Goal: Task Accomplishment & Management: Manage account settings

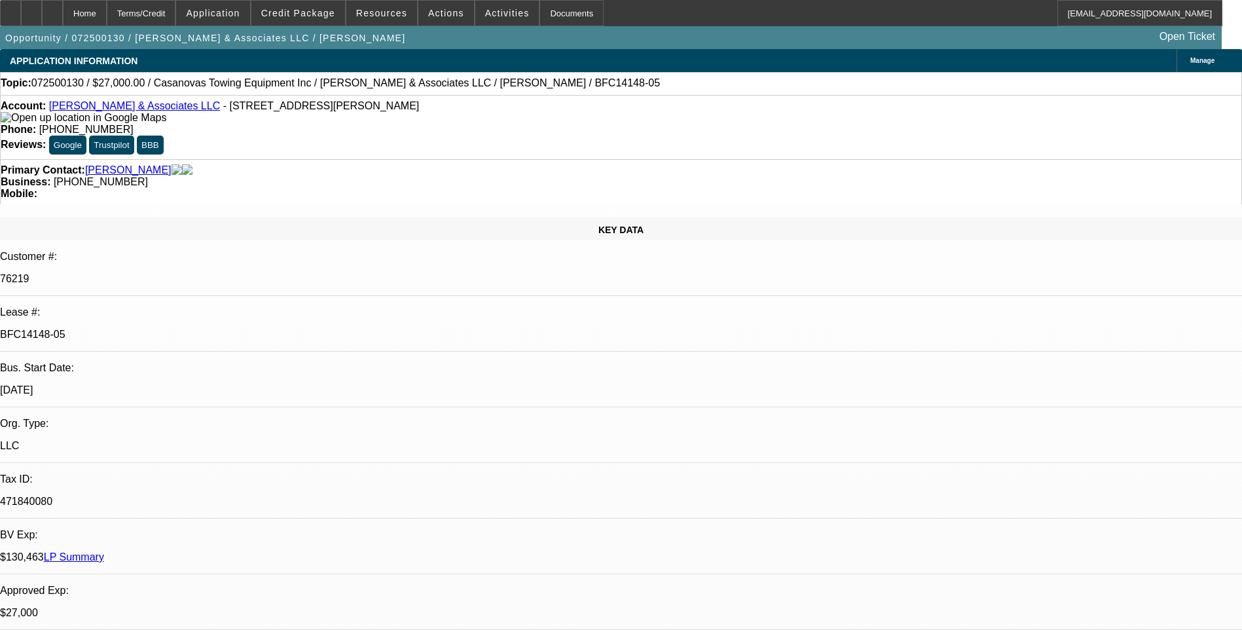
select select "0"
select select "2"
select select "0.1"
select select "0"
select select "2"
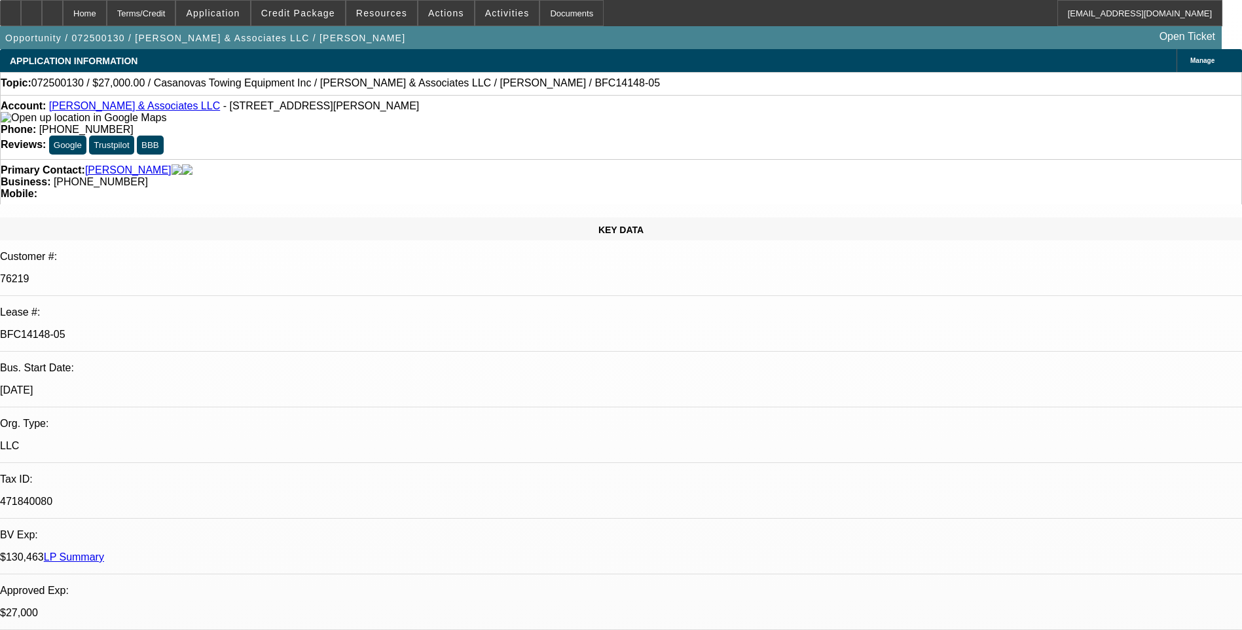
select select "0.1"
select select "0"
select select "2"
select select "0.1"
select select "0"
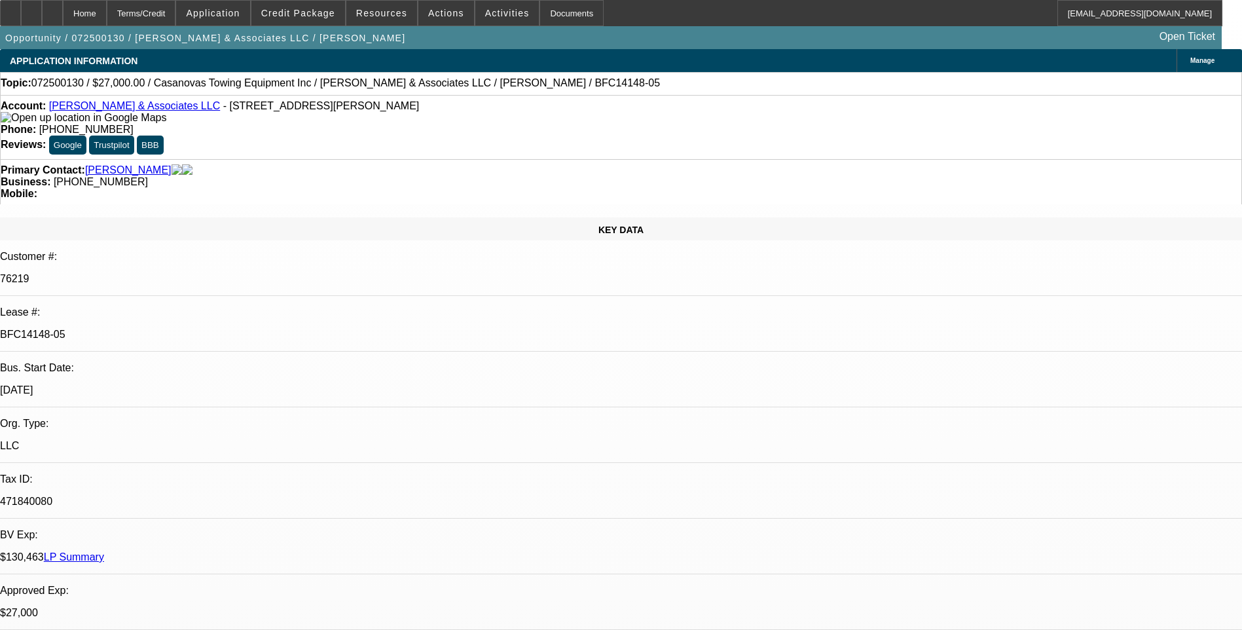
select select "2"
select select "0.1"
select select "1"
select select "2"
select select "4"
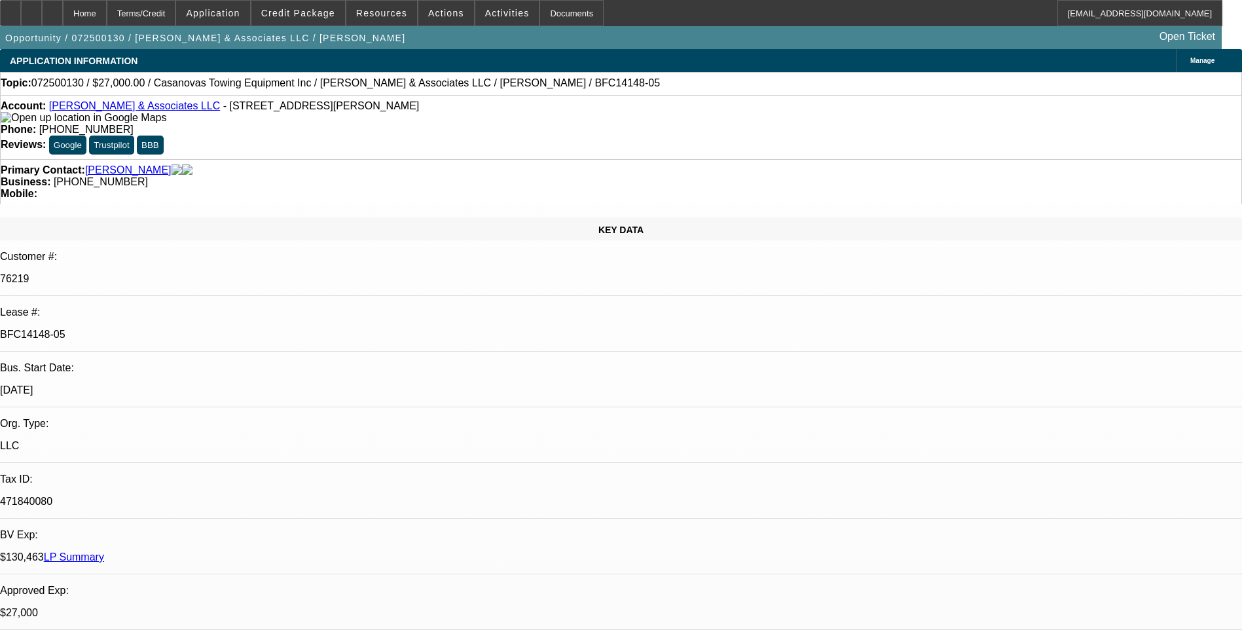
select select "1"
select select "2"
select select "4"
select select "1"
select select "2"
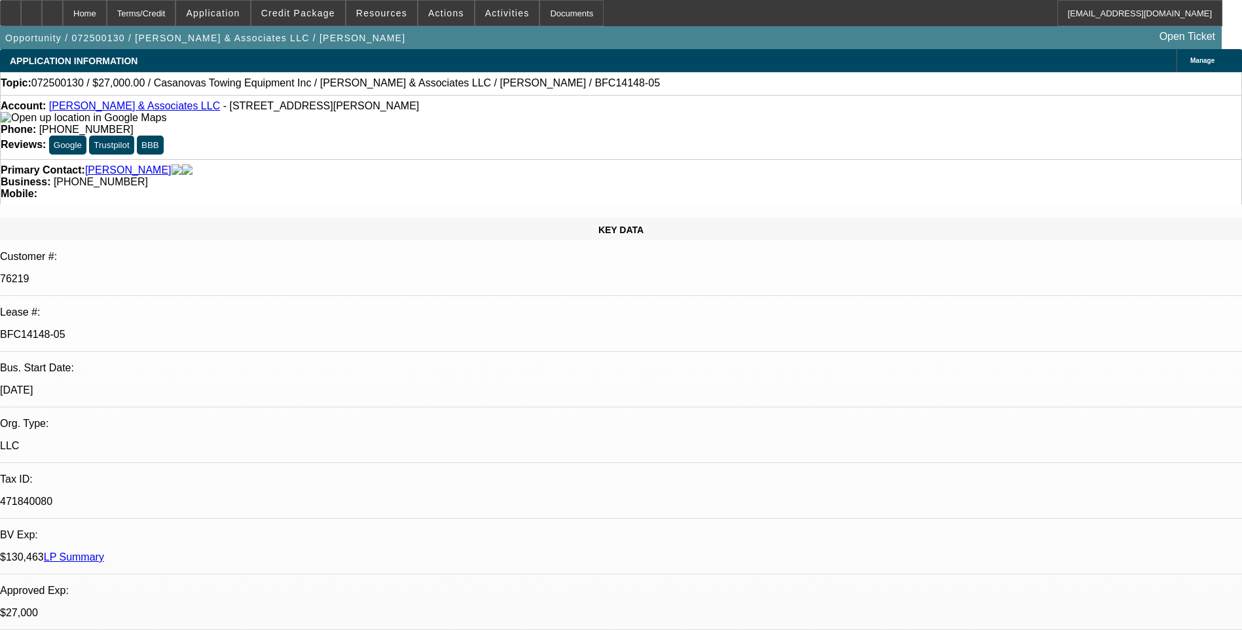
select select "4"
select select "1"
select select "2"
select select "4"
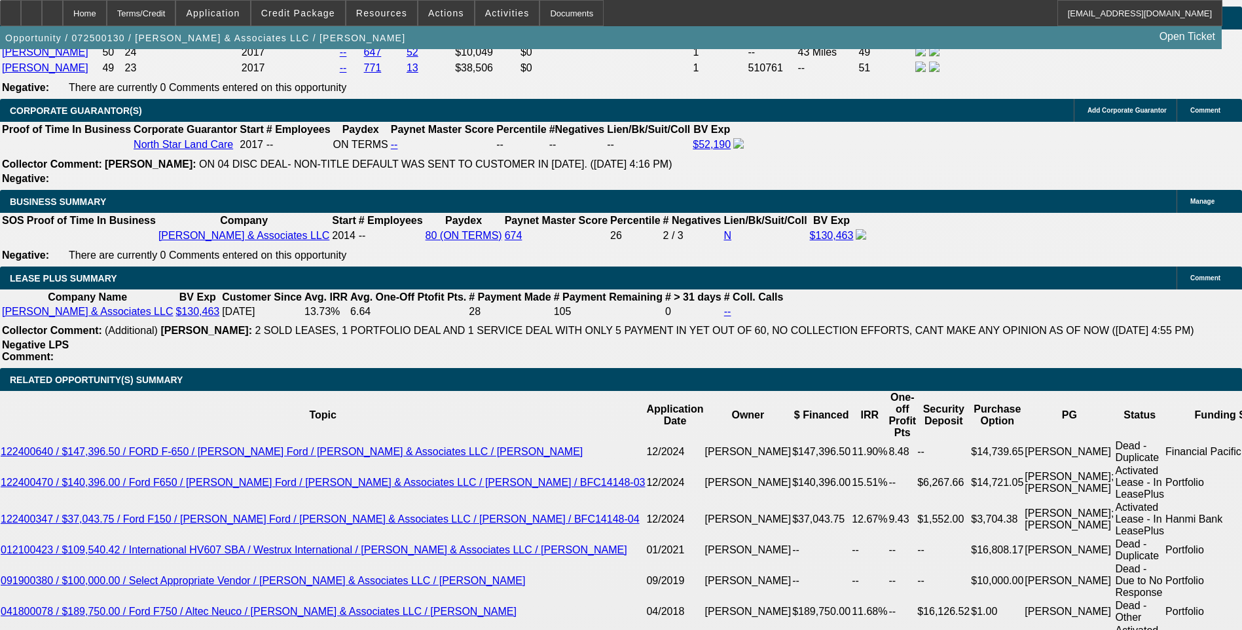
scroll to position [2160, 0]
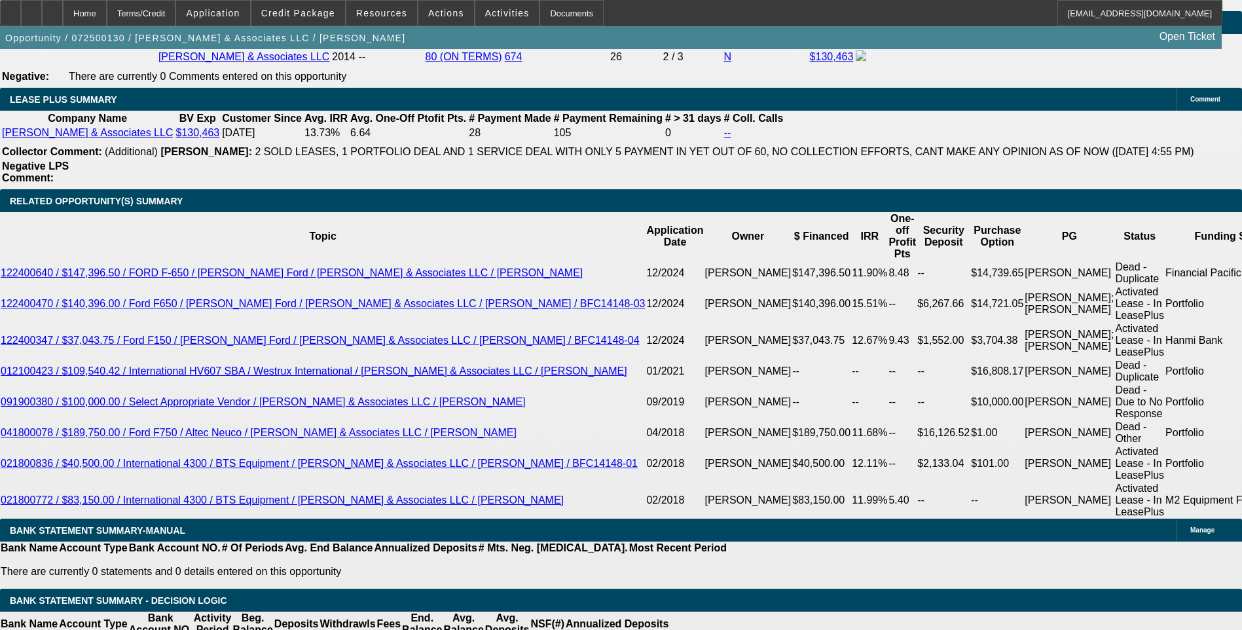
scroll to position [2225, 0]
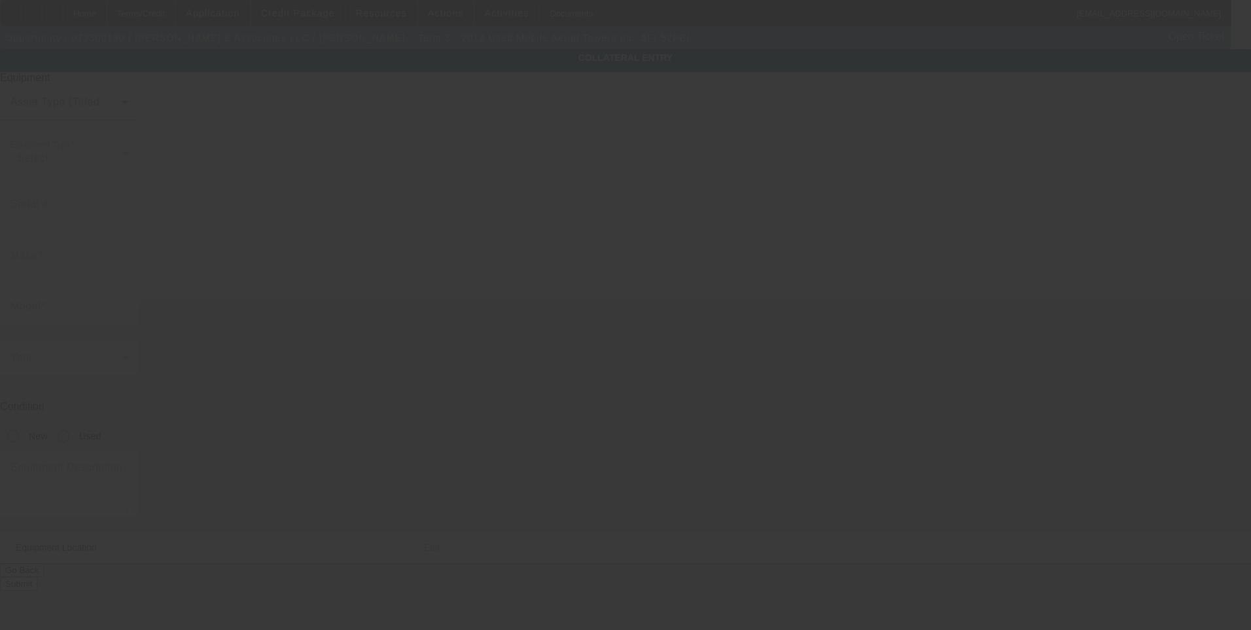
type input "128735528001"
type input "Mobile Aerial Towers Inc."
type input "5FI-52PBI"
radio input "true"
type textarea "52ft working height boom/bucket"
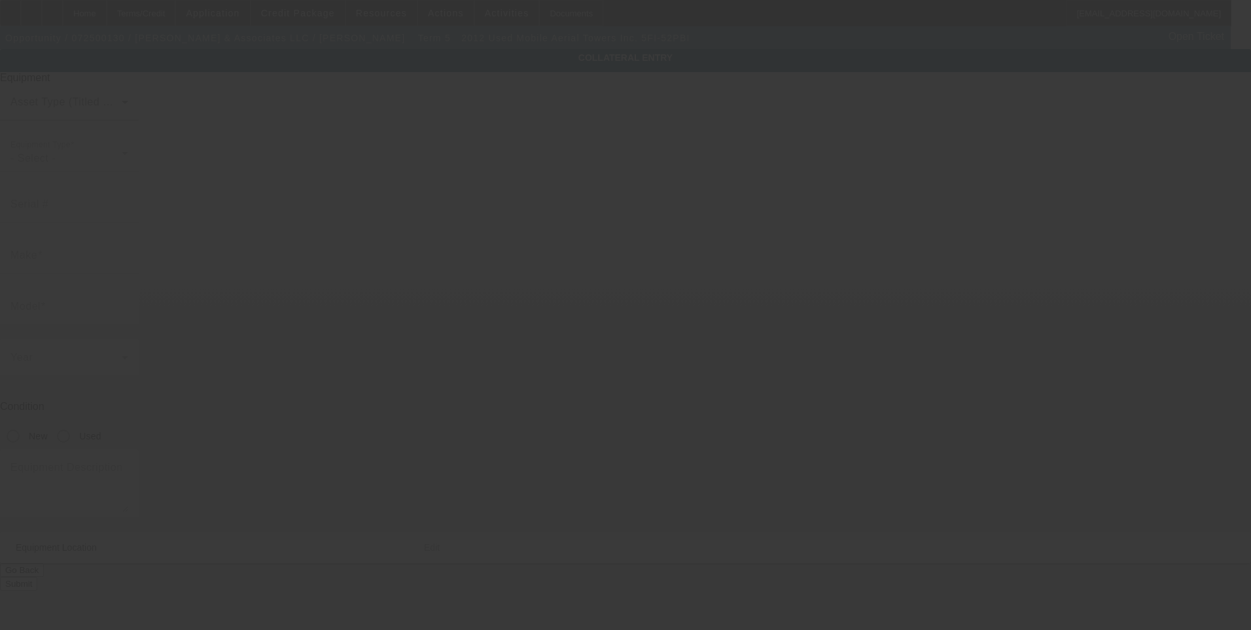
type input "10831 Downey Ave"
type input "Downey"
type input "90241"
type input "Los Angeles"
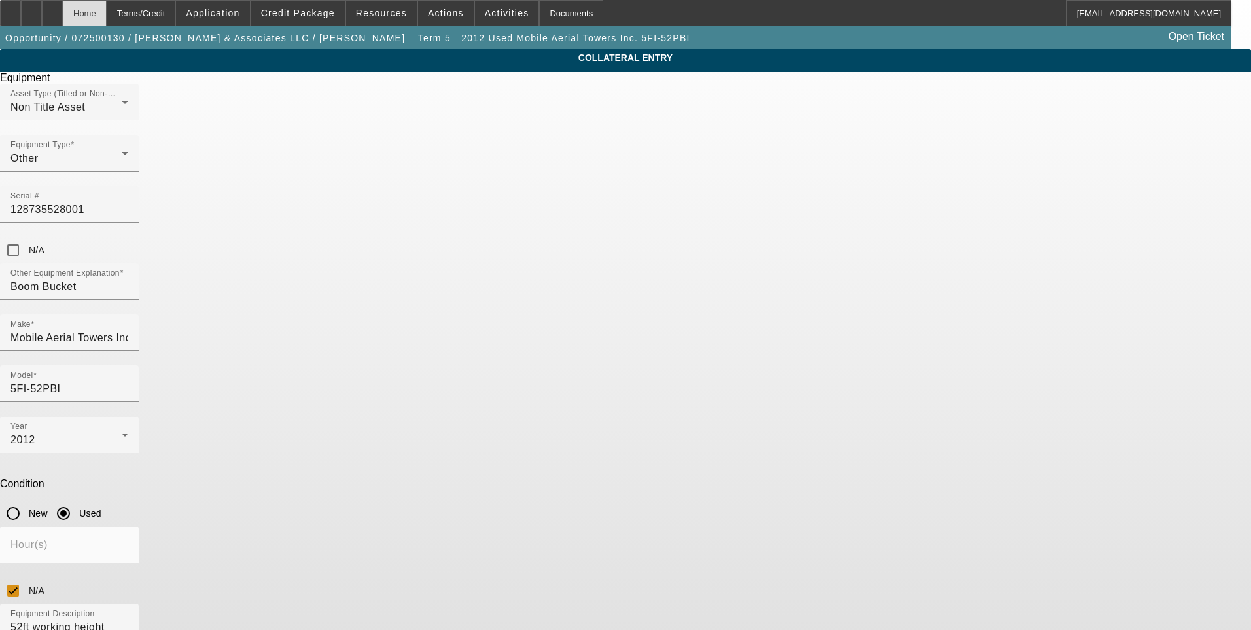
click at [107, 14] on div "Home" at bounding box center [85, 13] width 44 height 26
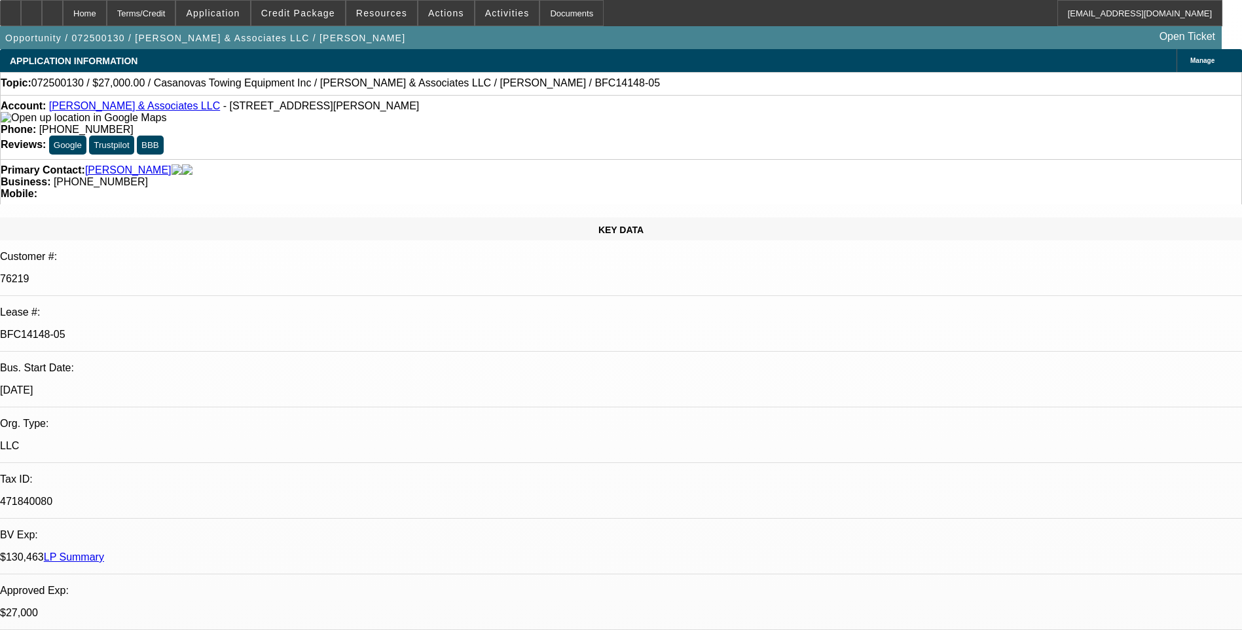
select select "0"
select select "2"
select select "0.1"
select select "4"
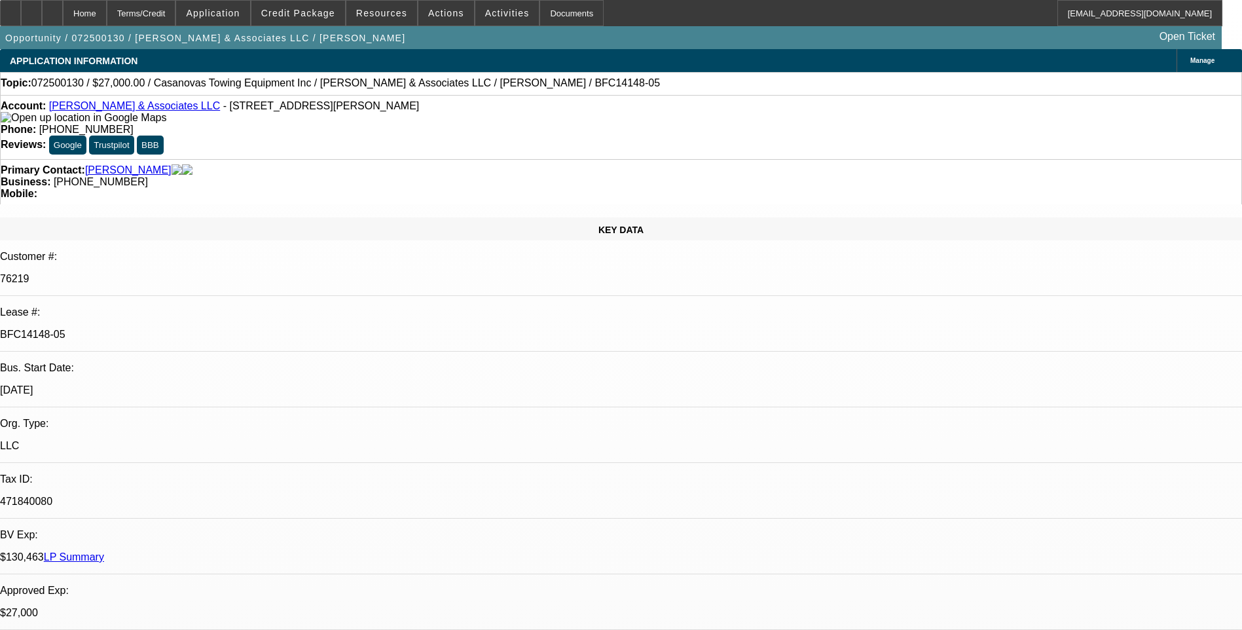
select select "0"
select select "2"
select select "0.1"
select select "4"
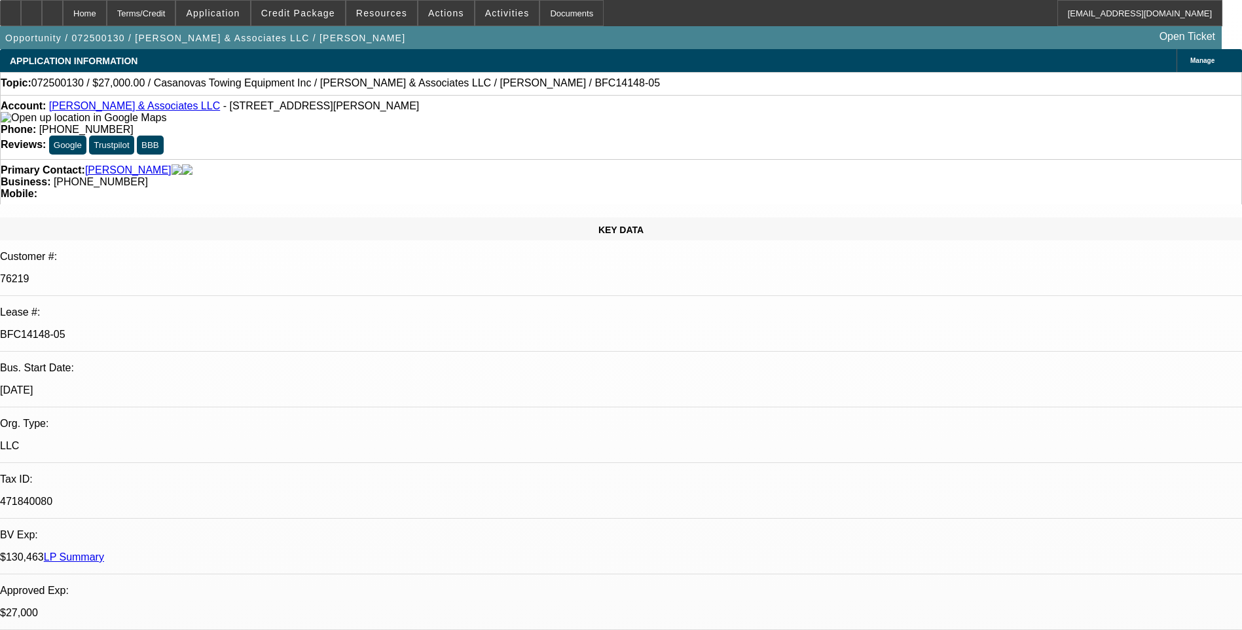
select select "0"
select select "2"
select select "0.1"
select select "4"
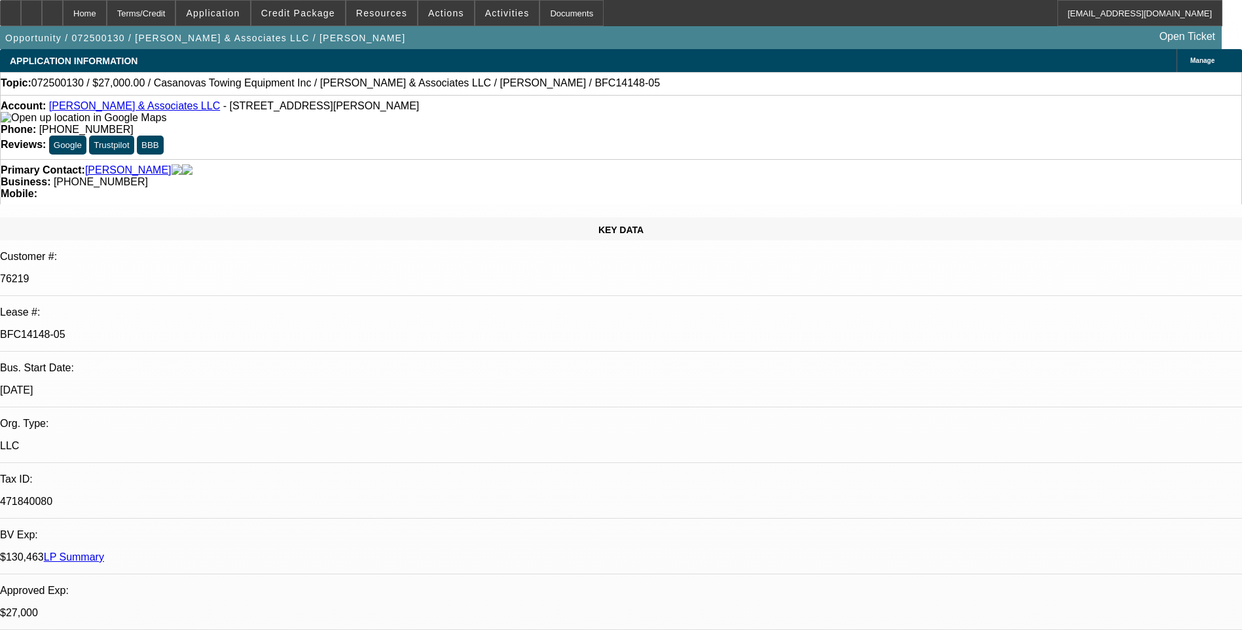
select select "0"
select select "2"
select select "0.1"
select select "4"
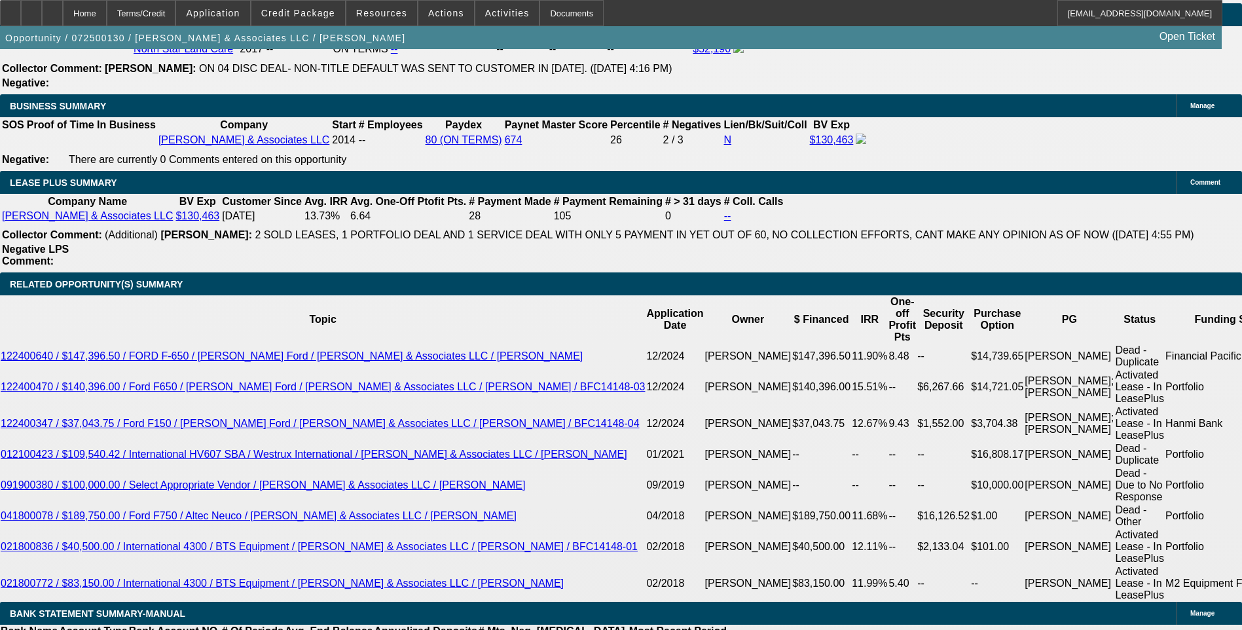
scroll to position [2094, 0]
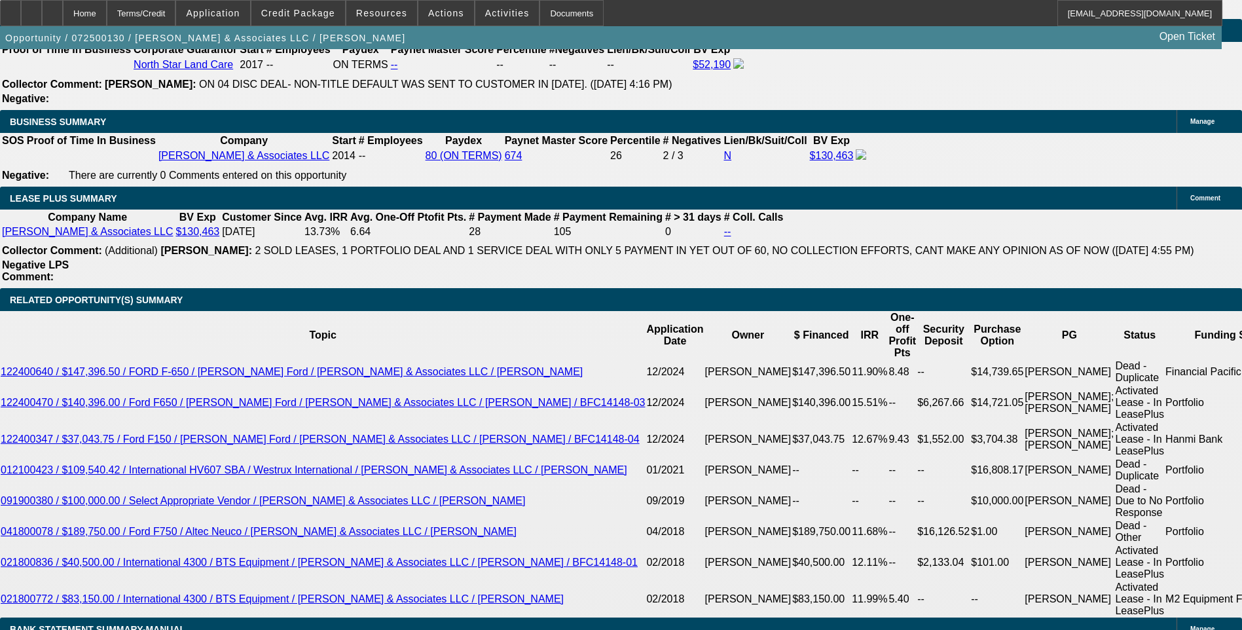
click at [298, 14] on span "Credit Package" at bounding box center [298, 13] width 74 height 10
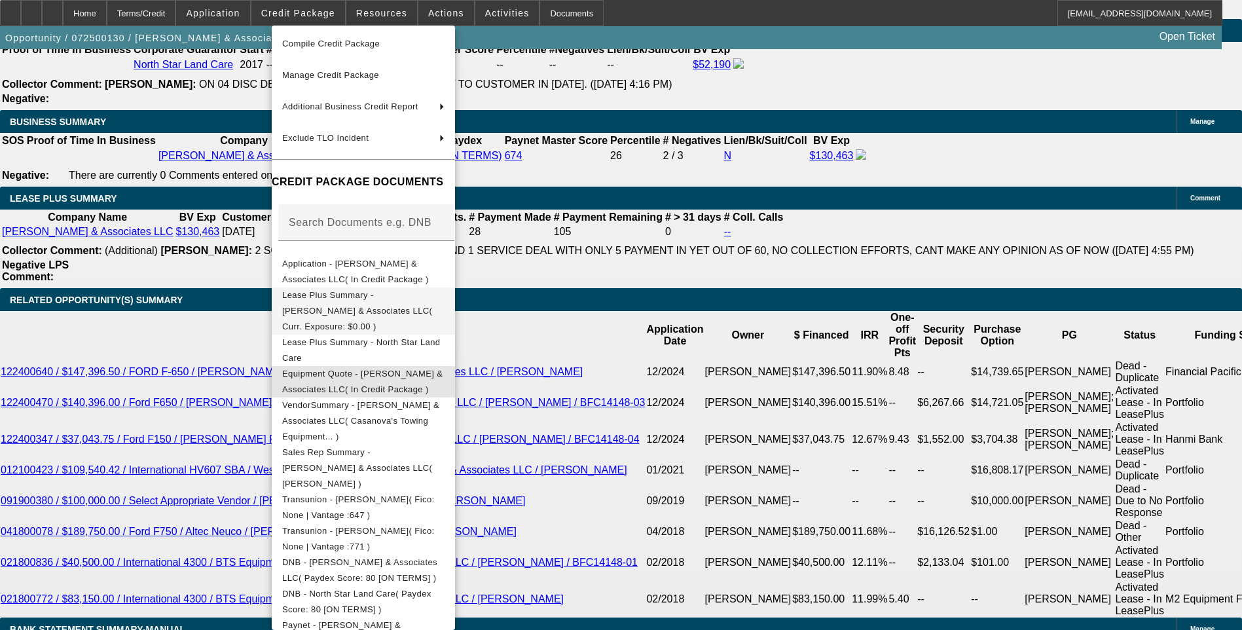
click at [414, 368] on span "Equipment Quote - Sotelo & Associates LLC( In Credit Package )" at bounding box center [362, 381] width 160 height 26
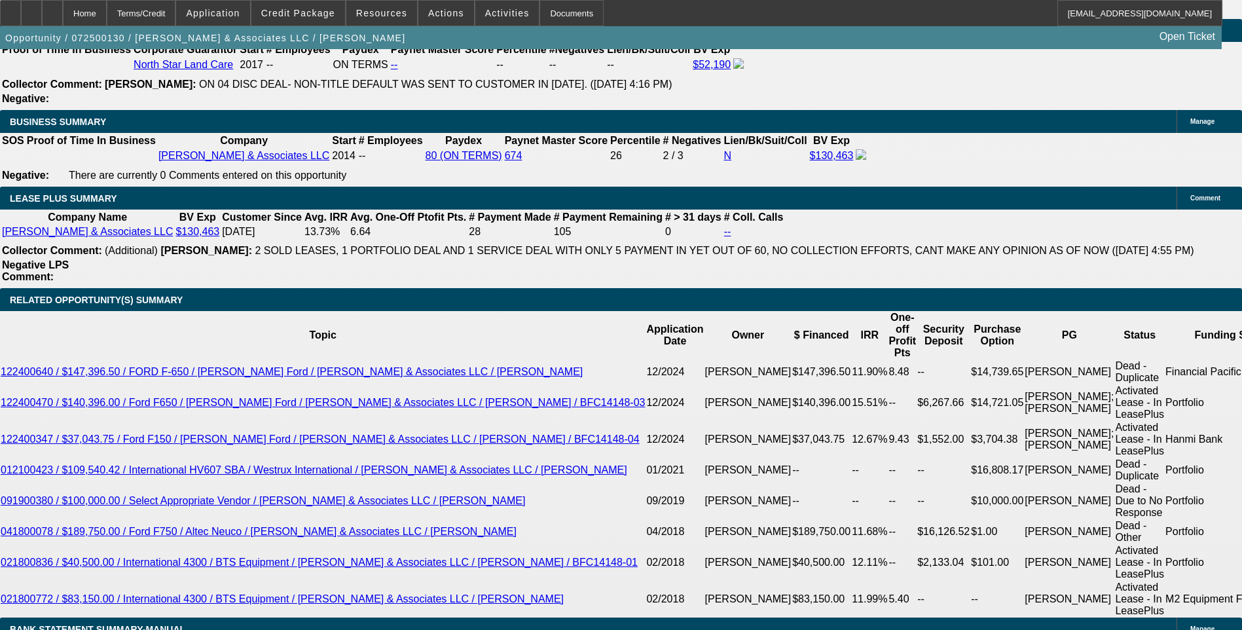
scroll to position [0, 0]
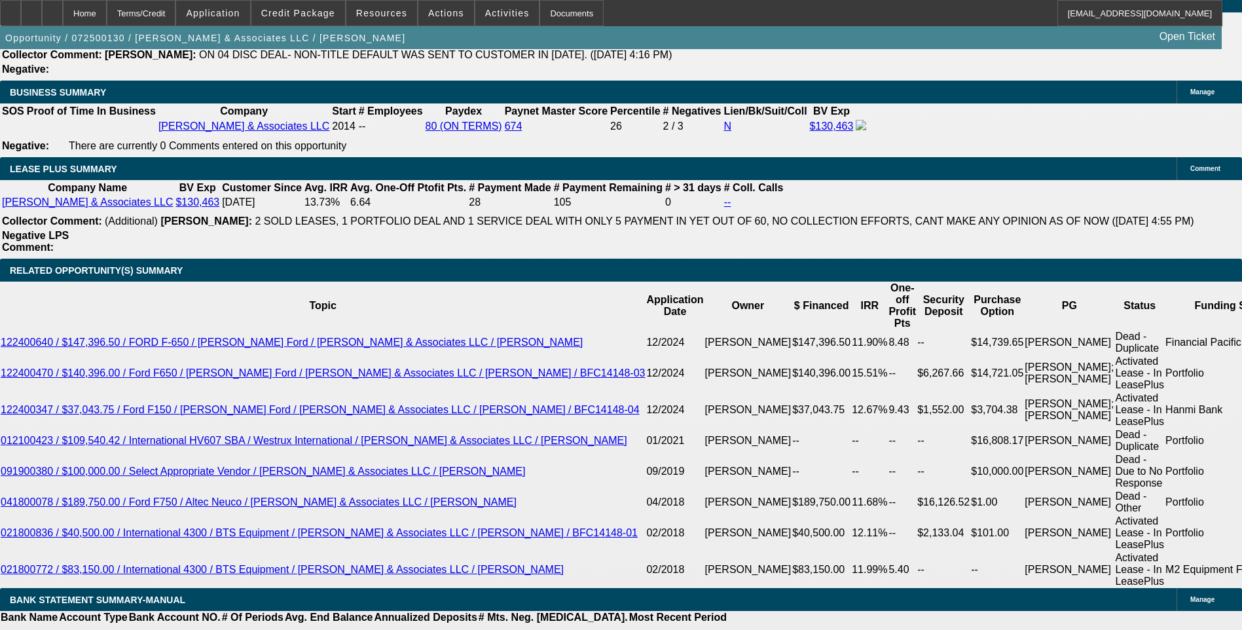
scroll to position [2094, 0]
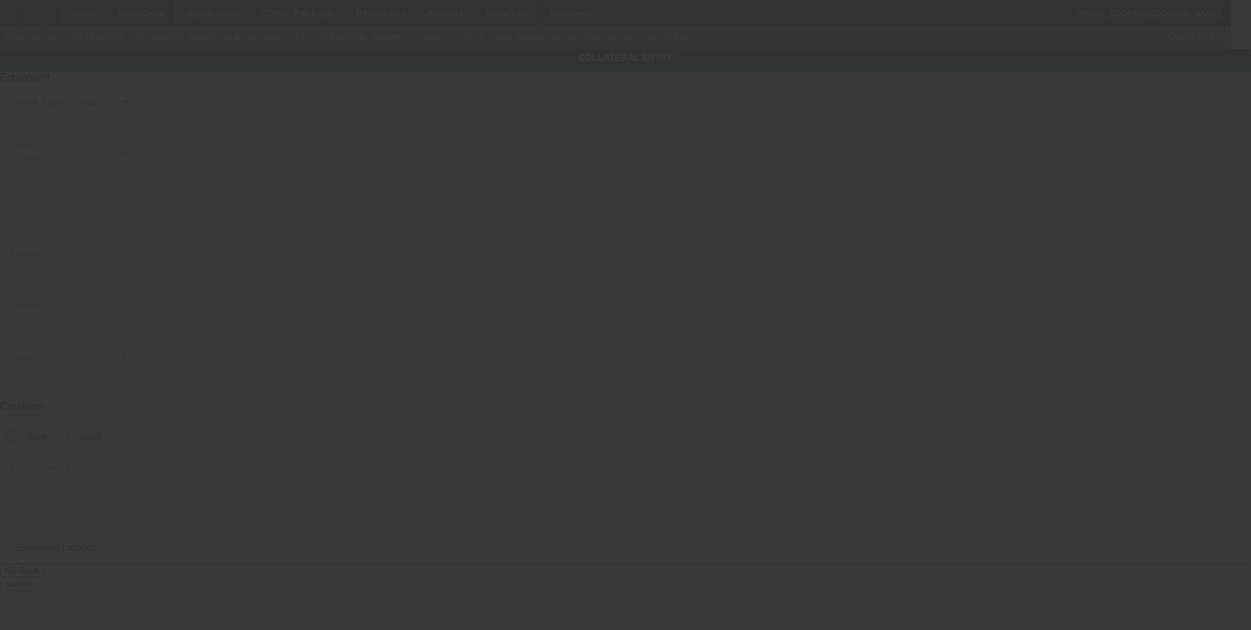
type input "11778986"
type input "Mobile Aerial Towers Inc."
type input "5FI-52PBI"
radio input "true"
type textarea "52 Ft working height boom/bucket"
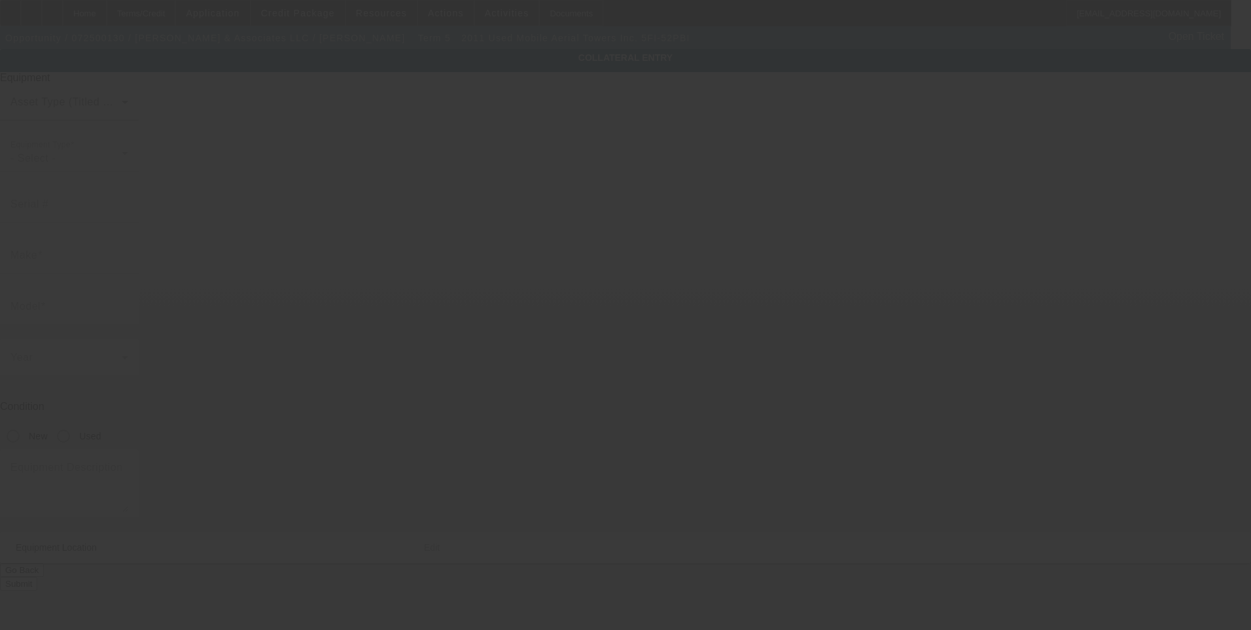
type input "10831 Downey Ave"
type input "Downey"
type input "90241"
type input "Los Angeles"
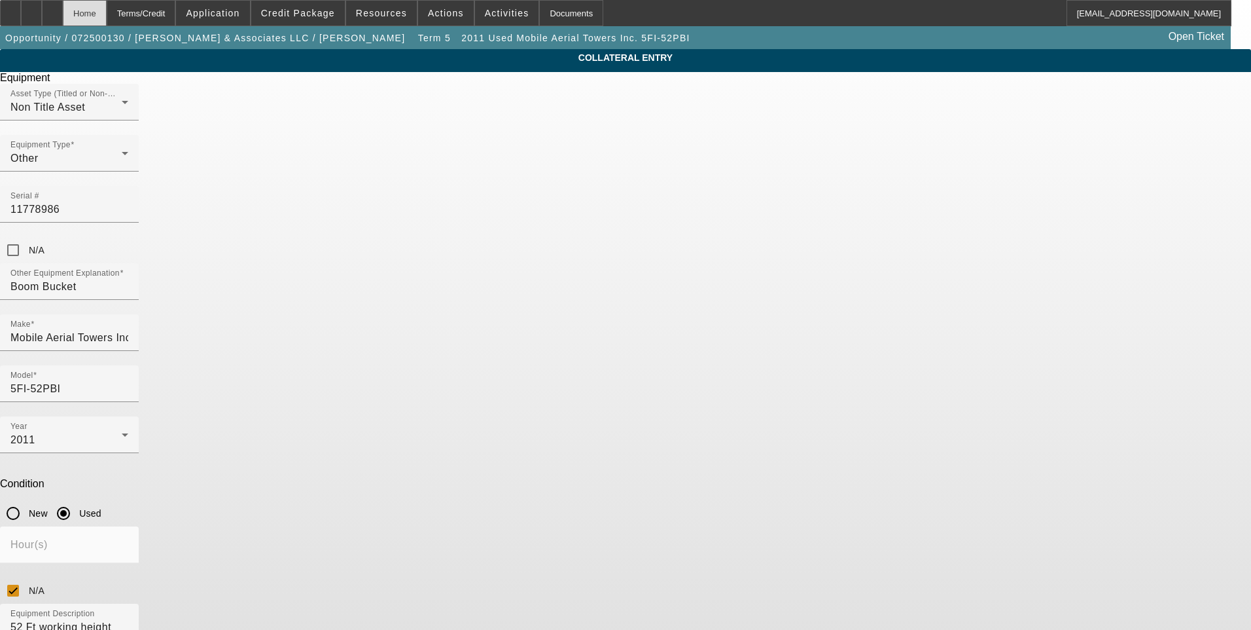
click at [107, 14] on div "Home" at bounding box center [85, 13] width 44 height 26
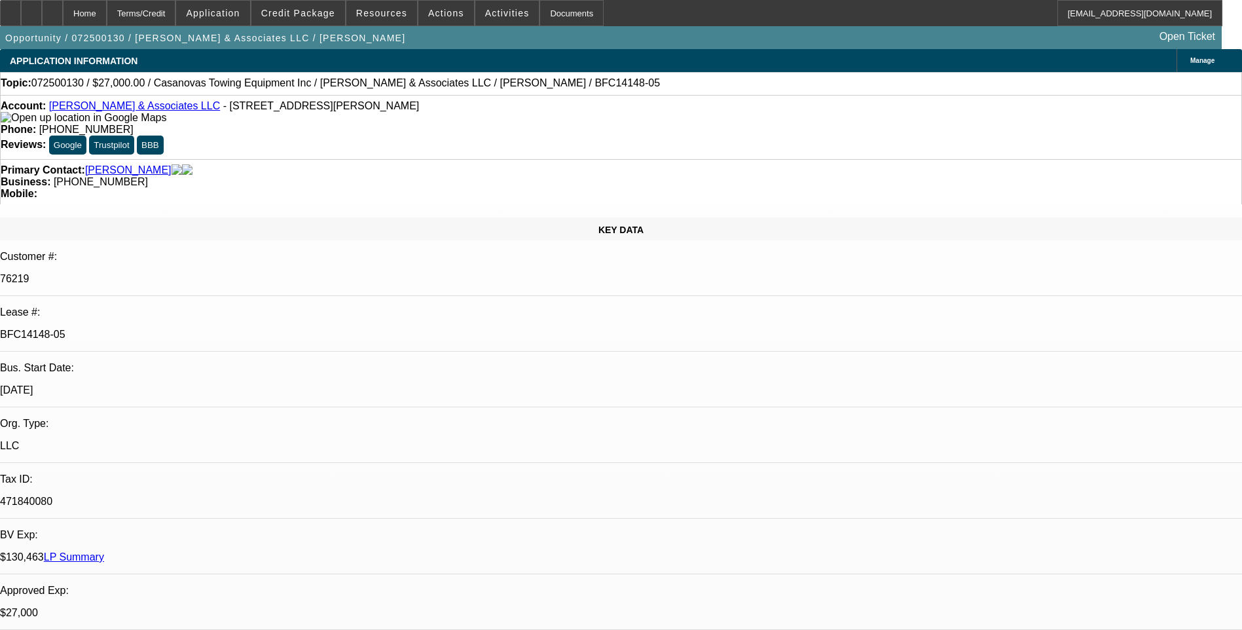
select select "0"
select select "2"
select select "0.1"
select select "4"
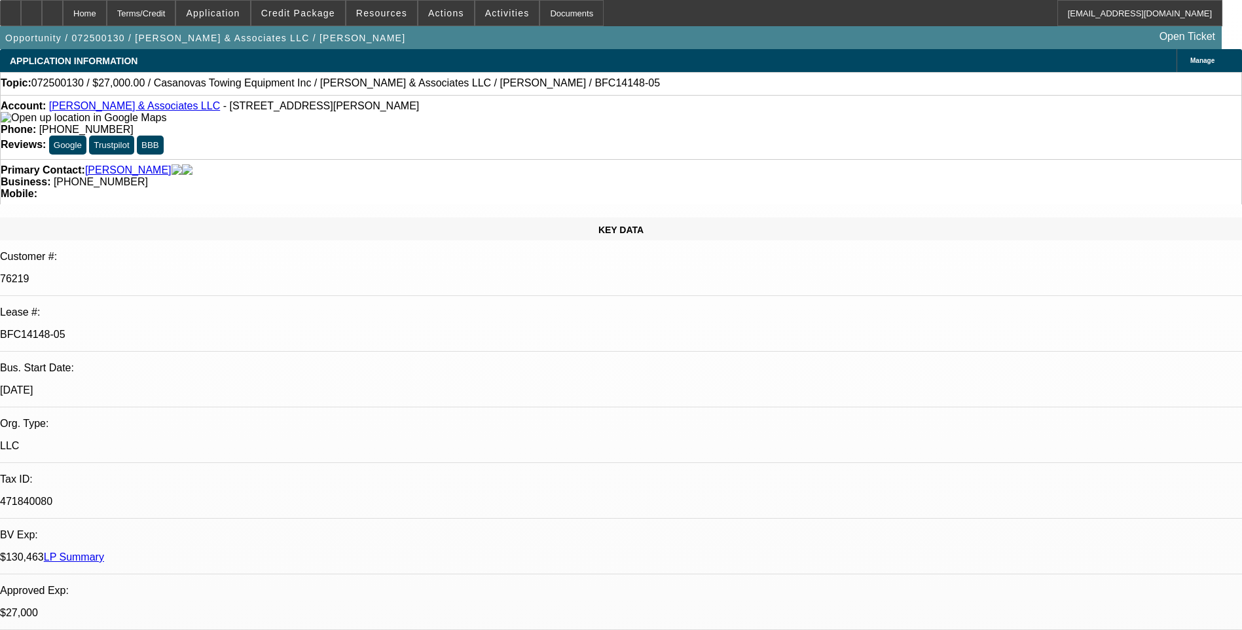
select select "0"
select select "2"
select select "0.1"
select select "4"
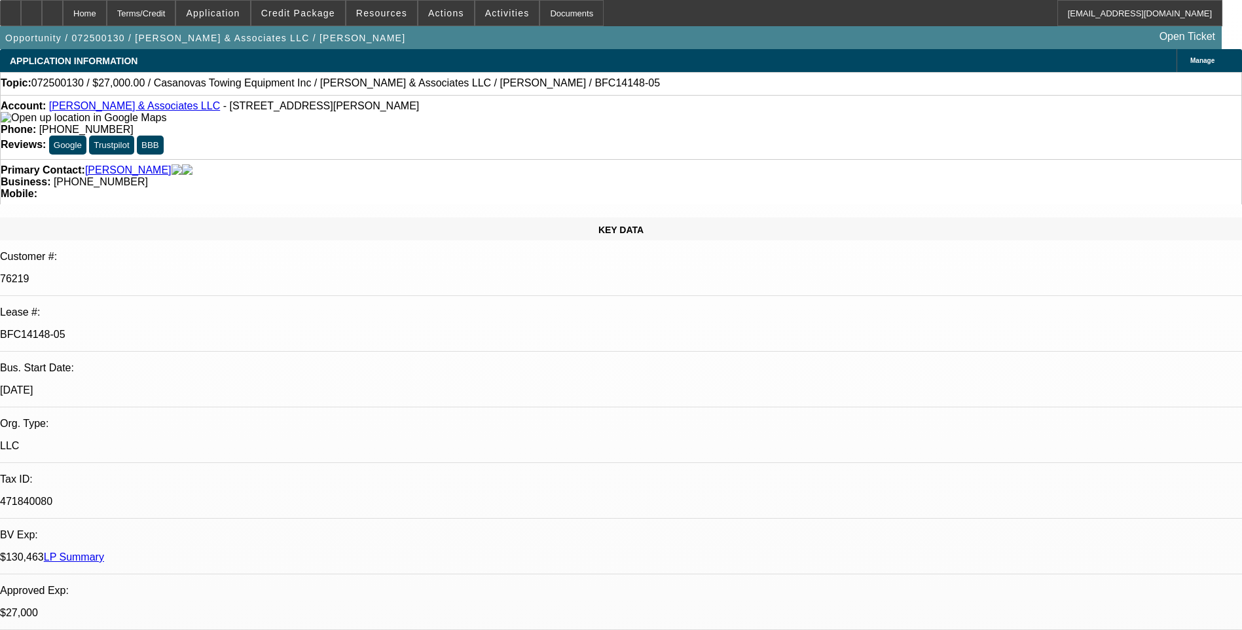
select select "0"
select select "2"
select select "0.1"
select select "4"
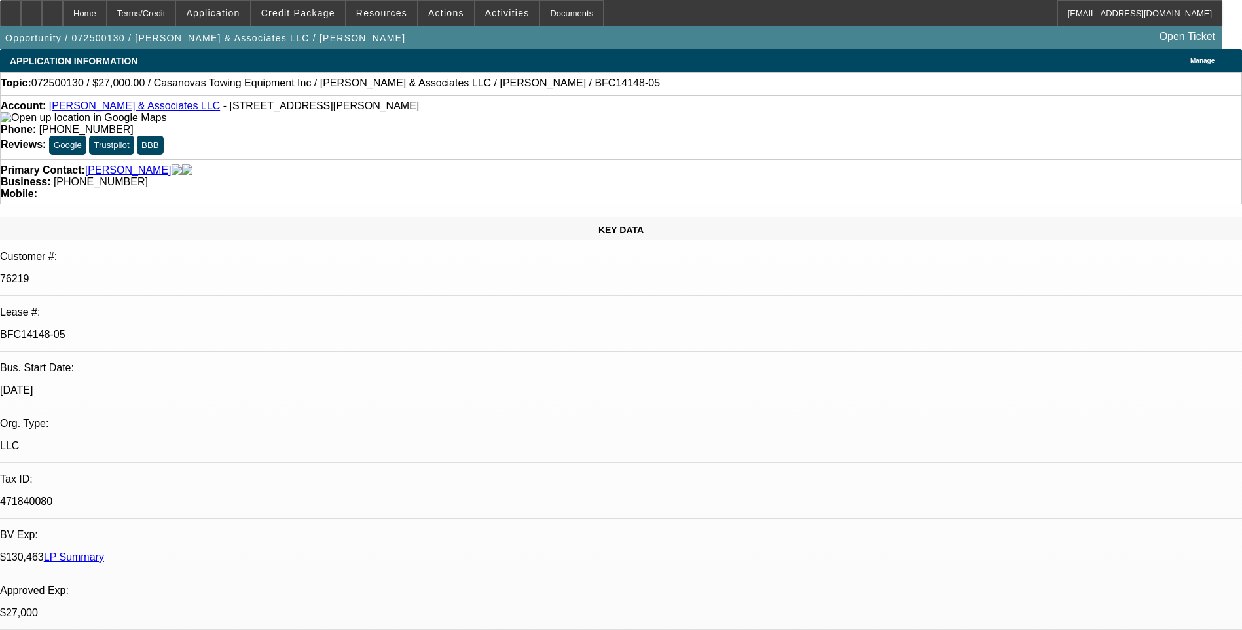
select select "0"
select select "2"
select select "0.1"
select select "4"
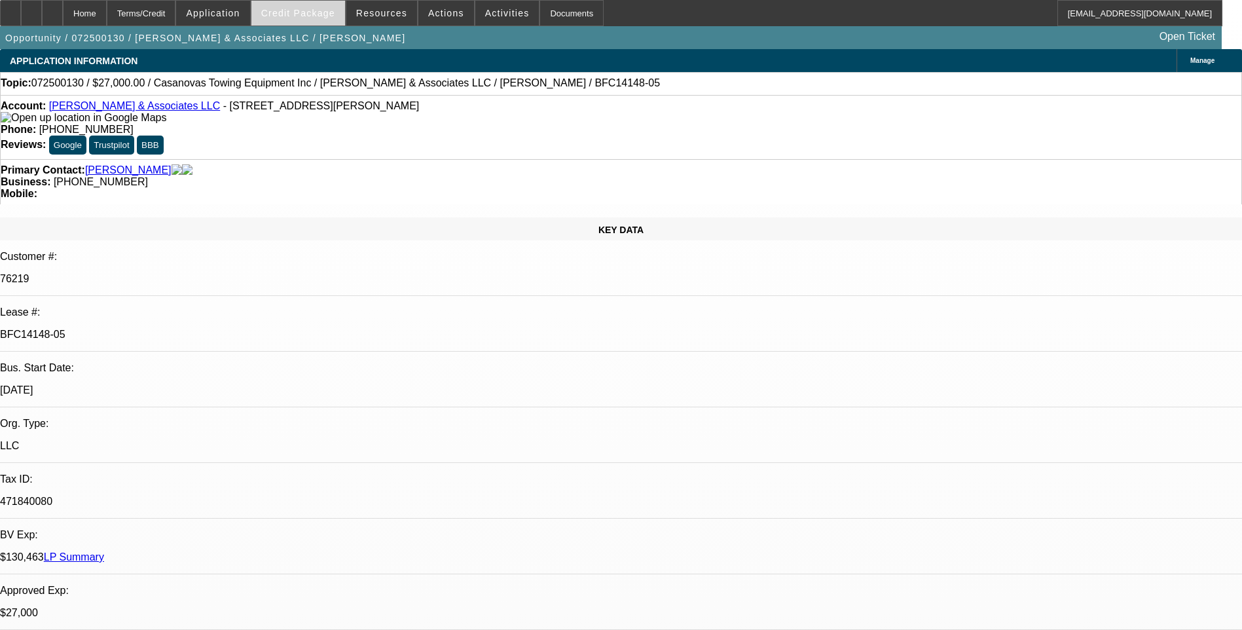
click at [316, 17] on span "Credit Package" at bounding box center [298, 13] width 74 height 10
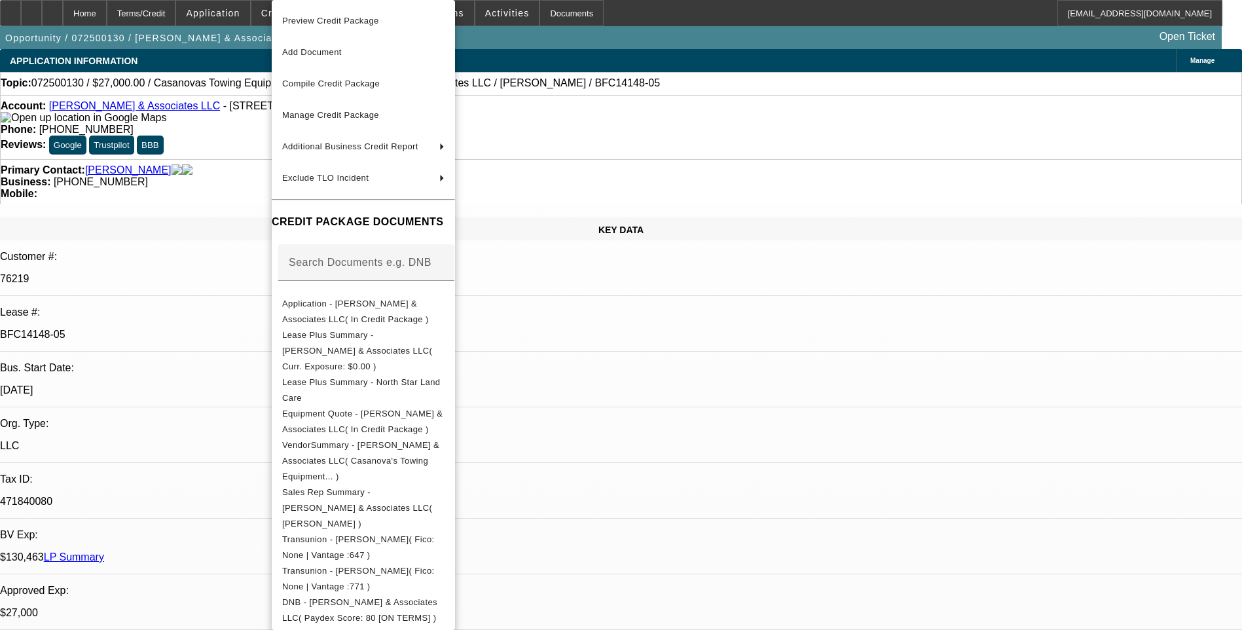
click at [821, 282] on div at bounding box center [621, 315] width 1242 height 630
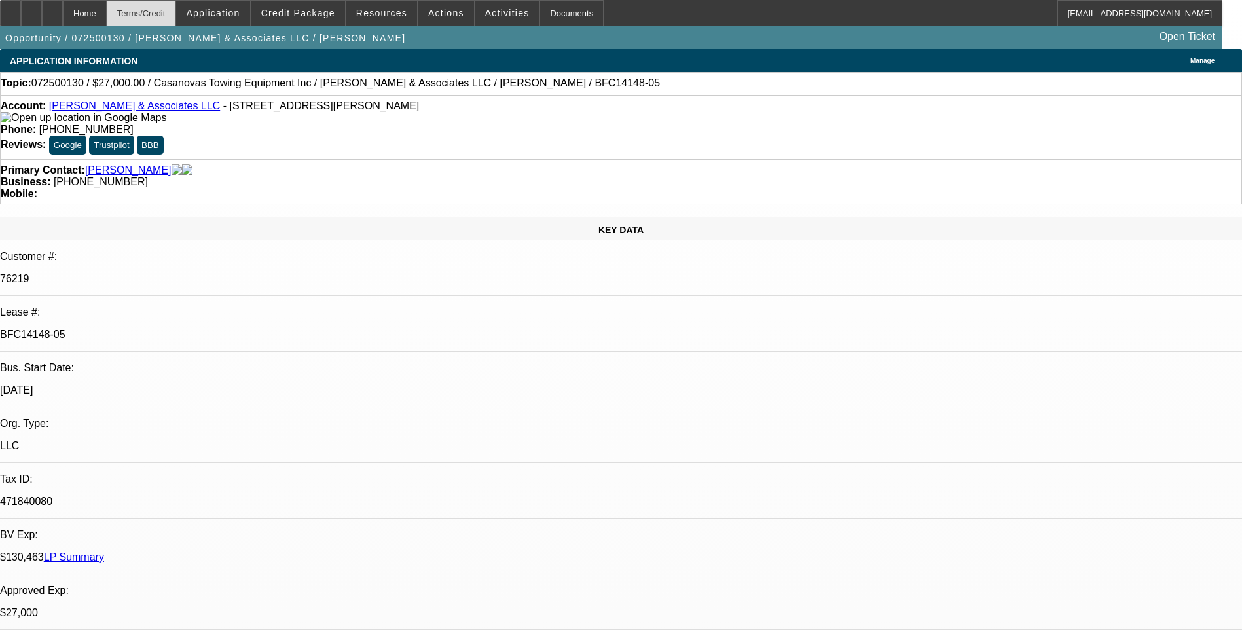
click at [169, 17] on div "Terms/Credit" at bounding box center [141, 13] width 69 height 26
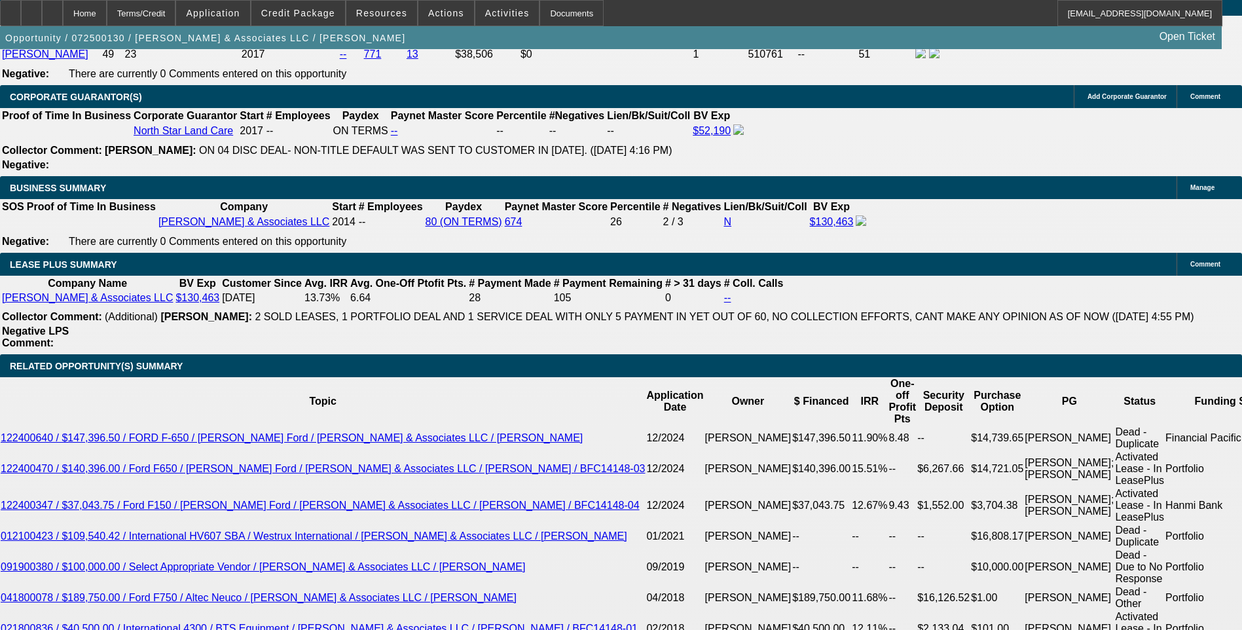
scroll to position [2094, 0]
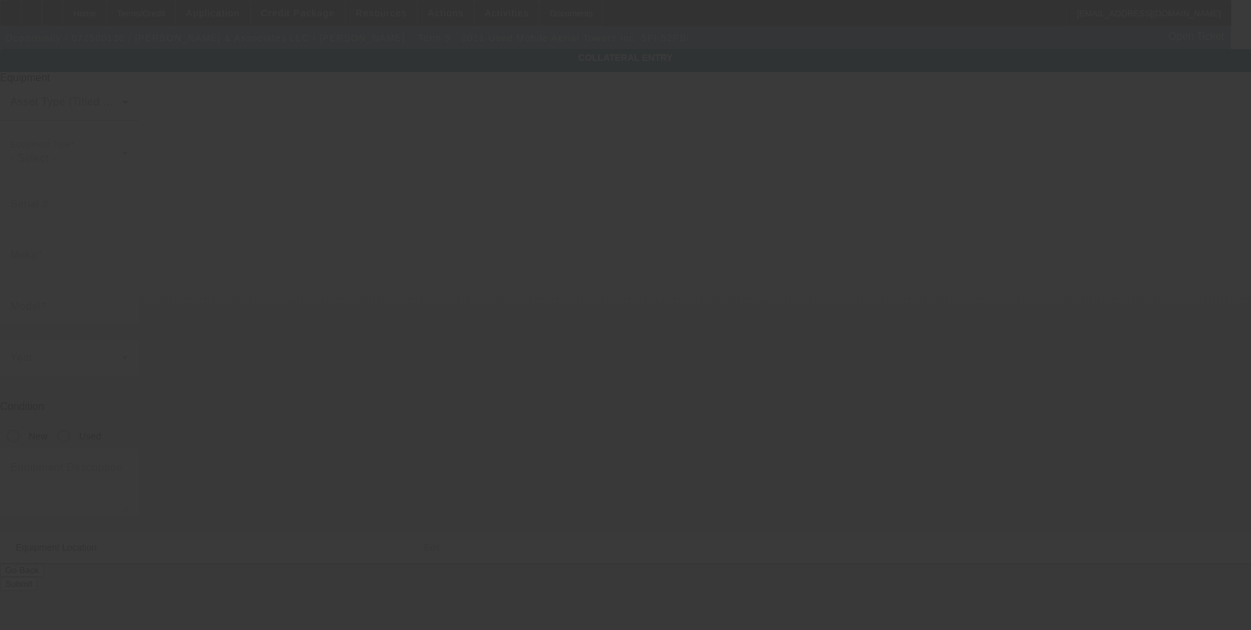
type input "11778986"
type input "Mobile Aerial Towers Inc."
type input "5FI-52PBI"
radio input "true"
type textarea "52 Ft working height boom/bucket"
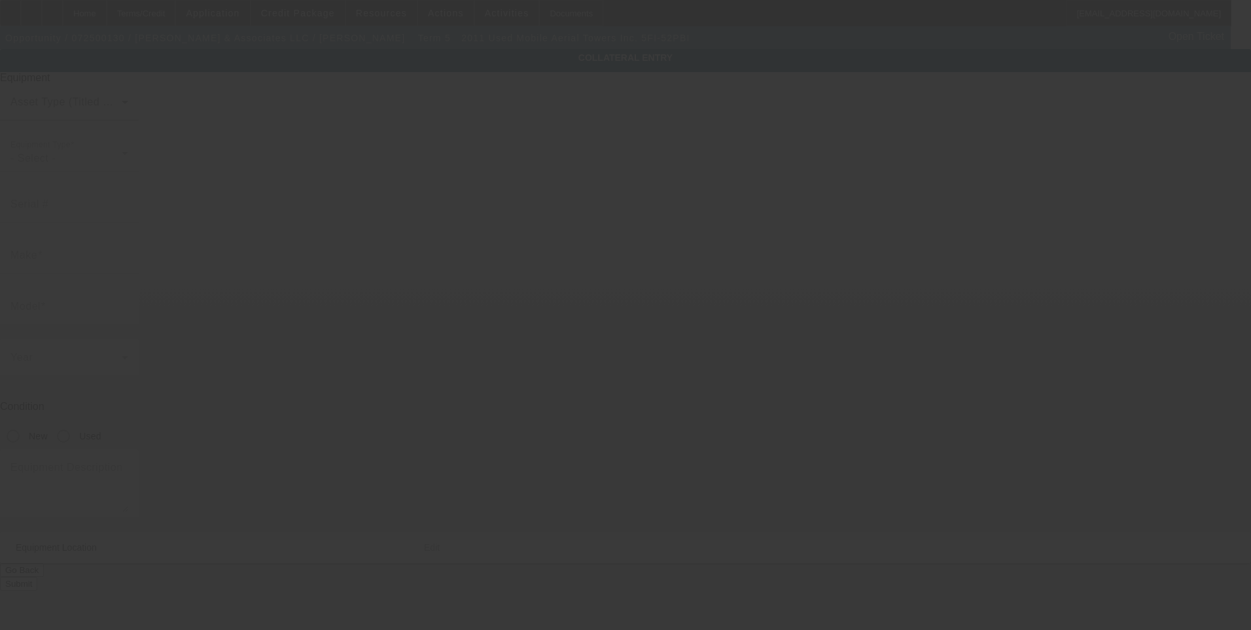
type input "10831 Downey Ave"
type input "Downey"
type input "90241"
type input "Los Angeles"
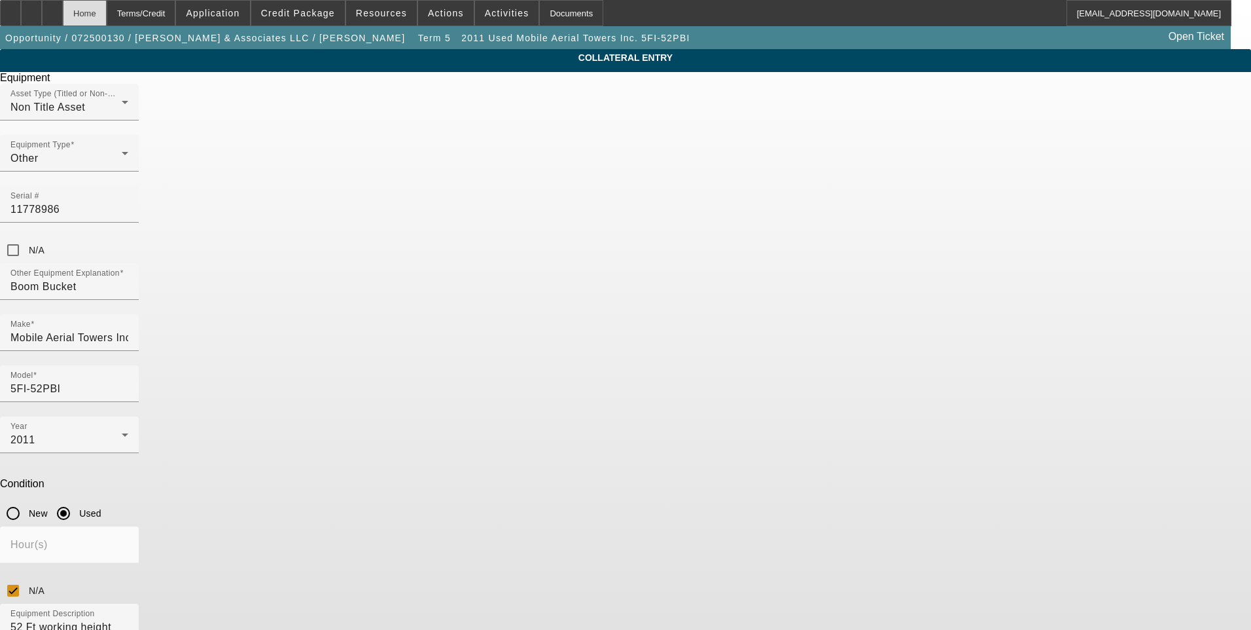
click at [107, 15] on div "Home" at bounding box center [85, 13] width 44 height 26
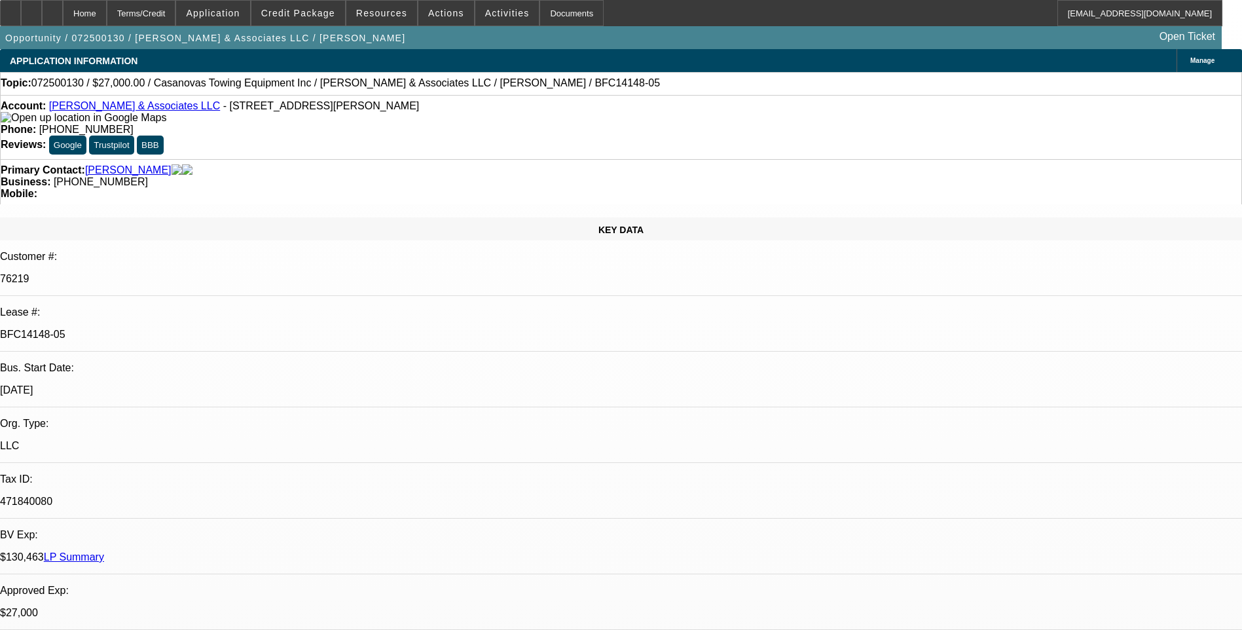
select select "0"
select select "2"
select select "0.1"
select select "4"
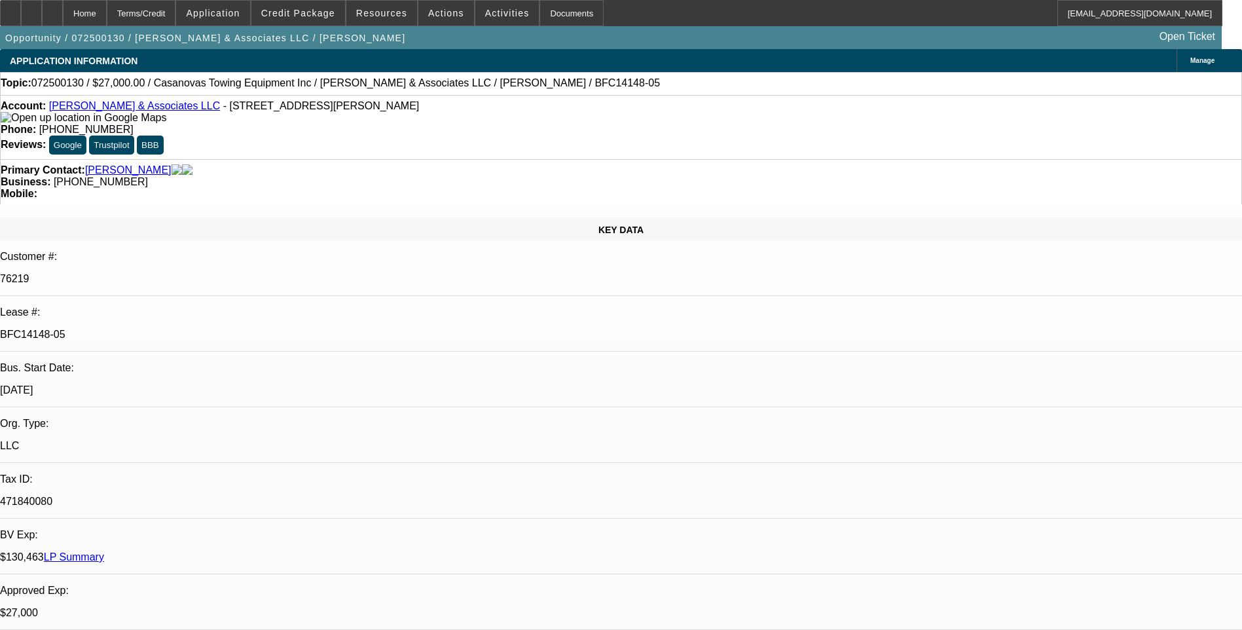
select select "0"
select select "2"
select select "0.1"
select select "4"
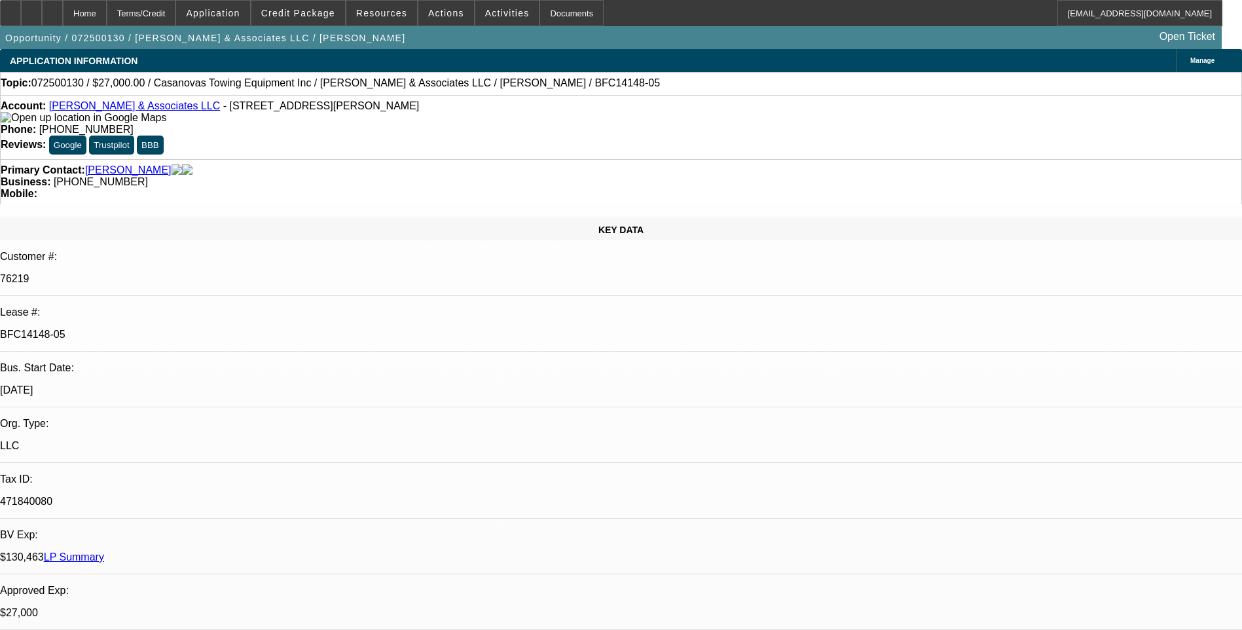
select select "0"
select select "2"
select select "0.1"
select select "4"
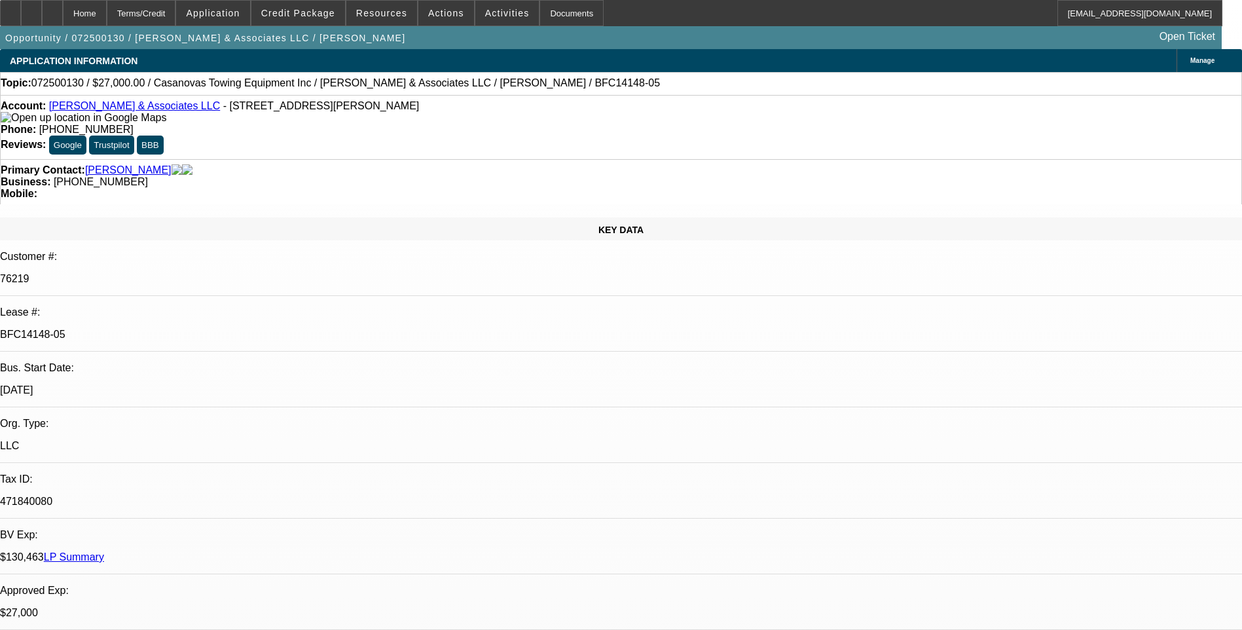
select select "0"
select select "2"
select select "0.1"
select select "4"
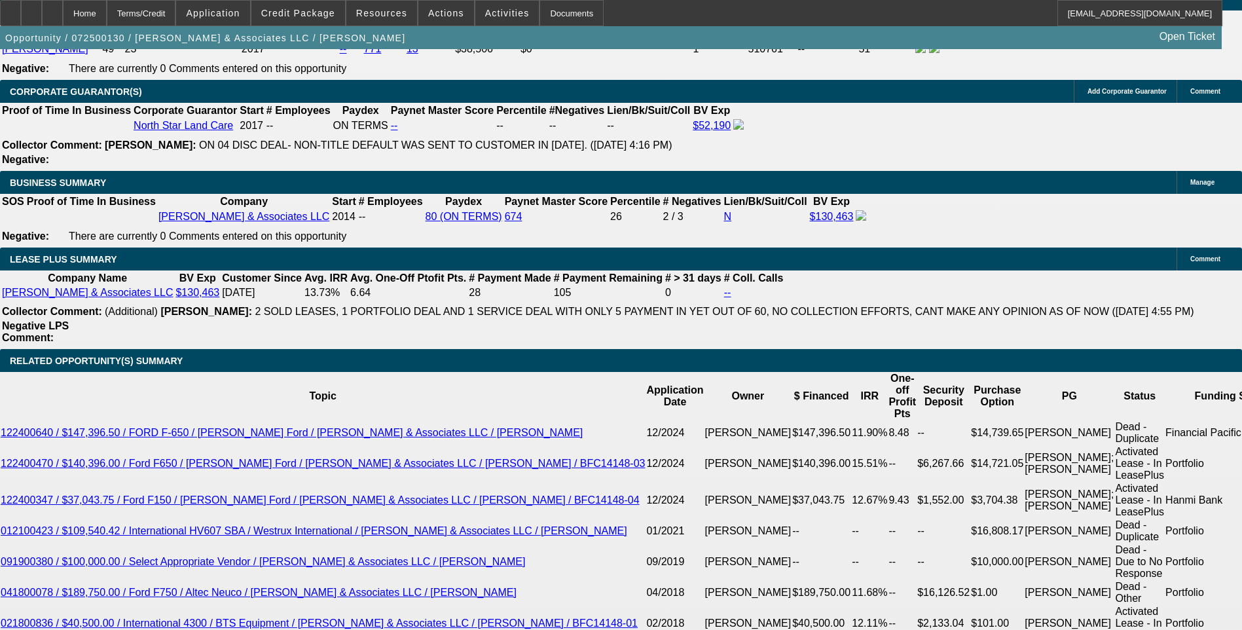
scroll to position [2029, 0]
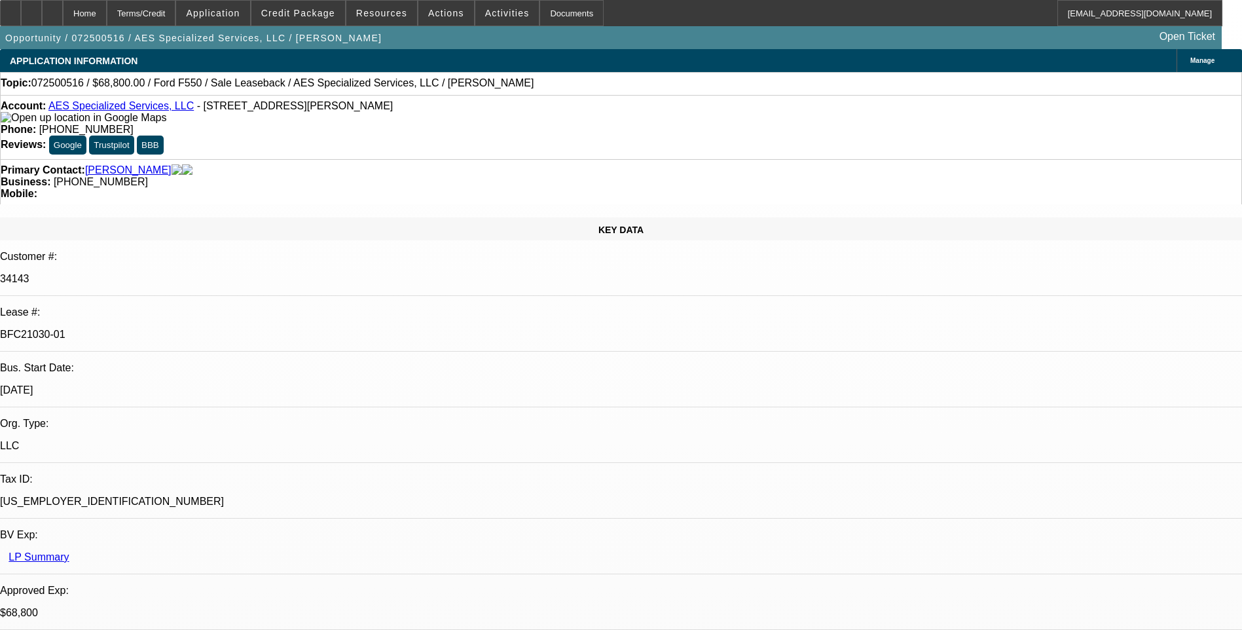
select select "0"
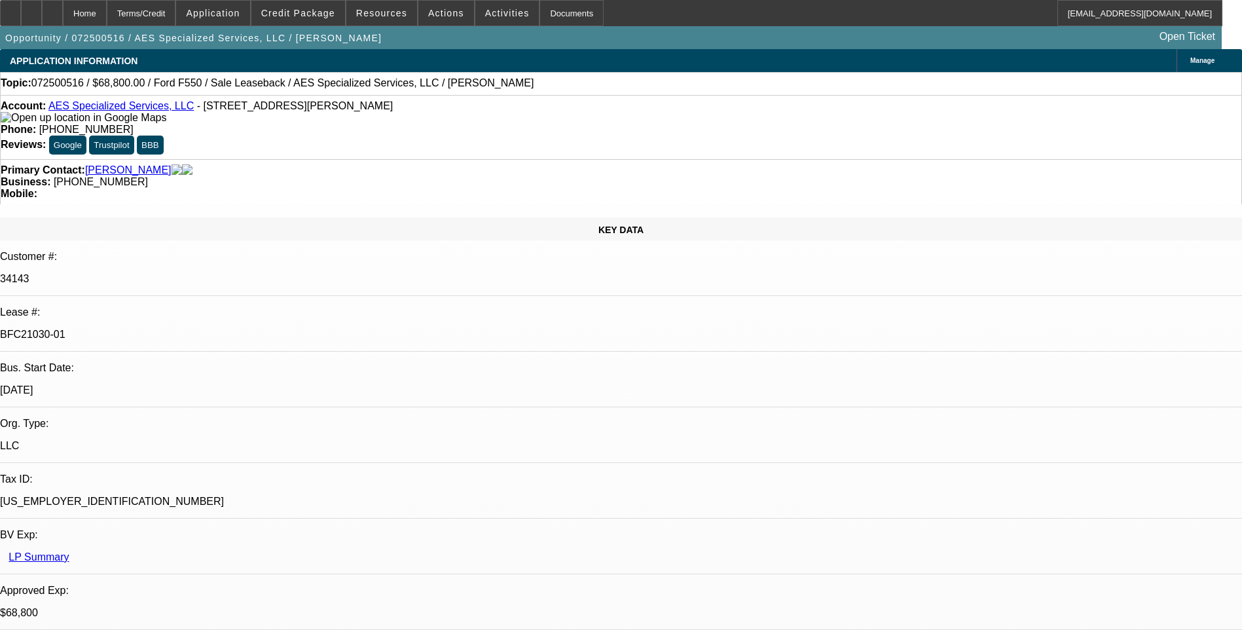
select select "0"
select select "0.2"
select select "0"
select select "0.1"
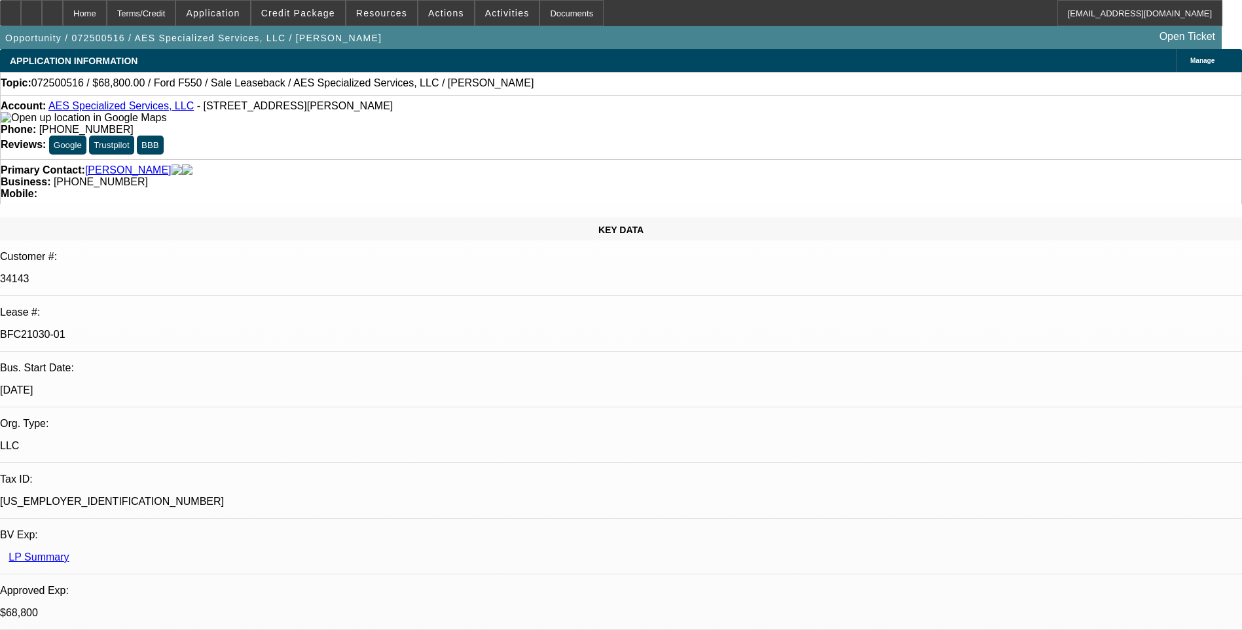
select select "0"
select select "1"
select select "6"
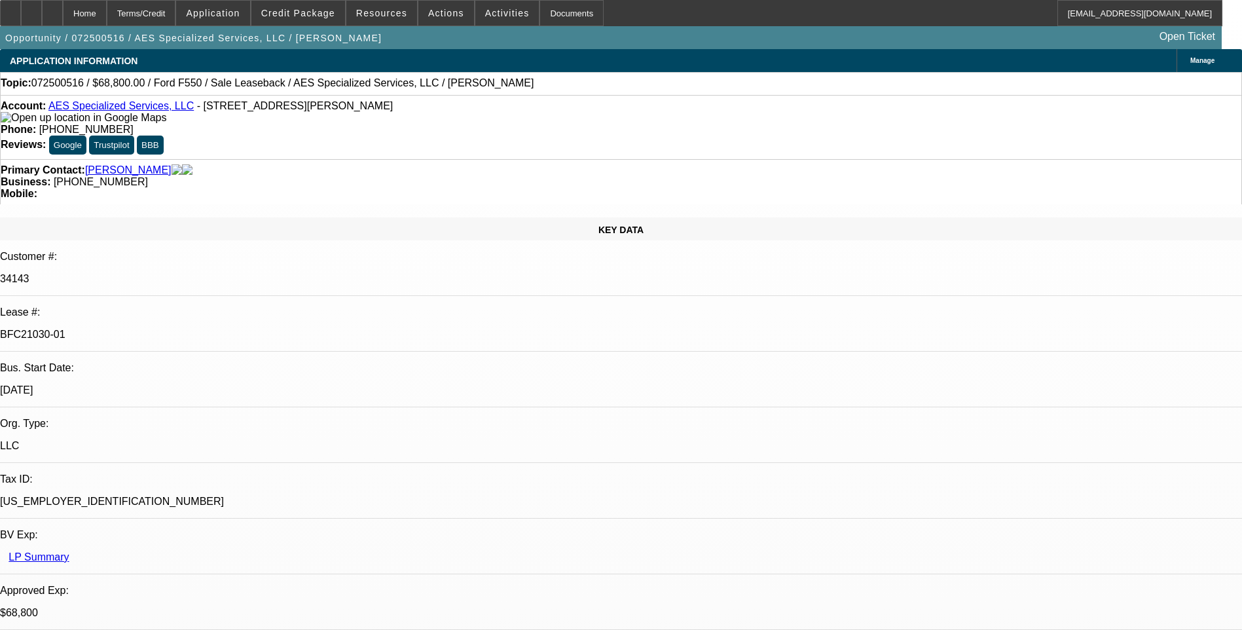
select select "1"
select select "6"
select select "1"
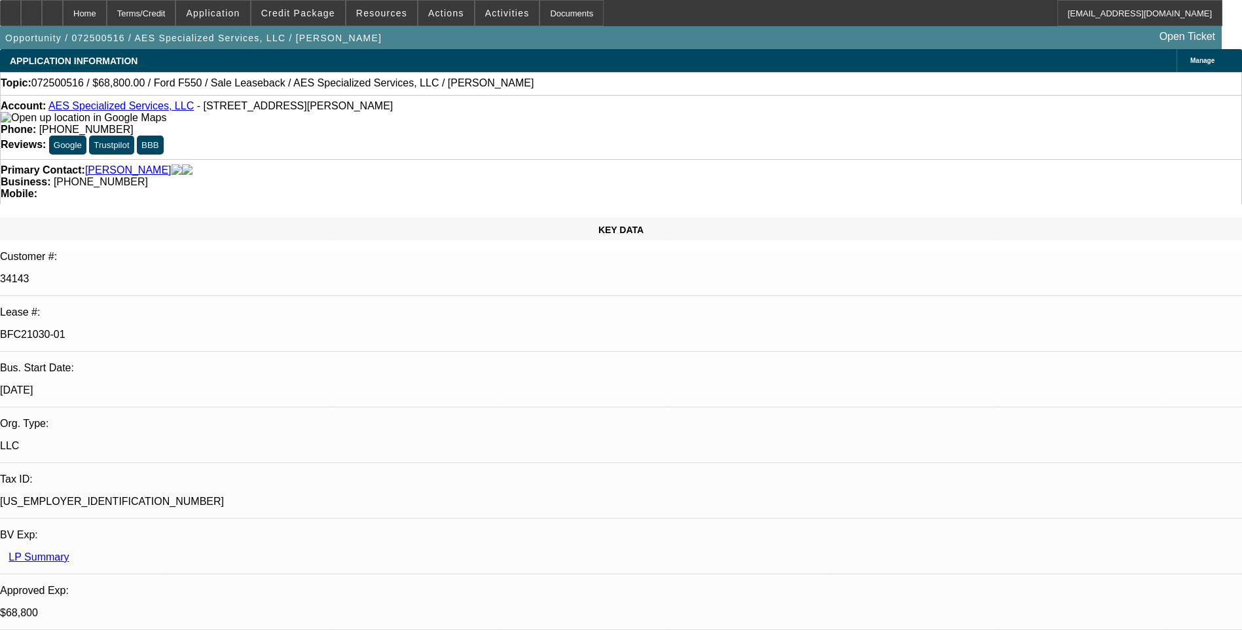
select select "6"
select select "1"
select select "6"
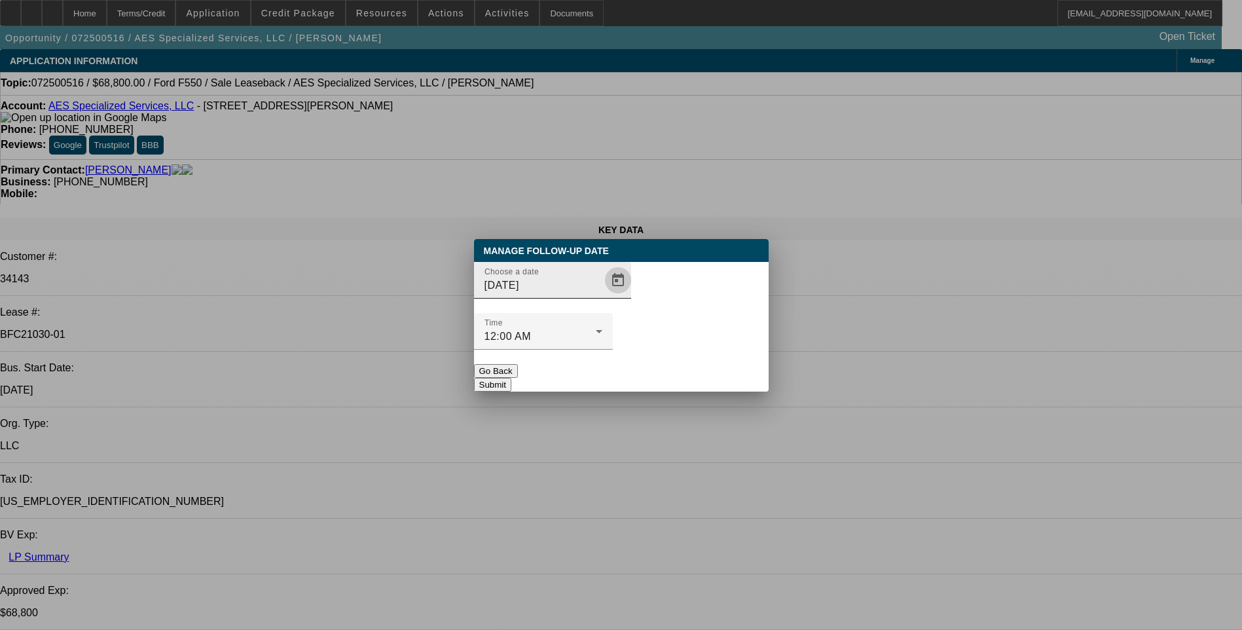
click at [602, 296] on span "Open calendar" at bounding box center [617, 279] width 31 height 31
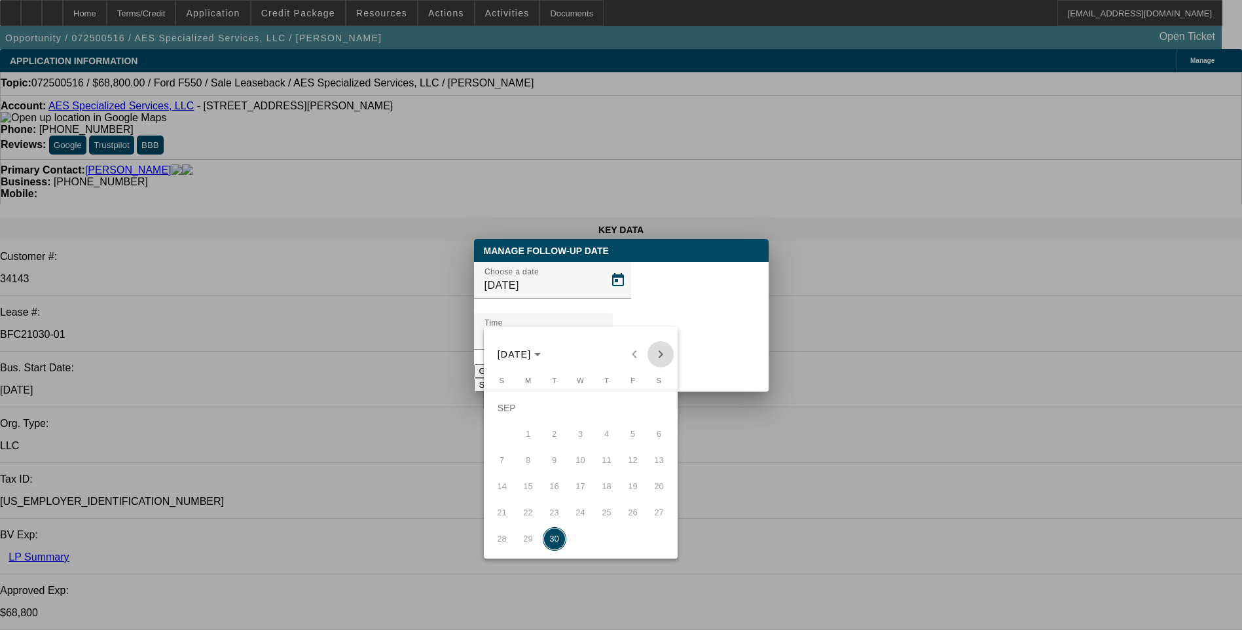
click at [660, 357] on span "Next month" at bounding box center [660, 354] width 26 height 26
click at [580, 415] on span "1" at bounding box center [581, 408] width 24 height 24
type input "10/1/2025"
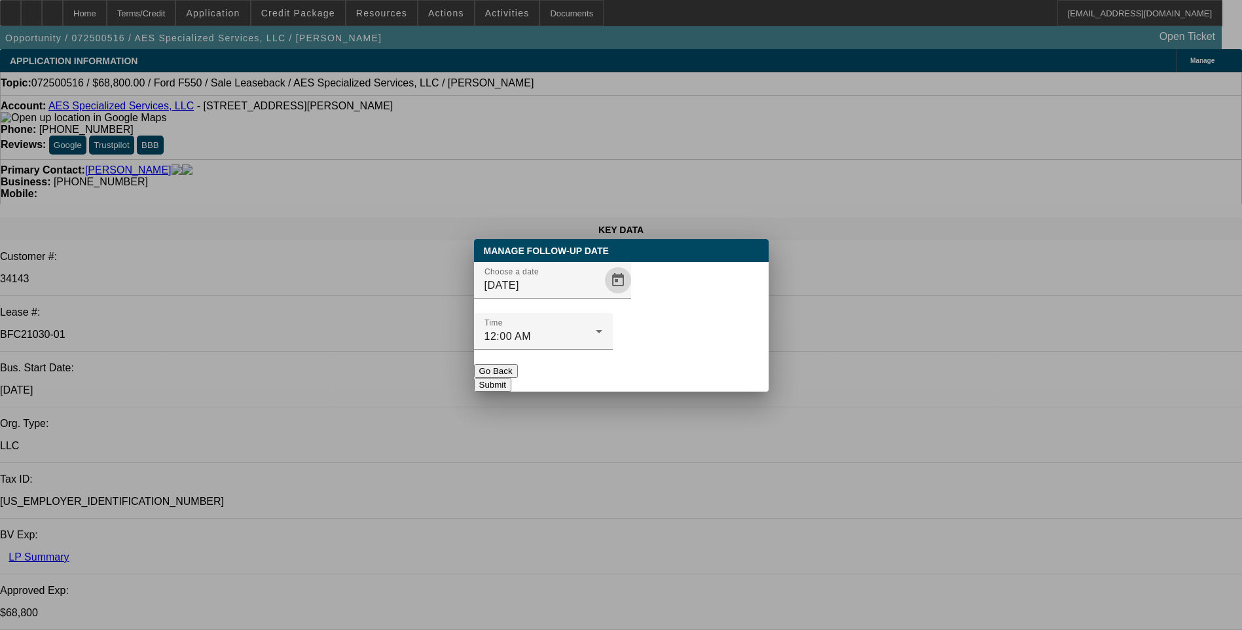
click at [511, 378] on button "Submit" at bounding box center [492, 385] width 37 height 14
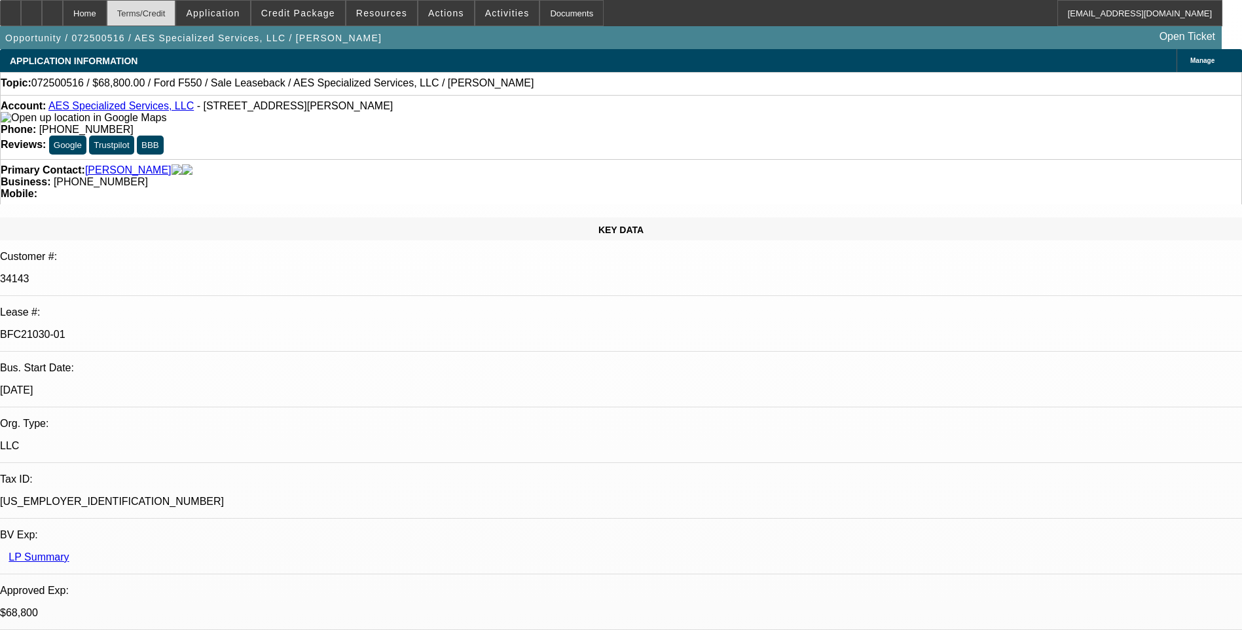
click at [176, 15] on div "Terms/Credit" at bounding box center [141, 13] width 69 height 26
click at [175, 14] on div "Terms/Credit" at bounding box center [141, 13] width 69 height 26
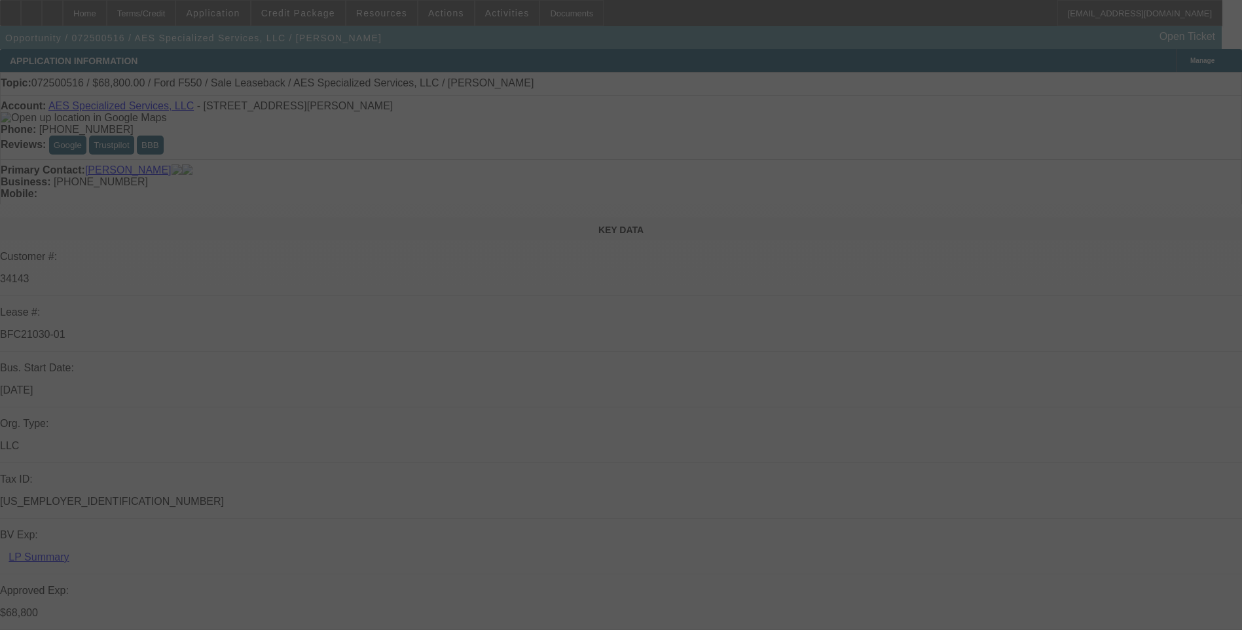
select select "0"
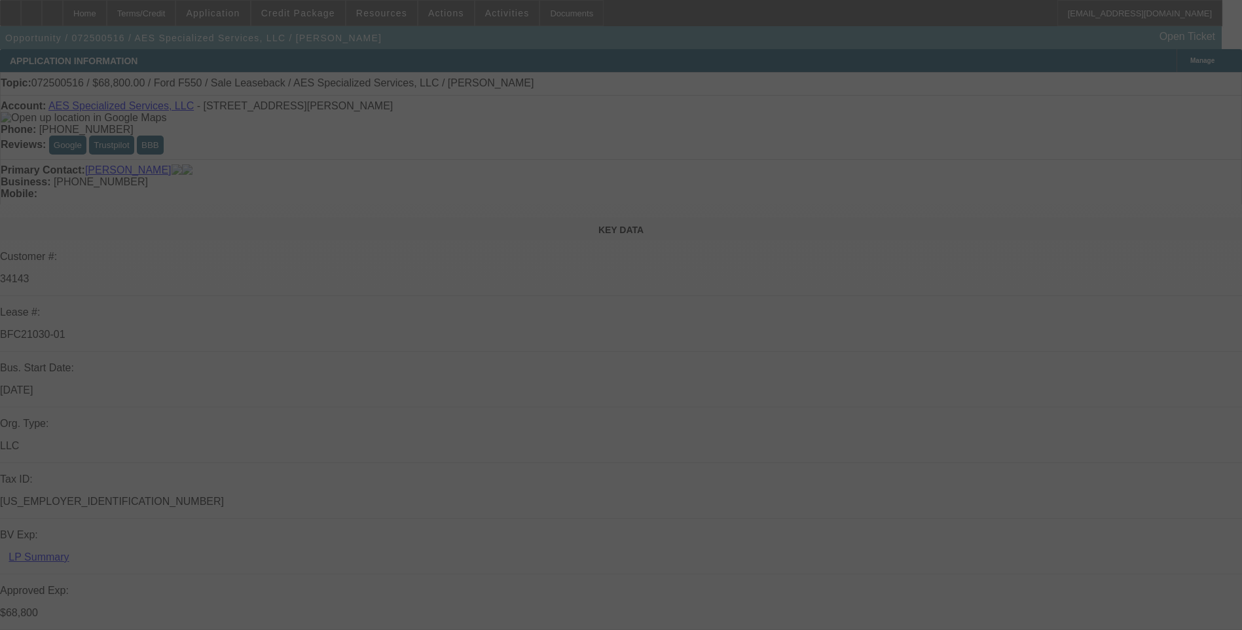
select select "0"
select select "0.2"
select select "0"
select select "0.1"
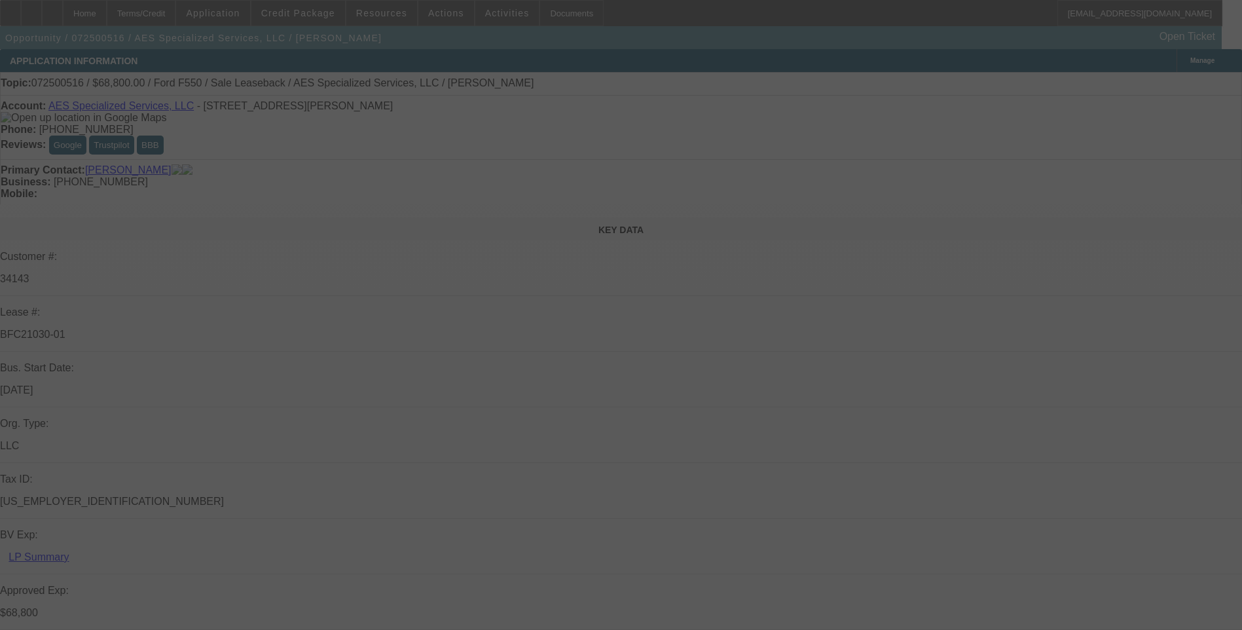
select select "0"
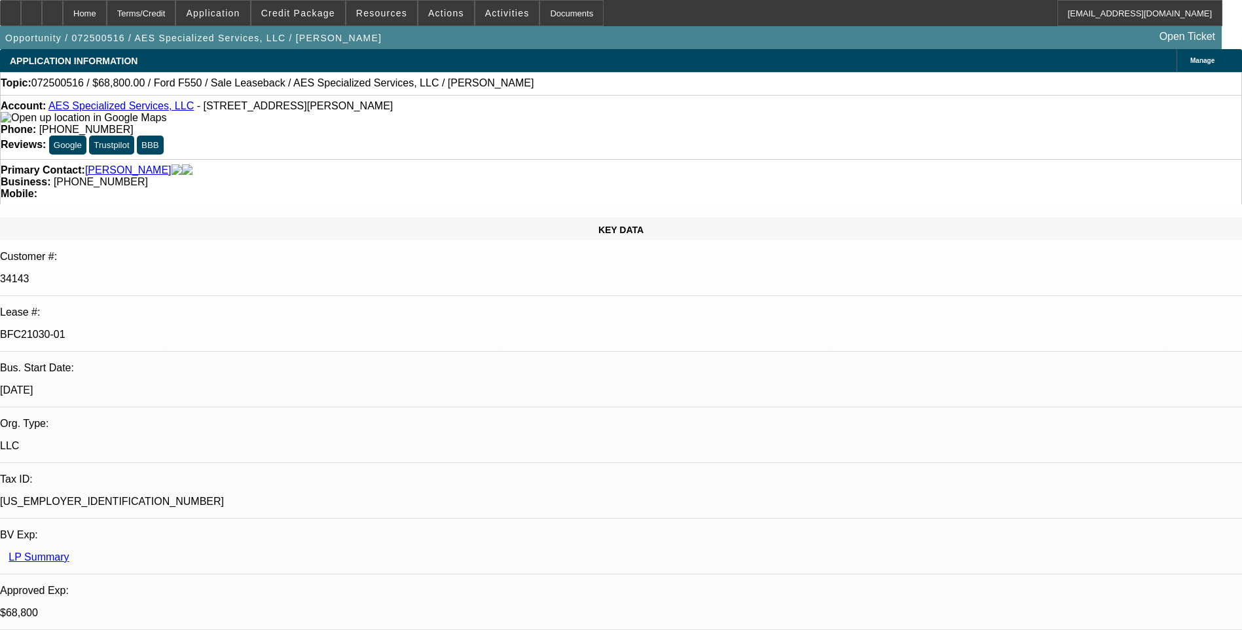
select select "1"
select select "6"
select select "1"
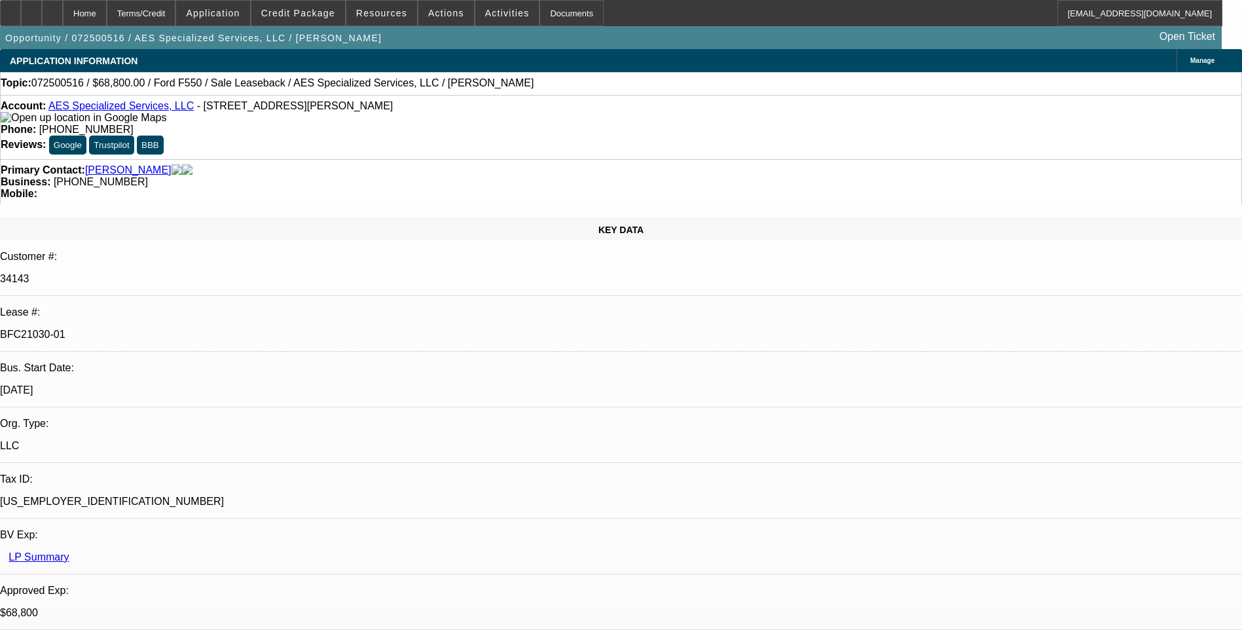
select select "6"
select select "1"
select select "6"
select select "1"
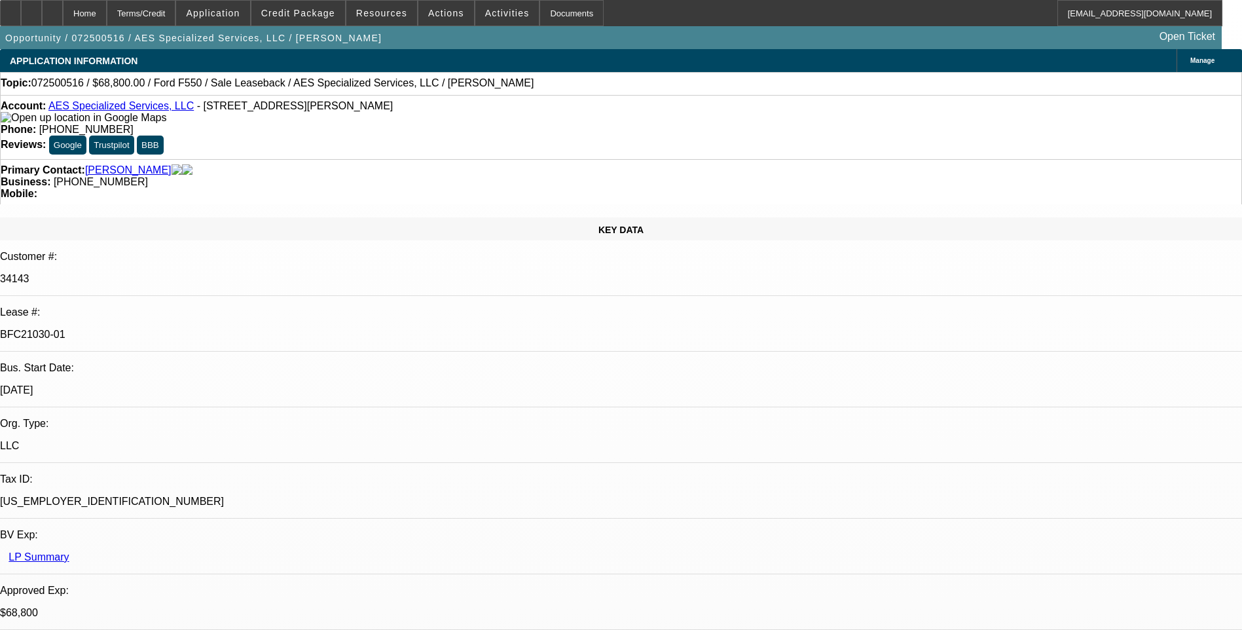
select select "1"
select select "6"
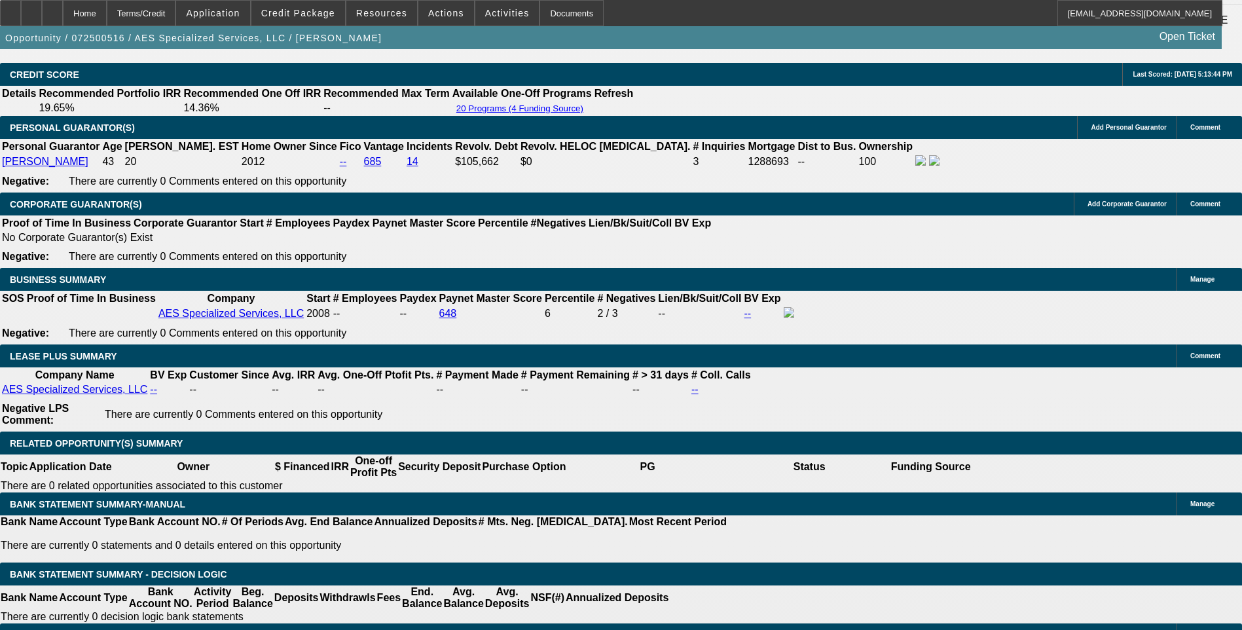
scroll to position [2094, 0]
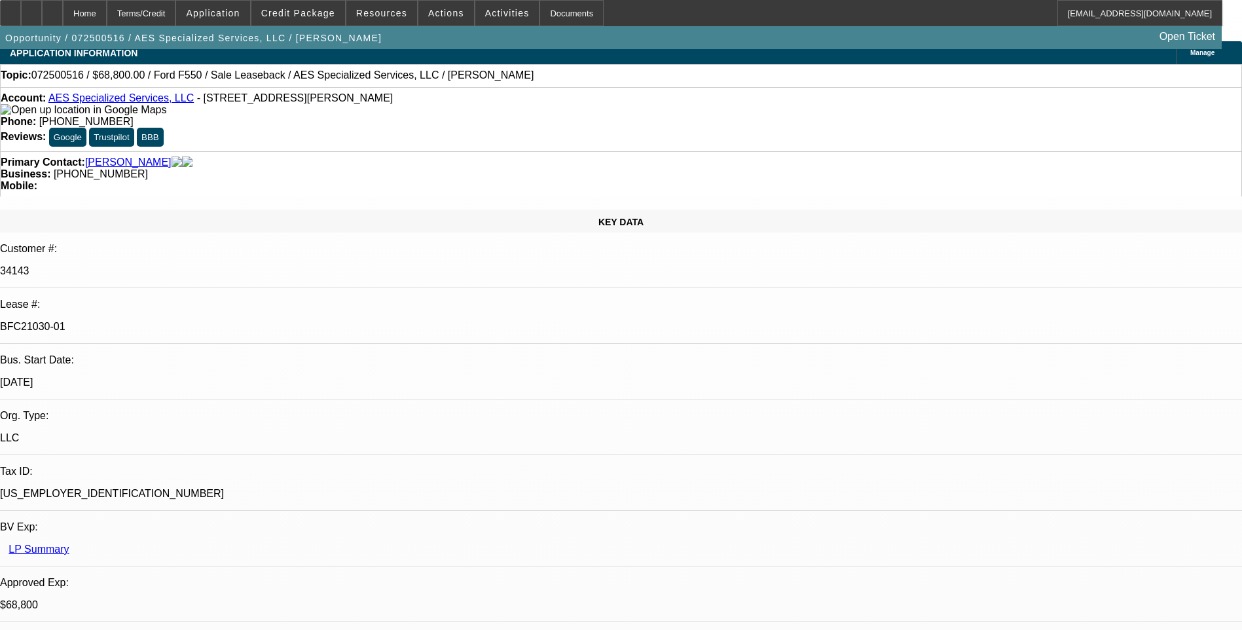
scroll to position [0, 0]
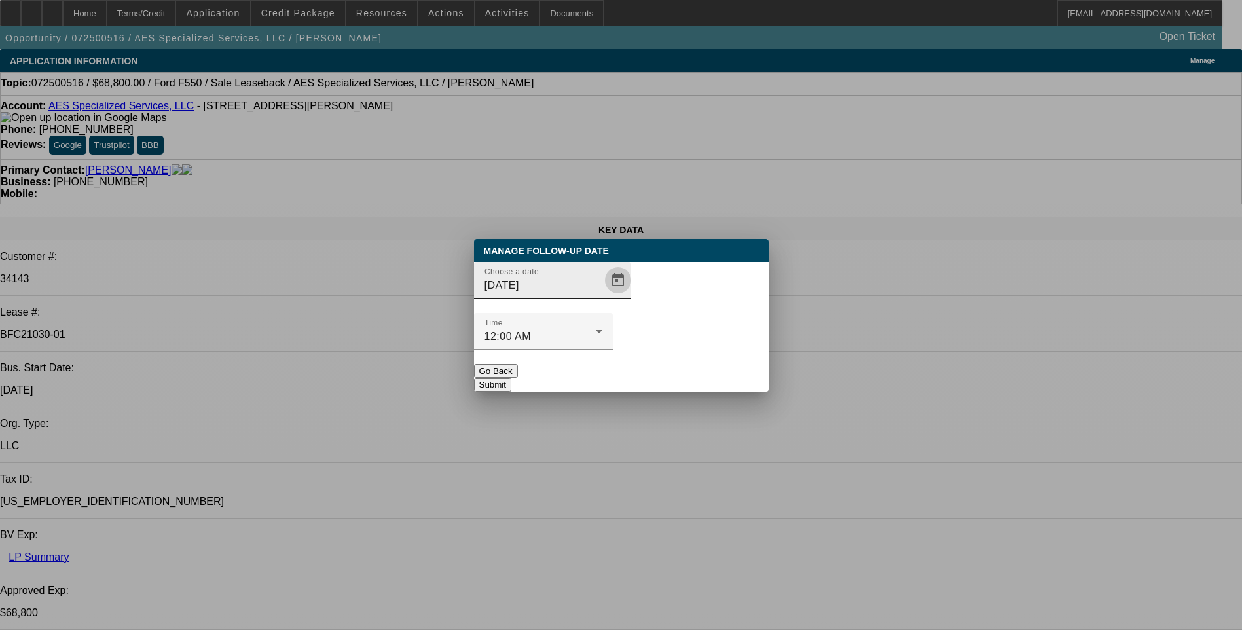
click at [602, 296] on span "Open calendar" at bounding box center [617, 279] width 31 height 31
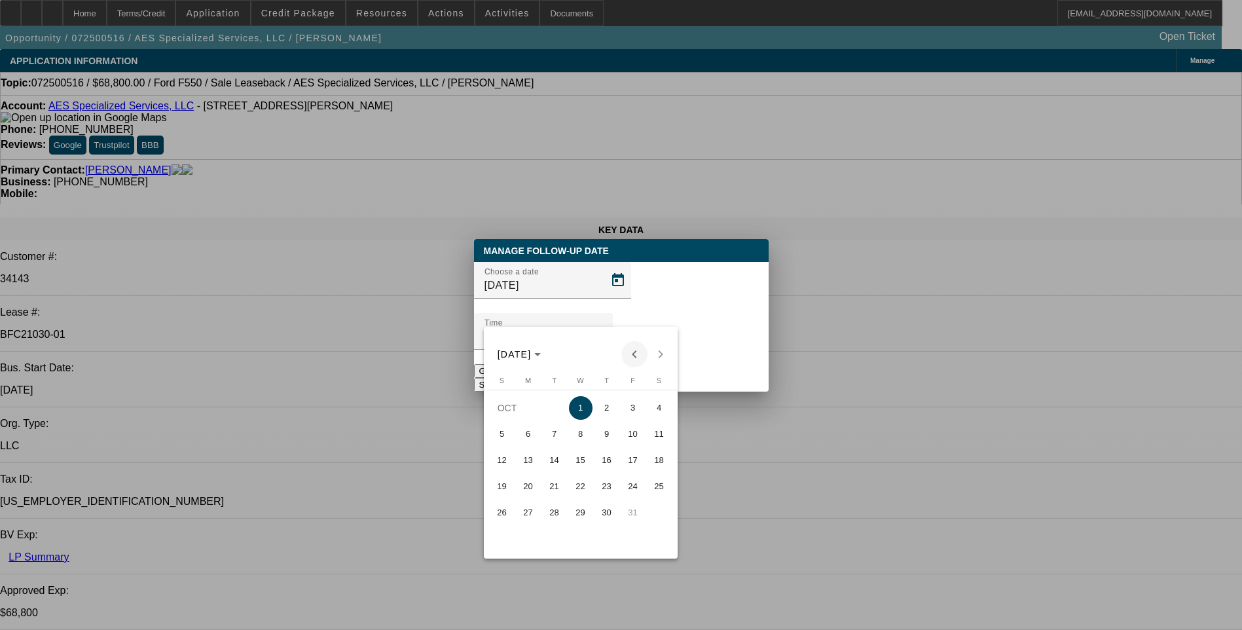
click at [632, 349] on span "Previous month" at bounding box center [634, 354] width 26 height 26
click at [549, 544] on span "30" at bounding box center [555, 539] width 24 height 24
type input "9/30/2025"
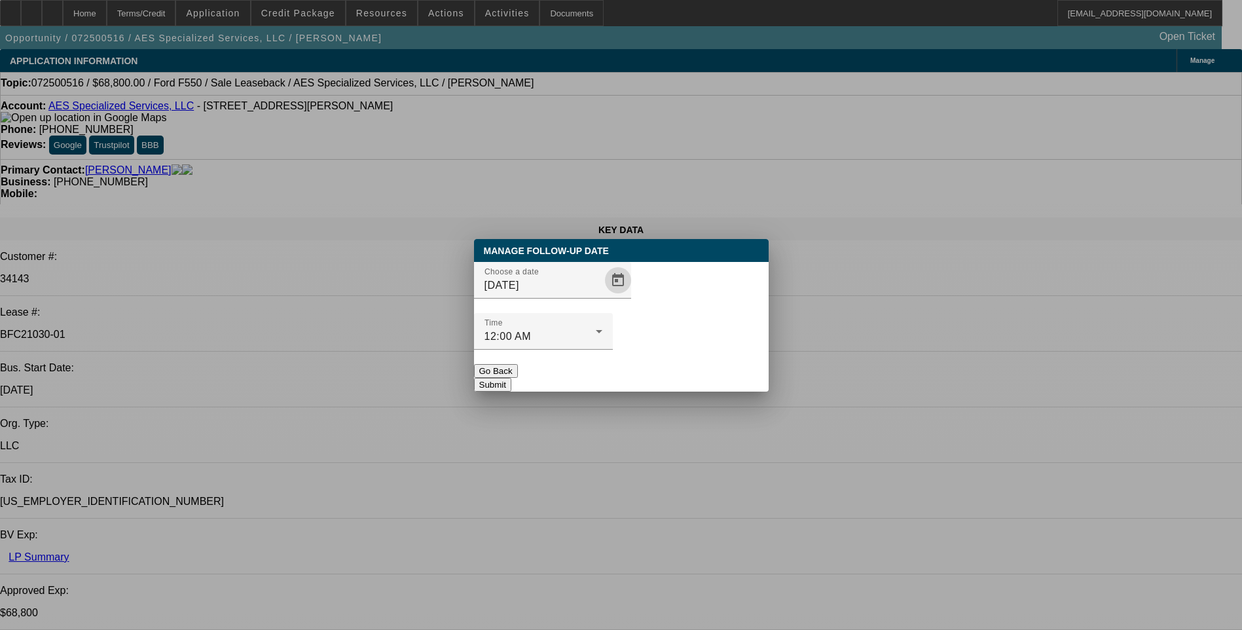
click at [511, 378] on button "Submit" at bounding box center [492, 385] width 37 height 14
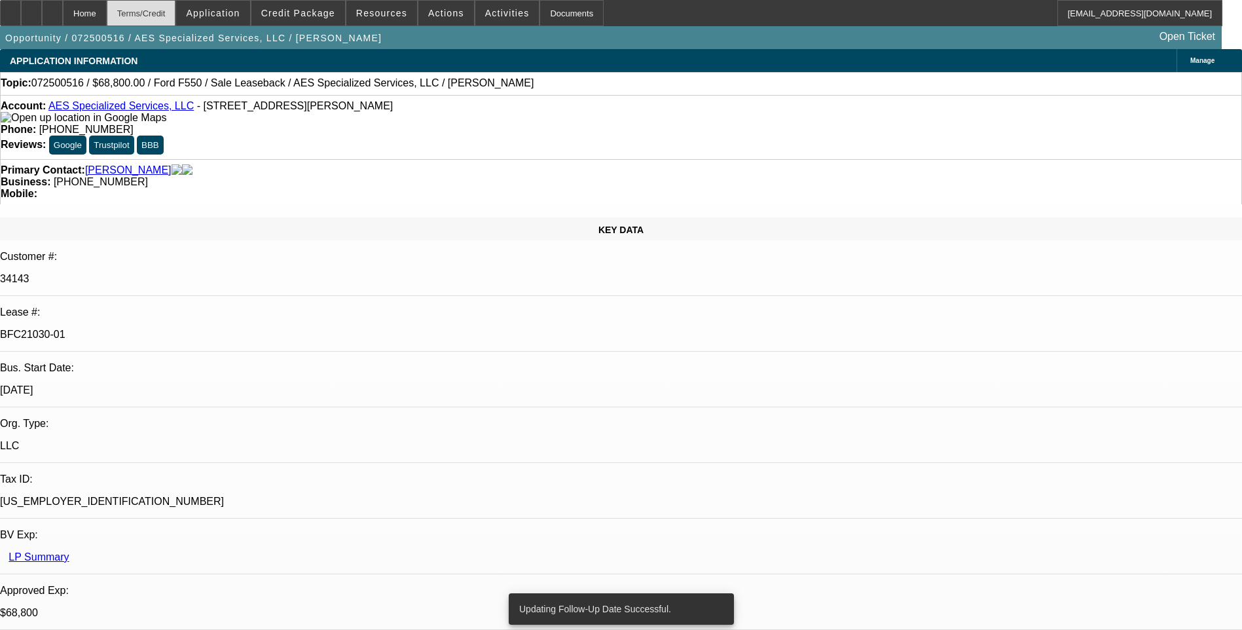
click at [176, 15] on div "Terms/Credit" at bounding box center [141, 13] width 69 height 26
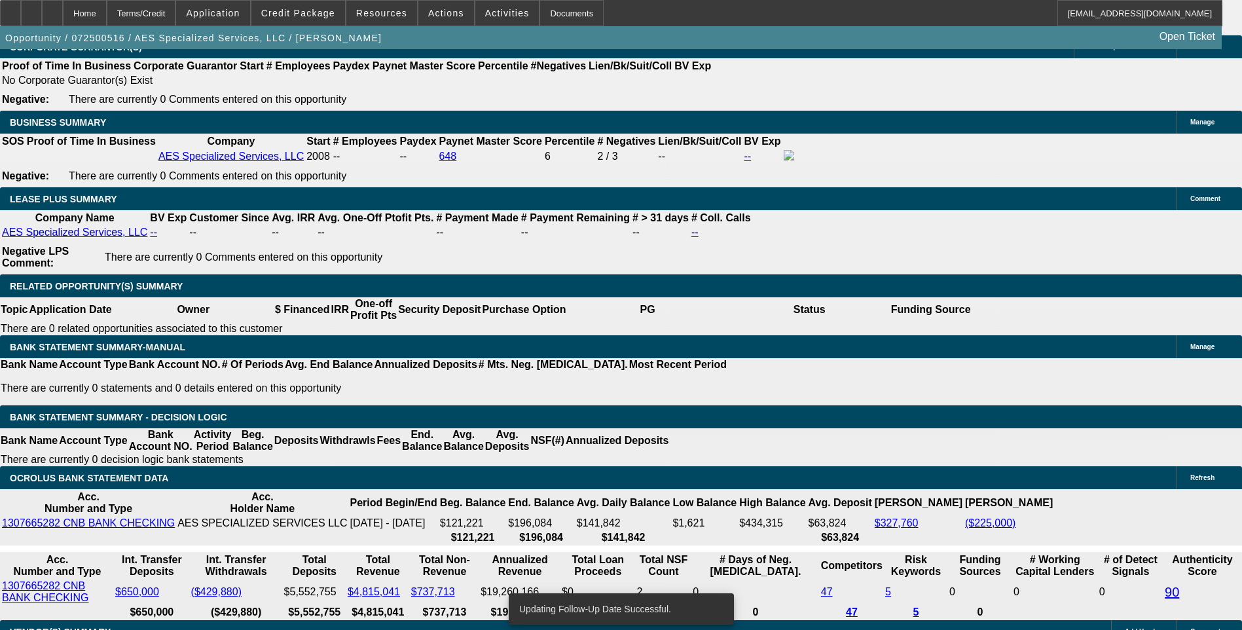
scroll to position [2145, 0]
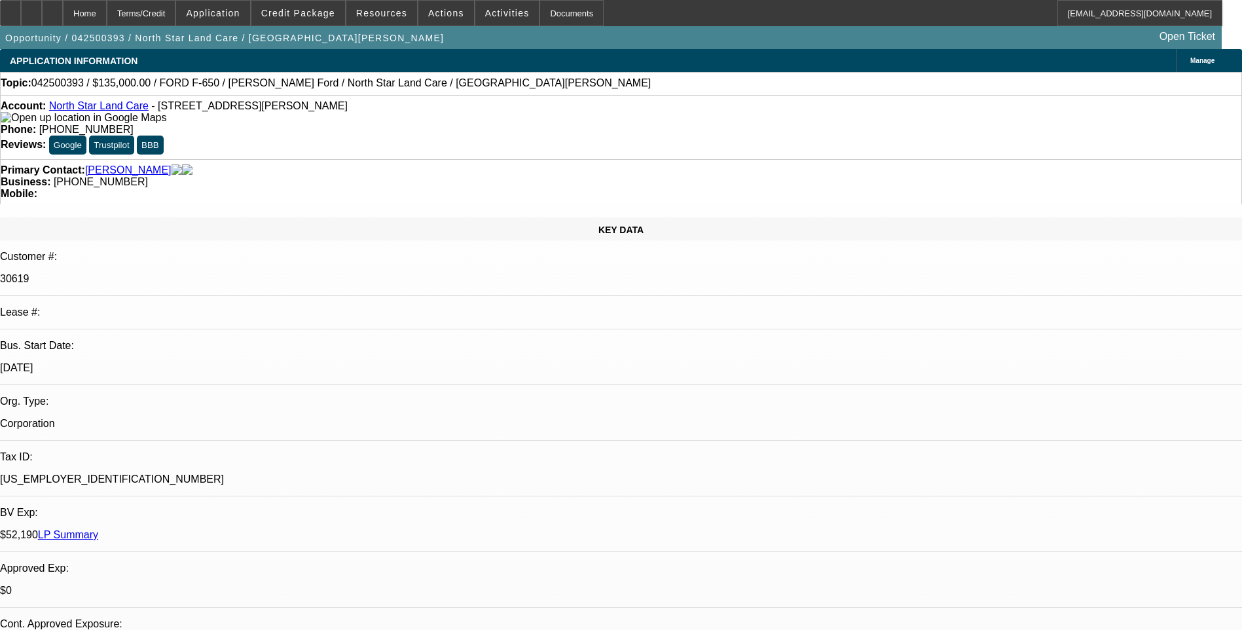
select select "0"
select select "0.1"
select select "0"
select select "0.1"
select select "0"
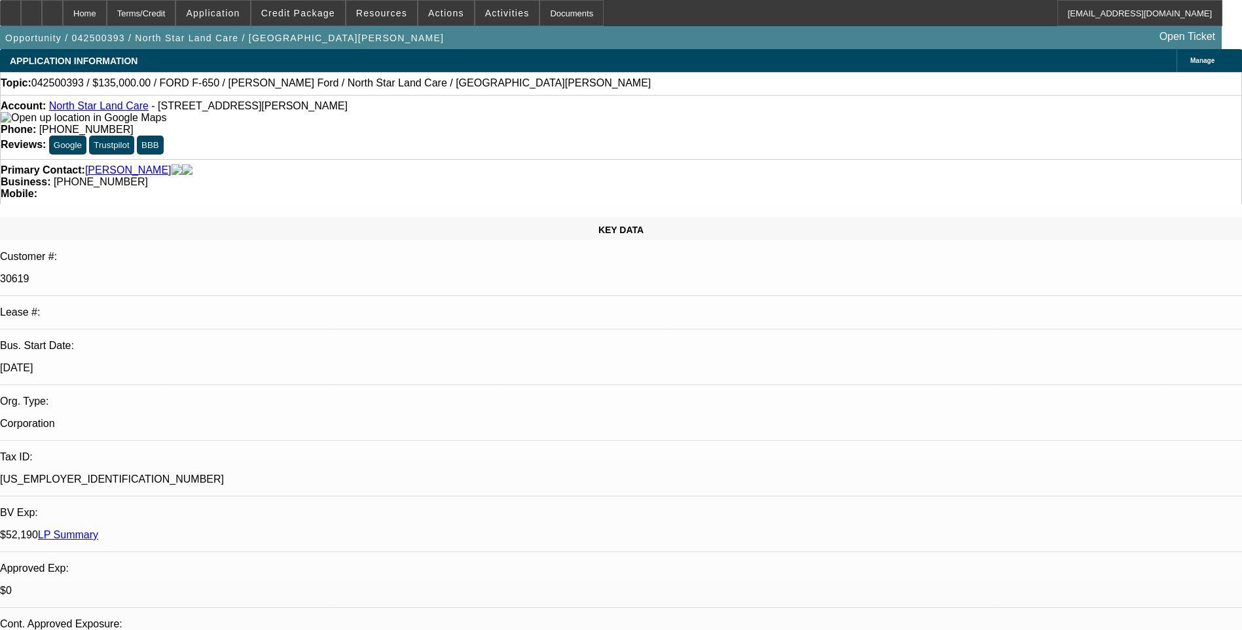
select select "0.1"
select select "1"
select select "2"
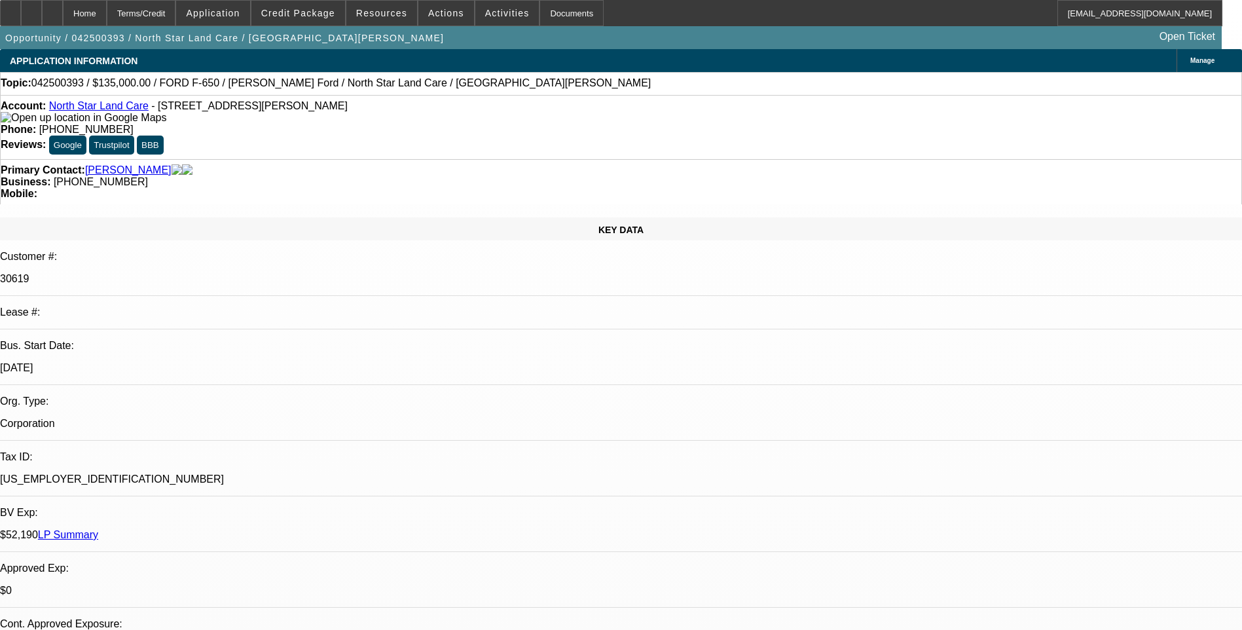
select select "4"
select select "1"
select select "2"
select select "4"
select select "1"
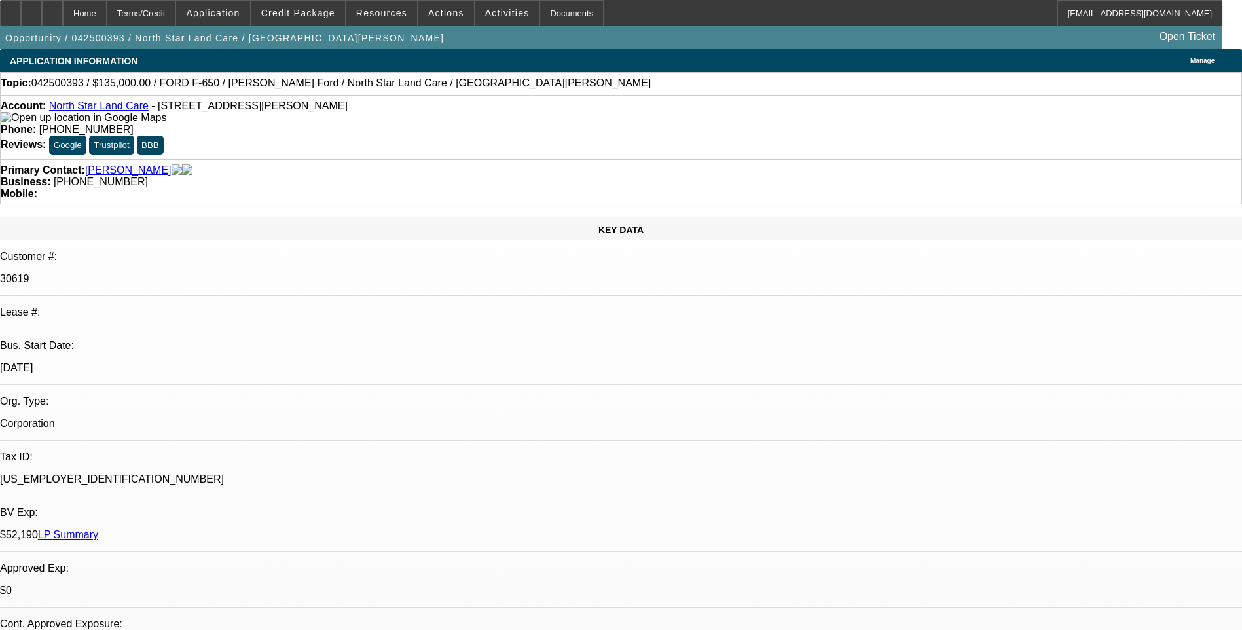
select select "2"
select select "4"
select select "1"
select select "2"
select select "4"
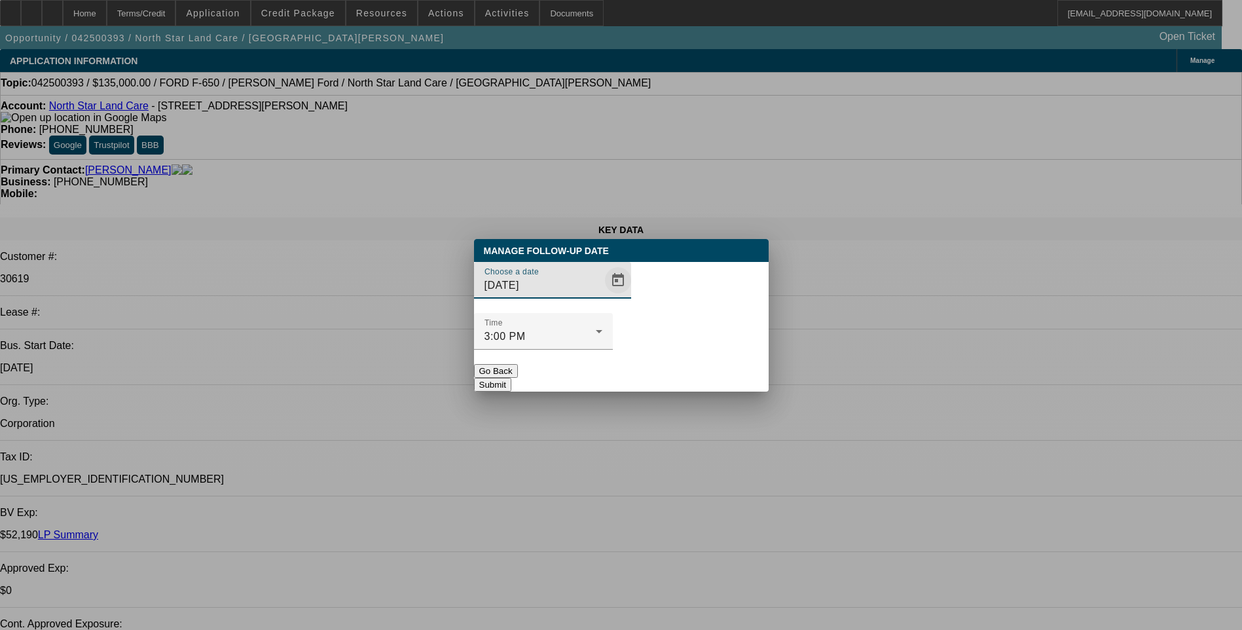
click at [602, 296] on span "Open calendar" at bounding box center [617, 279] width 31 height 31
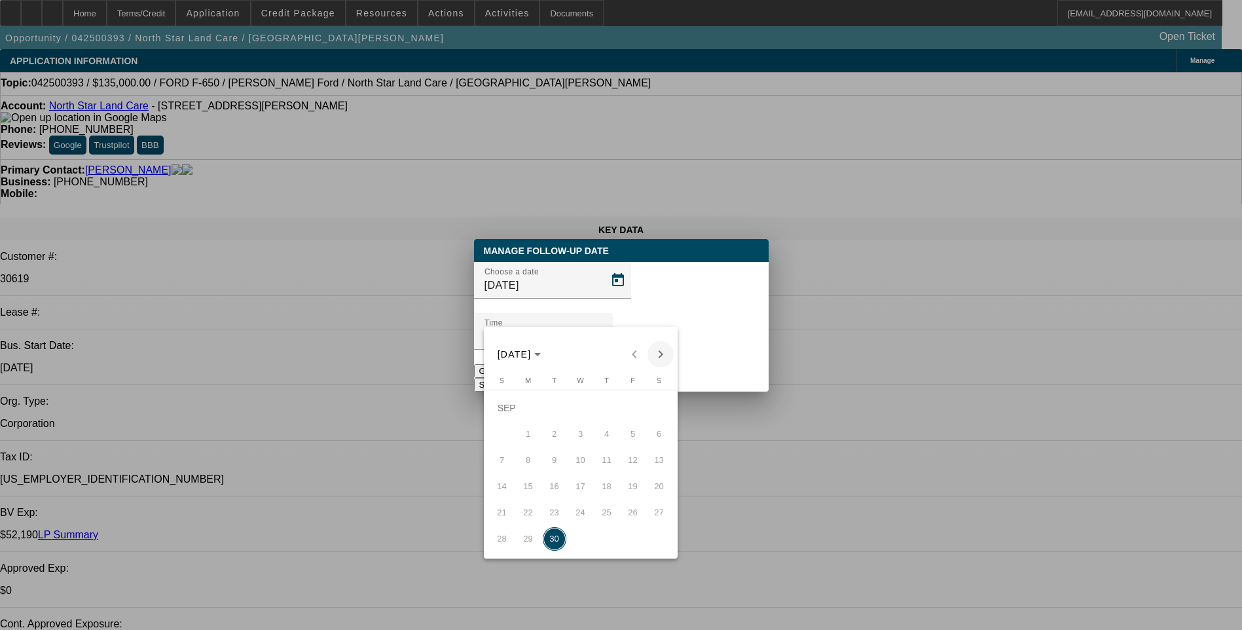
click at [657, 358] on span "Next month" at bounding box center [660, 354] width 26 height 26
click at [628, 413] on span "3" at bounding box center [633, 408] width 24 height 24
type input "[DATE]"
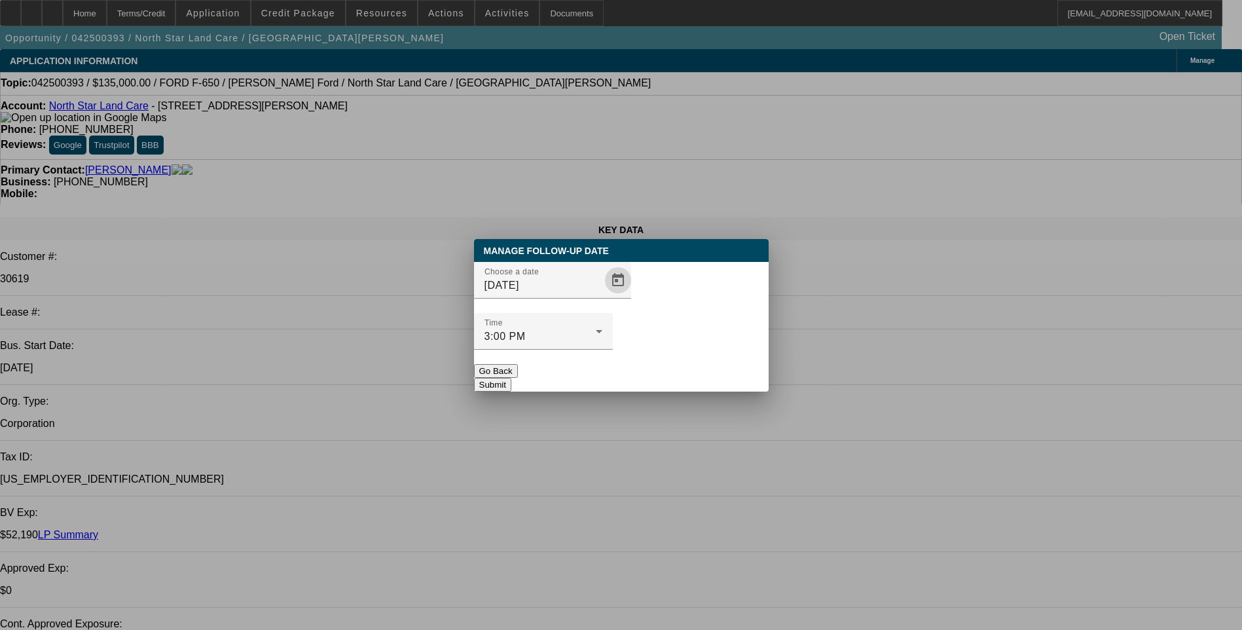
click at [511, 378] on button "Submit" at bounding box center [492, 385] width 37 height 14
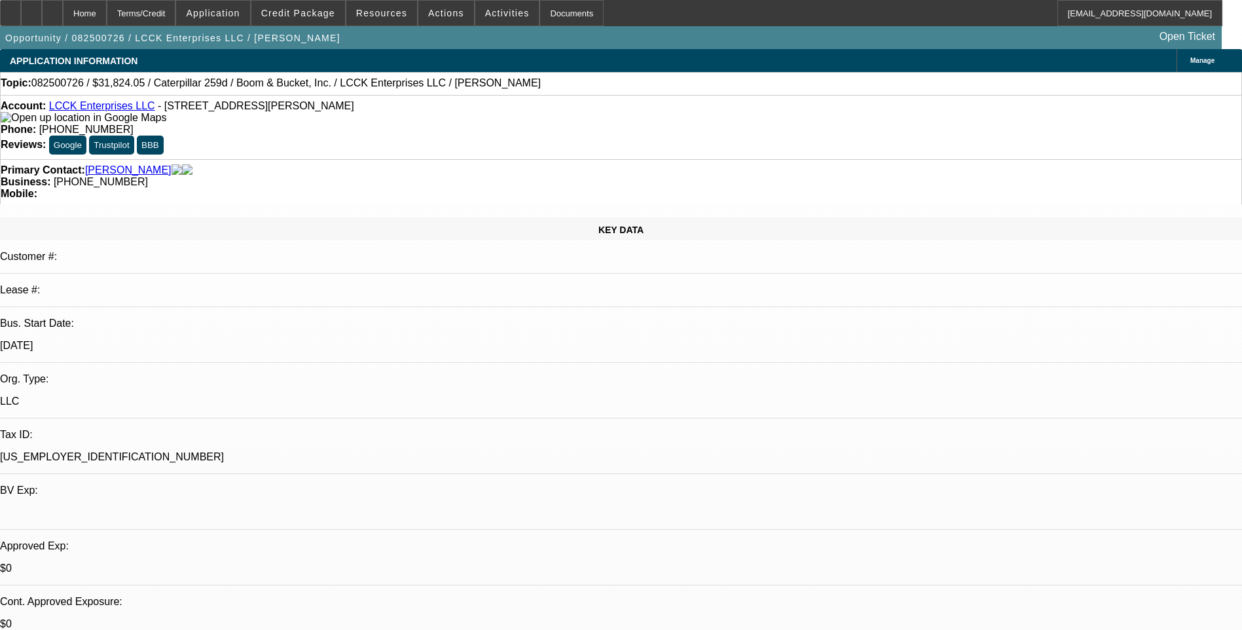
select select "0"
select select "0.1"
select select "0"
select select "0.1"
select select "0"
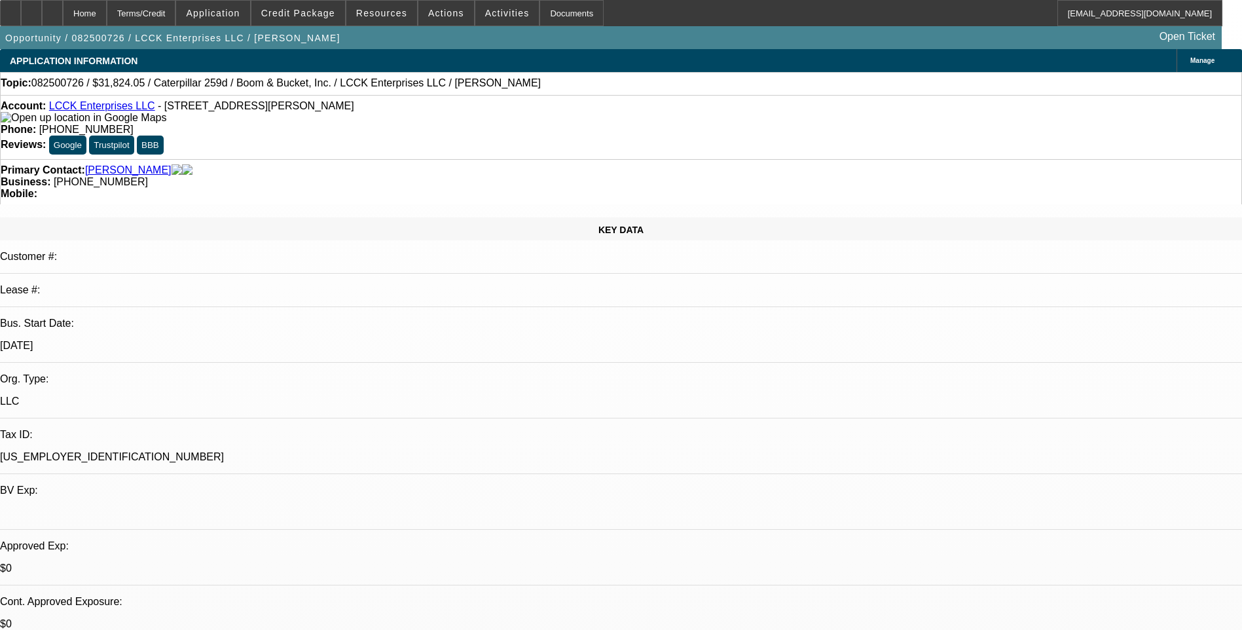
select select "0"
select select "0.1"
select select "0"
select select "0.1"
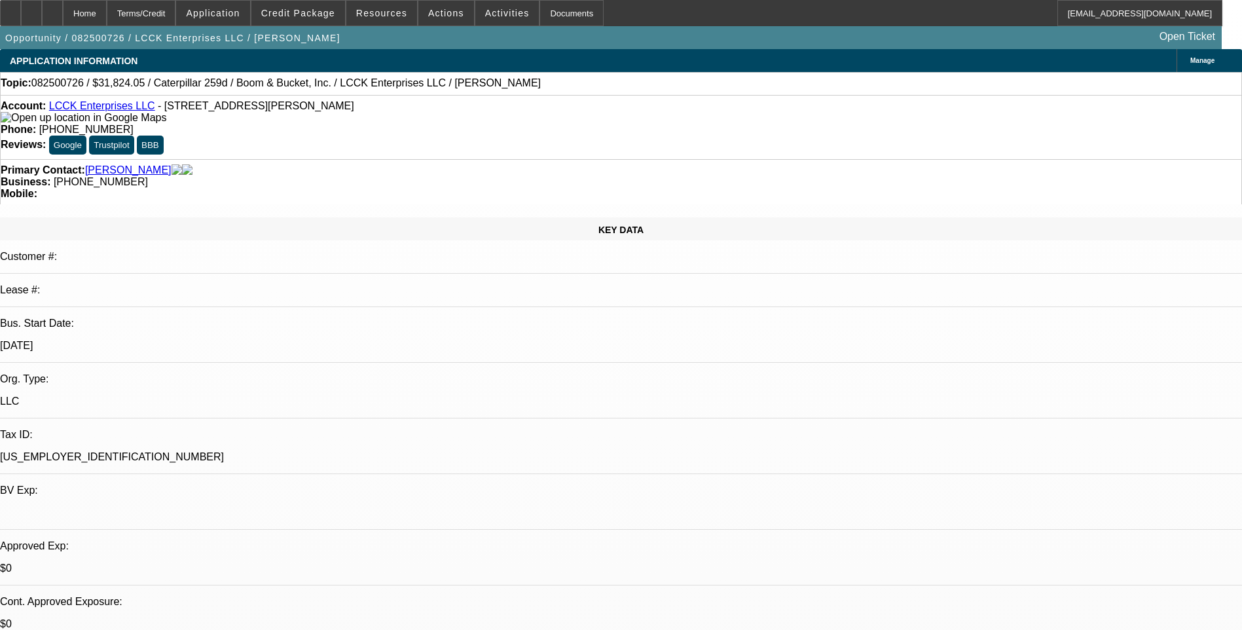
select select "1"
select select "3"
select select "4"
select select "1"
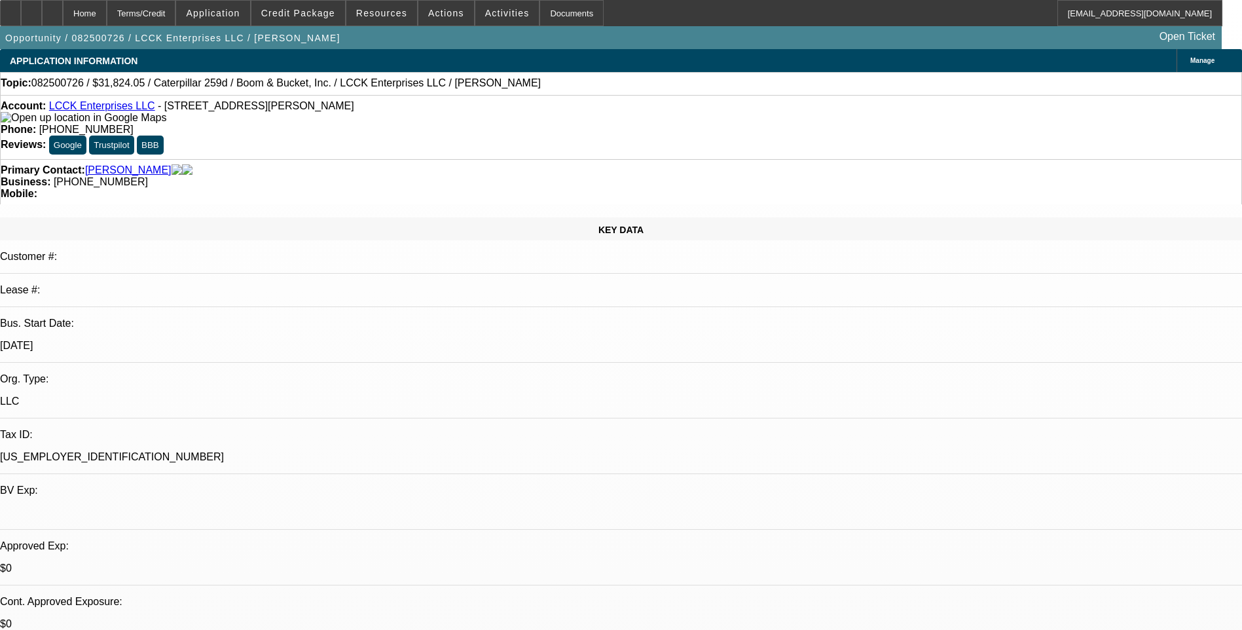
select select "4"
select select "1"
select select "4"
select select "1"
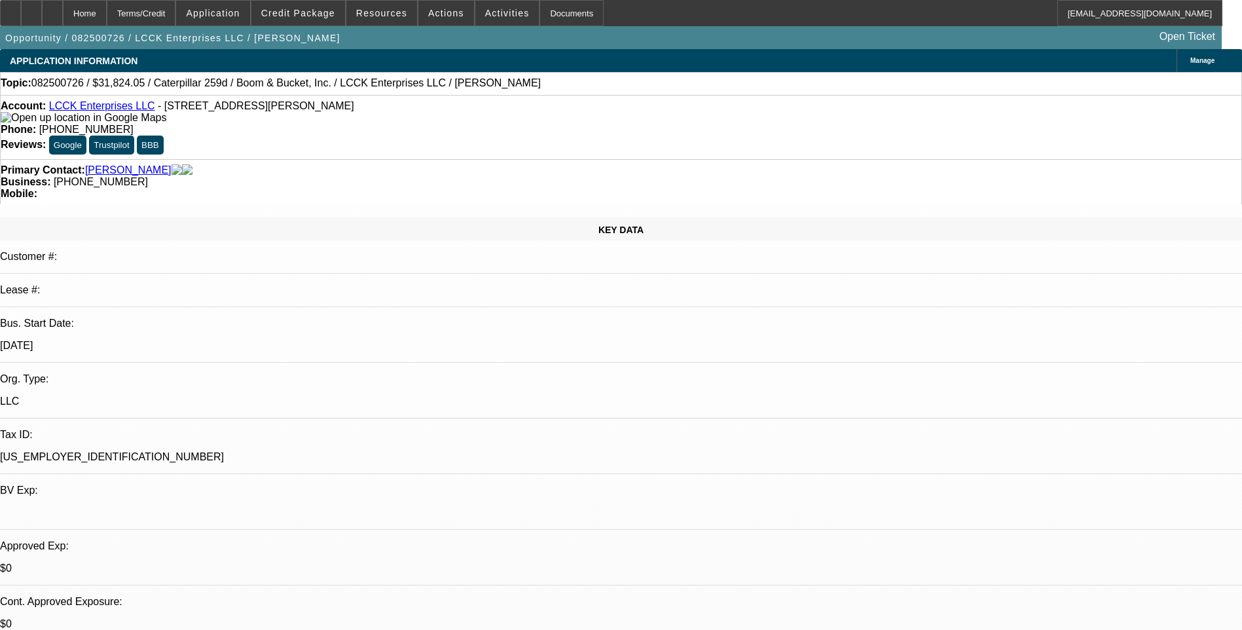
select select "1"
select select "4"
click at [817, 95] on div "Topic: 082500726 / $31,824.05 / Caterpillar 259d / Boom & Bucket, Inc. / LCCK E…" at bounding box center [621, 83] width 1242 height 23
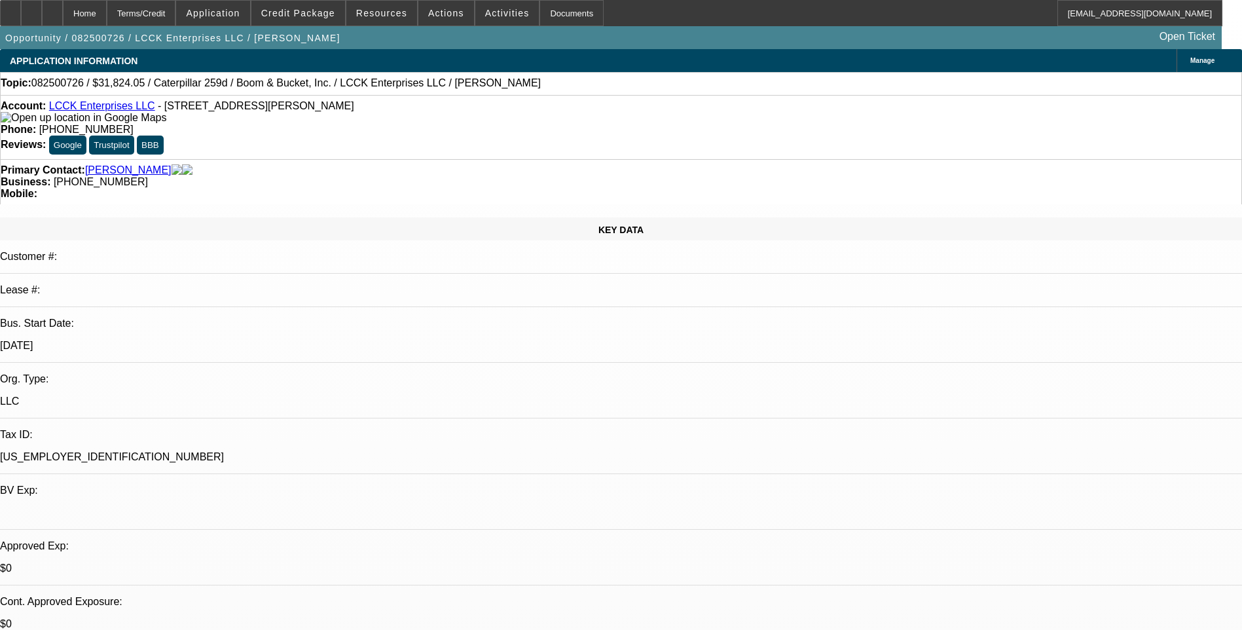
click at [548, 118] on div "Account: LCCK Enterprises LLC - 3406 Briggs Rd, Orange, TX 77630 Phone: (409) 3…" at bounding box center [621, 127] width 1242 height 64
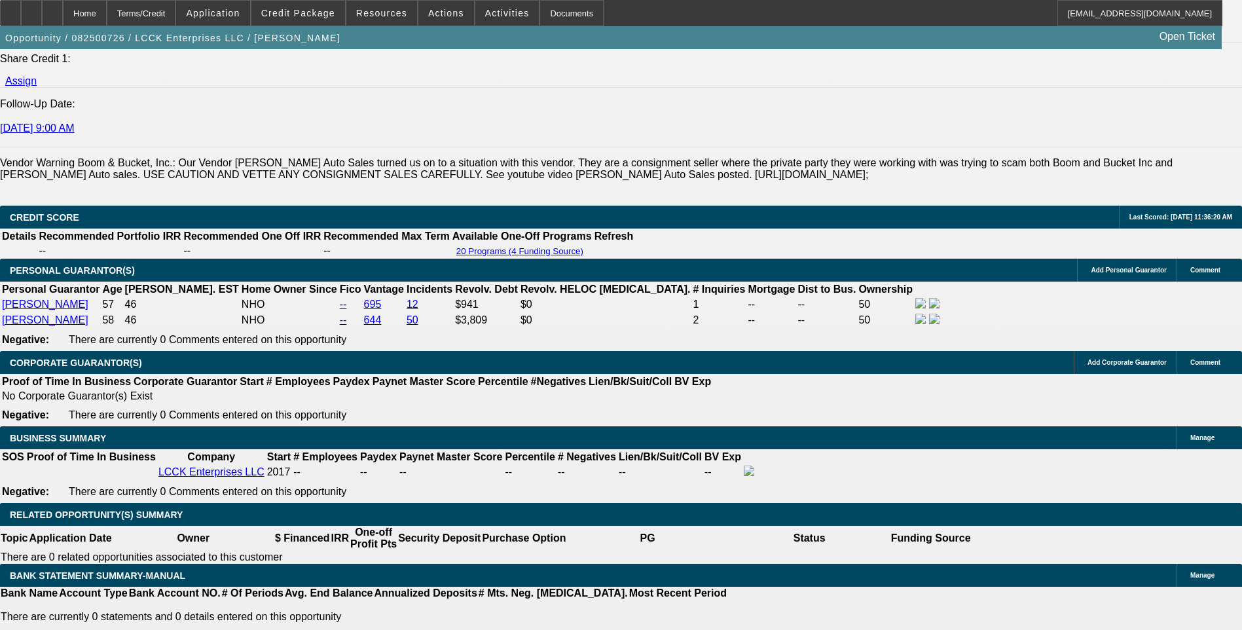
drag, startPoint x: 495, startPoint y: 329, endPoint x: 491, endPoint y: 341, distance: 13.0
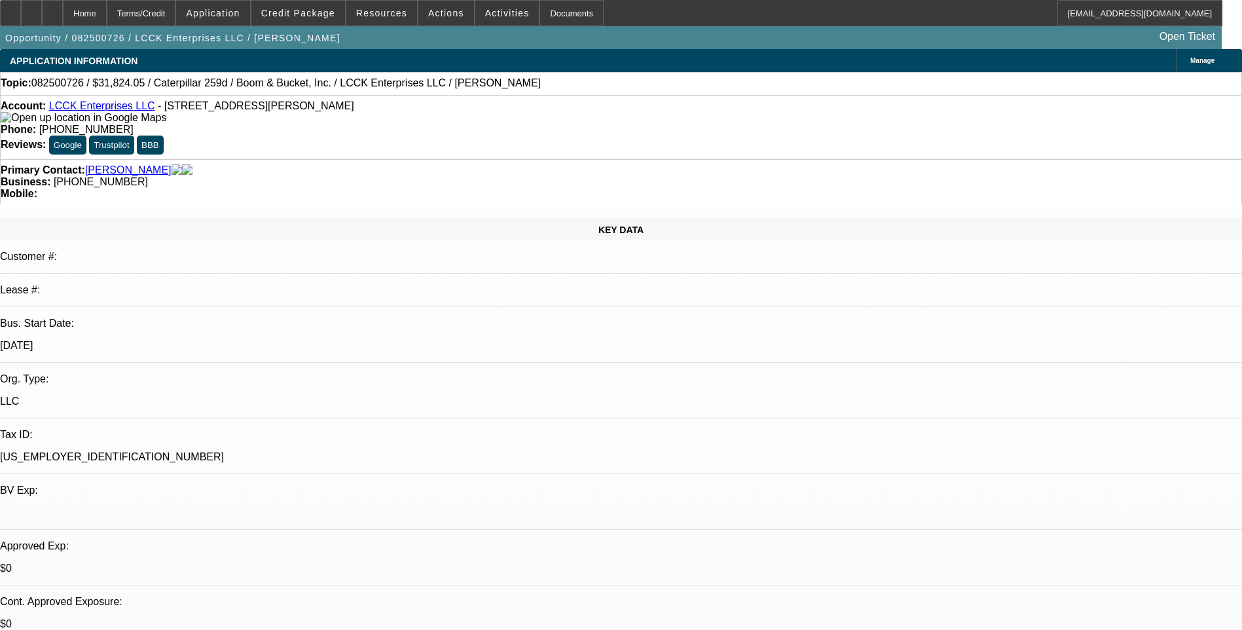
click at [527, 176] on div "Business: (409) 330-3760" at bounding box center [621, 182] width 1240 height 12
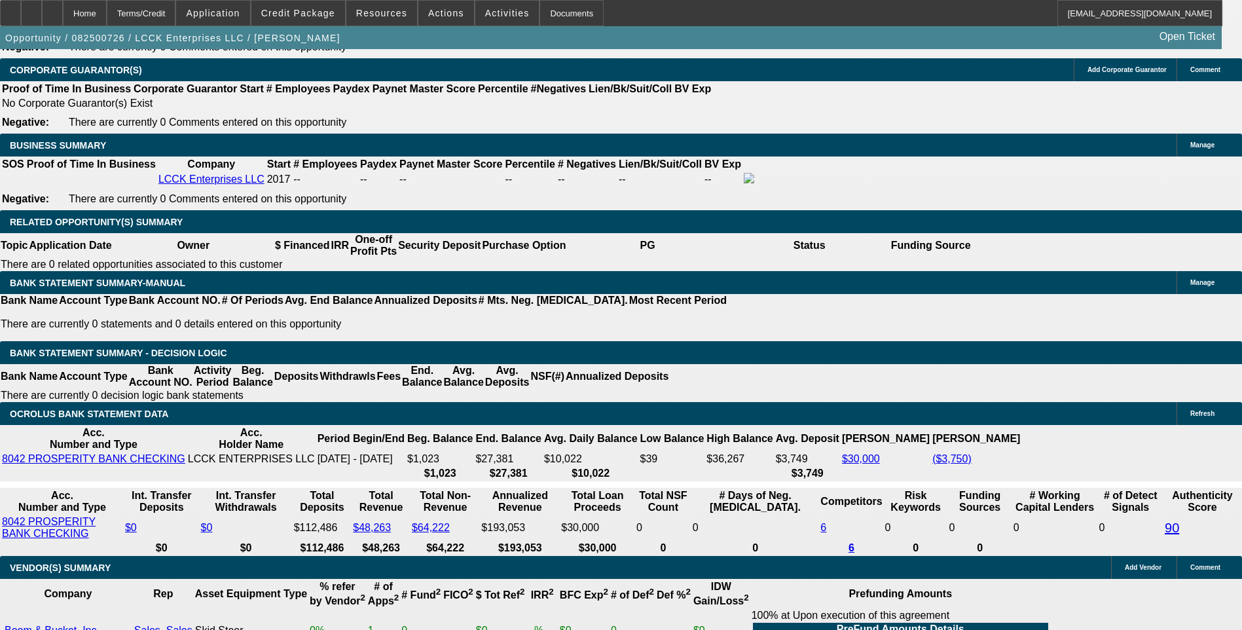
scroll to position [2160, 0]
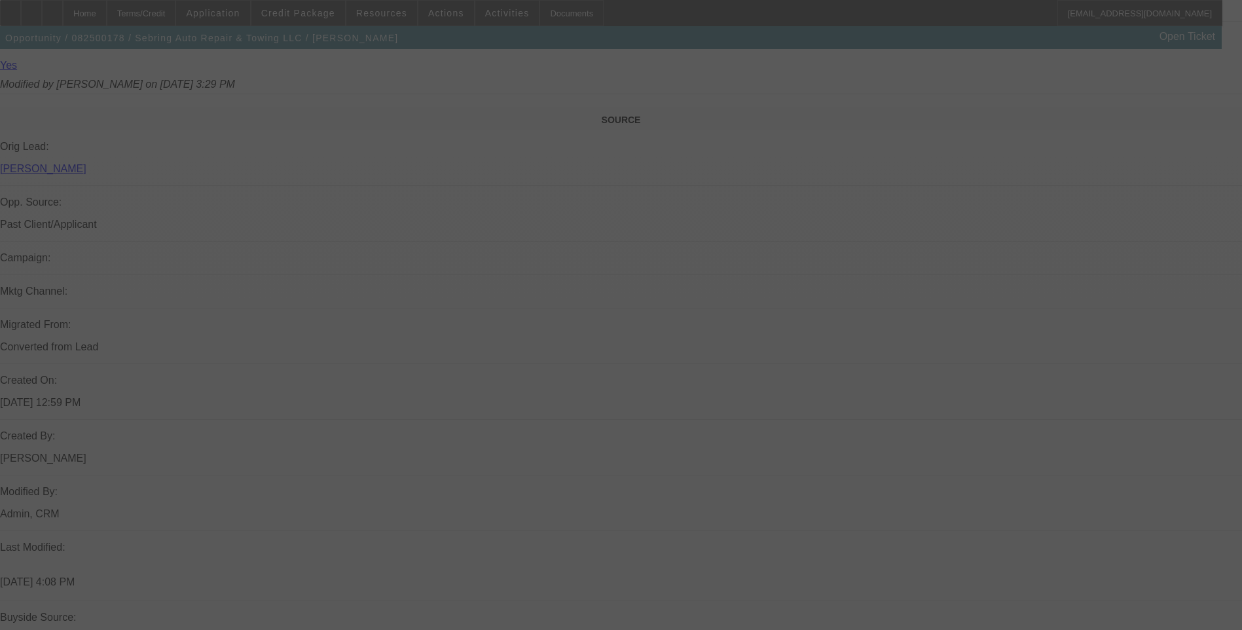
scroll to position [846, 0]
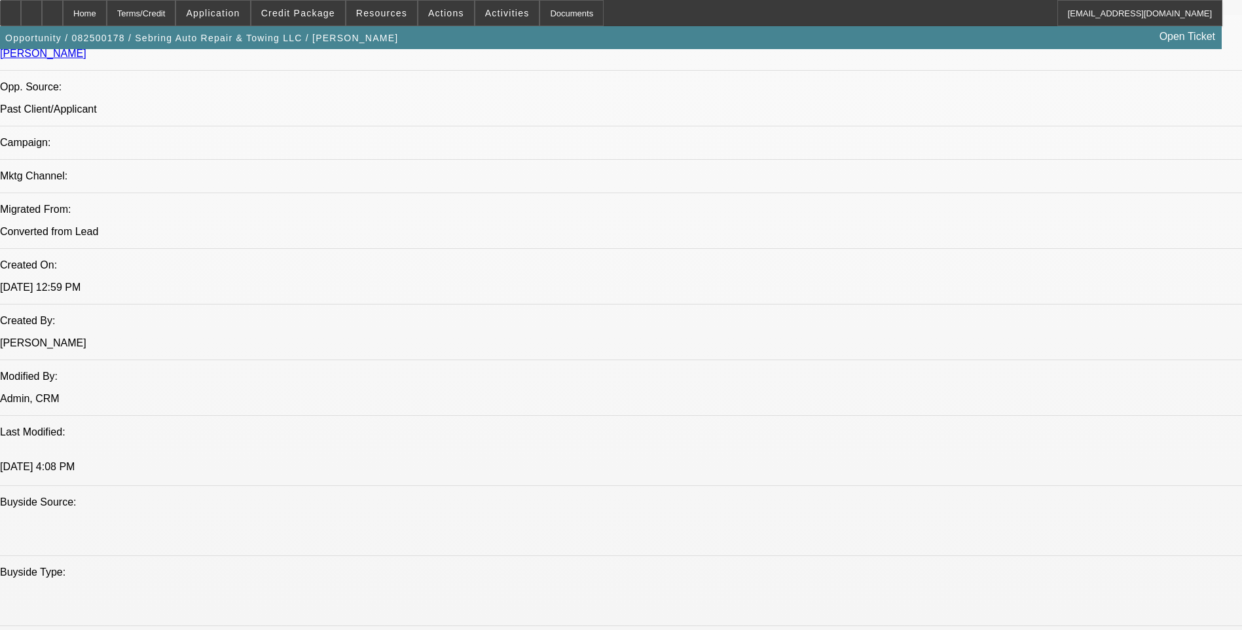
select select "0"
select select "2"
select select "0"
select select "2"
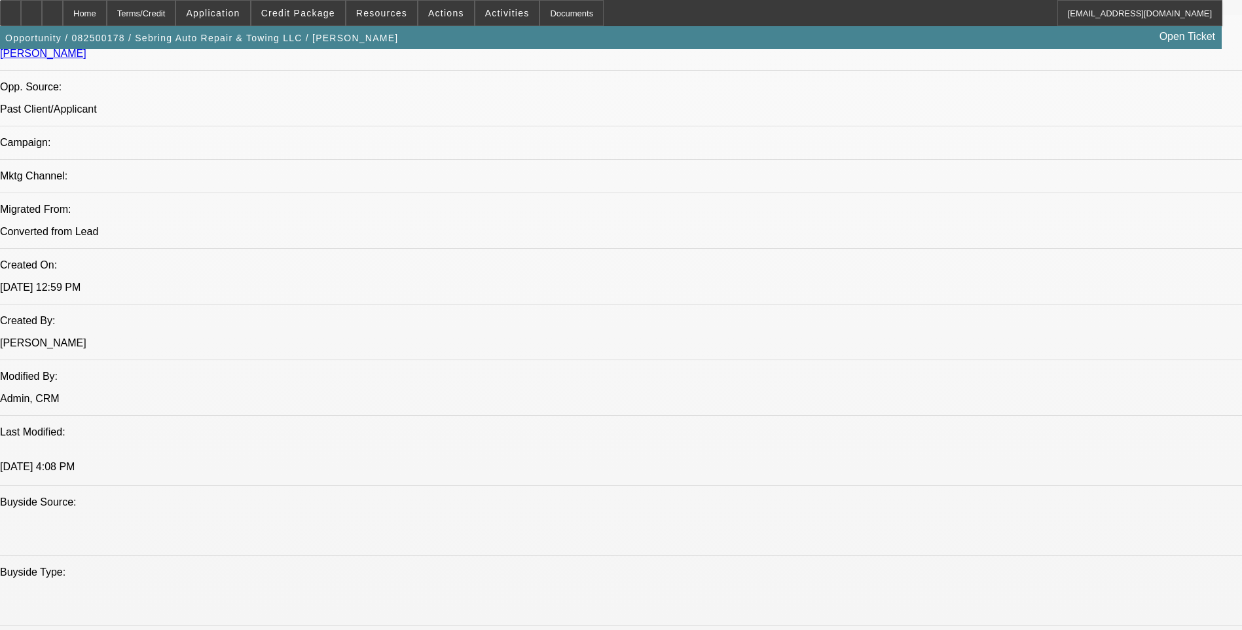
select select "0"
select select "2"
select select "0"
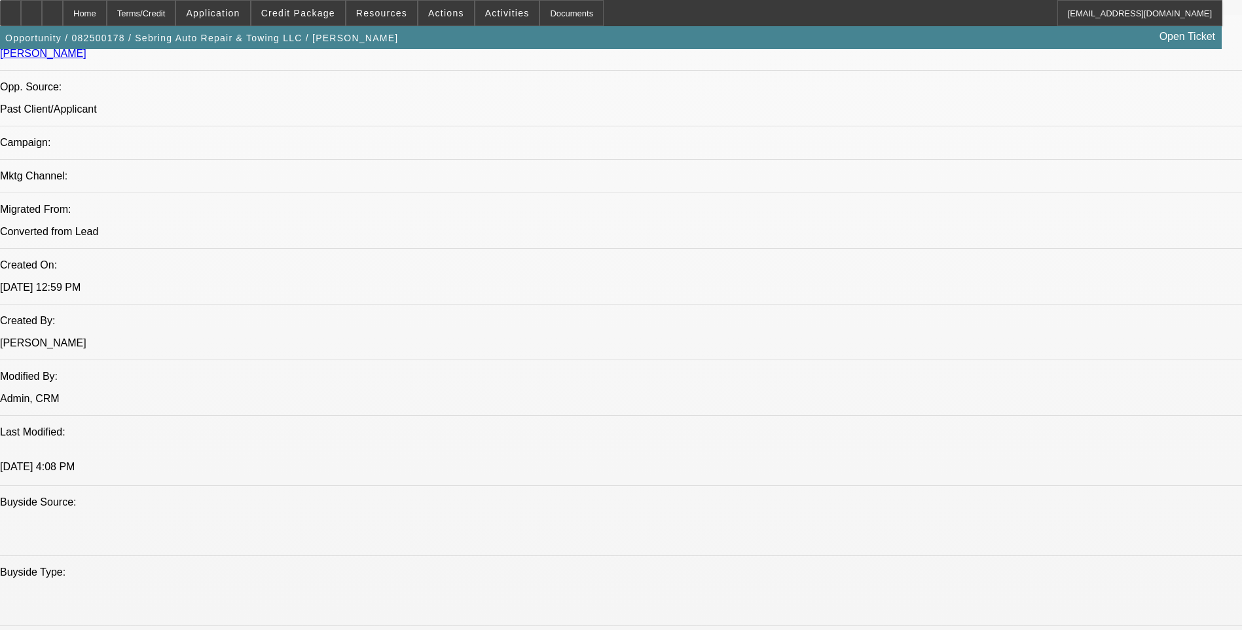
select select "2"
select select "0"
select select "1"
select select "2"
select select "6"
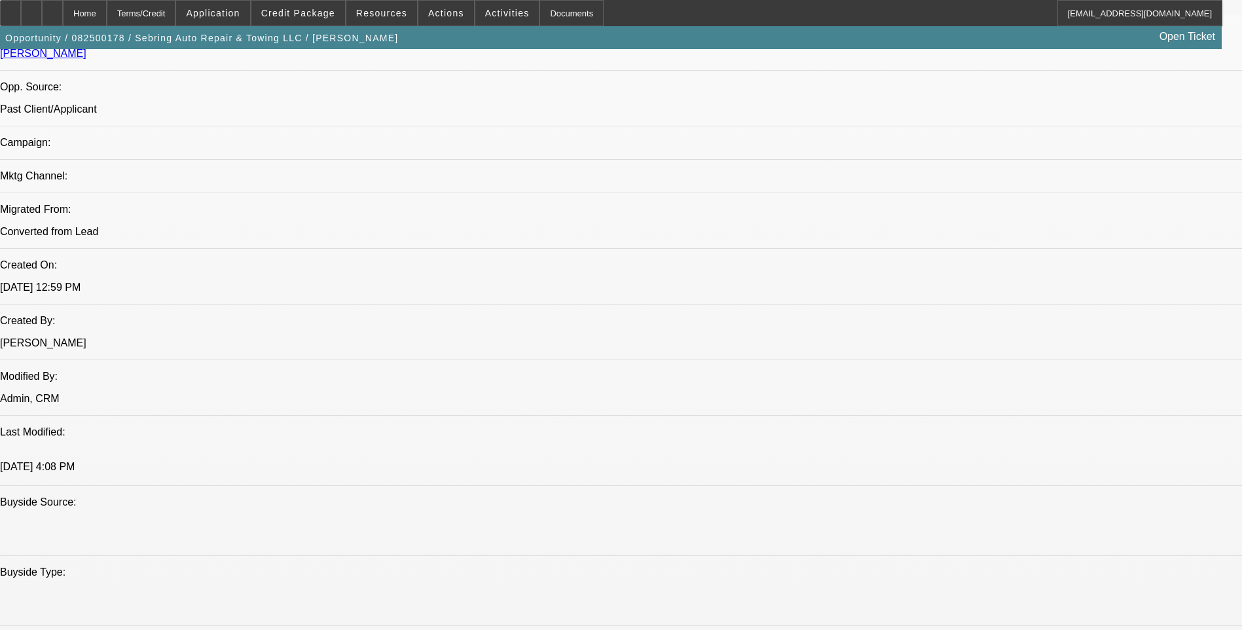
select select "1"
select select "2"
select select "6"
select select "1"
select select "2"
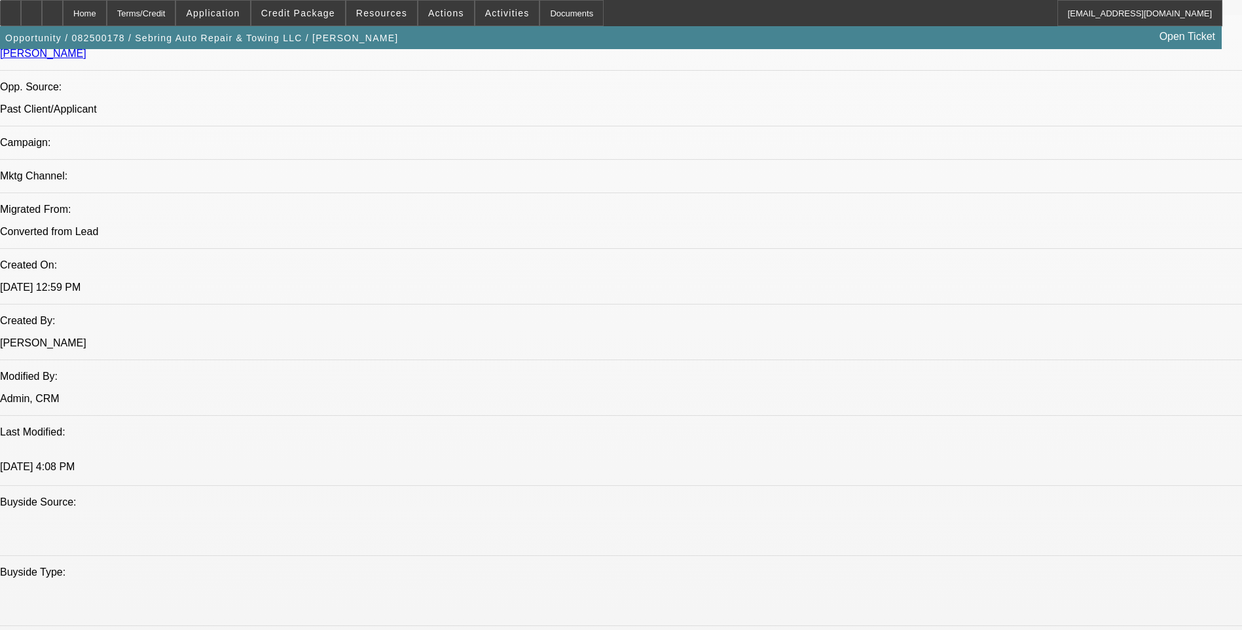
select select "6"
select select "1"
select select "2"
select select "6"
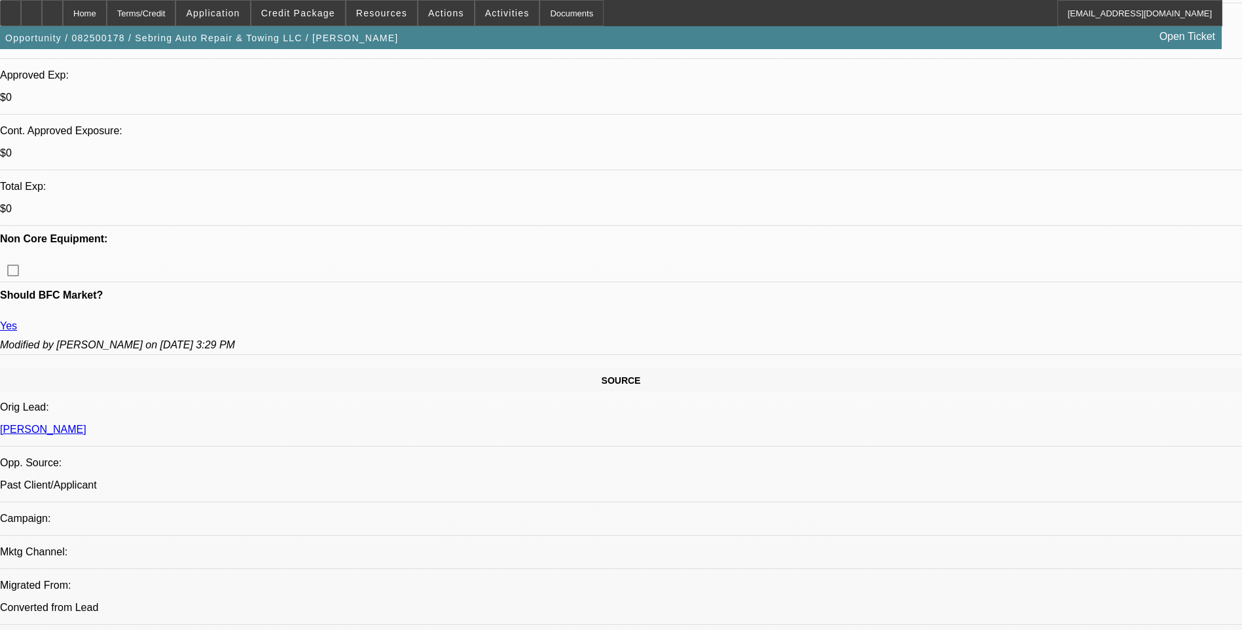
scroll to position [376, 0]
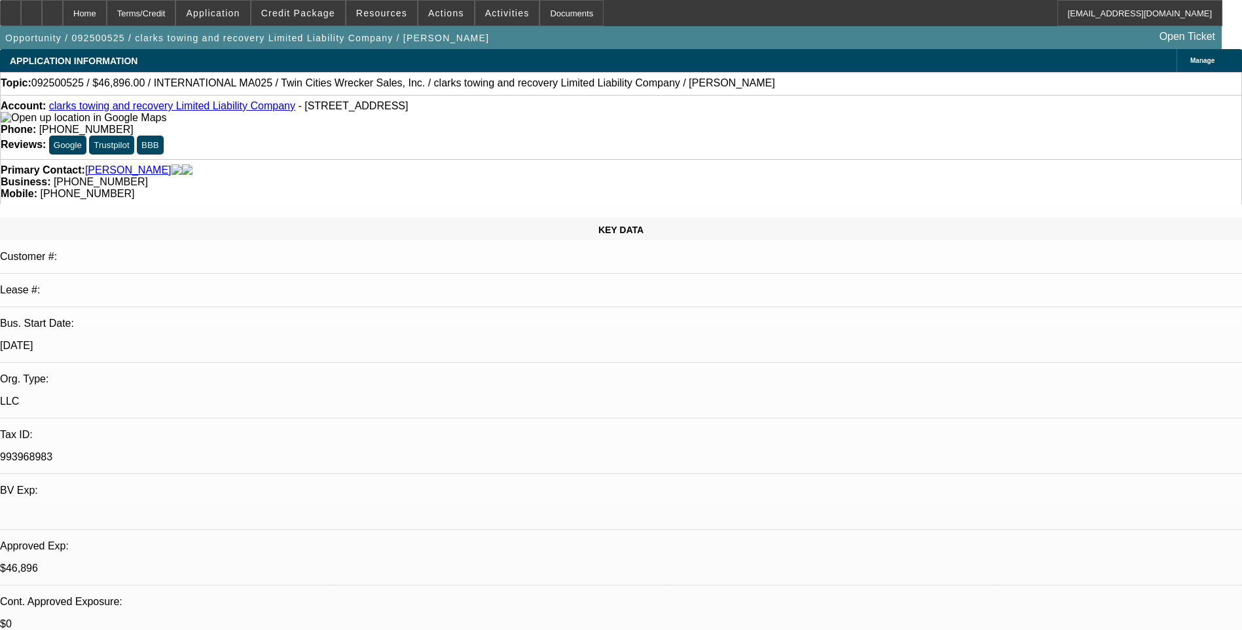
select select "0.2"
select select "2"
select select "0"
select select "0.2"
select select "2"
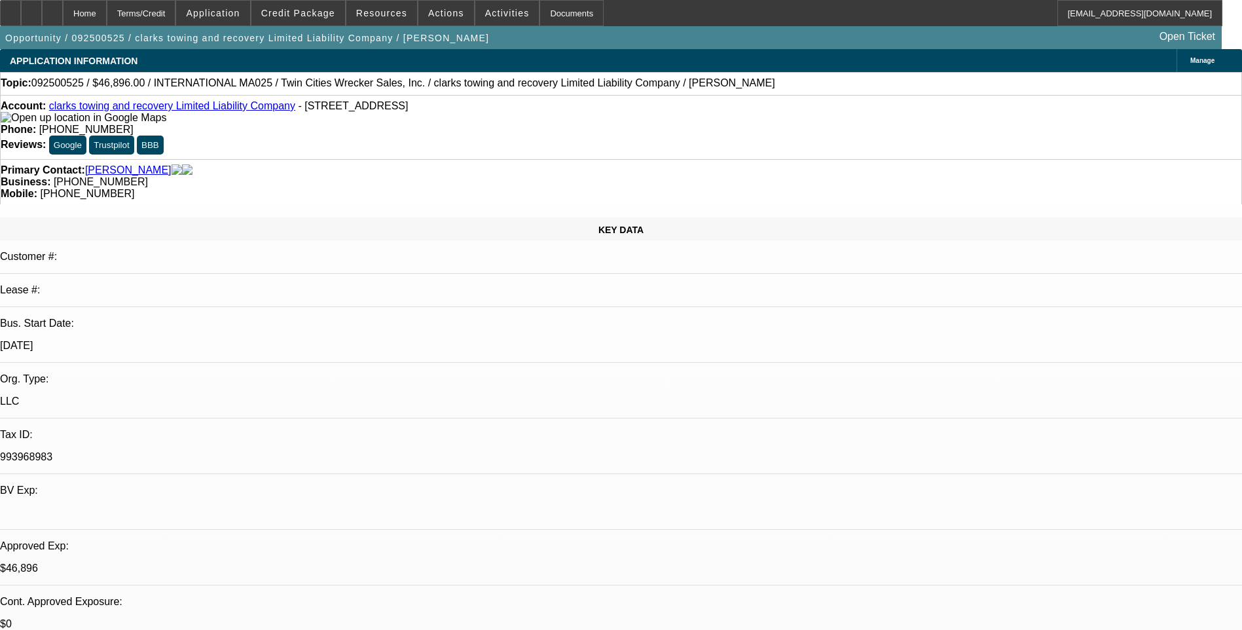
select select "0"
select select "2"
select select "0"
select select "1"
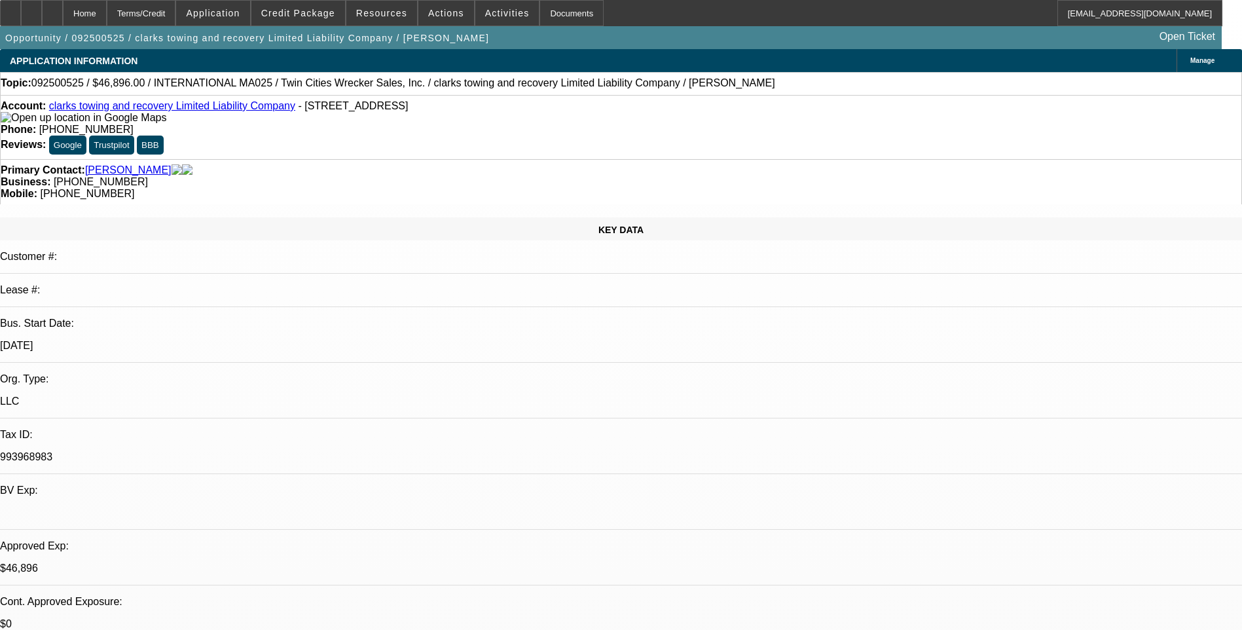
select select "2"
select select "6"
select select "1"
select select "2"
select select "6"
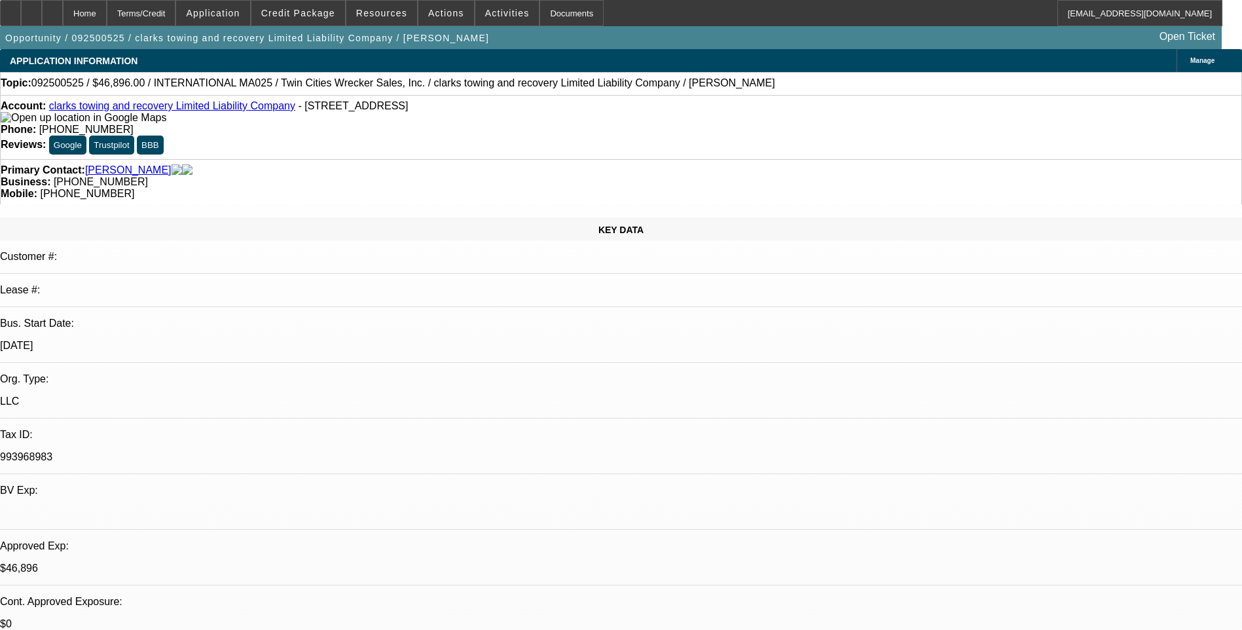
select select "1"
select select "2"
select select "6"
click at [329, 12] on span "Credit Package" at bounding box center [298, 13] width 74 height 10
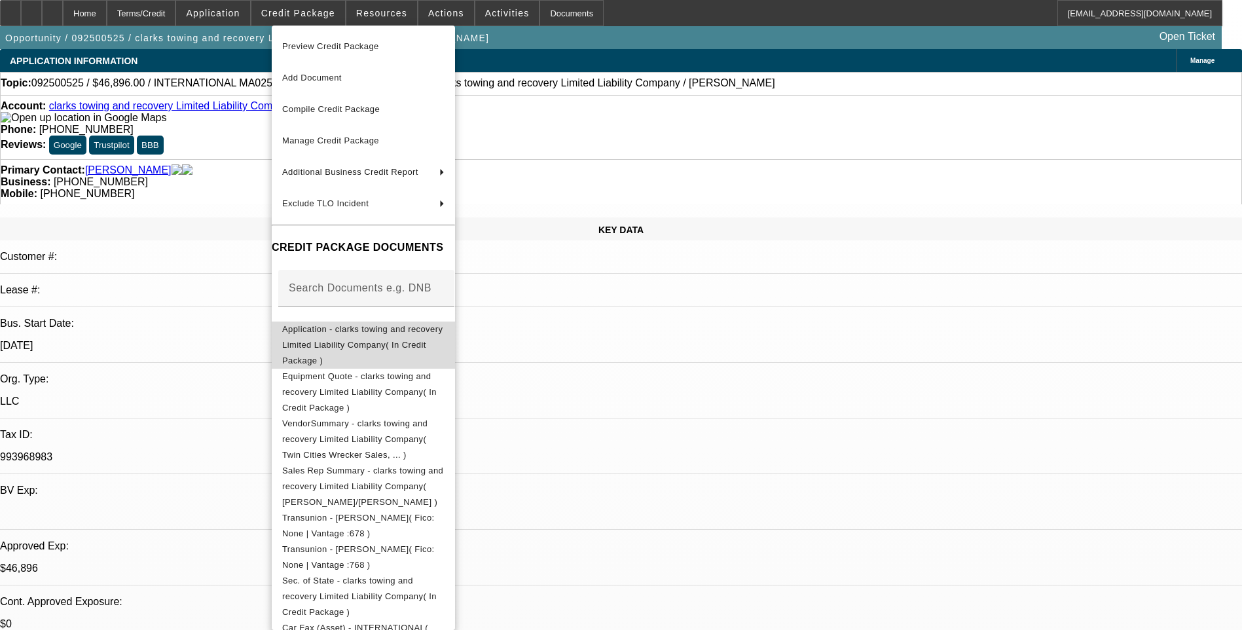
click at [401, 336] on span "Application - clarks towing and recovery Limited Liability Company( In Credit P…" at bounding box center [363, 344] width 162 height 47
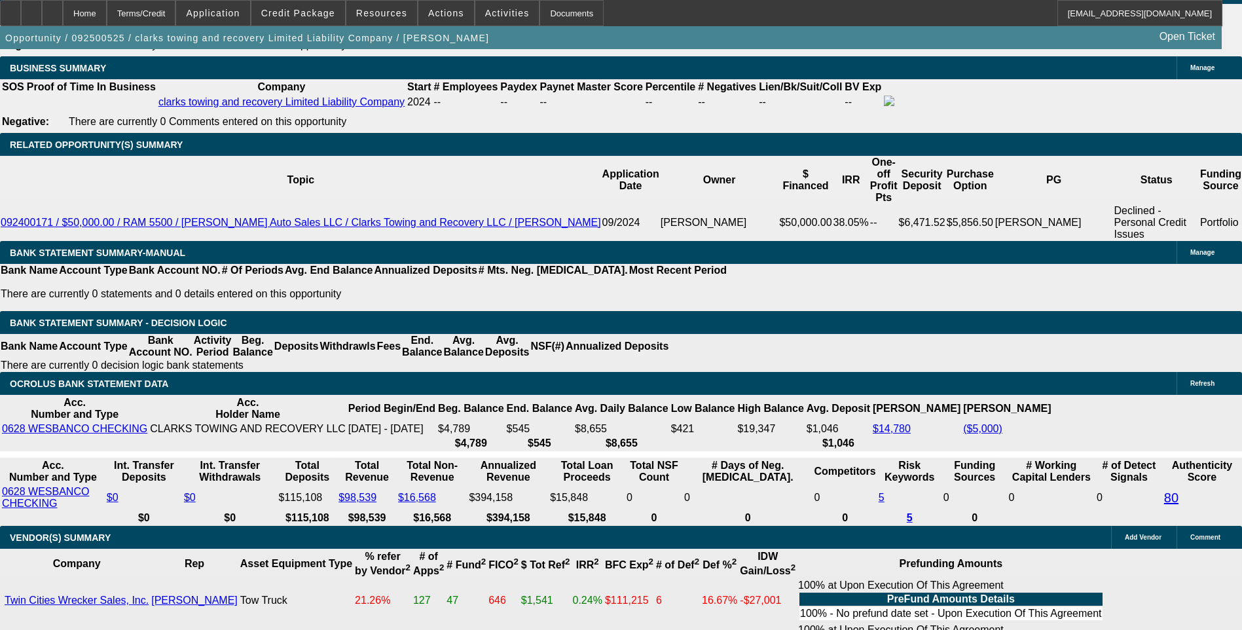
scroll to position [2094, 0]
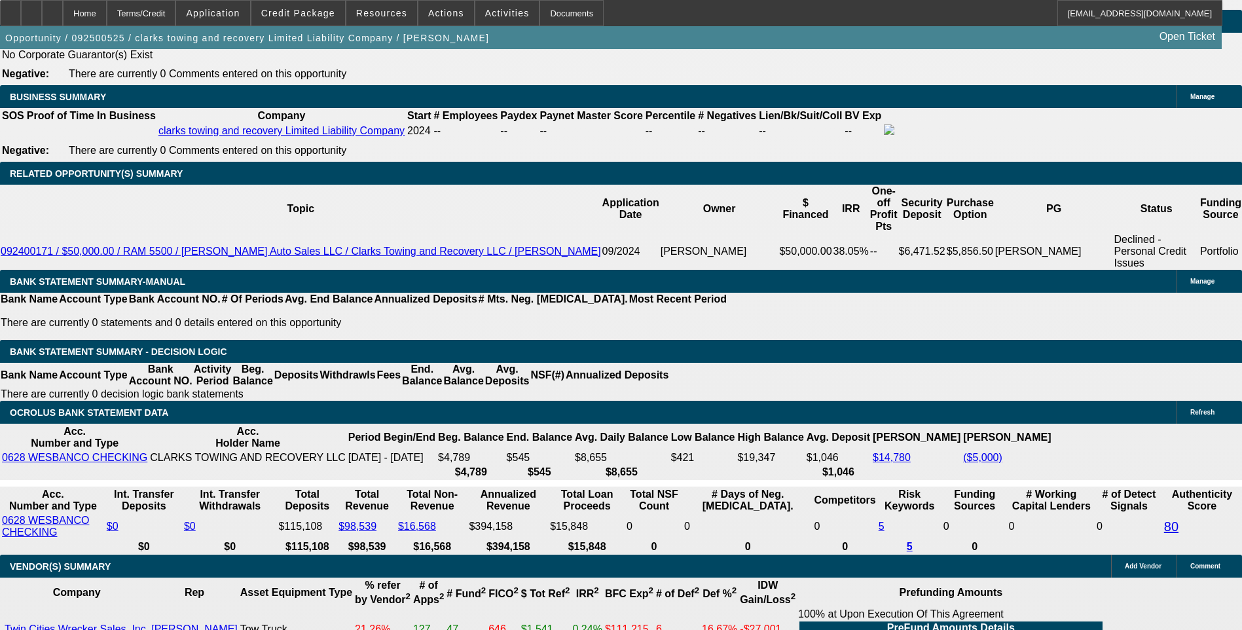
drag, startPoint x: 916, startPoint y: 471, endPoint x: 942, endPoint y: 405, distance: 70.5
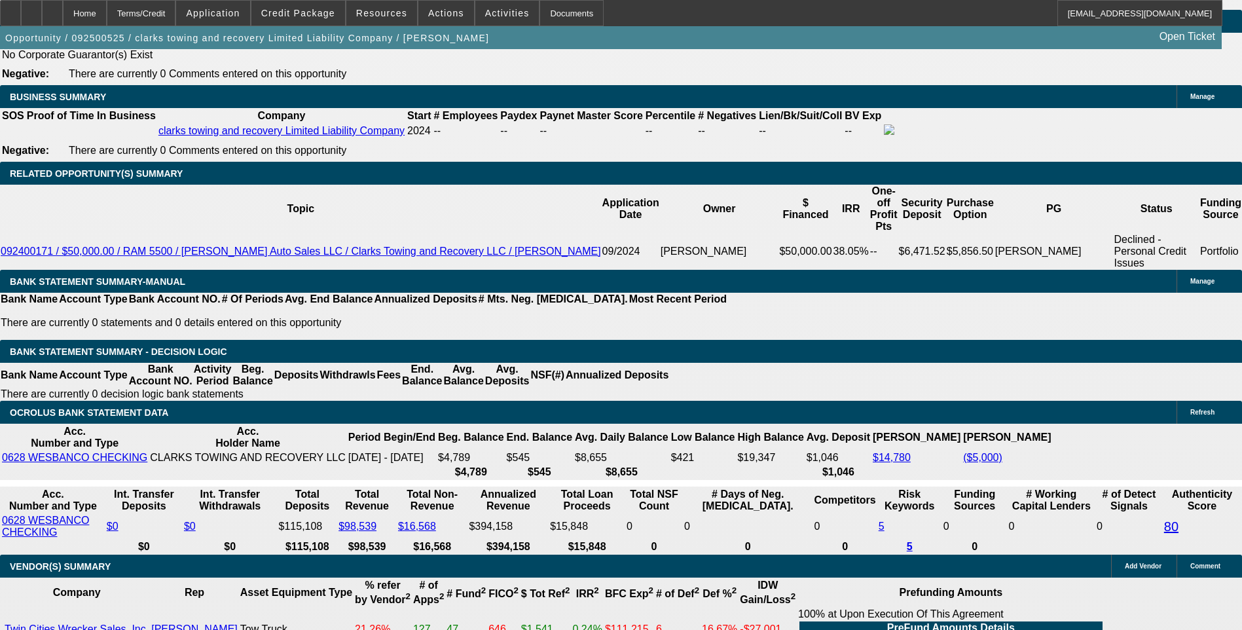
scroll to position [131, 0]
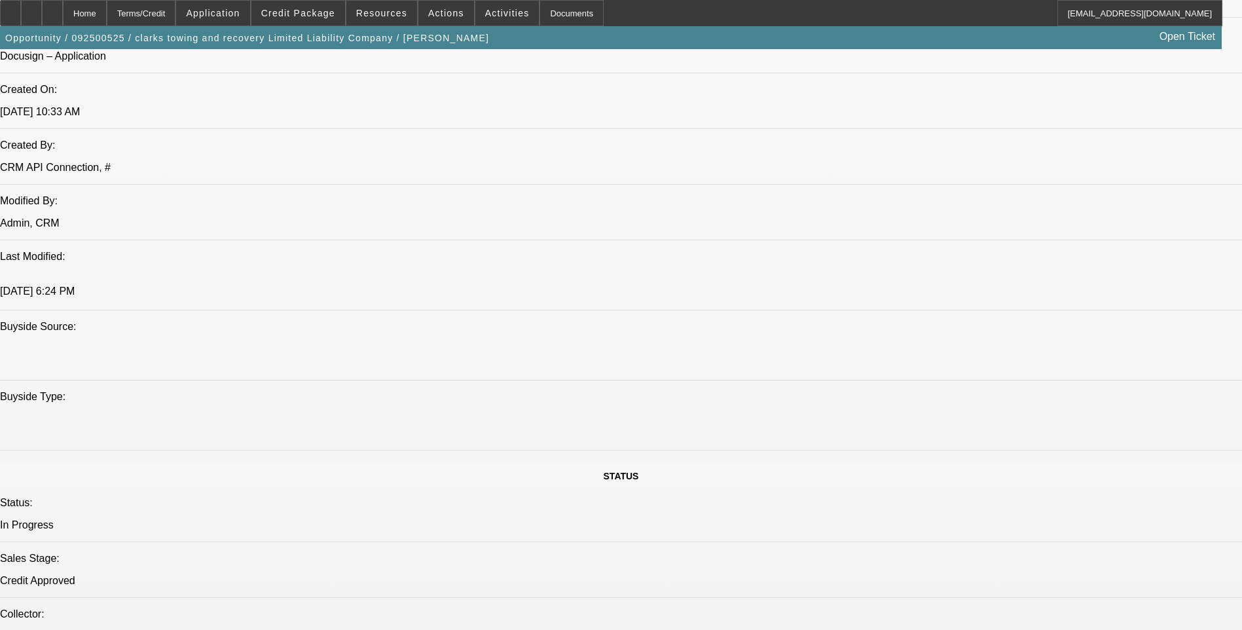
scroll to position [982, 0]
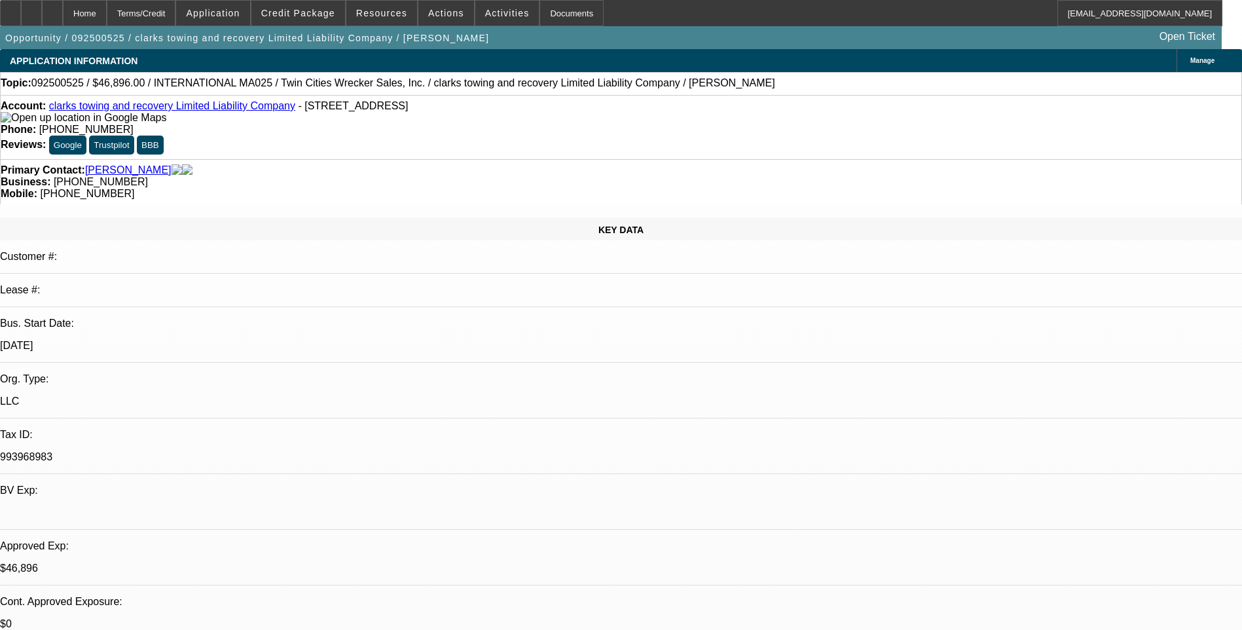
drag, startPoint x: 81, startPoint y: 2, endPoint x: 94, endPoint y: 10, distance: 15.6
click at [63, 2] on div at bounding box center [52, 13] width 21 height 26
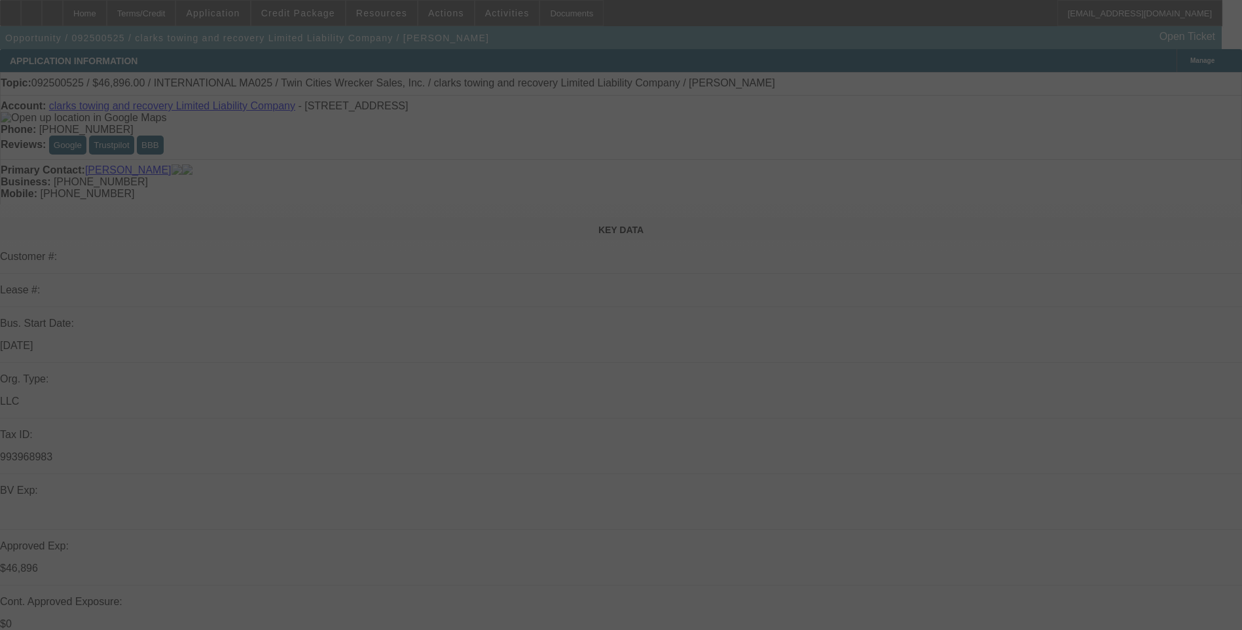
select select "0.2"
select select "2"
select select "0"
select select "0.2"
select select "2"
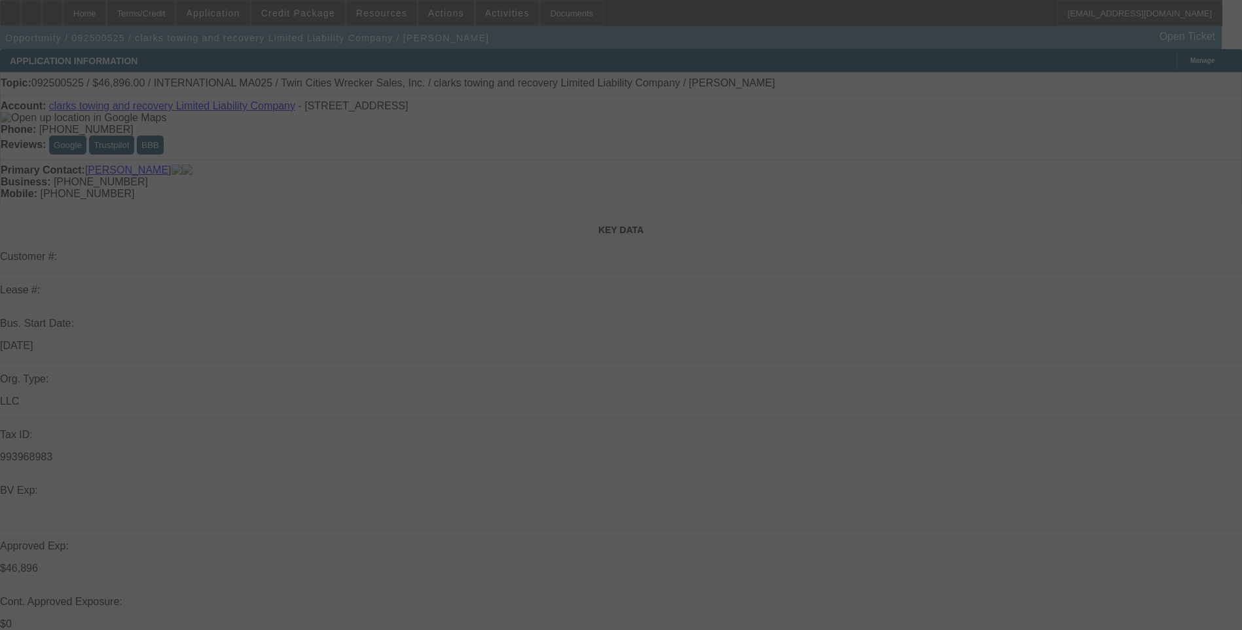
select select "0"
select select "2"
select select "0"
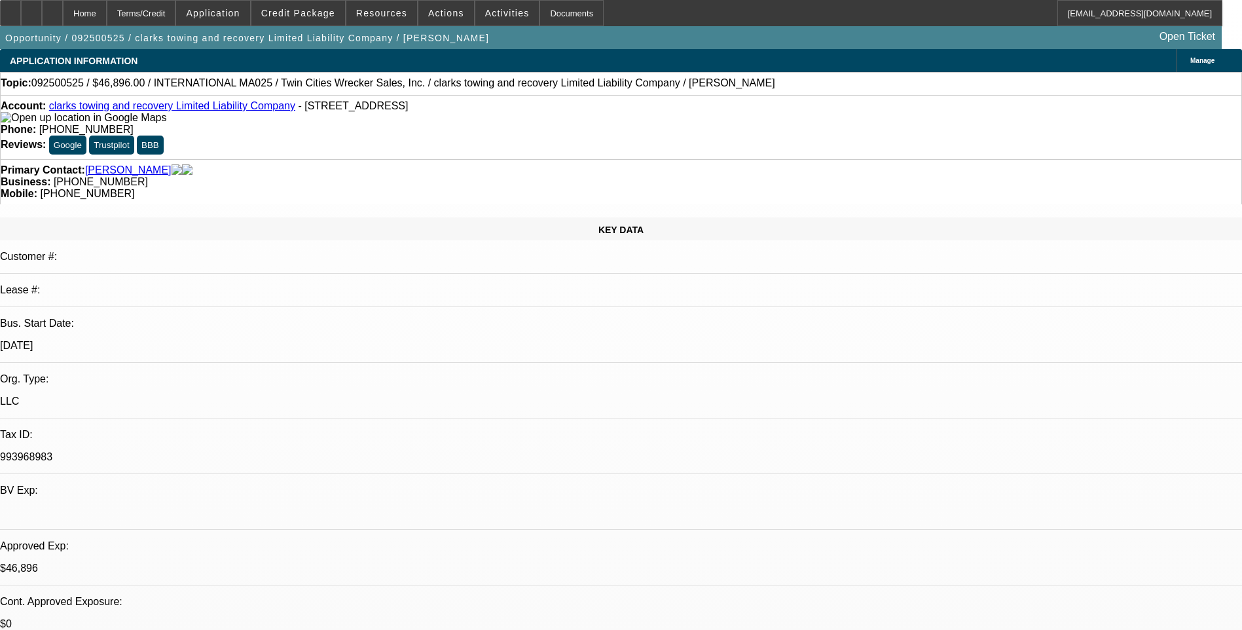
select select "1"
select select "2"
select select "6"
select select "1"
select select "2"
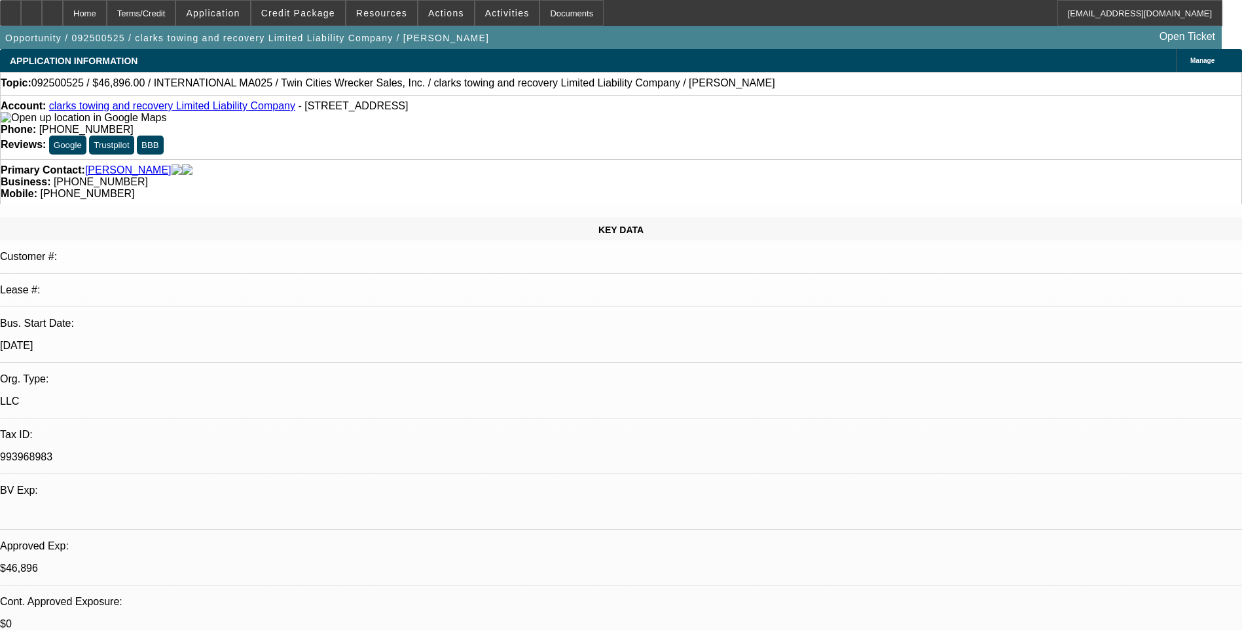
select select "6"
select select "1"
select select "2"
select select "6"
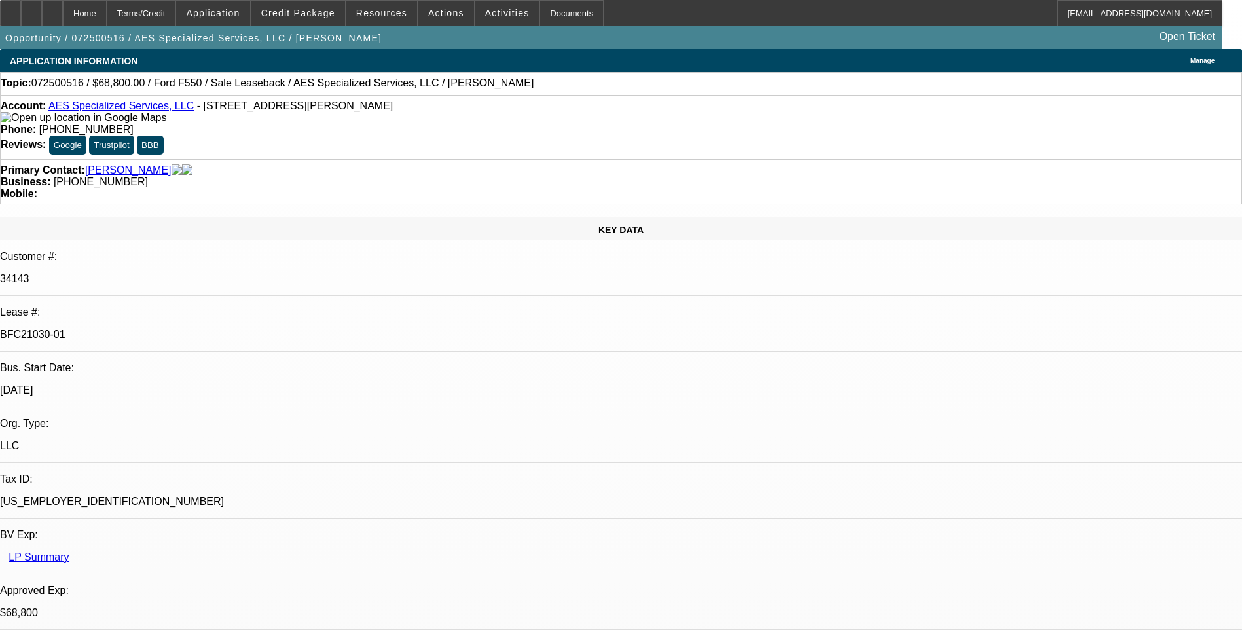
select select "0"
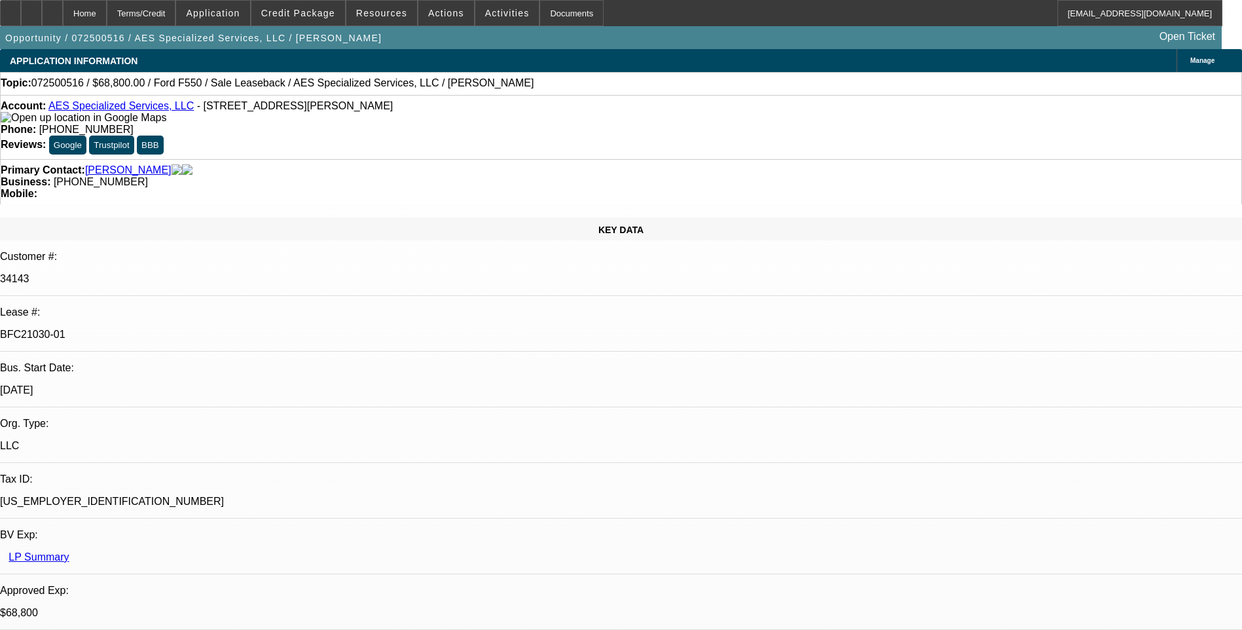
select select "0"
select select "0.2"
select select "0"
select select "0.1"
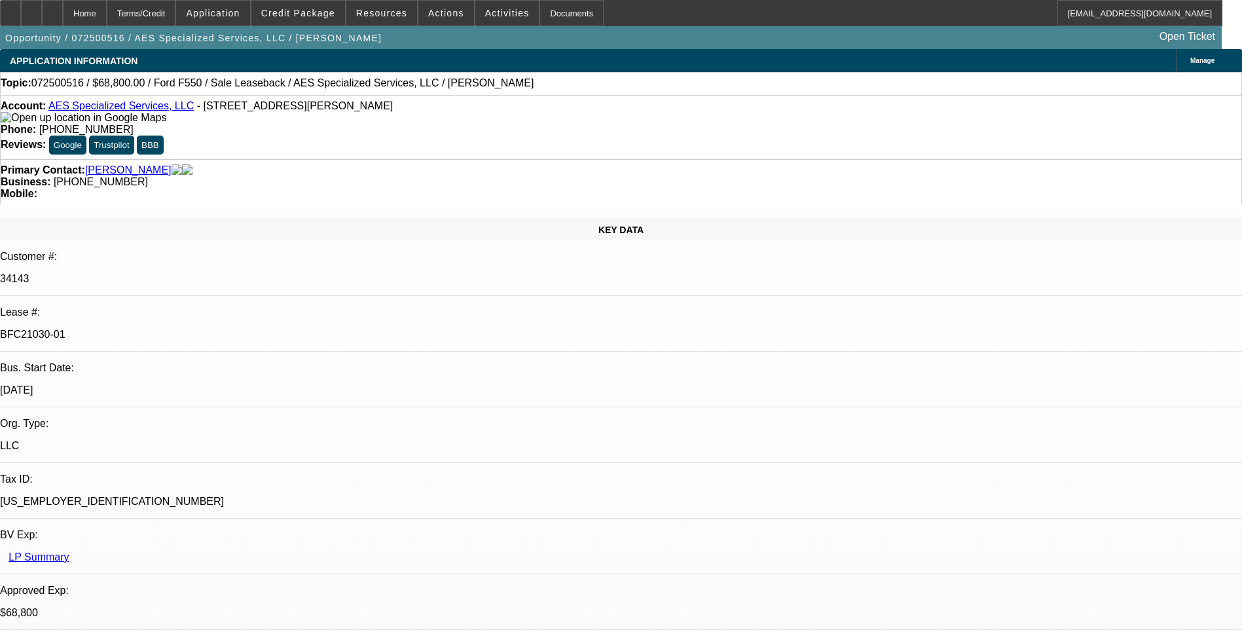
select select "0"
select select "1"
select select "6"
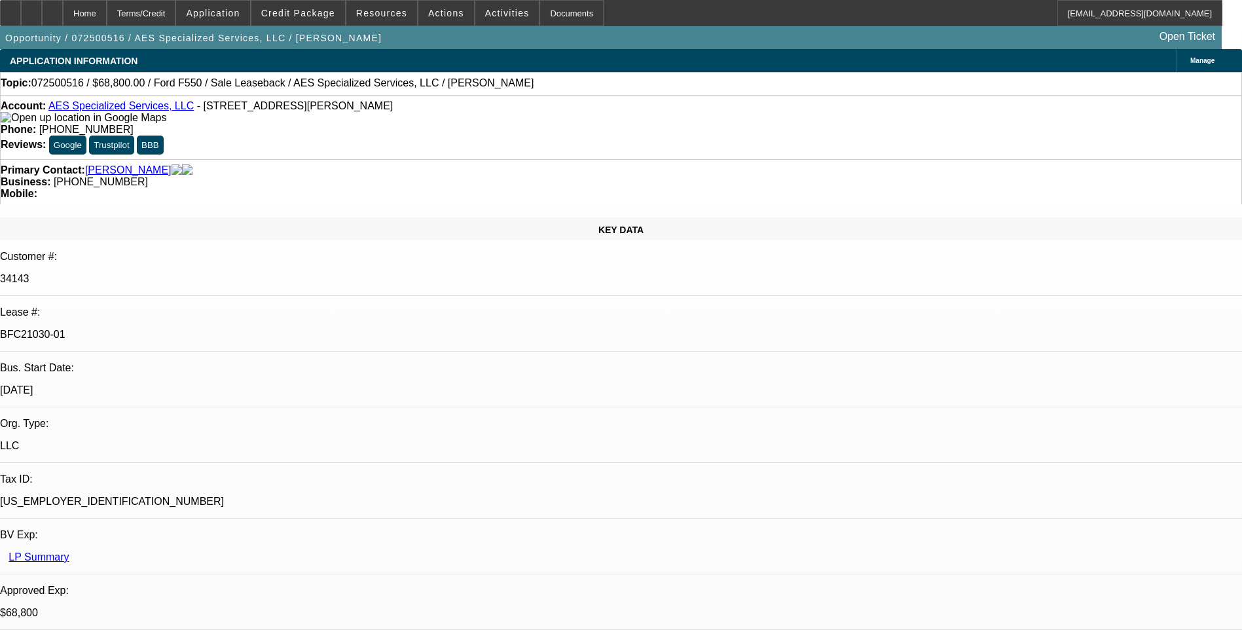
select select "1"
select select "6"
select select "1"
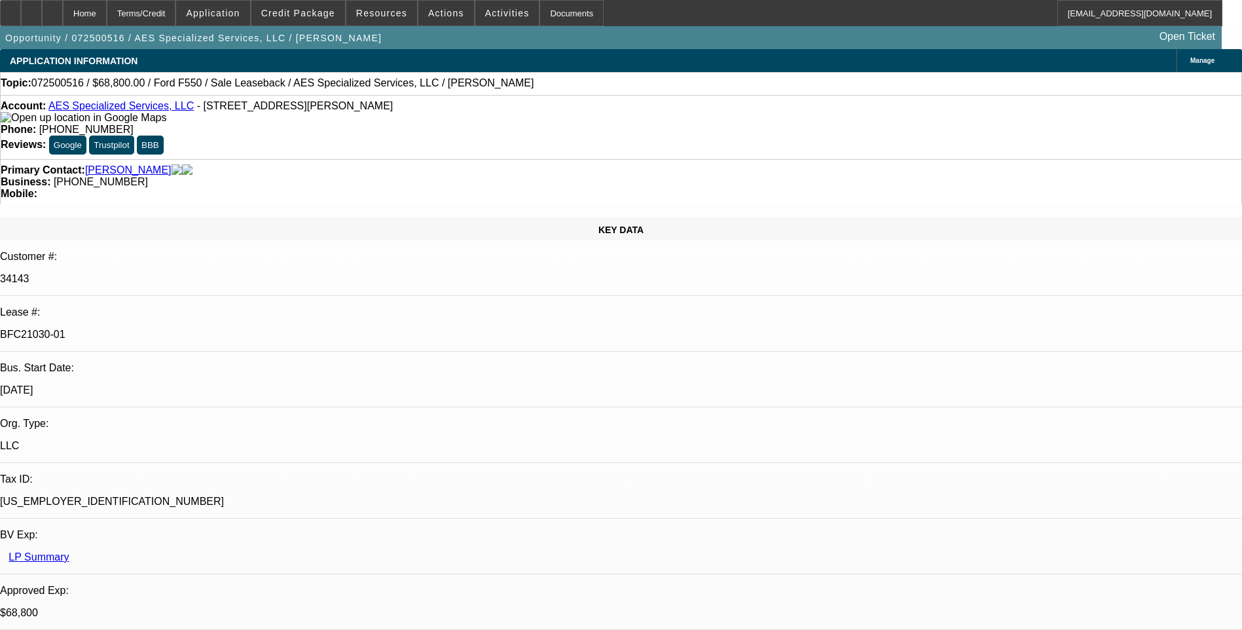
select select "6"
select select "1"
select select "6"
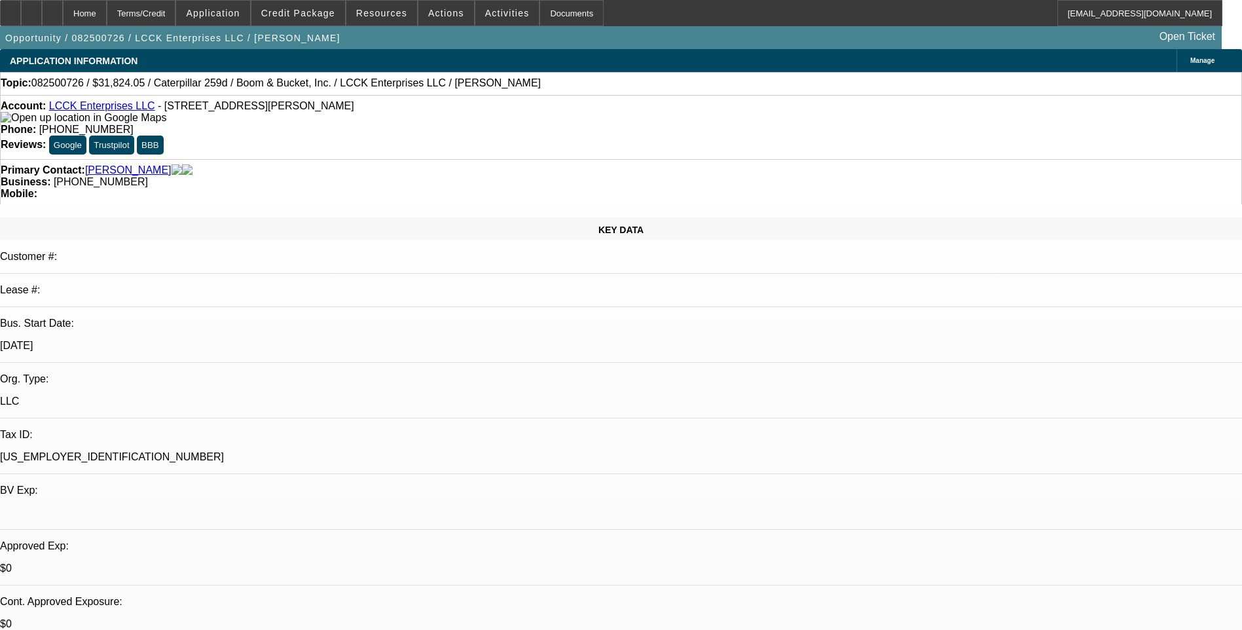
select select "0"
select select "0.1"
select select "0"
select select "0.1"
select select "0"
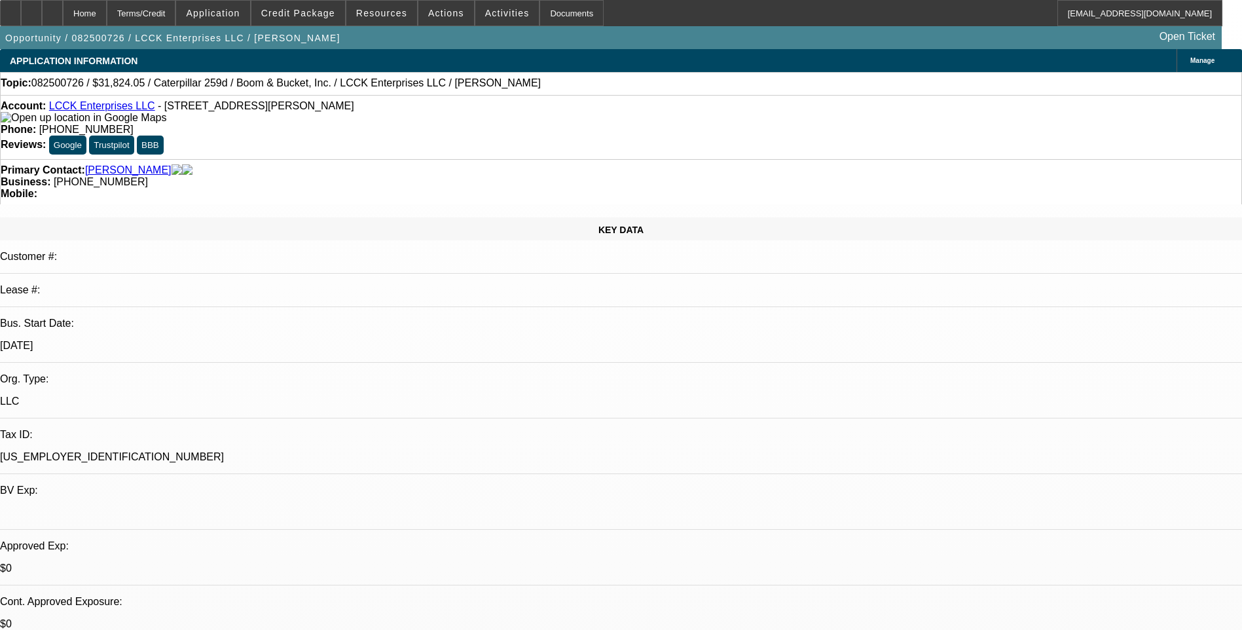
select select "0"
select select "0.1"
select select "0"
select select "0.1"
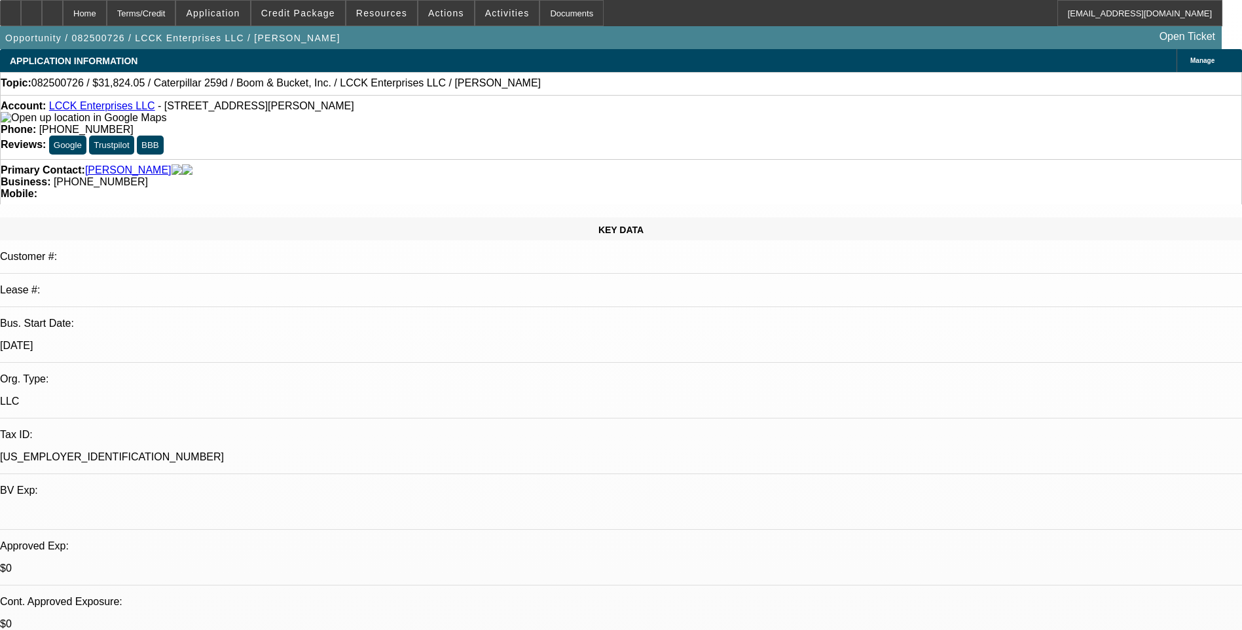
select select "1"
select select "3"
select select "4"
select select "1"
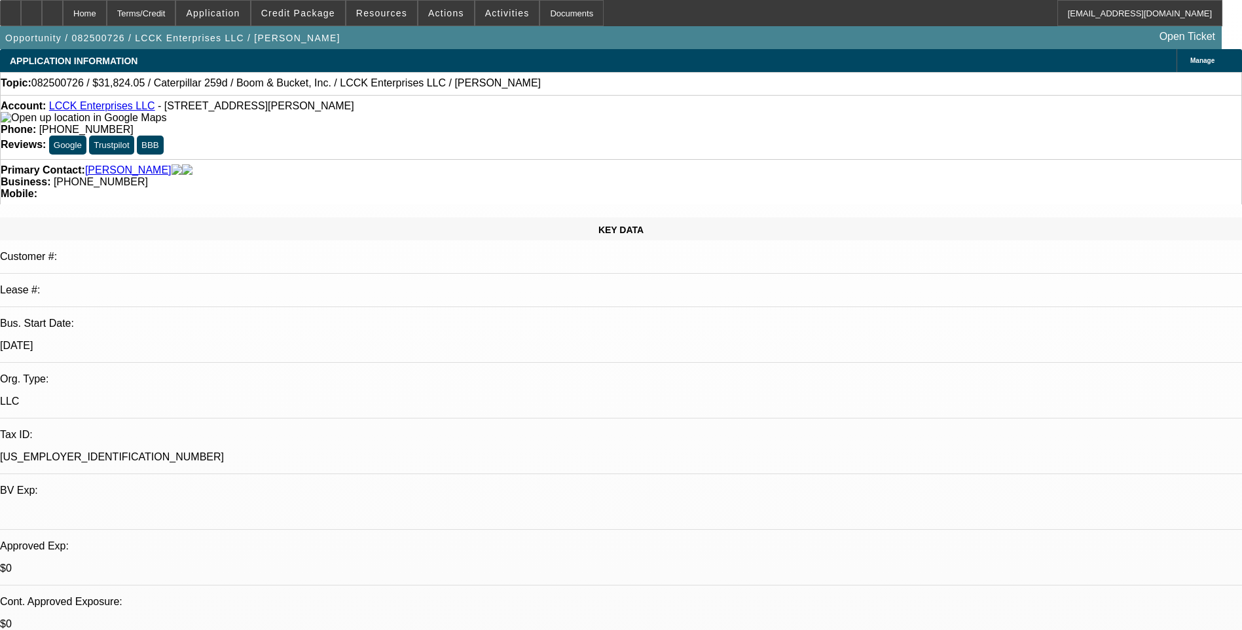
select select "4"
select select "1"
select select "4"
select select "1"
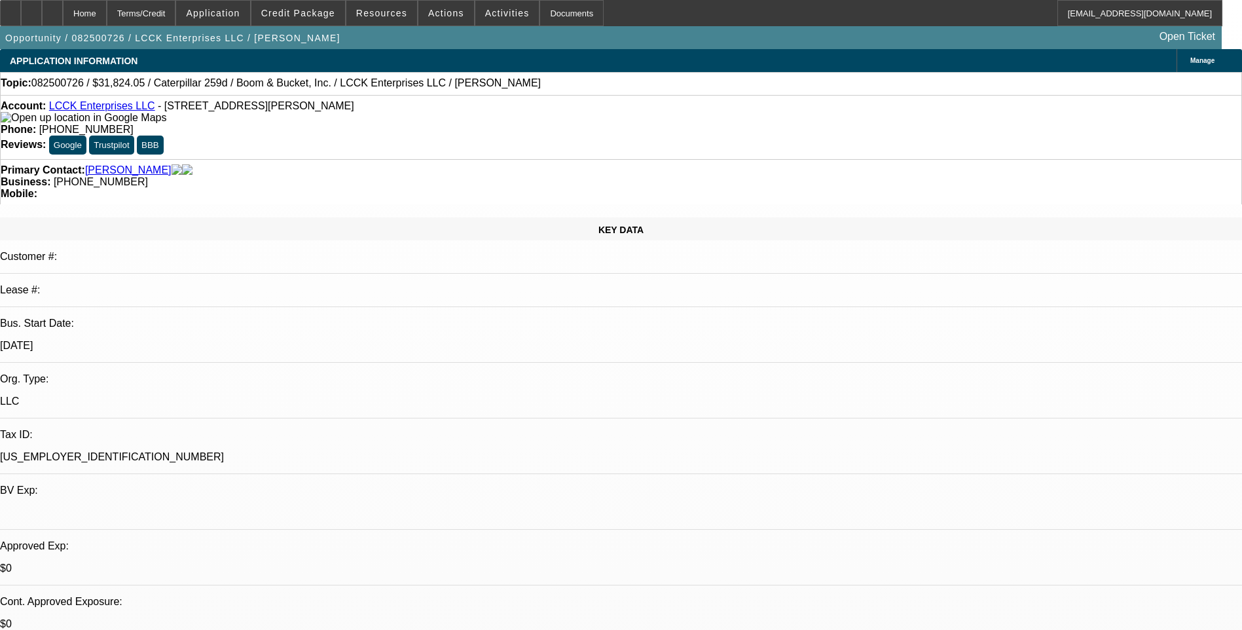
select select "1"
select select "4"
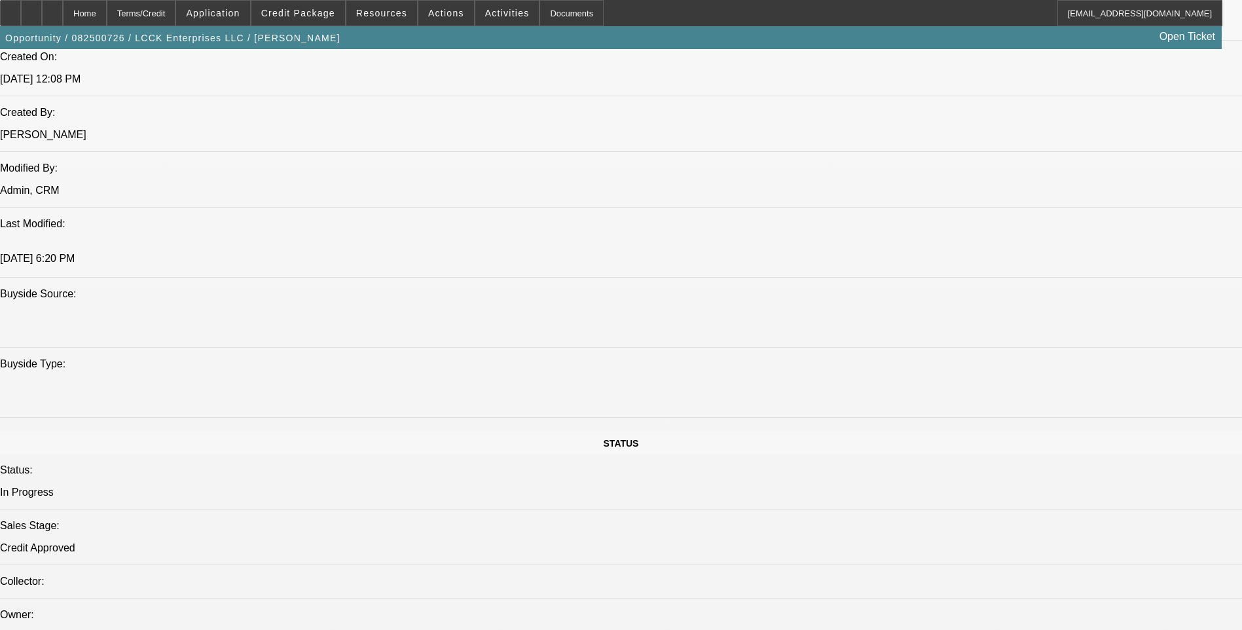
scroll to position [851, 0]
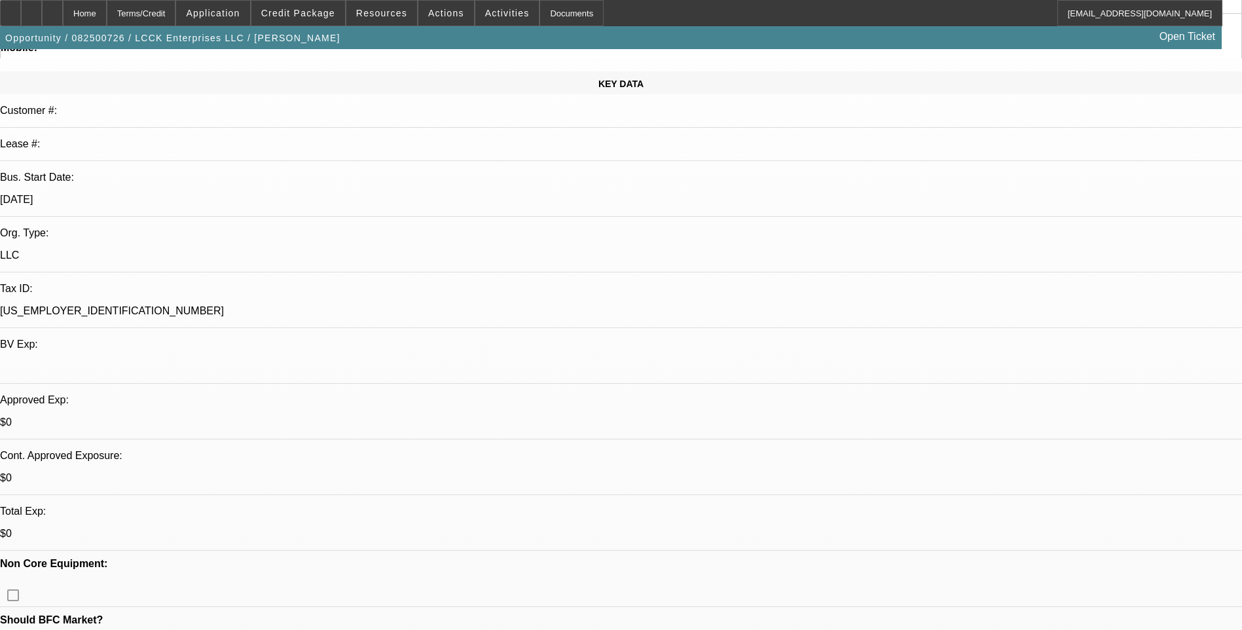
scroll to position [0, 0]
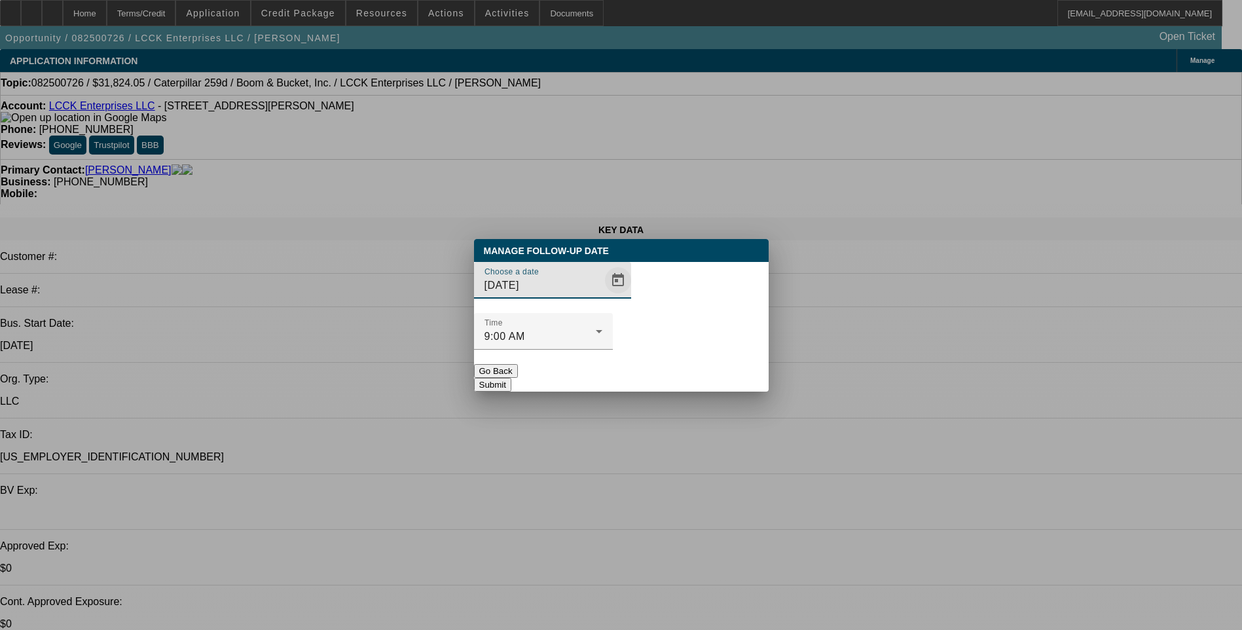
click at [602, 296] on span "Open calendar" at bounding box center [617, 279] width 31 height 31
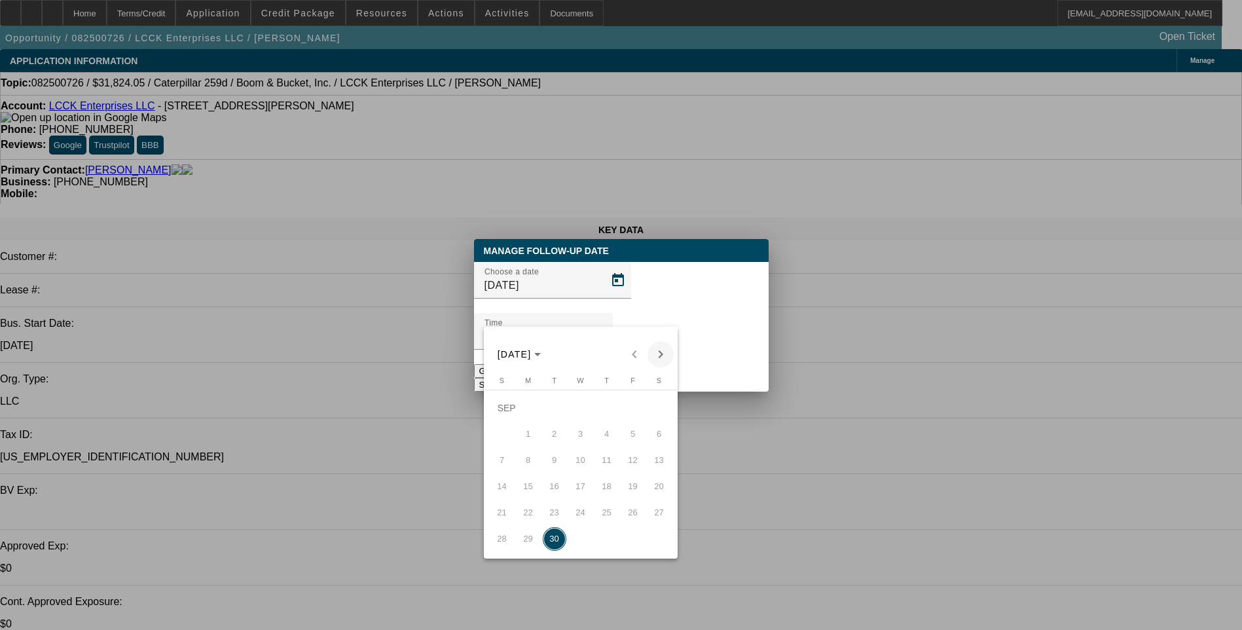
click at [658, 355] on span "Next month" at bounding box center [660, 354] width 26 height 26
click at [581, 411] on span "1" at bounding box center [581, 408] width 24 height 24
type input "10/1/2025"
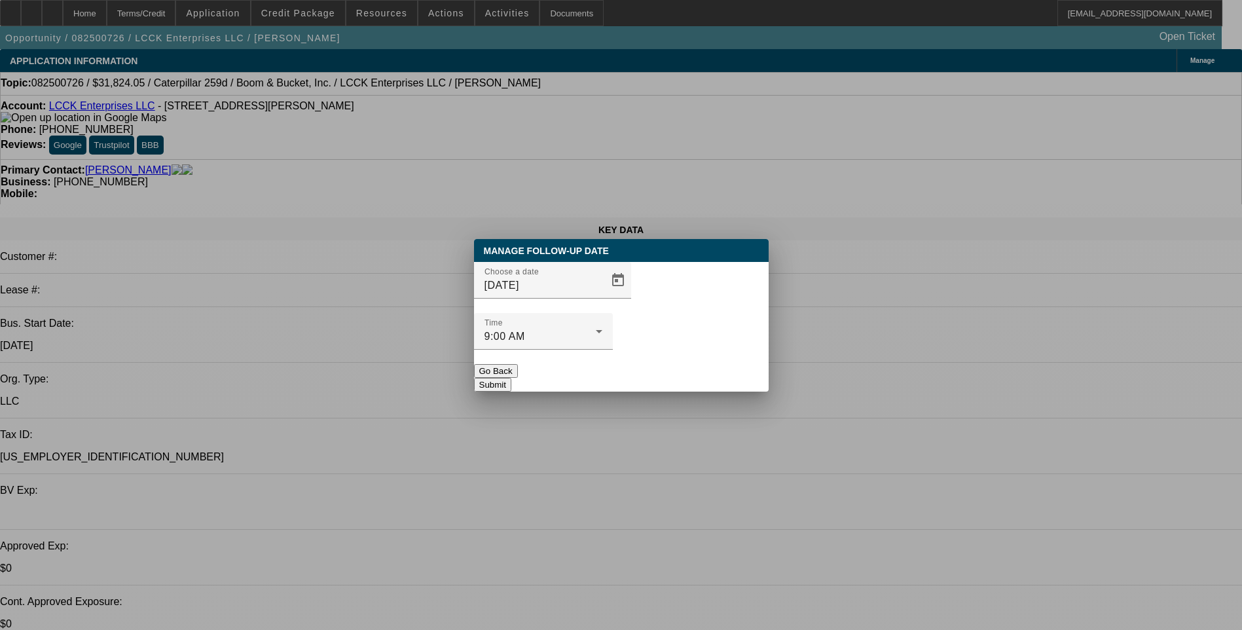
click at [511, 378] on button "Submit" at bounding box center [492, 385] width 37 height 14
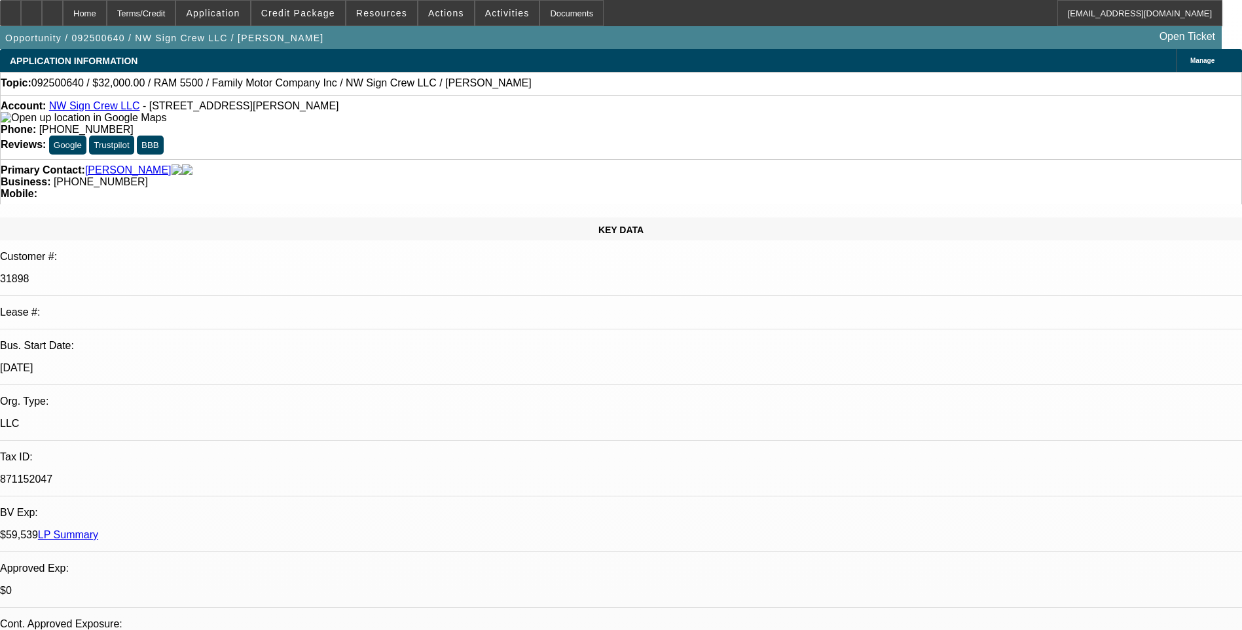
select select "0"
select select "2"
select select "0"
select select "2"
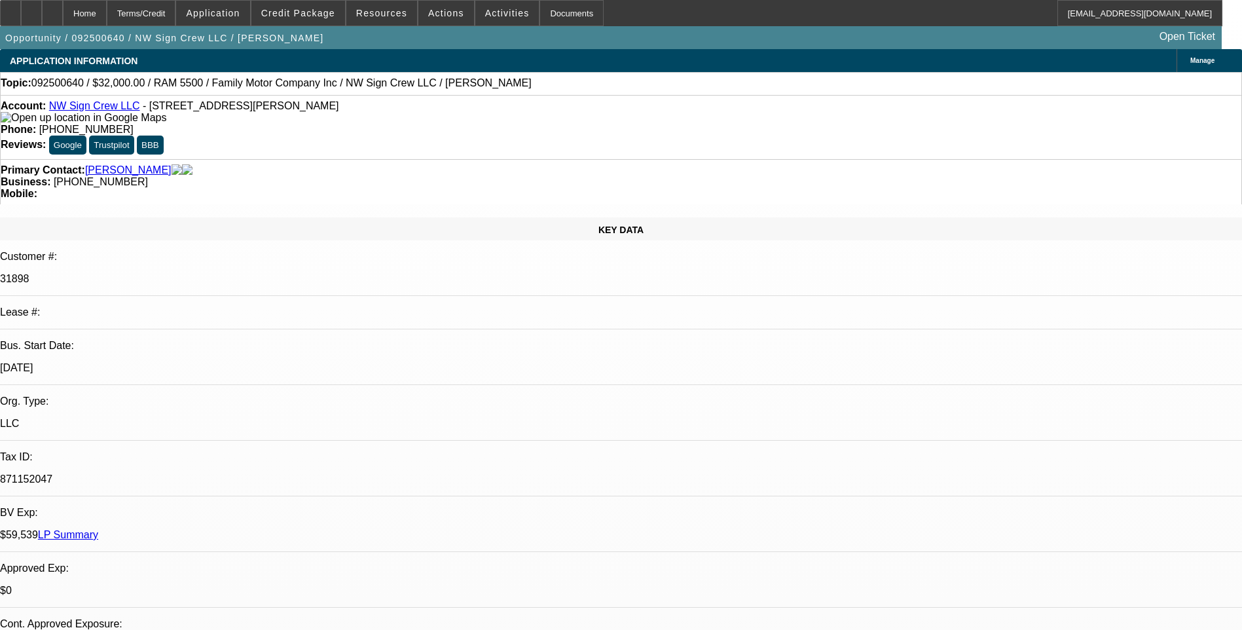
select select "0"
select select "0.1"
select select "2"
select select "0"
select select "1"
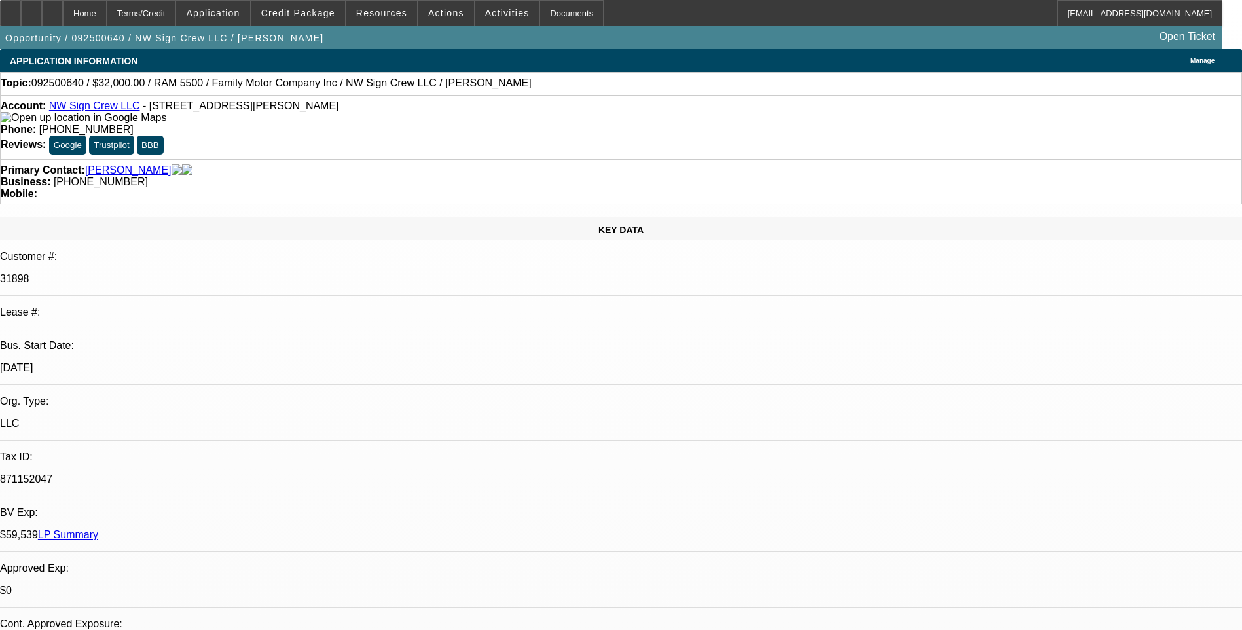
select select "2"
select select "6"
select select "1"
select select "2"
select select "6"
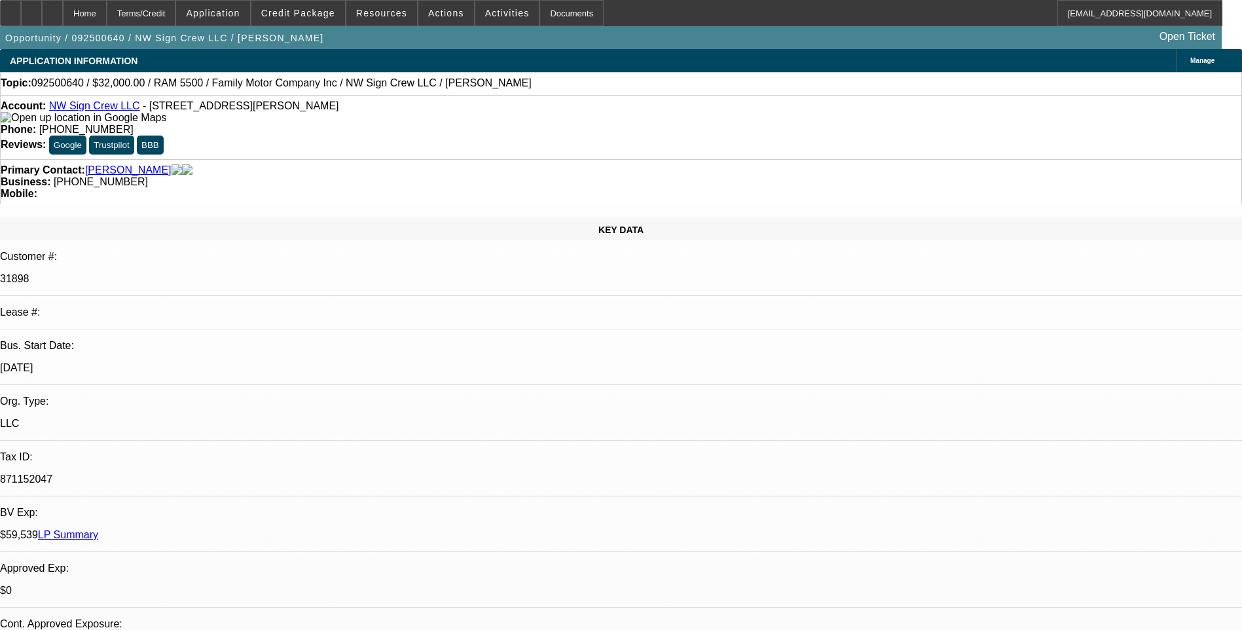
select select "1"
select select "2"
select select "6"
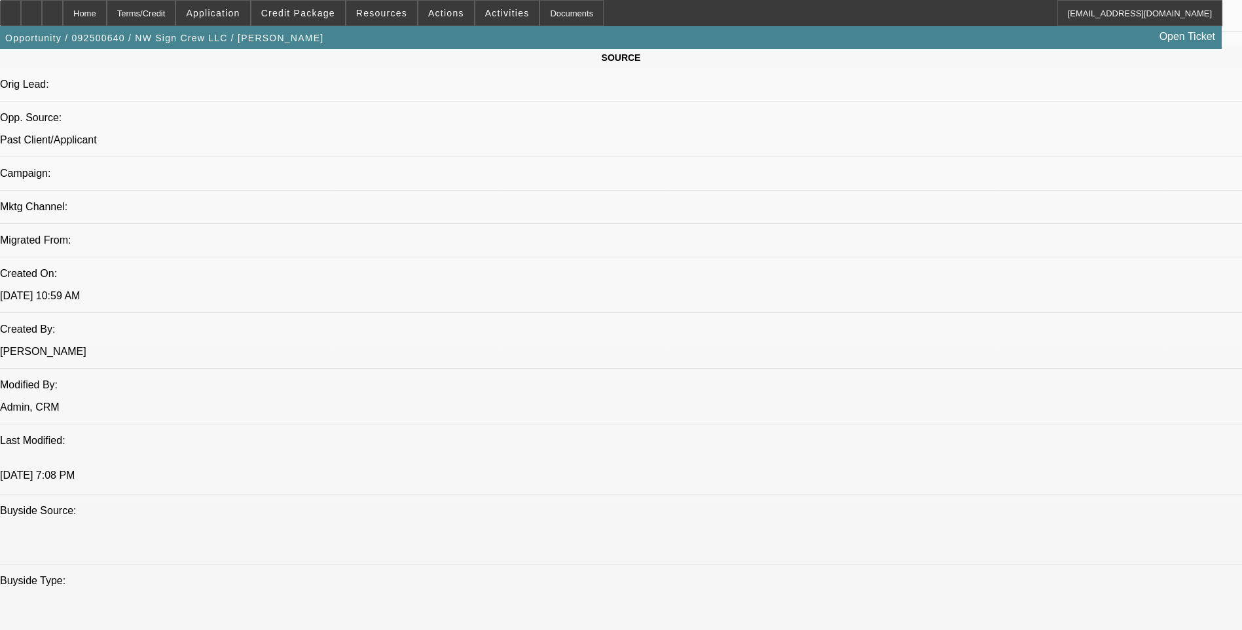
scroll to position [785, 0]
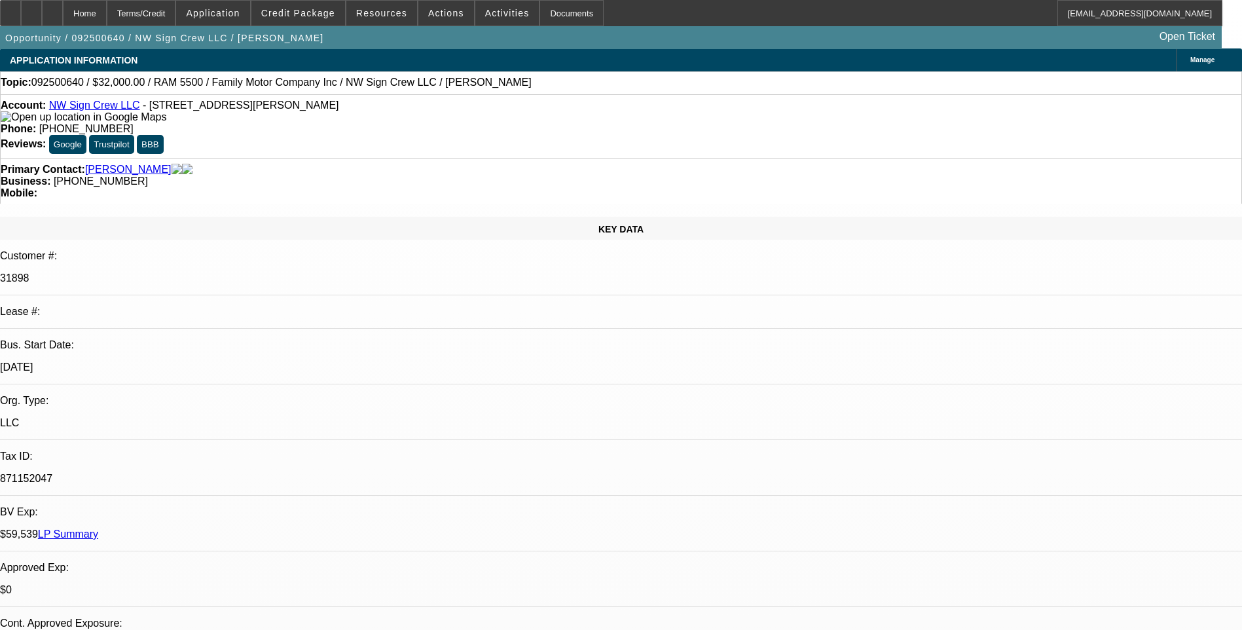
scroll to position [0, 0]
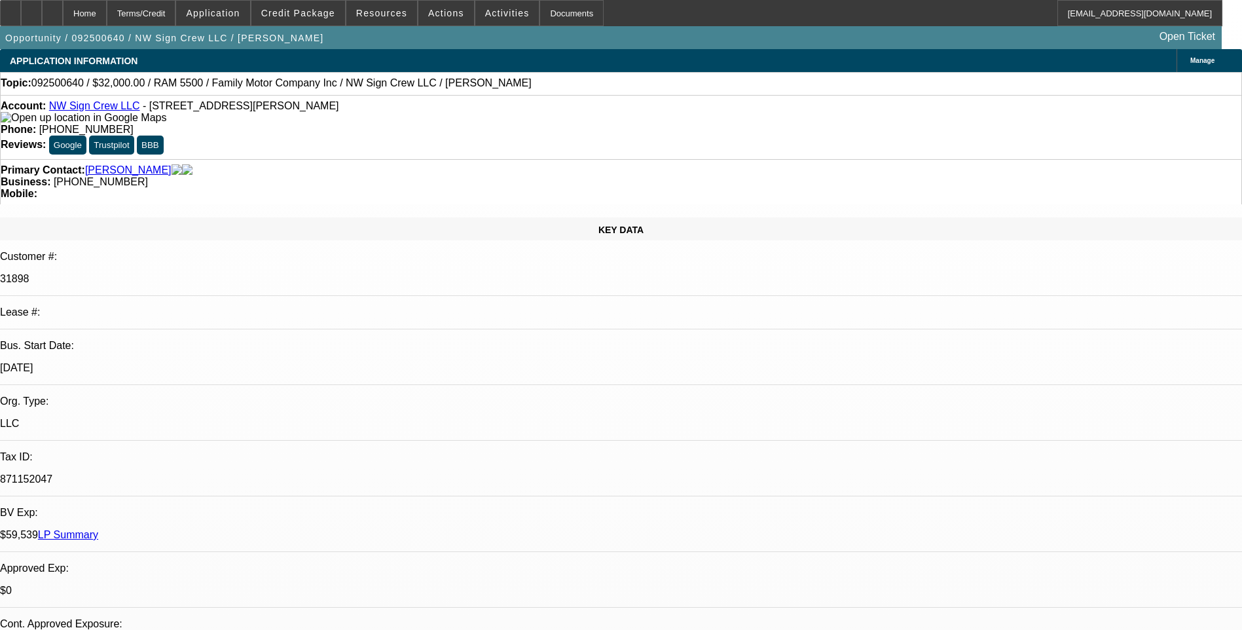
click at [98, 529] on link "LP Summary" at bounding box center [68, 534] width 60 height 11
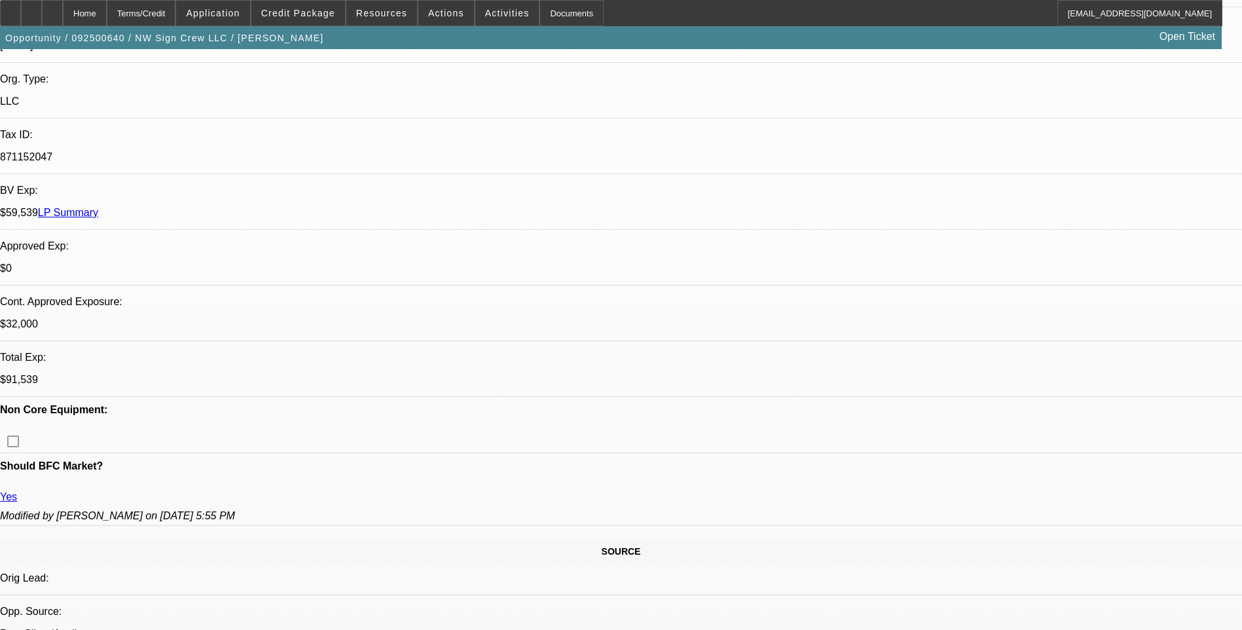
scroll to position [327, 0]
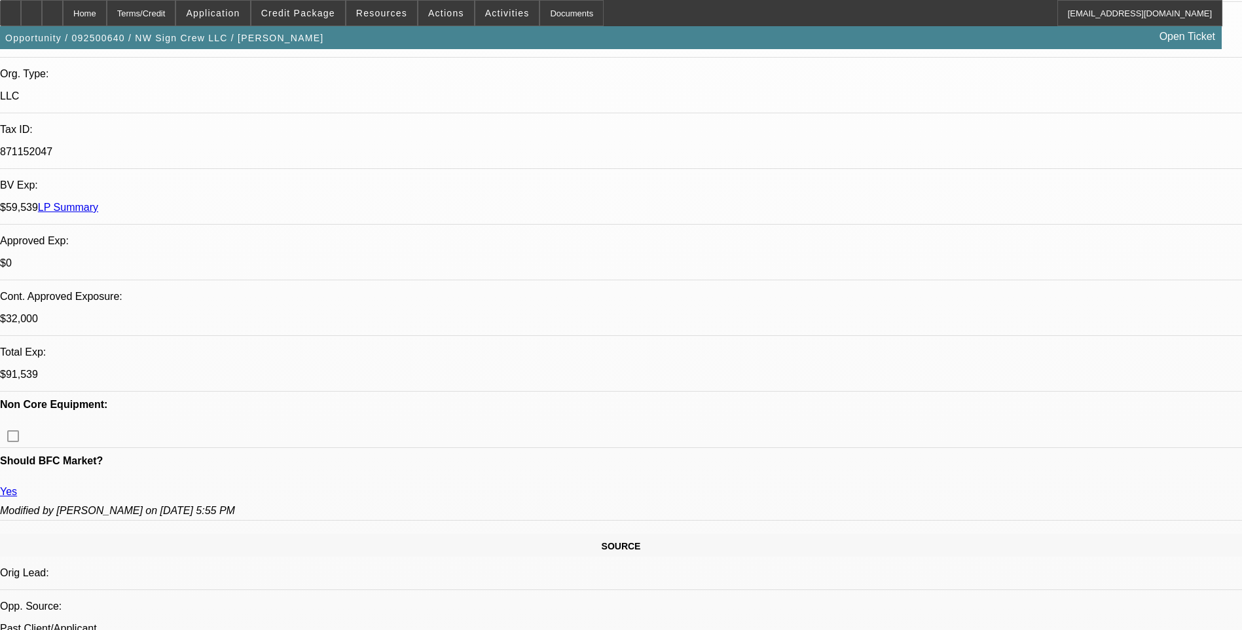
click at [173, 5] on div "Terms/Credit" at bounding box center [141, 13] width 69 height 26
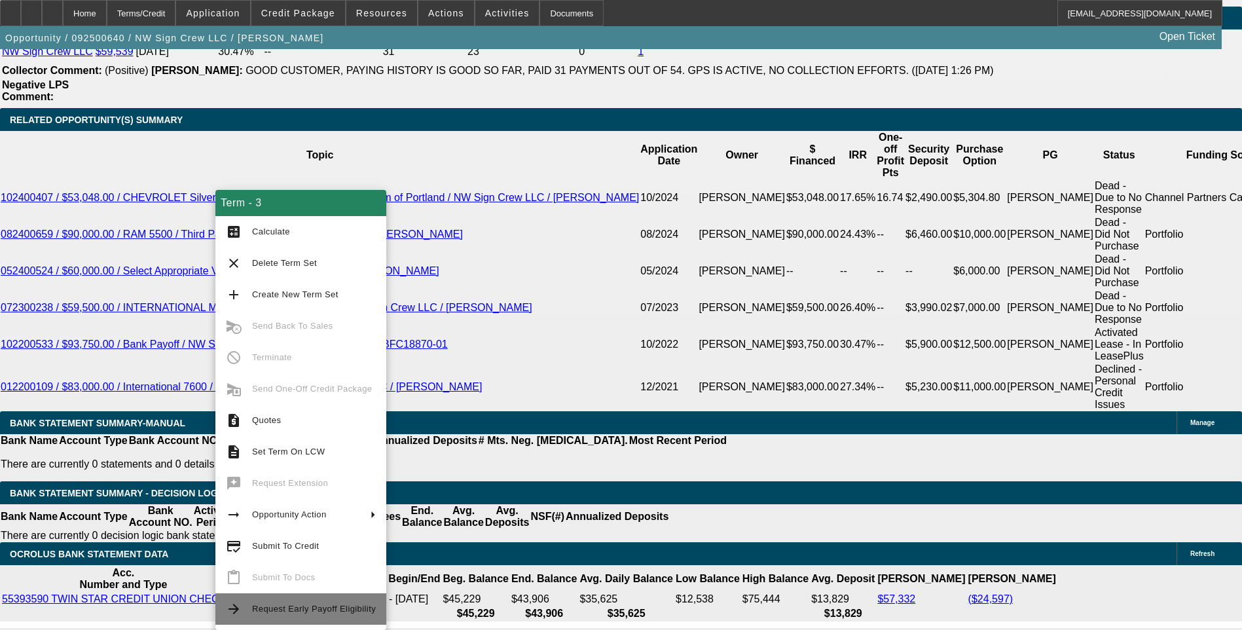
click at [283, 613] on span "Request Early Payoff Eligibility" at bounding box center [314, 609] width 124 height 16
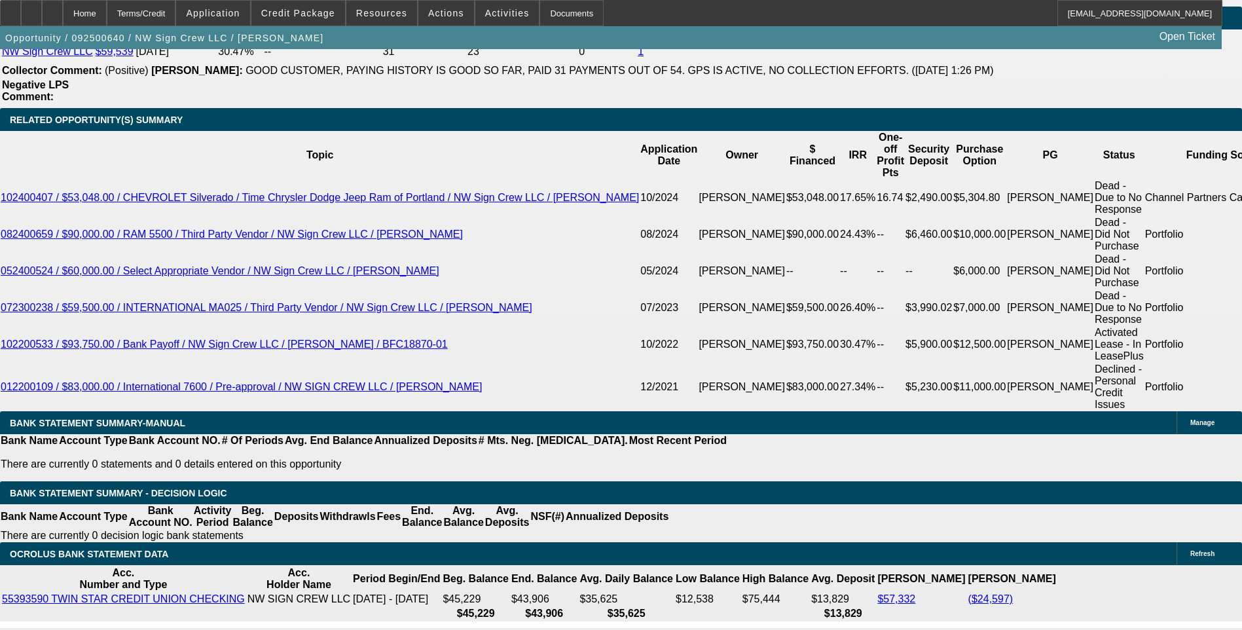
scroll to position [0, 0]
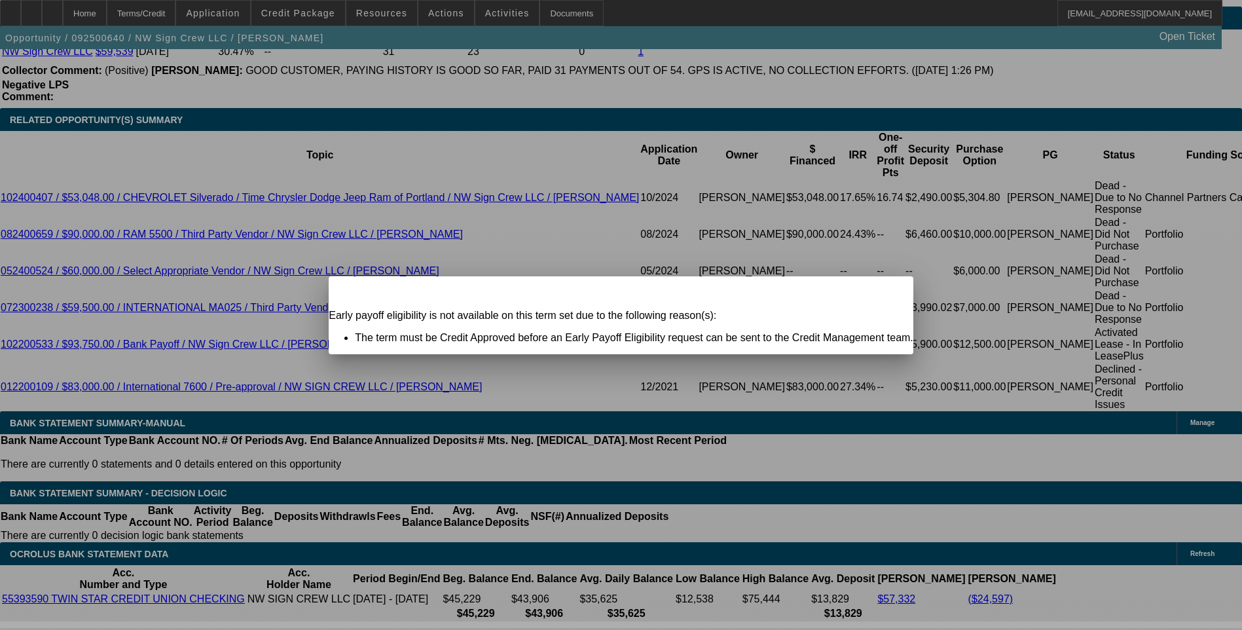
click at [884, 291] on icon at bounding box center [884, 287] width 0 height 7
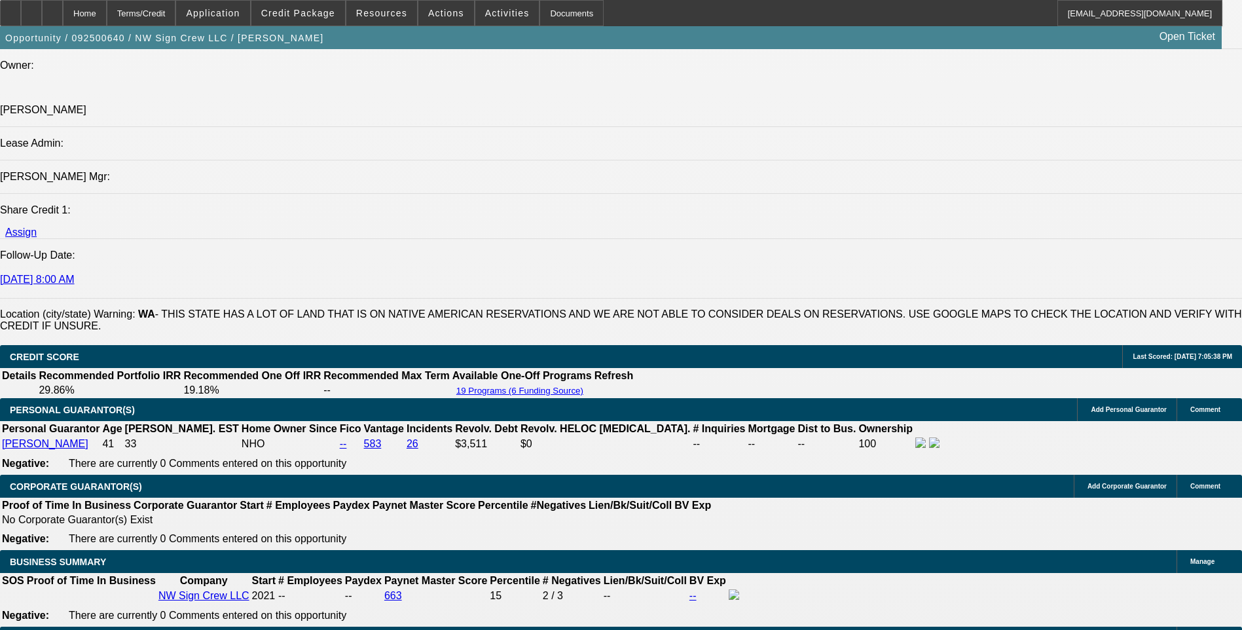
scroll to position [1646, 0]
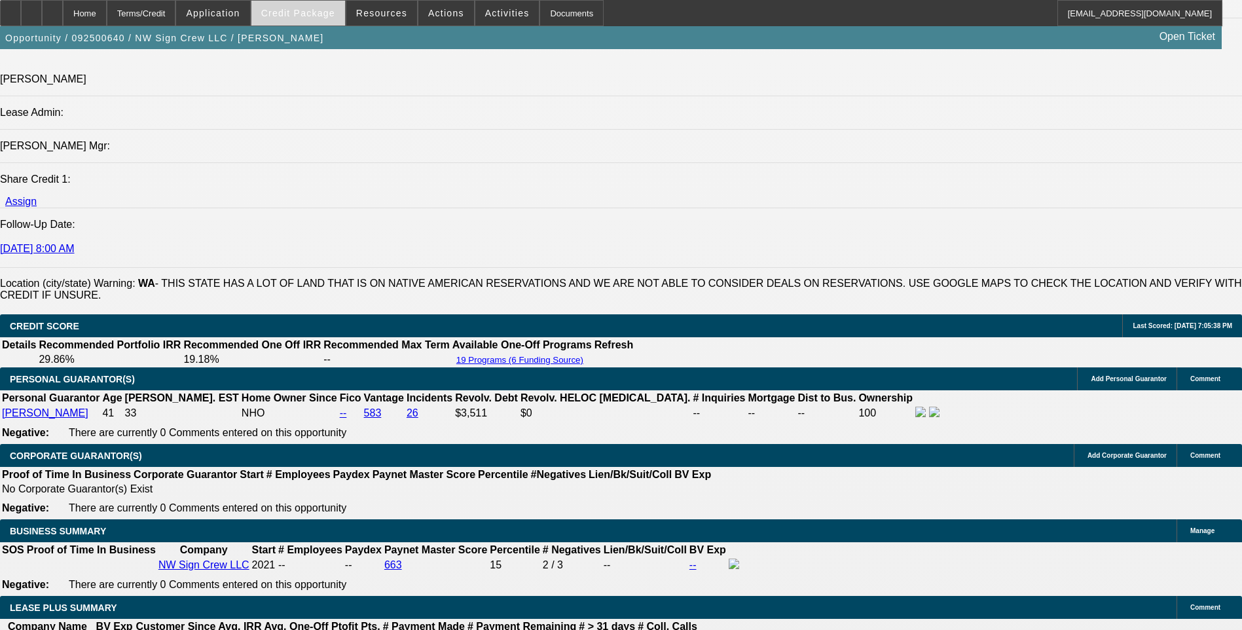
click at [320, 17] on span "Credit Package" at bounding box center [298, 13] width 74 height 10
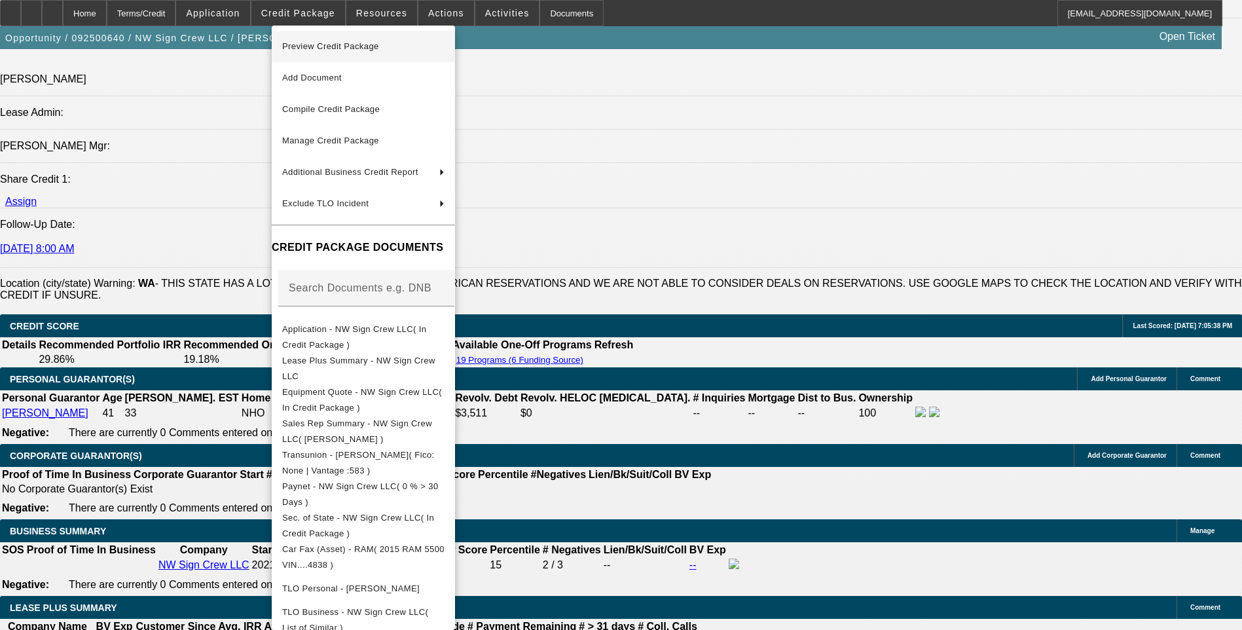
click at [434, 50] on span "Preview Credit Package" at bounding box center [363, 47] width 162 height 16
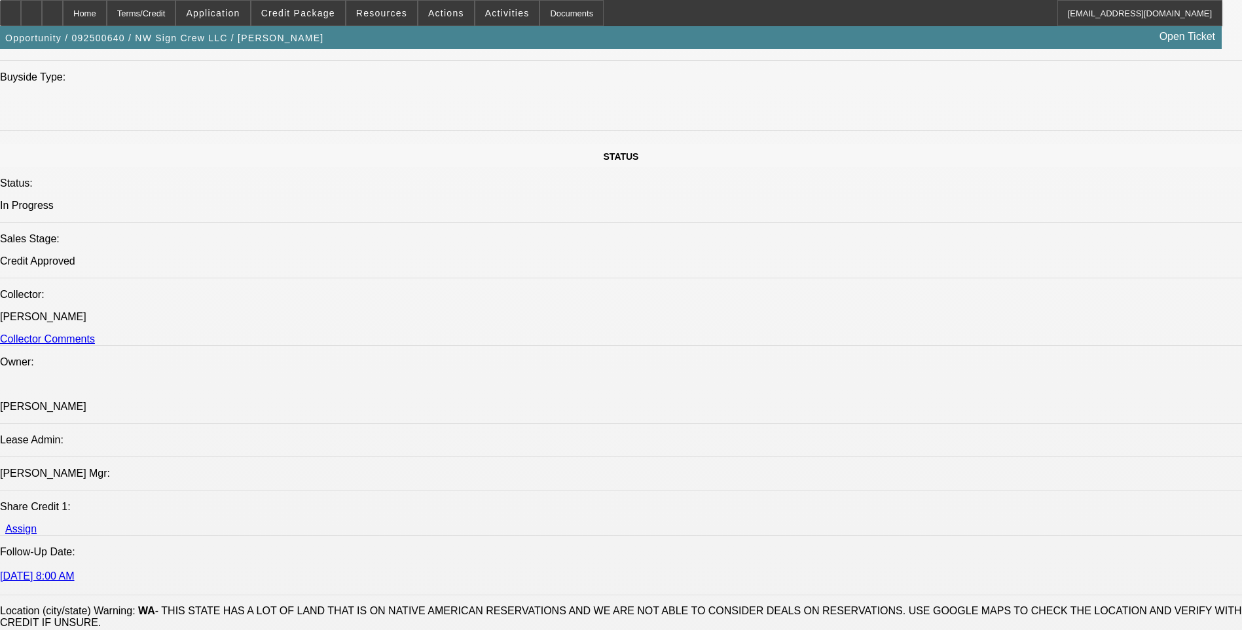
scroll to position [1122, 0]
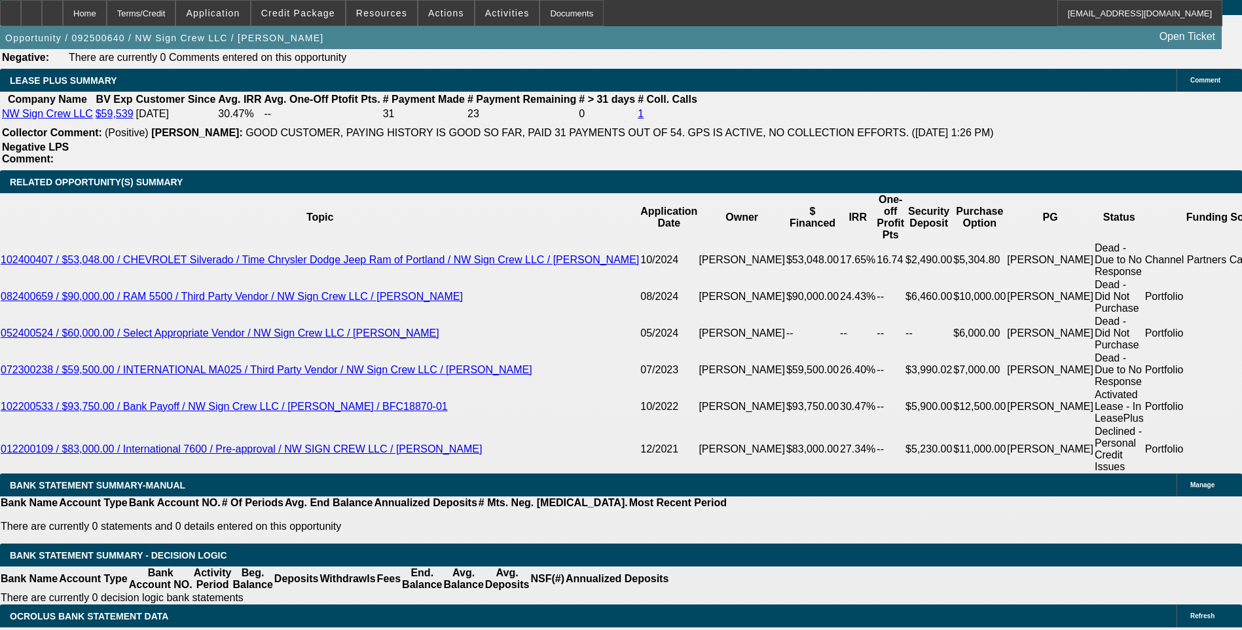
scroll to position [2170, 0]
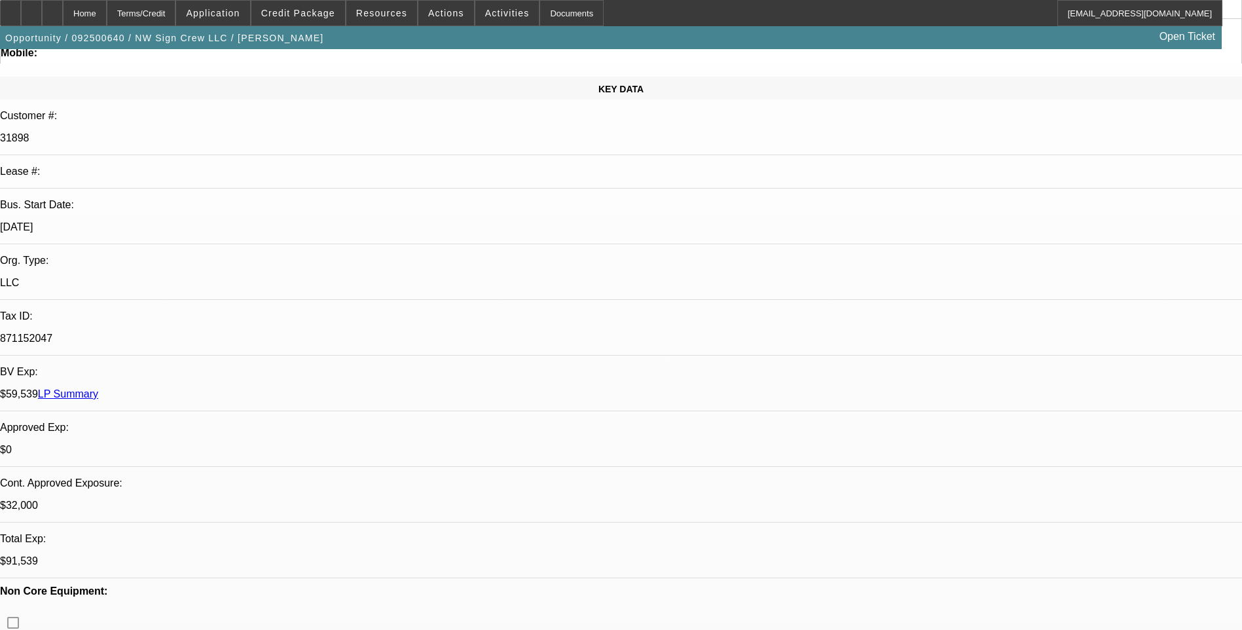
scroll to position [0, 0]
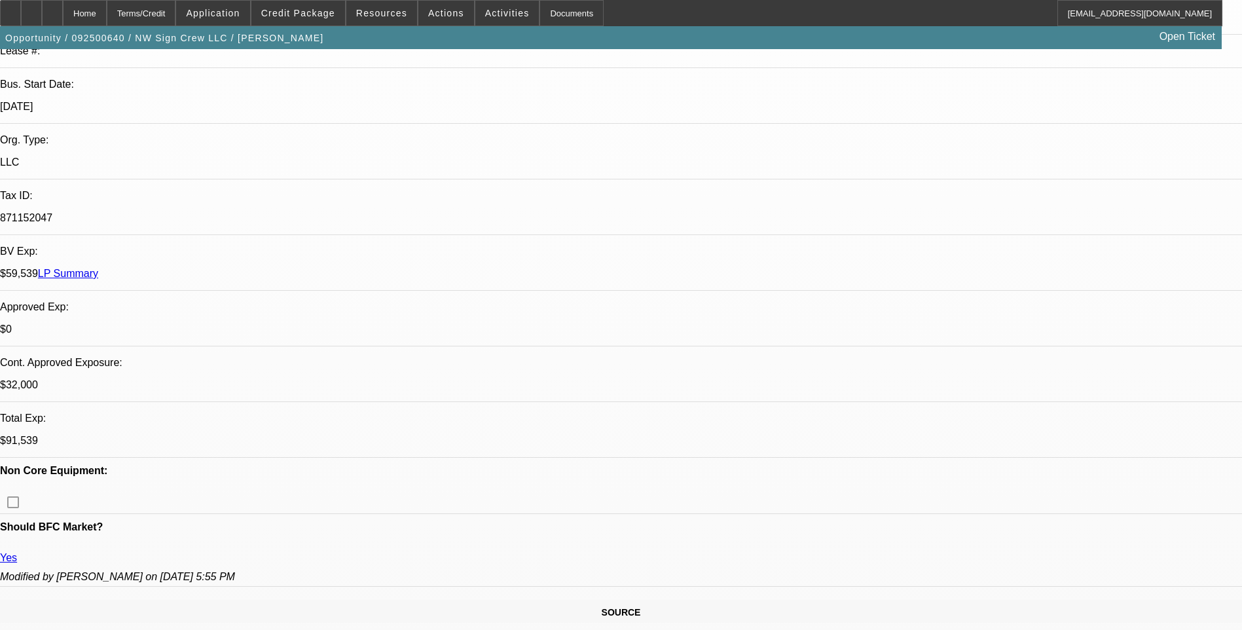
scroll to position [262, 0]
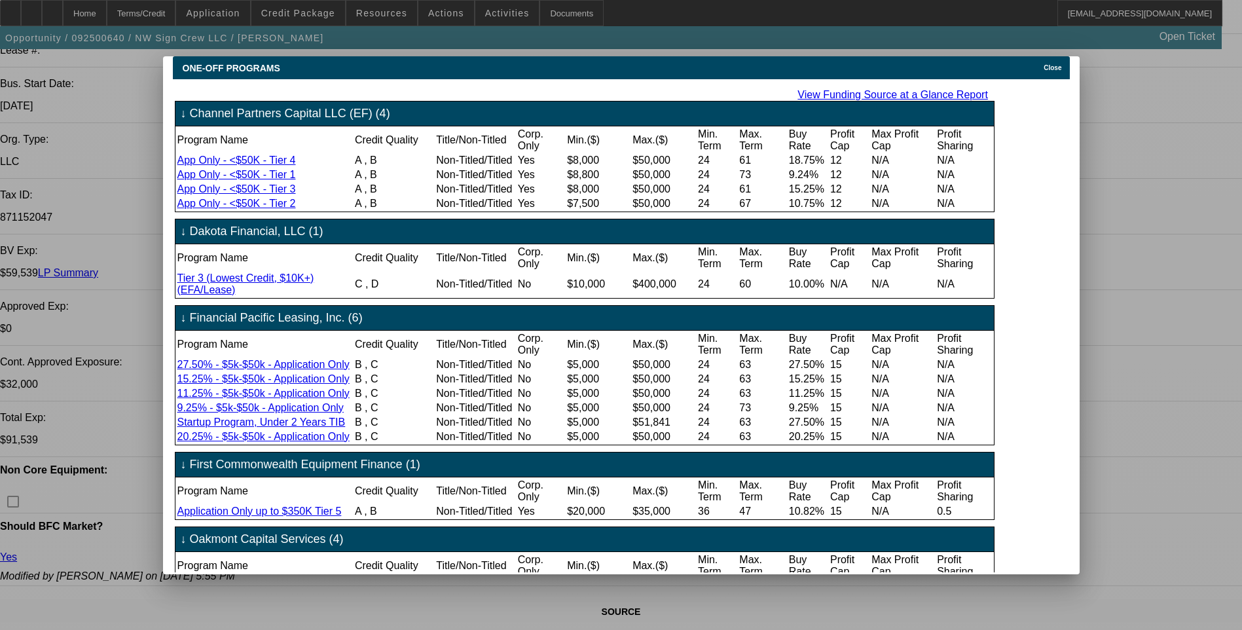
scroll to position [0, 0]
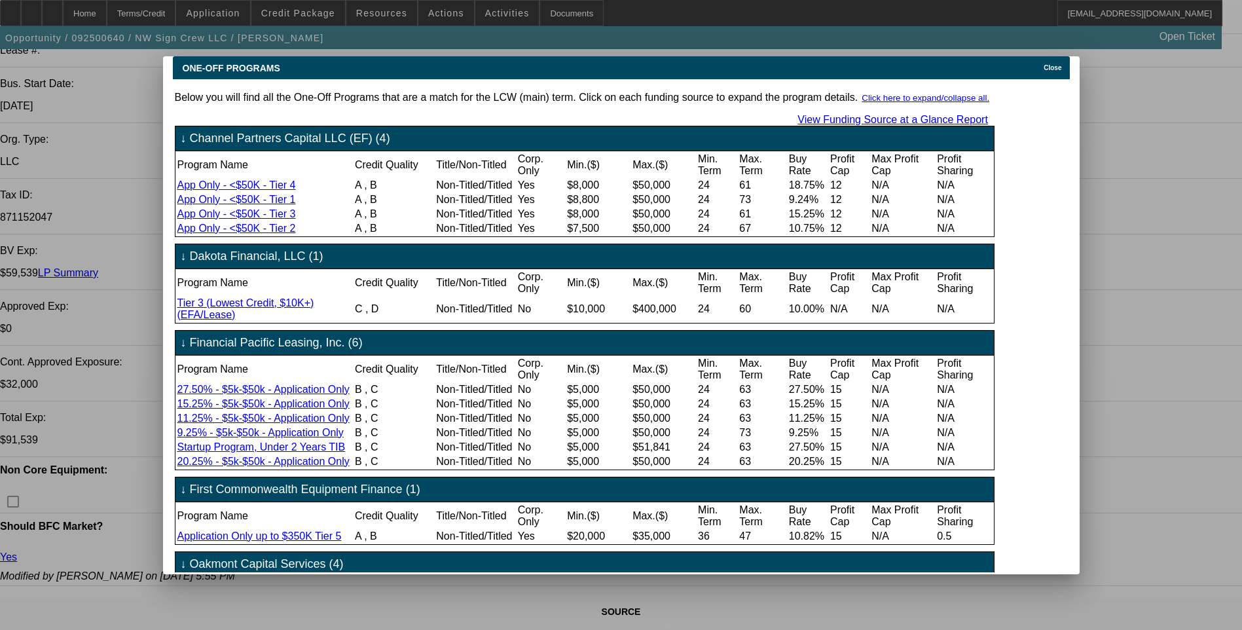
click at [1040, 64] on icon at bounding box center [1040, 67] width 0 height 7
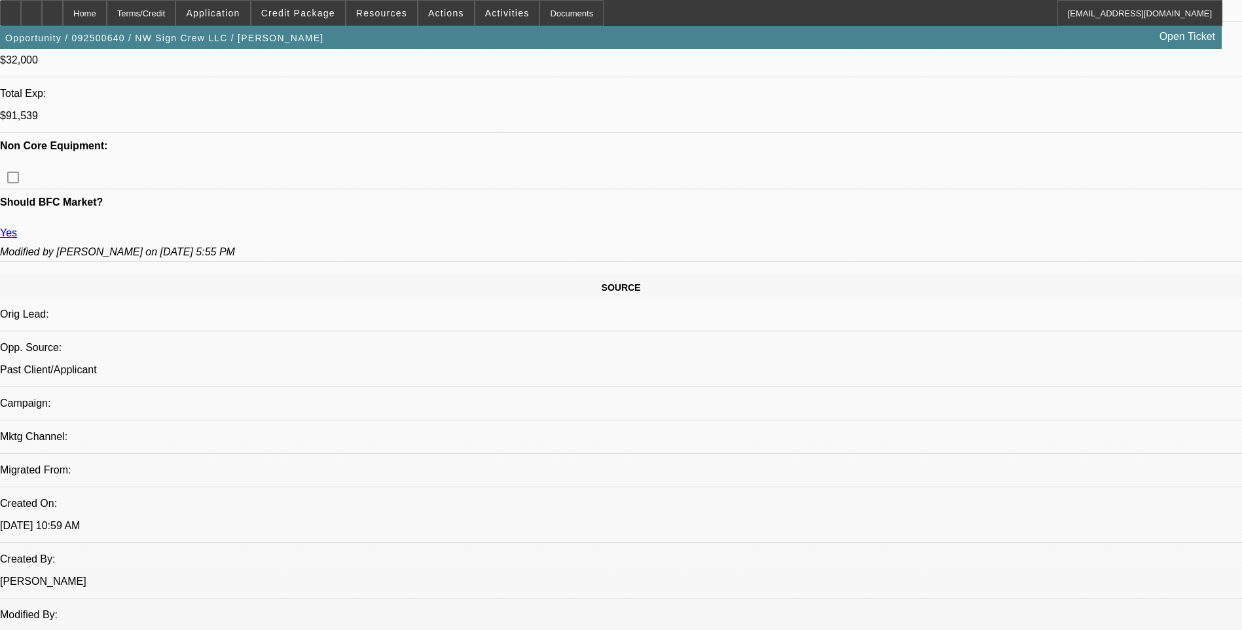
scroll to position [654, 0]
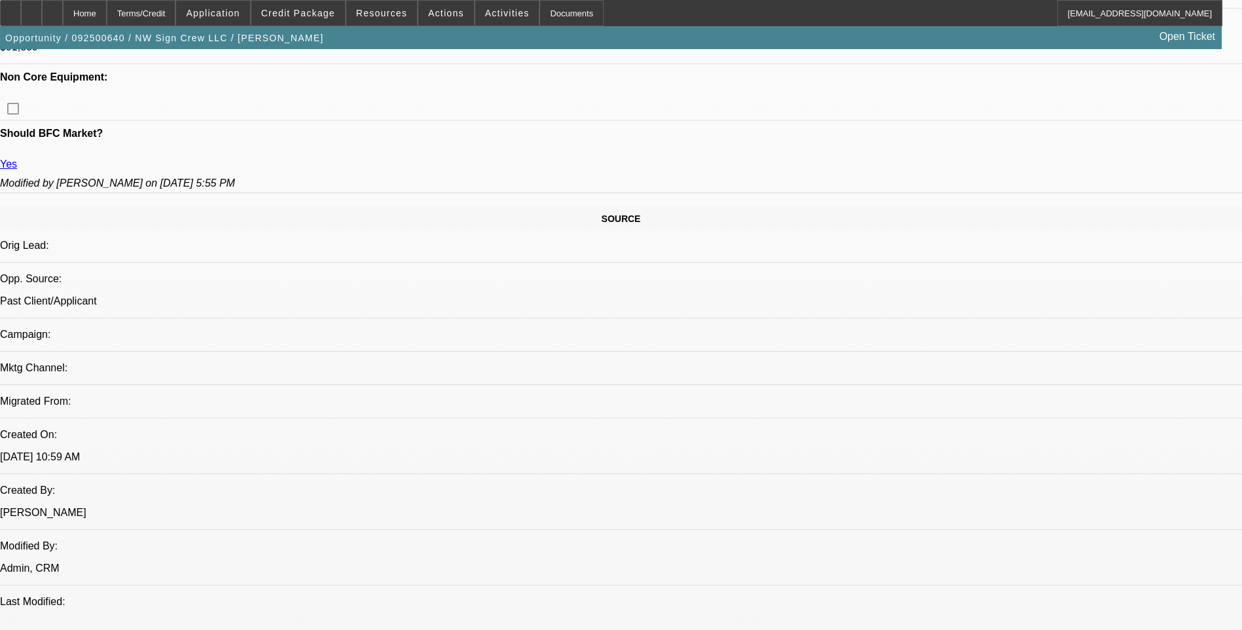
drag, startPoint x: 37, startPoint y: 407, endPoint x: 48, endPoint y: 406, distance: 11.1
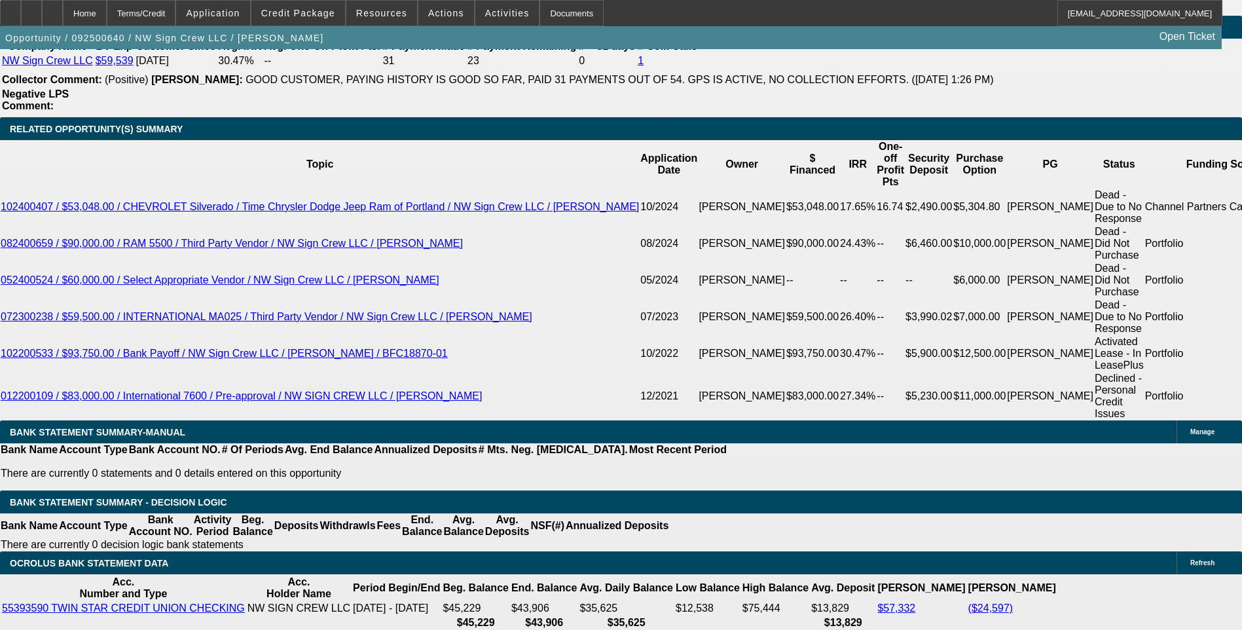
scroll to position [2225, 0]
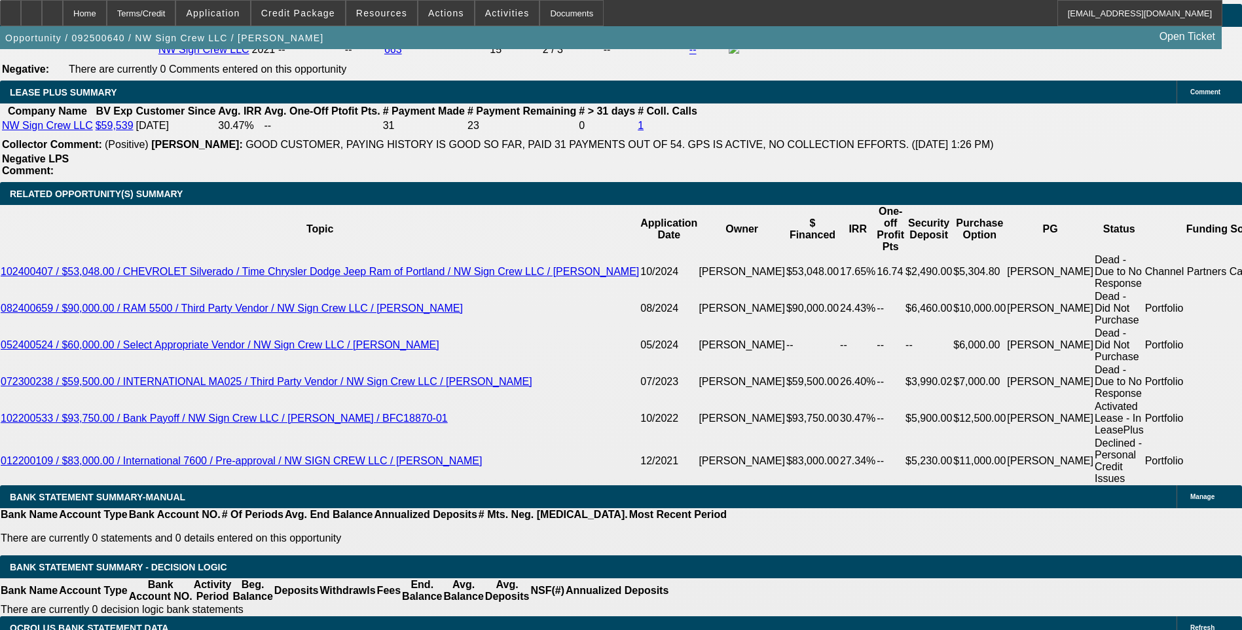
scroll to position [2160, 0]
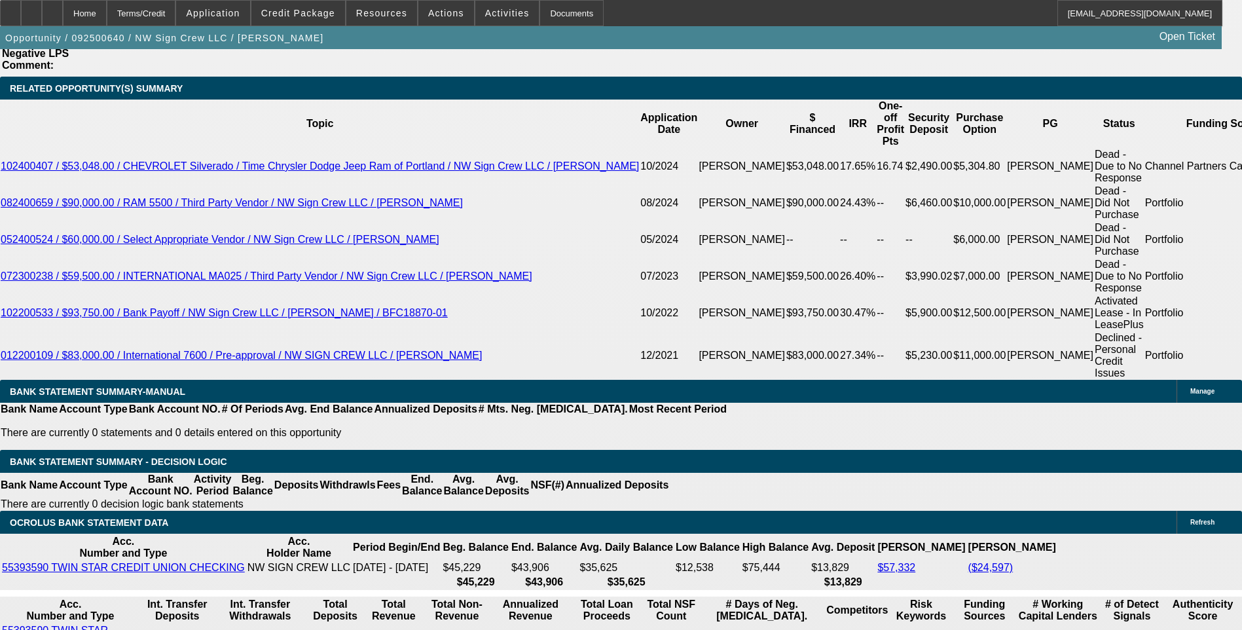
scroll to position [2291, 0]
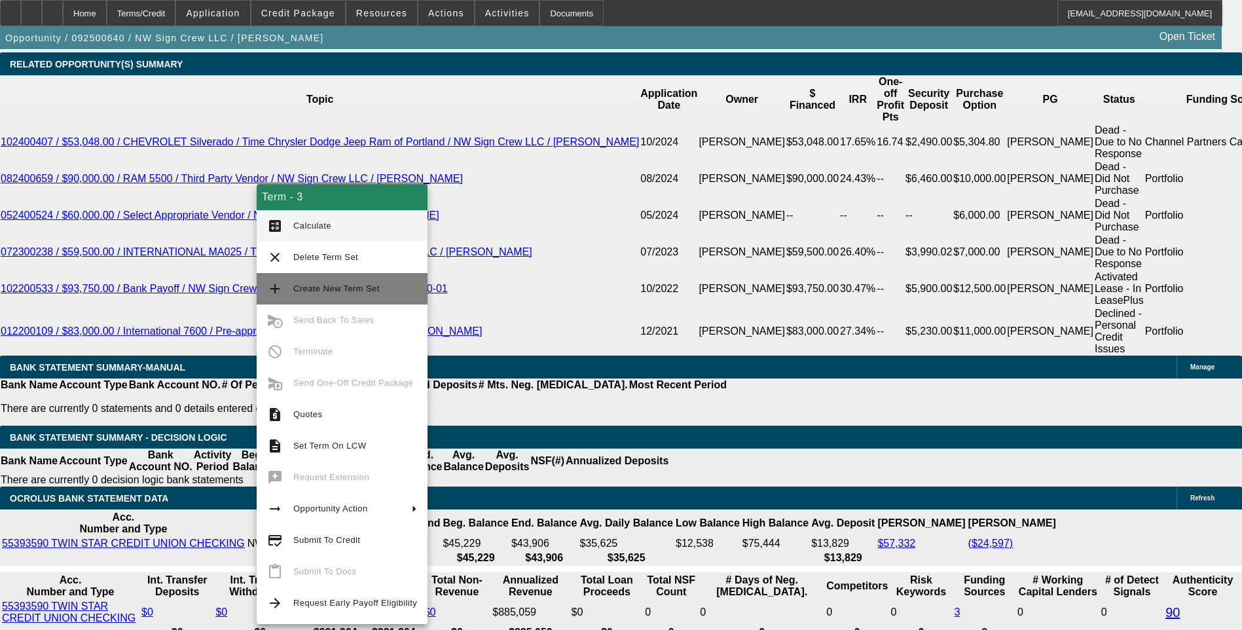
click at [351, 293] on span "Create New Term Set" at bounding box center [355, 289] width 124 height 16
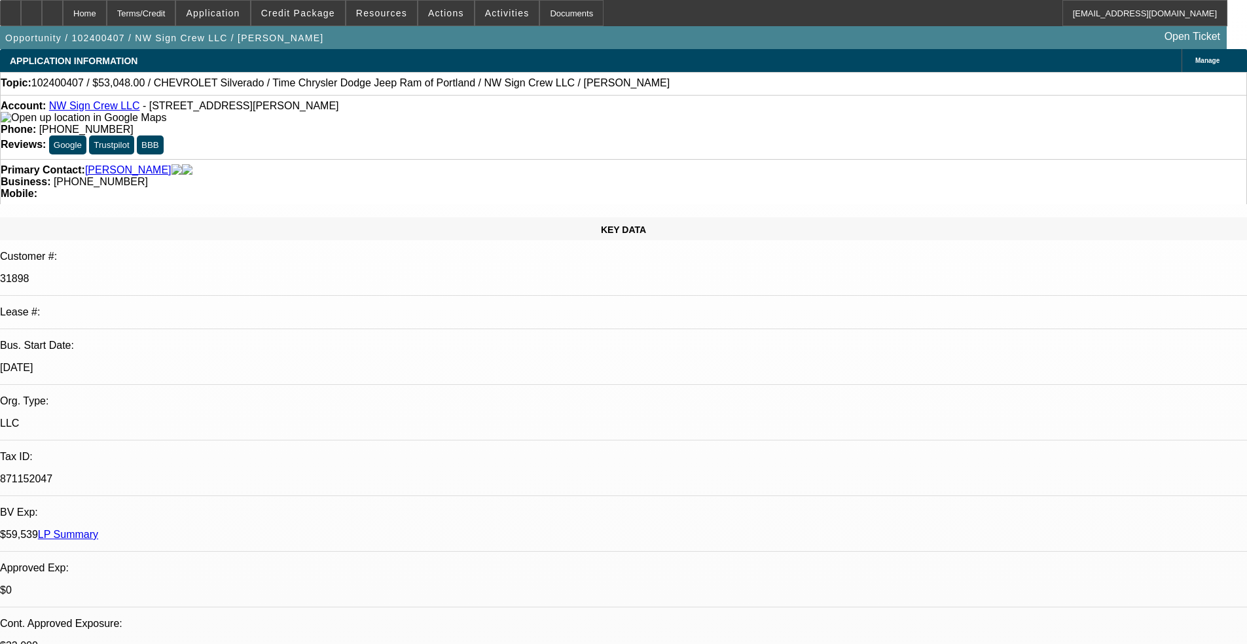
select select "0"
select select "2"
select select "0.1"
select select "0"
select select "2"
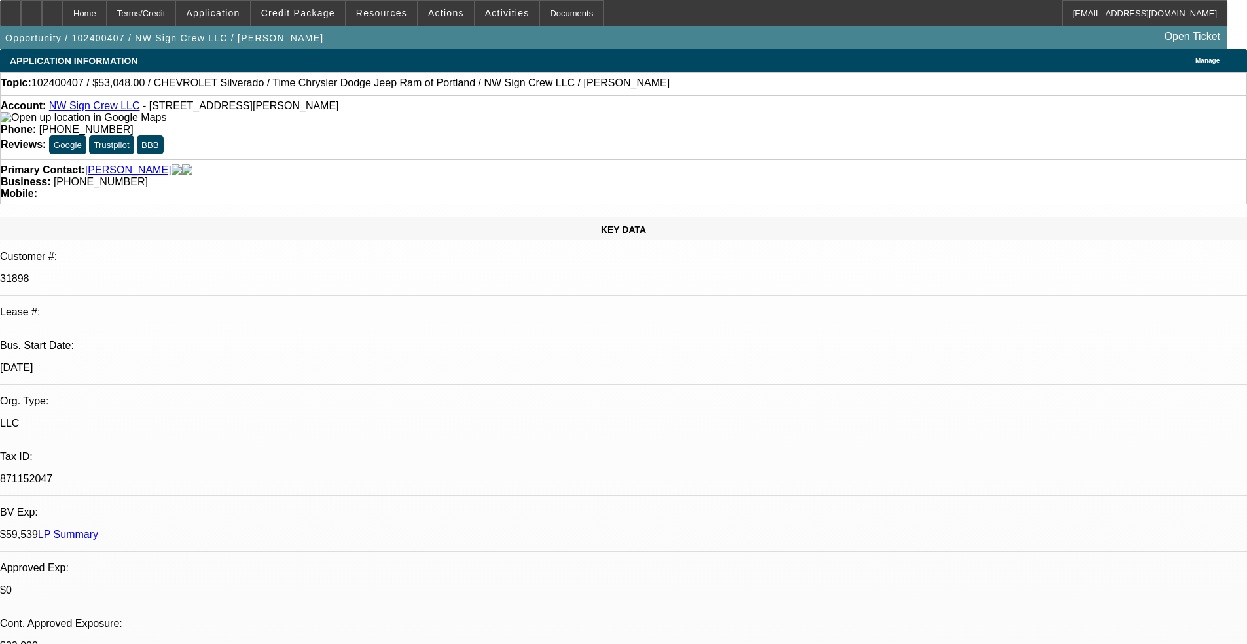
select select "0.1"
select select "1"
select select "2"
select select "4"
select select "1"
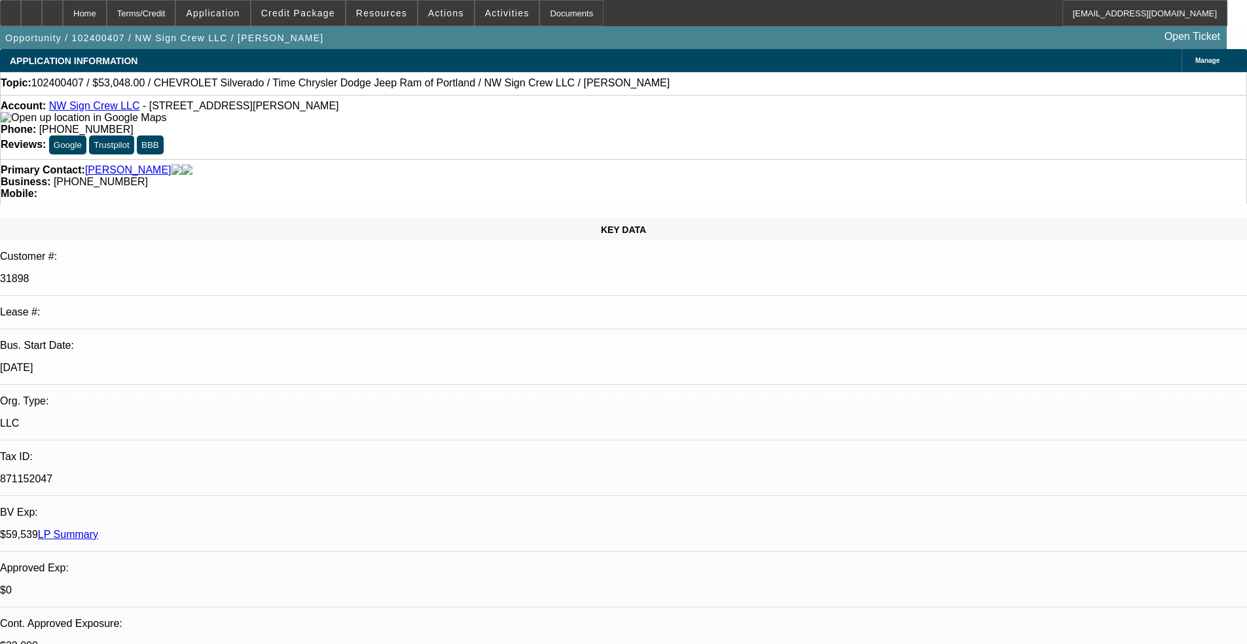
select select "2"
select select "4"
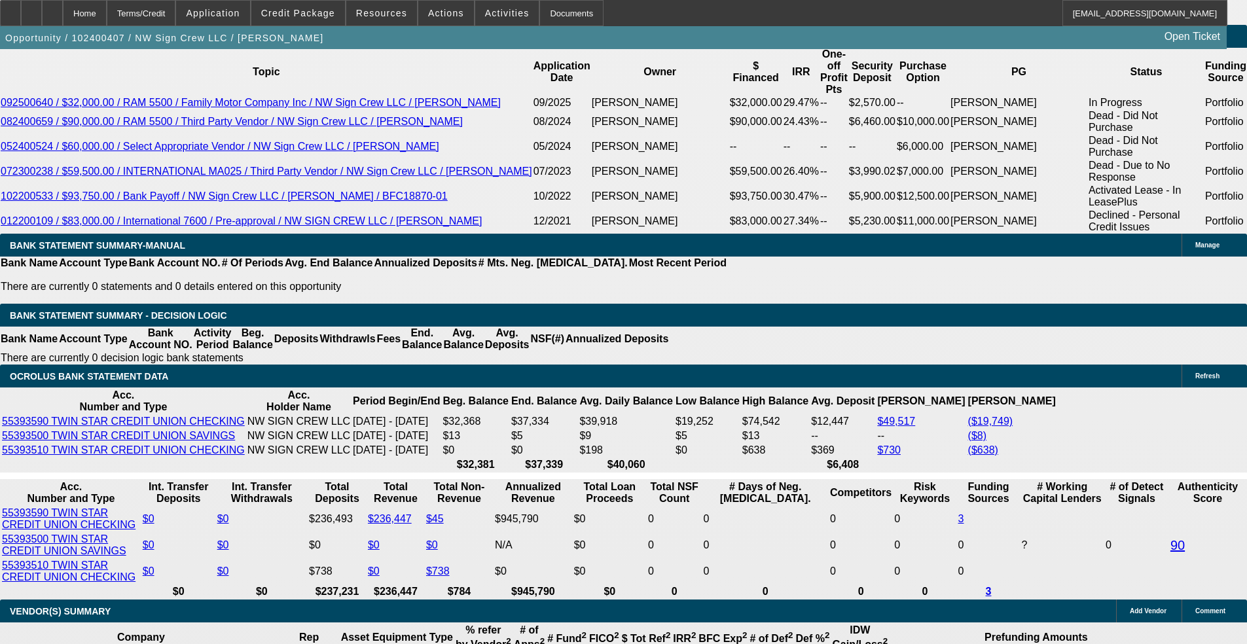
scroll to position [2422, 0]
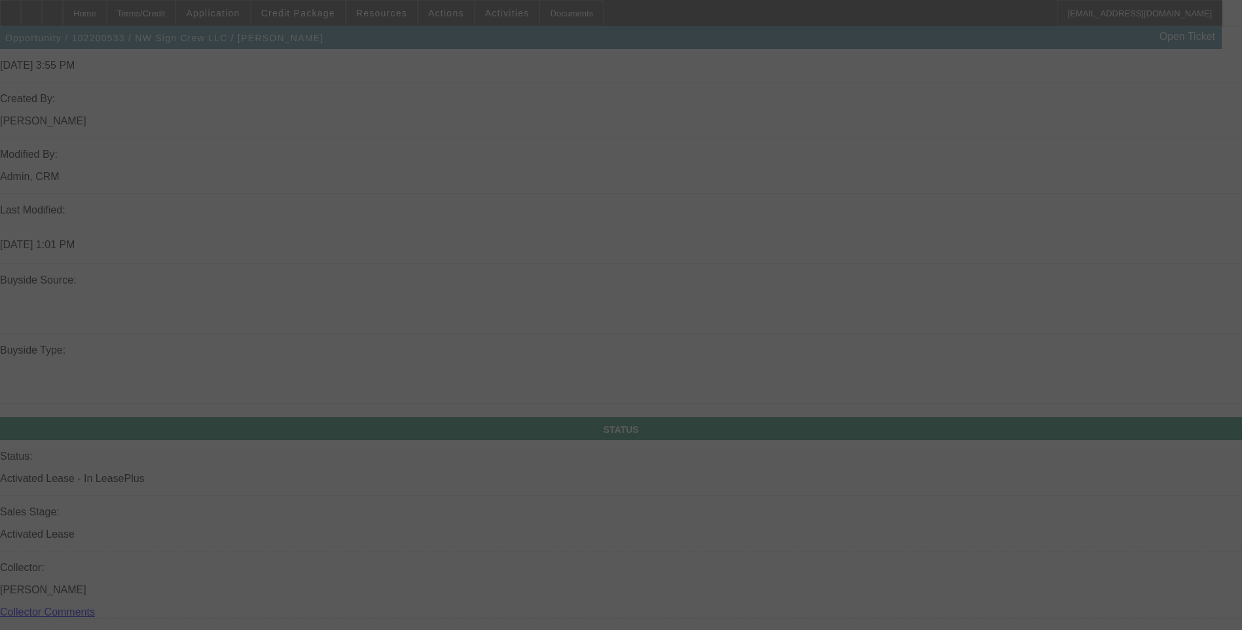
select select "0"
select select "2"
select select "0.1"
select select "0"
select select "2"
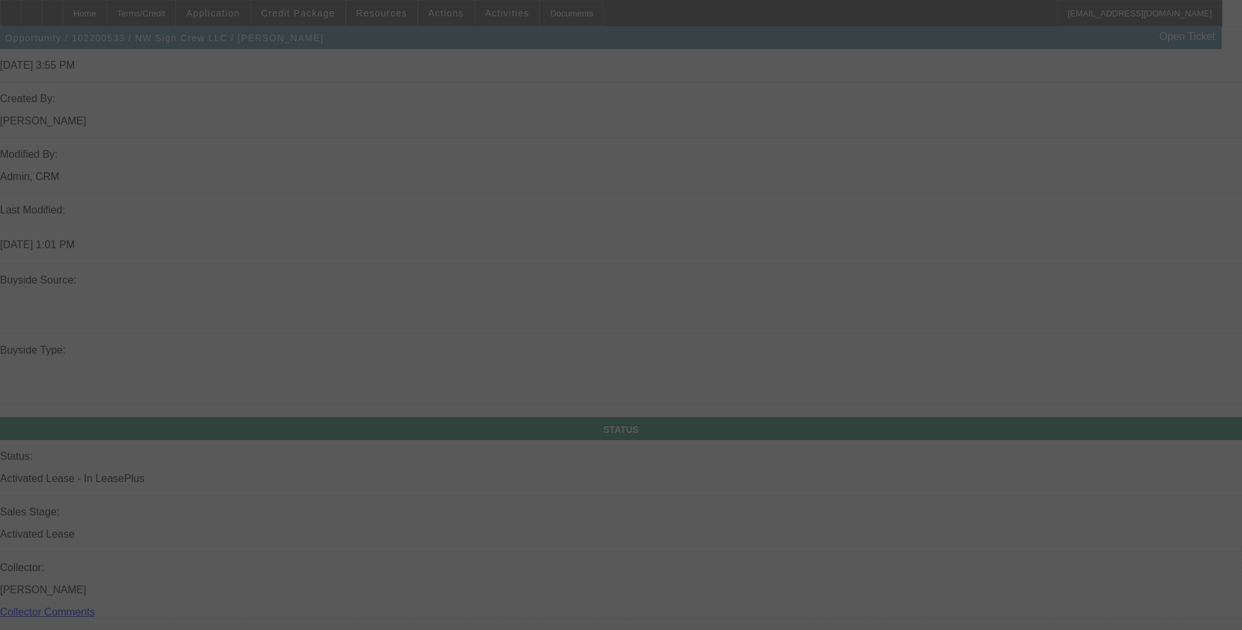
select select "0.1"
select select "0"
select select "2"
select select "0.1"
select select "0"
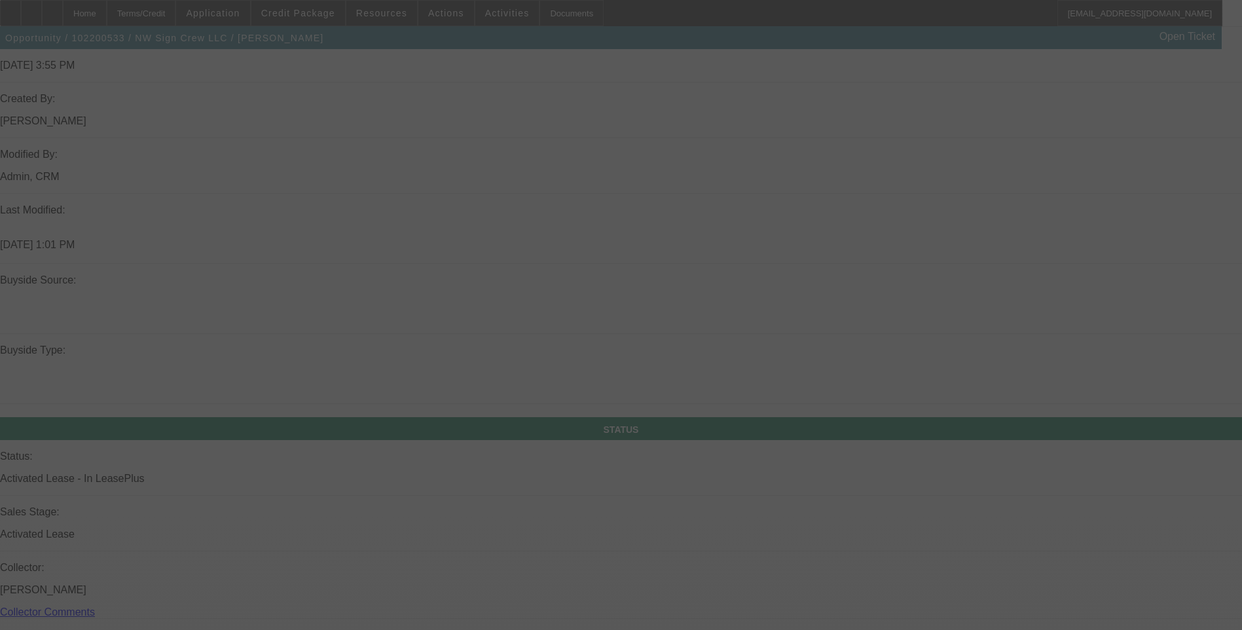
select select "2"
select select "0.1"
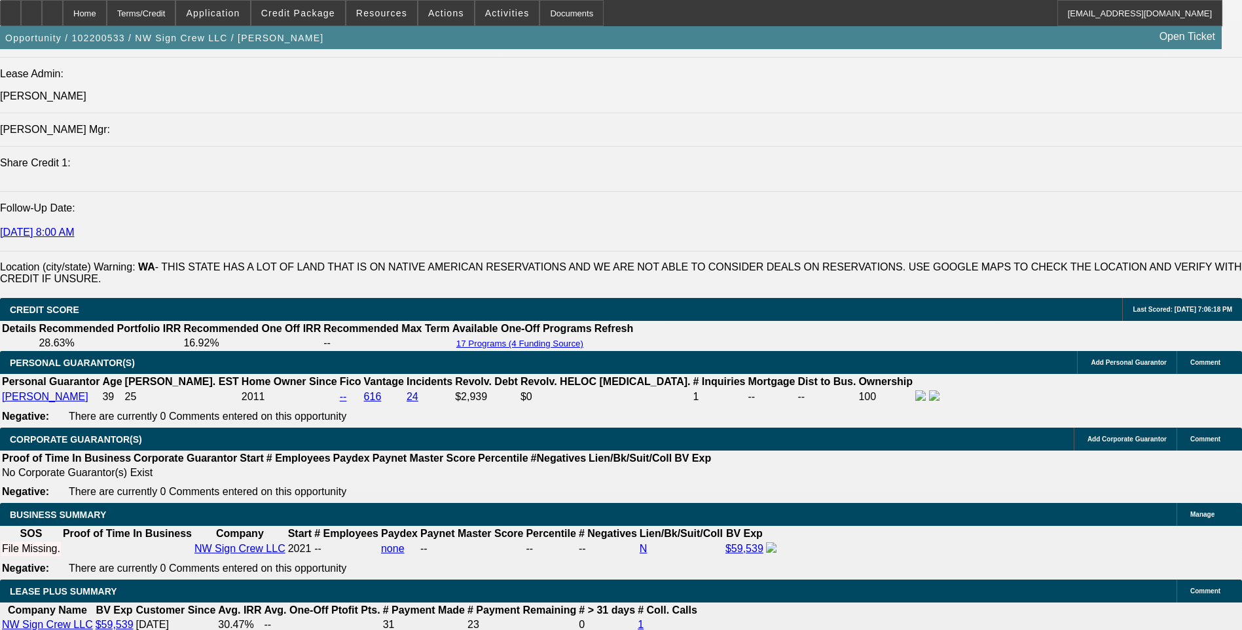
select select "1"
select select "2"
select select "4"
select select "1"
select select "2"
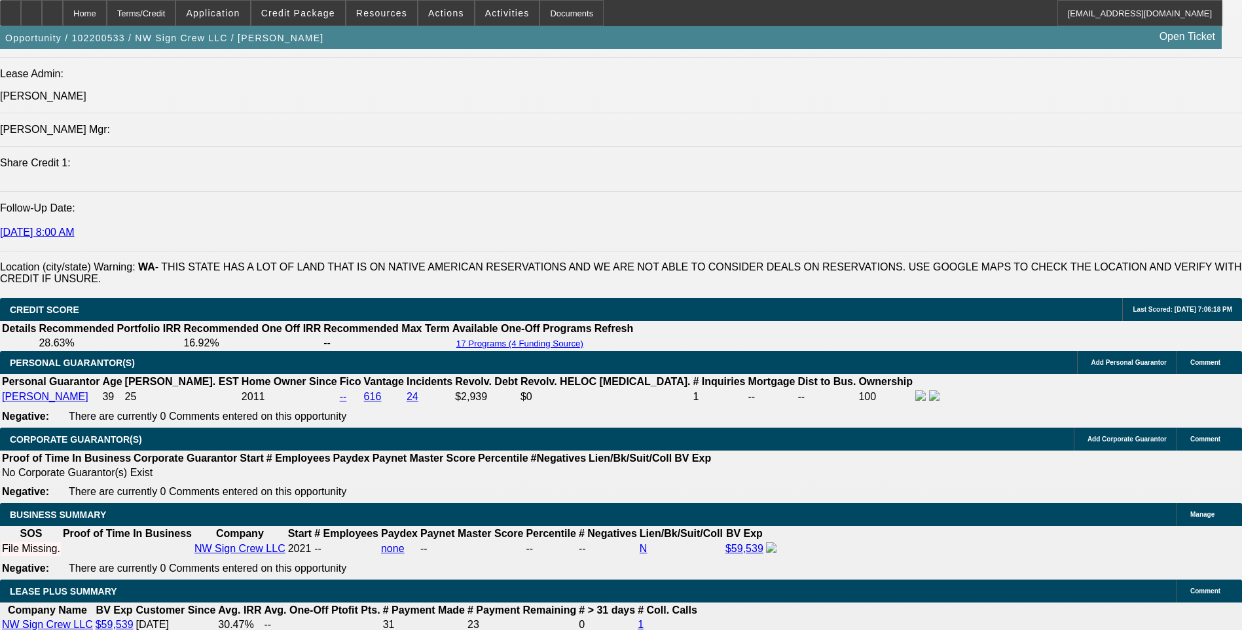
select select "4"
select select "1"
select select "2"
select select "4"
select select "1"
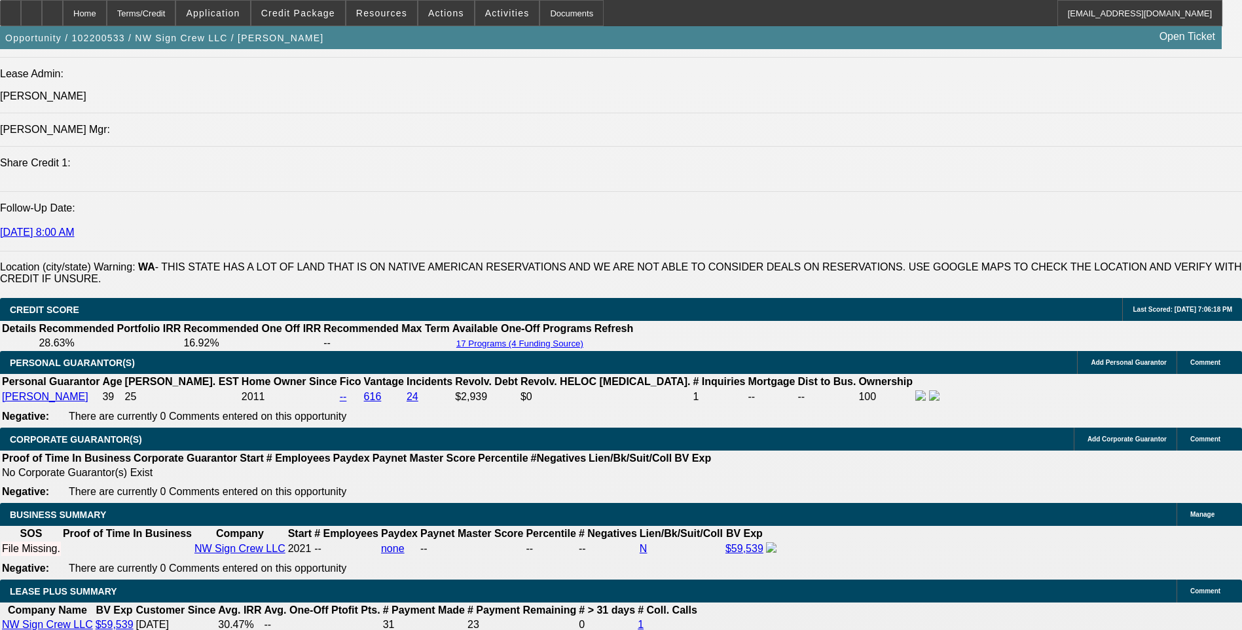
select select "2"
select select "4"
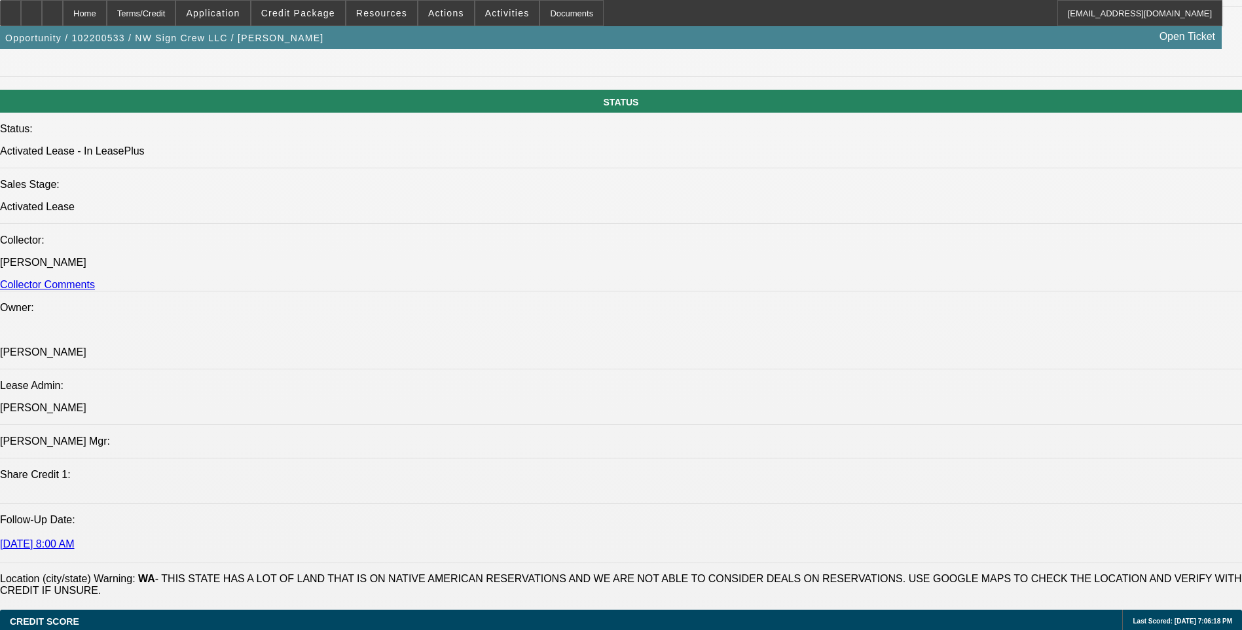
scroll to position [393, 0]
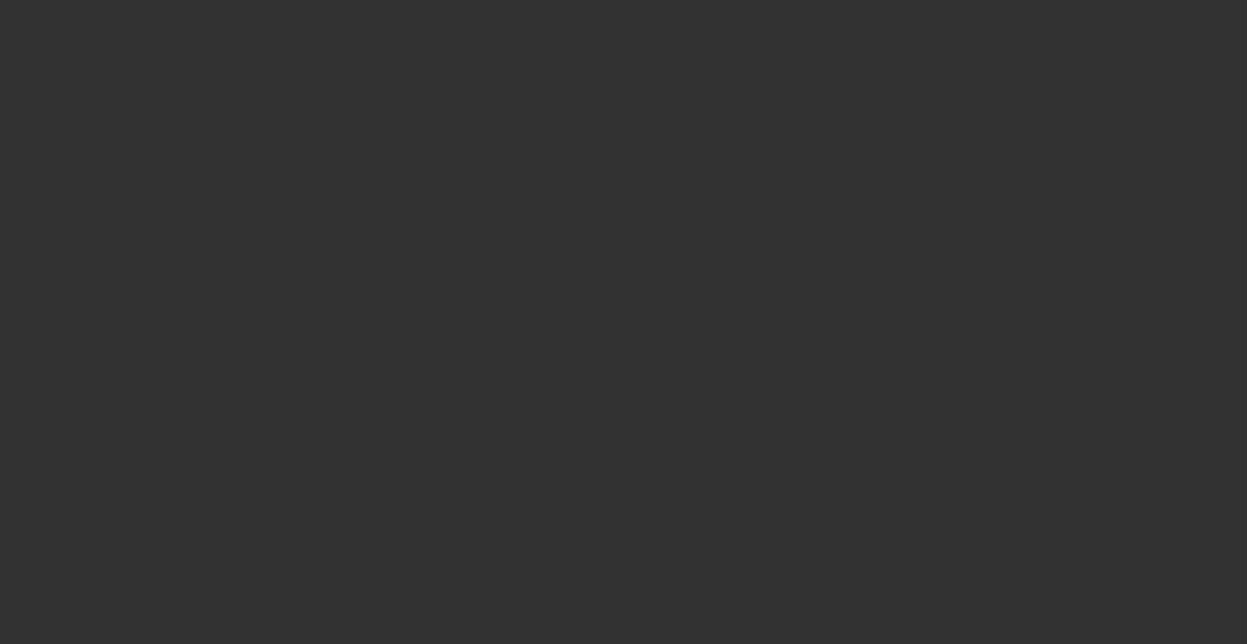
select select "0"
select select "2"
select select "0.1"
select select "0"
select select "2"
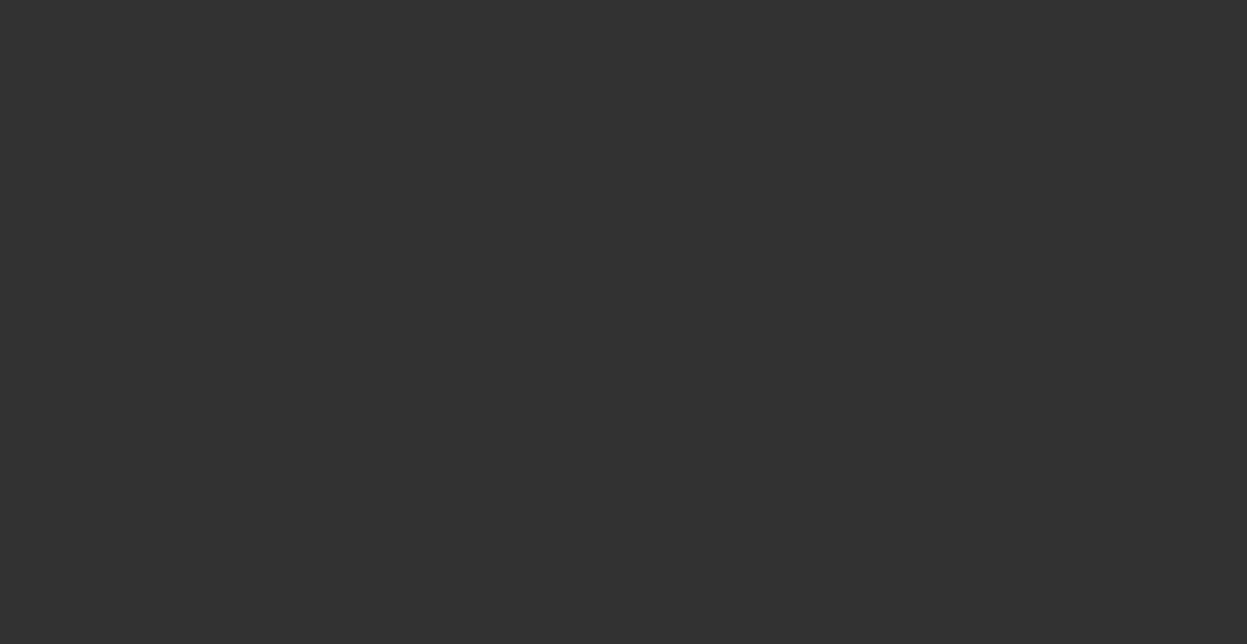
select select "0.1"
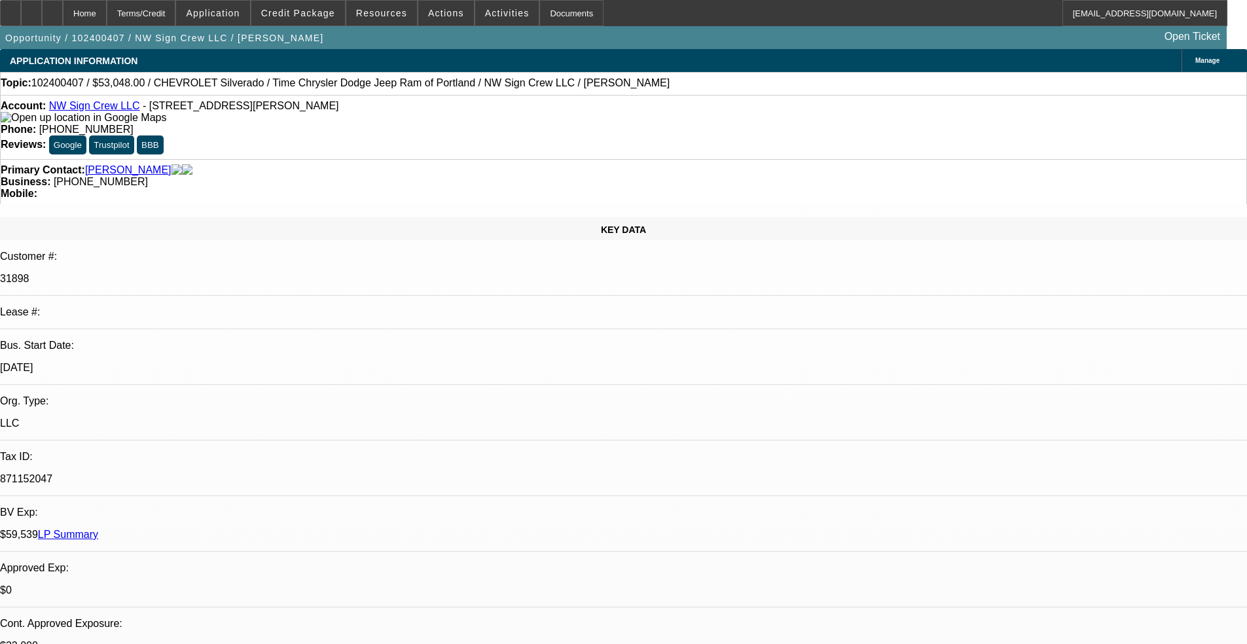
select select "1"
select select "2"
select select "4"
select select "1"
select select "2"
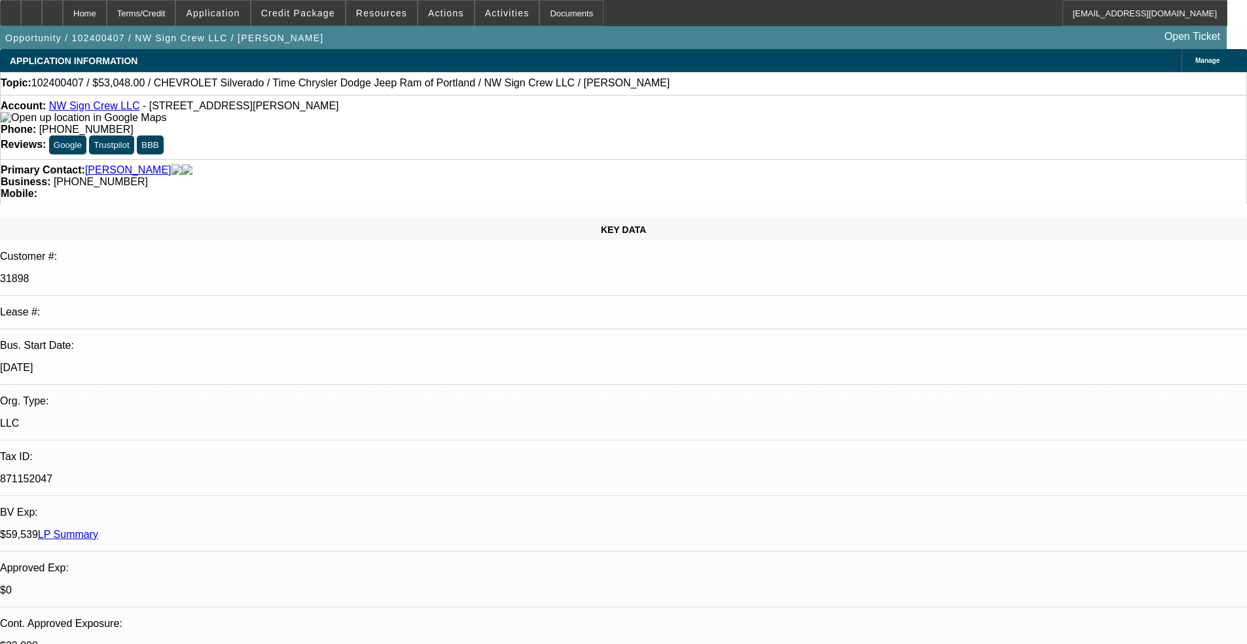
select select "4"
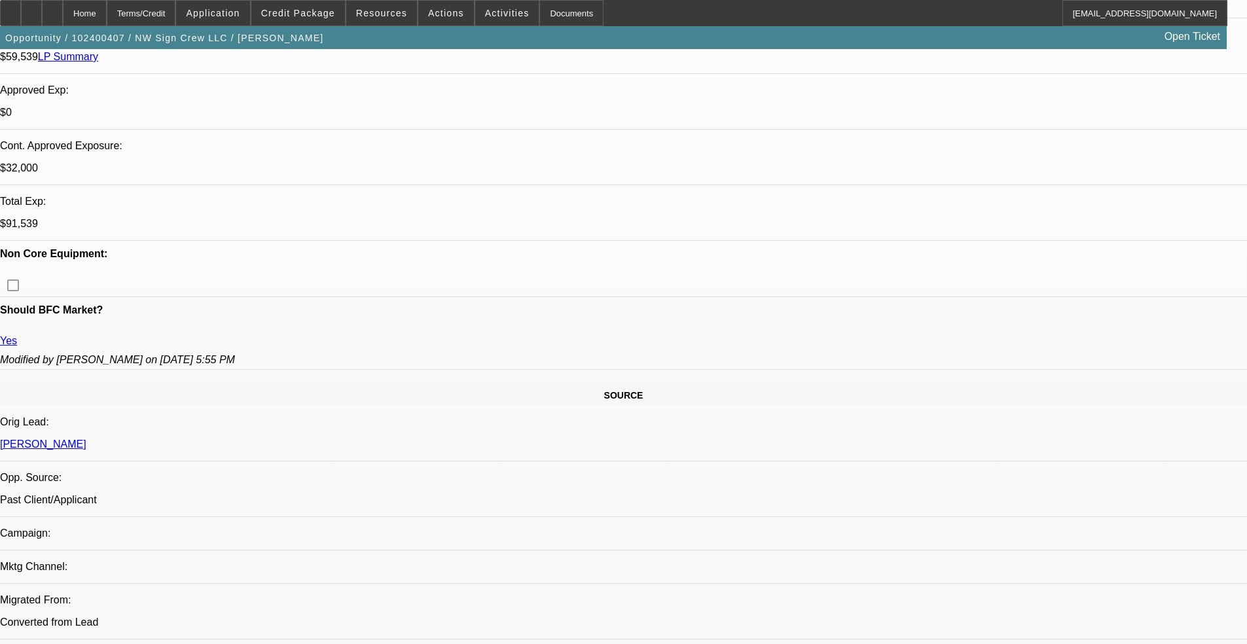
scroll to position [654, 0]
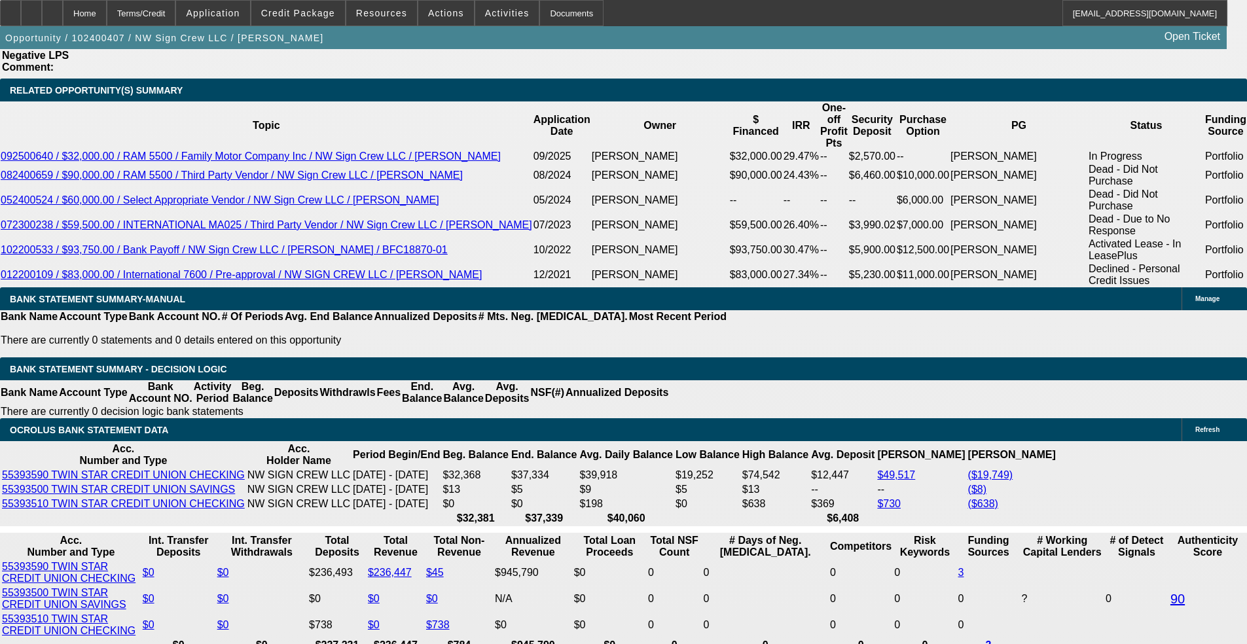
scroll to position [2422, 0]
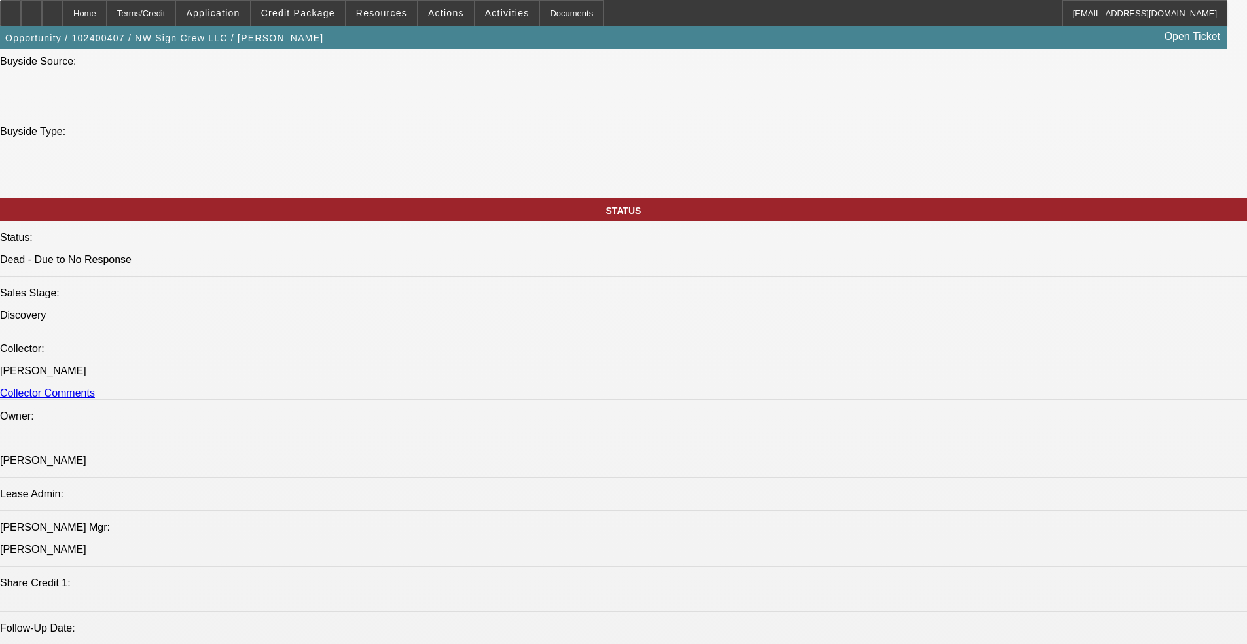
scroll to position [206, 0]
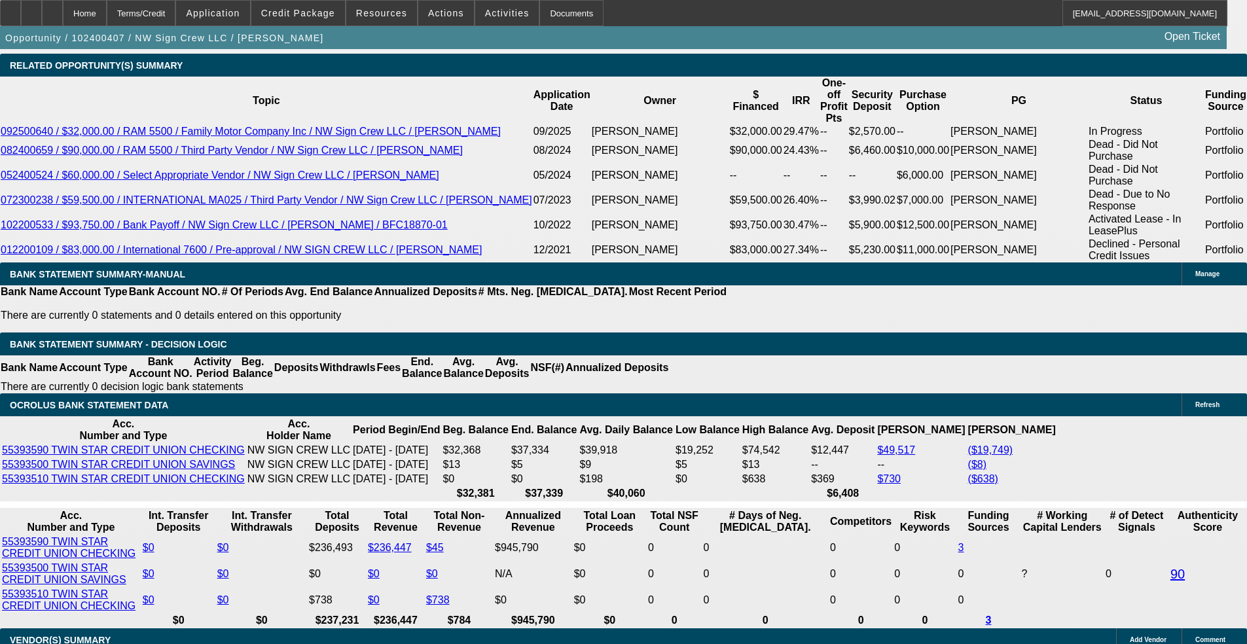
scroll to position [141, 0]
drag, startPoint x: 976, startPoint y: 192, endPoint x: 981, endPoint y: 159, distance: 33.0
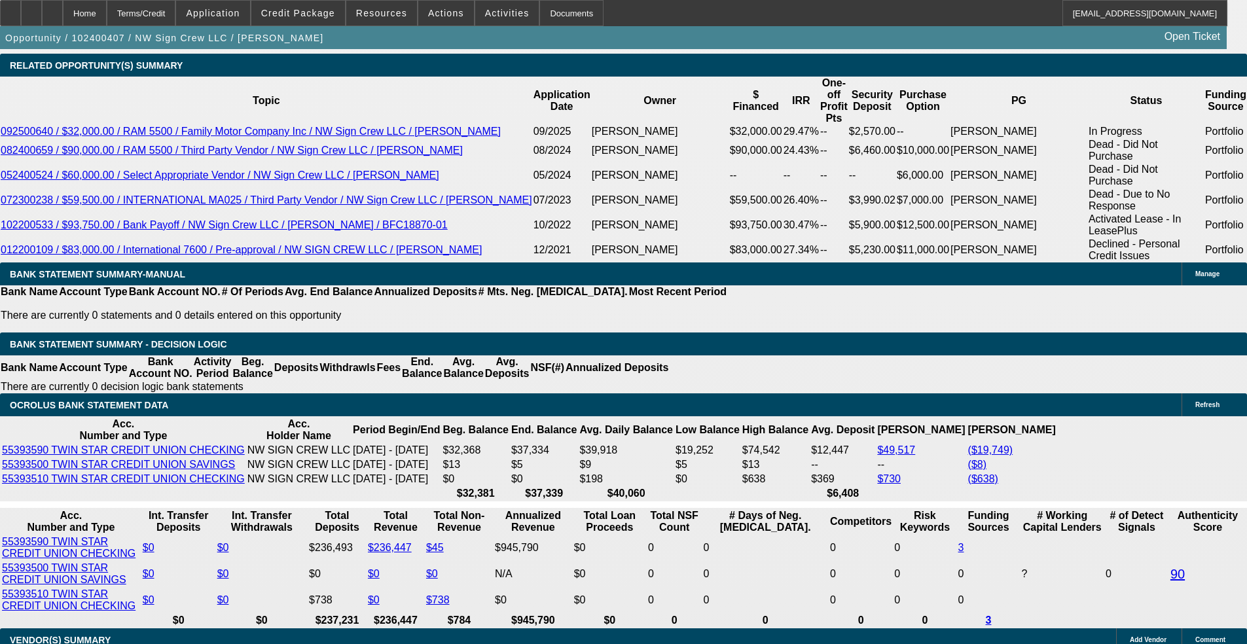
scroll to position [2422, 0]
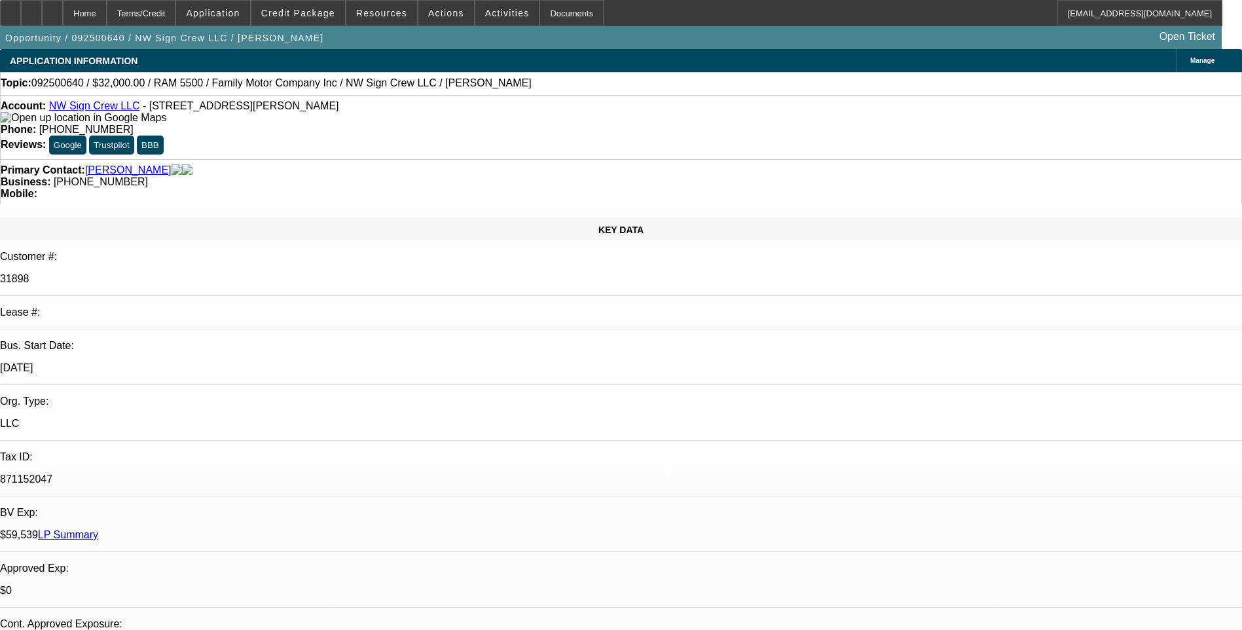
select select "0"
select select "2"
select select "0"
select select "2"
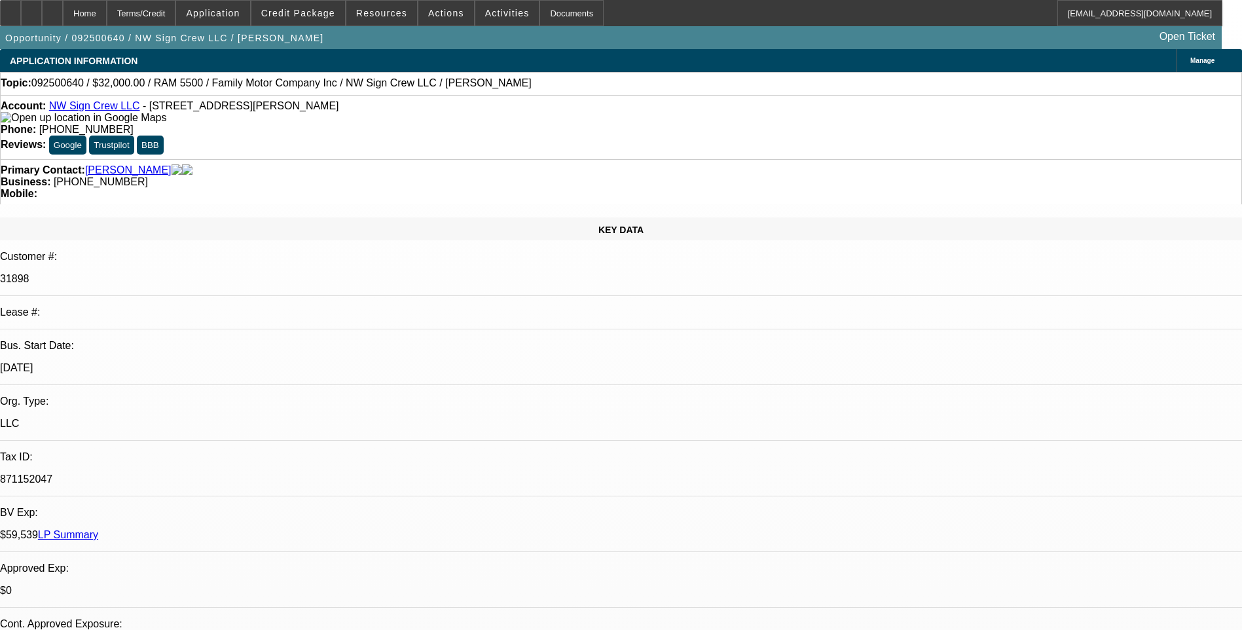
select select "0"
select select "2"
select select "0"
select select "0.1"
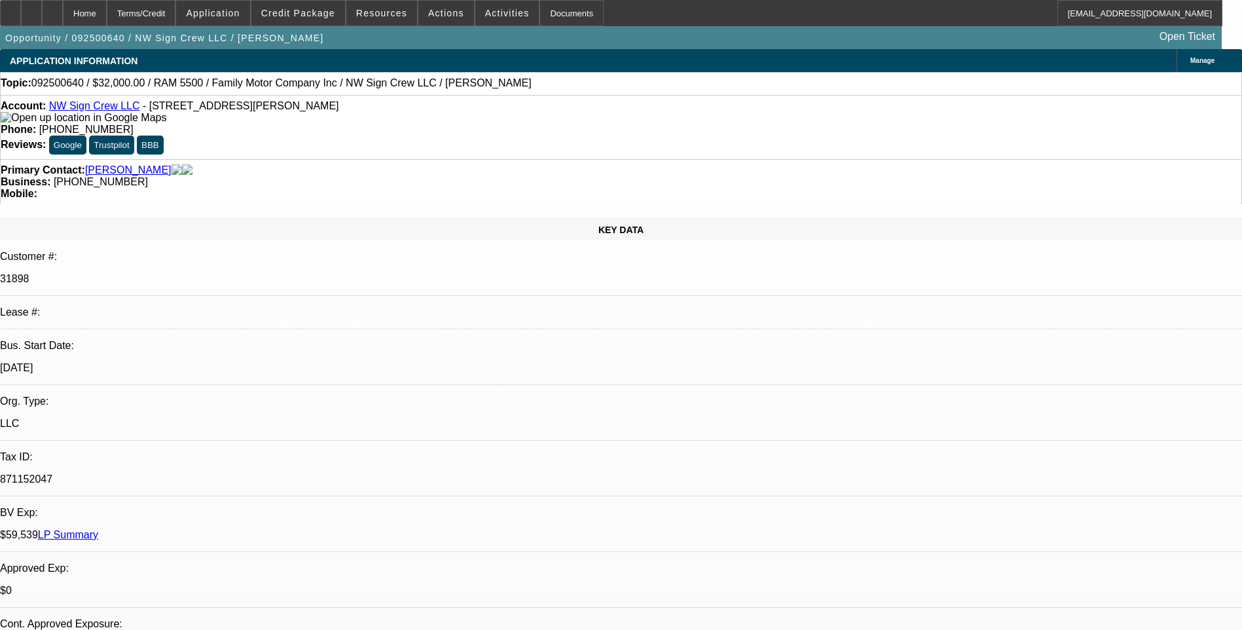
select select "2"
select select "0"
select select "1"
select select "2"
select select "6"
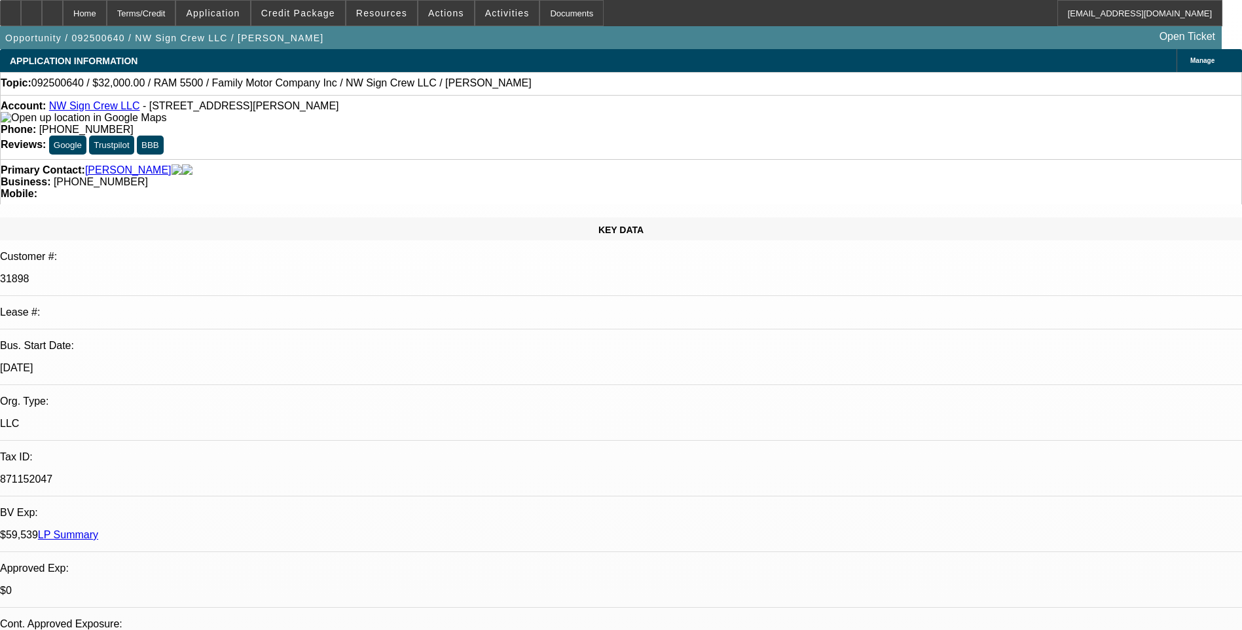
select select "1"
select select "2"
select select "6"
select select "1"
select select "2"
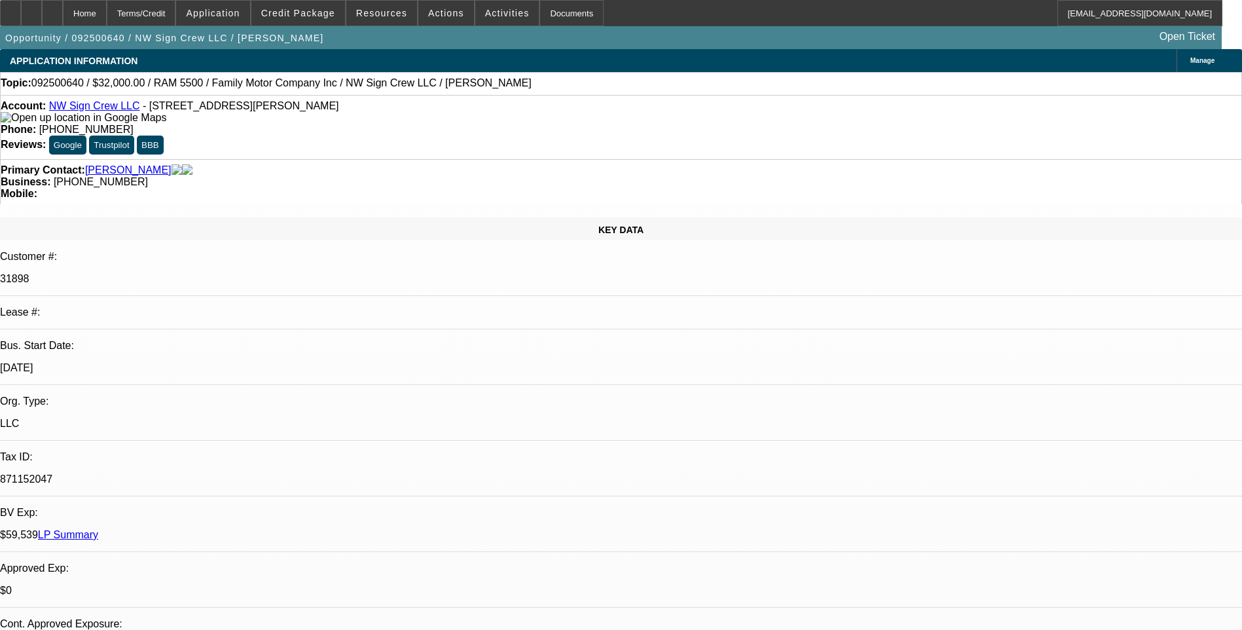
select select "6"
select select "1"
select select "2"
select select "6"
click at [170, 13] on div "Terms/Credit" at bounding box center [141, 13] width 69 height 26
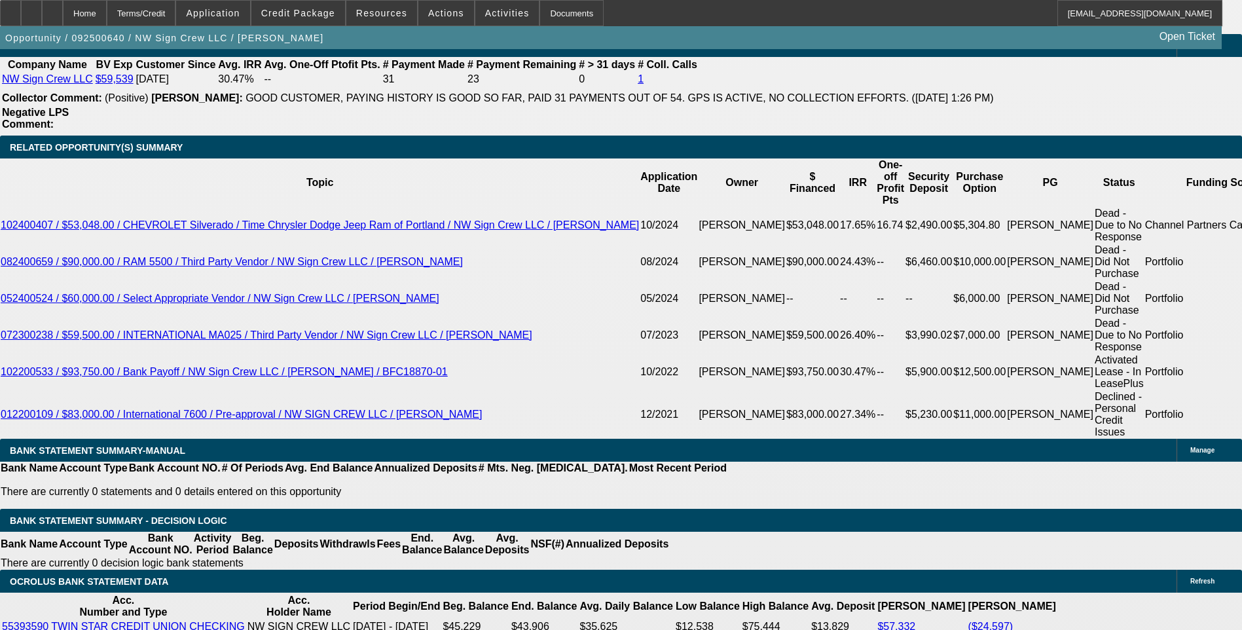
scroll to position [2226, 0]
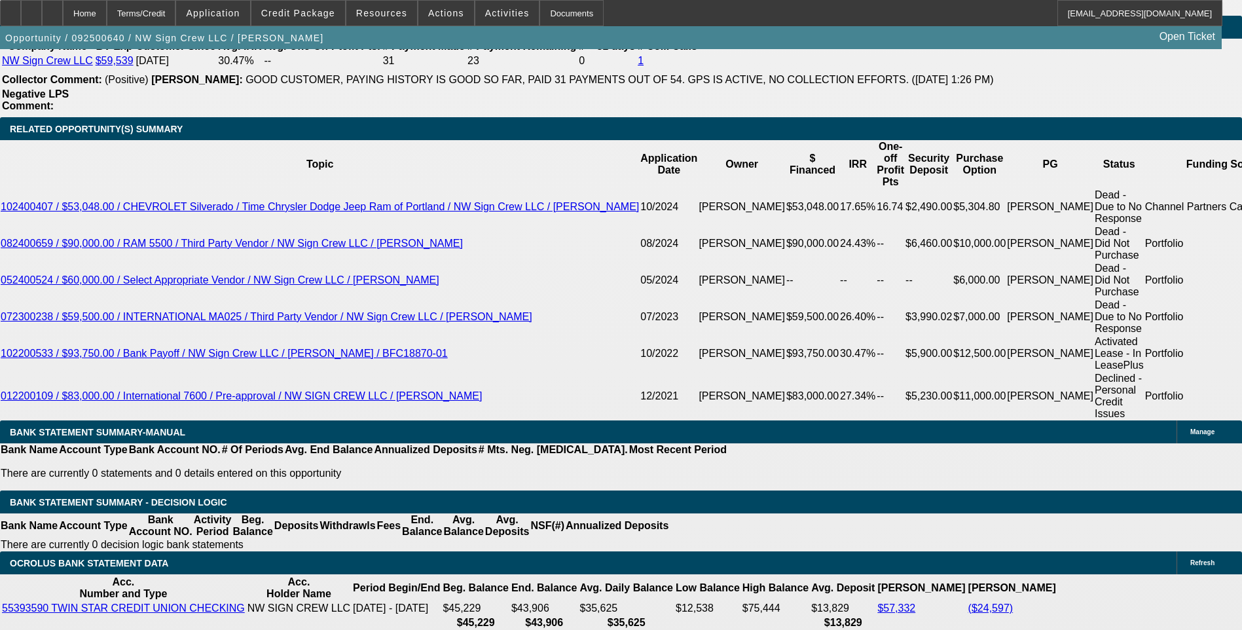
select select "0.05"
type input "$1,837.50"
type input "UNKNOWN"
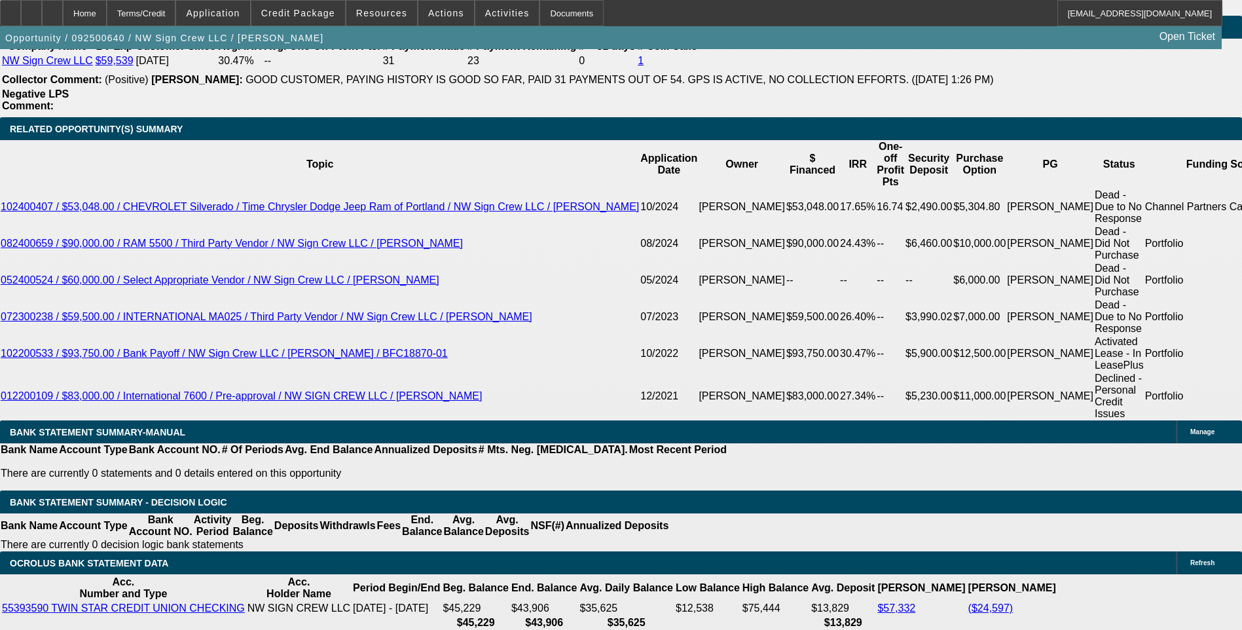
type input "$2,803.92"
type input "$1,401.96"
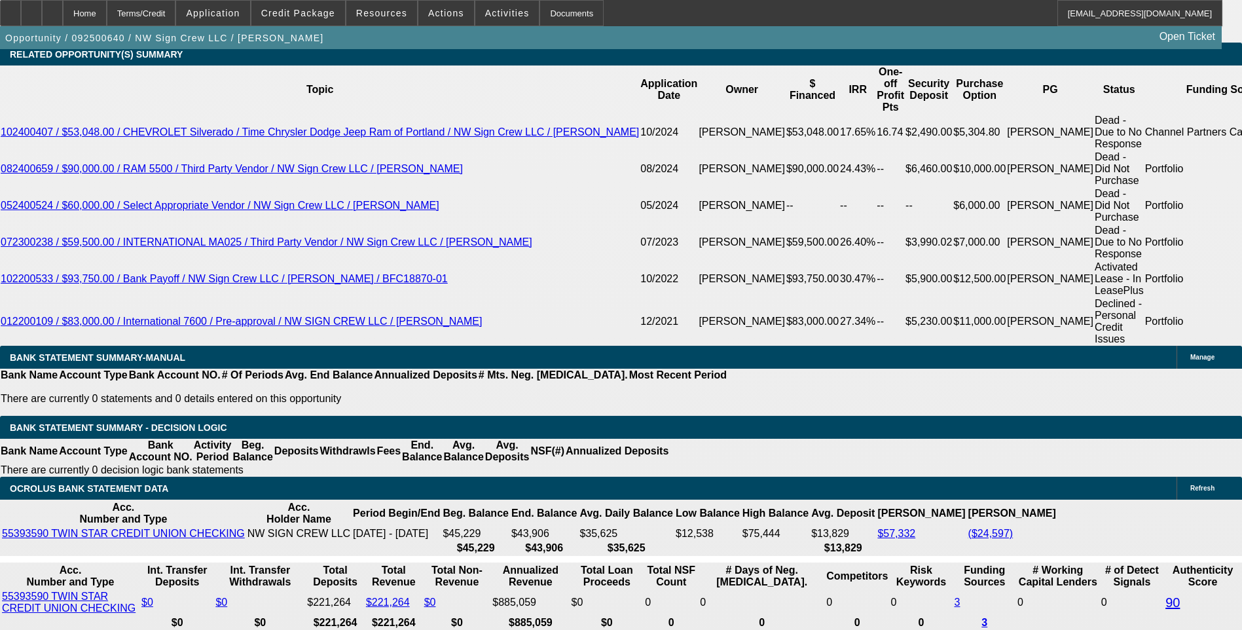
type input "3"
type input "$24,280.88"
type input "$12,140.44"
type input "48"
type input "$3.51"
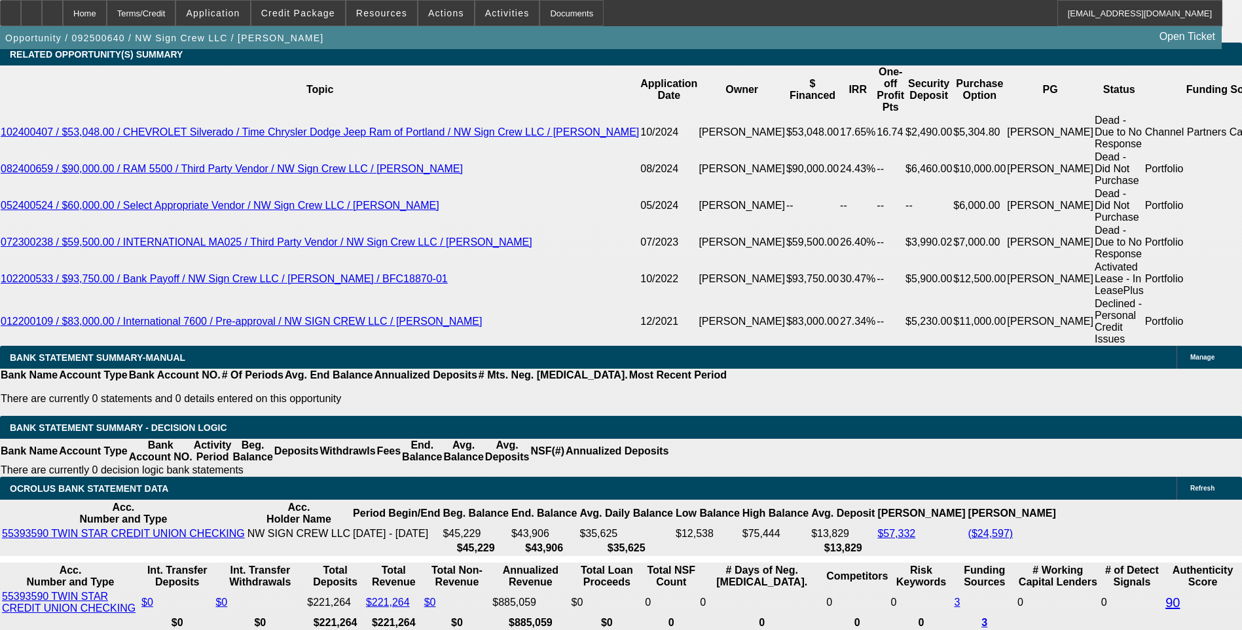
type input "$1.76"
type input "$8.35"
type input "$4.17"
type input "48"
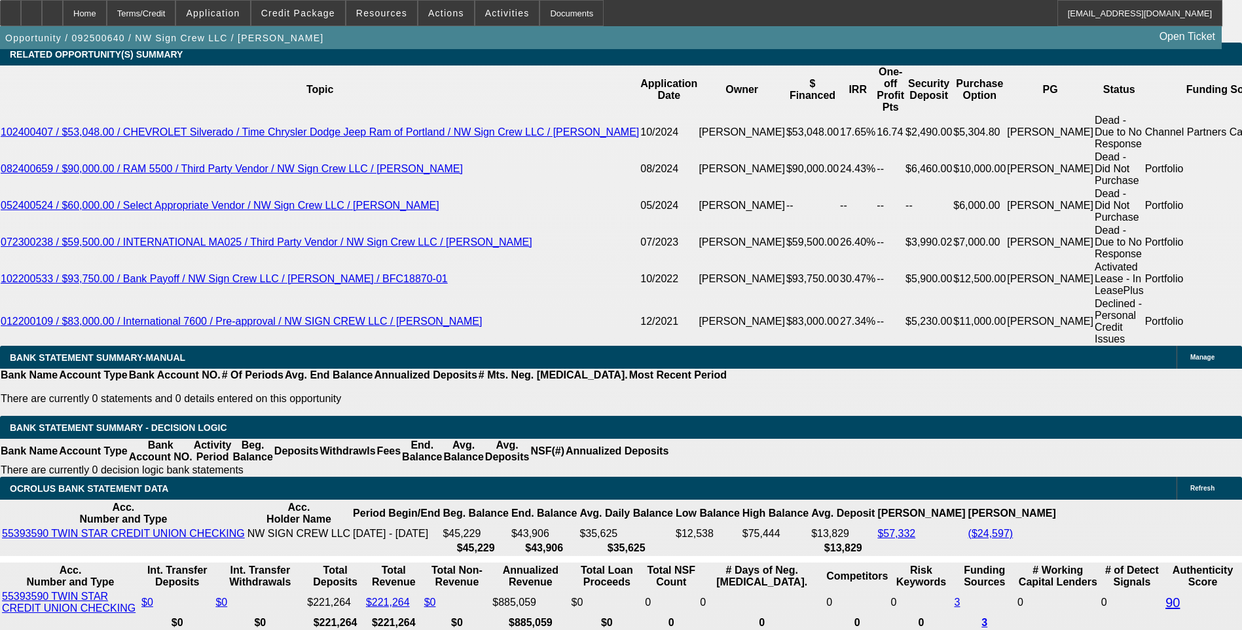
type input "20"
type input "$1,514.86"
type input "$757.43"
type input "20."
type input "$2,124.80"
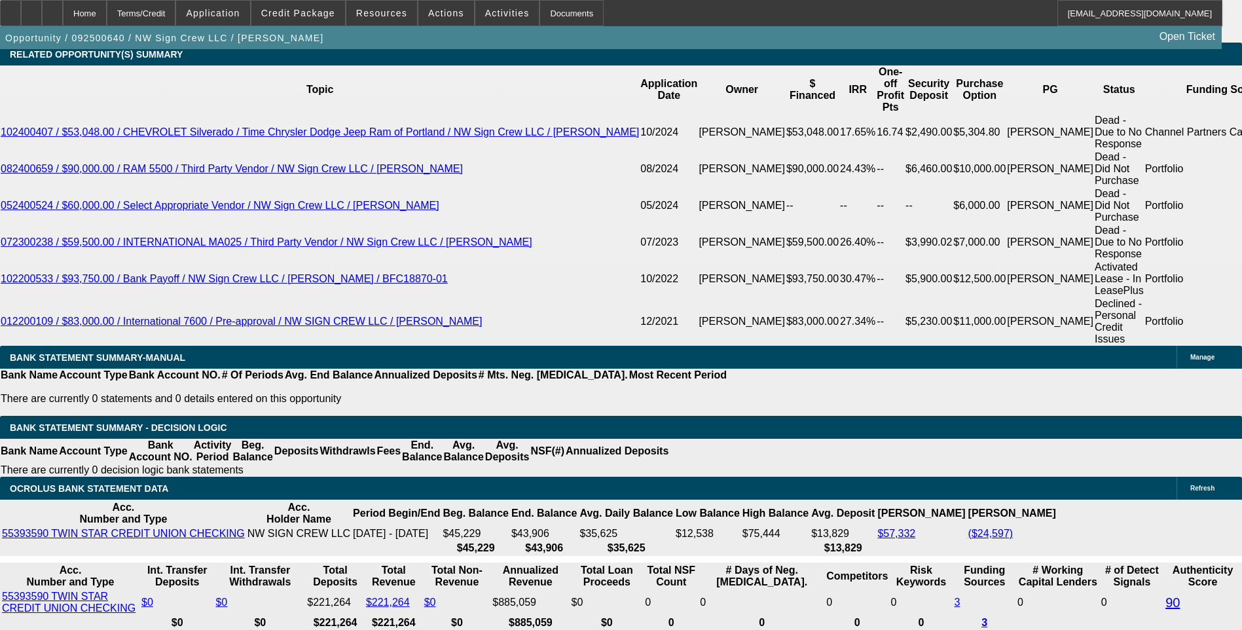
type input "$1,062.40"
type input "20.5"
type input "$2,143.44"
type input "$1,071.72"
type input "20.5"
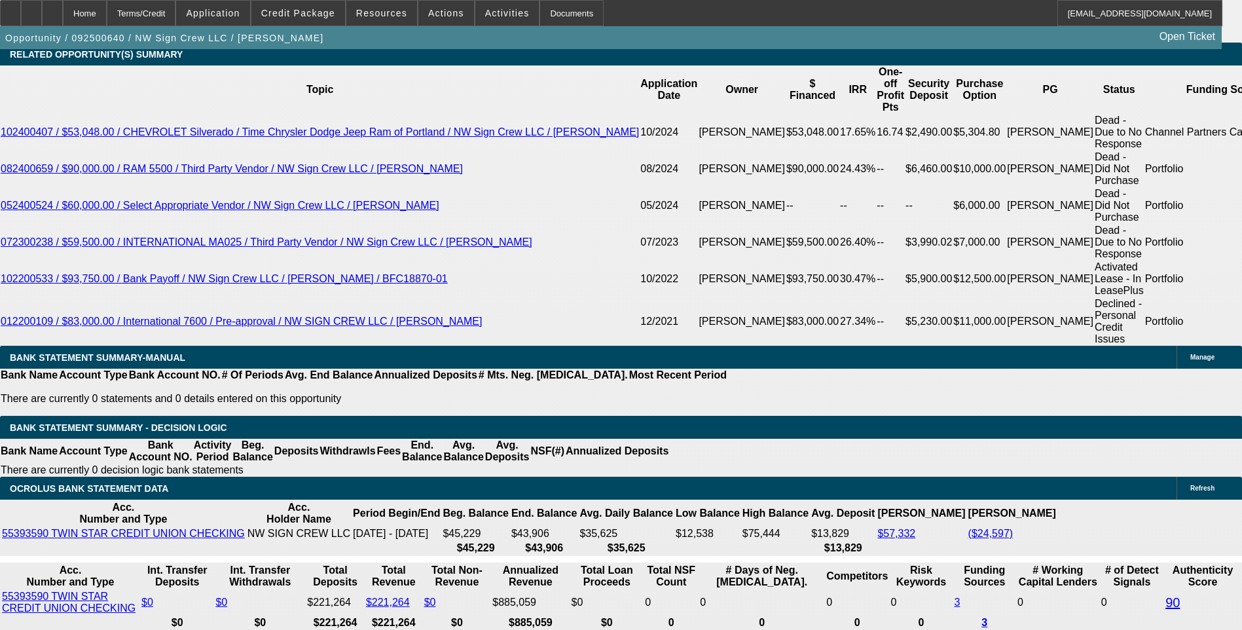
type input "1071"
type input "$2,142.00"
type input "10710"
type input "$21,420.00"
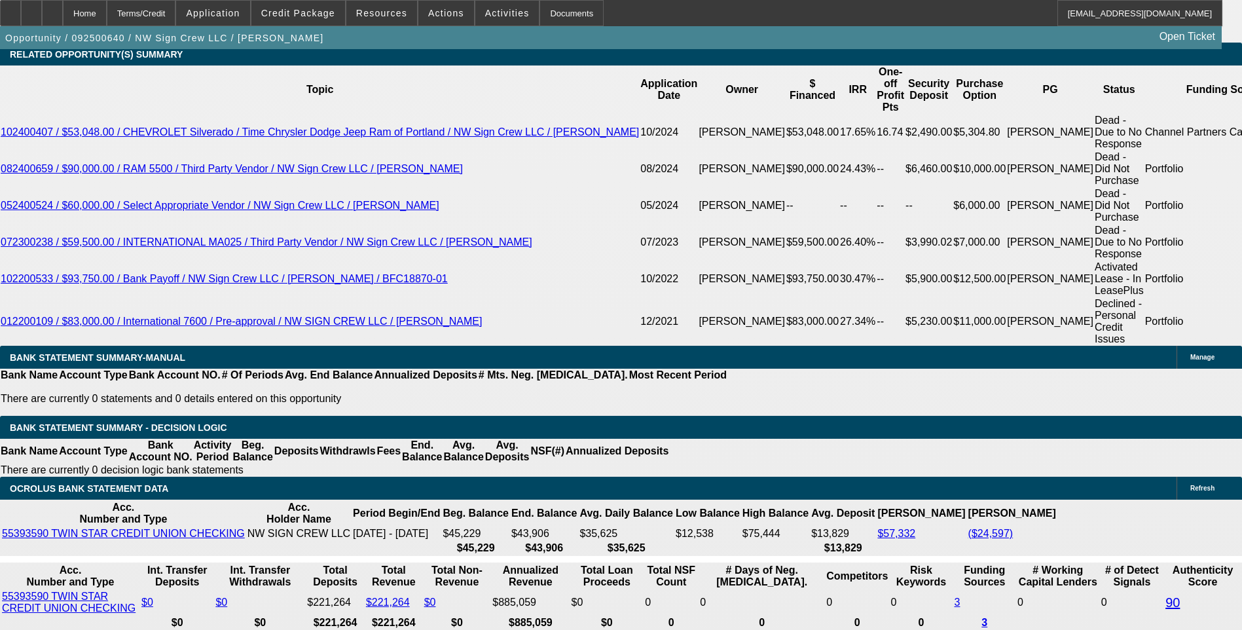
type input "368.1"
type input "1071"
type input "$2,142.00"
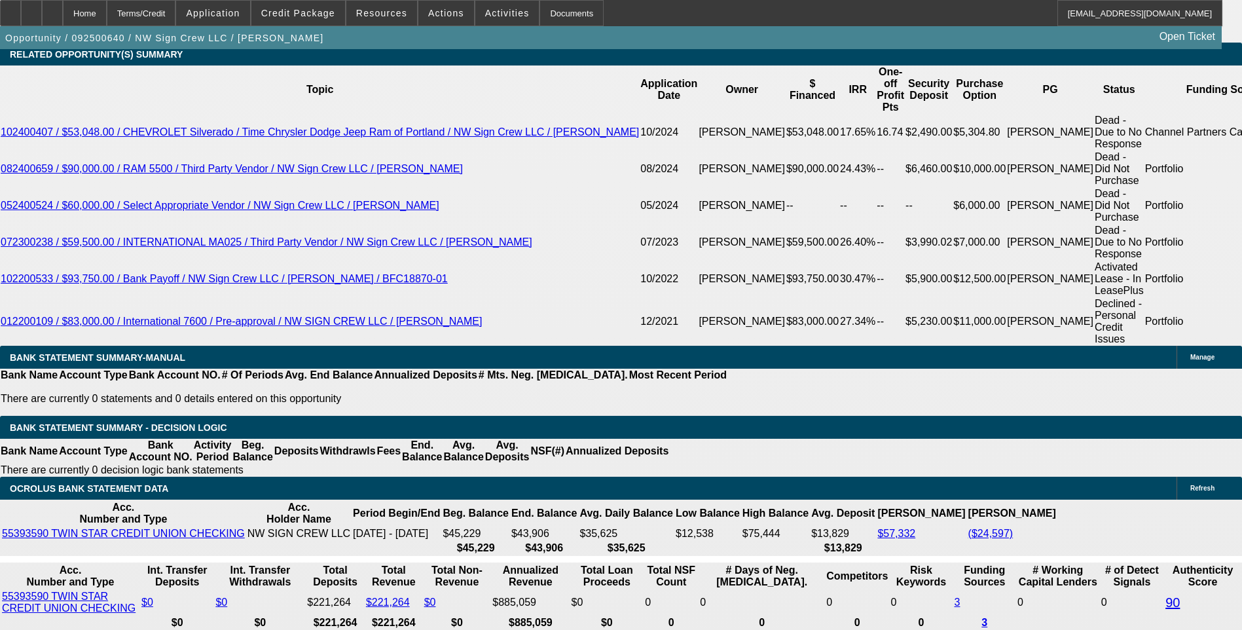
type input "20.5"
type input "1070"
type input "$2,140.00"
type input "20.4"
type input "$1,070.00"
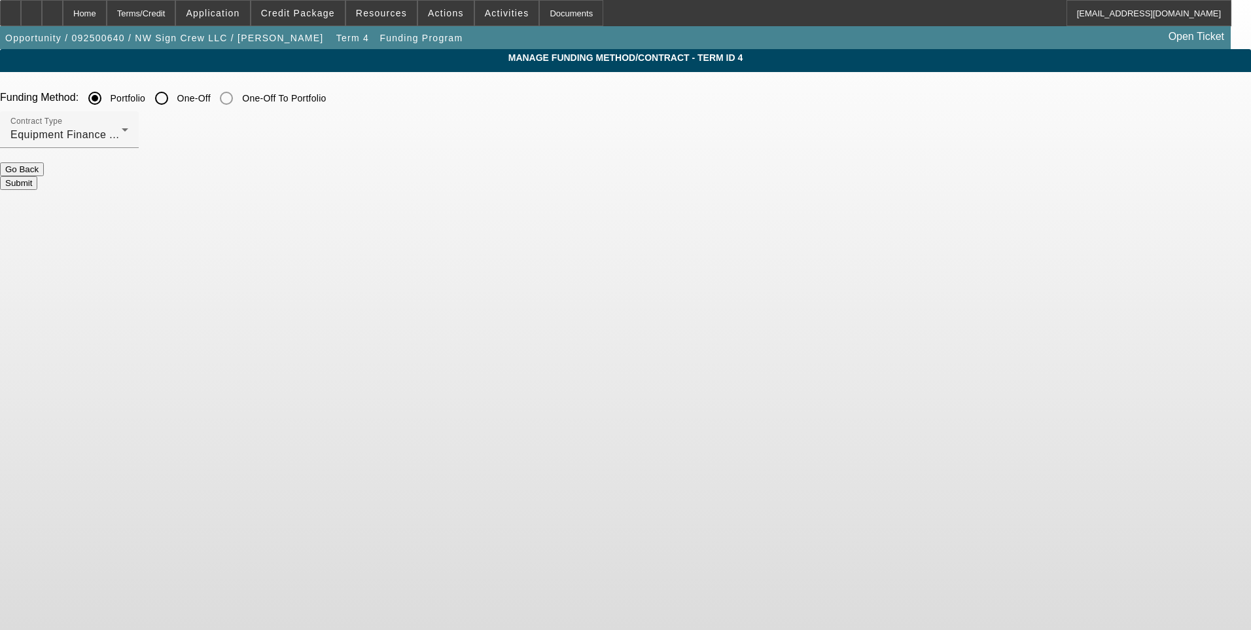
click at [175, 99] on input "One-Off" at bounding box center [162, 98] width 26 height 26
radio input "true"
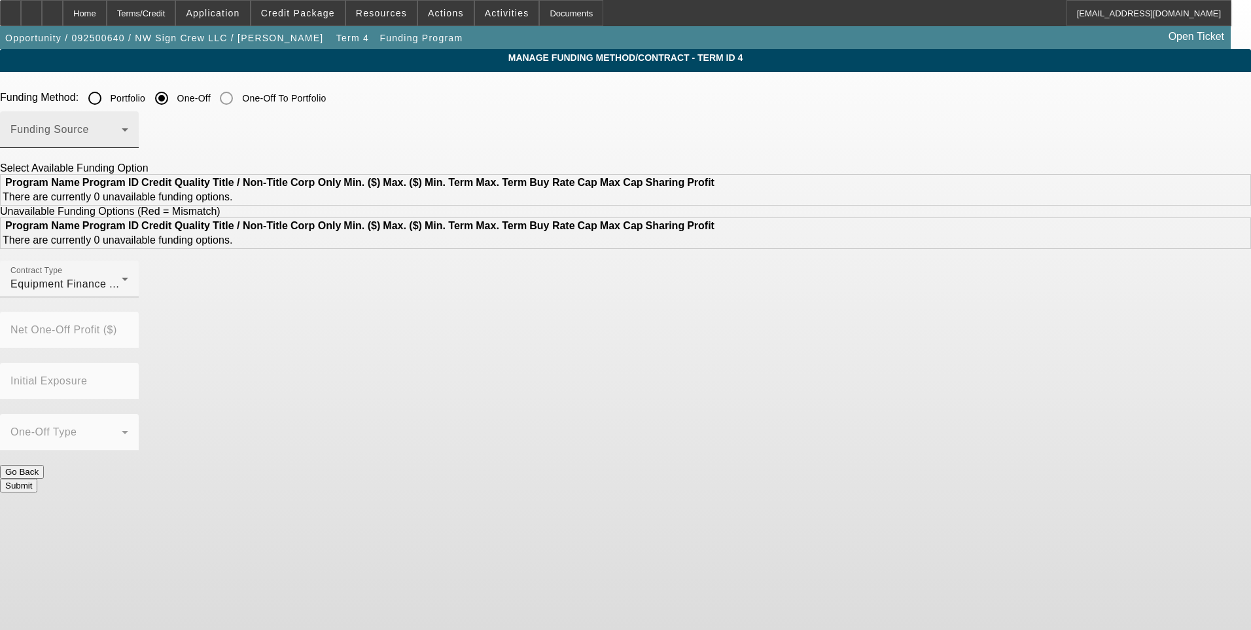
click at [122, 134] on span at bounding box center [65, 135] width 111 height 16
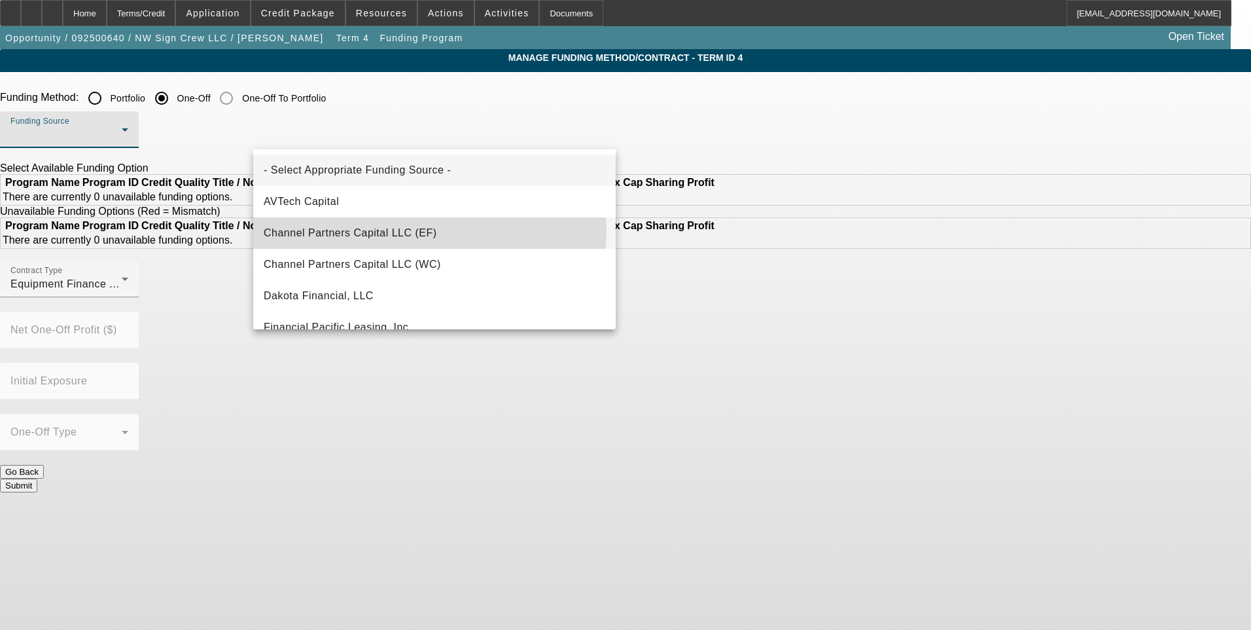
click at [383, 228] on span "Channel Partners Capital LLC (EF)" at bounding box center [350, 233] width 173 height 16
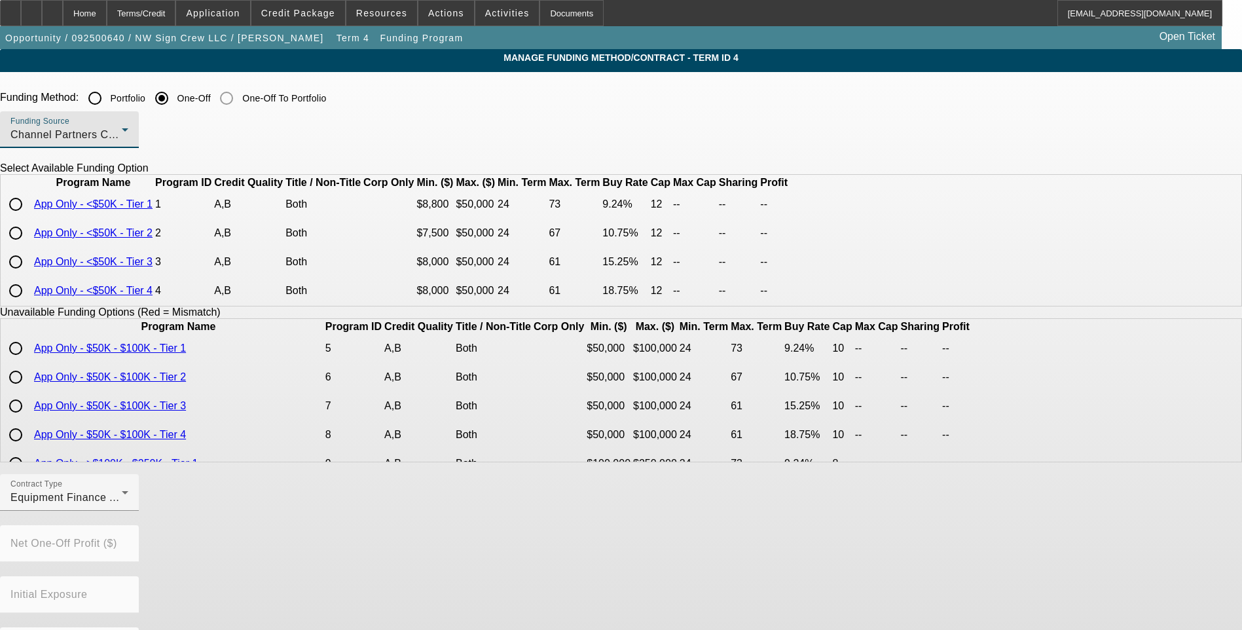
scroll to position [24, 0]
click at [29, 272] on input "radio" at bounding box center [16, 261] width 26 height 26
radio input "true"
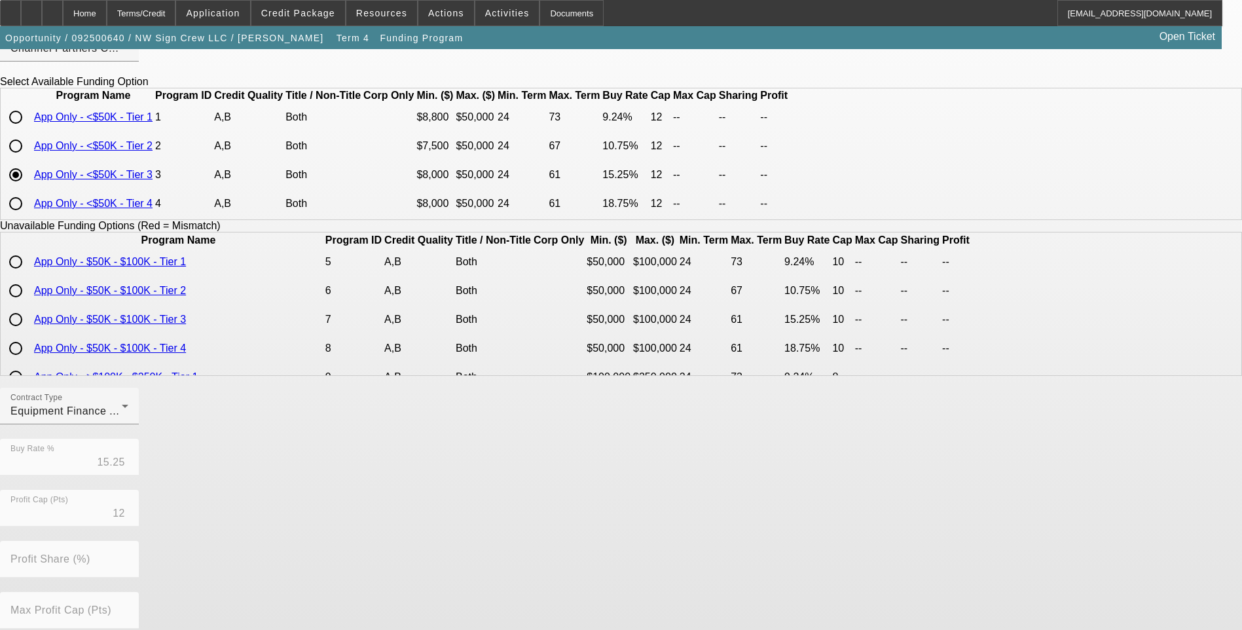
scroll to position [264, 0]
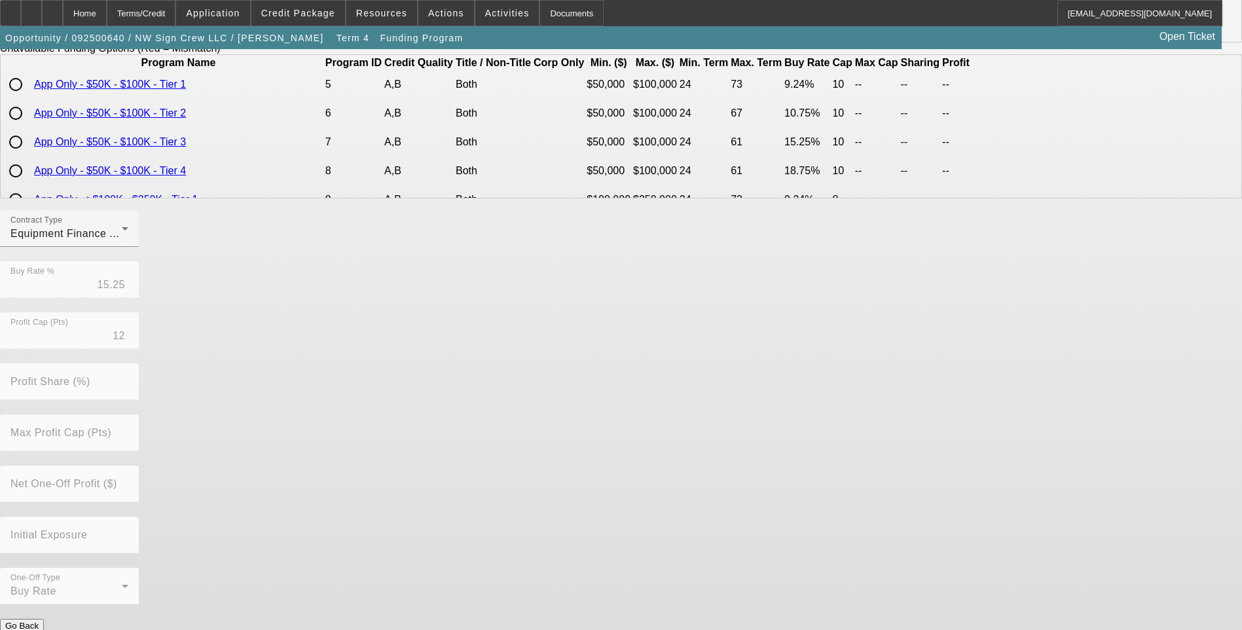
click at [37, 629] on button "Submit" at bounding box center [18, 639] width 37 height 14
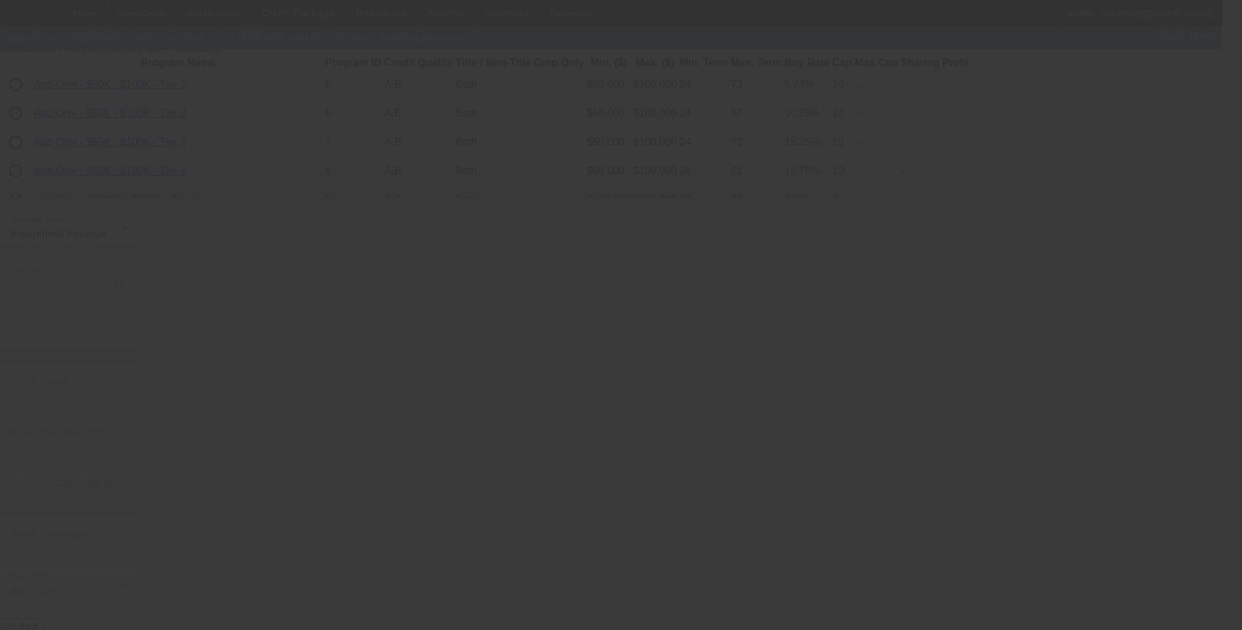
radio input "true"
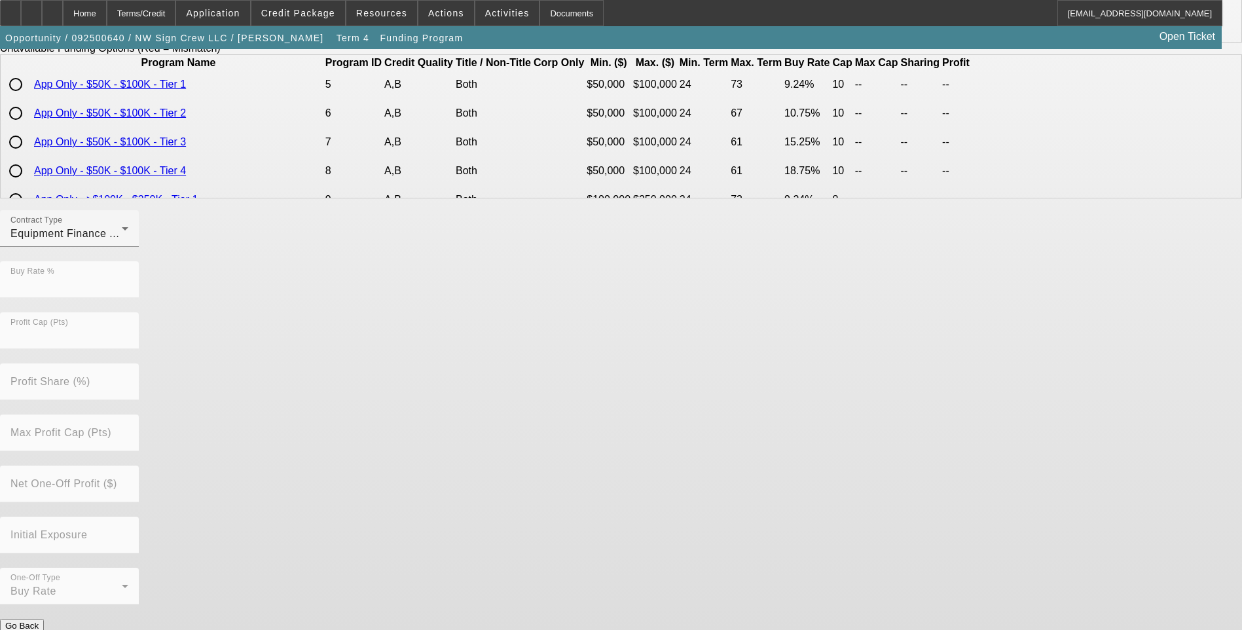
scroll to position [0, 0]
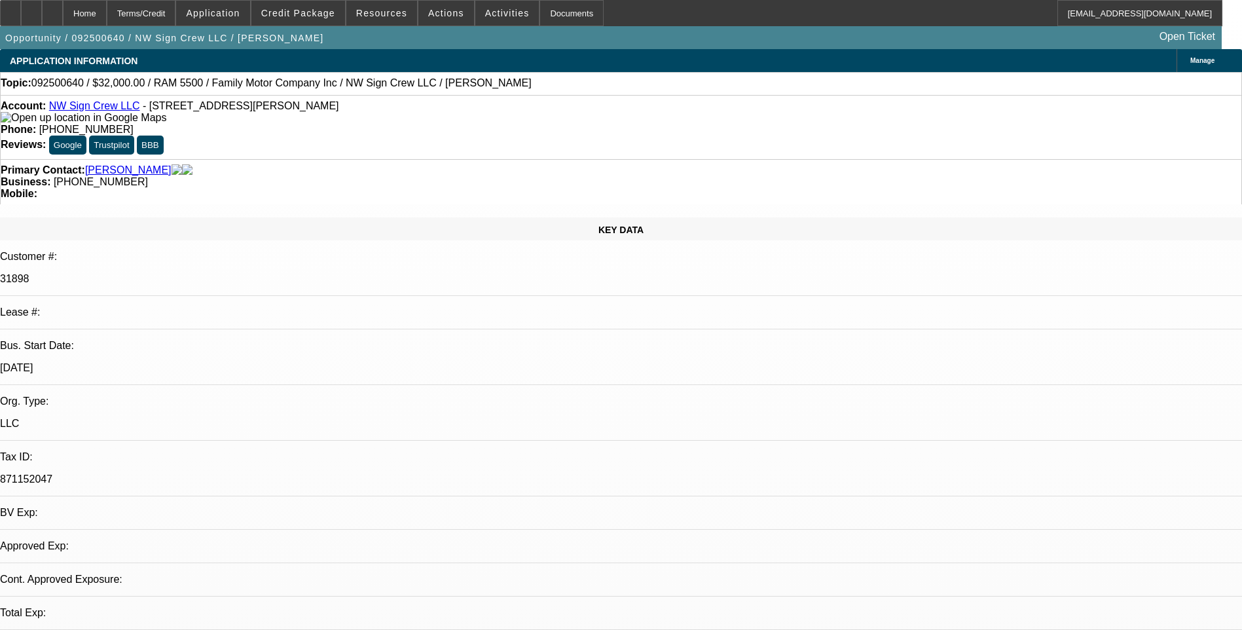
select select "2"
select select "0"
select select "6"
select select "0"
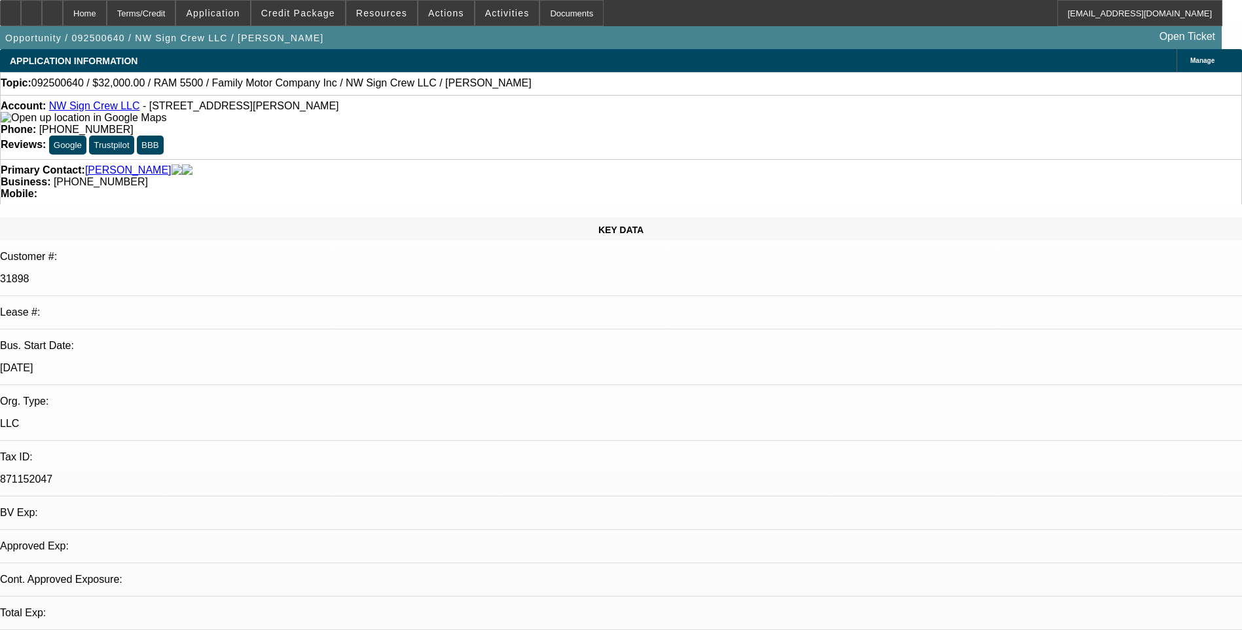
select select "2"
select select "0"
select select "6"
select select "0"
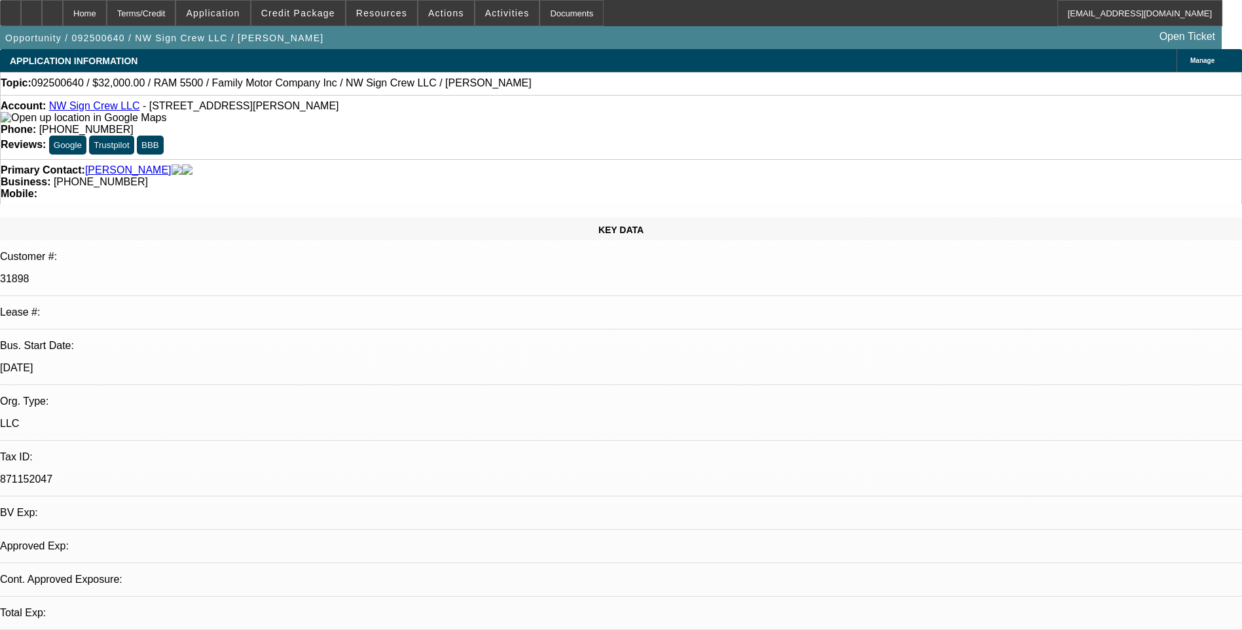
select select "2"
select select "0"
select select "6"
select select "0.1"
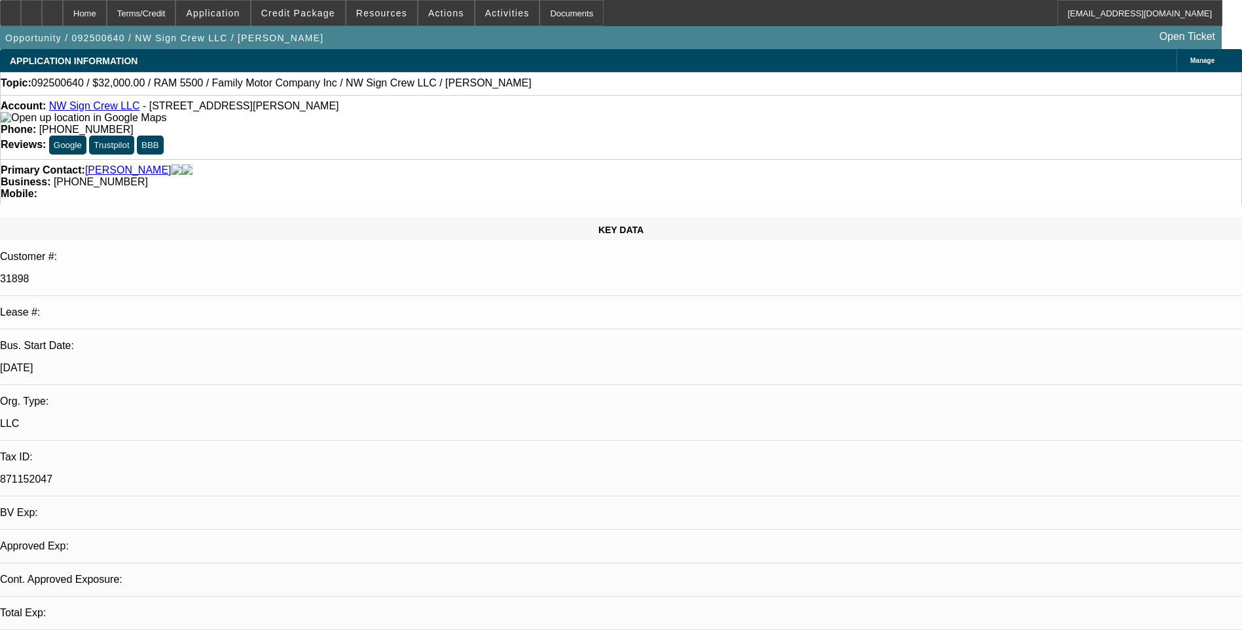
select select "2"
select select "0"
select select "6"
click at [176, 13] on div "Terms/Credit" at bounding box center [141, 13] width 69 height 26
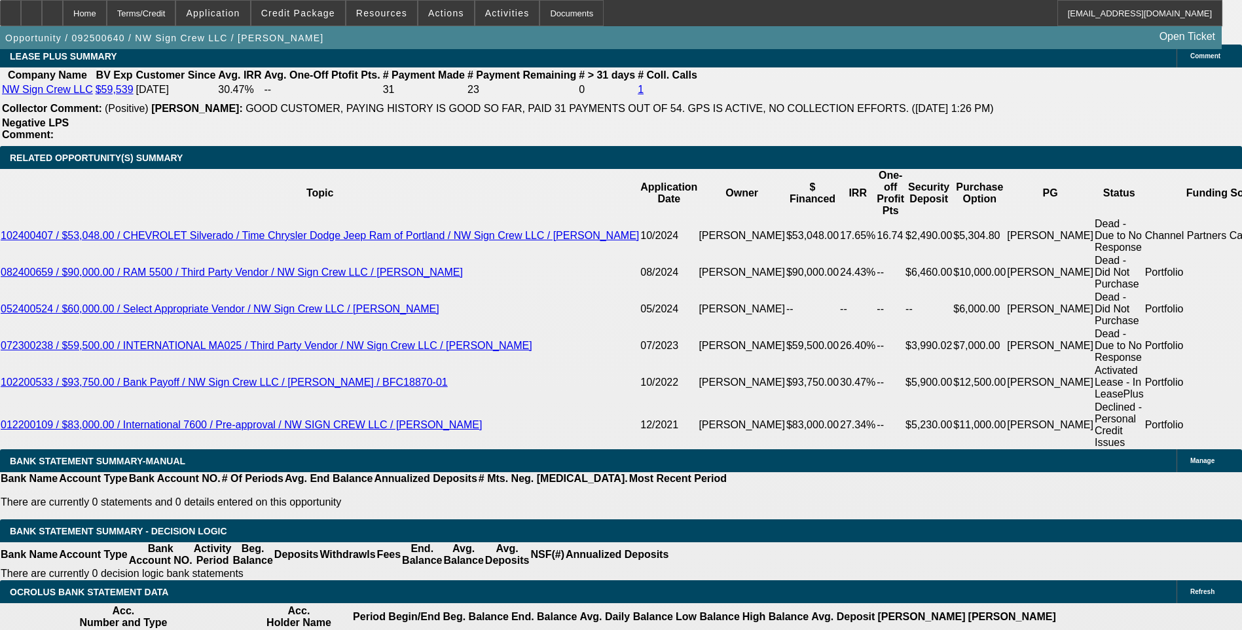
scroll to position [2226, 0]
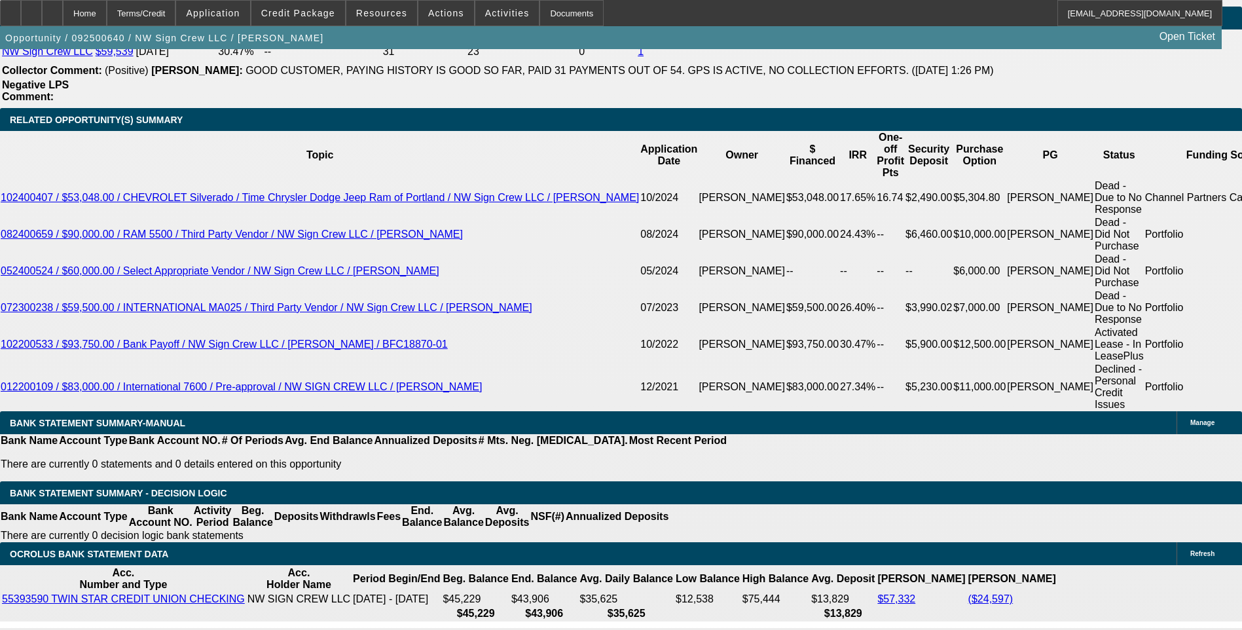
select select "0"
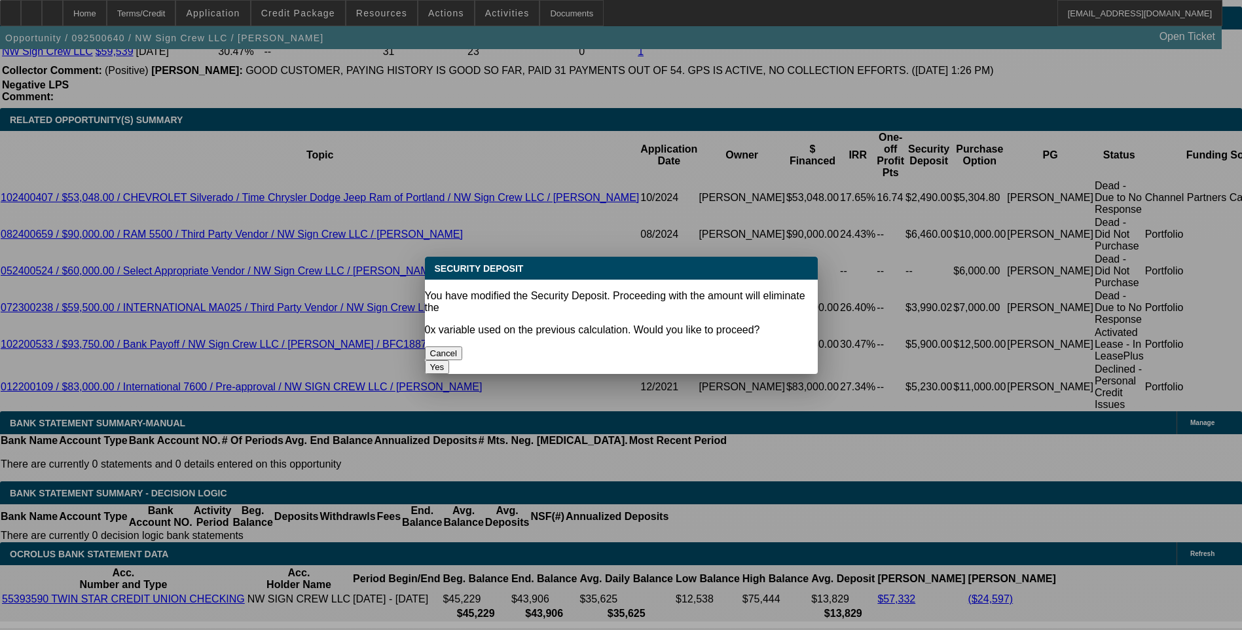
scroll to position [0, 0]
click at [450, 360] on button "Yes" at bounding box center [437, 367] width 25 height 14
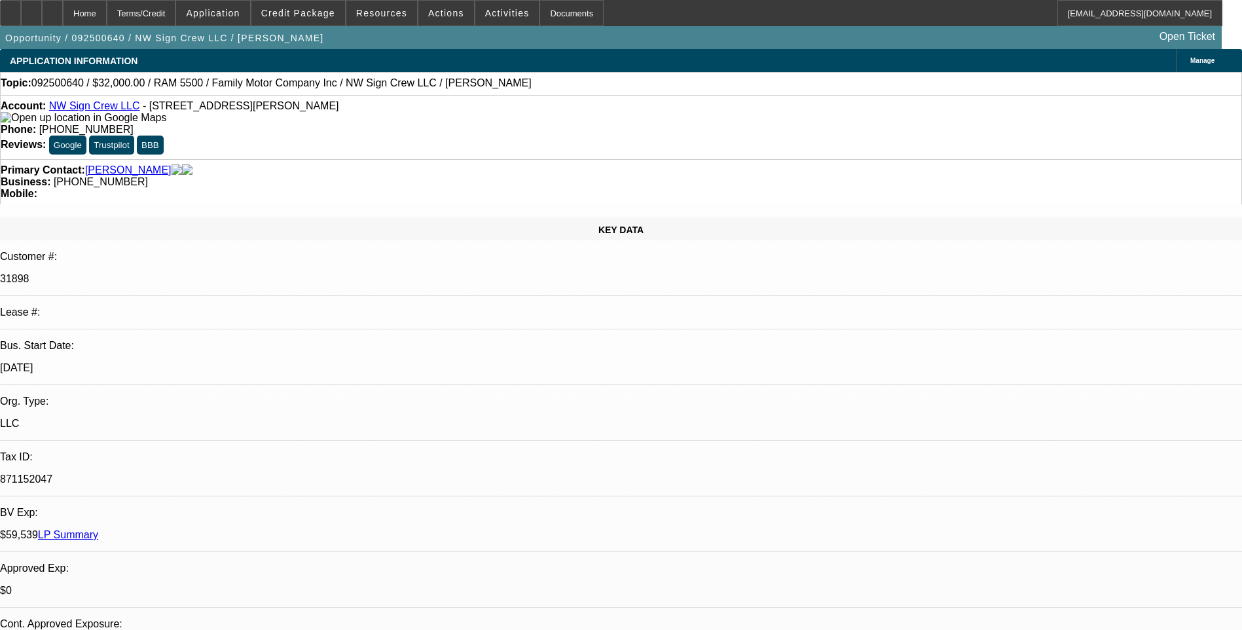
type input "$0.00"
type input "UNKNOWN"
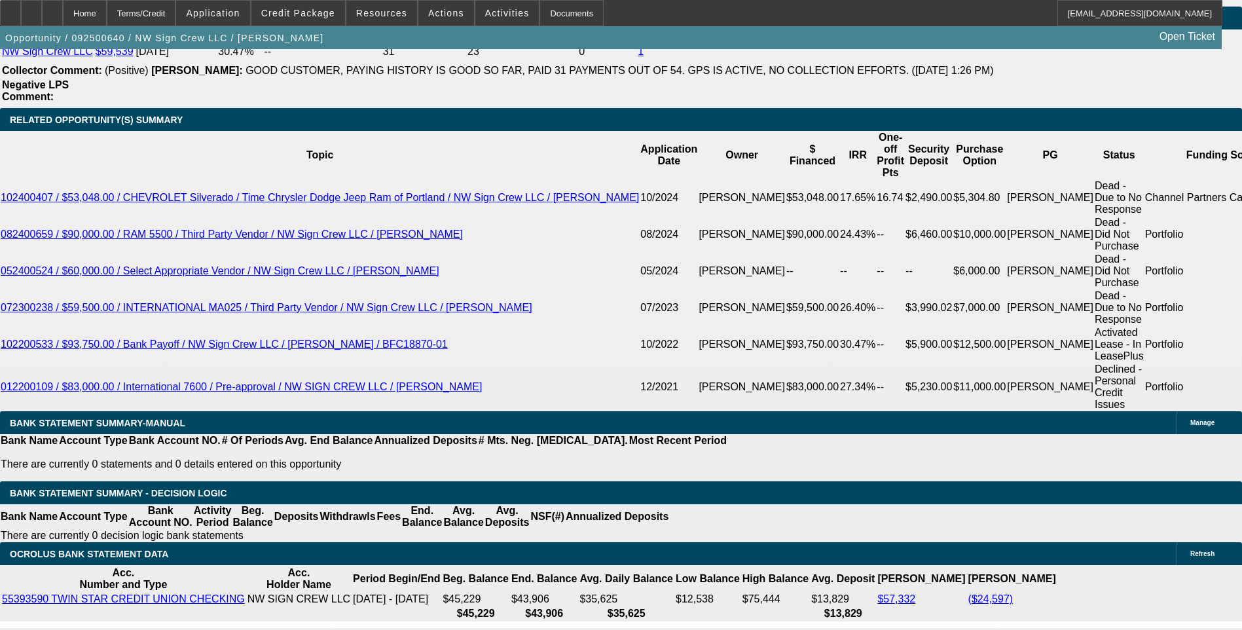
select select "3"
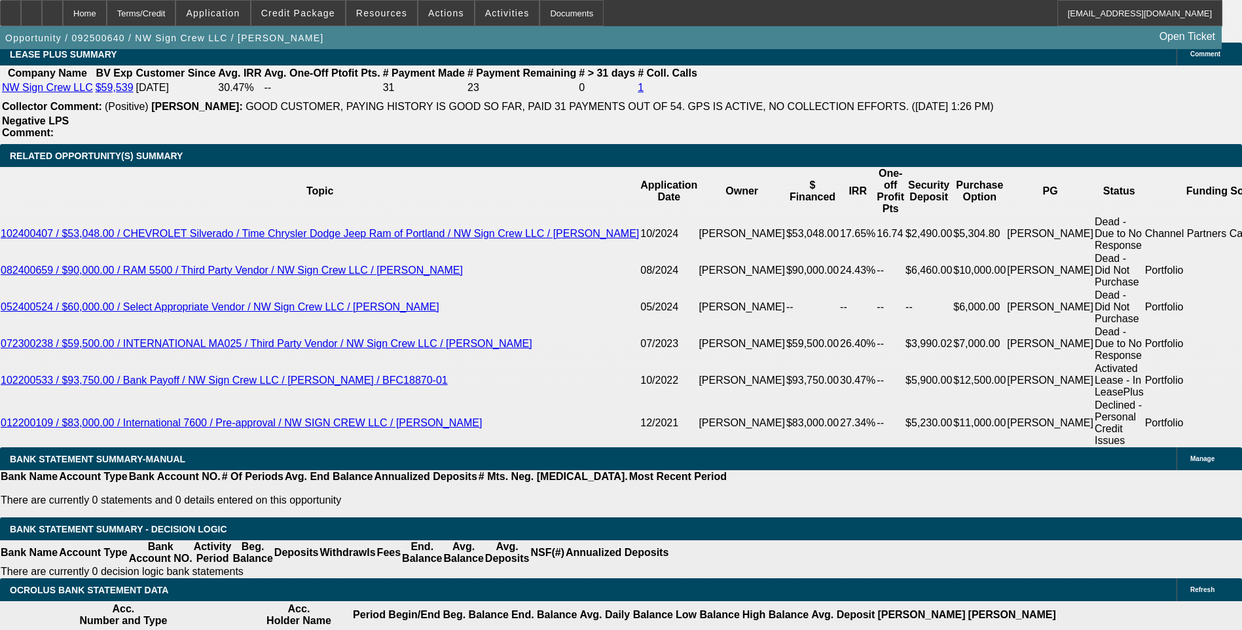
scroll to position [2170, 0]
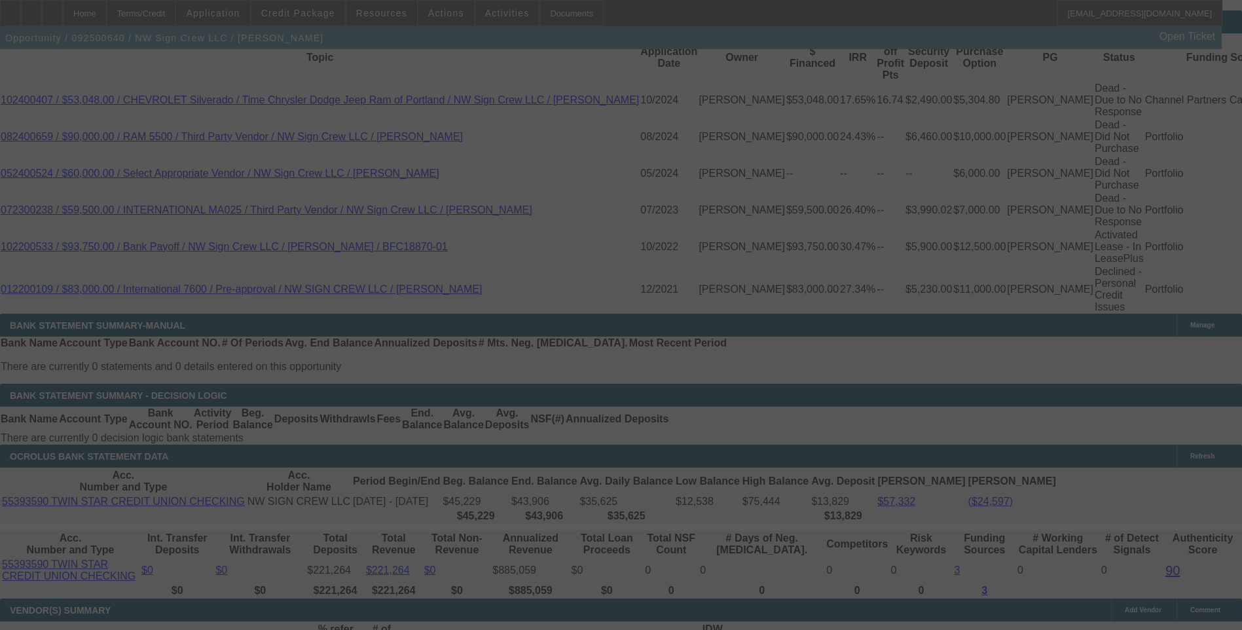
scroll to position [2300, 0]
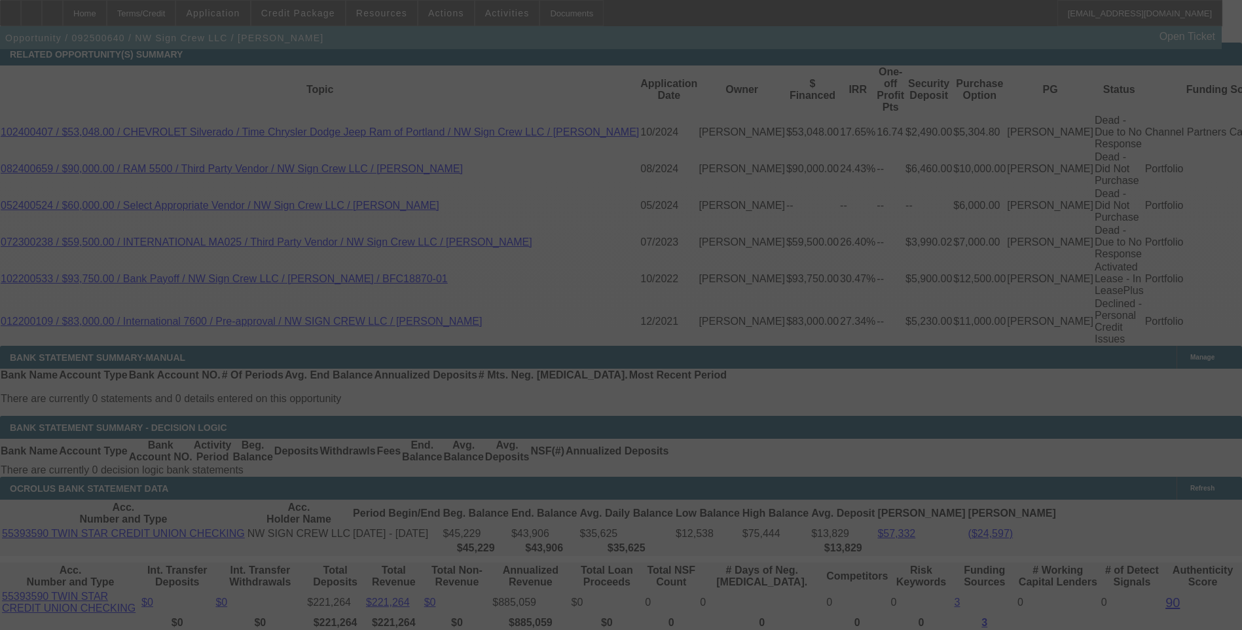
select select "0"
select select "3"
select select "0"
select select "6"
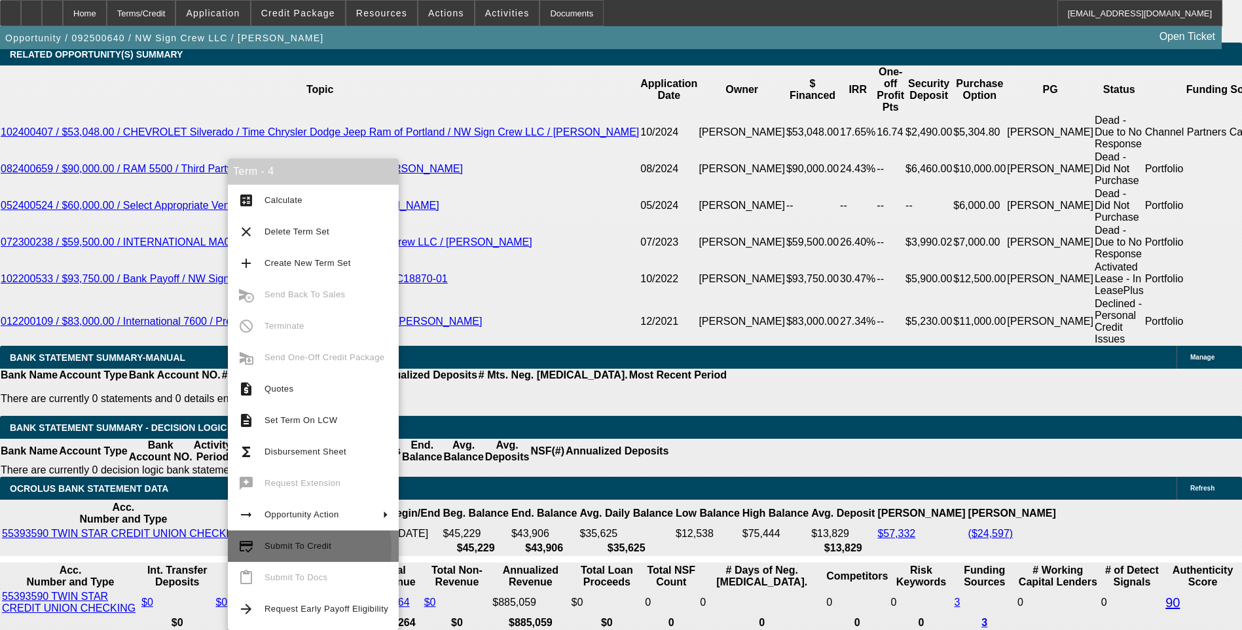
click at [282, 548] on span "Submit To Credit" at bounding box center [297, 546] width 67 height 10
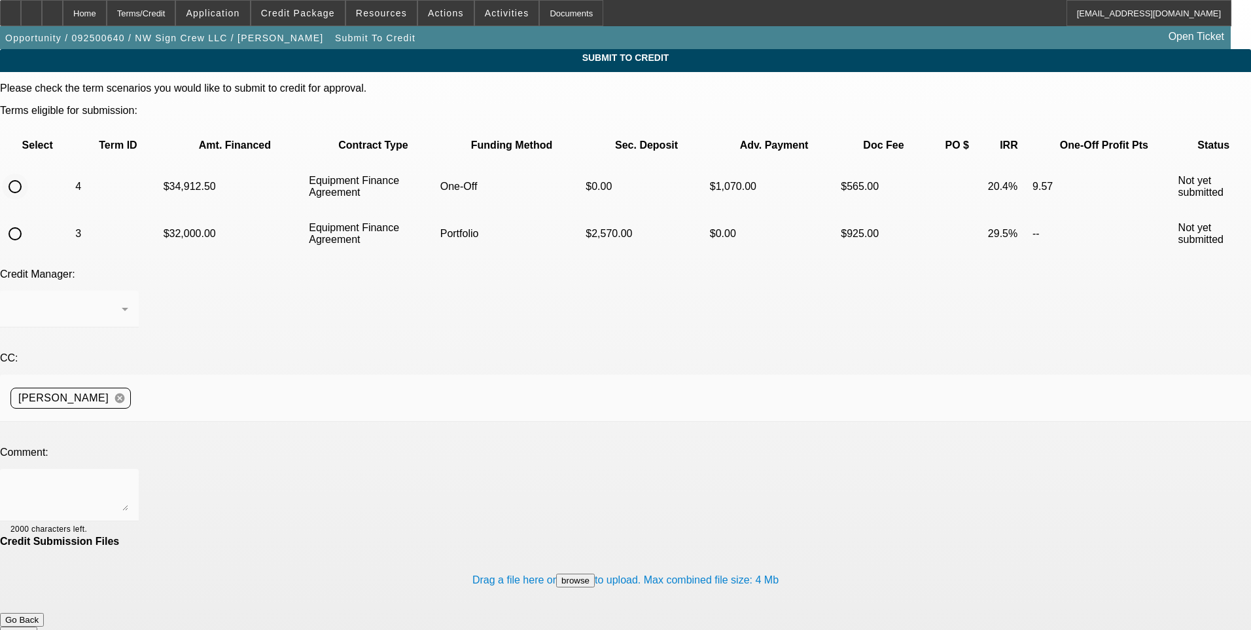
click at [28, 173] on input "radio" at bounding box center [15, 186] width 26 height 26
radio input "true"
click at [128, 479] on textarea at bounding box center [69, 494] width 118 height 31
type textarea "See additional comments for write up and ok to sell one off to Channel. Thanks"
click at [37, 626] on button "Submit" at bounding box center [18, 633] width 37 height 14
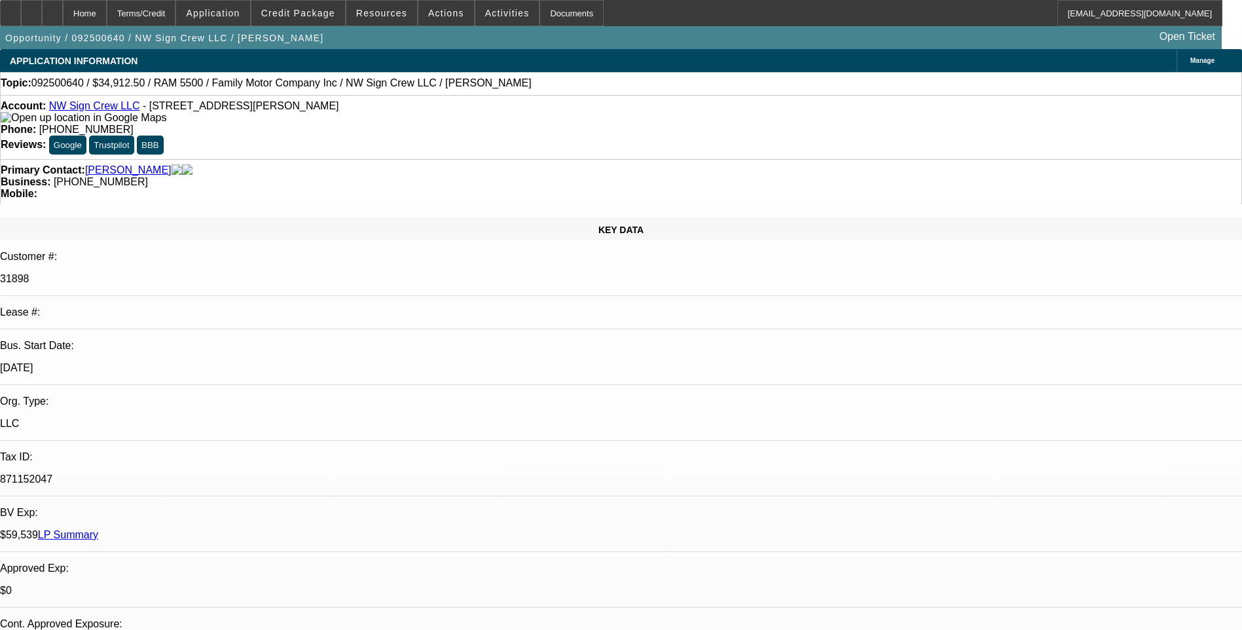
select select "0"
select select "3"
select select "0"
select select "6"
select select "0"
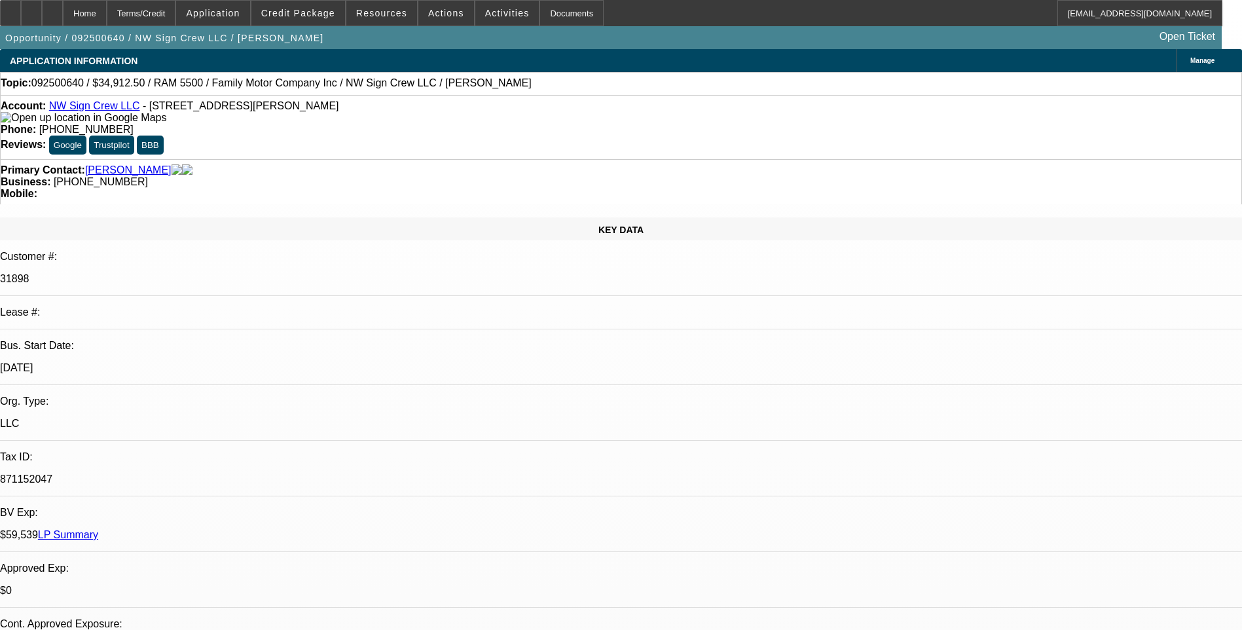
select select "2"
select select "0"
select select "6"
select select "0"
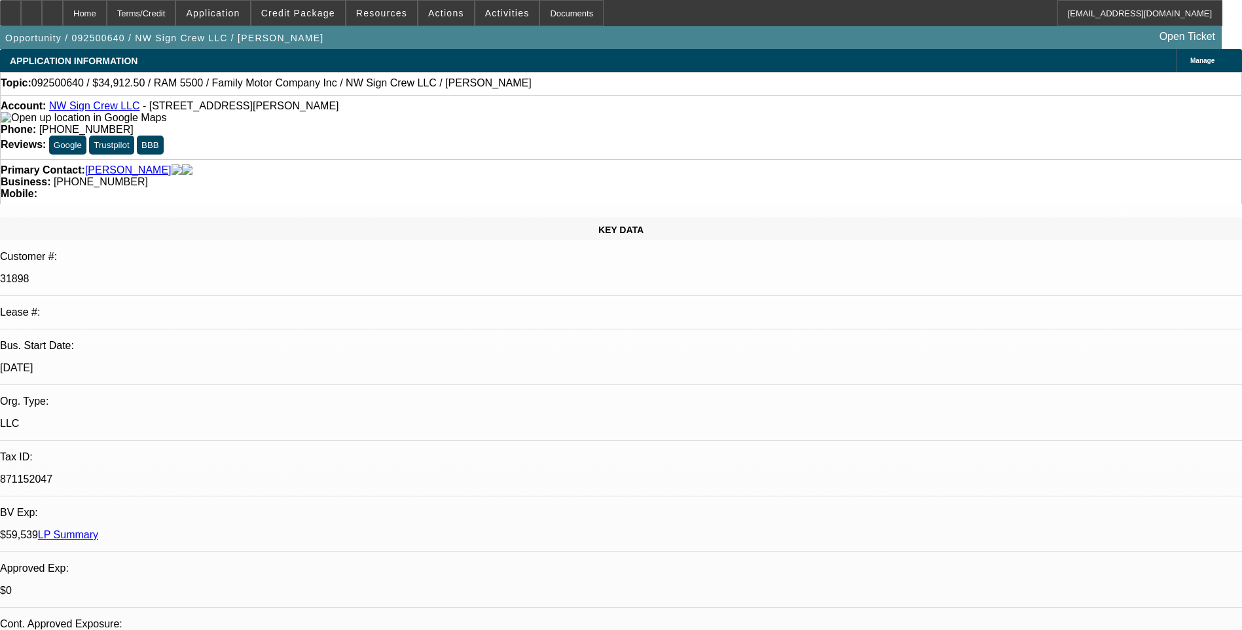
select select "2"
select select "0"
select select "6"
select select "0.1"
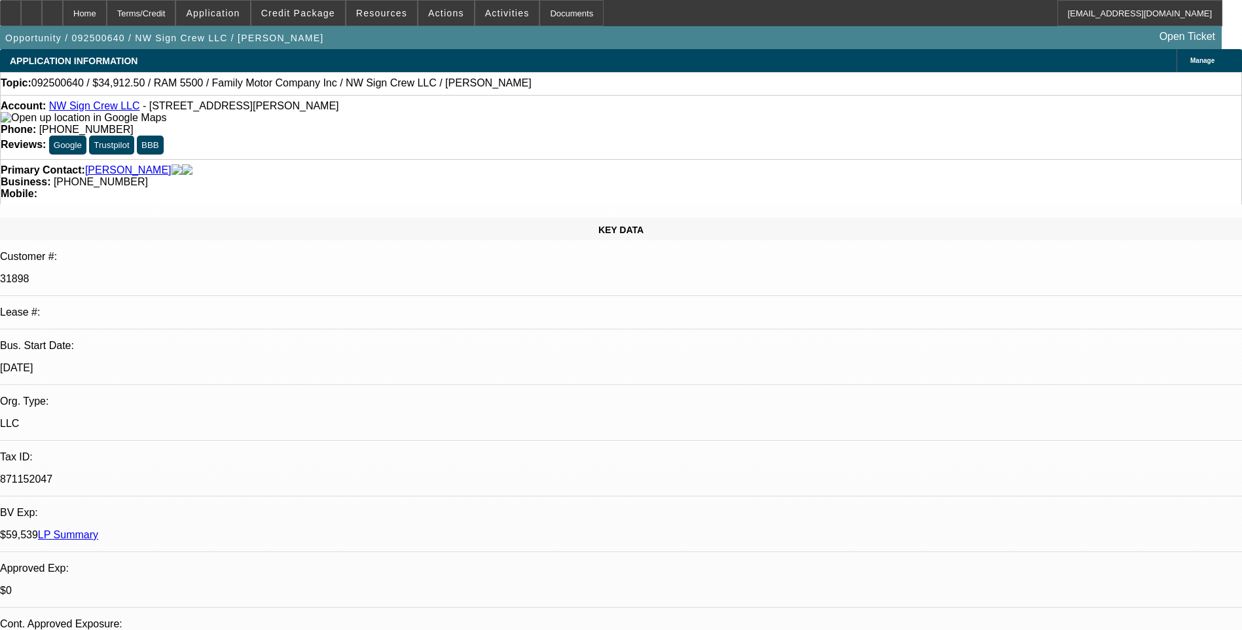
select select "2"
select select "0"
select select "6"
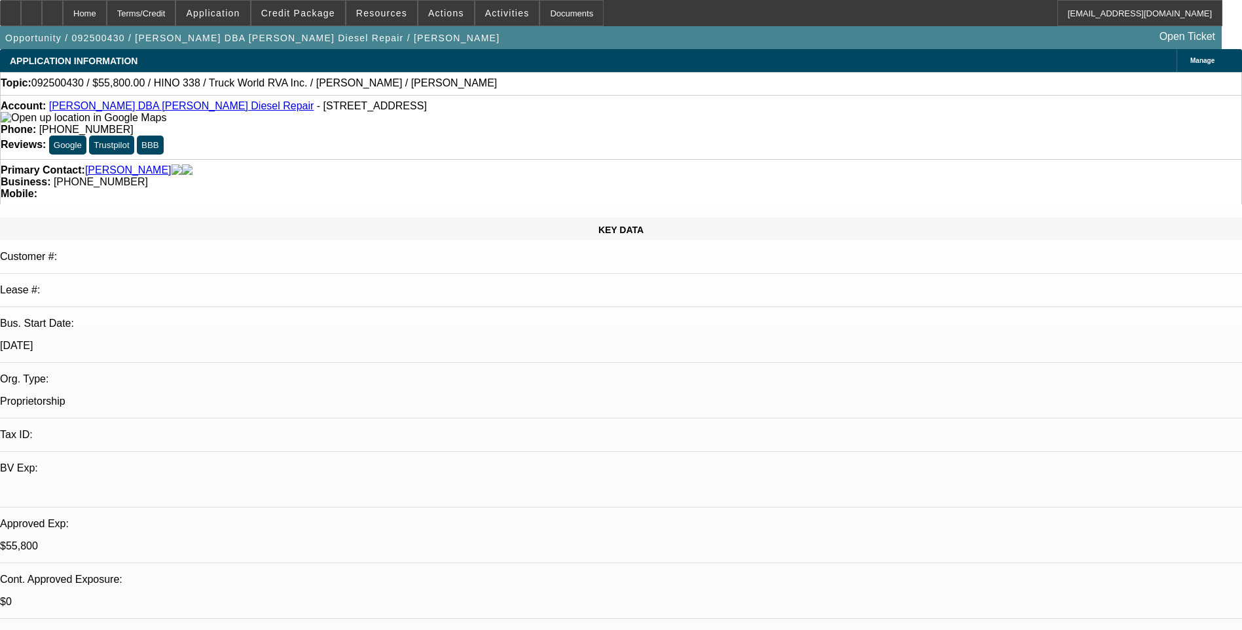
select select "0.1"
select select "0"
select select "0.1"
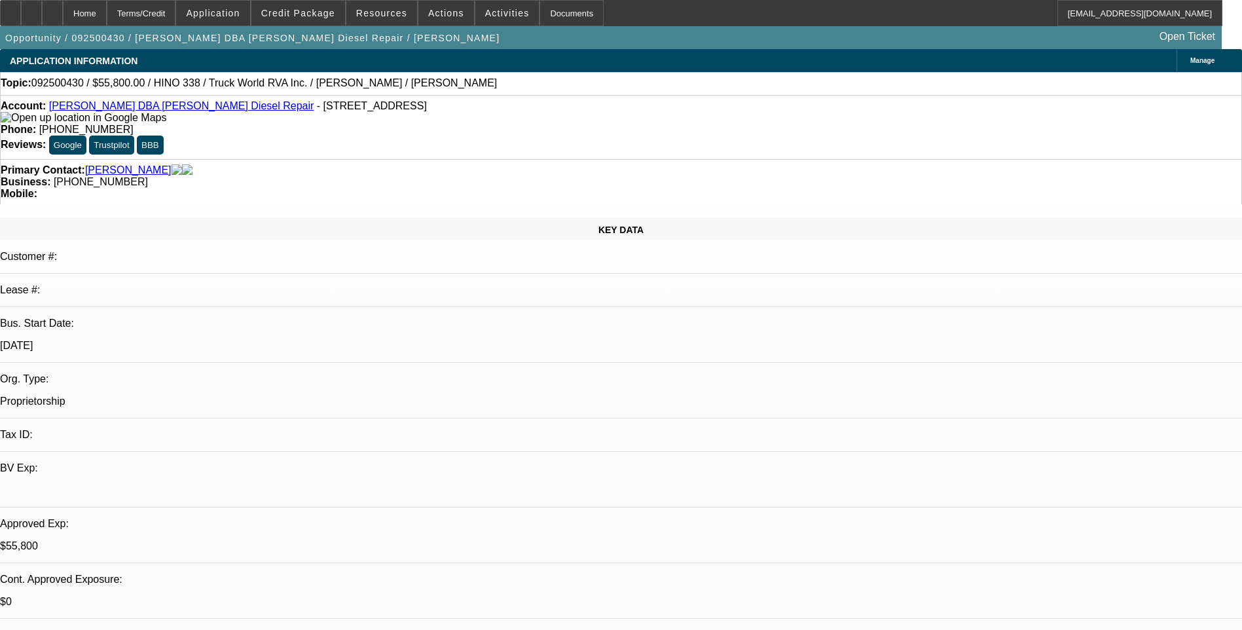
select select "0"
select select "0.1"
select select "0"
select select "1"
select select "2"
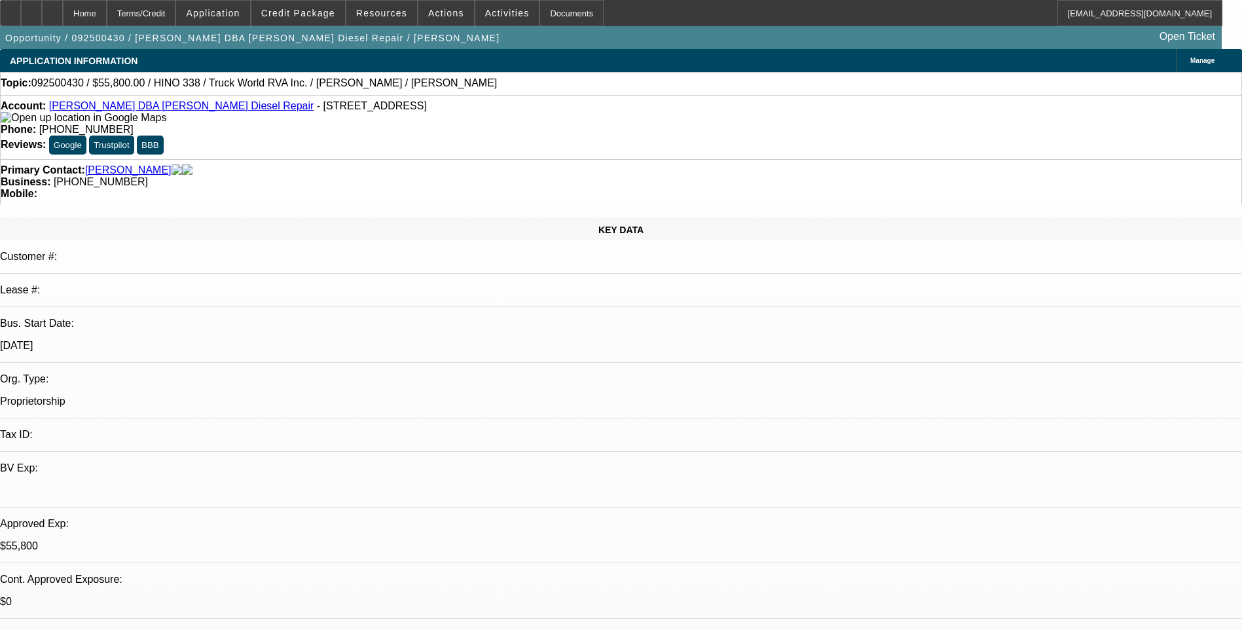
select select "4"
select select "1"
select select "2"
select select "6"
select select "1"
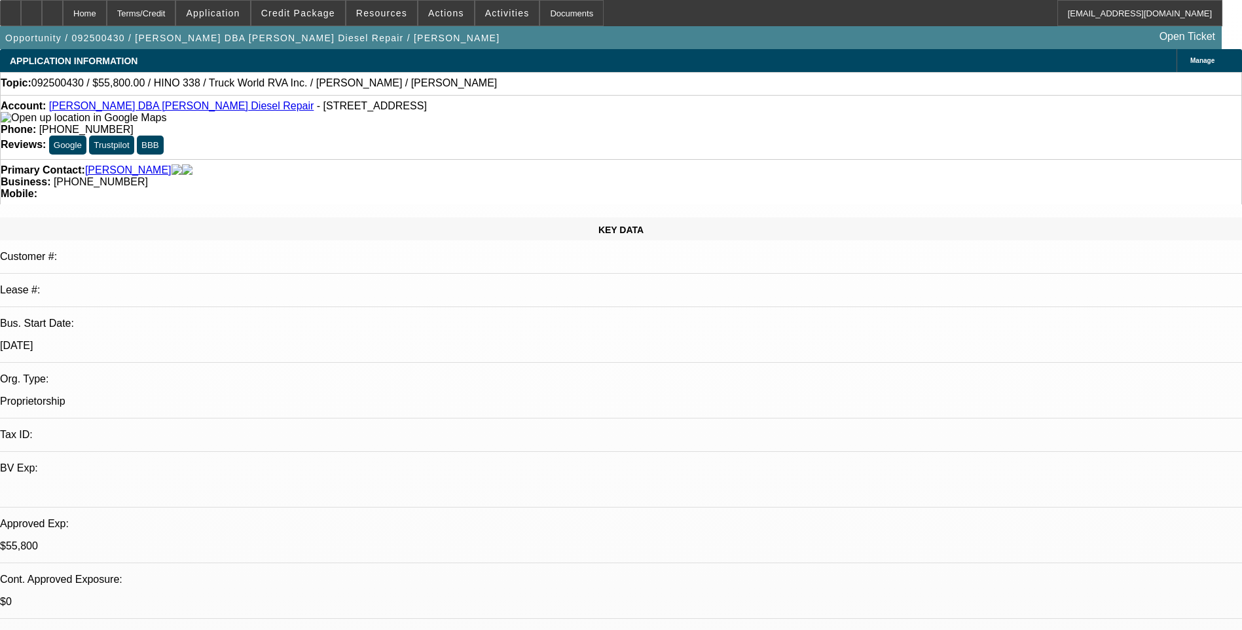
select select "2"
select select "6"
select select "1"
select select "2"
select select "6"
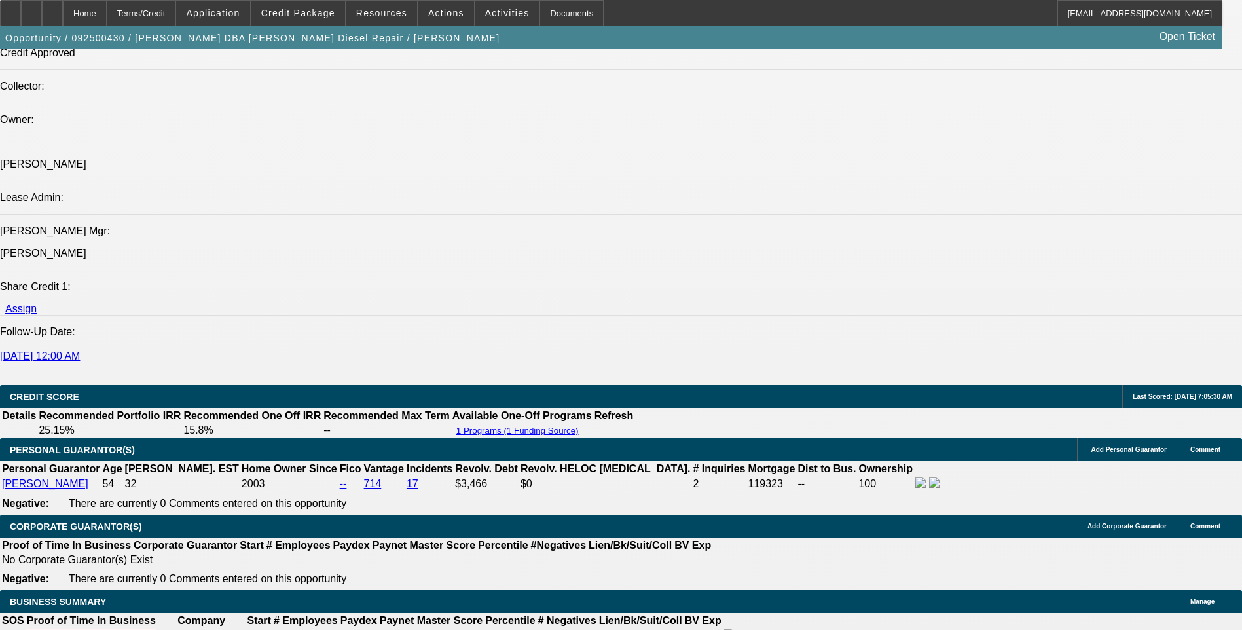
scroll to position [1505, 0]
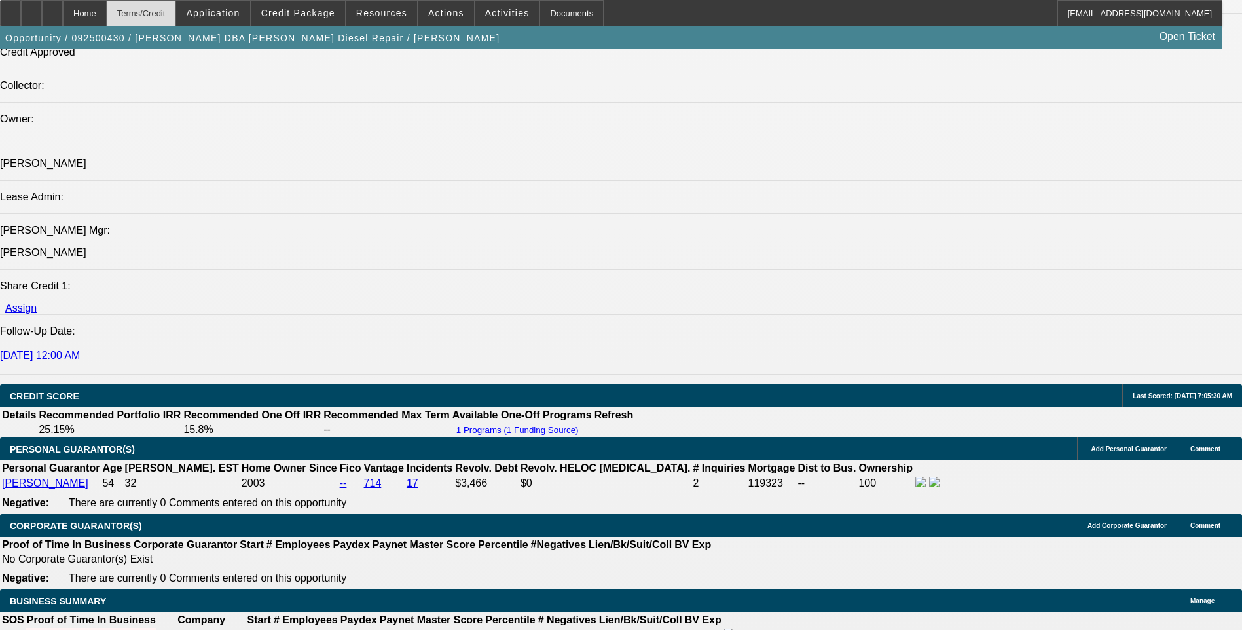
click at [176, 16] on div "Terms/Credit" at bounding box center [141, 13] width 69 height 26
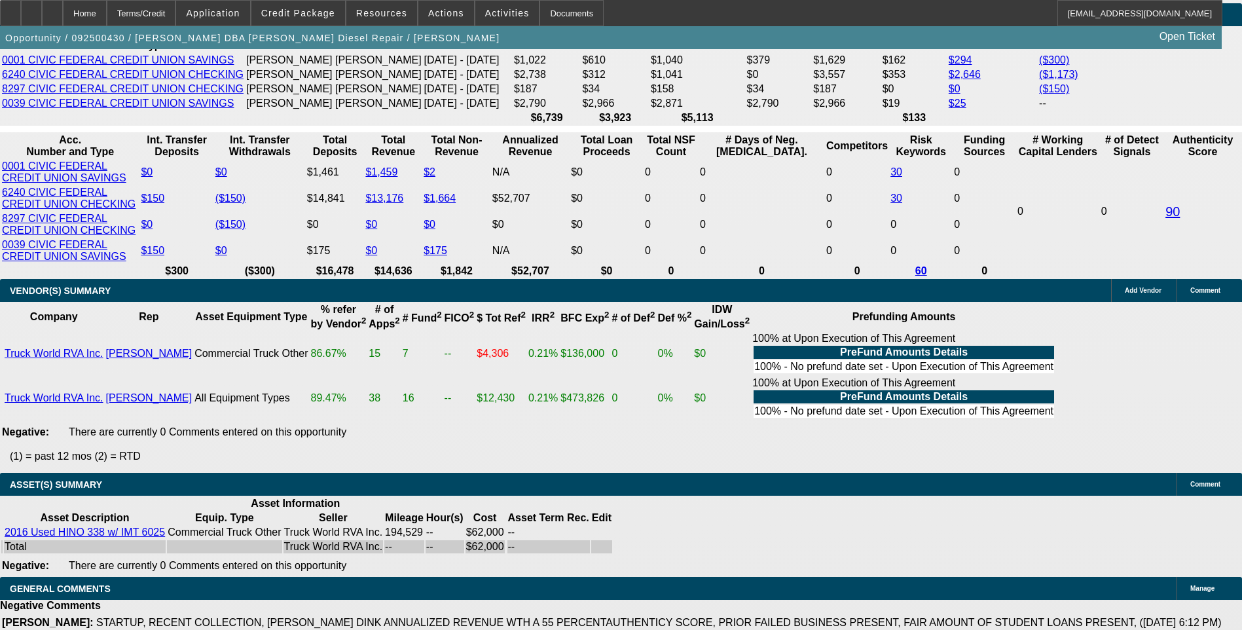
scroll to position [2383, 0]
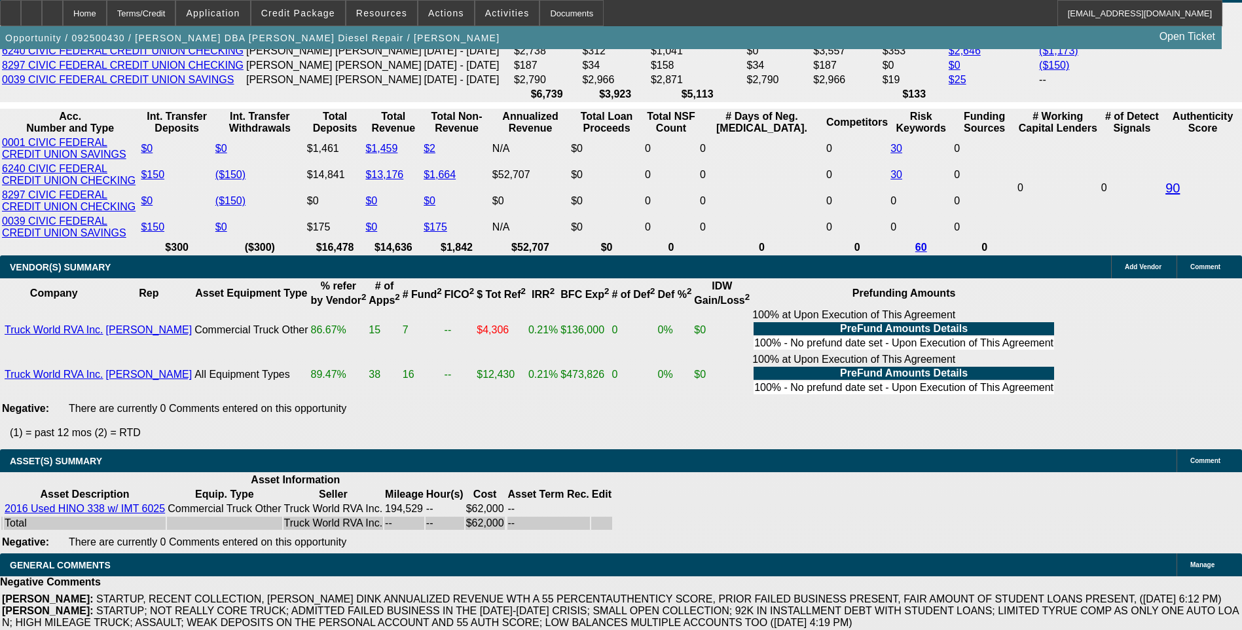
drag, startPoint x: 867, startPoint y: 401, endPoint x: 1202, endPoint y: 416, distance: 336.1
drag, startPoint x: 1201, startPoint y: 416, endPoint x: 1095, endPoint y: 414, distance: 106.1
copy div "https://www.truckworldrva.com/listings/2016-hino-338-service-truck-under-cdl-14…"
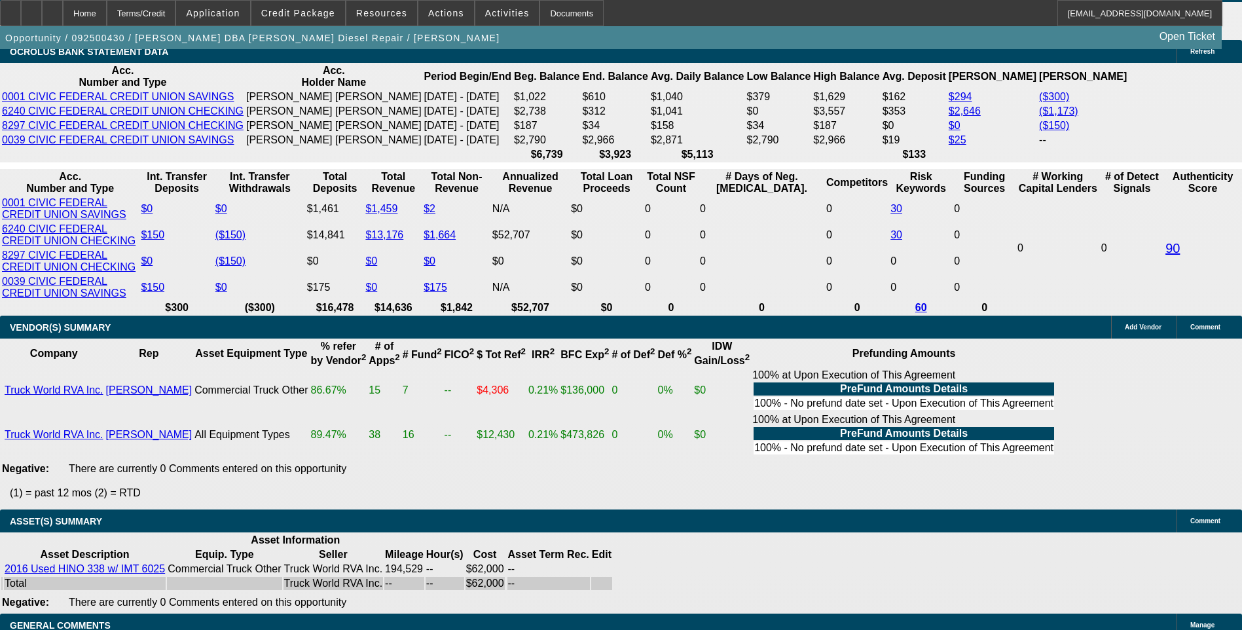
scroll to position [2317, 0]
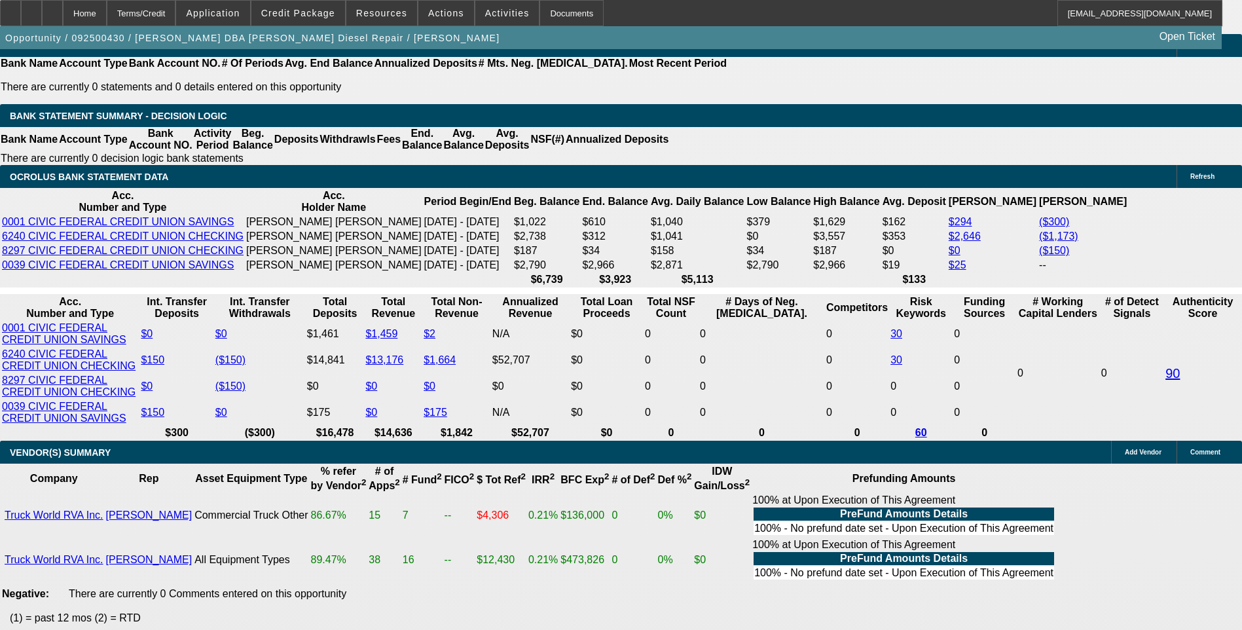
scroll to position [2187, 0]
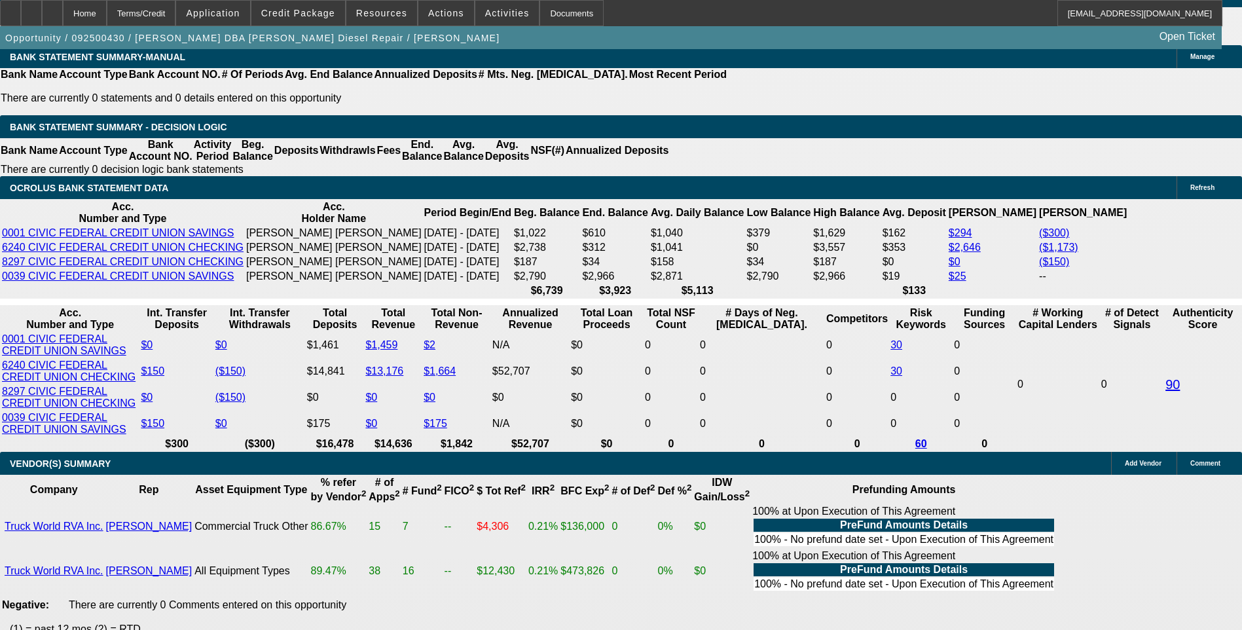
select select "0.1"
select select "2"
select select "0"
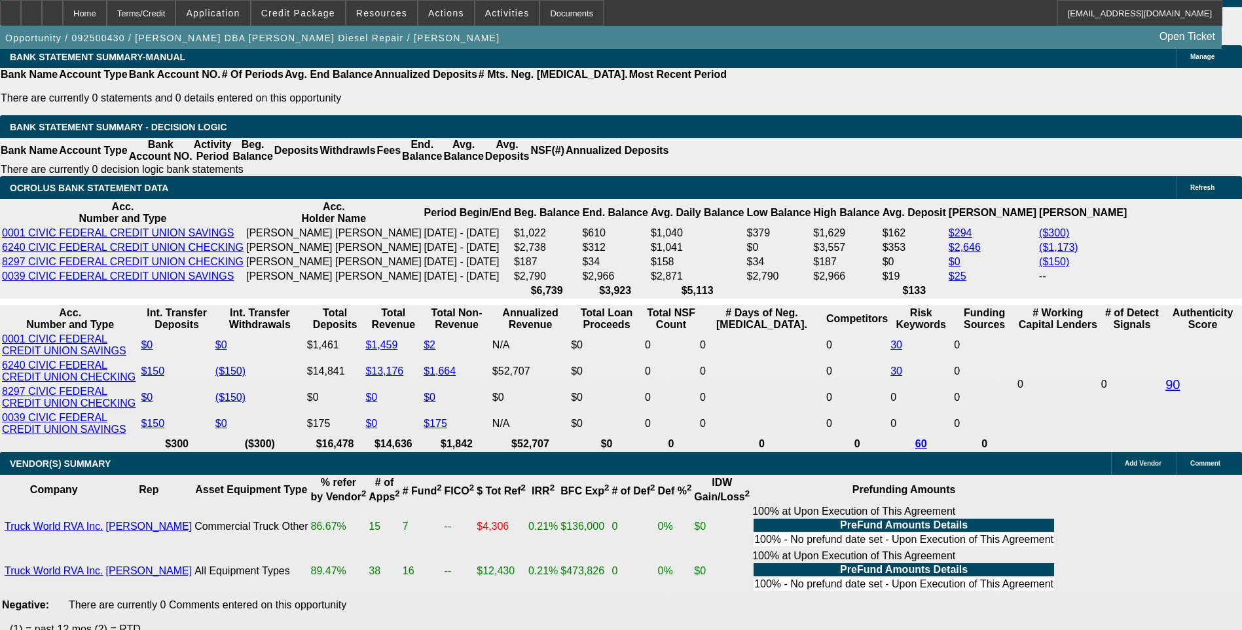
select select "6"
select select "0.1"
select select "2"
select select "0"
select select "6"
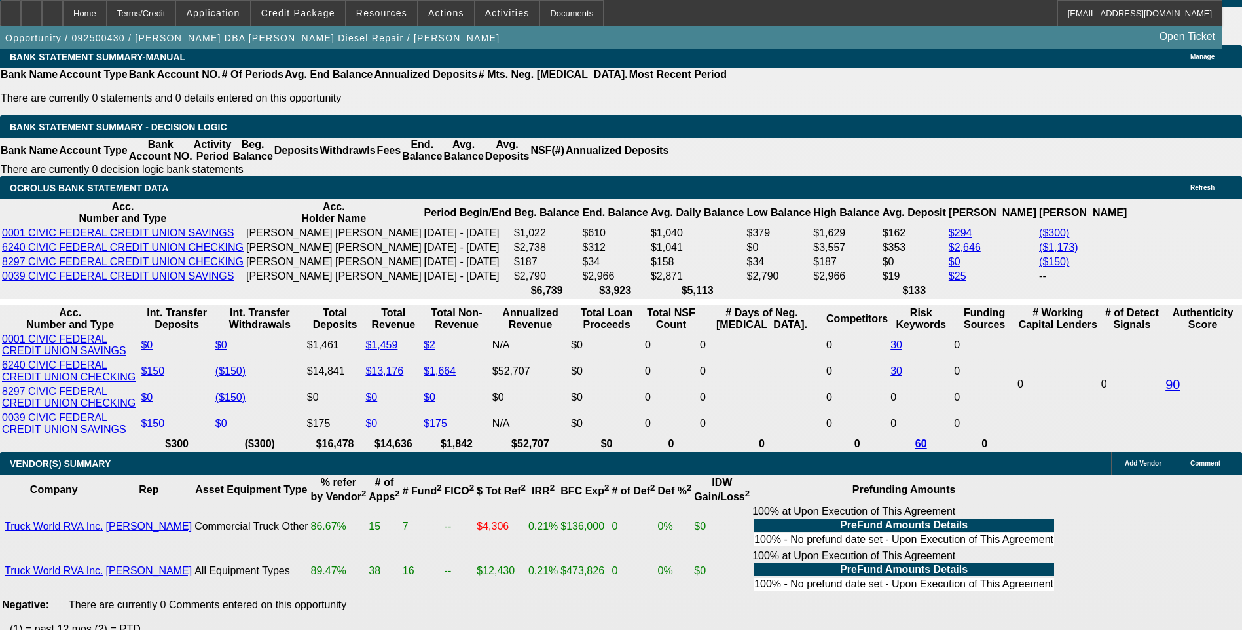
select select "0.1"
select select "0"
select select "2"
select select "0"
select select "6"
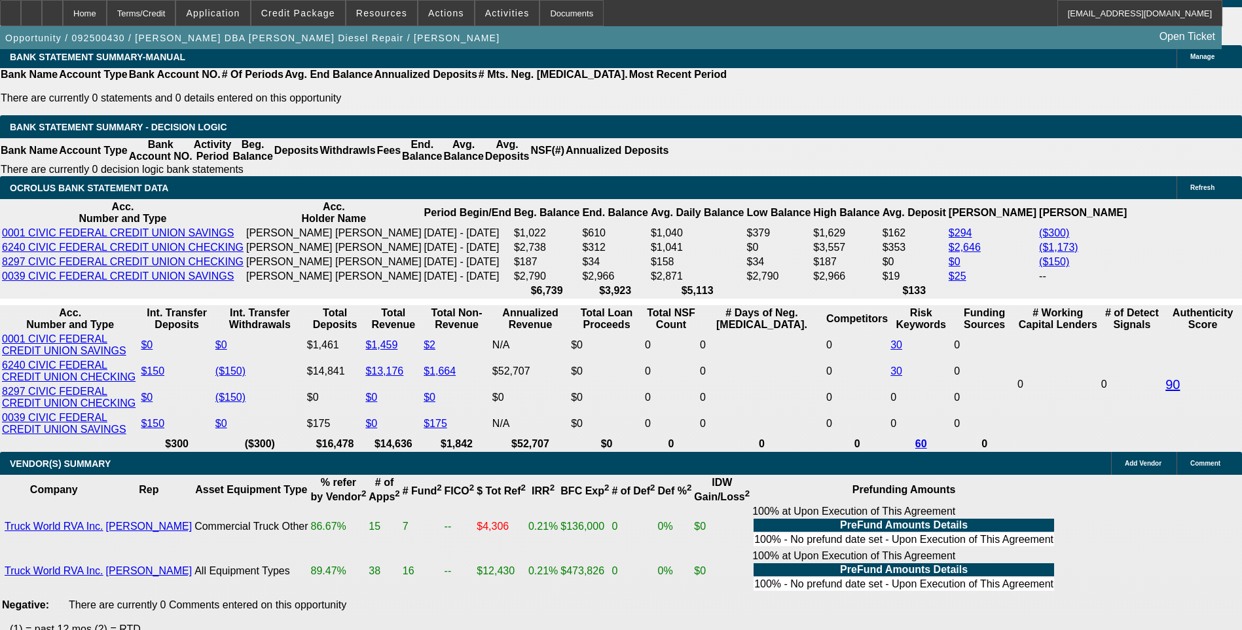
select select "0.15"
select select "0"
select select "2"
select select "0"
select select "6"
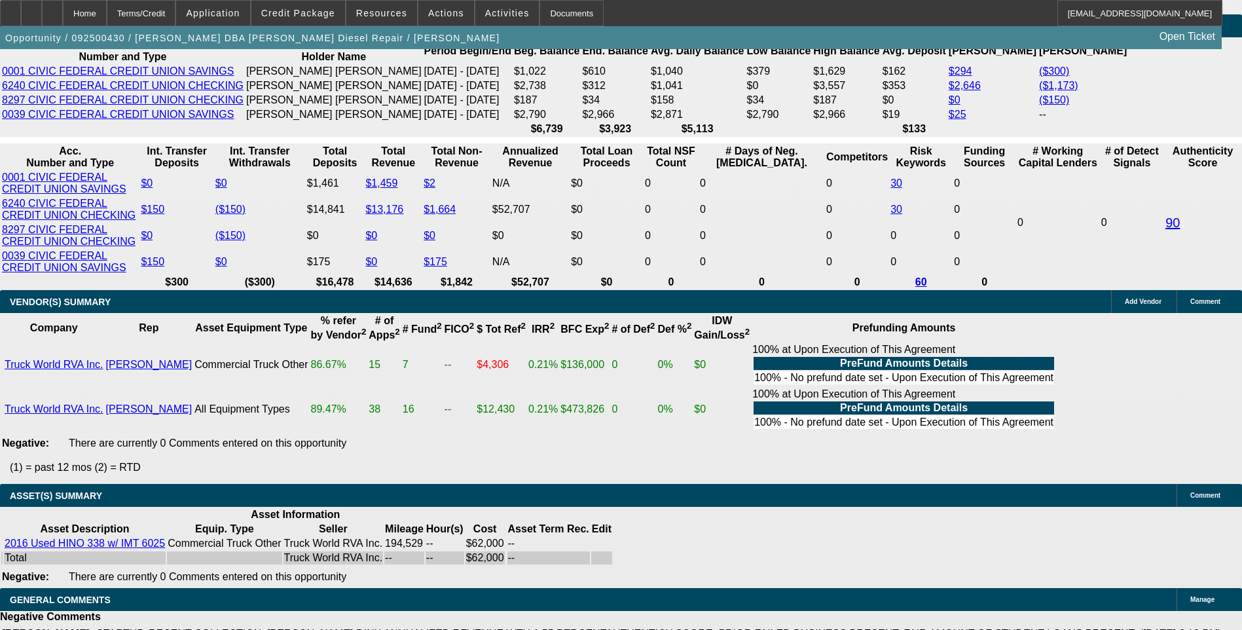
scroll to position [2317, 0]
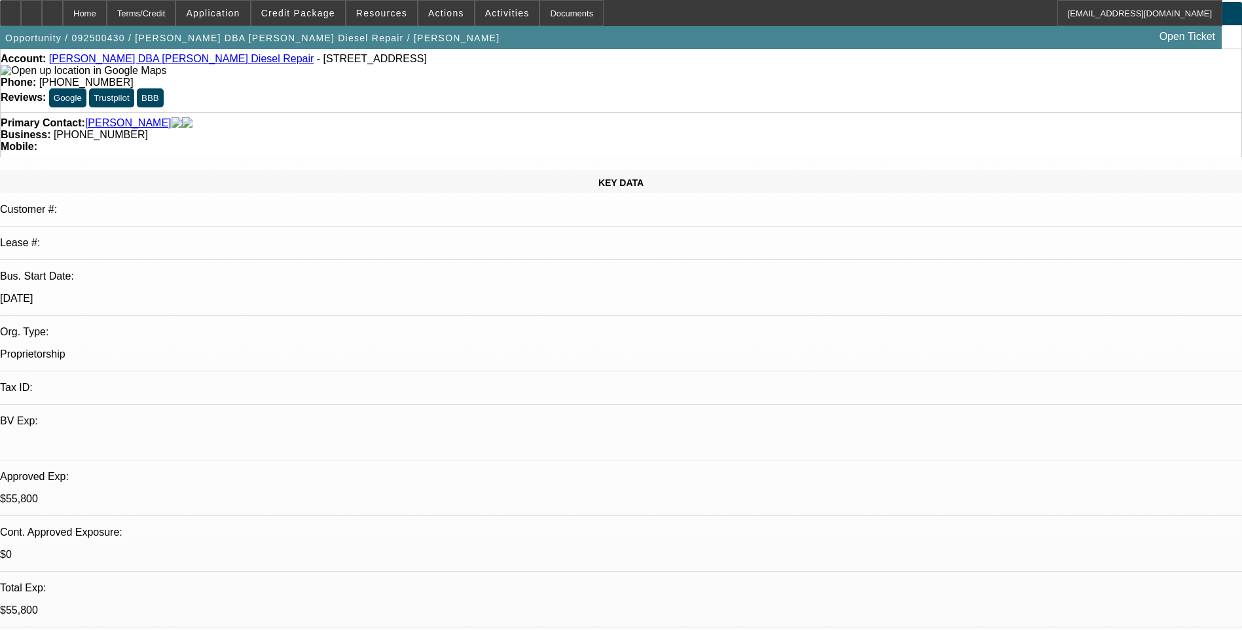
scroll to position [0, 0]
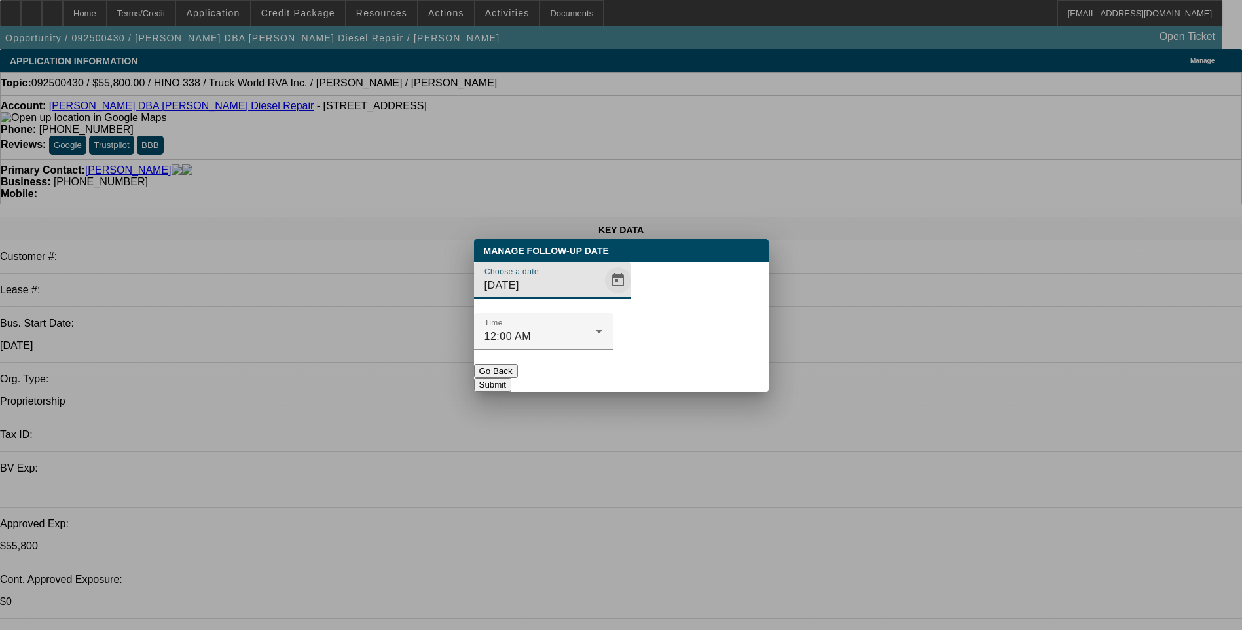
click at [602, 296] on span "Open calendar" at bounding box center [617, 279] width 31 height 31
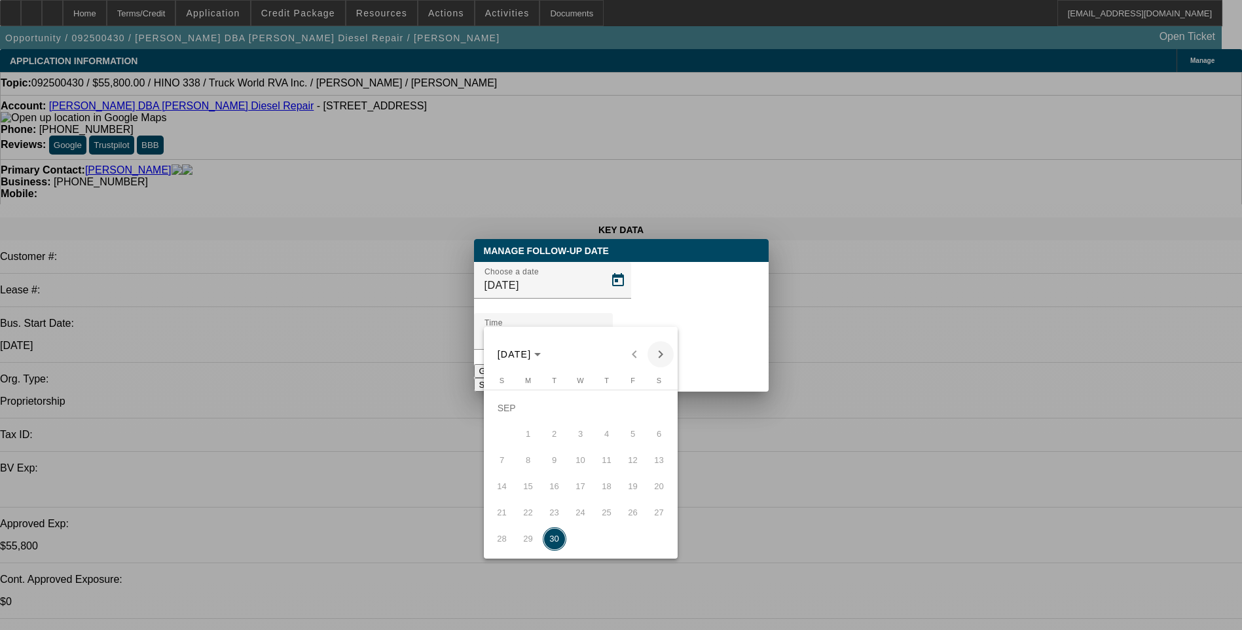
click at [661, 349] on span "Next month" at bounding box center [660, 354] width 26 height 26
click at [584, 410] on span "1" at bounding box center [581, 408] width 24 height 24
type input "[DATE]"
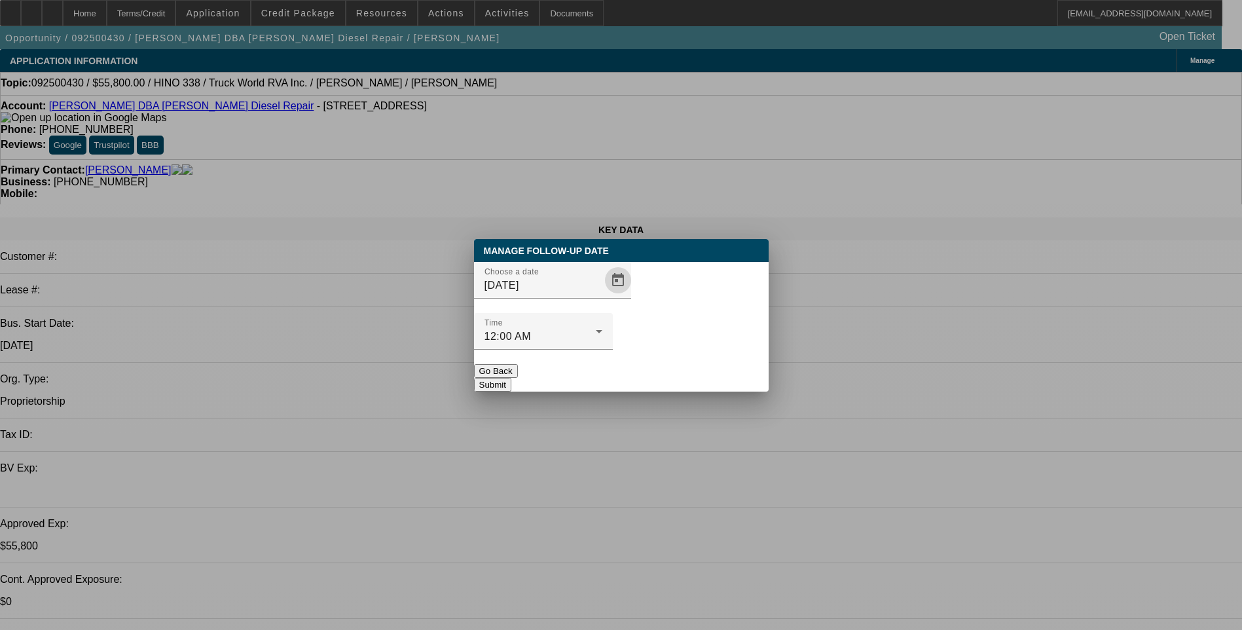
click at [511, 378] on button "Submit" at bounding box center [492, 385] width 37 height 14
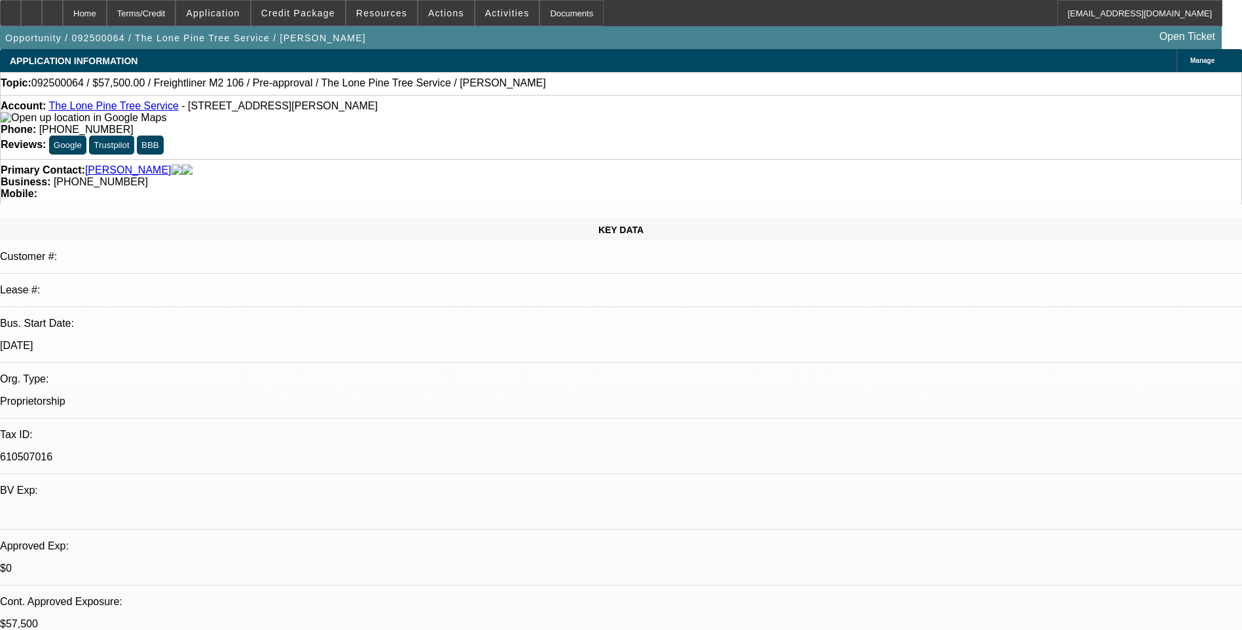
select select "0"
select select "2"
select select "0.1"
select select "0"
select select "2"
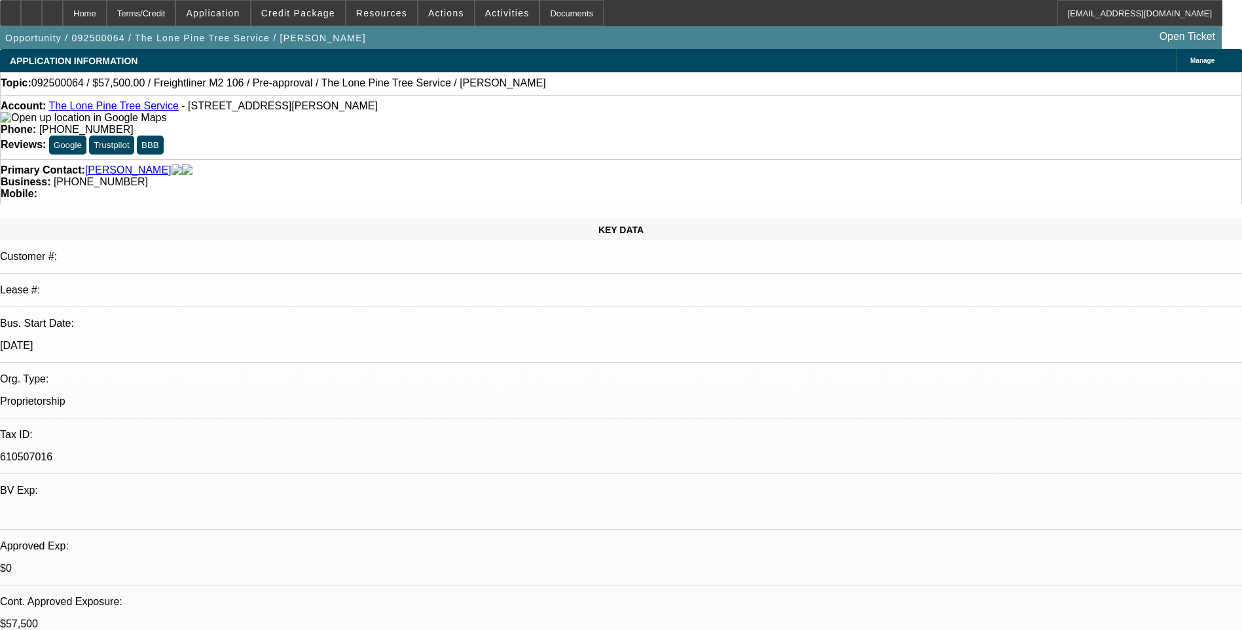
select select "0.1"
select select "0.15"
select select "2"
select select "0.1"
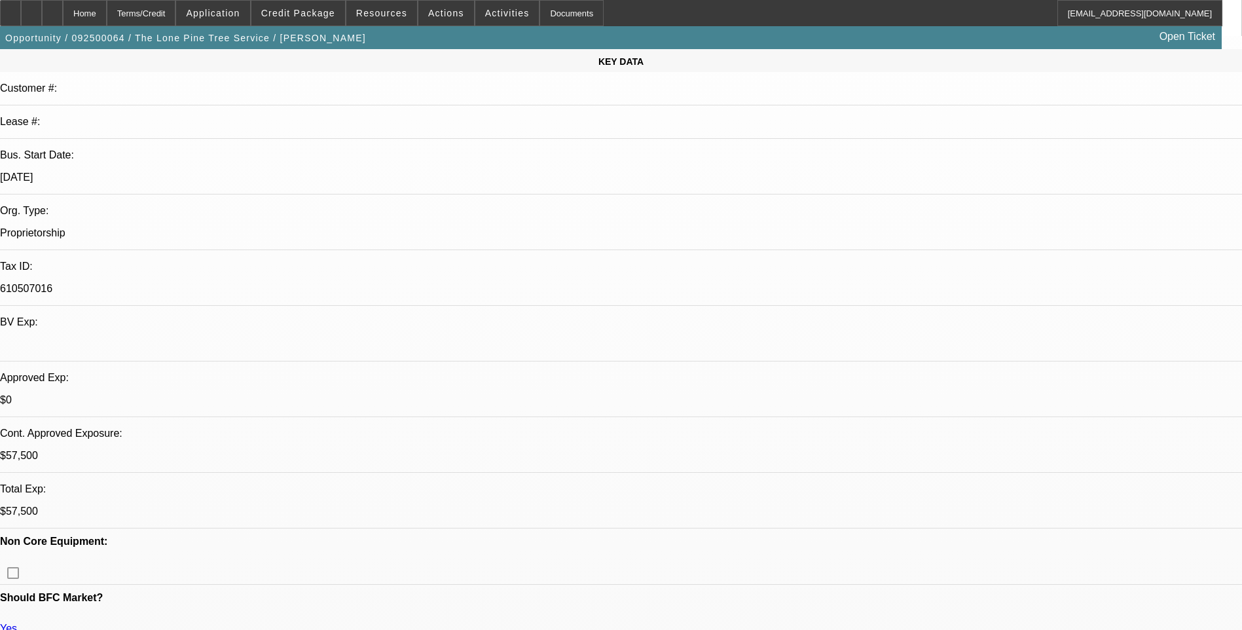
select select "1"
select select "2"
select select "4"
select select "1"
select select "2"
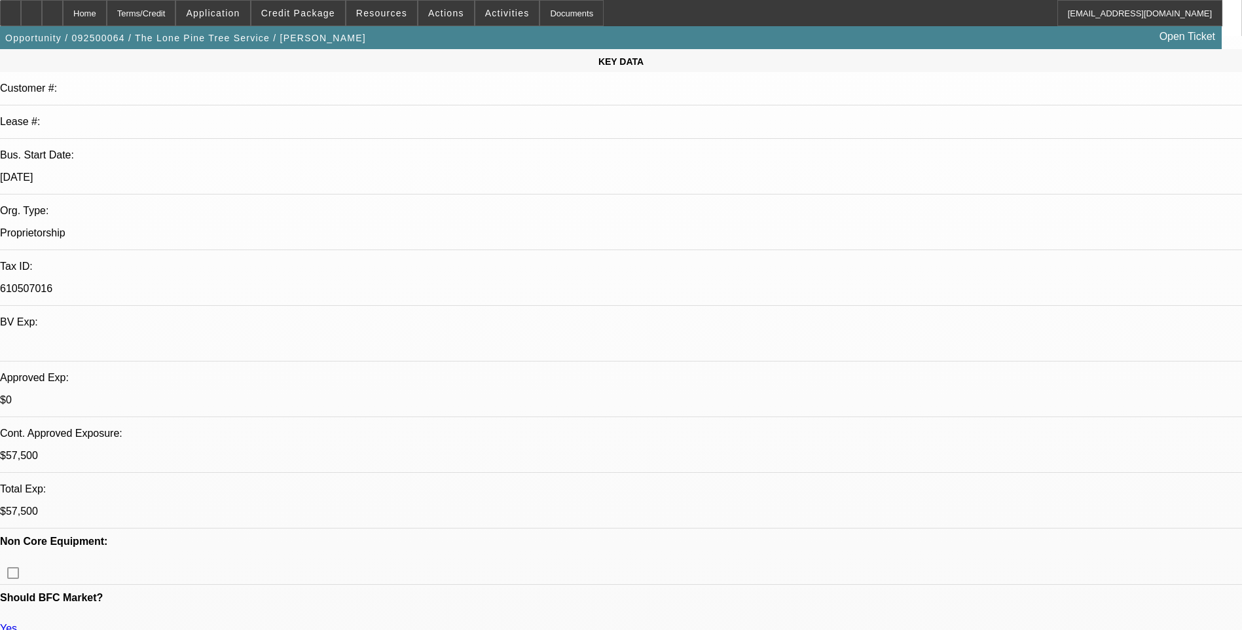
select select "4"
select select "1"
select select "2"
select select "4"
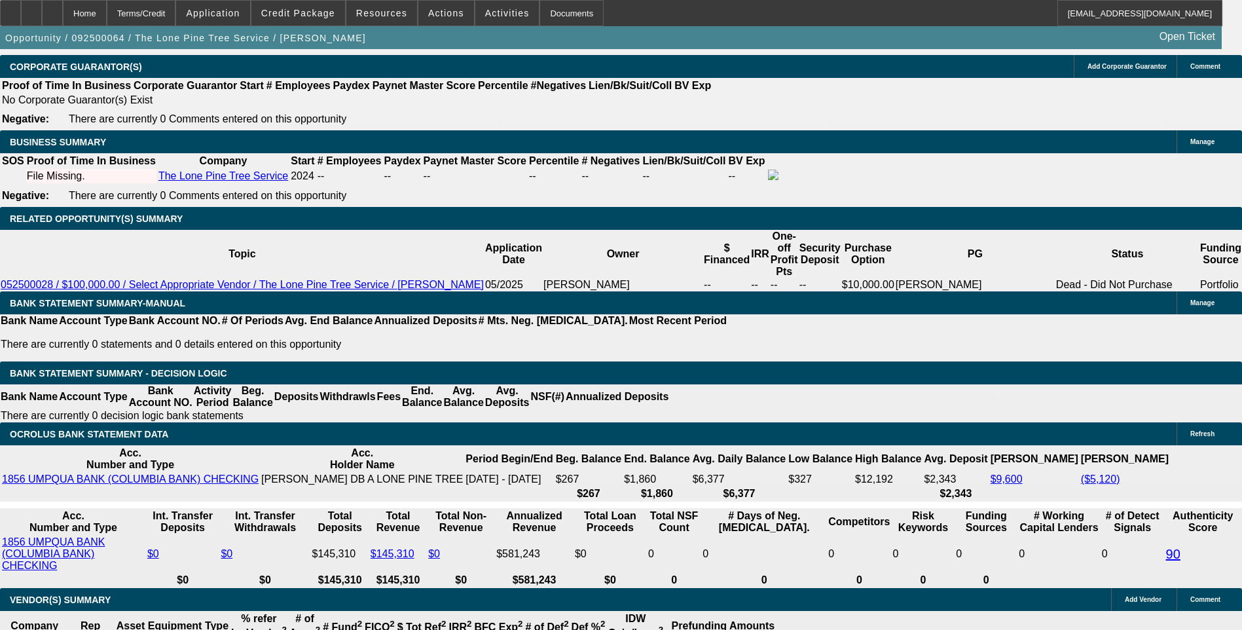
scroll to position [65, 0]
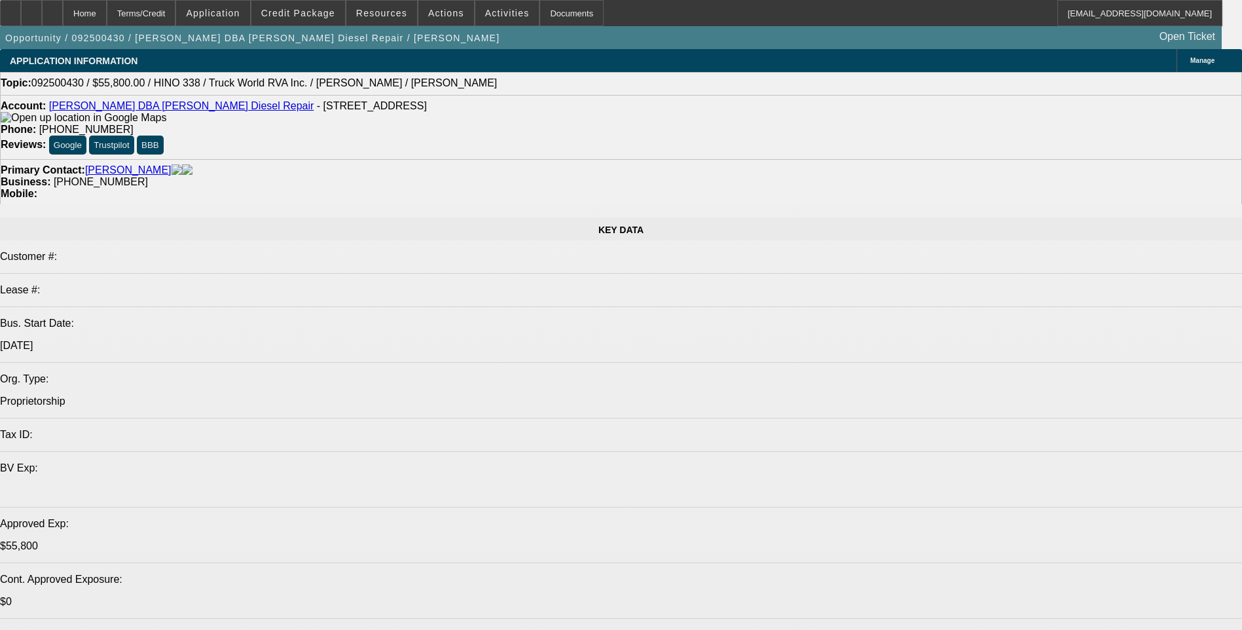
select select "0.1"
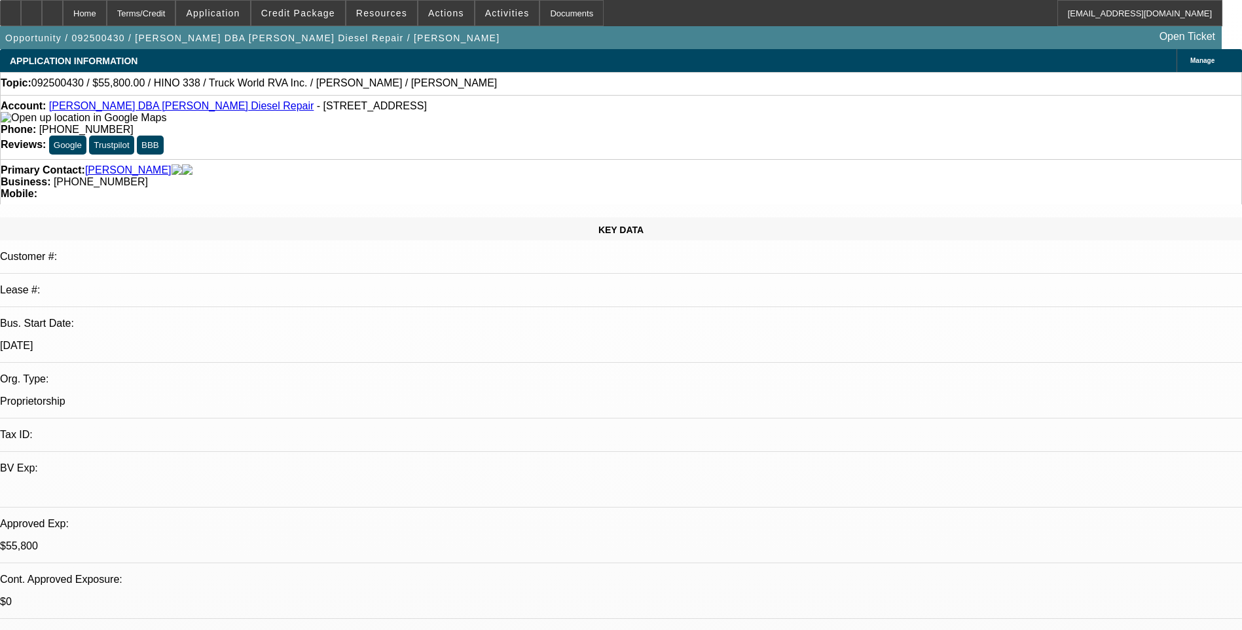
select select "0.1"
select select "0"
select select "0.1"
select select "0"
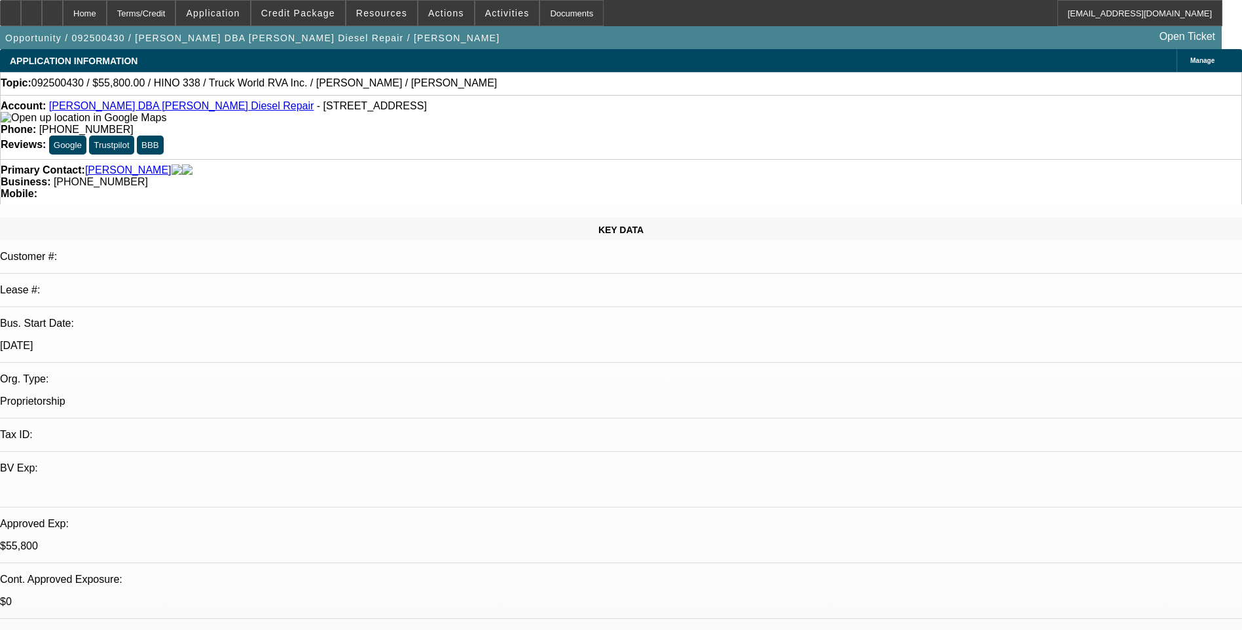
select select "0.1"
select select "0"
select select "1"
select select "2"
select select "4"
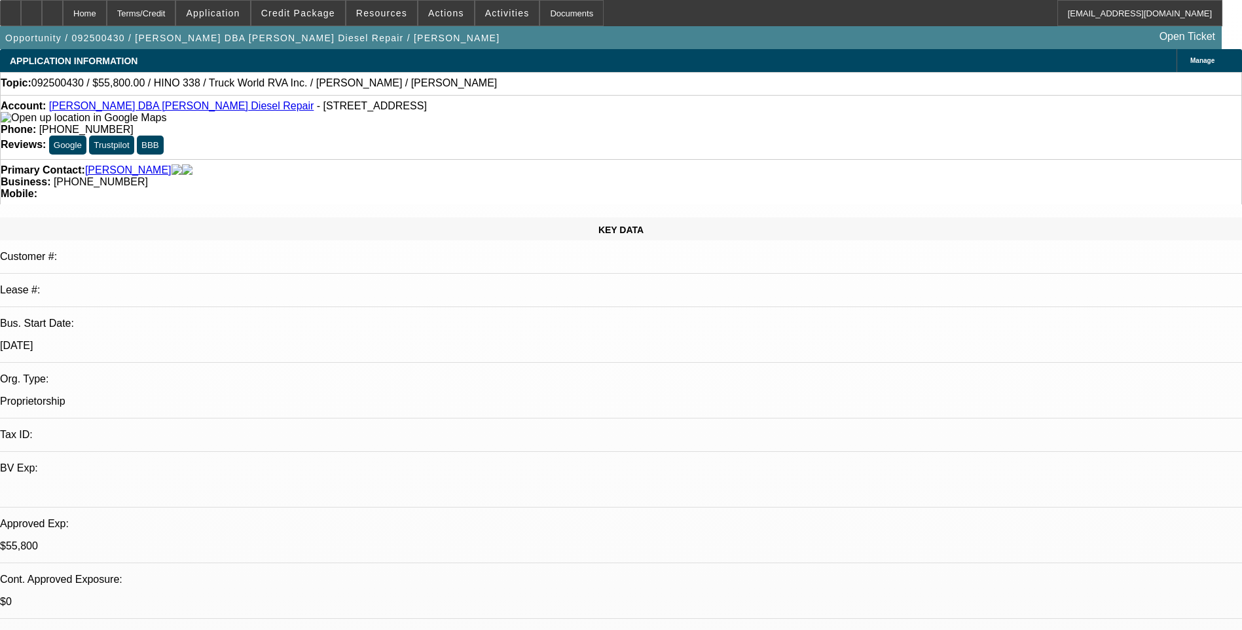
select select "1"
select select "2"
select select "6"
select select "1"
select select "2"
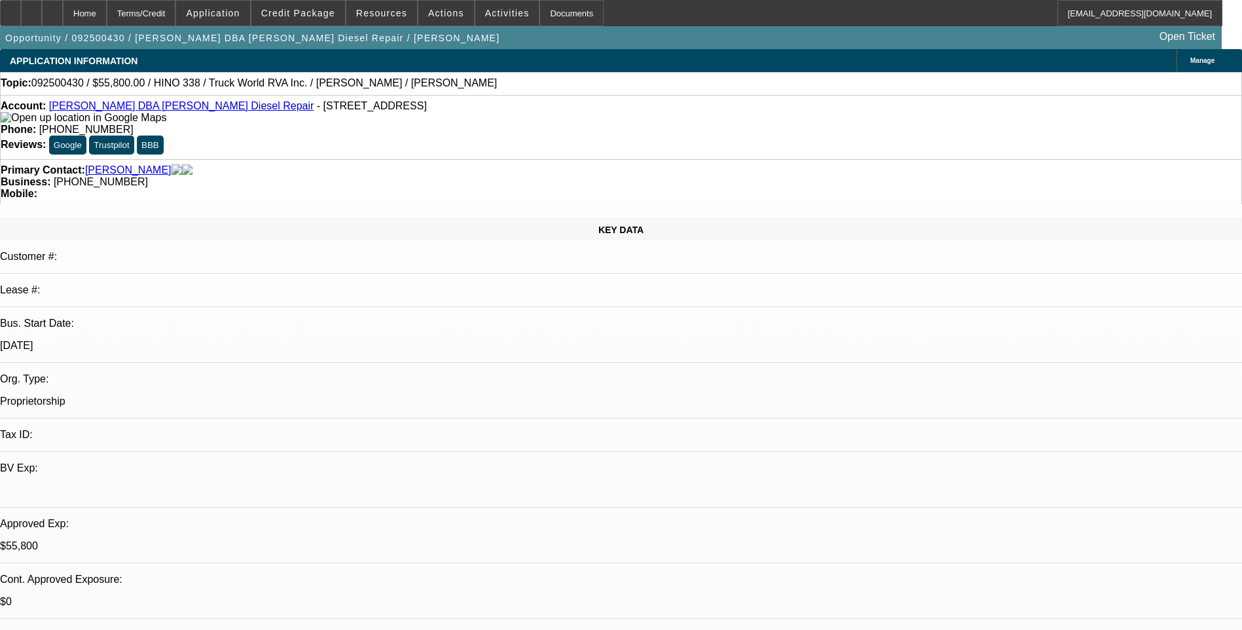
select select "6"
select select "1"
select select "2"
select select "6"
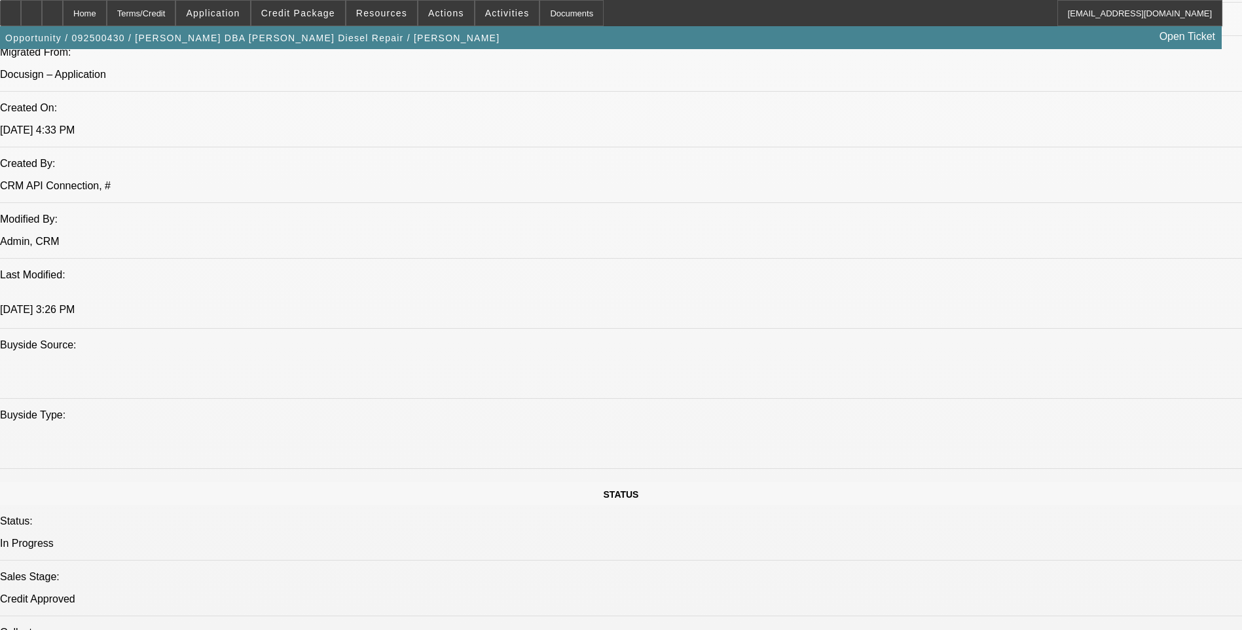
scroll to position [982, 0]
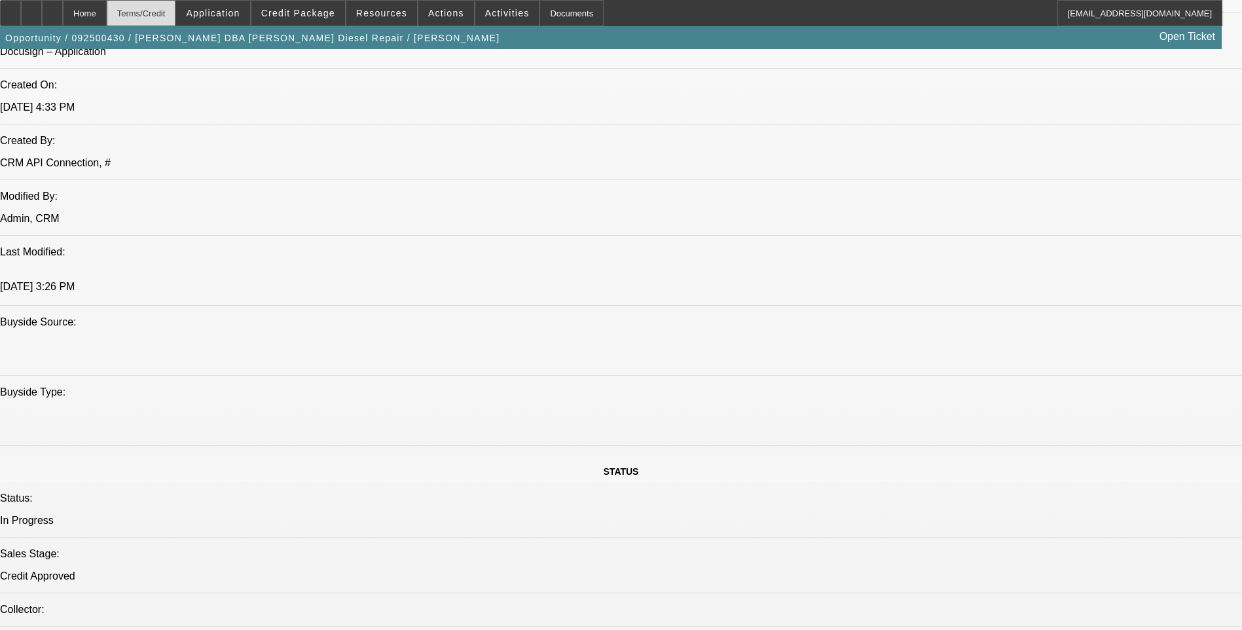
click at [176, 22] on div "Terms/Credit" at bounding box center [141, 13] width 69 height 26
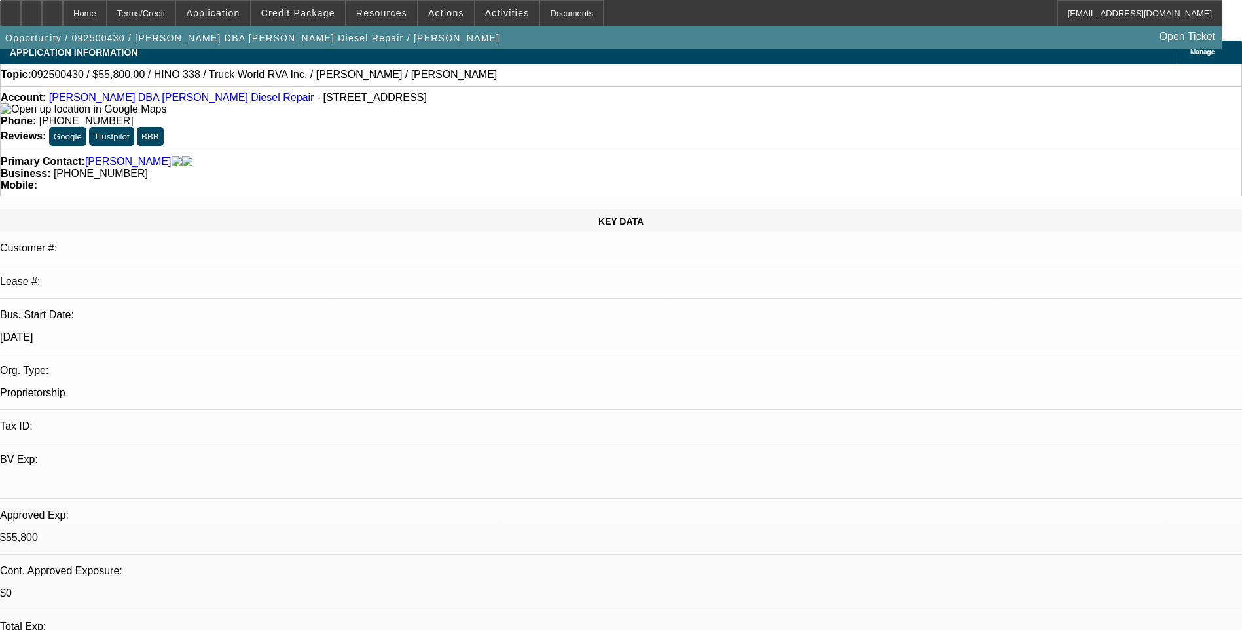
scroll to position [0, 0]
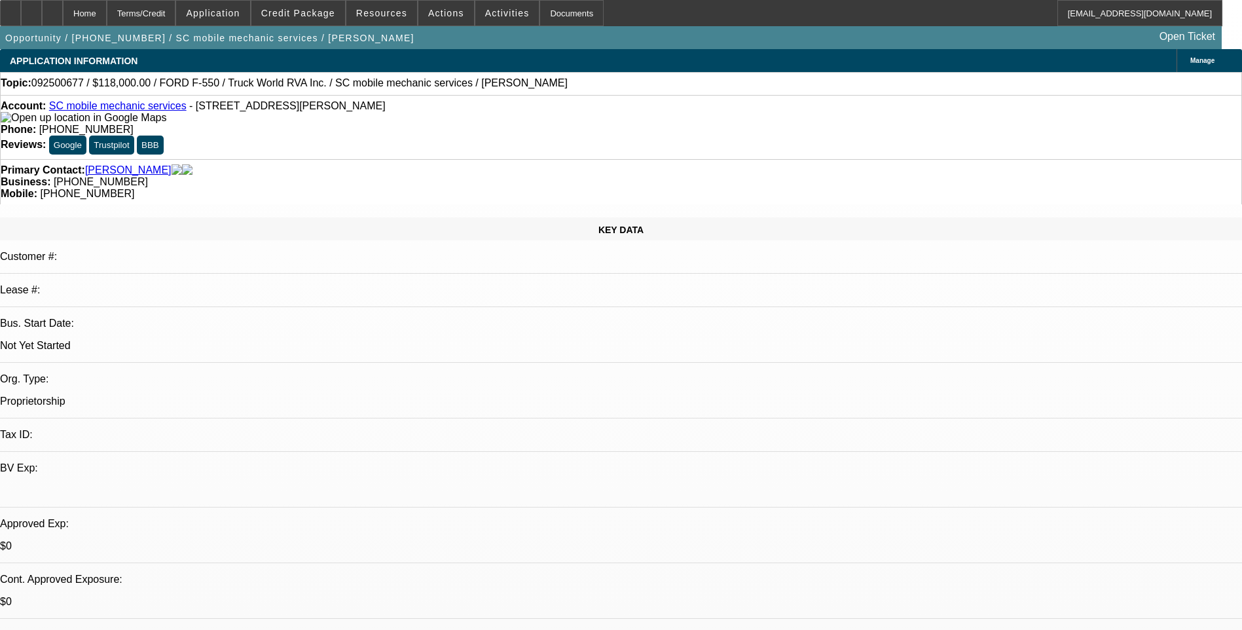
select select "0"
select select "2"
select select "0.1"
select select "1"
select select "2"
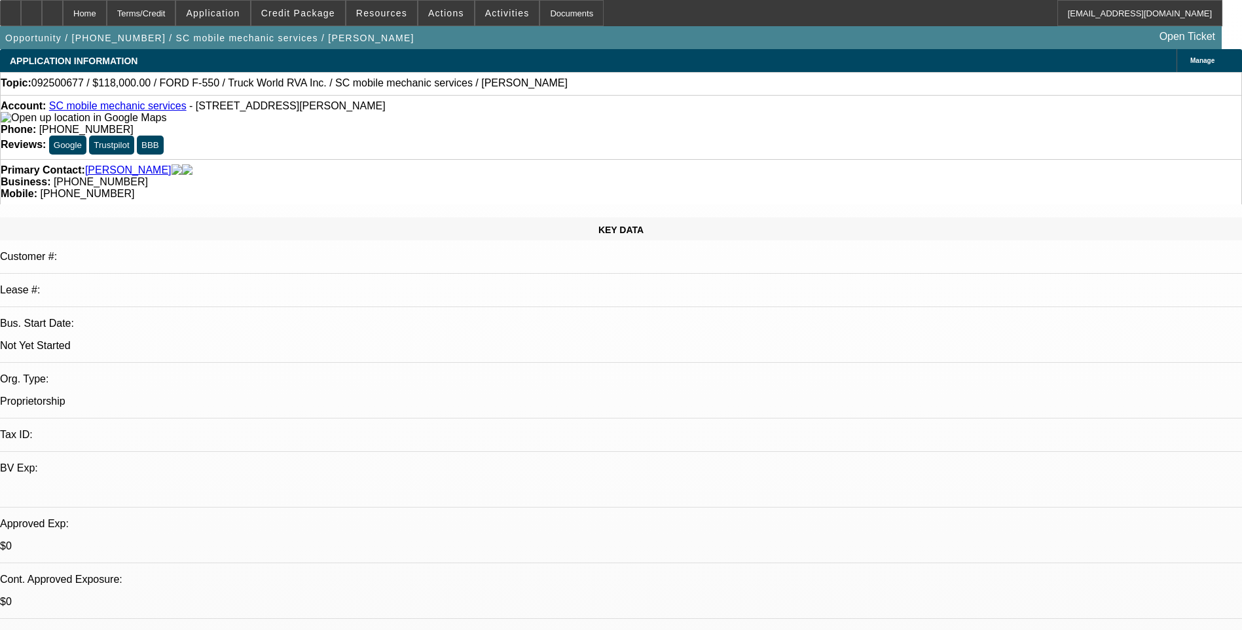
select select "4"
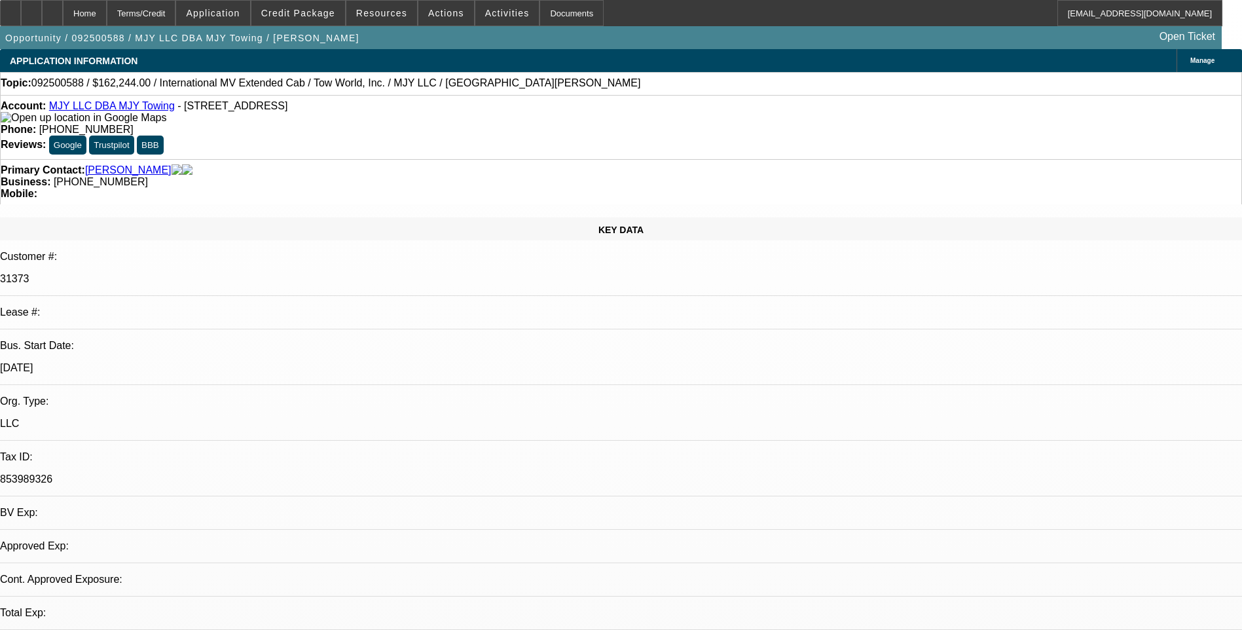
select select "0"
select select "2"
select select "0.1"
select select "1"
select select "2"
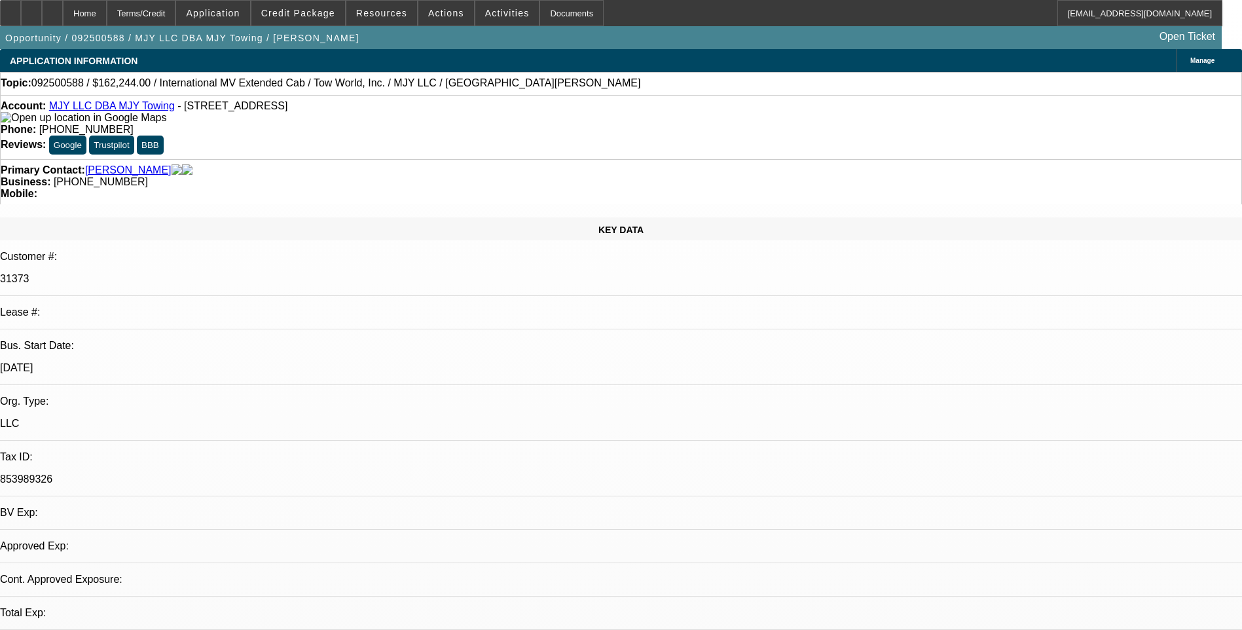
select select "4"
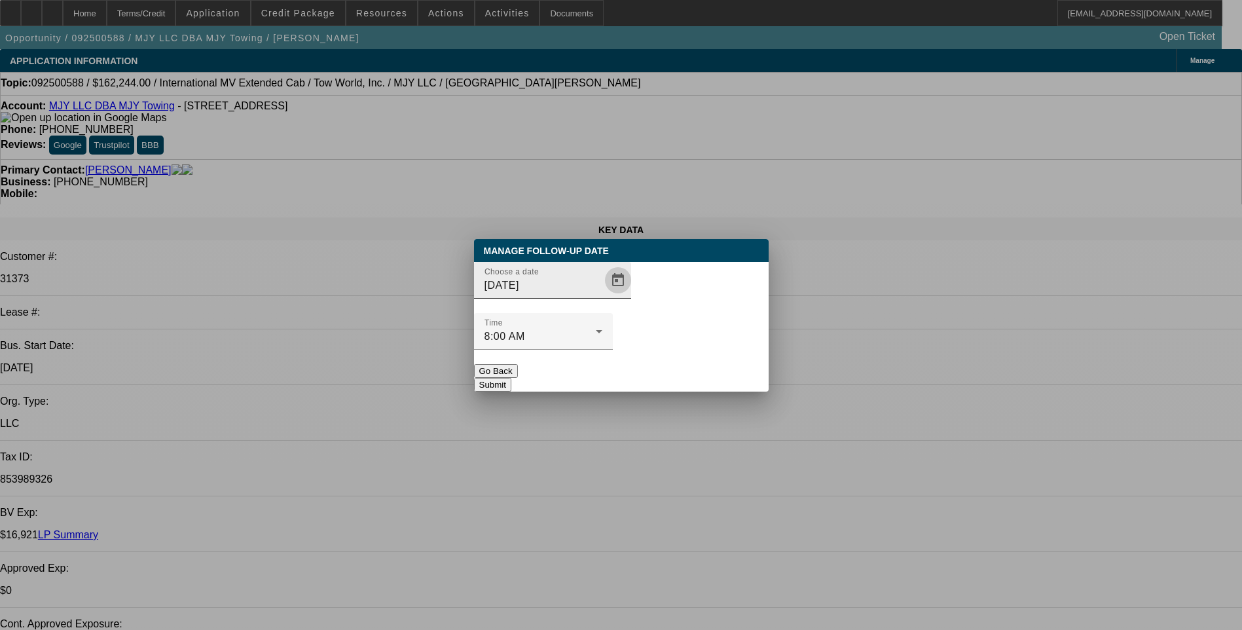
click at [602, 296] on span "Open calendar" at bounding box center [617, 279] width 31 height 31
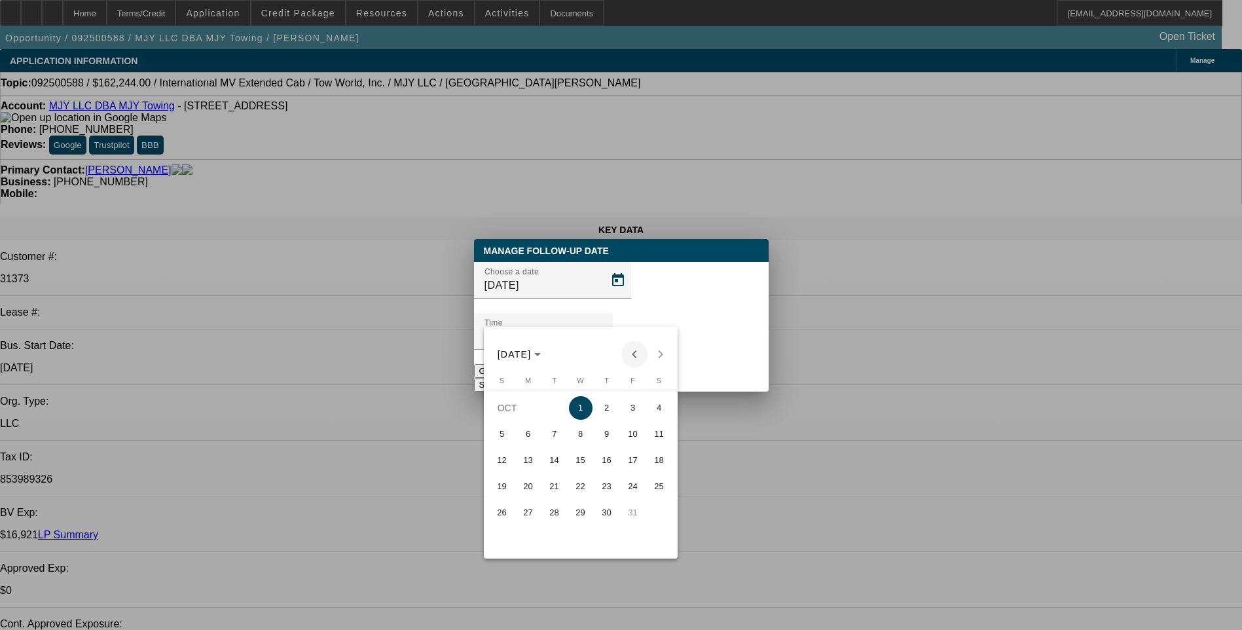
click at [638, 355] on span "Previous month" at bounding box center [634, 354] width 26 height 26
click at [554, 547] on span "30" at bounding box center [555, 539] width 24 height 24
type input "[DATE]"
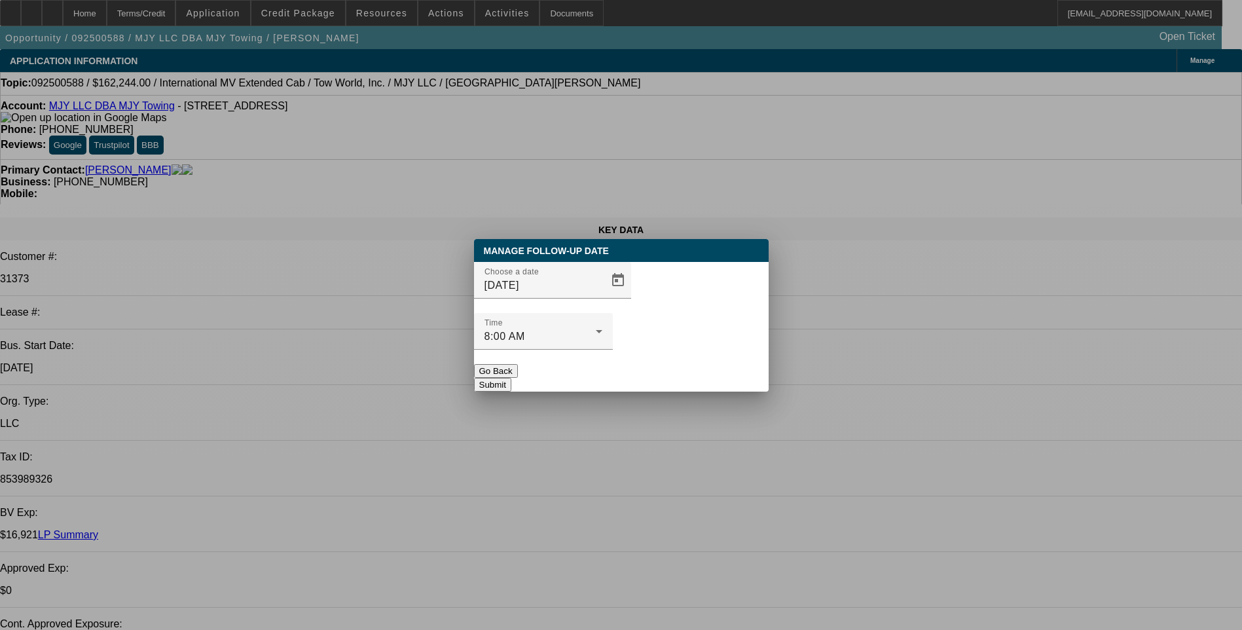
click at [511, 378] on button "Submit" at bounding box center [492, 385] width 37 height 14
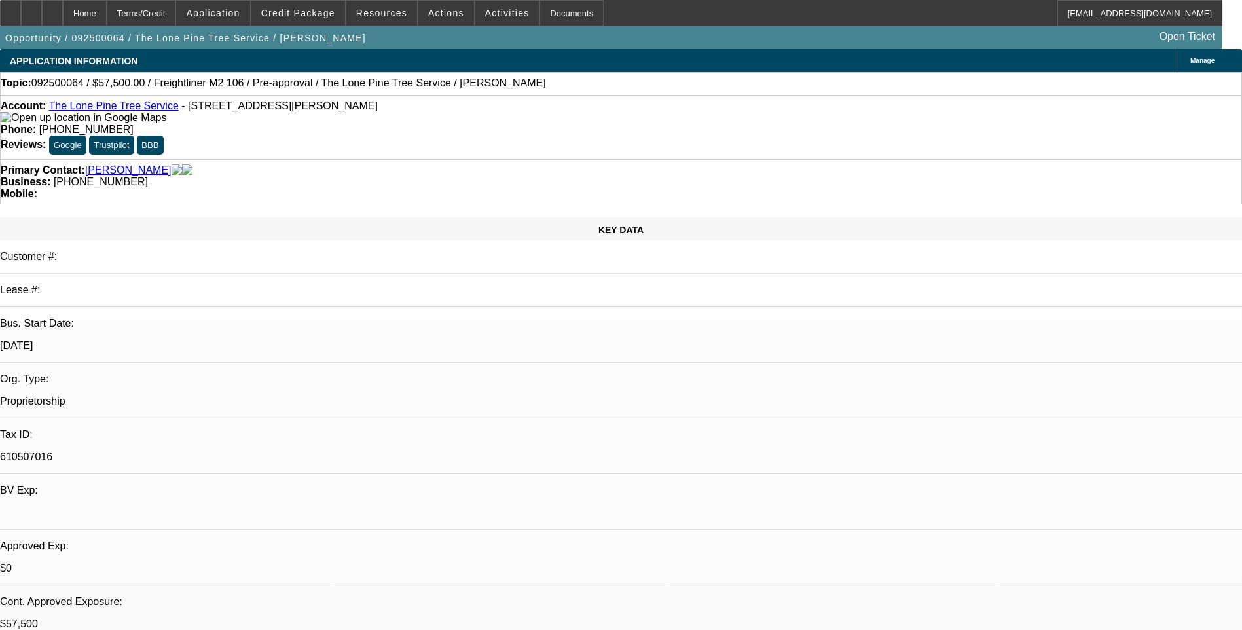
select select "0"
select select "2"
select select "0.1"
select select "0"
select select "2"
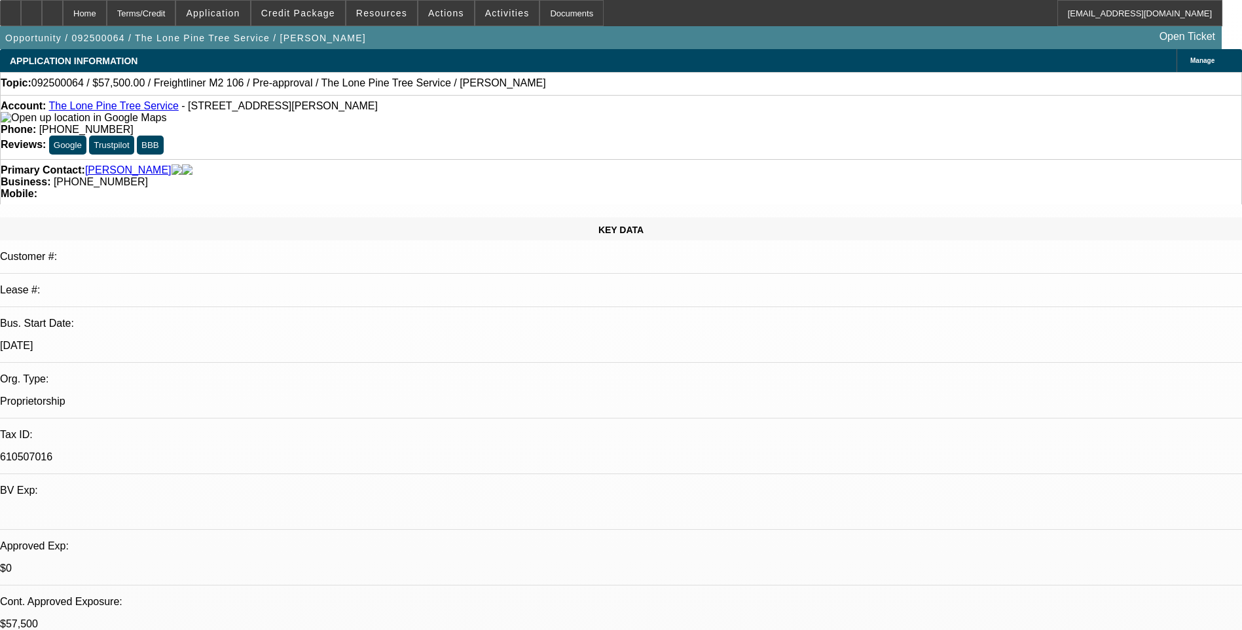
select select "0.1"
select select "0.15"
select select "2"
select select "0.1"
select select "1"
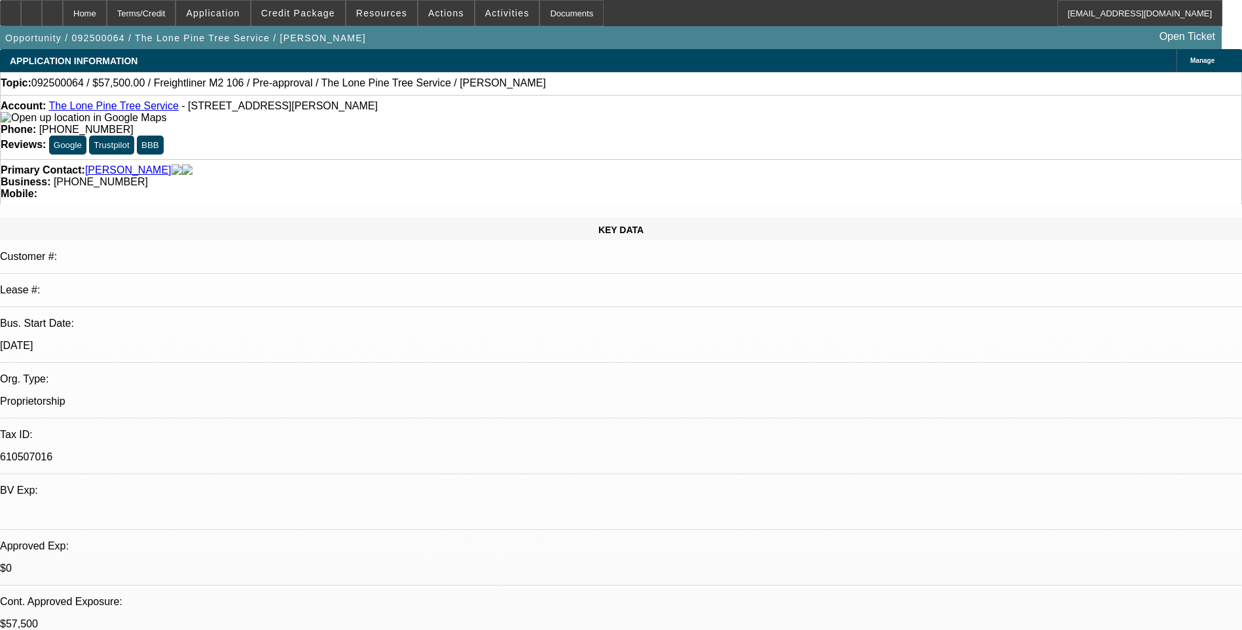
select select "2"
select select "4"
select select "1"
select select "2"
select select "4"
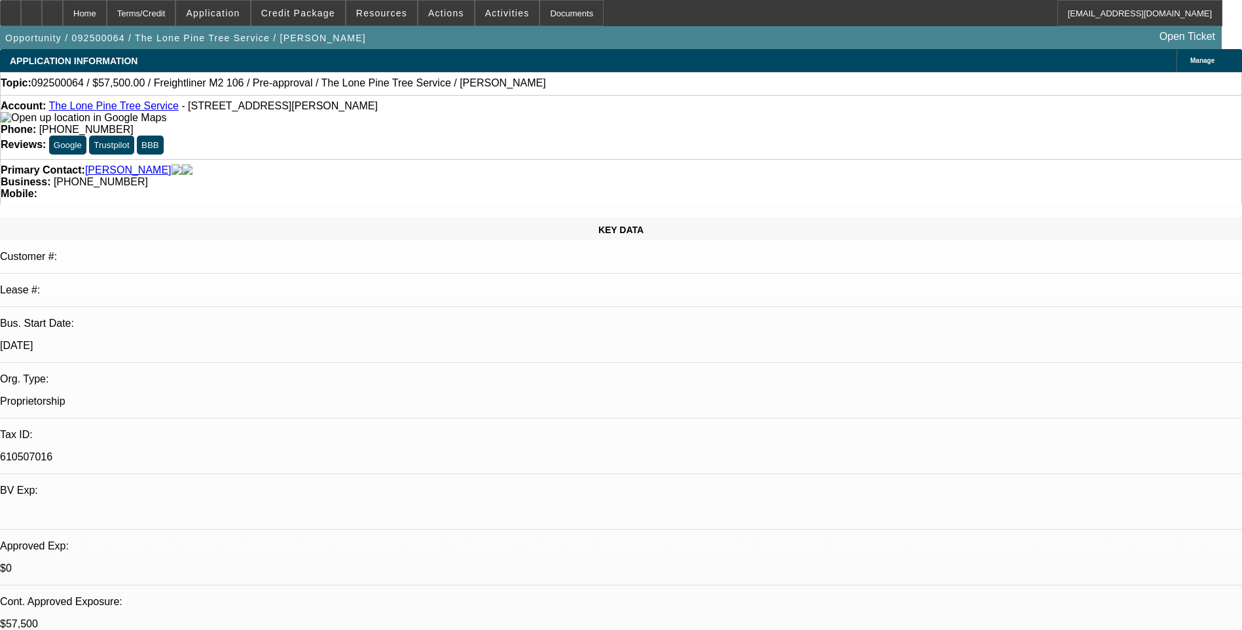
select select "1"
select select "2"
select select "4"
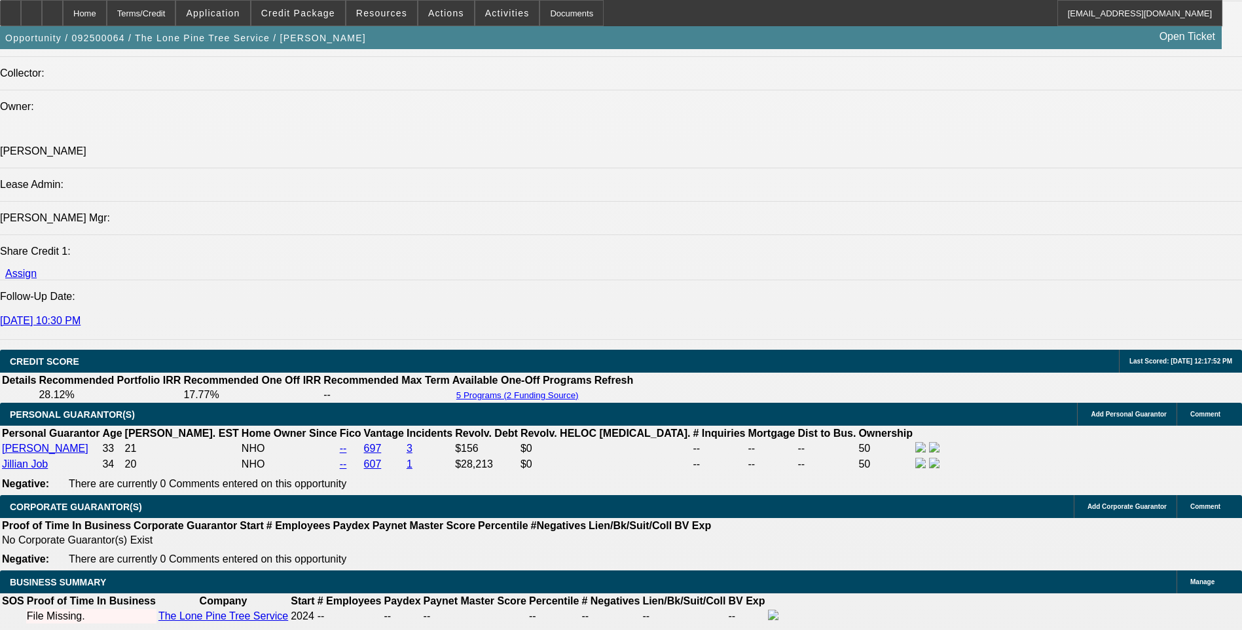
scroll to position [1505, 0]
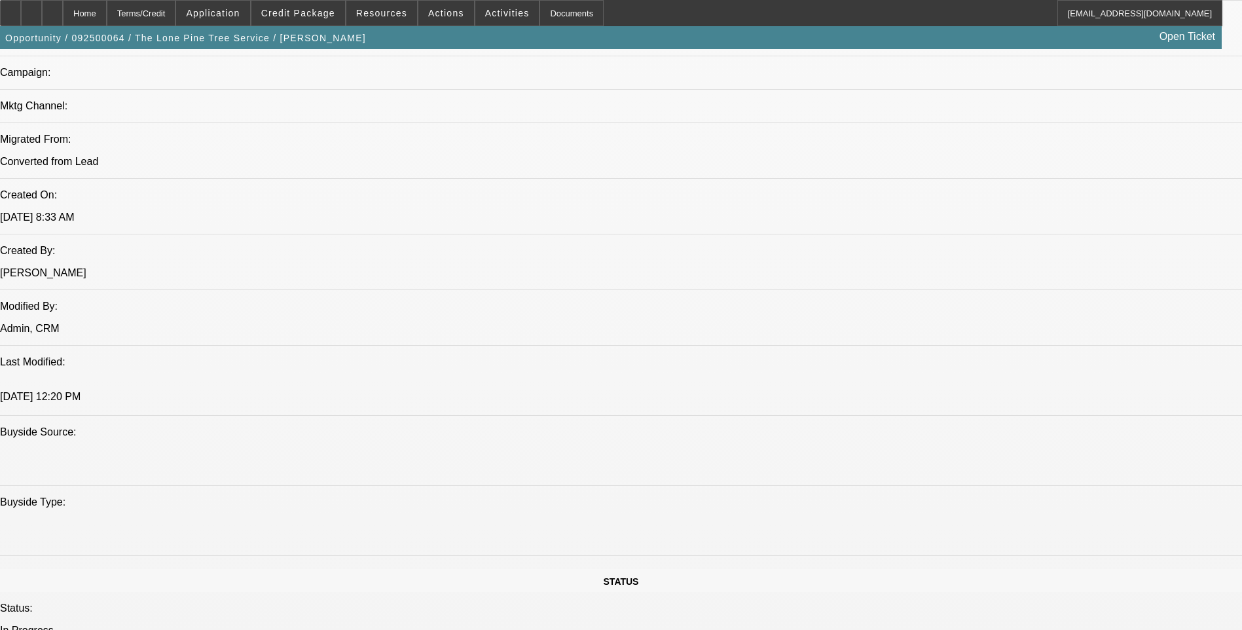
scroll to position [131, 0]
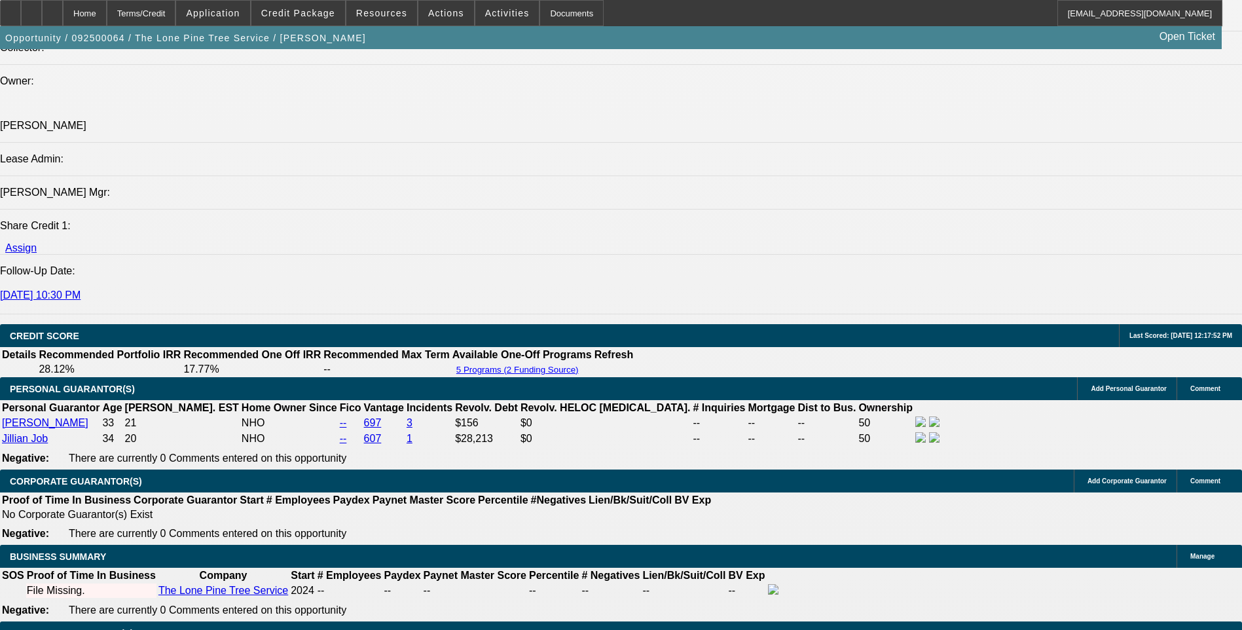
scroll to position [1636, 0]
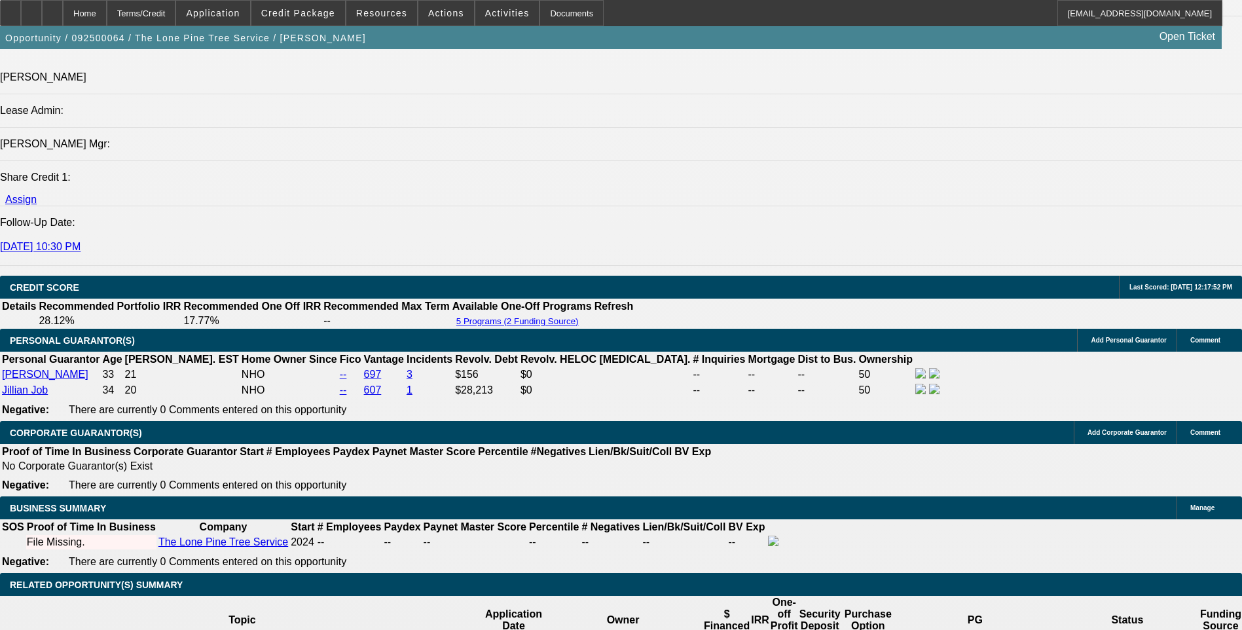
drag, startPoint x: 959, startPoint y: 310, endPoint x: 1179, endPoint y: 328, distance: 220.0
drag, startPoint x: 1177, startPoint y: 327, endPoint x: 1091, endPoint y: 318, distance: 86.8
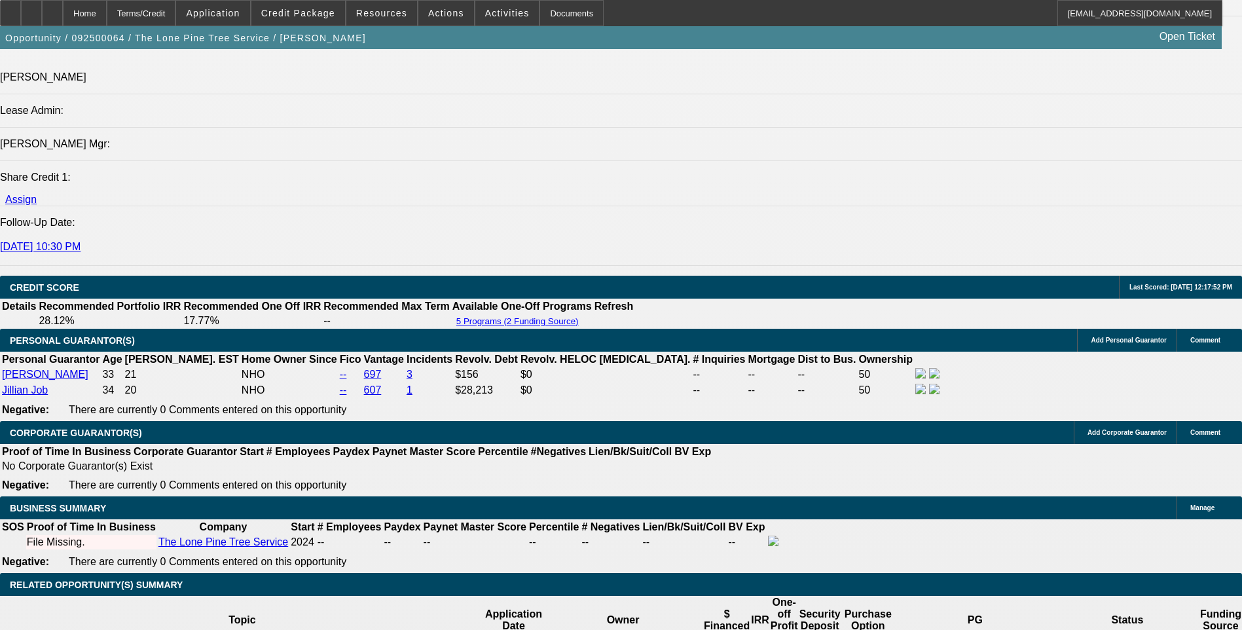
copy div "https://www.treetrader.com/listing/for-sale/247660585/2017-freightliner-busines…"
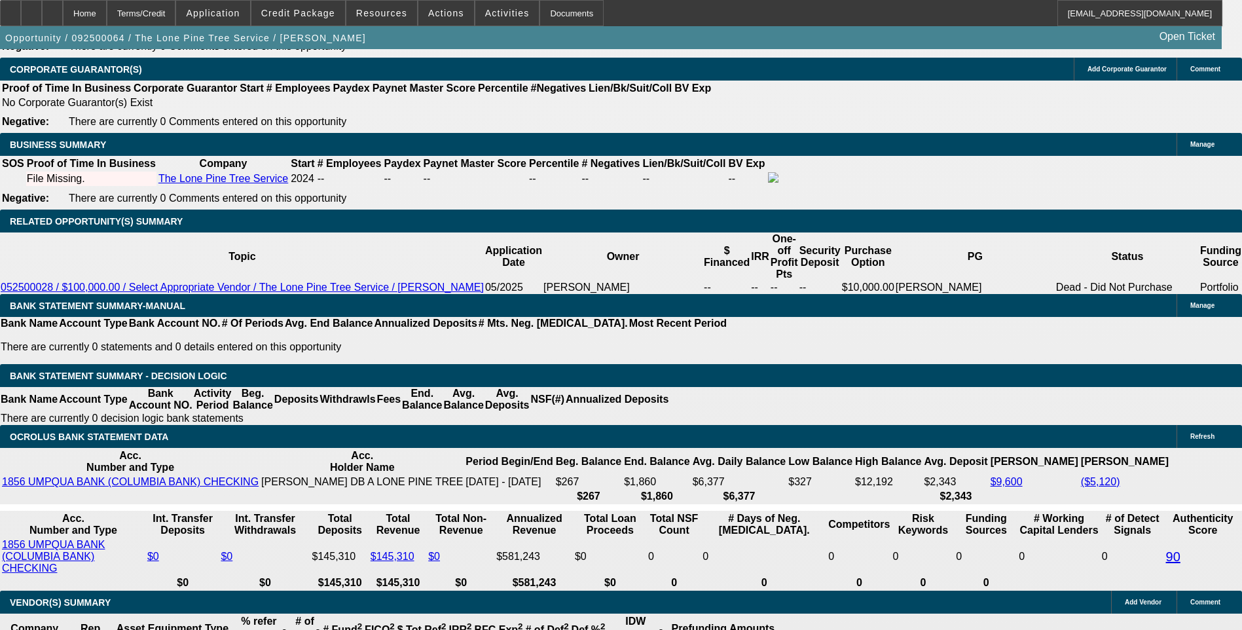
scroll to position [2029, 0]
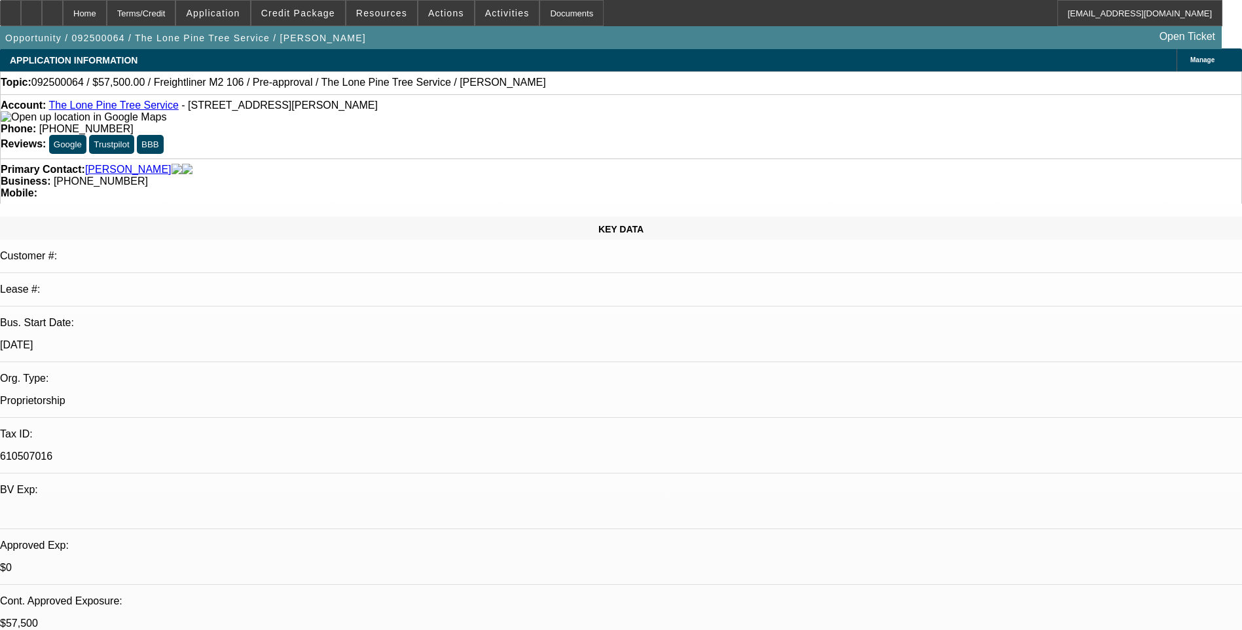
scroll to position [0, 0]
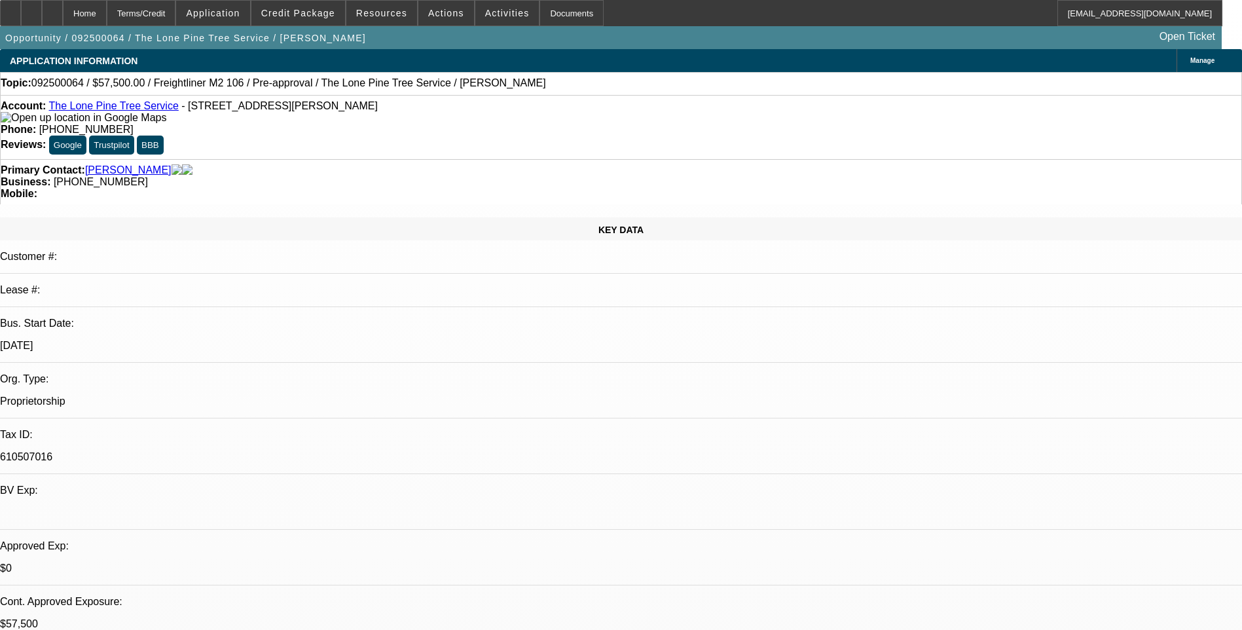
click at [116, 111] on link "The Lone Pine Tree Service" at bounding box center [113, 105] width 130 height 11
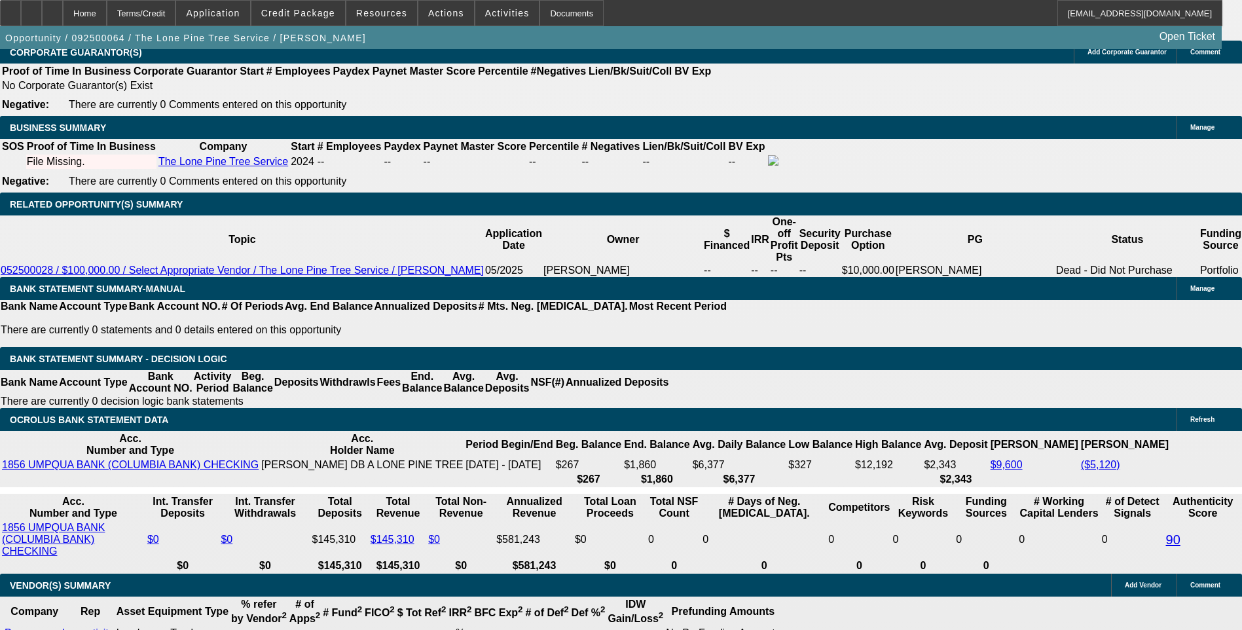
scroll to position [2029, 0]
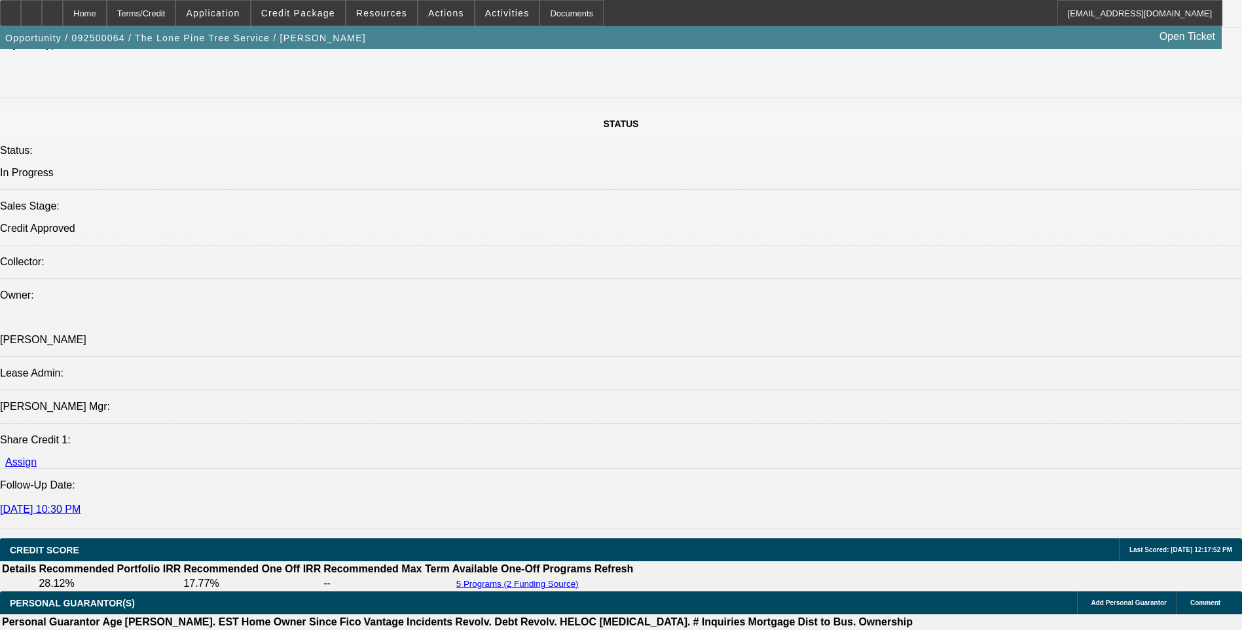
scroll to position [1374, 0]
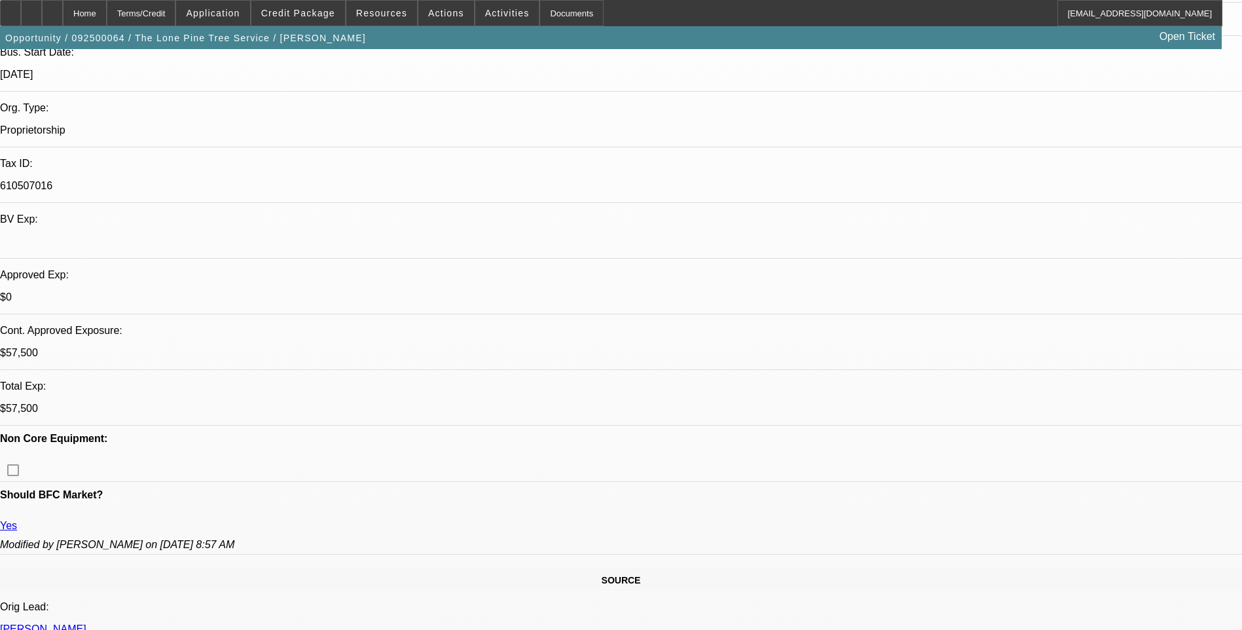
scroll to position [0, 0]
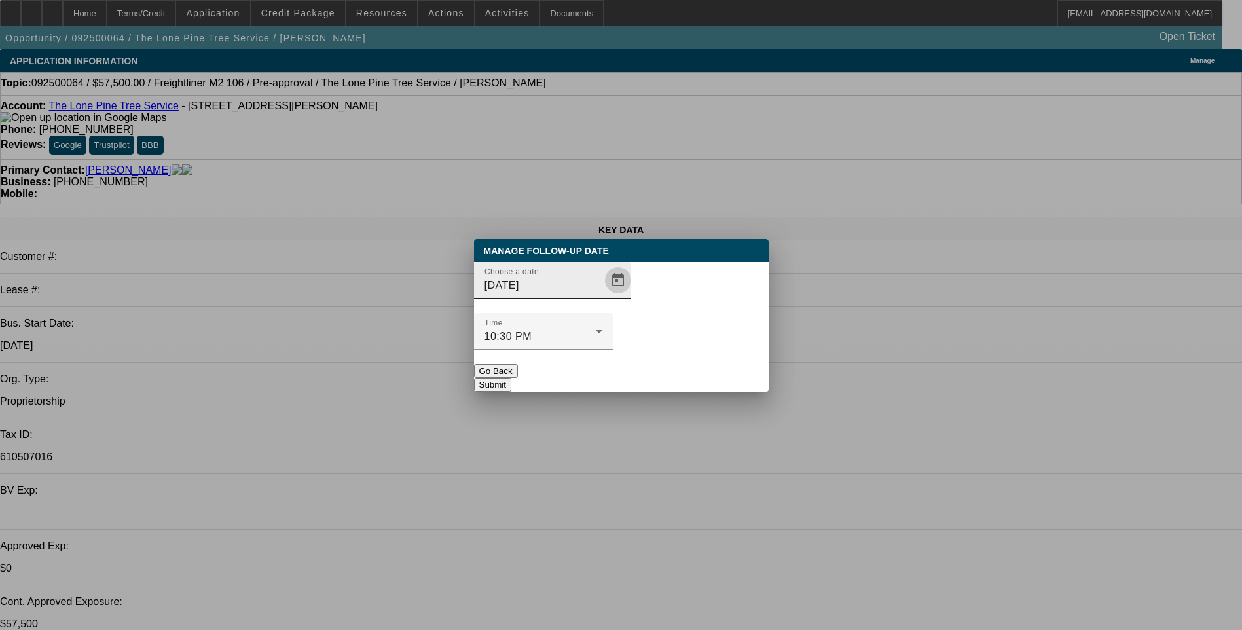
click at [602, 296] on span "Open calendar" at bounding box center [617, 279] width 31 height 31
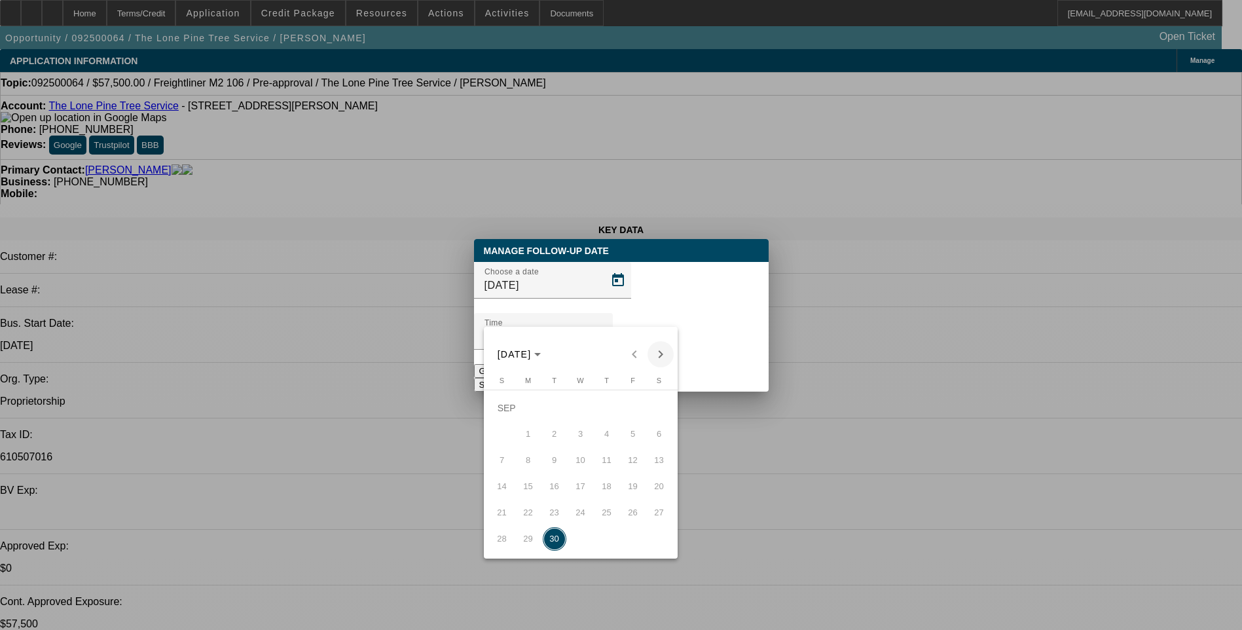
click at [660, 353] on span "Next month" at bounding box center [660, 354] width 26 height 26
click at [584, 415] on span "1" at bounding box center [581, 408] width 24 height 24
type input "10/1/2025"
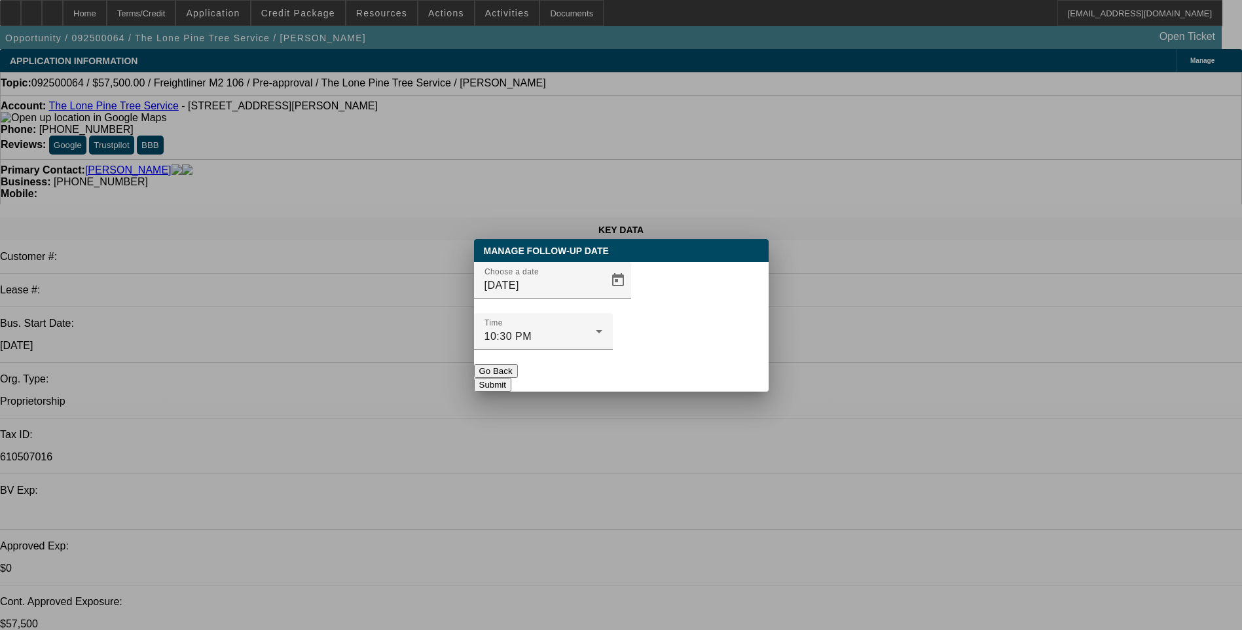
click at [511, 378] on button "Submit" at bounding box center [492, 385] width 37 height 14
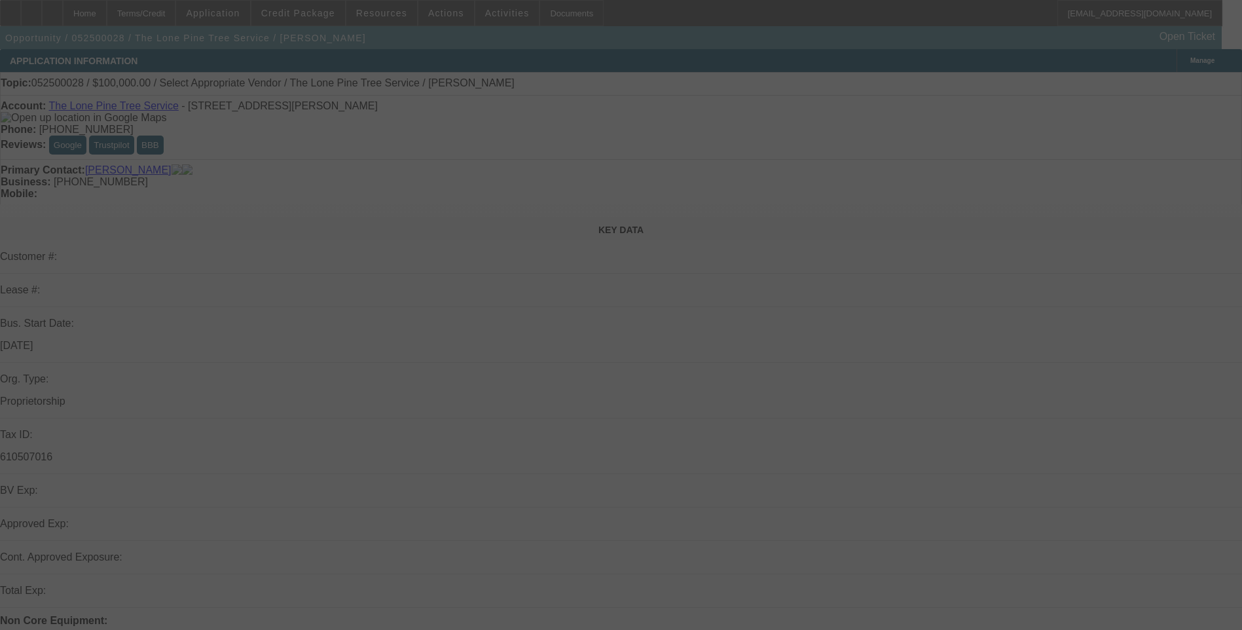
select select "0"
select select "2"
select select "0.1"
select select "4"
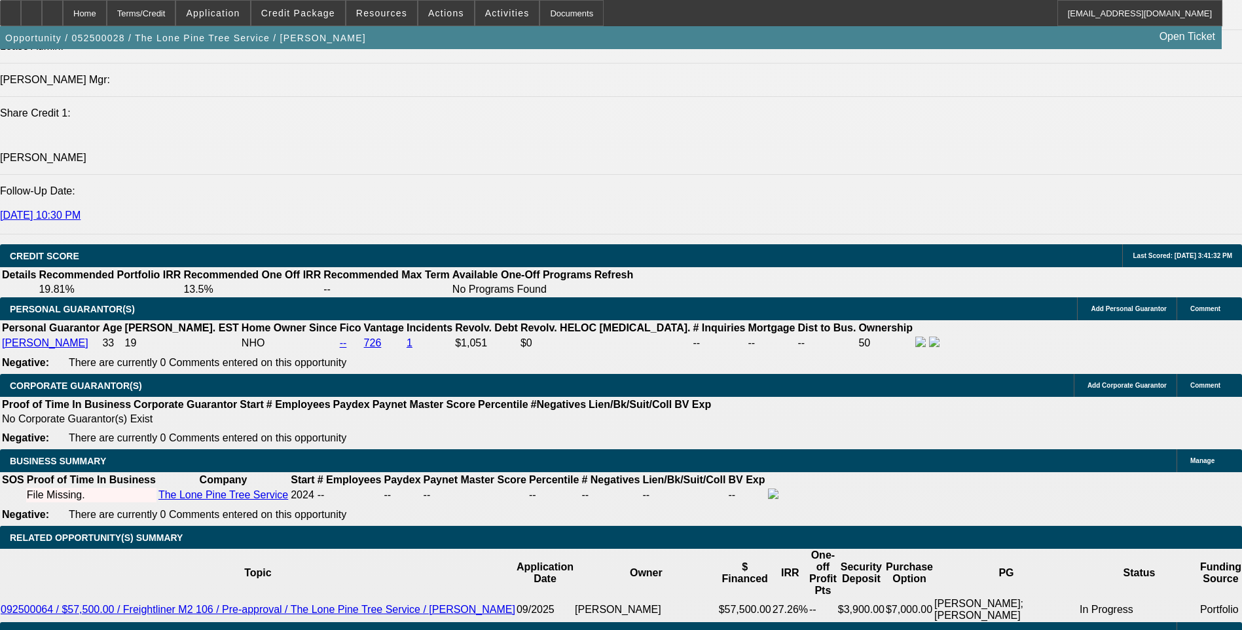
scroll to position [1636, 0]
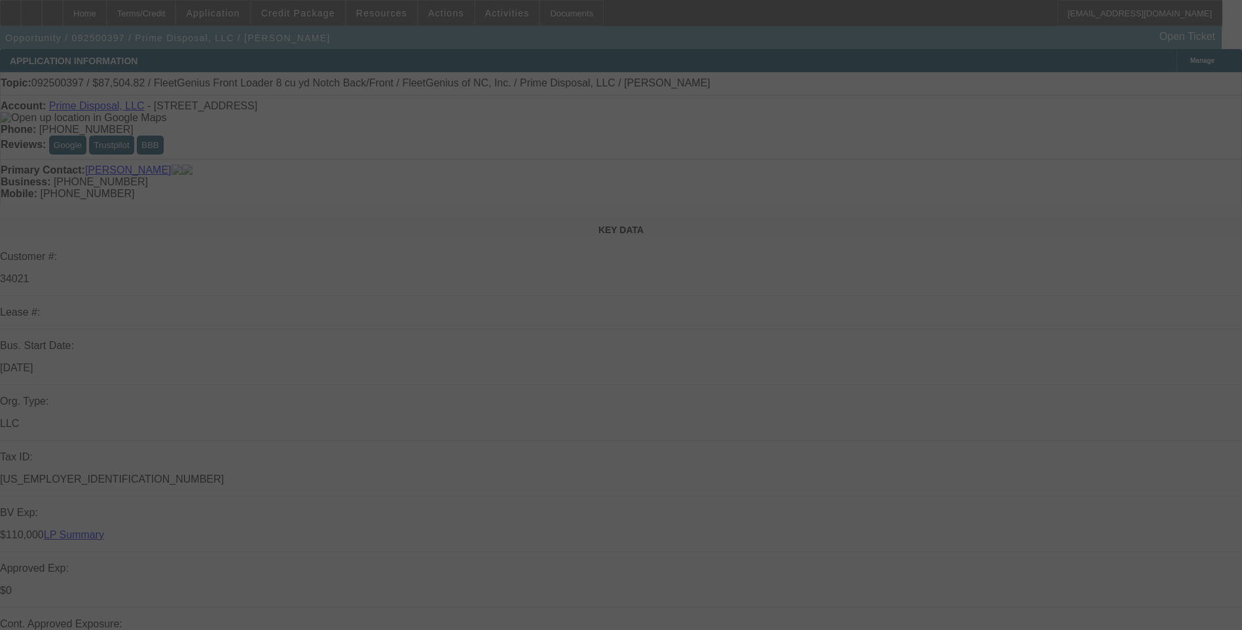
select select "0.2"
select select "0"
select select "0.2"
select select "0"
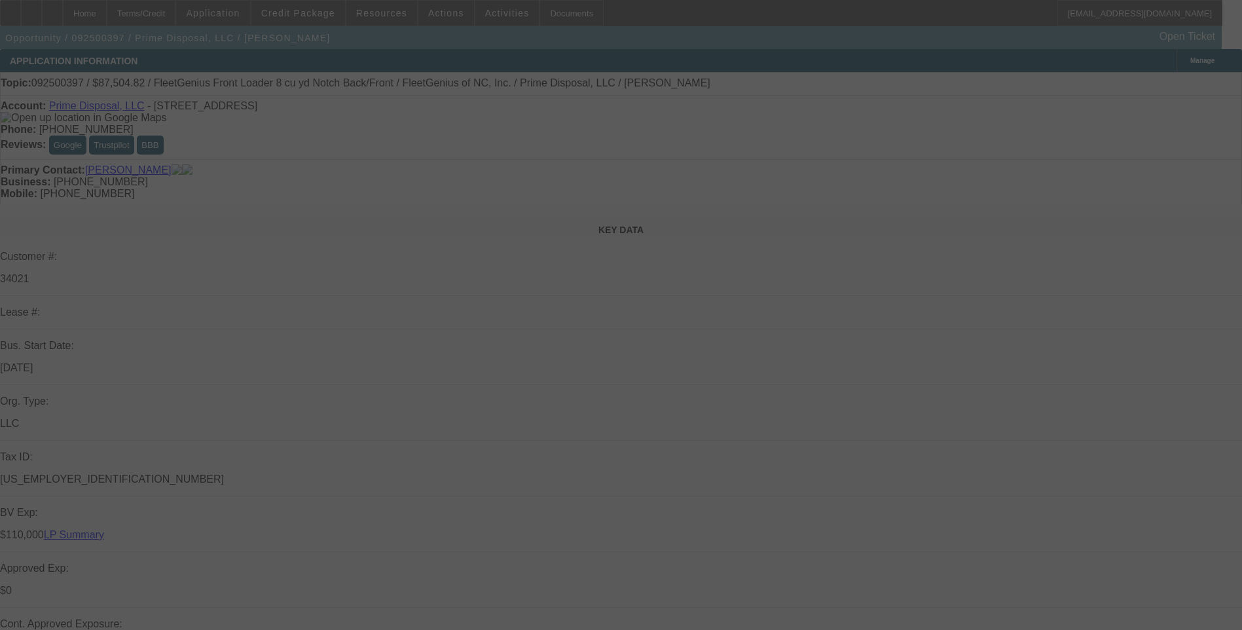
select select "0"
select select "0.2"
select select "0"
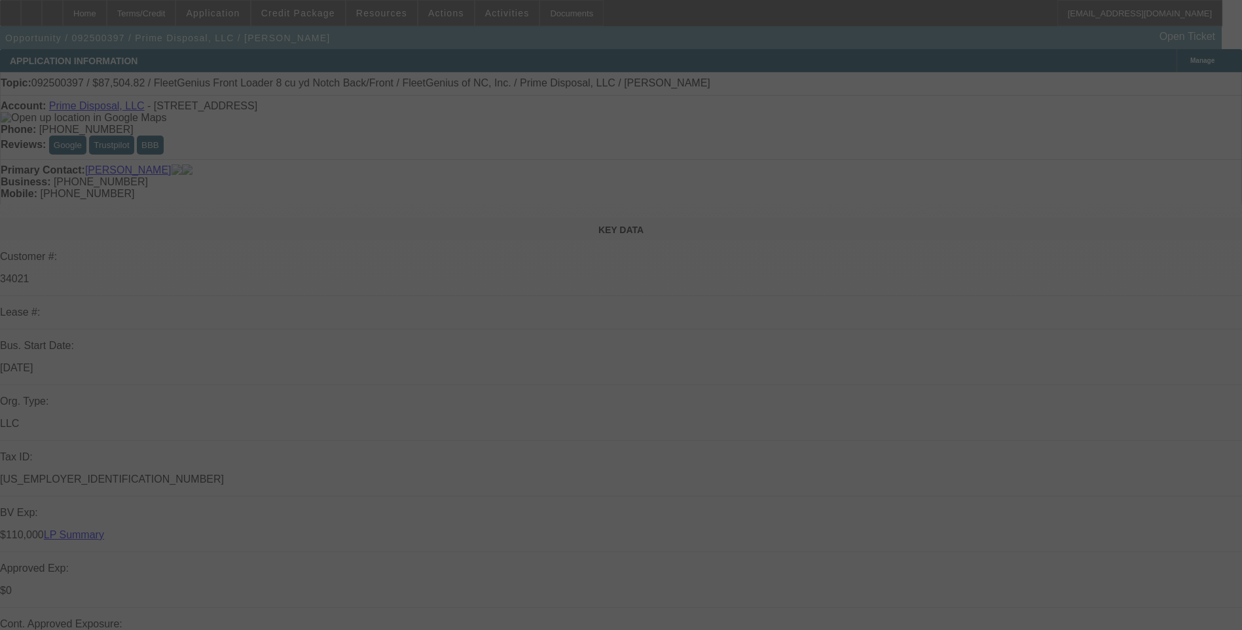
select select "0"
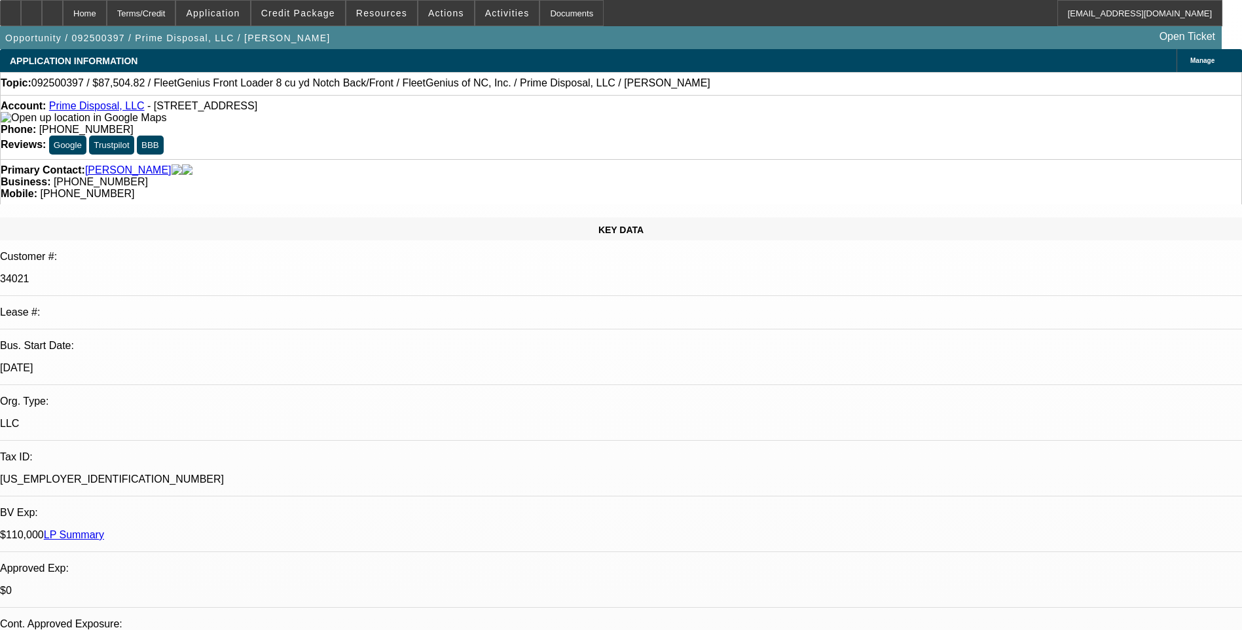
select select "1"
select select "6"
select select "1"
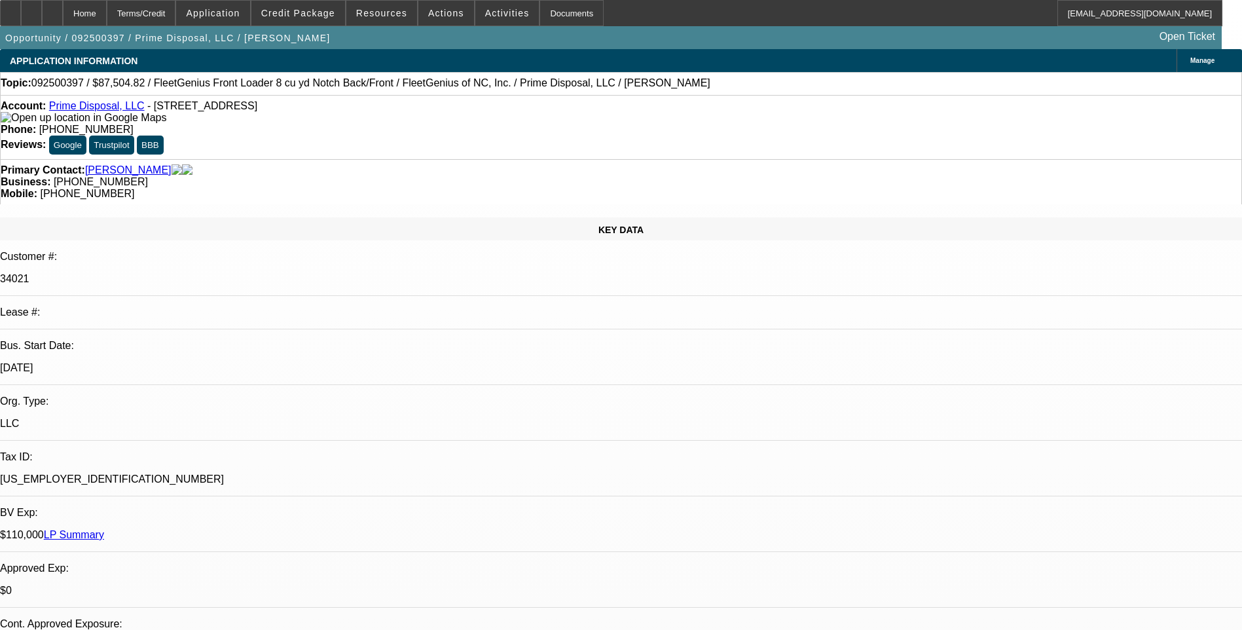
select select "6"
select select "1"
select select "6"
select select "1"
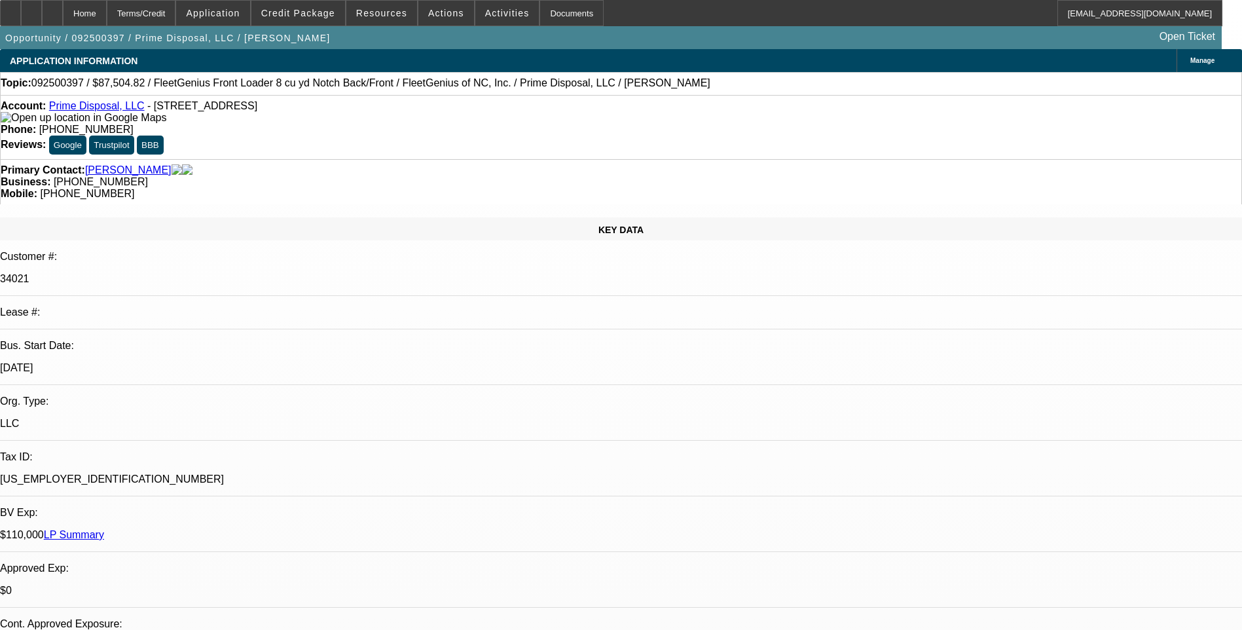
select select "1"
select select "6"
click at [176, 13] on div "Terms/Credit" at bounding box center [141, 13] width 69 height 26
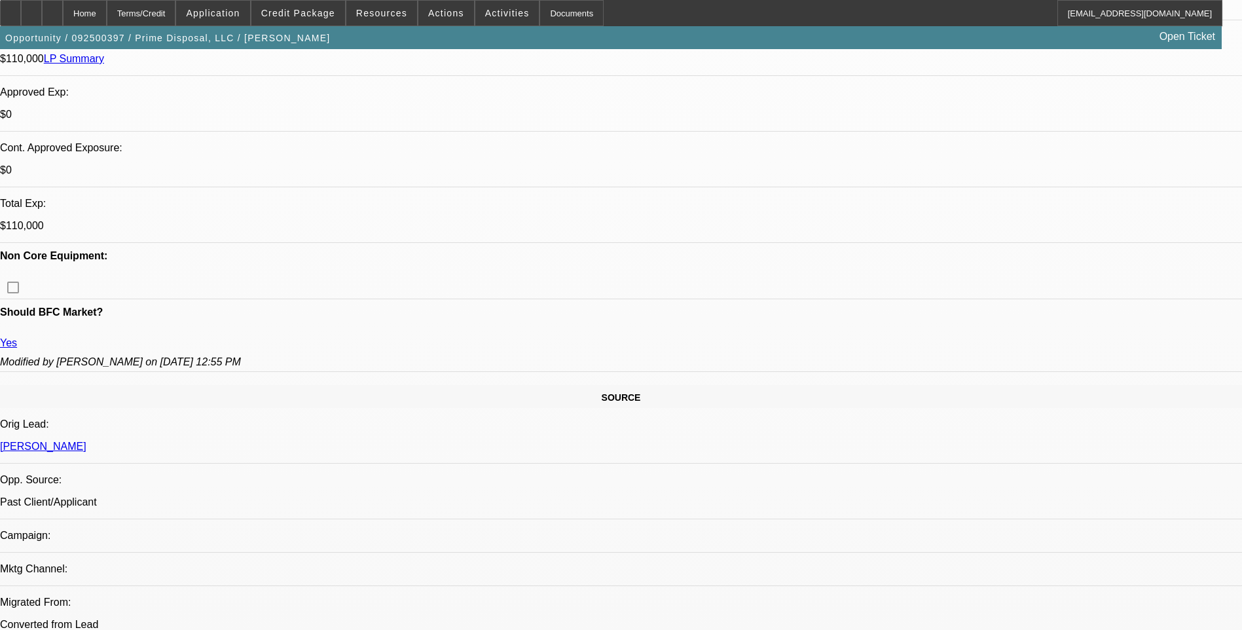
scroll to position [474, 0]
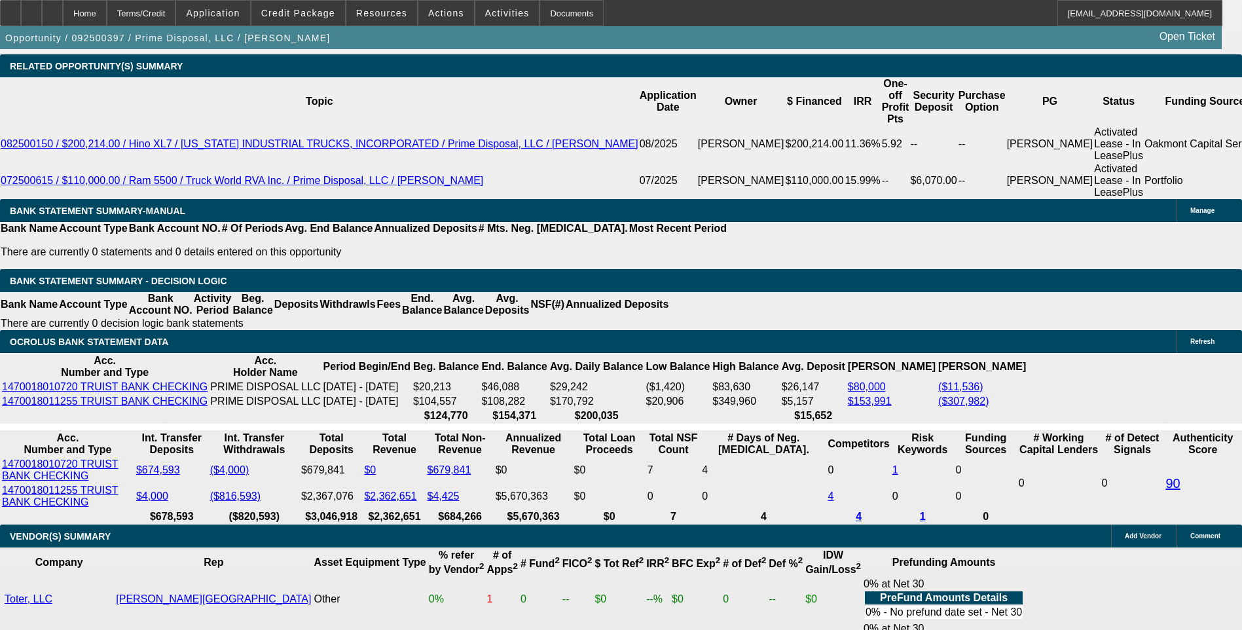
scroll to position [2372, 0]
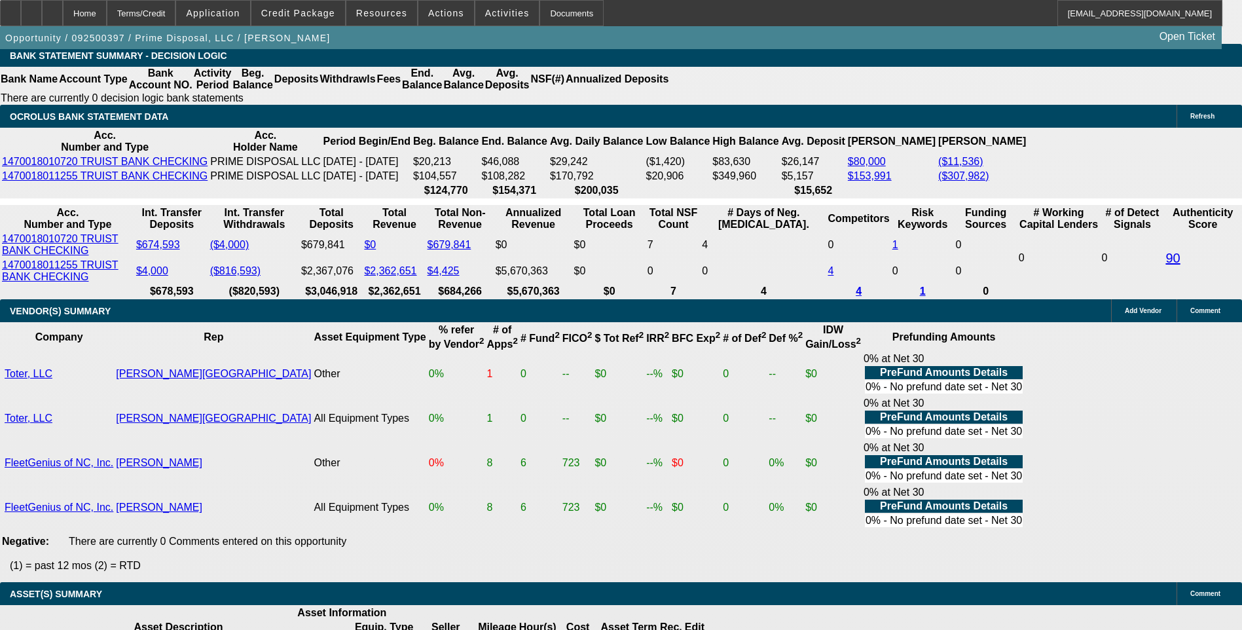
scroll to position [878, 0]
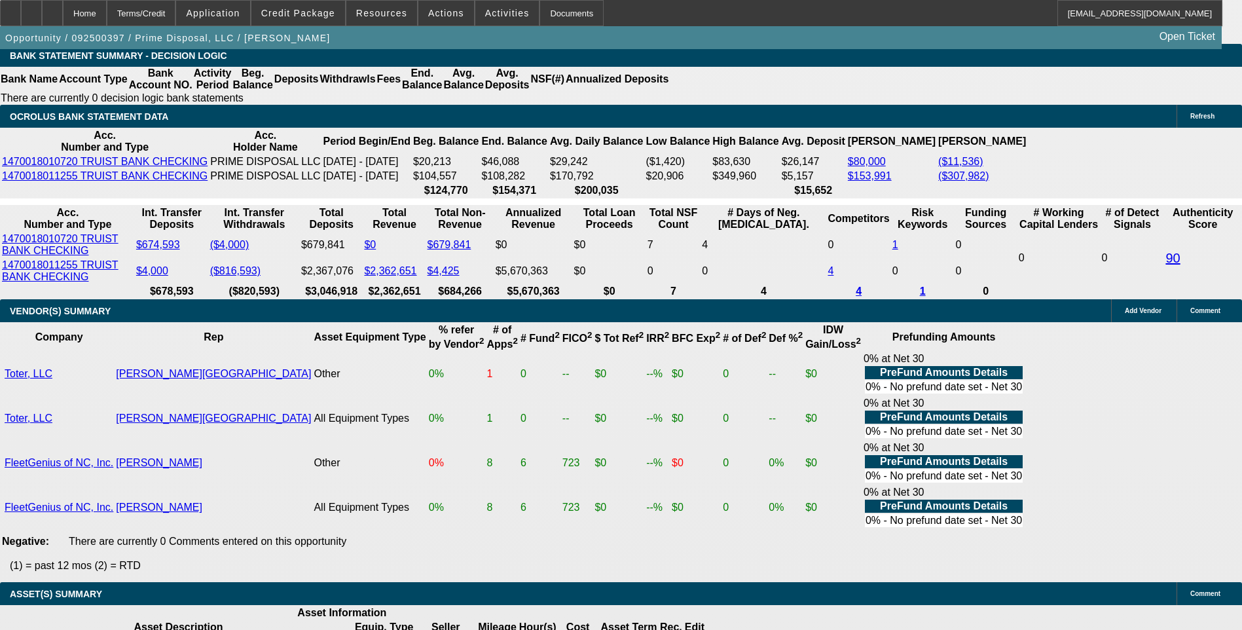
drag, startPoint x: 976, startPoint y: 268, endPoint x: 978, endPoint y: 233, distance: 34.7
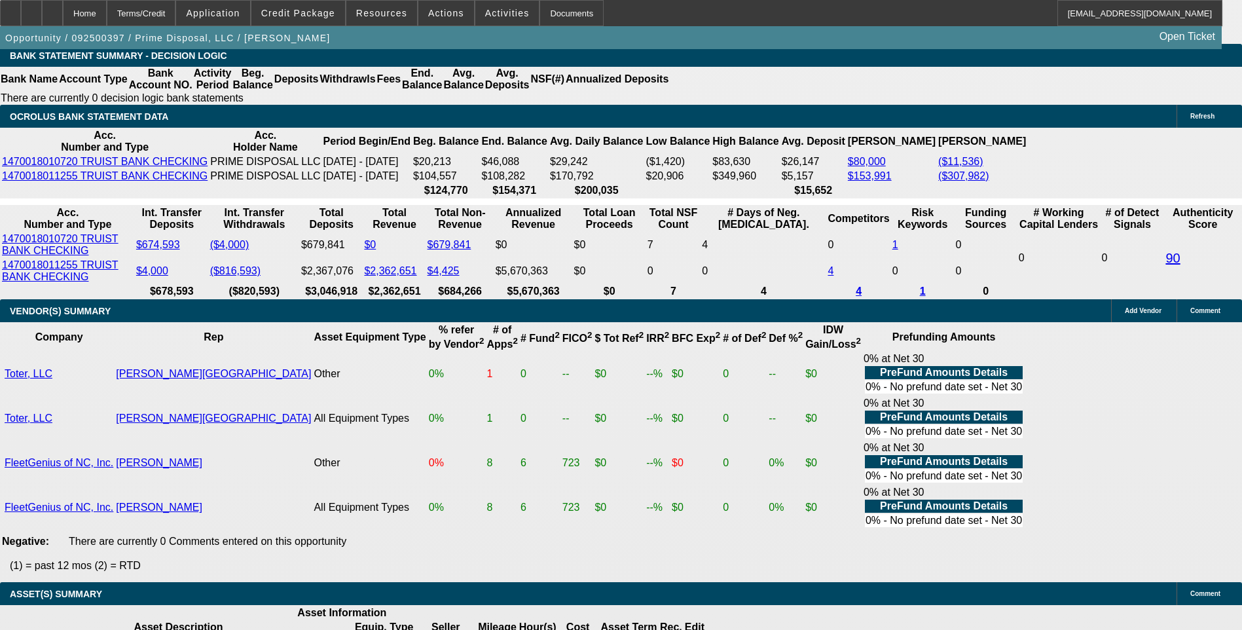
scroll to position [617, 0]
drag, startPoint x: 968, startPoint y: 259, endPoint x: 971, endPoint y: 237, distance: 22.5
drag, startPoint x: 983, startPoint y: 189, endPoint x: 1003, endPoint y: 159, distance: 35.9
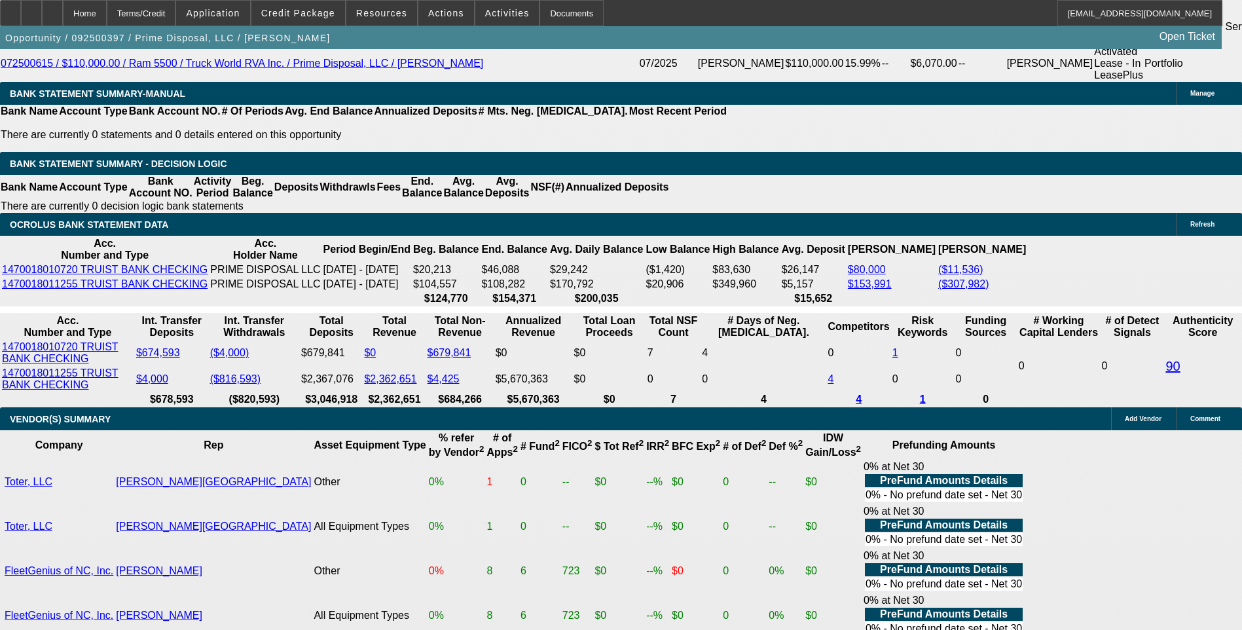
scroll to position [2438, 0]
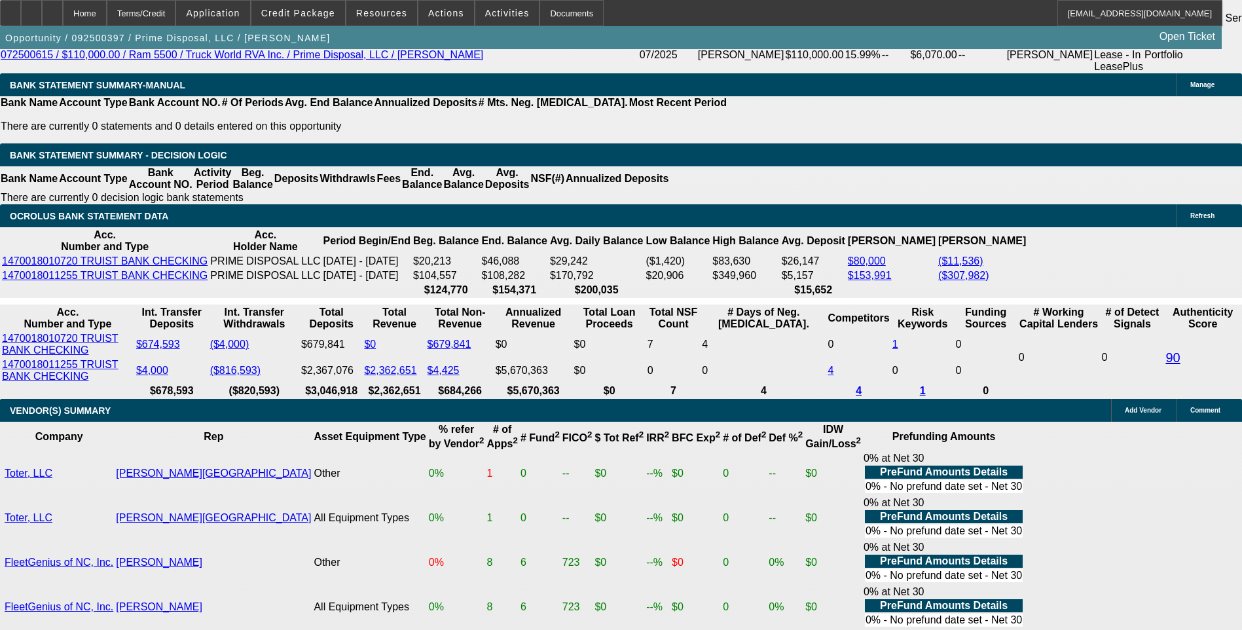
scroll to position [2438, 0]
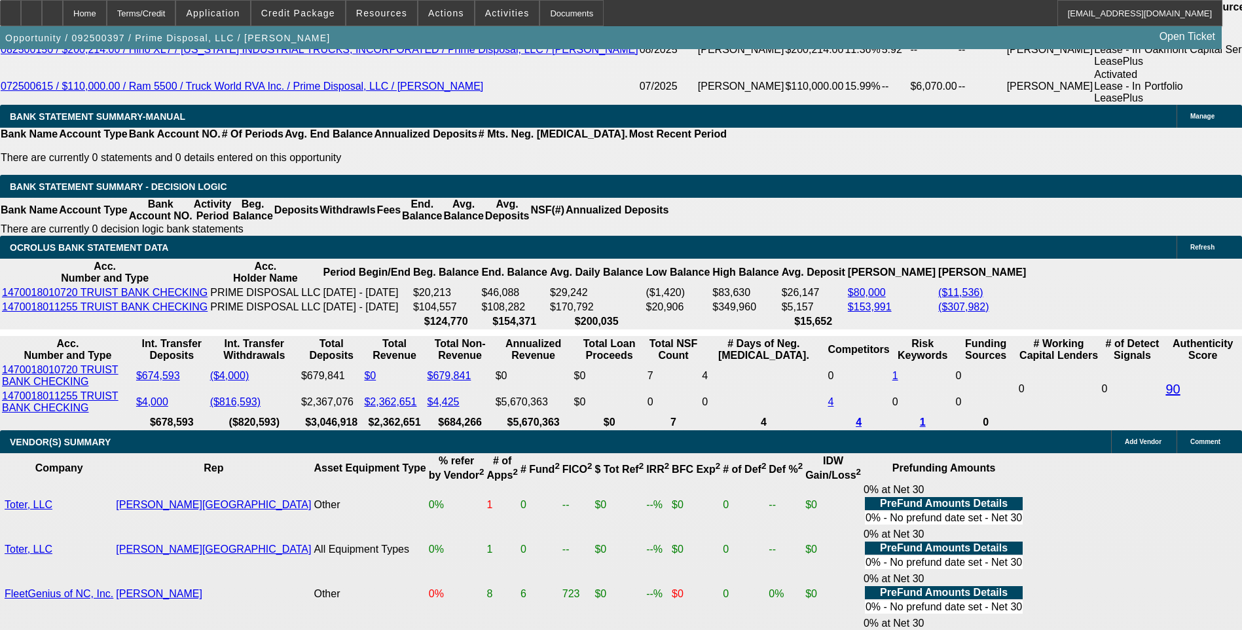
scroll to position [0, 0]
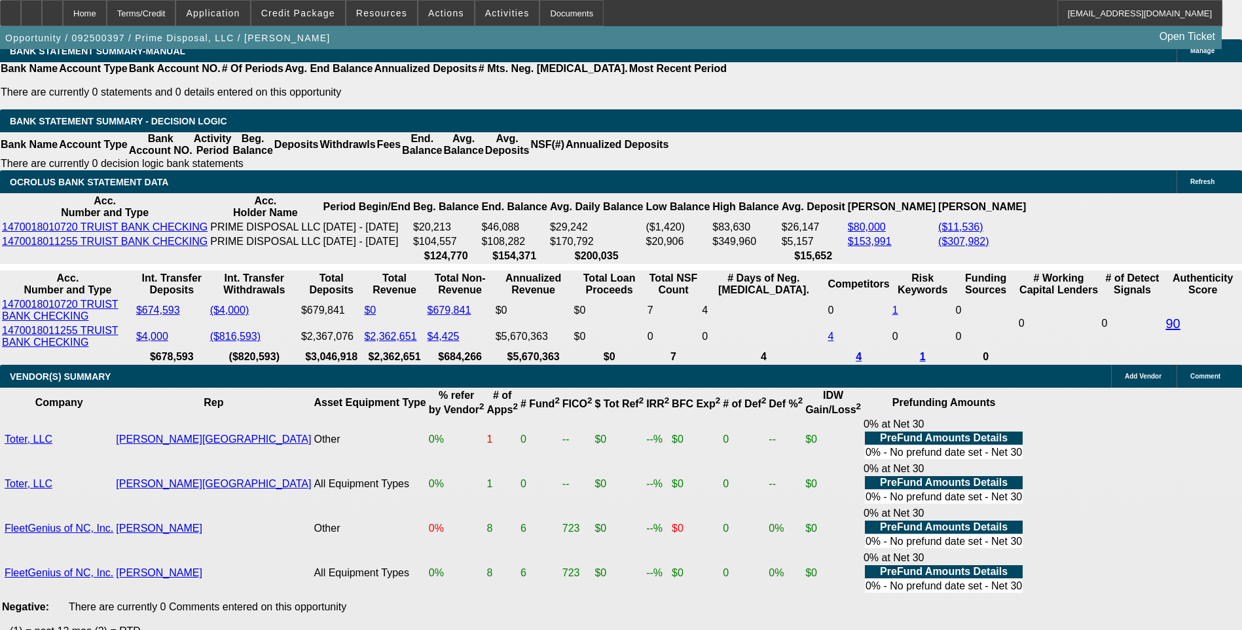
scroll to position [2438, 0]
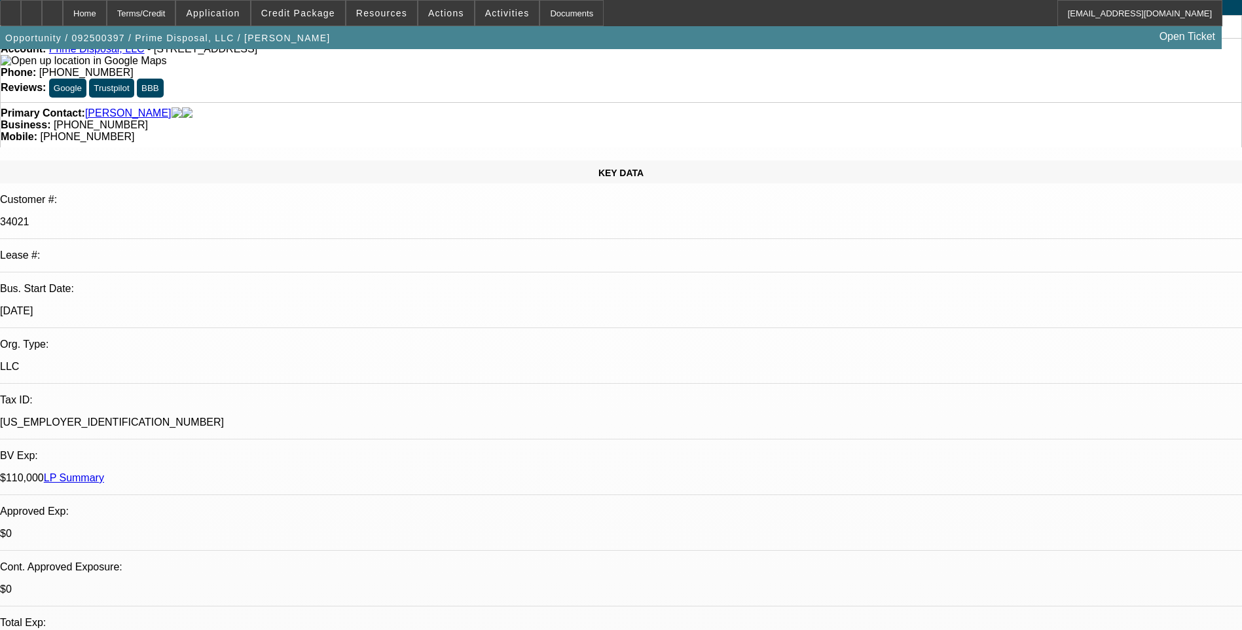
scroll to position [0, 0]
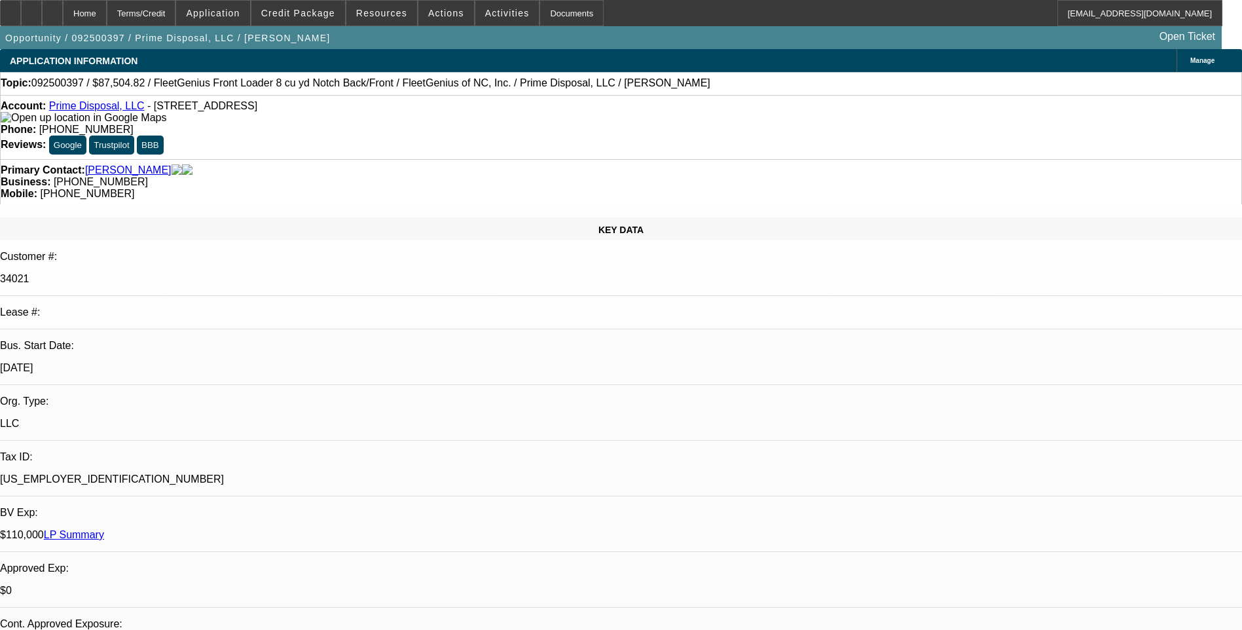
drag, startPoint x: 89, startPoint y: 21, endPoint x: 372, endPoint y: 52, distance: 284.4
click at [63, 21] on div at bounding box center [52, 13] width 21 height 26
select select "0.2"
select select "0"
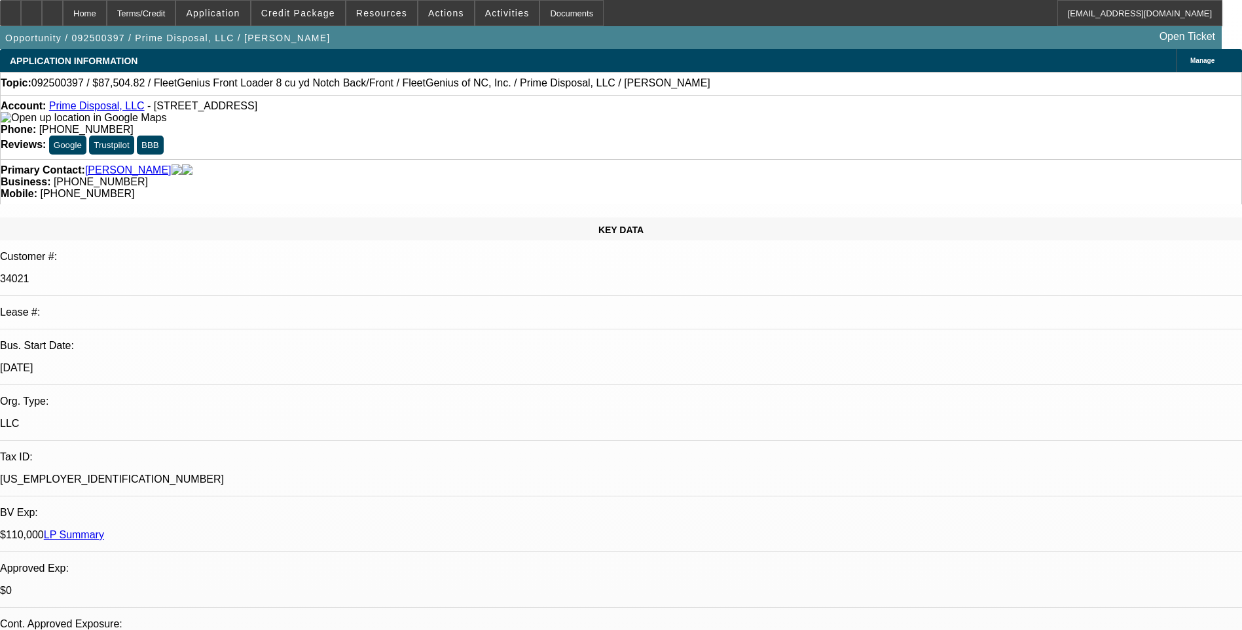
select select "0.2"
select select "0"
select select "0.2"
select select "0"
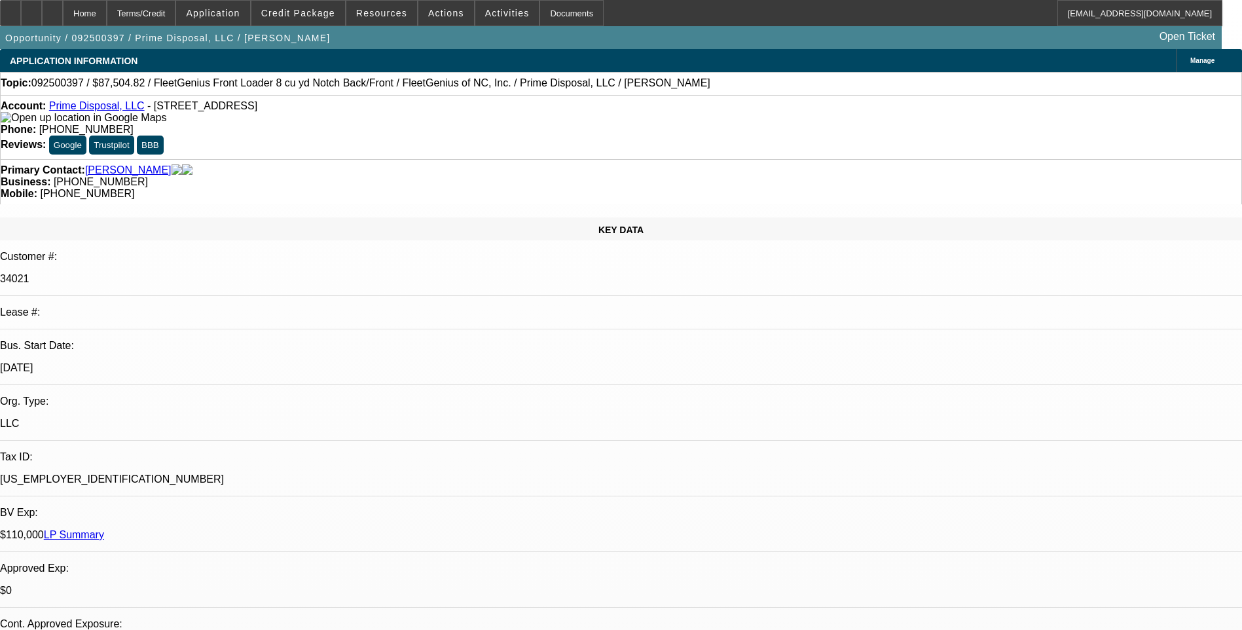
select select "0"
select select "1"
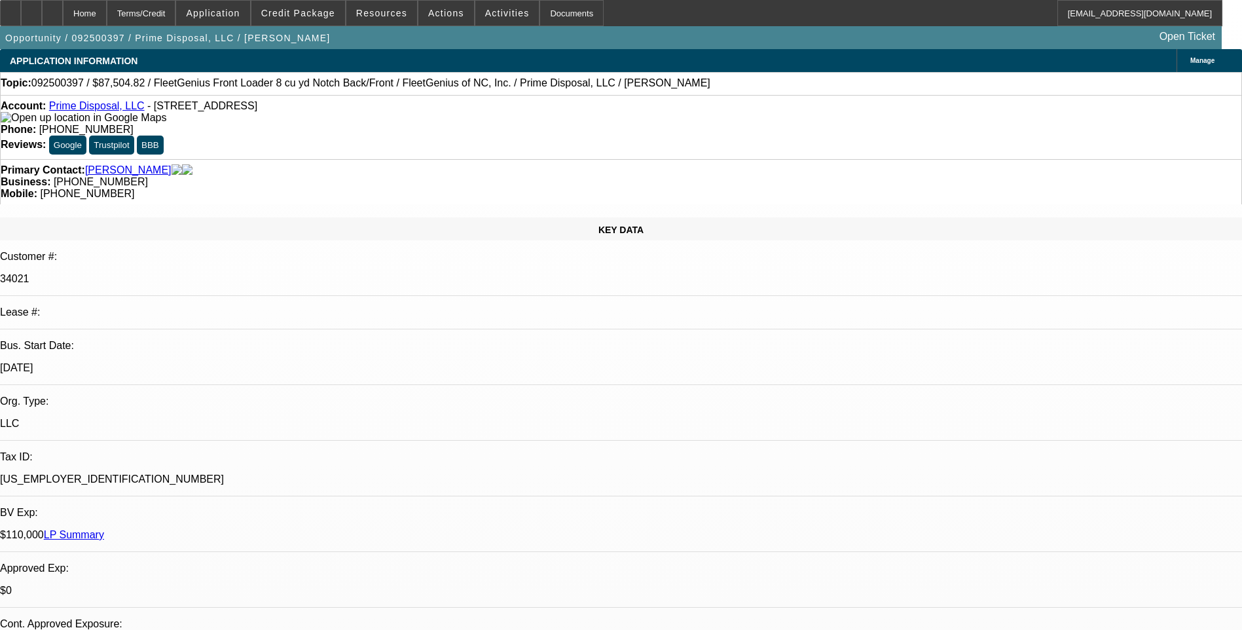
select select "1"
select select "6"
select select "1"
select select "6"
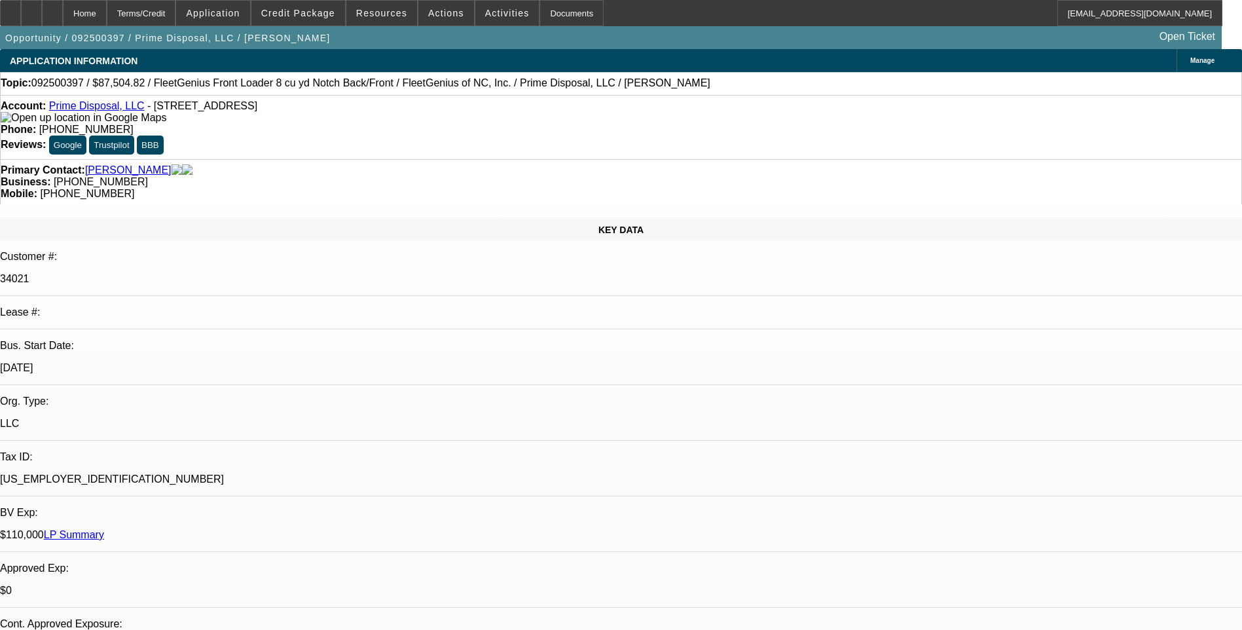
select select "1"
select select "6"
select select "1"
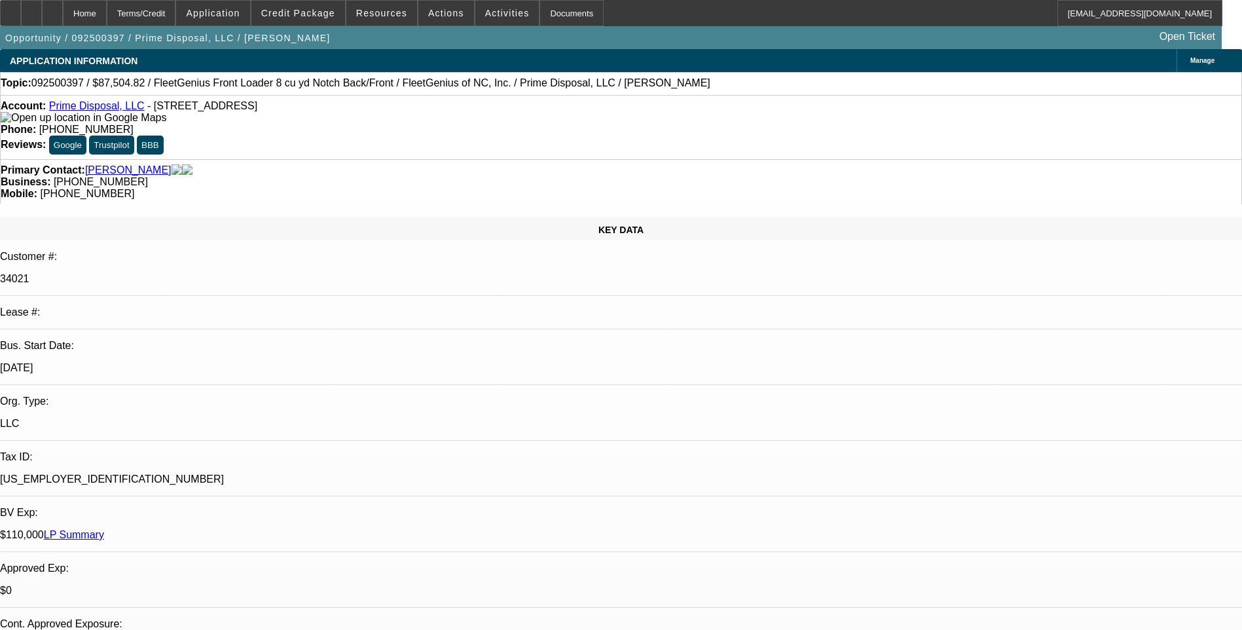
select select "6"
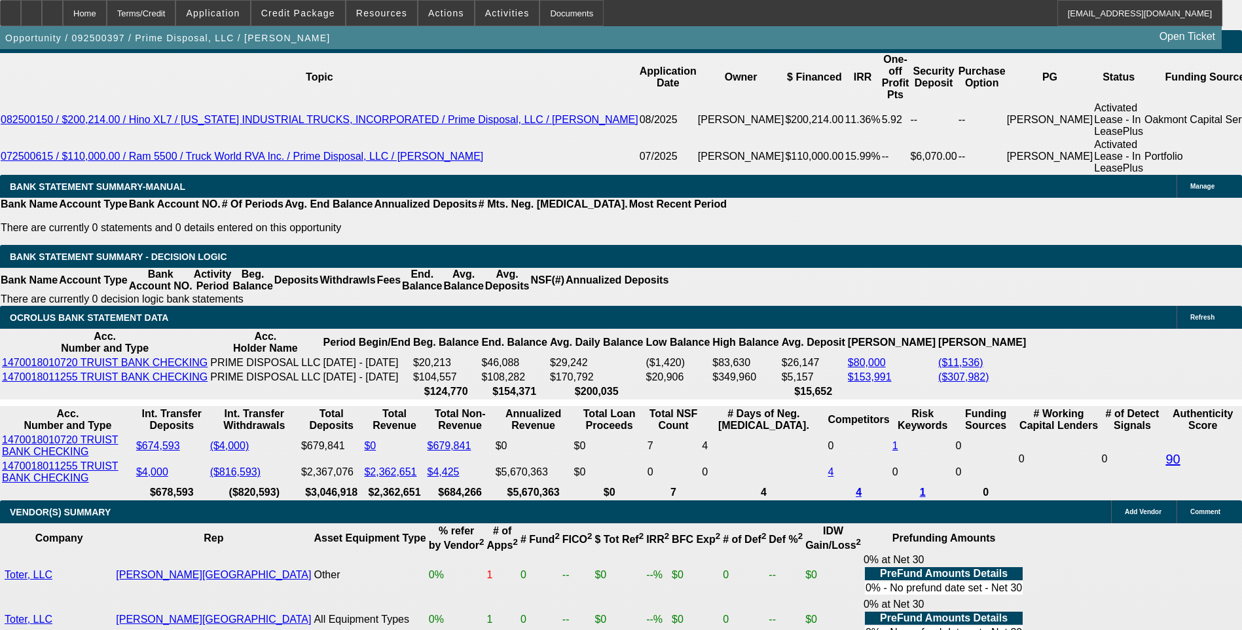
scroll to position [2356, 0]
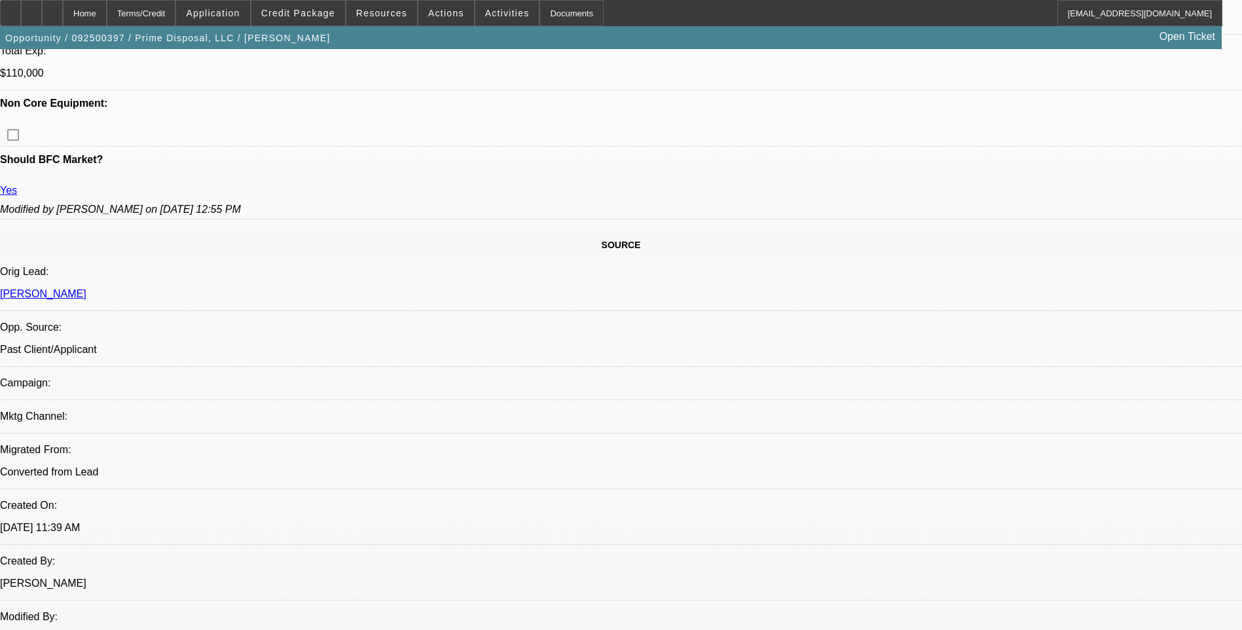
scroll to position [0, 0]
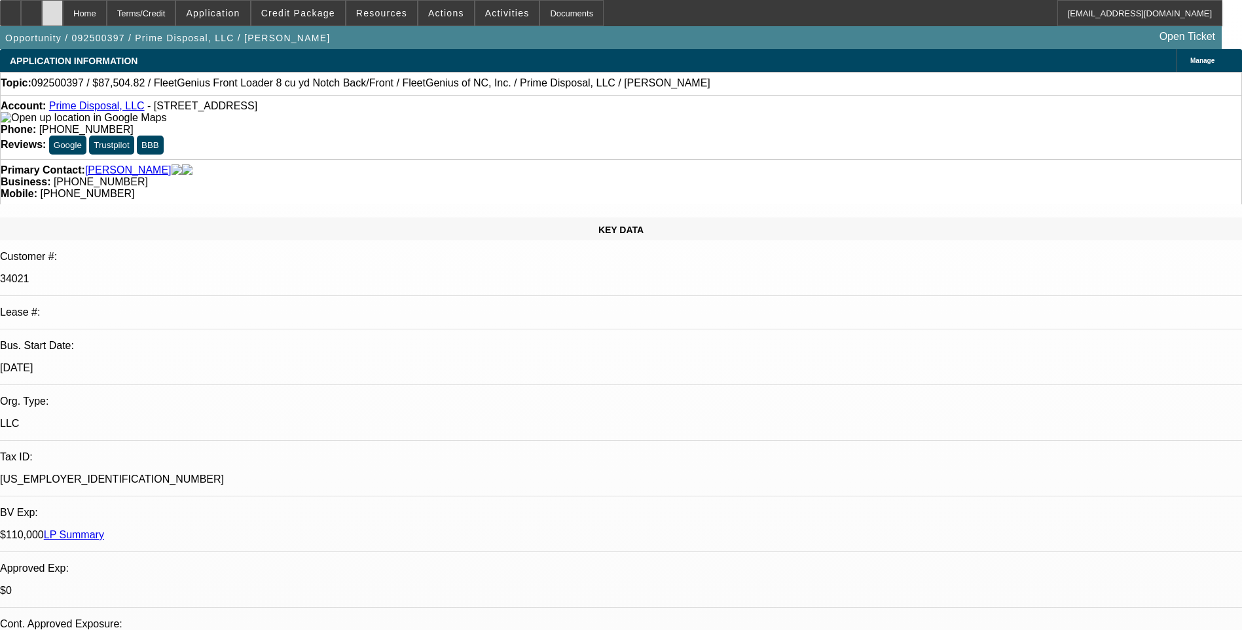
click at [52, 9] on icon at bounding box center [52, 9] width 0 height 0
select select "0.2"
select select "0"
select select "0.2"
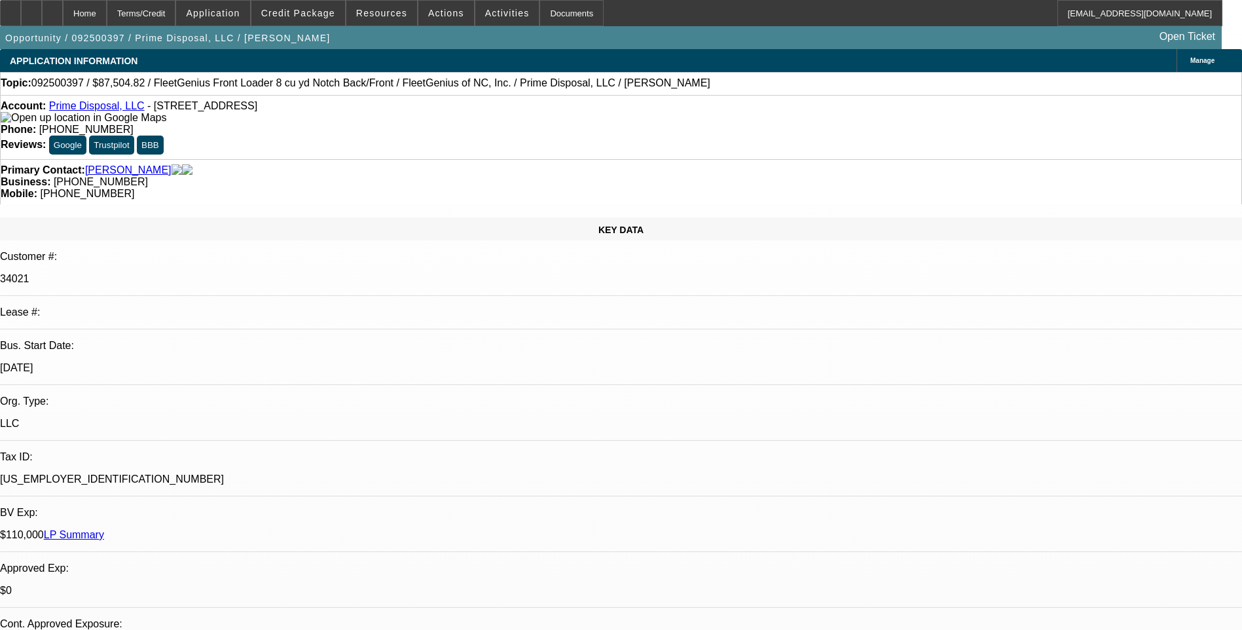
select select "0"
select select "0.2"
select select "0"
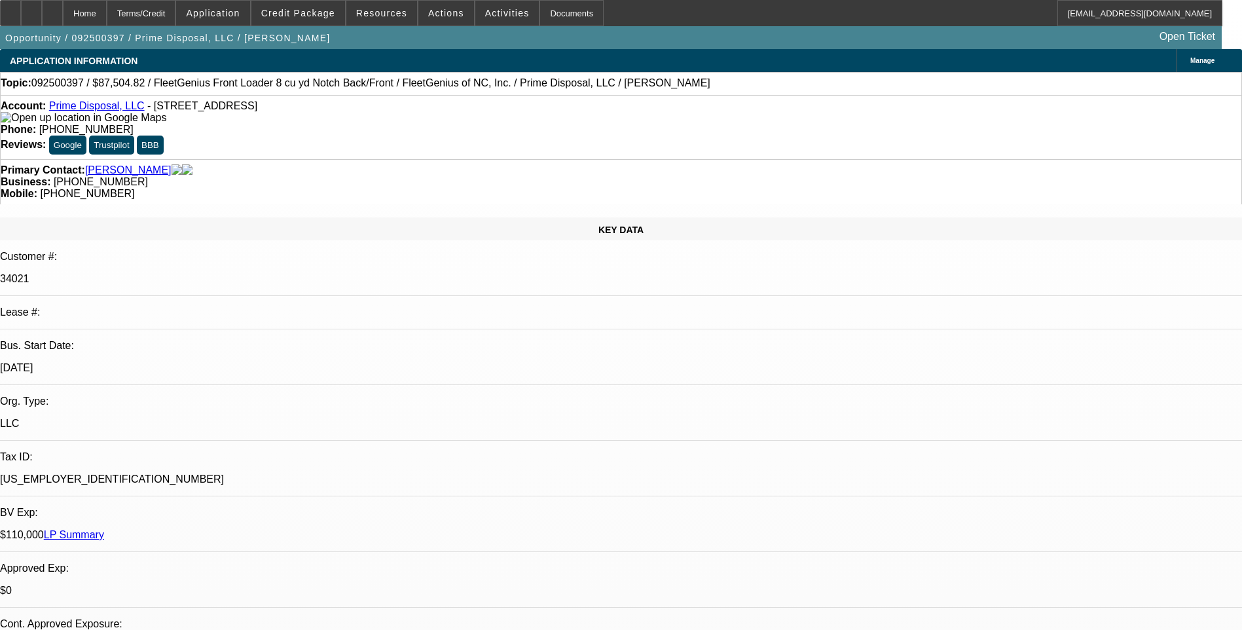
select select "0"
select select "1"
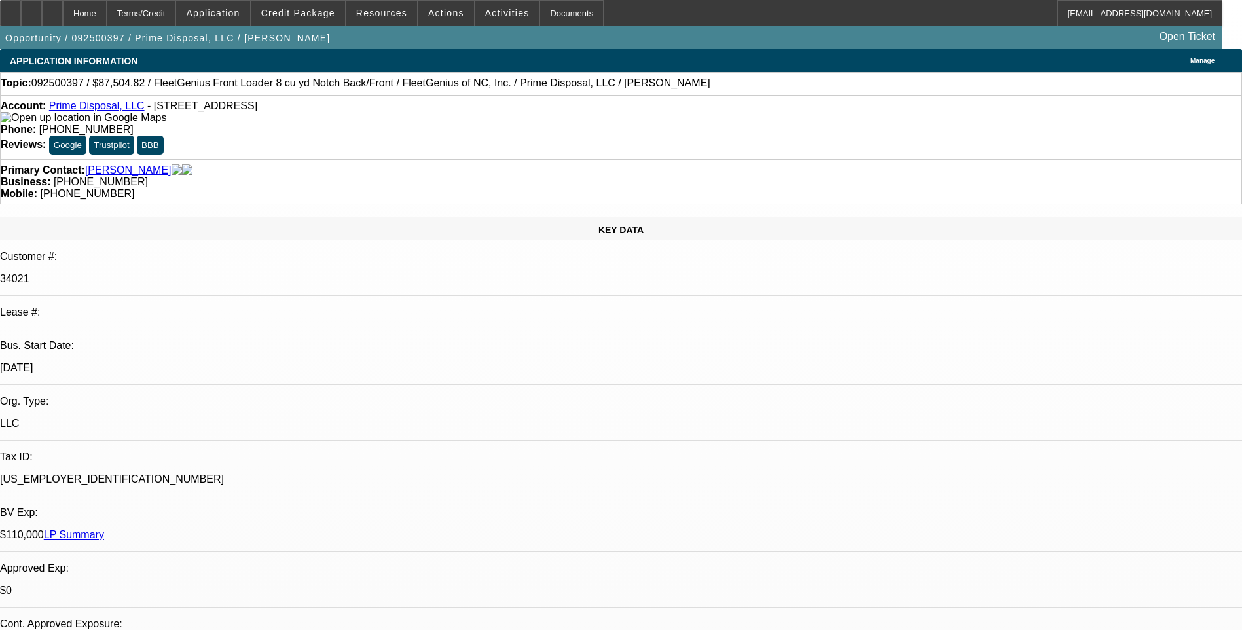
select select "6"
select select "1"
select select "6"
select select "1"
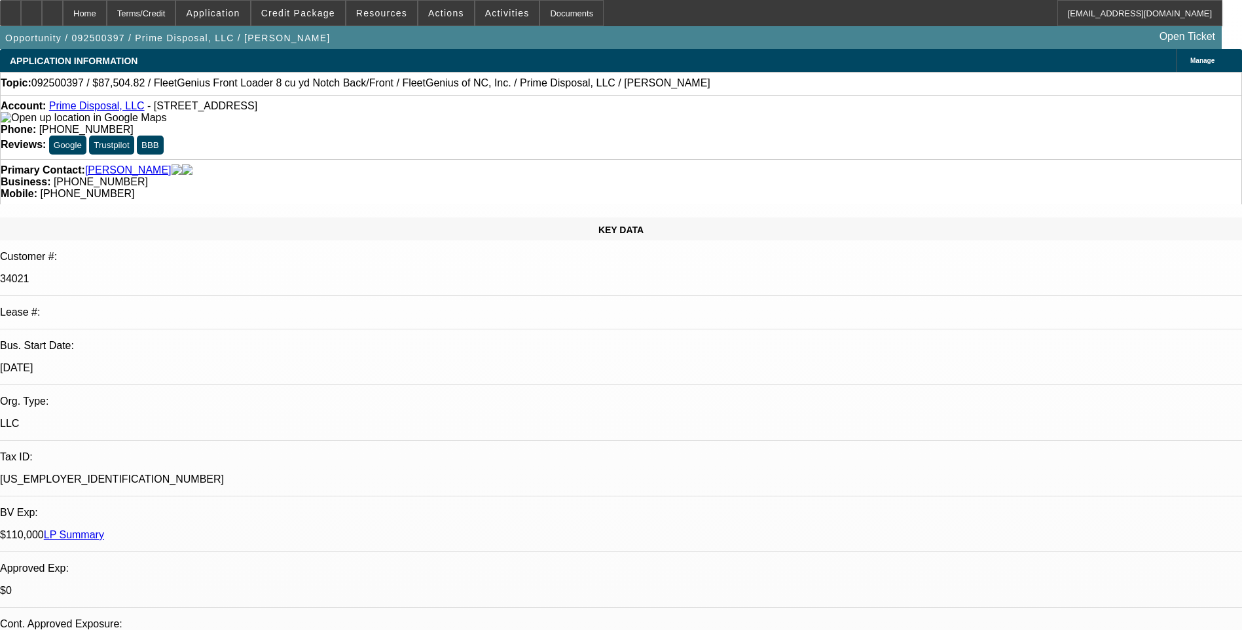
select select "1"
select select "6"
select select "1"
select select "6"
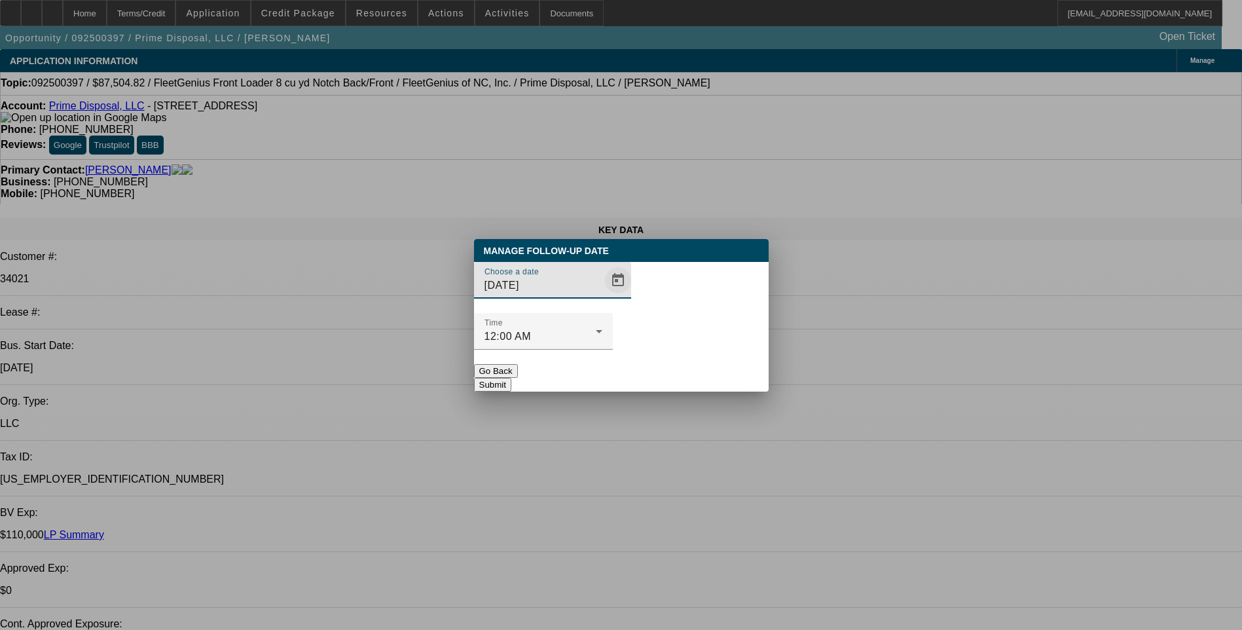
click at [602, 296] on span "Open calendar" at bounding box center [617, 279] width 31 height 31
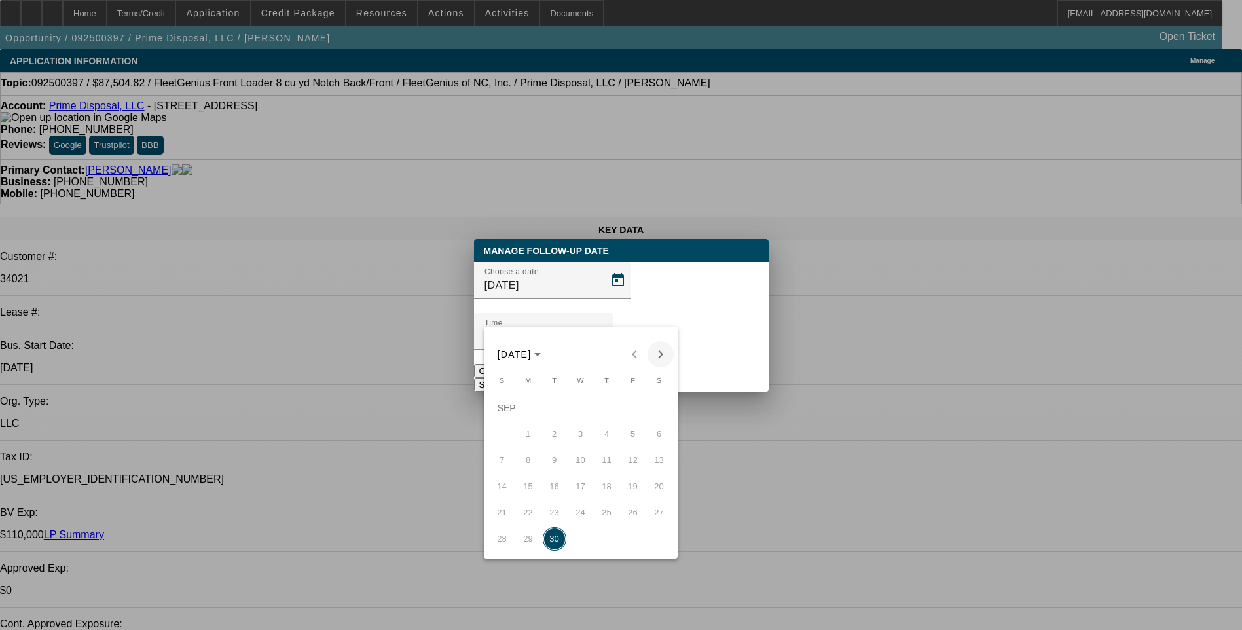
click at [656, 363] on span "Next month" at bounding box center [660, 354] width 26 height 26
click at [583, 413] on span "1" at bounding box center [581, 408] width 24 height 24
type input "10/1/2025"
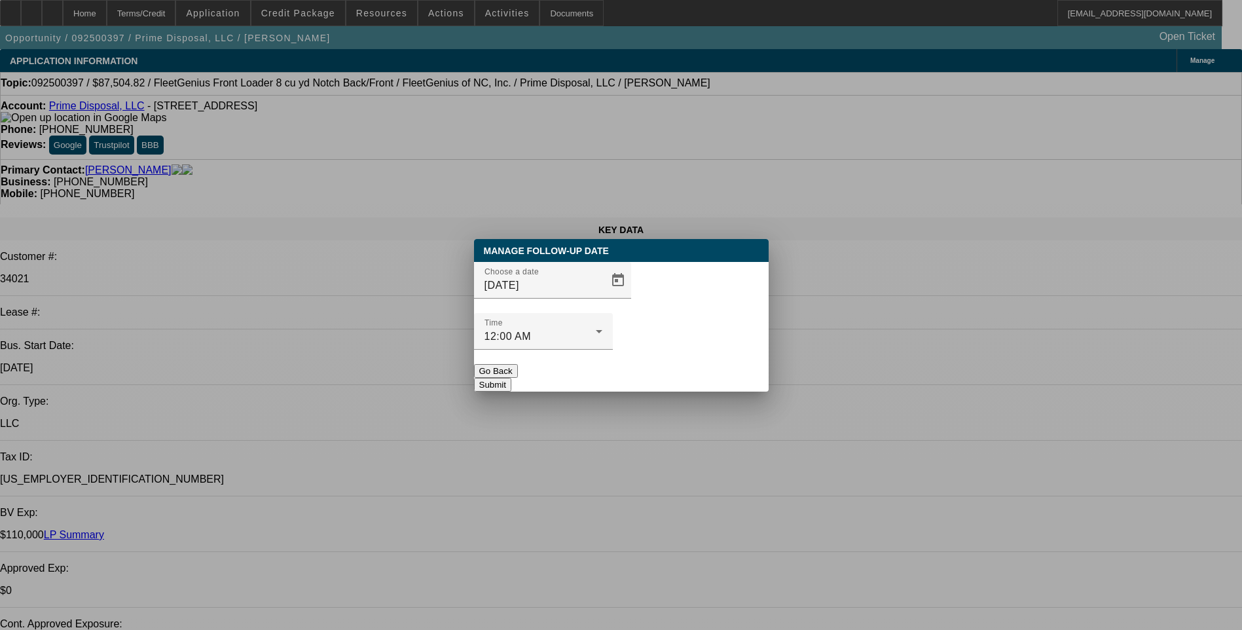
click at [511, 378] on button "Submit" at bounding box center [492, 385] width 37 height 14
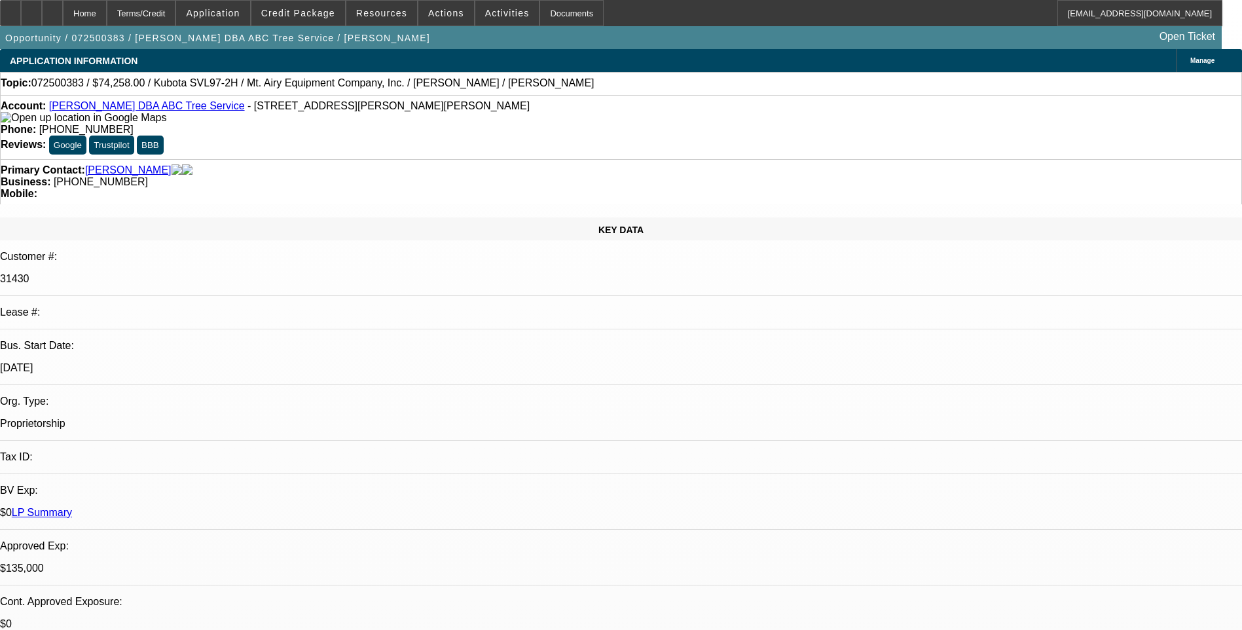
select select "0"
select select "2"
select select "0"
select select "0.1"
select select "0"
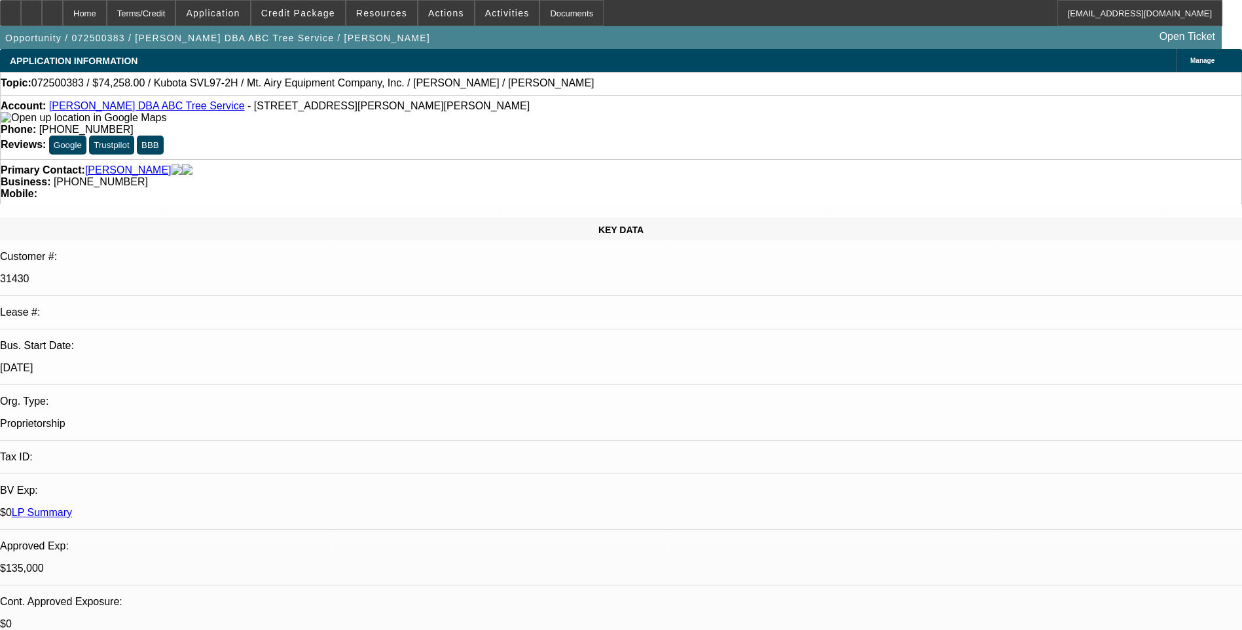
select select "0"
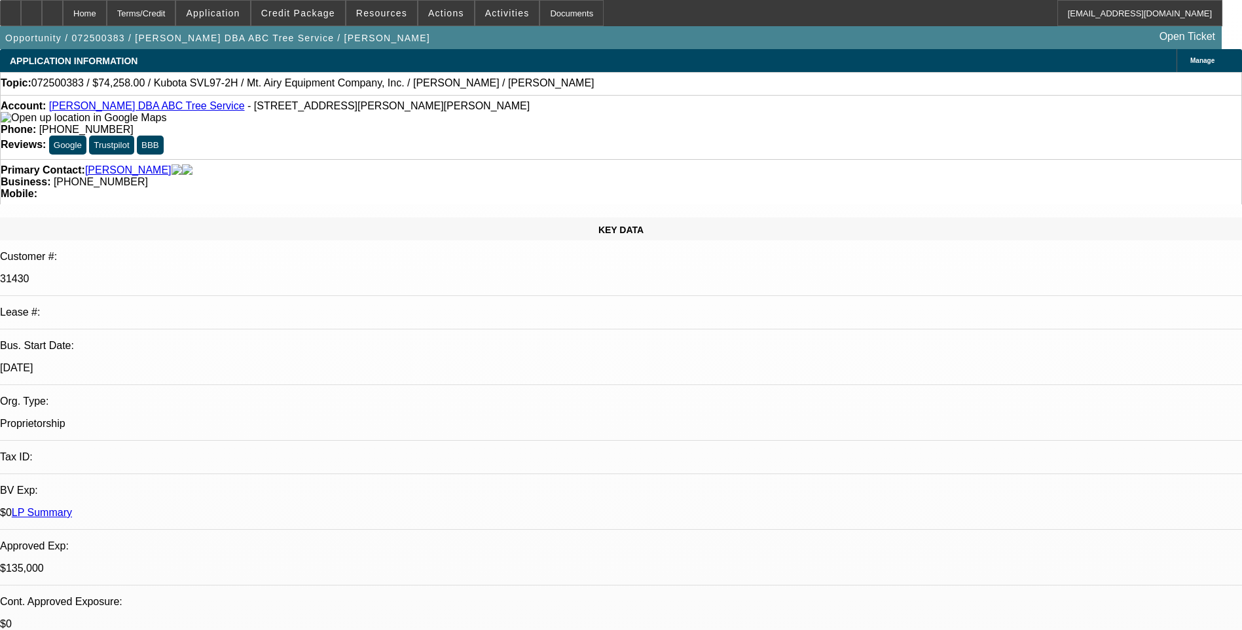
select select "0"
select select "1"
select select "2"
select select "6"
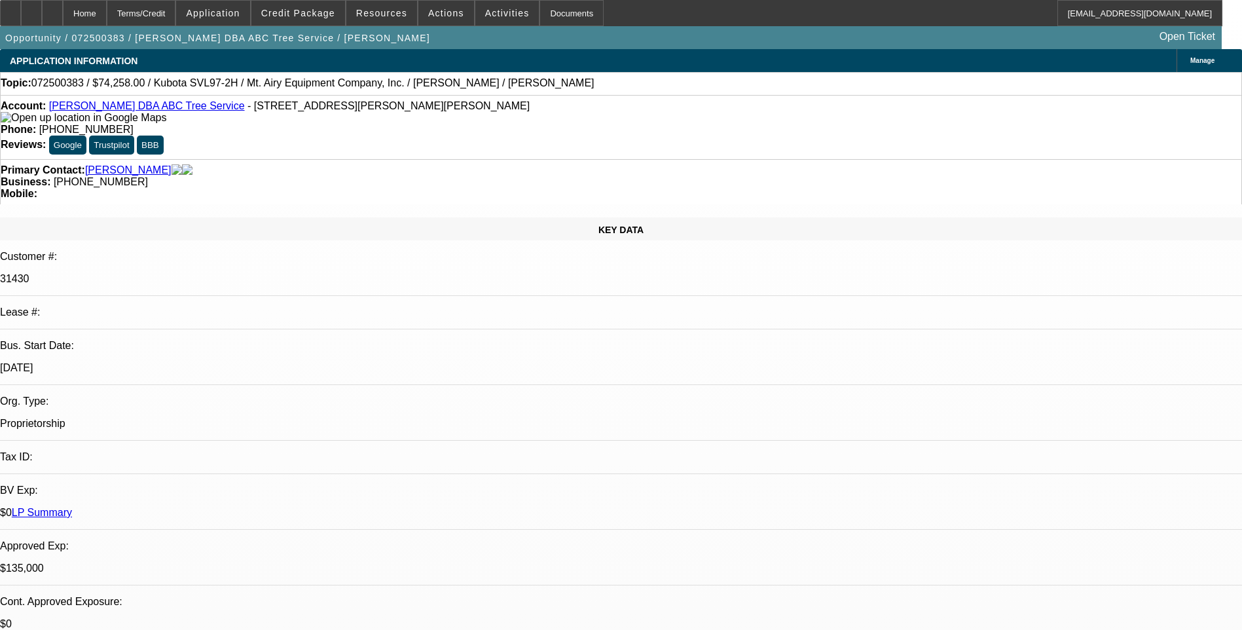
select select "1"
select select "6"
select select "1"
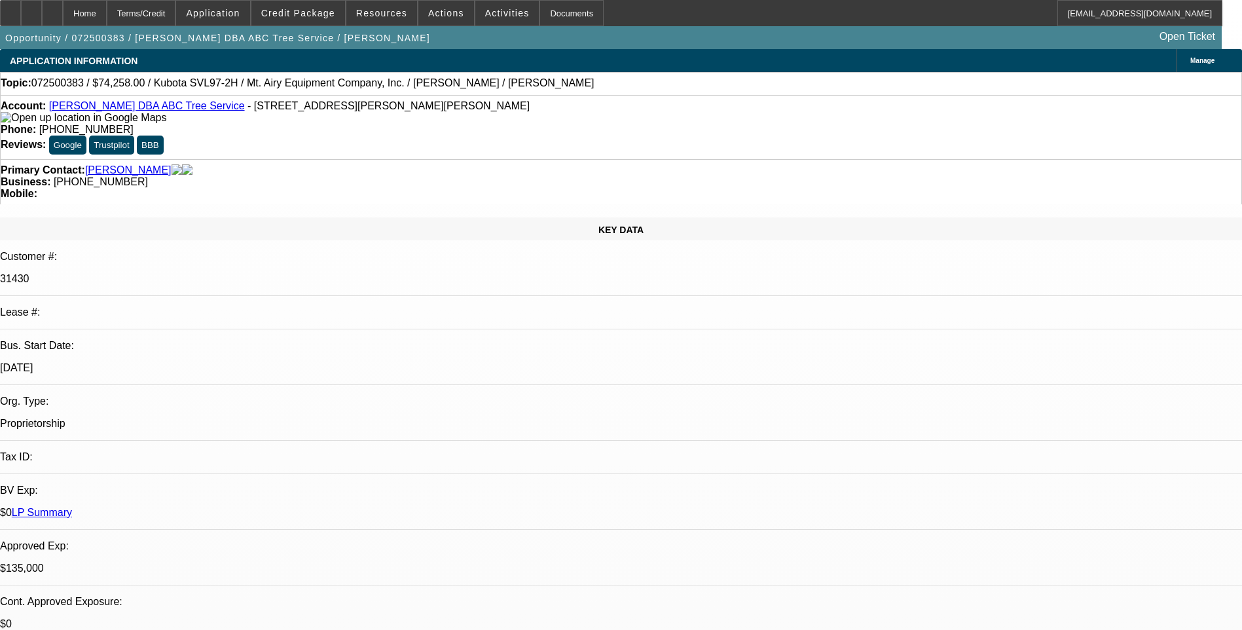
select select "6"
select select "1"
select select "6"
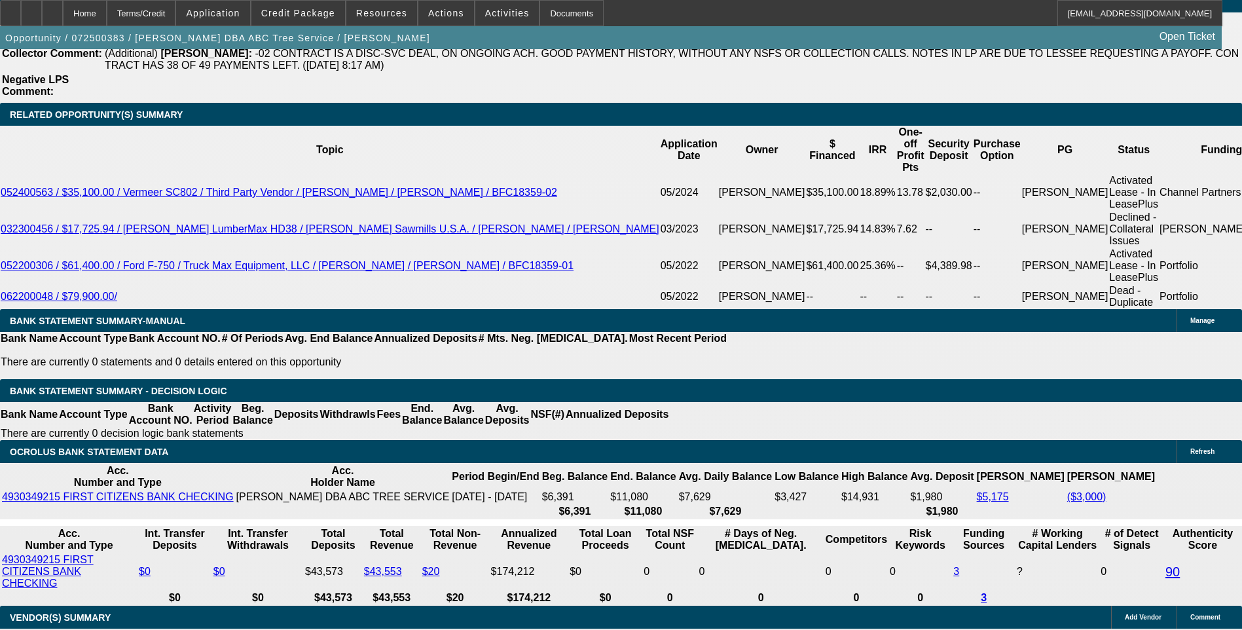
scroll to position [2291, 0]
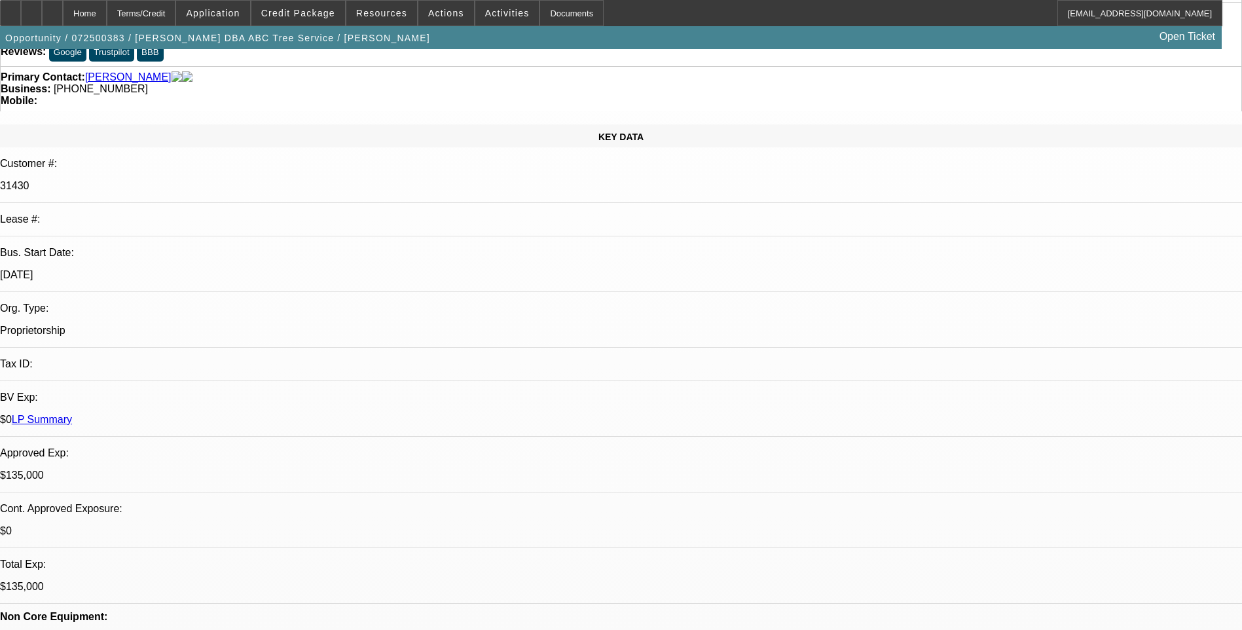
scroll to position [0, 0]
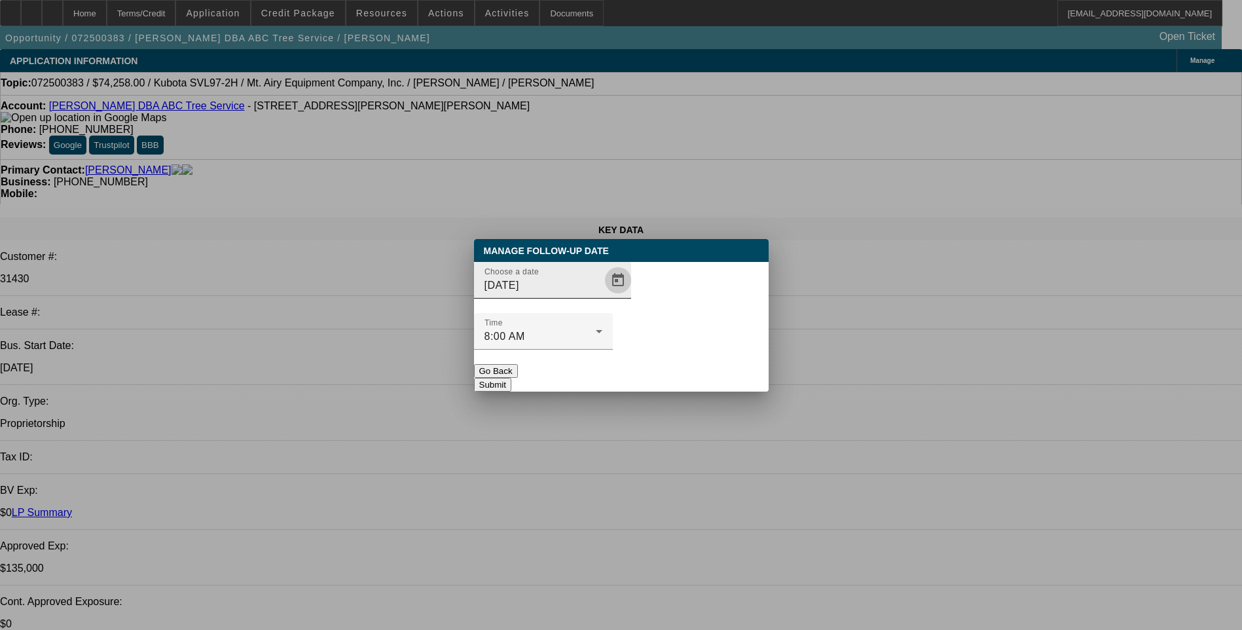
click at [602, 296] on span "Open calendar" at bounding box center [617, 279] width 31 height 31
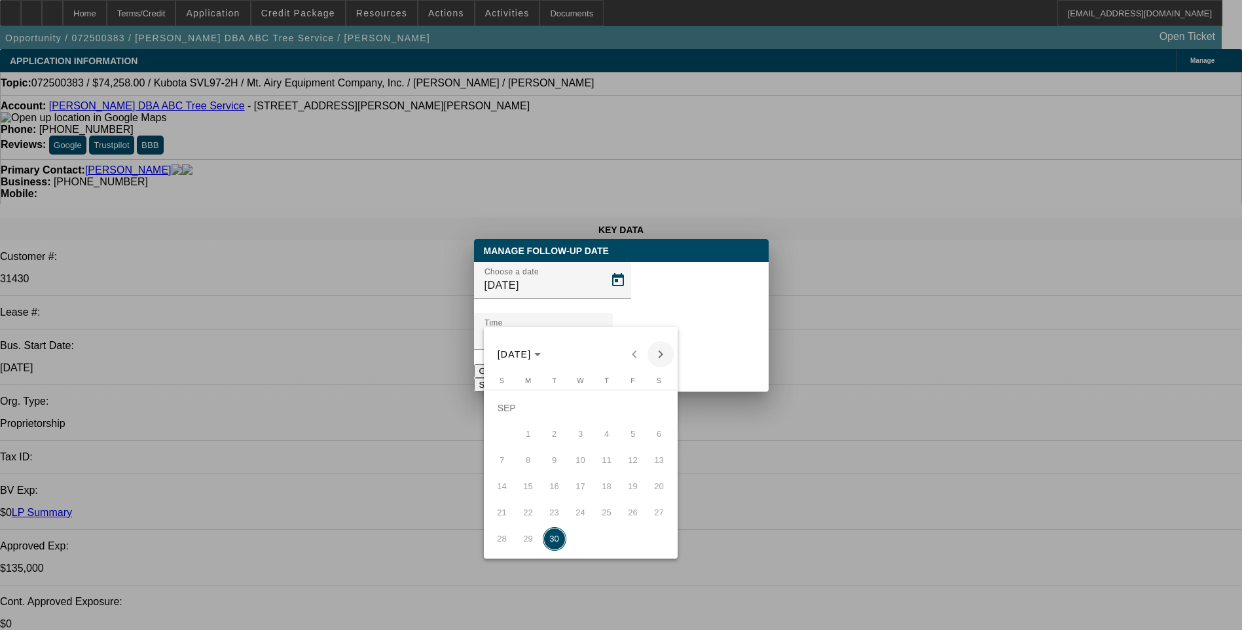
click at [660, 351] on span "Next month" at bounding box center [660, 354] width 26 height 26
click at [607, 412] on span "2" at bounding box center [607, 408] width 24 height 24
type input "10/2/2025"
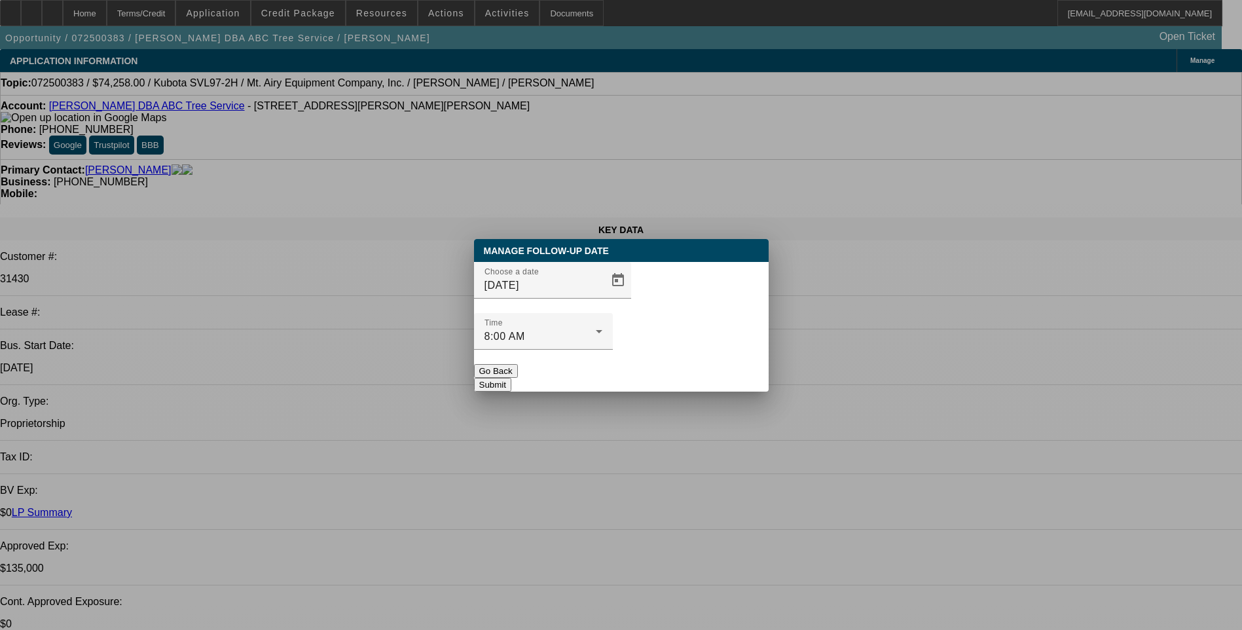
click at [511, 378] on button "Submit" at bounding box center [492, 385] width 37 height 14
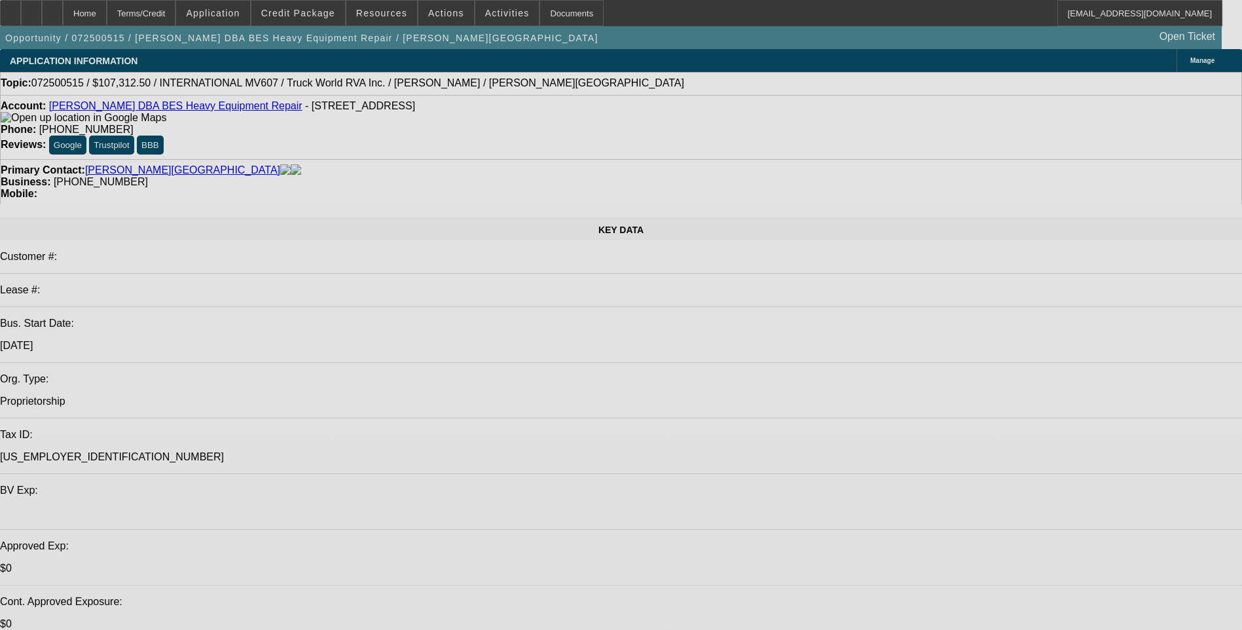
select select "0"
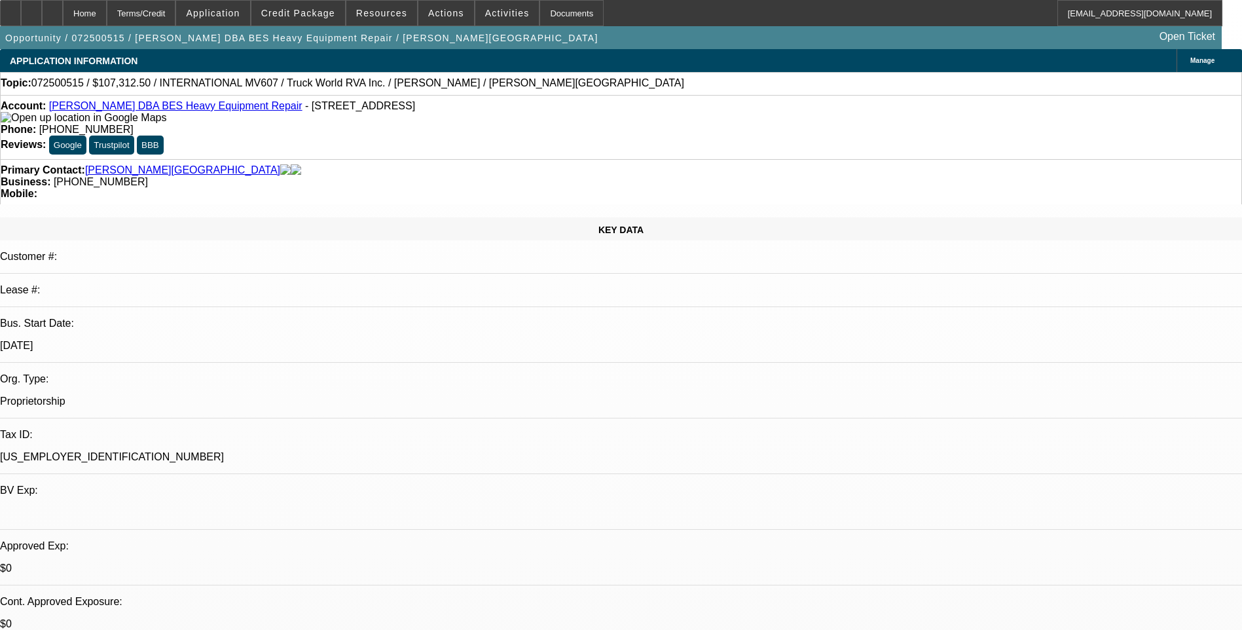
select select "0"
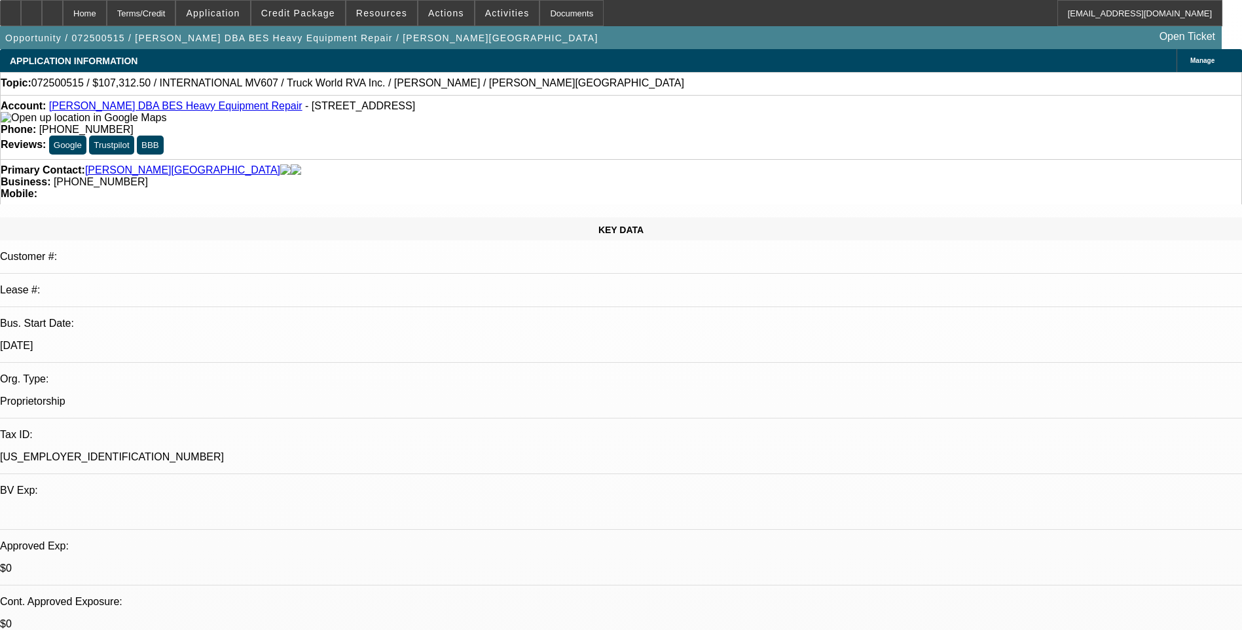
select select "0"
select select "1"
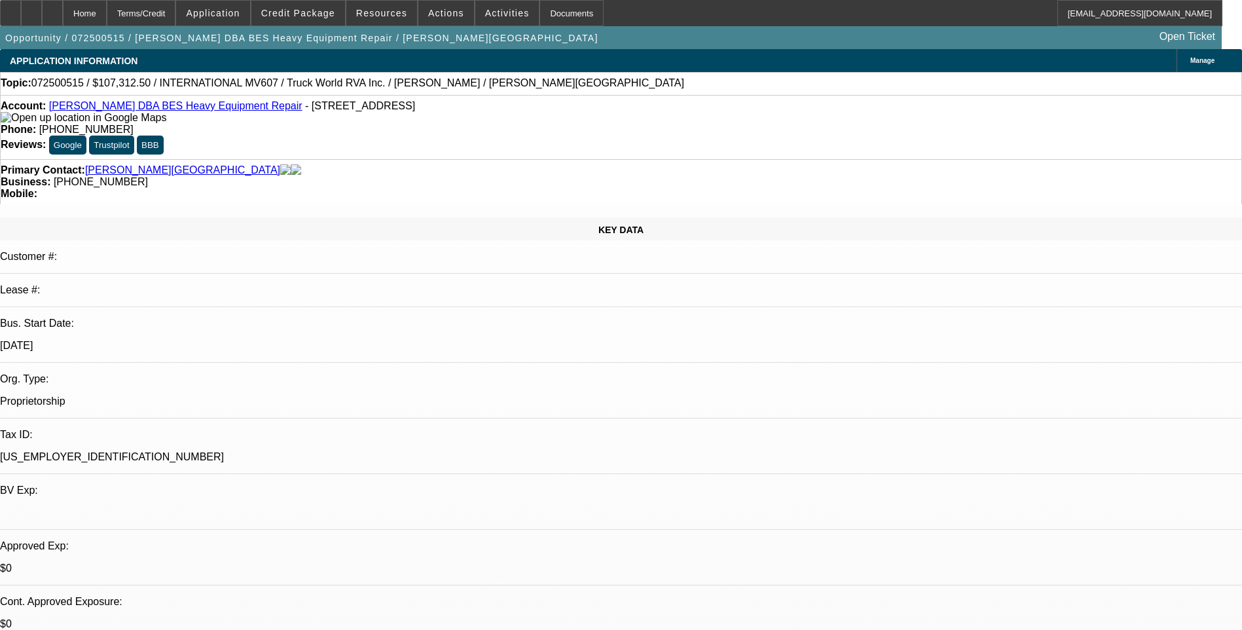
select select "1"
select select "6"
select select "1"
select select "6"
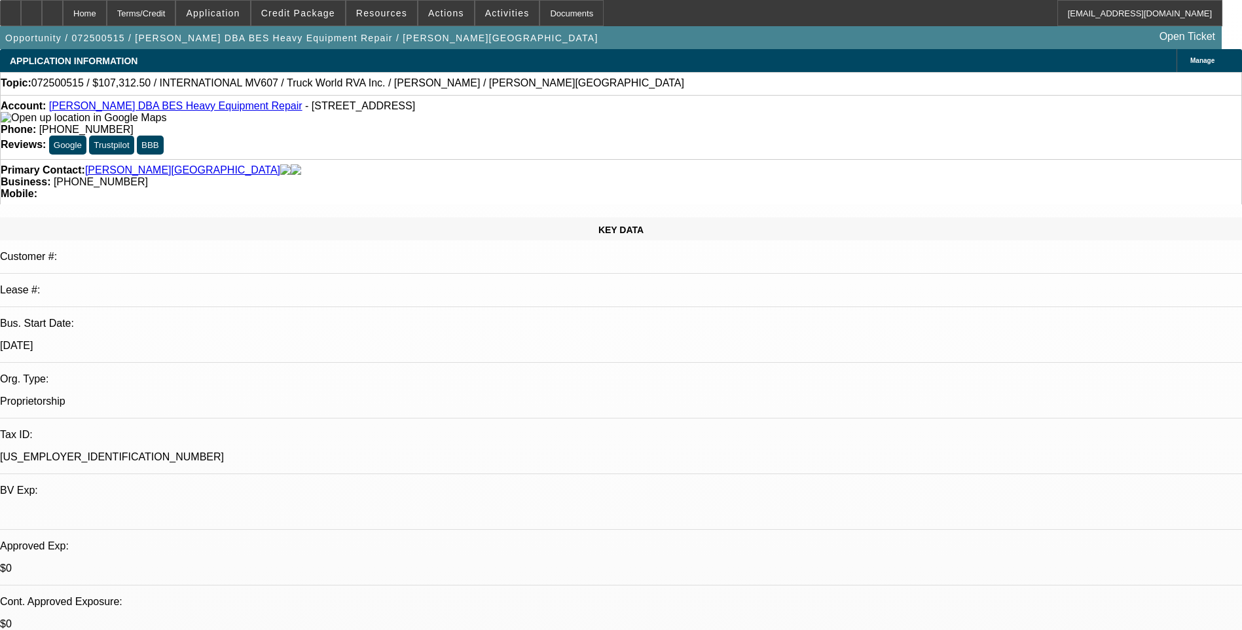
select select "1"
select select "6"
select select "1"
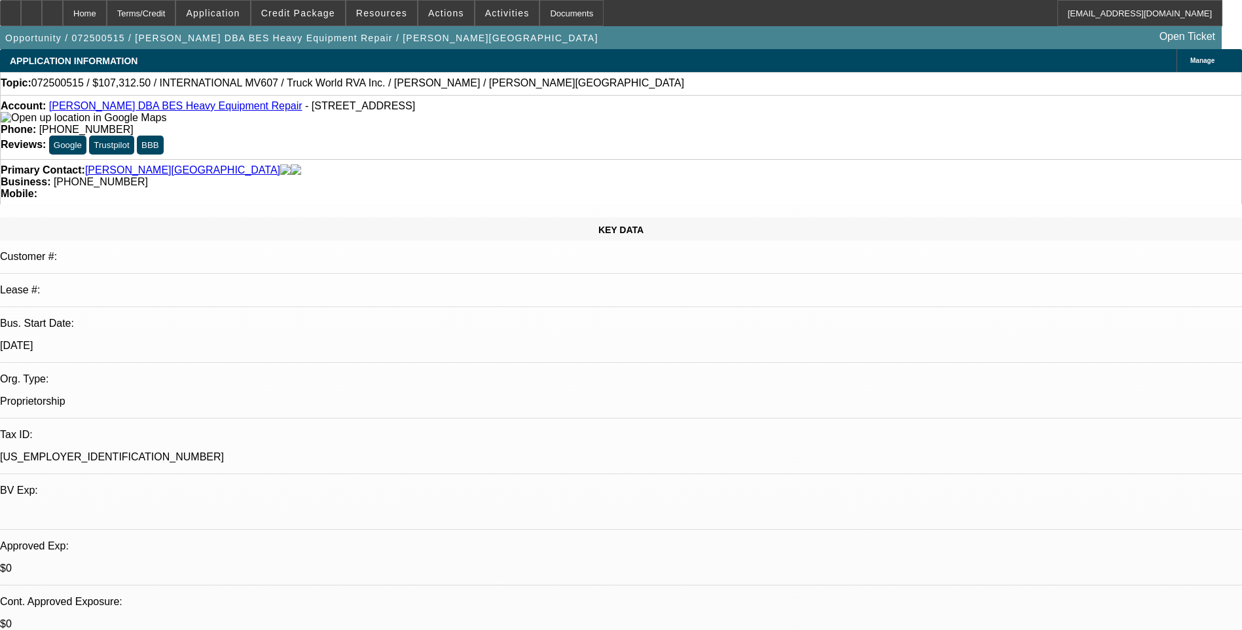
select select "6"
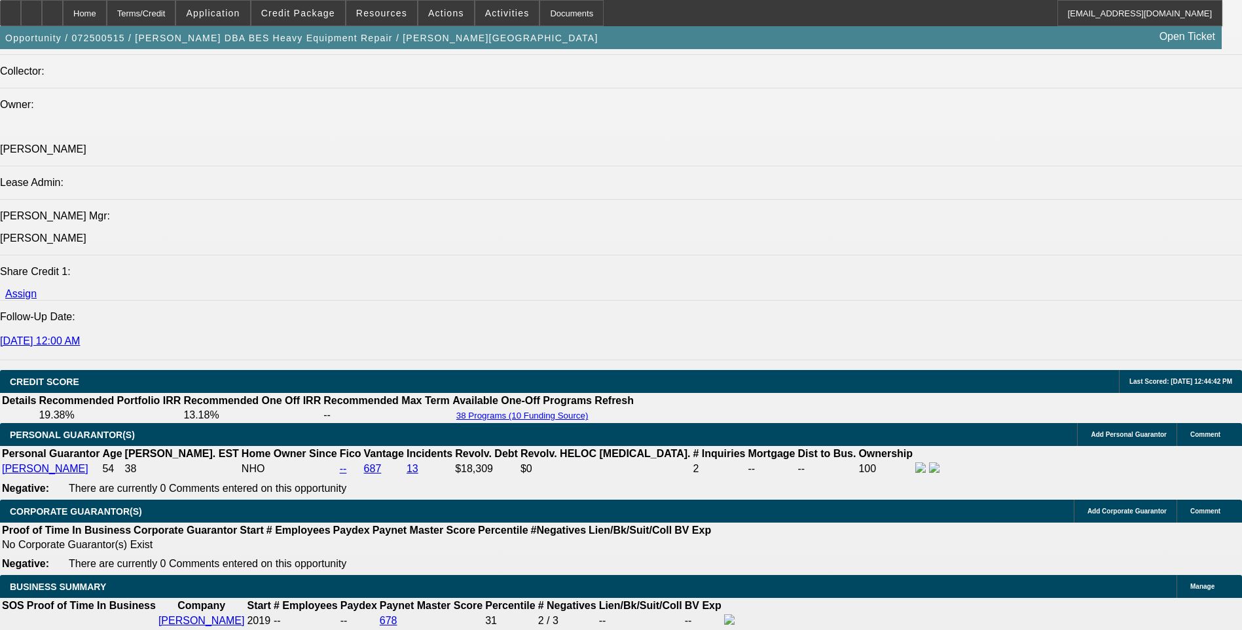
scroll to position [1832, 0]
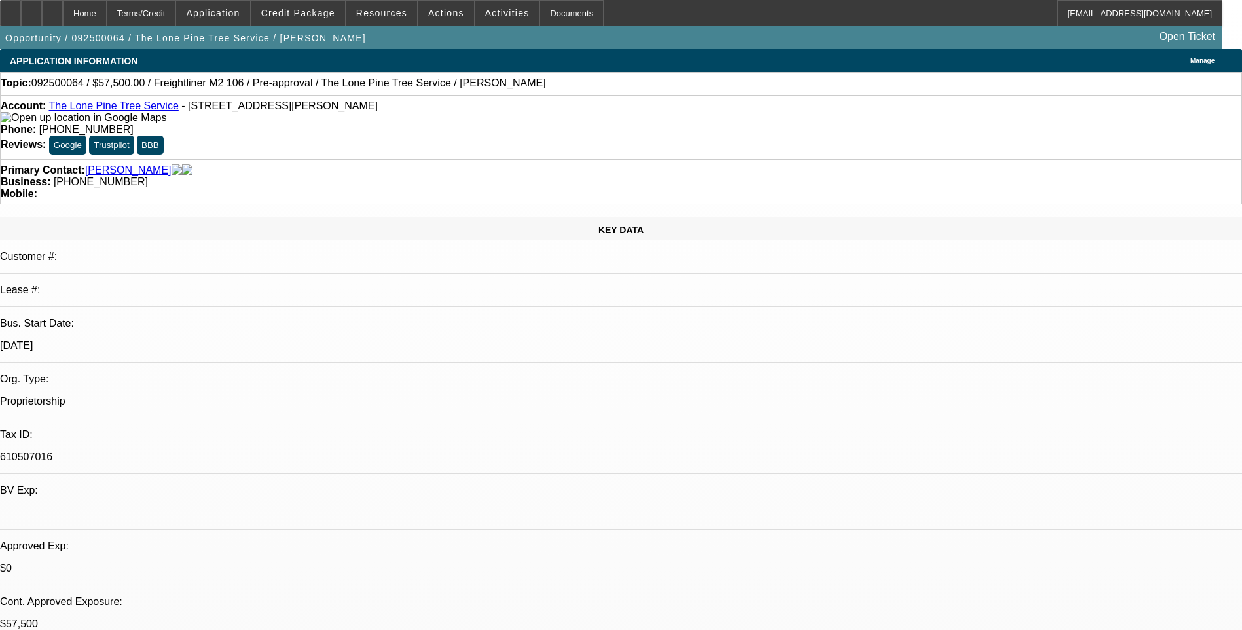
select select "0"
select select "2"
select select "0.1"
select select "0"
select select "2"
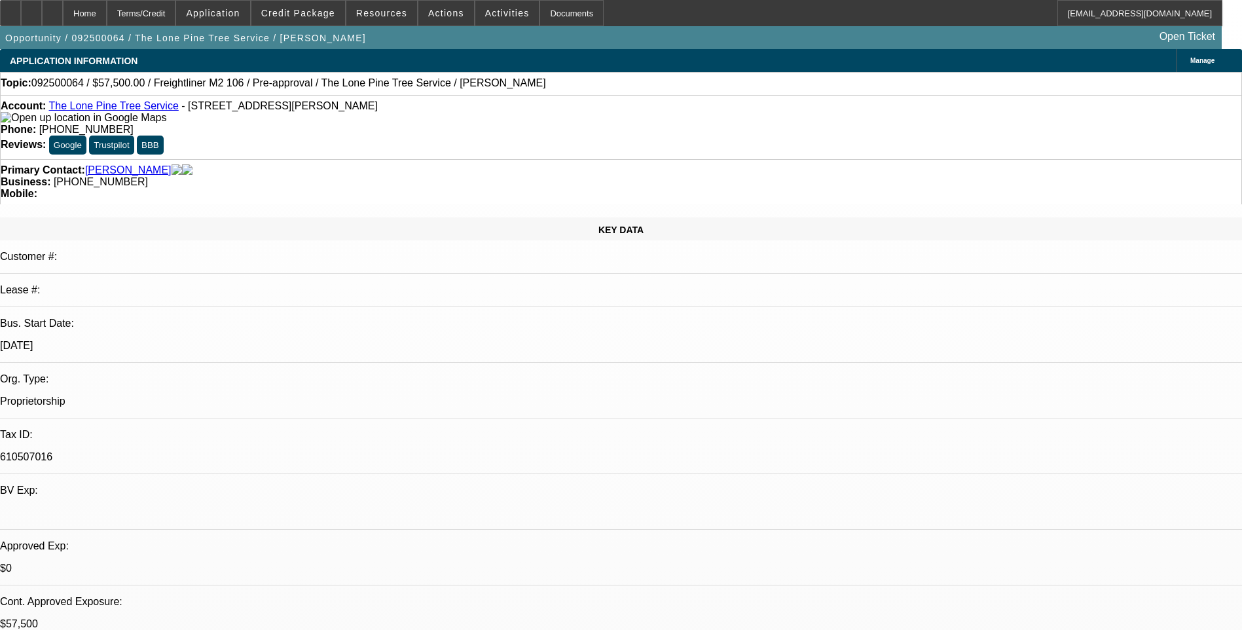
select select "0.1"
select select "0.15"
select select "2"
select select "0.1"
select select "1"
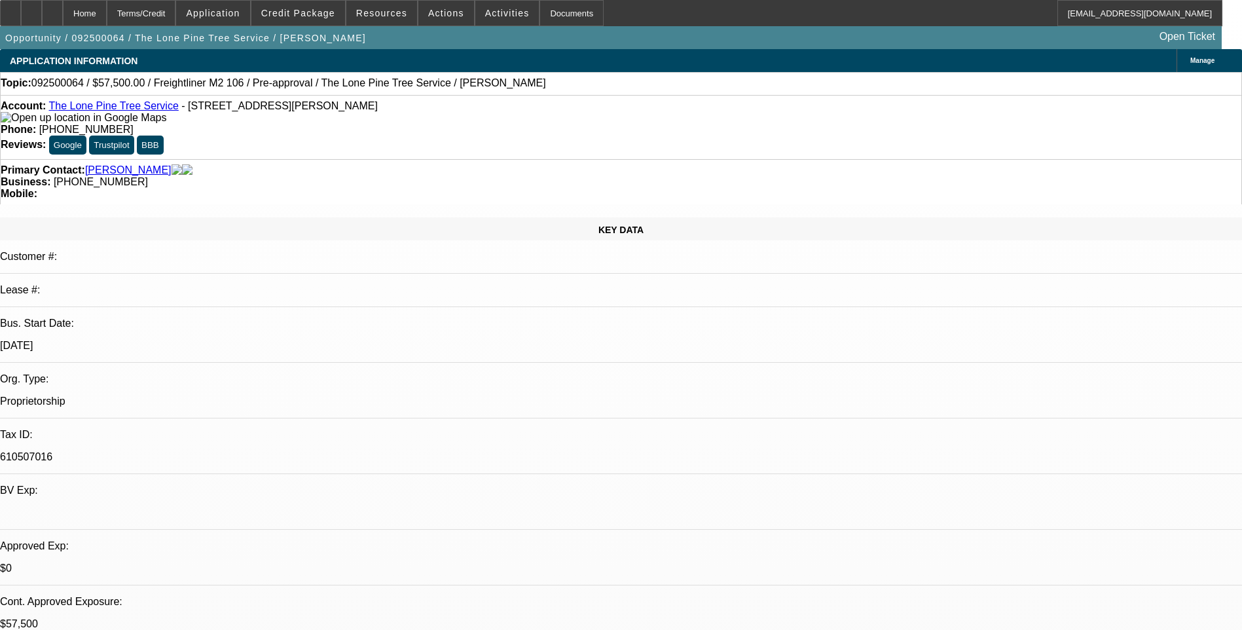
select select "2"
select select "4"
select select "1"
select select "2"
select select "4"
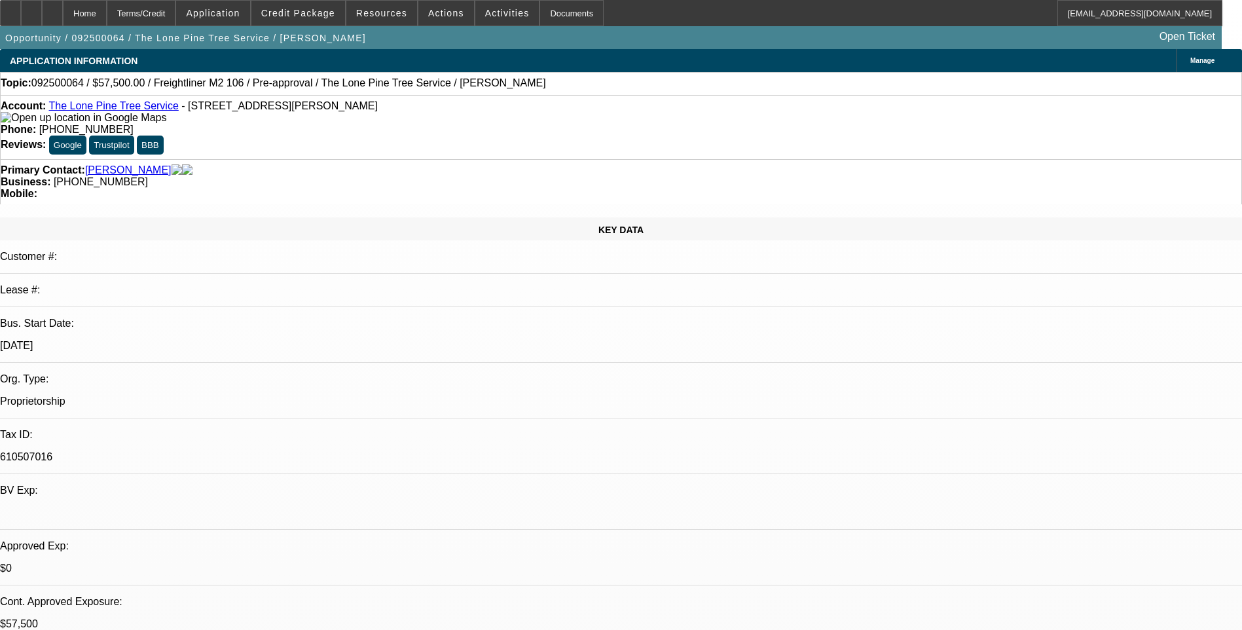
select select "1"
select select "2"
select select "4"
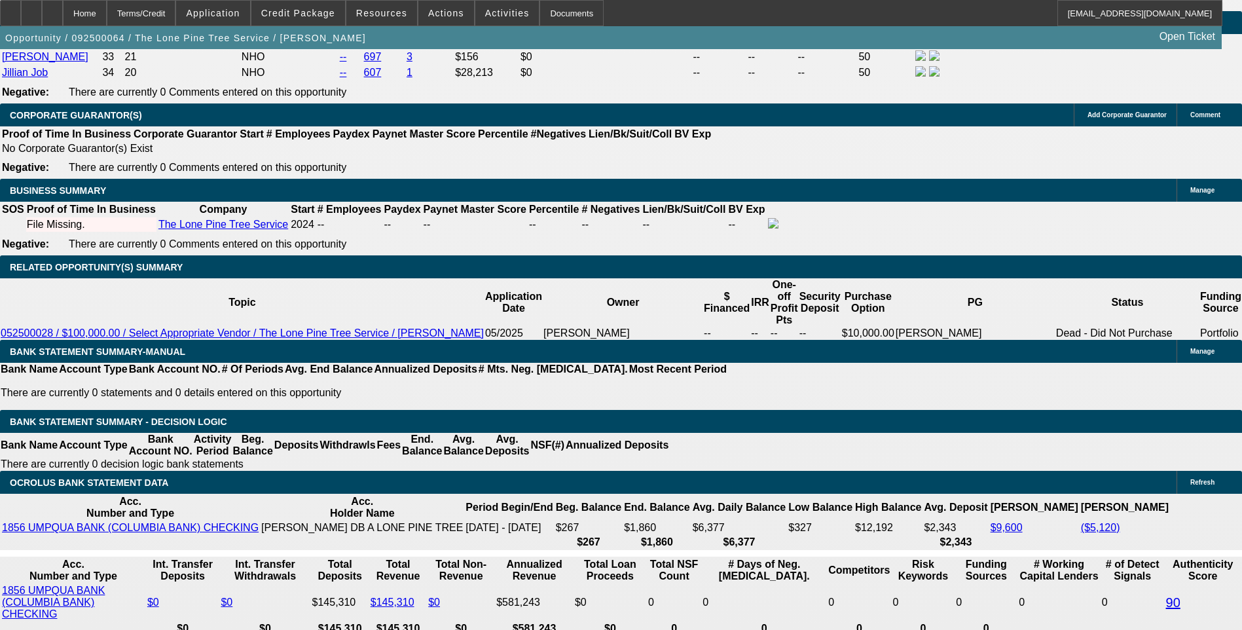
scroll to position [1954, 0]
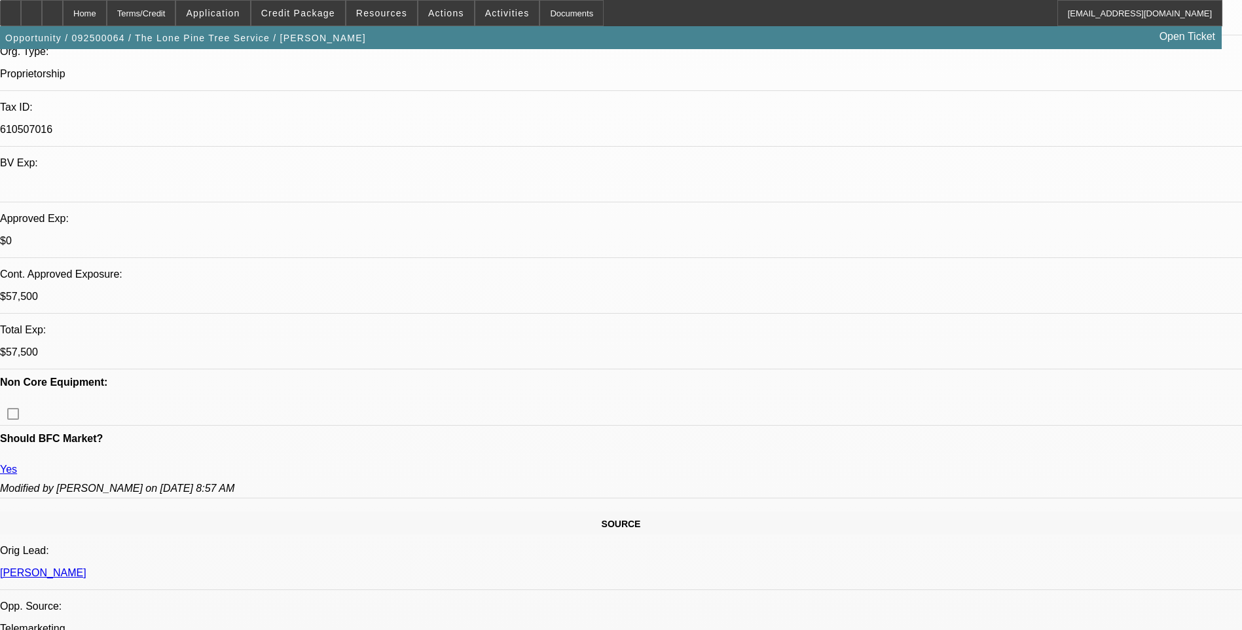
scroll to position [56, 0]
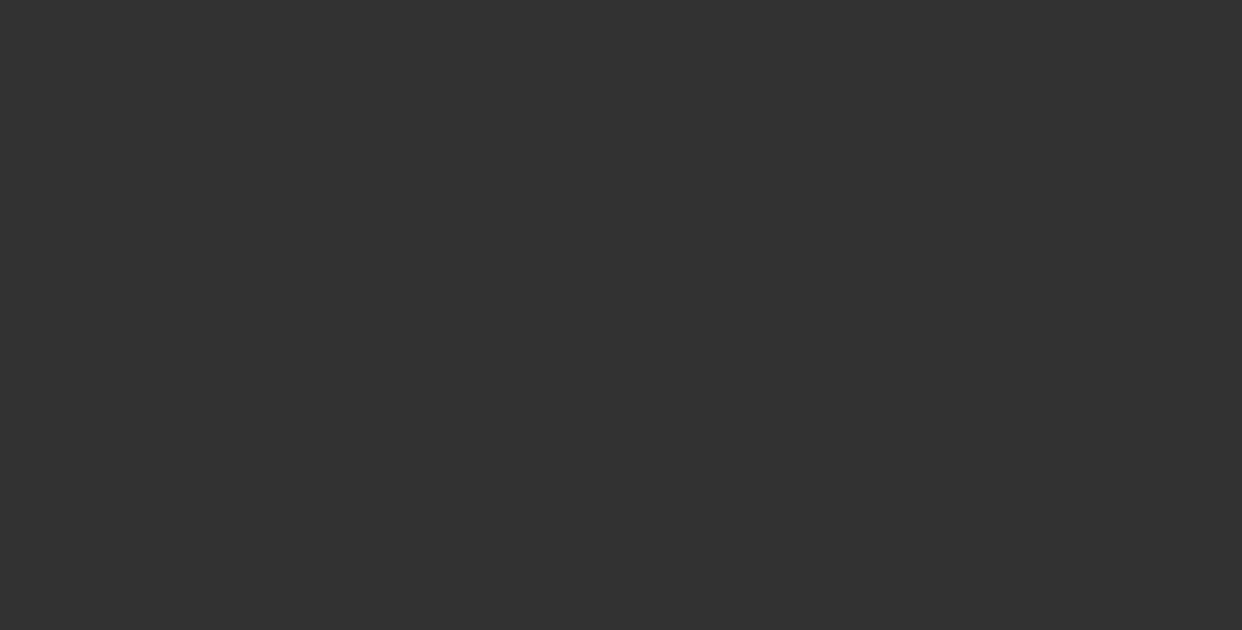
scroll to position [0, 0]
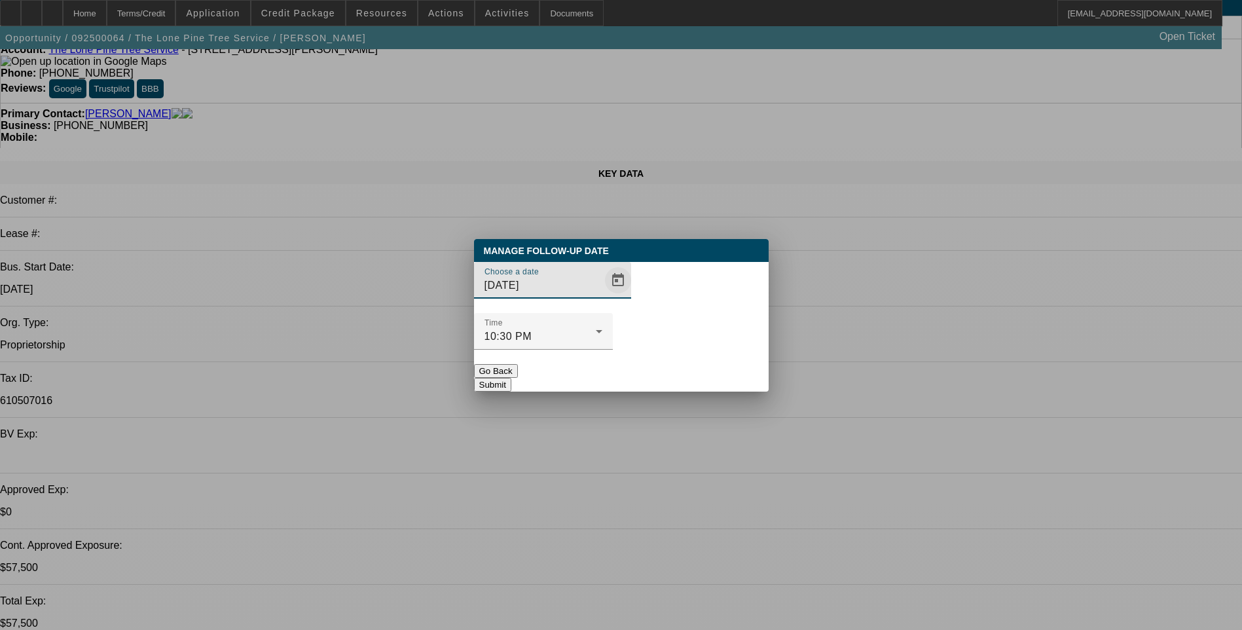
click at [602, 296] on span "Open calendar" at bounding box center [617, 279] width 31 height 31
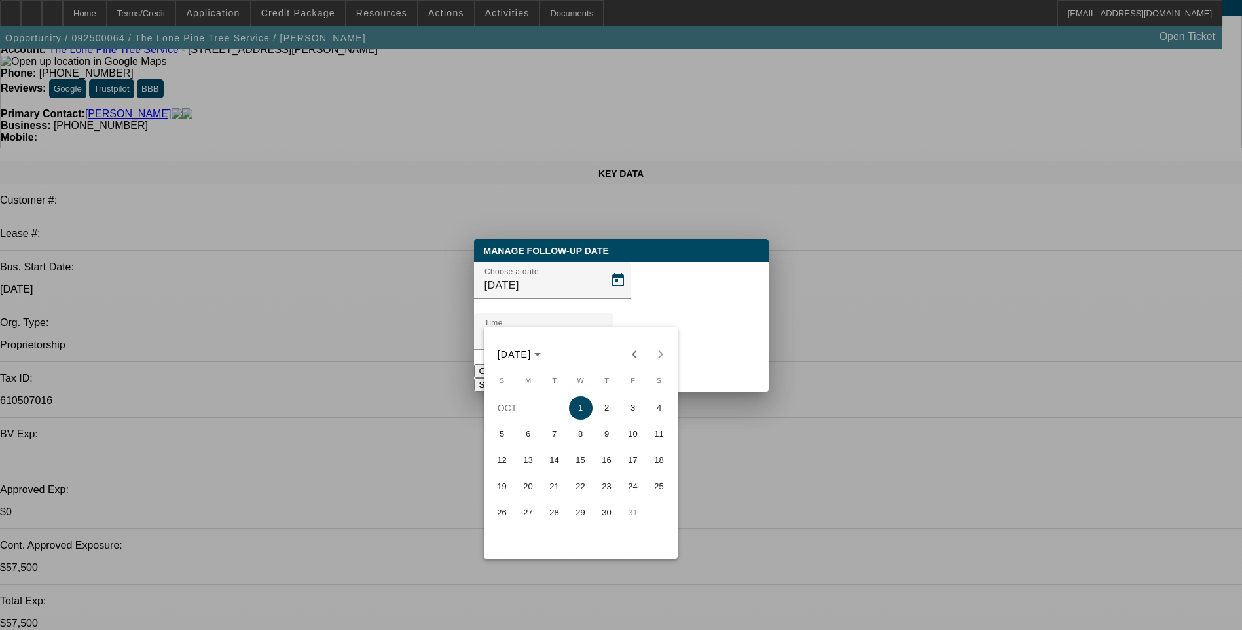
click at [584, 414] on span "1" at bounding box center [581, 408] width 24 height 24
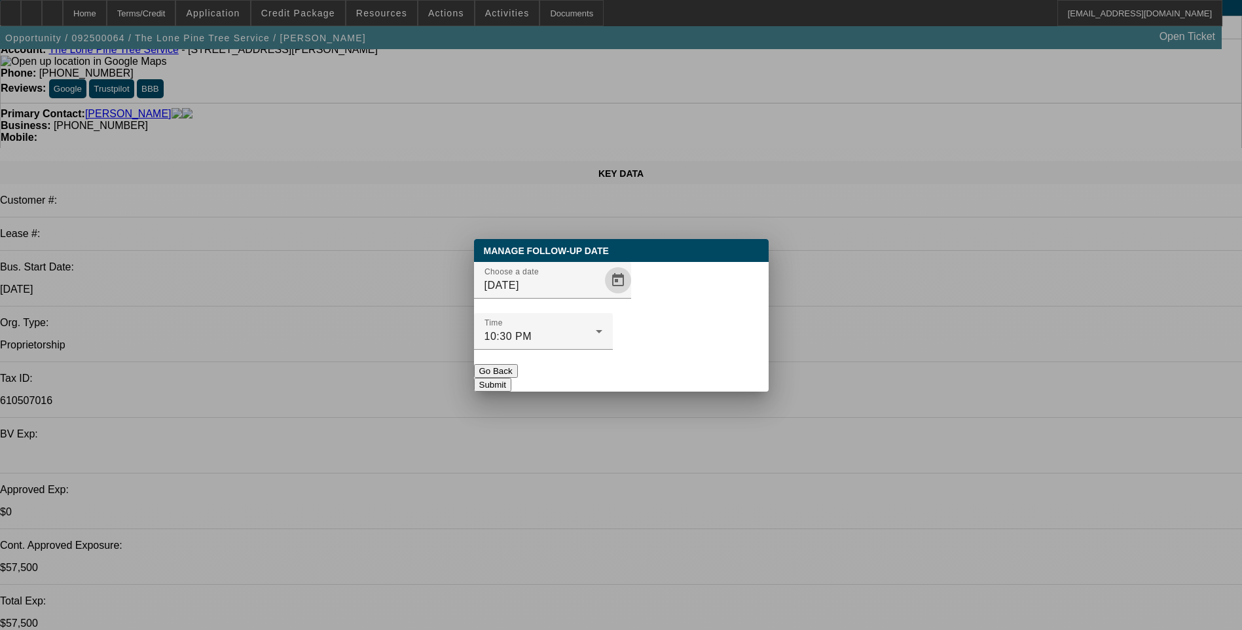
click at [511, 378] on button "Submit" at bounding box center [492, 385] width 37 height 14
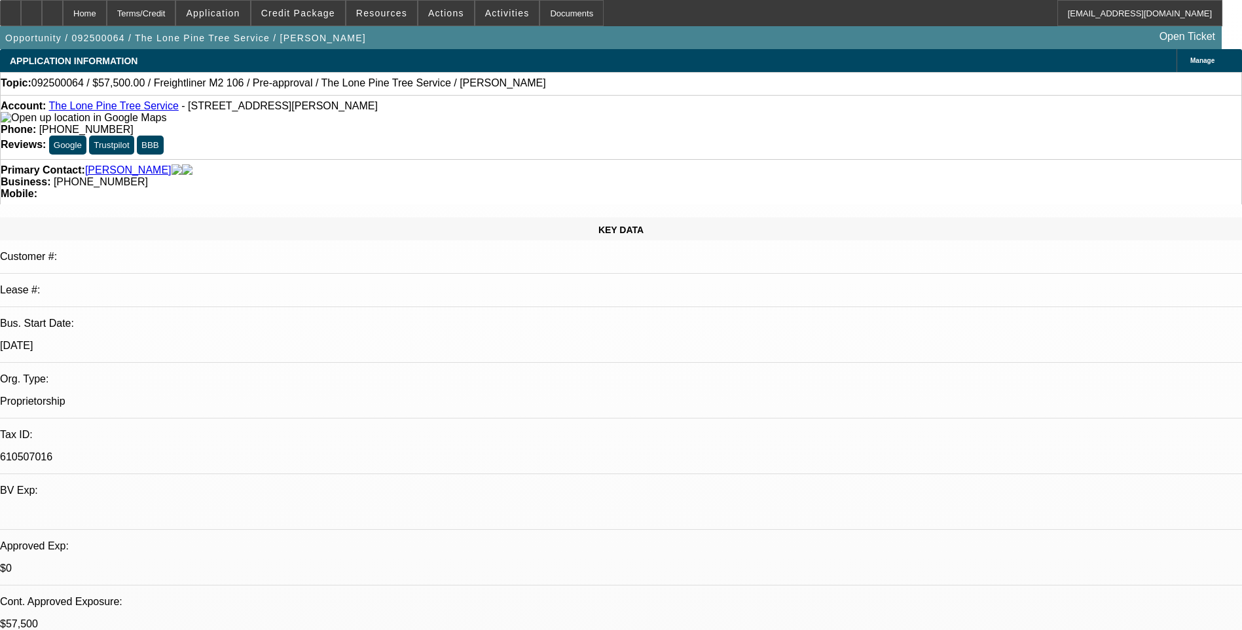
scroll to position [56, 0]
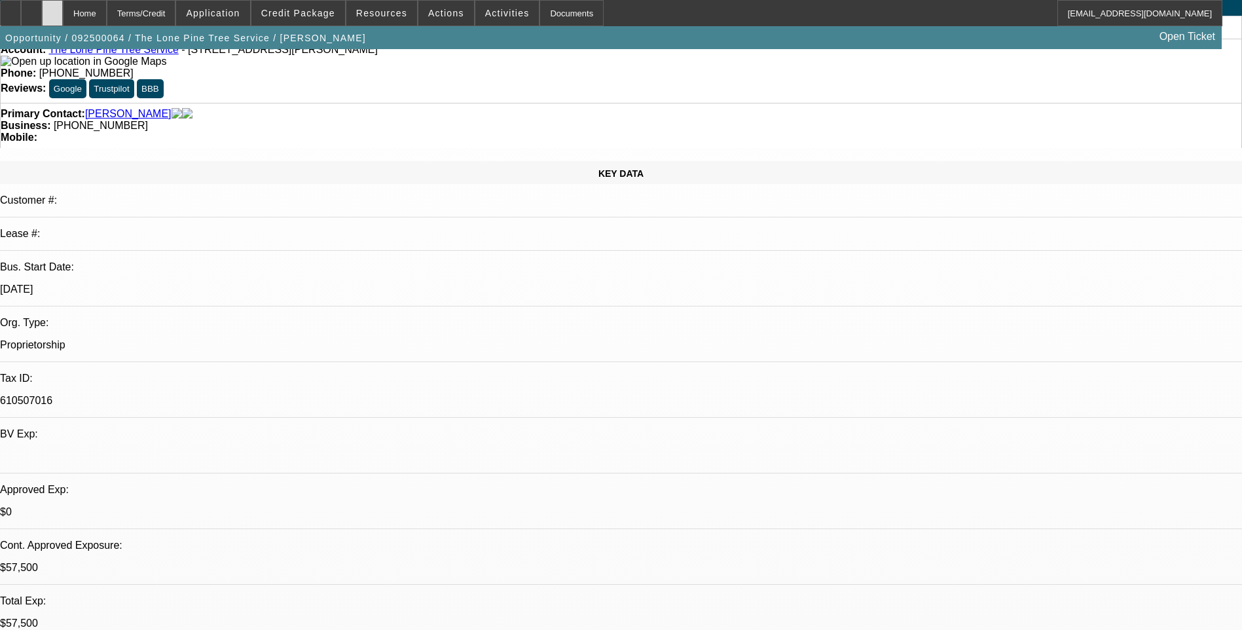
click at [52, 9] on icon at bounding box center [52, 9] width 0 height 0
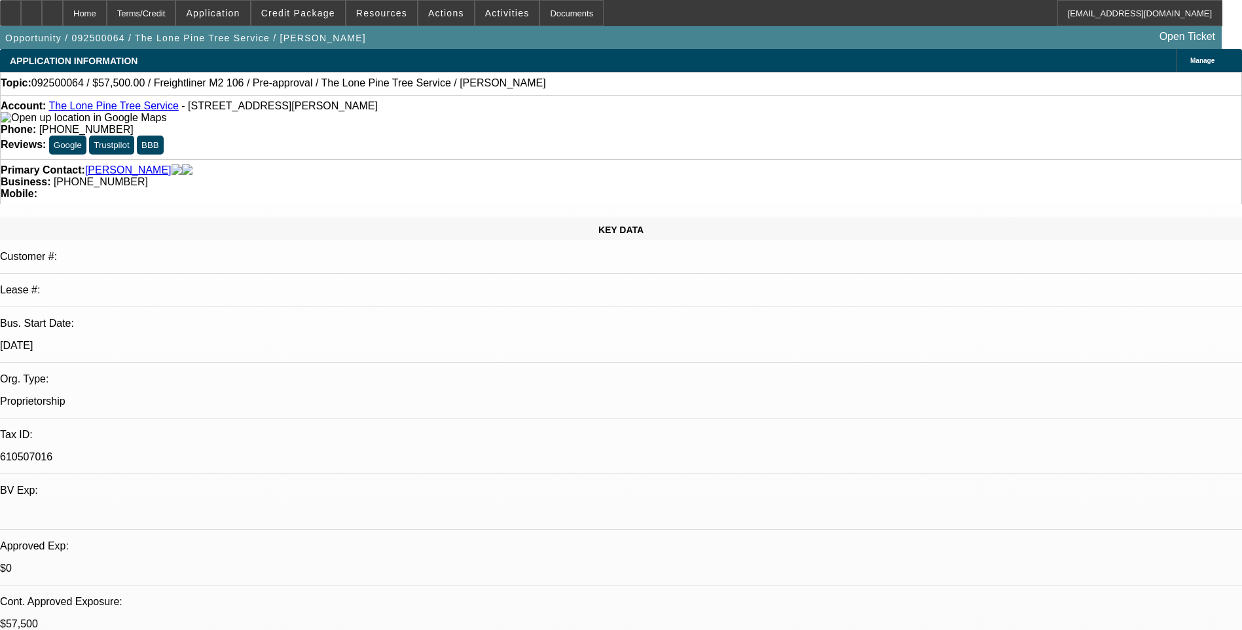
select select "0"
select select "2"
select select "0.1"
select select "0"
select select "2"
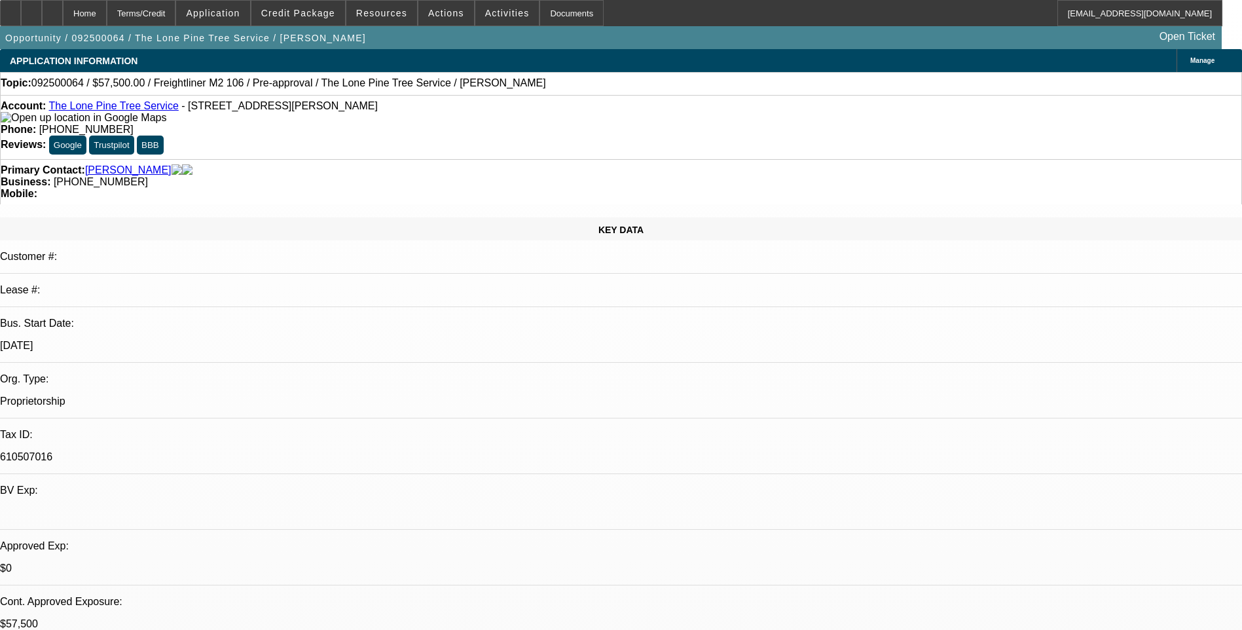
select select "0.1"
select select "0.15"
select select "2"
select select "0.1"
select select "1"
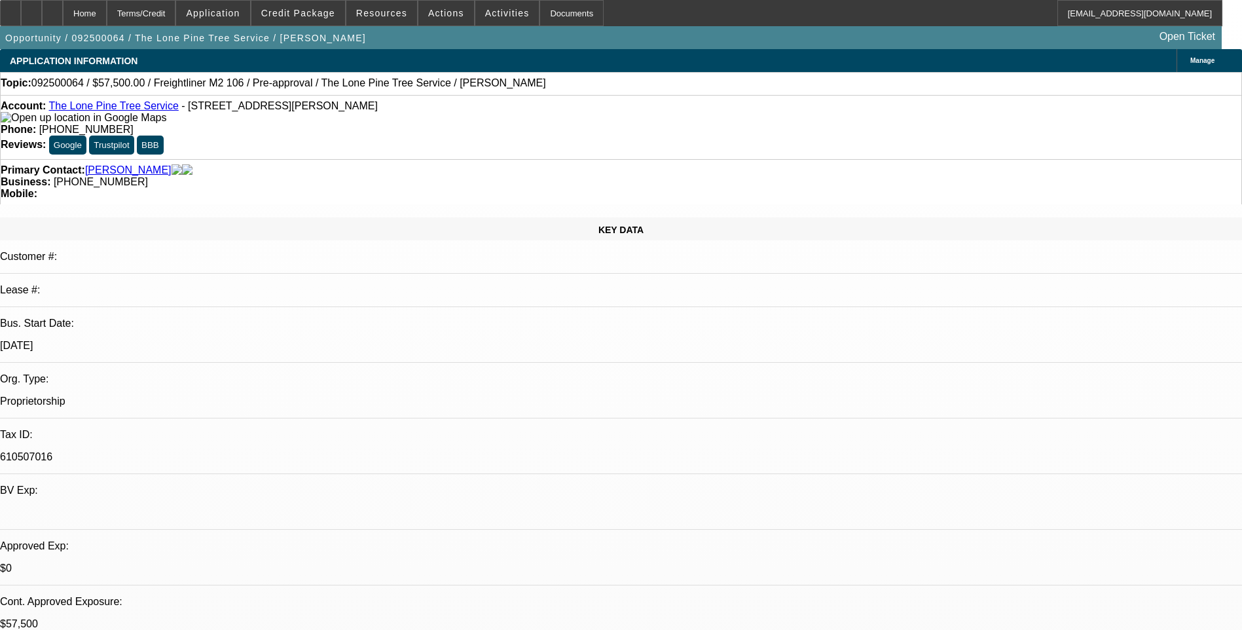
select select "2"
select select "4"
select select "1"
select select "2"
select select "4"
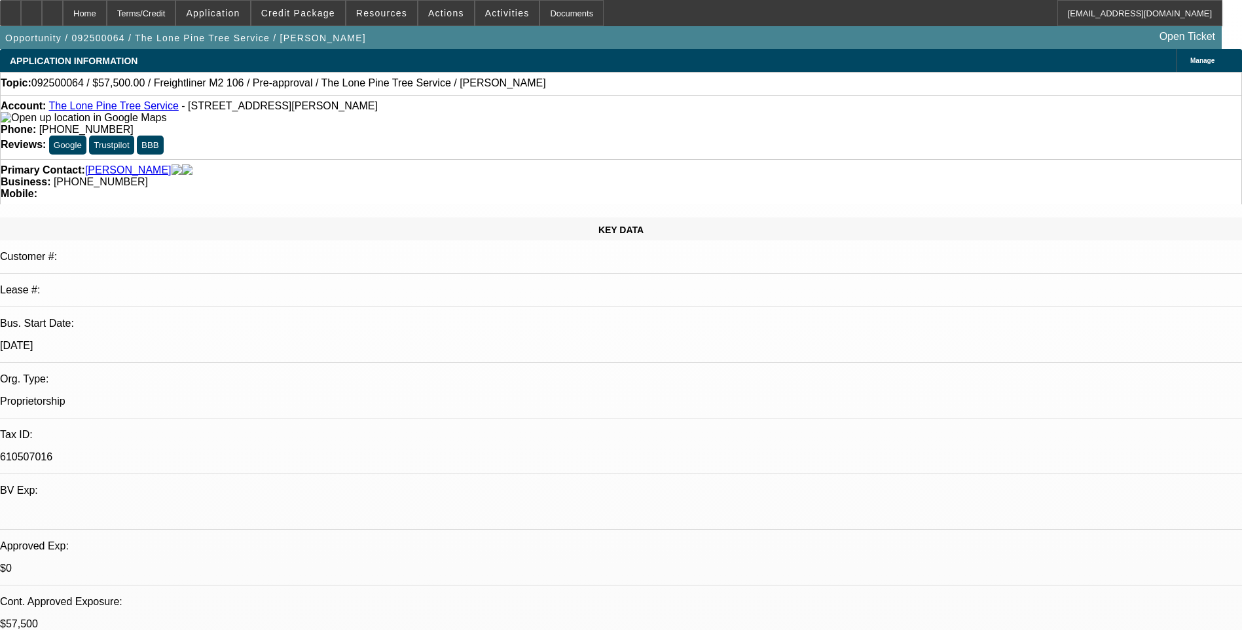
select select "1"
select select "2"
select select "4"
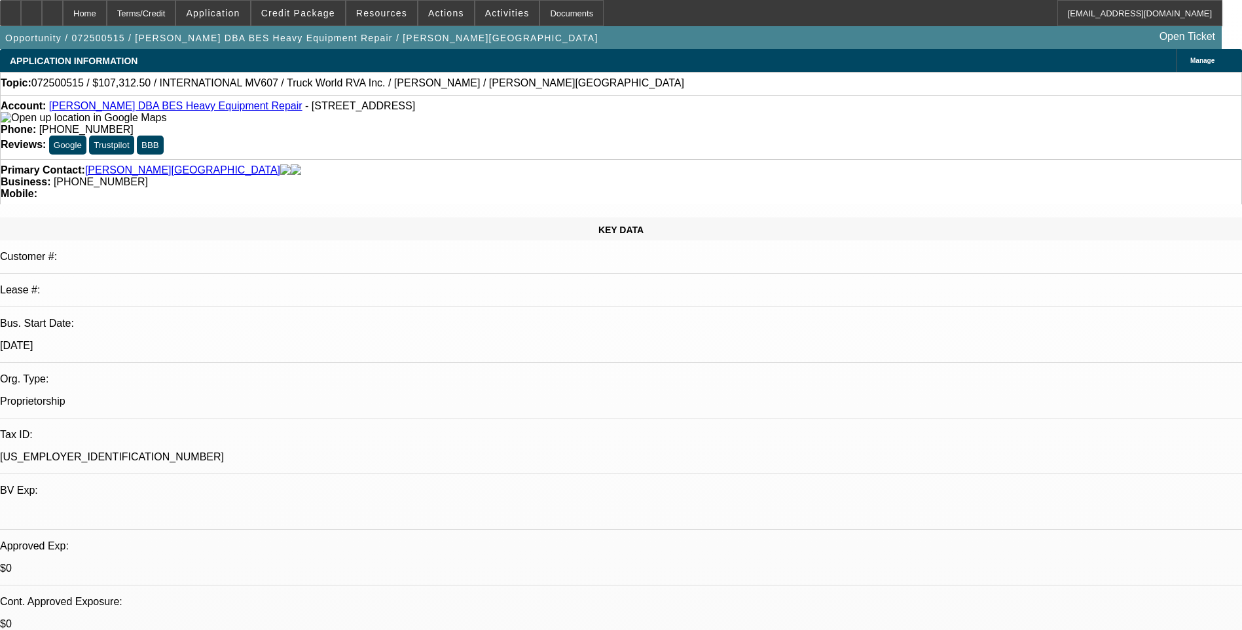
select select "0"
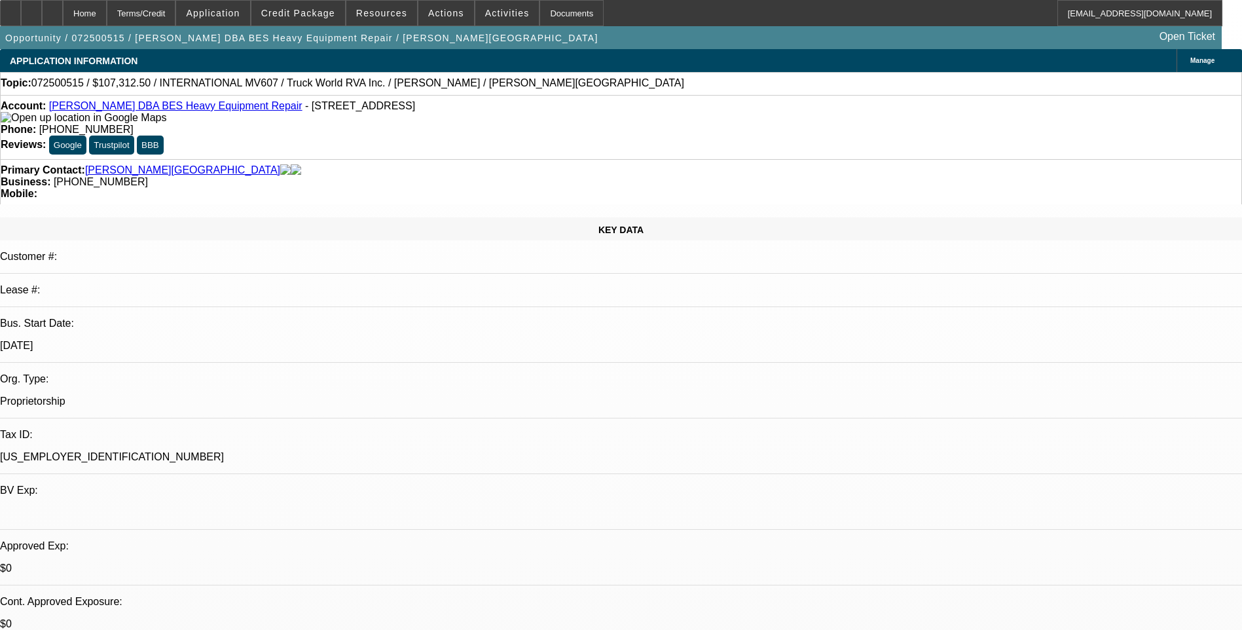
select select "0"
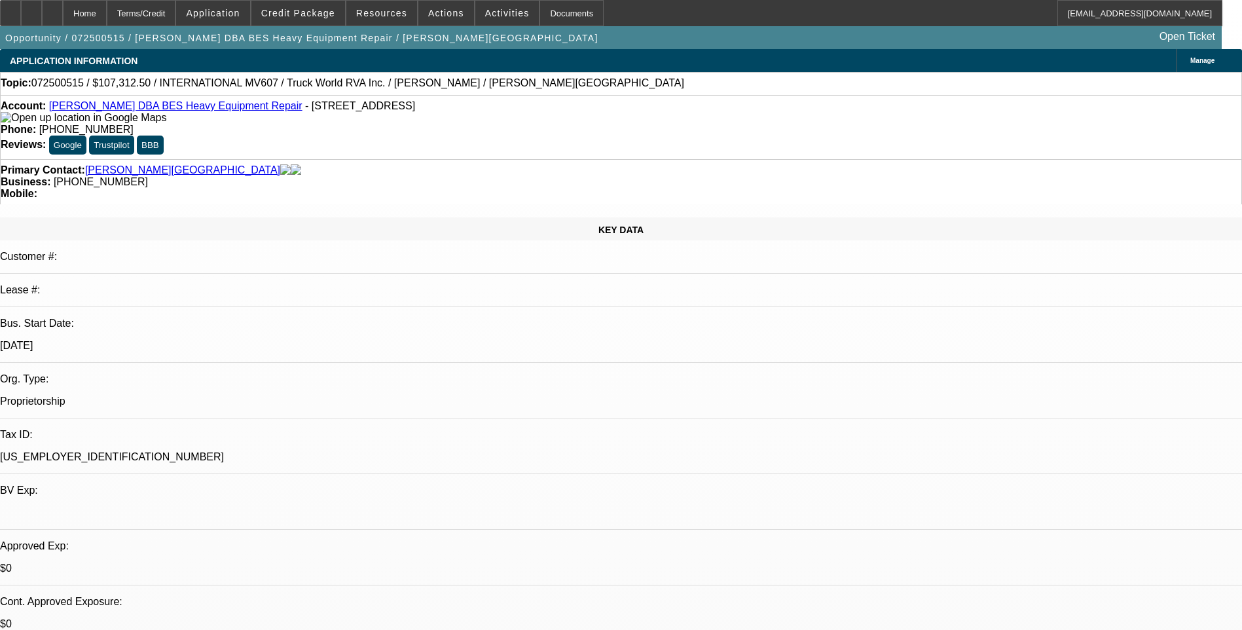
select select "0"
select select "1"
select select "6"
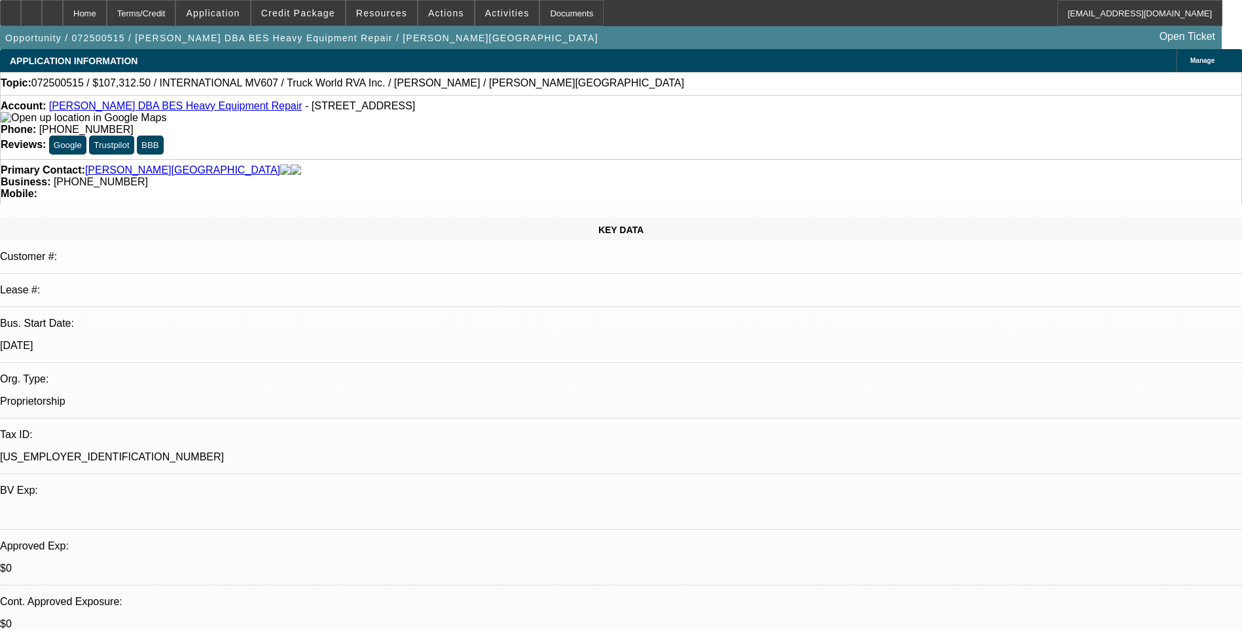
select select "1"
select select "6"
select select "1"
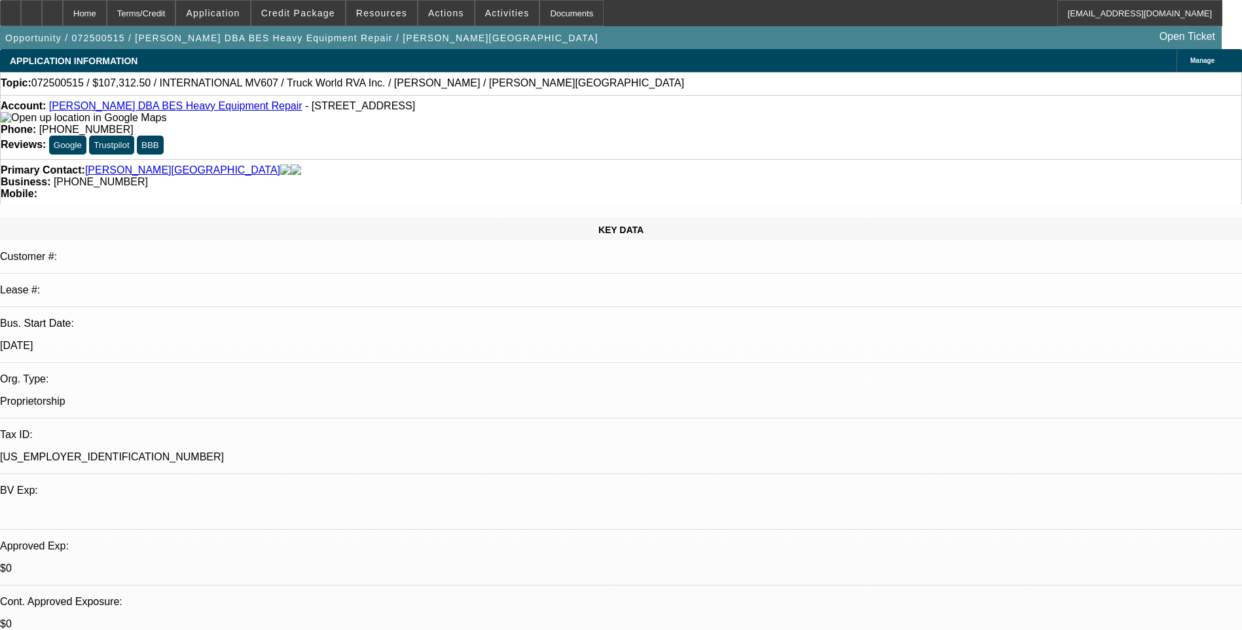
select select "6"
select select "1"
select select "6"
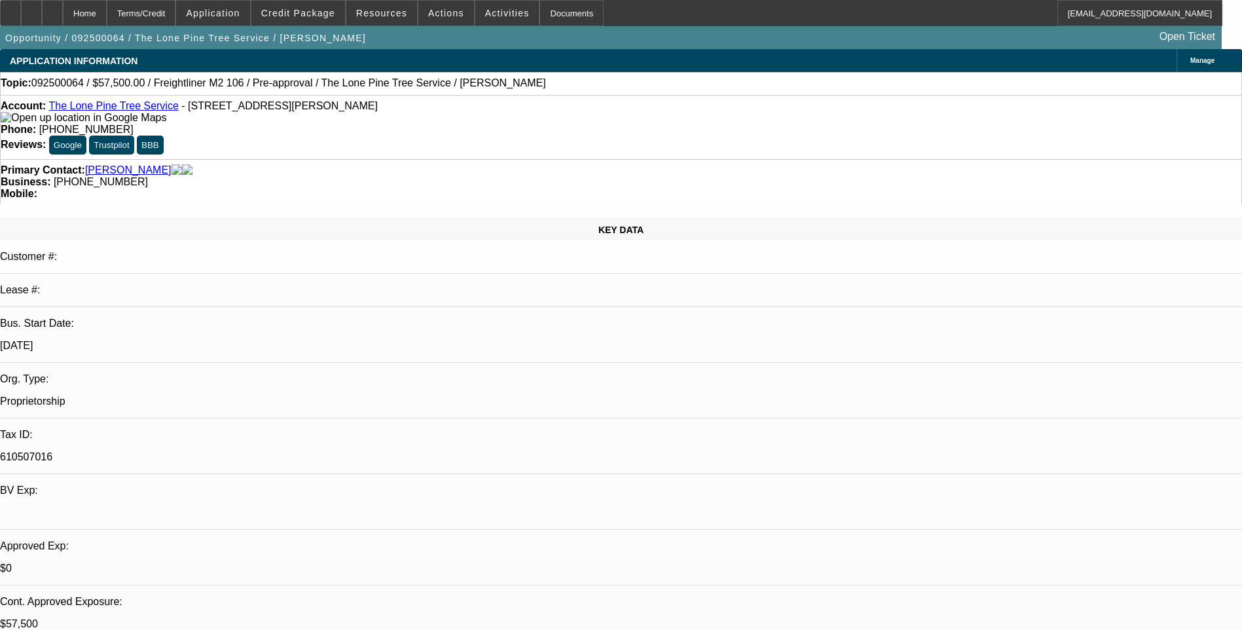
select select "0"
select select "2"
select select "0.1"
select select "0"
select select "2"
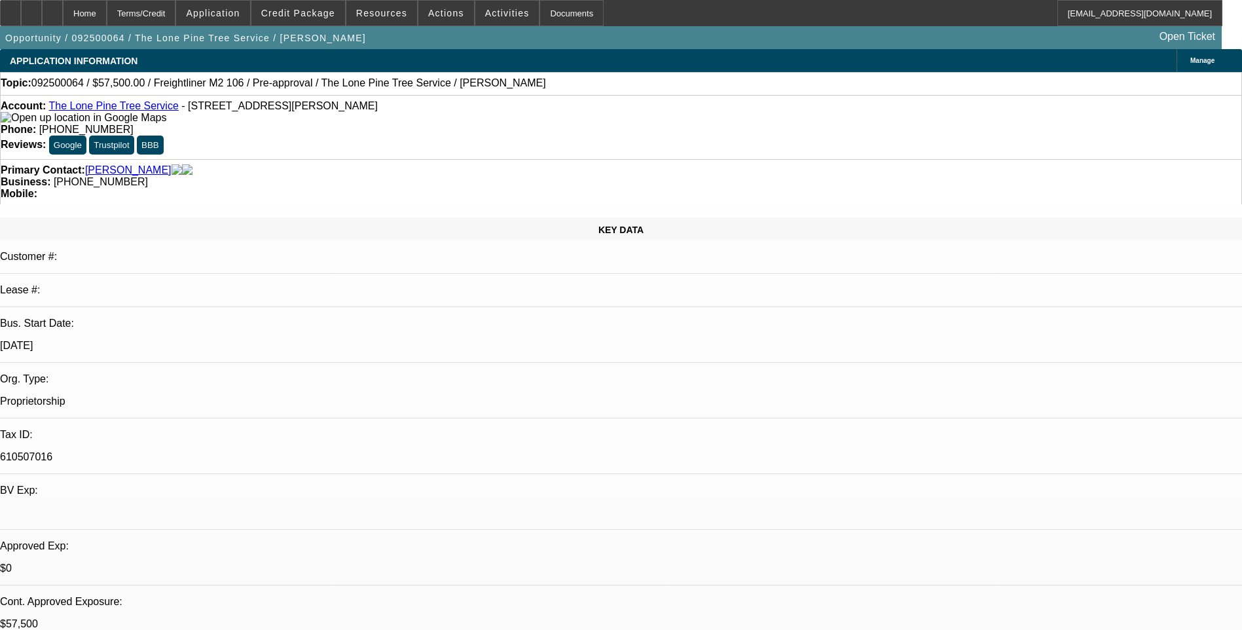
select select "0.1"
select select "0.15"
select select "2"
select select "0.1"
select select "1"
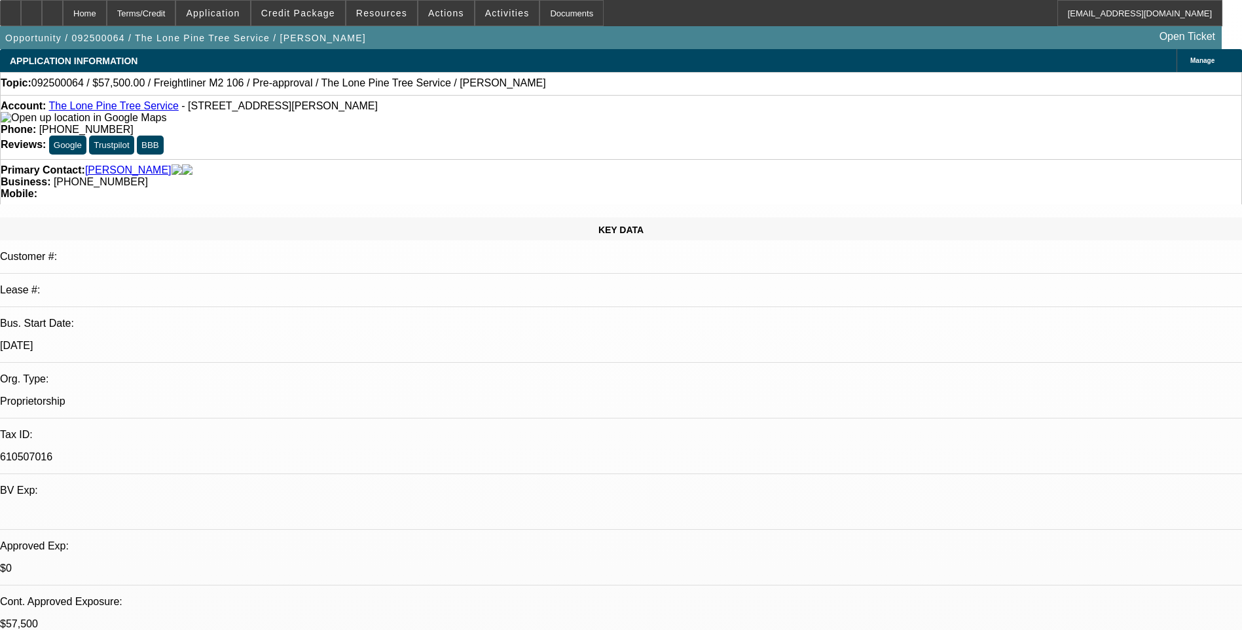
select select "2"
select select "4"
select select "1"
select select "2"
select select "4"
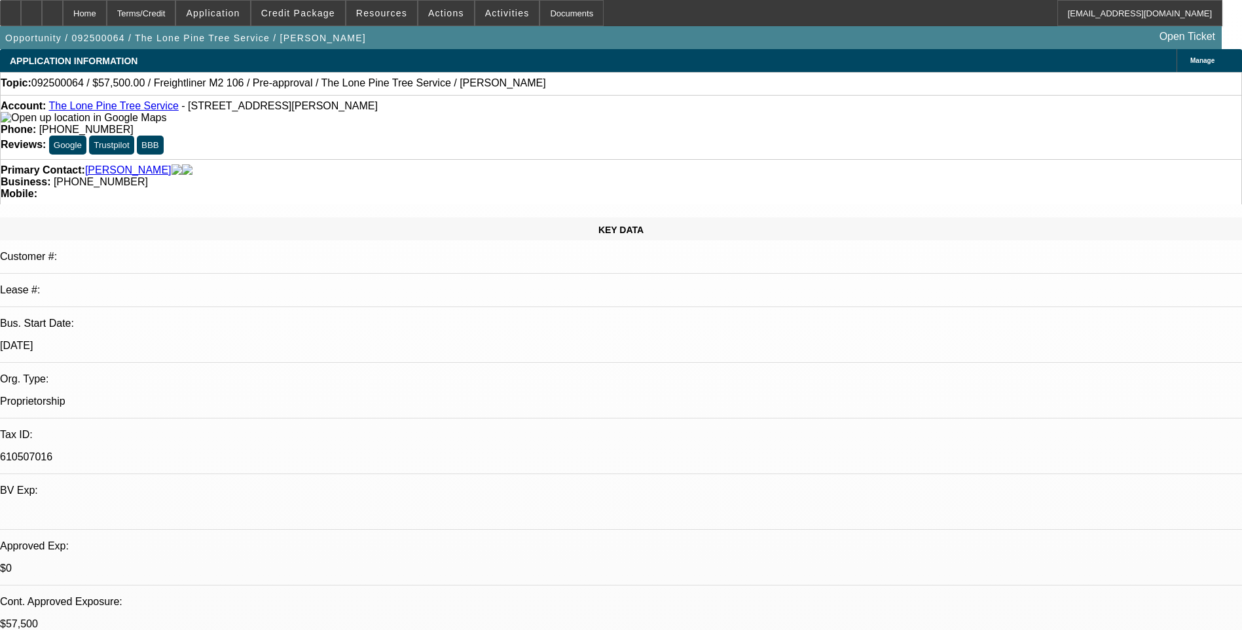
select select "1"
select select "2"
select select "4"
click at [170, 14] on div "Terms/Credit" at bounding box center [141, 13] width 69 height 26
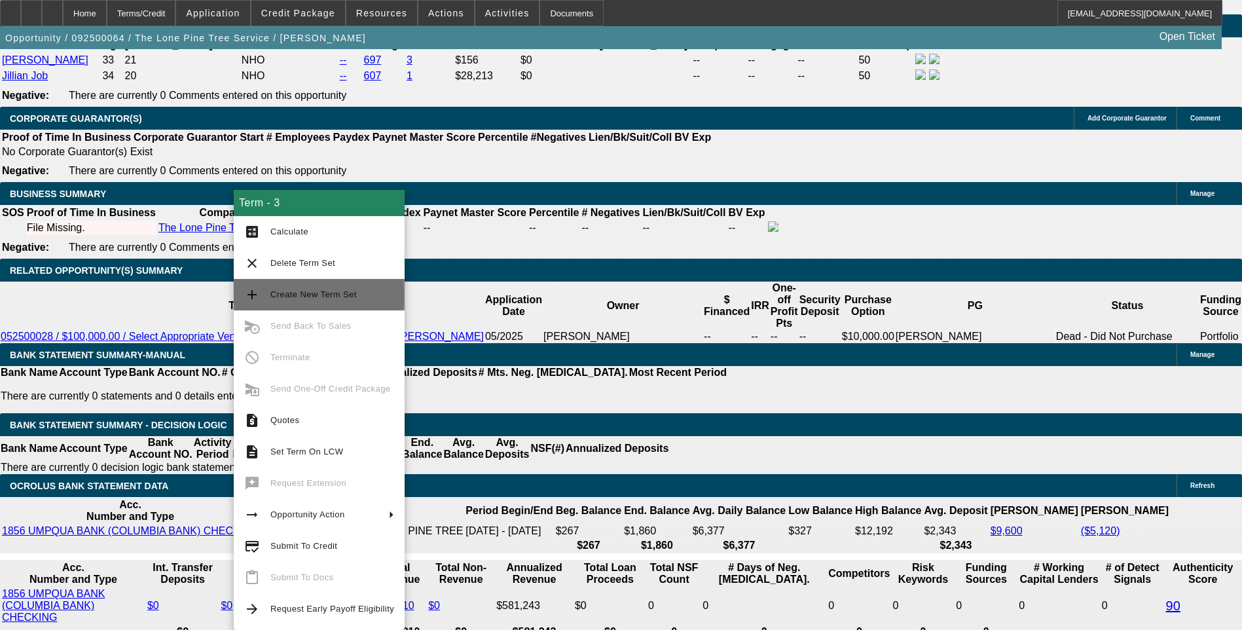
click at [318, 295] on span "Create New Term Set" at bounding box center [313, 294] width 86 height 10
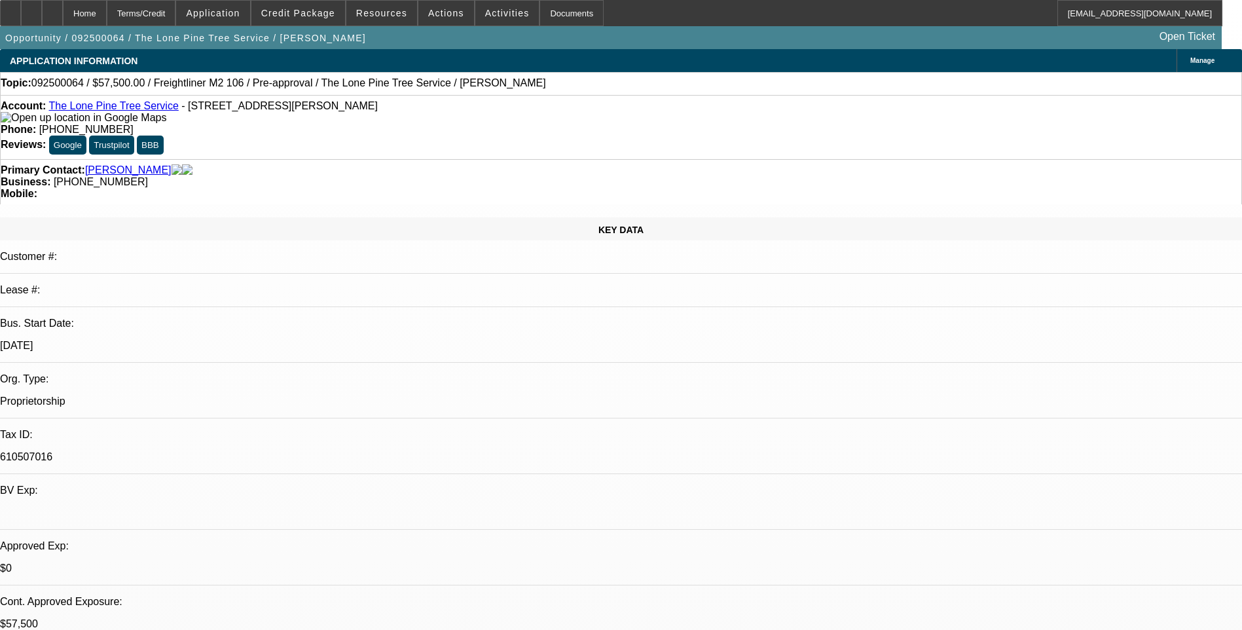
select select "0"
select select "2"
select select "0.1"
select select "0"
select select "2"
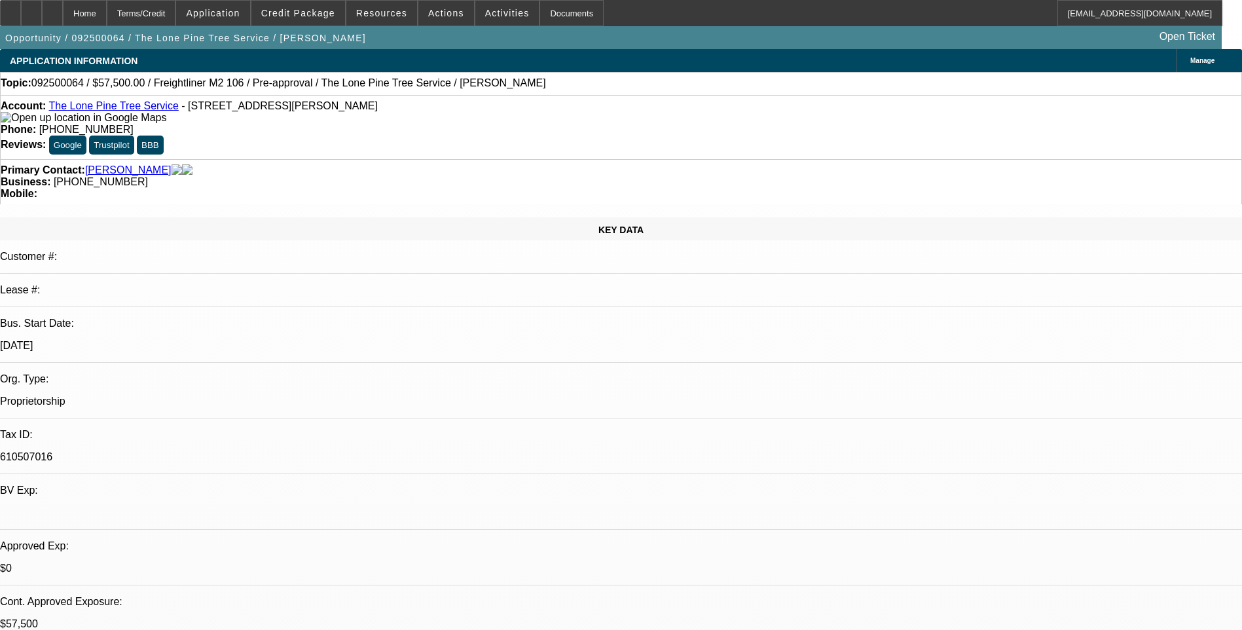
select select "0.1"
select select "0"
select select "2"
select select "0.1"
select select "0.15"
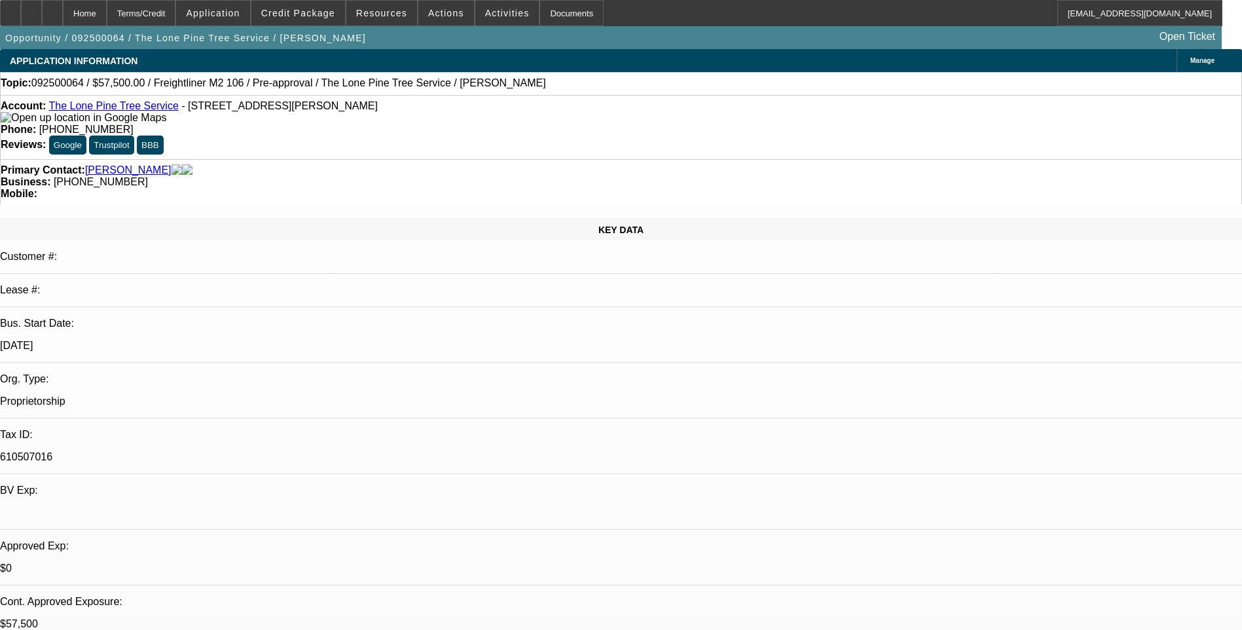
select select "2"
select select "0.1"
select select "1"
select select "2"
select select "4"
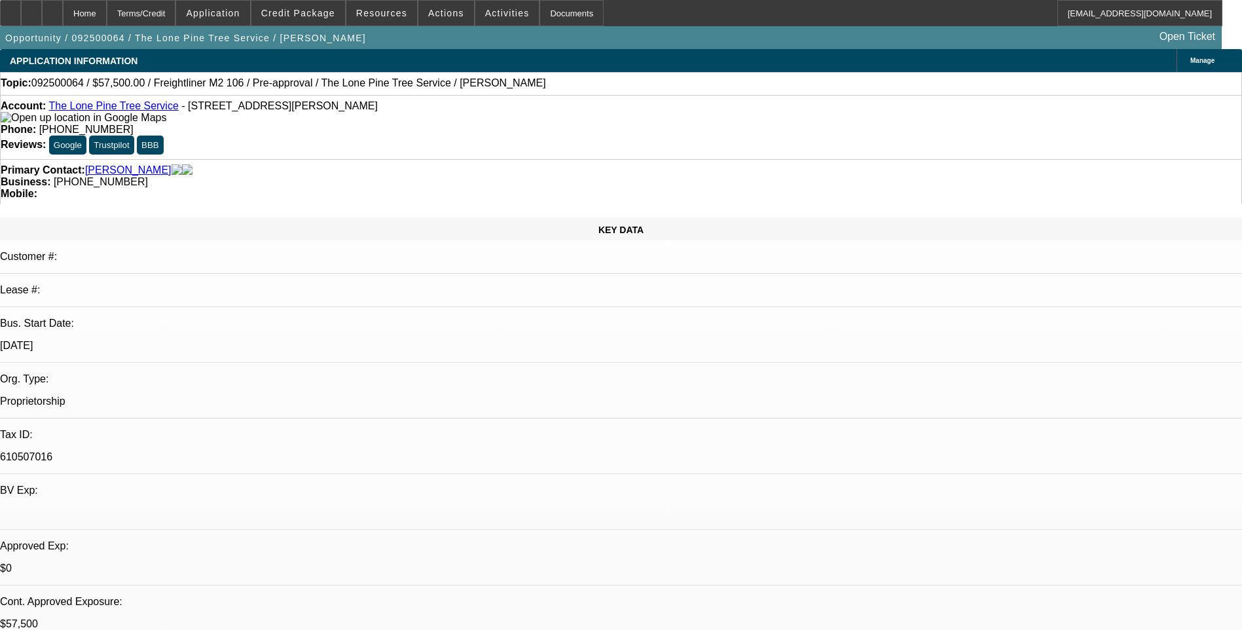
select select "1"
select select "2"
select select "4"
select select "1"
select select "2"
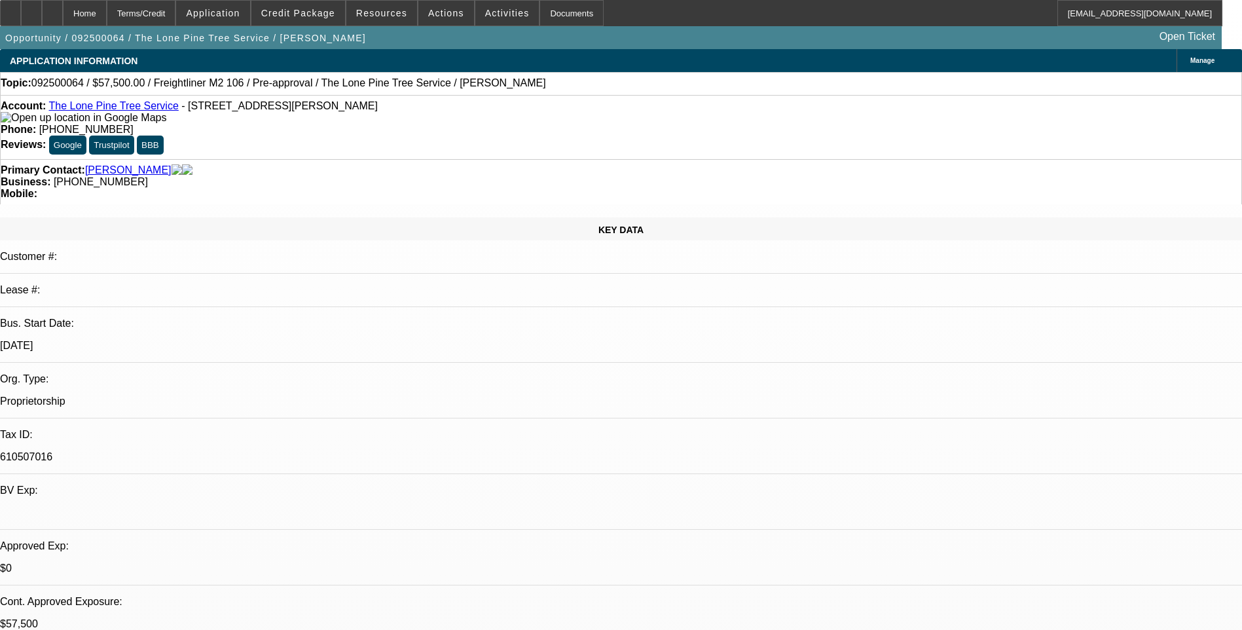
select select "4"
select select "1"
select select "2"
select select "4"
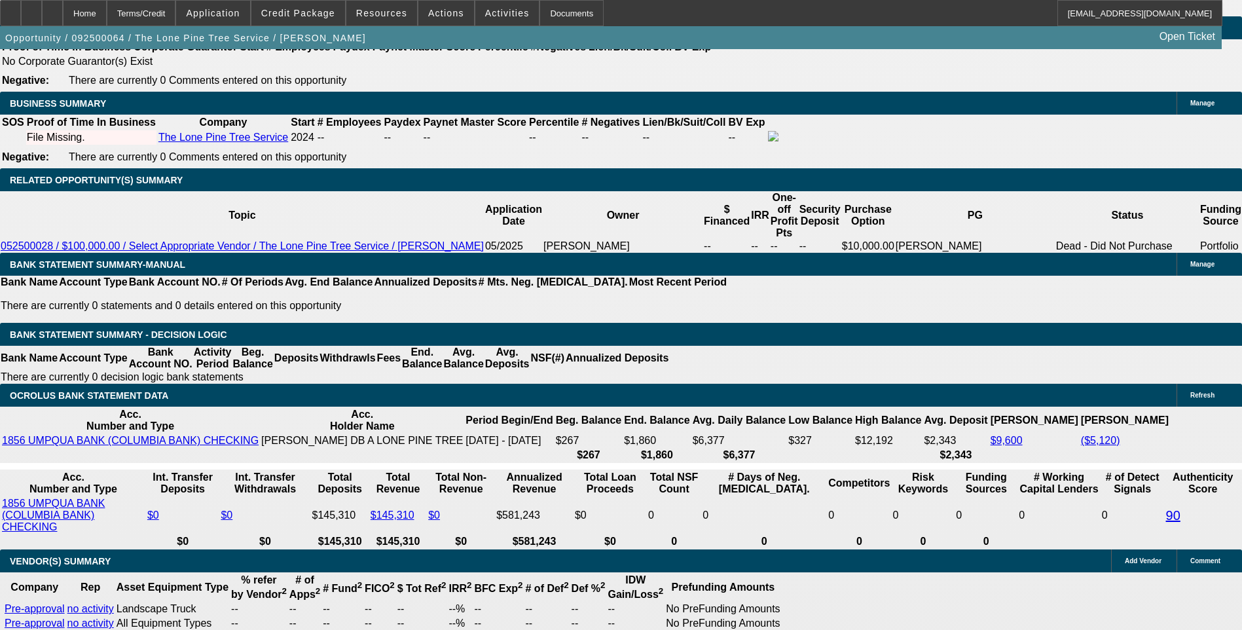
scroll to position [1963, 0]
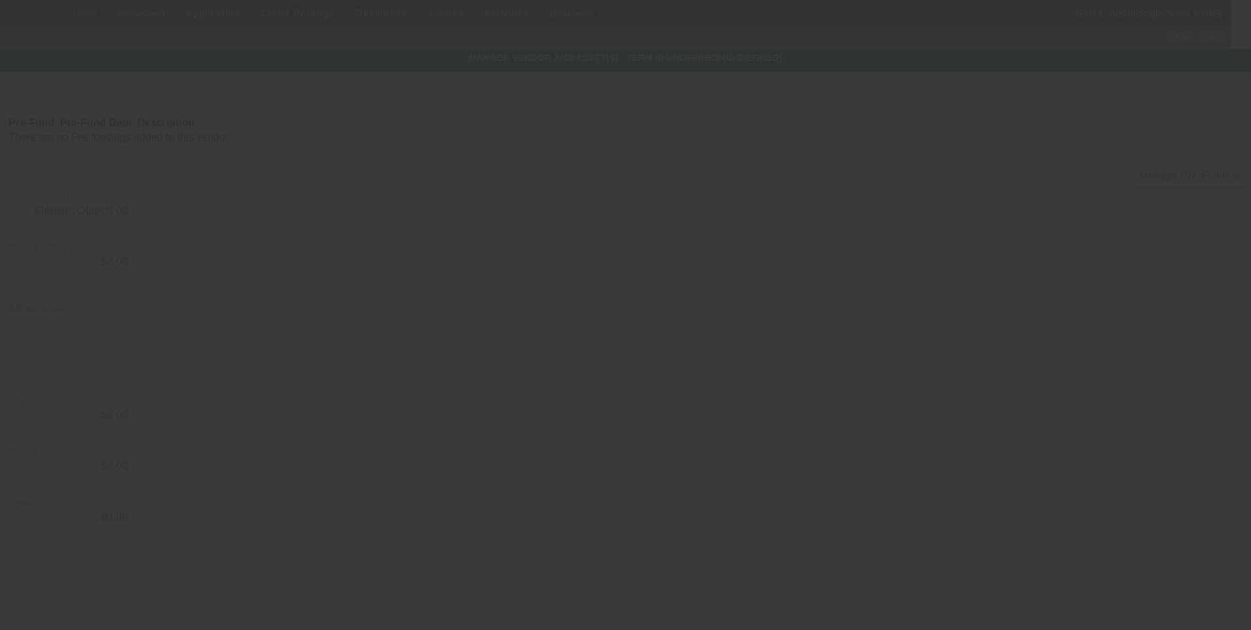
type input "$70,000.00"
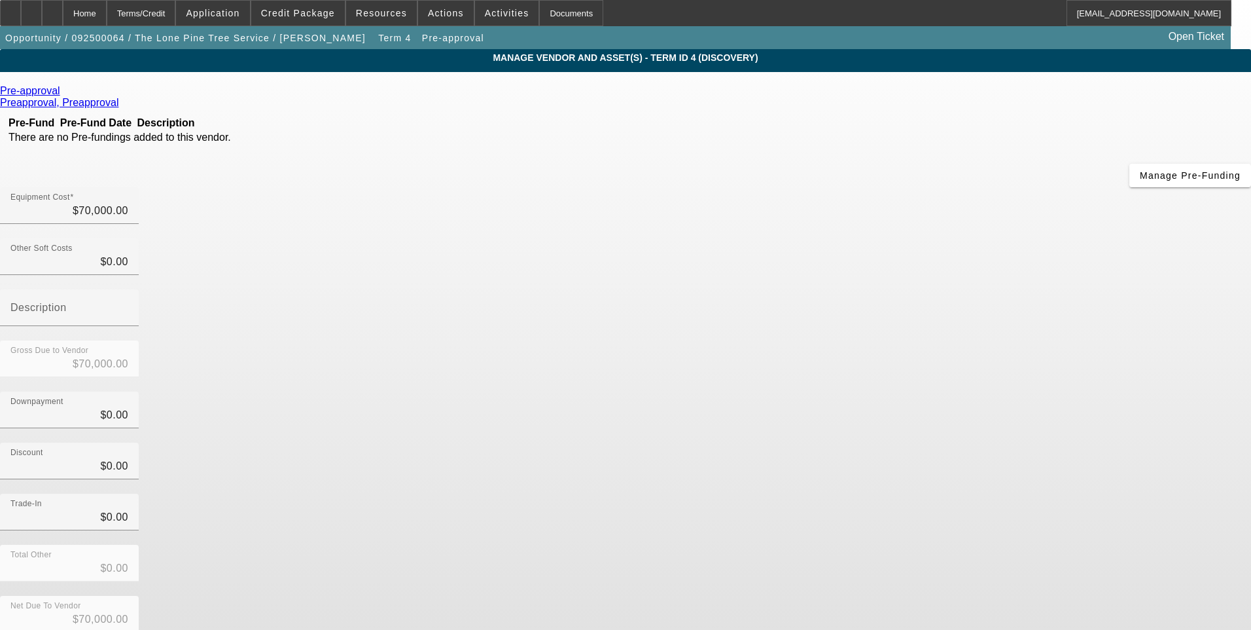
click at [63, 92] on icon at bounding box center [63, 90] width 0 height 11
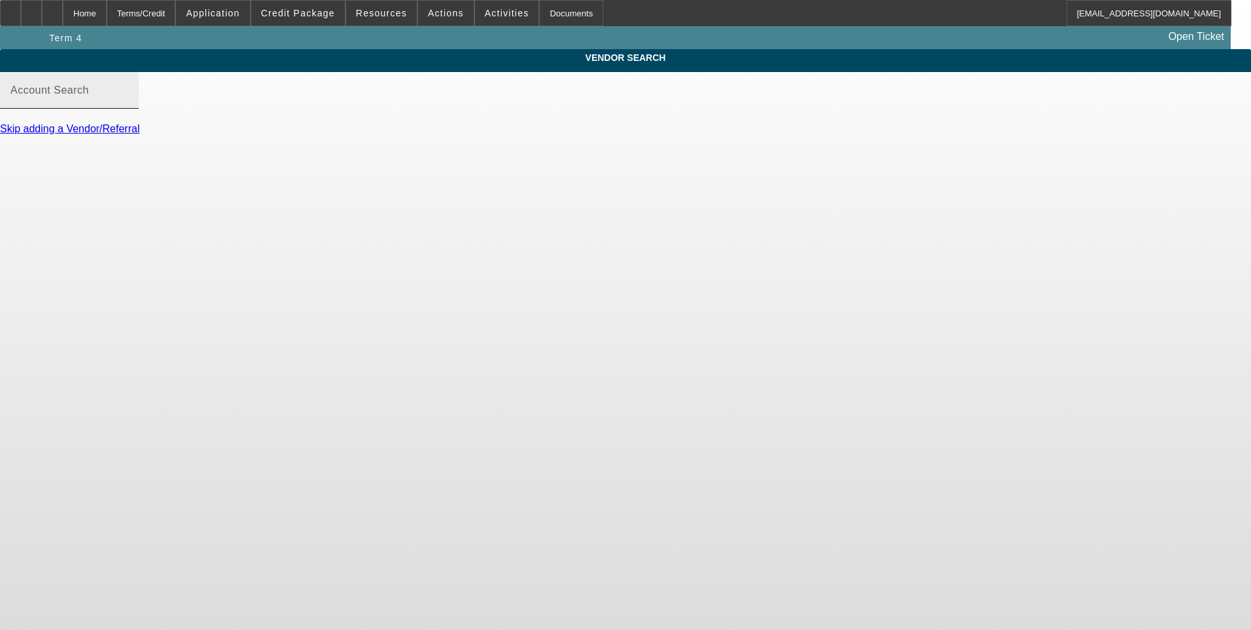
click at [89, 96] on mat-label "Account Search" at bounding box center [49, 89] width 79 height 11
click at [128, 103] on input "Account Search" at bounding box center [69, 96] width 118 height 16
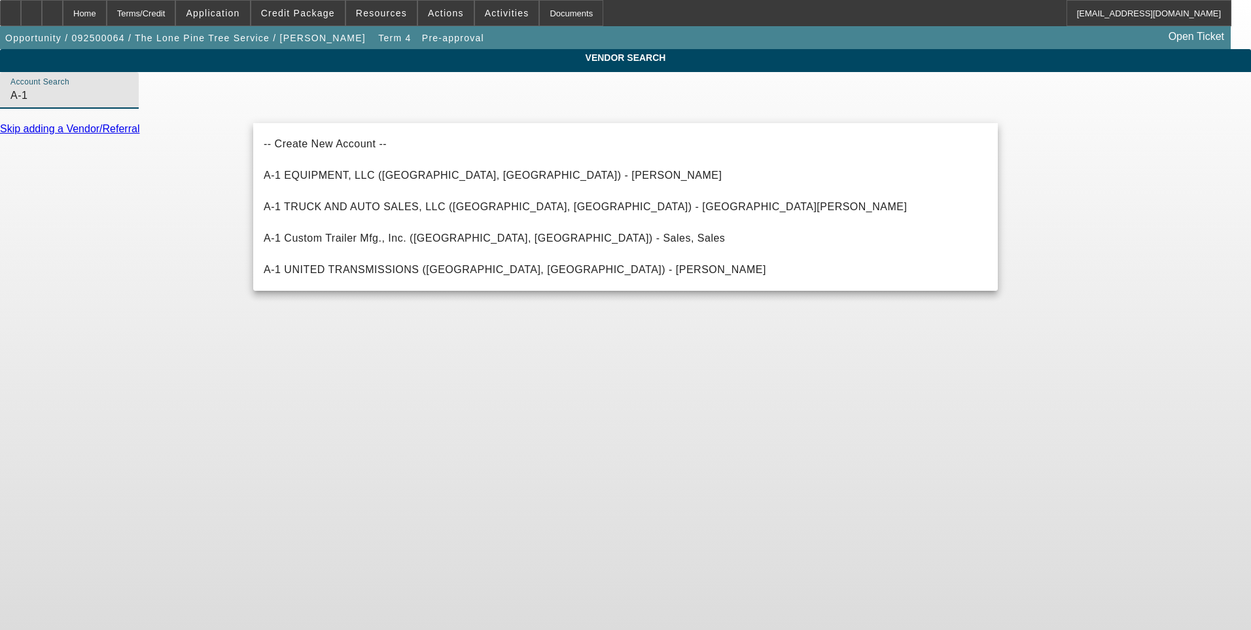
click at [128, 103] on input "A-1" at bounding box center [69, 96] width 118 height 16
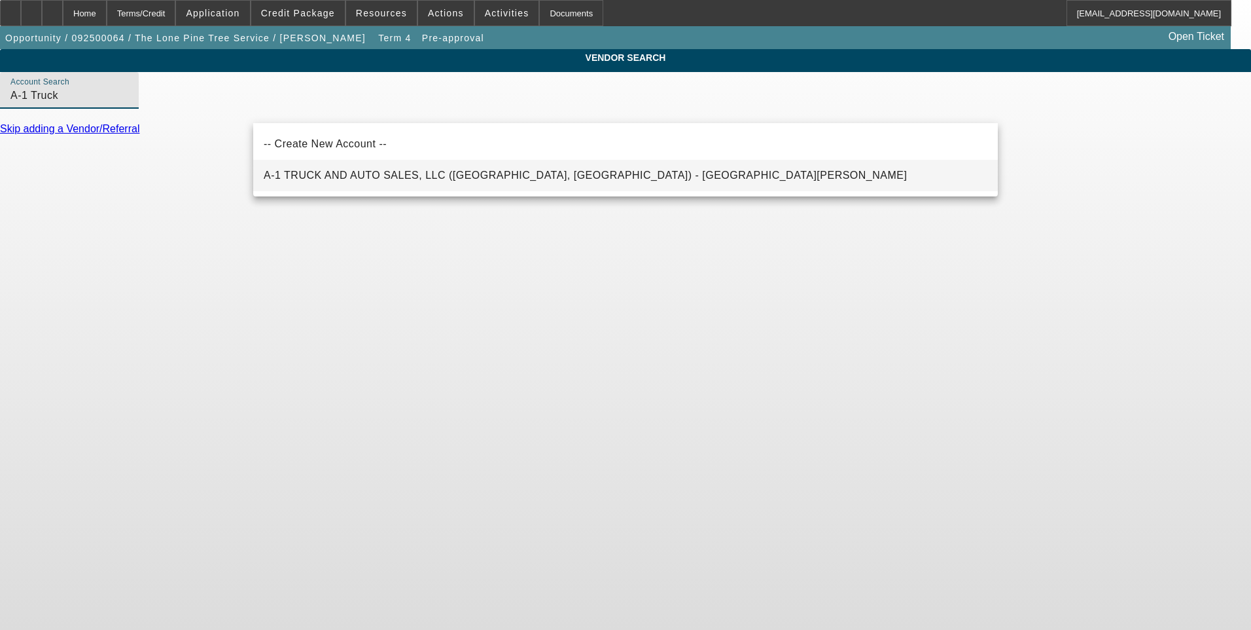
click at [372, 180] on span "A-1 TRUCK AND AUTO SALES, LLC (Modesto, CA) - Ubryanov, Andrew" at bounding box center [585, 175] width 643 height 11
type input "A-1 TRUCK AND AUTO SALES, LLC (Modesto, CA) - Ubryanov, Andrew"
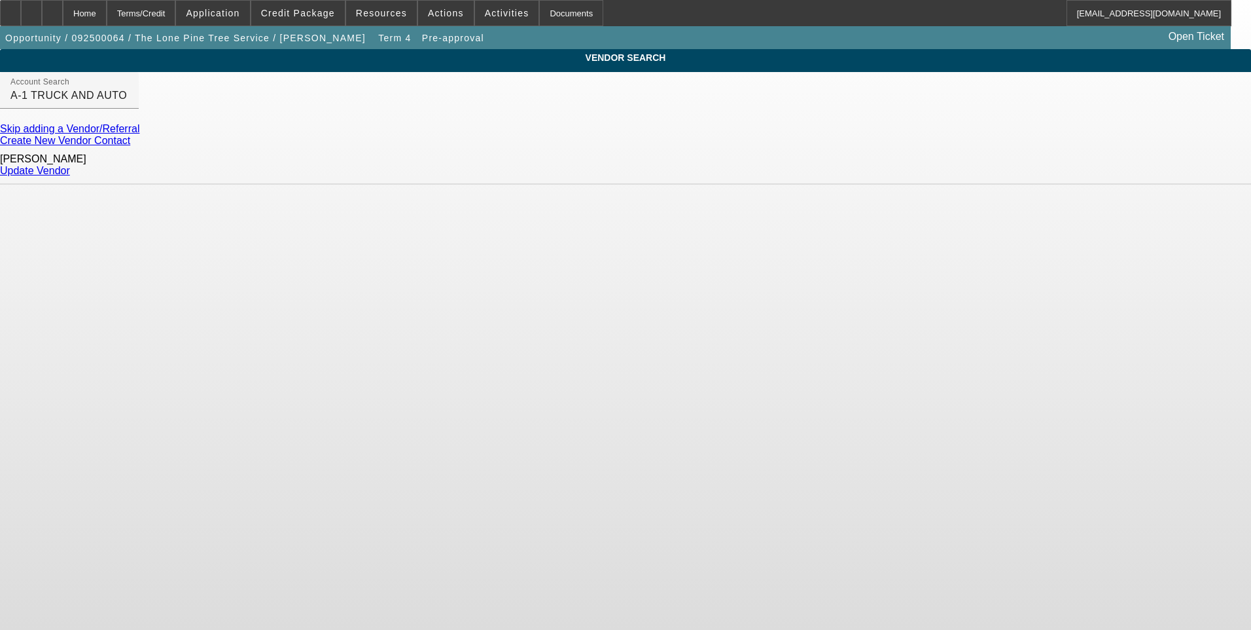
click at [70, 165] on link "Update Vendor" at bounding box center [35, 170] width 70 height 11
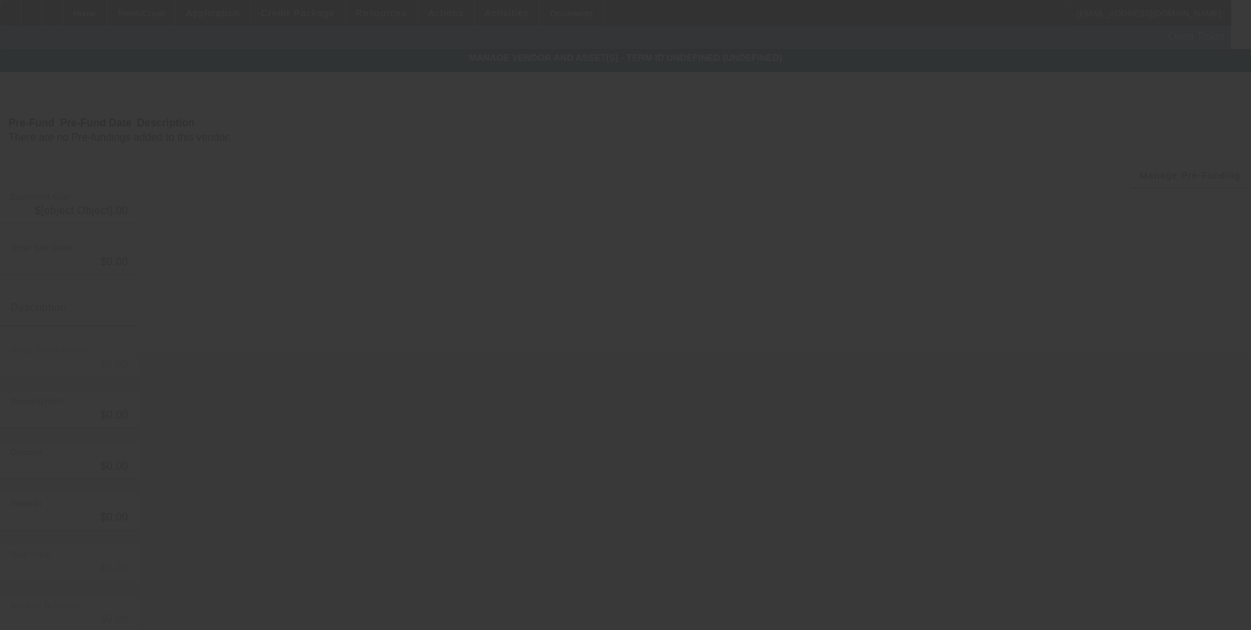
type input "$70,000.00"
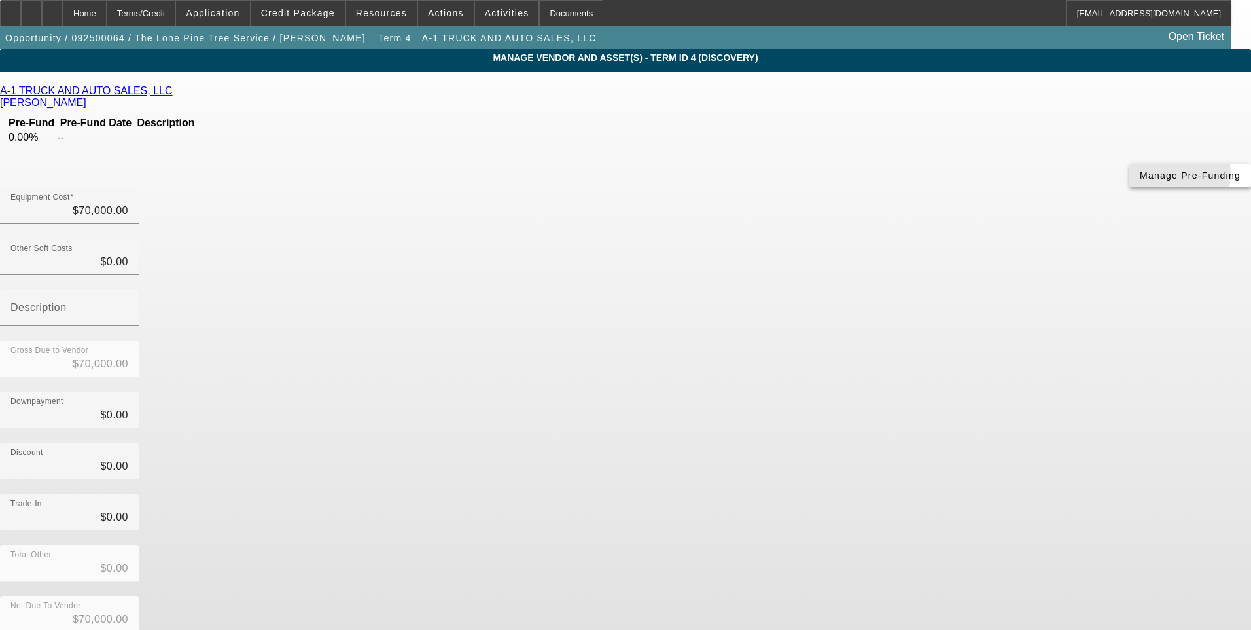
click at [1140, 181] on span "Manage Pre-Funding" at bounding box center [1190, 175] width 101 height 10
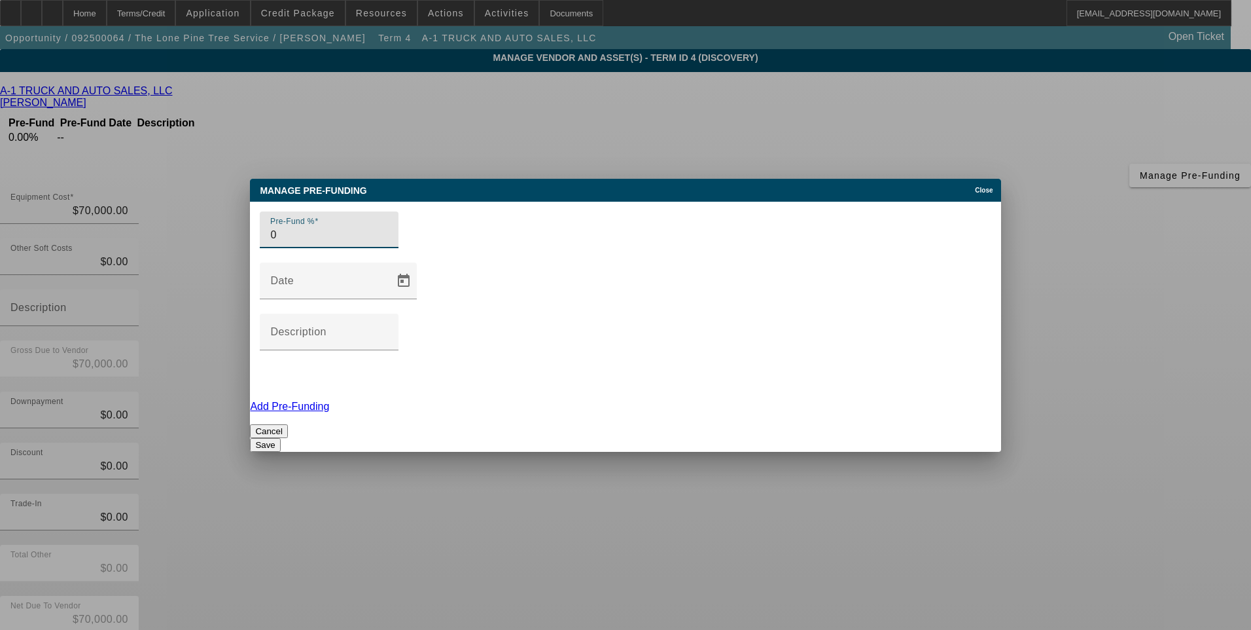
click at [291, 243] on input "0" at bounding box center [329, 235] width 118 height 16
type input "100"
click at [318, 338] on div "Pre-Fund % 100 Date Description Add Pre-Funding Cancel Save" at bounding box center [625, 327] width 751 height 250
click at [280, 438] on button "Save" at bounding box center [265, 445] width 30 height 14
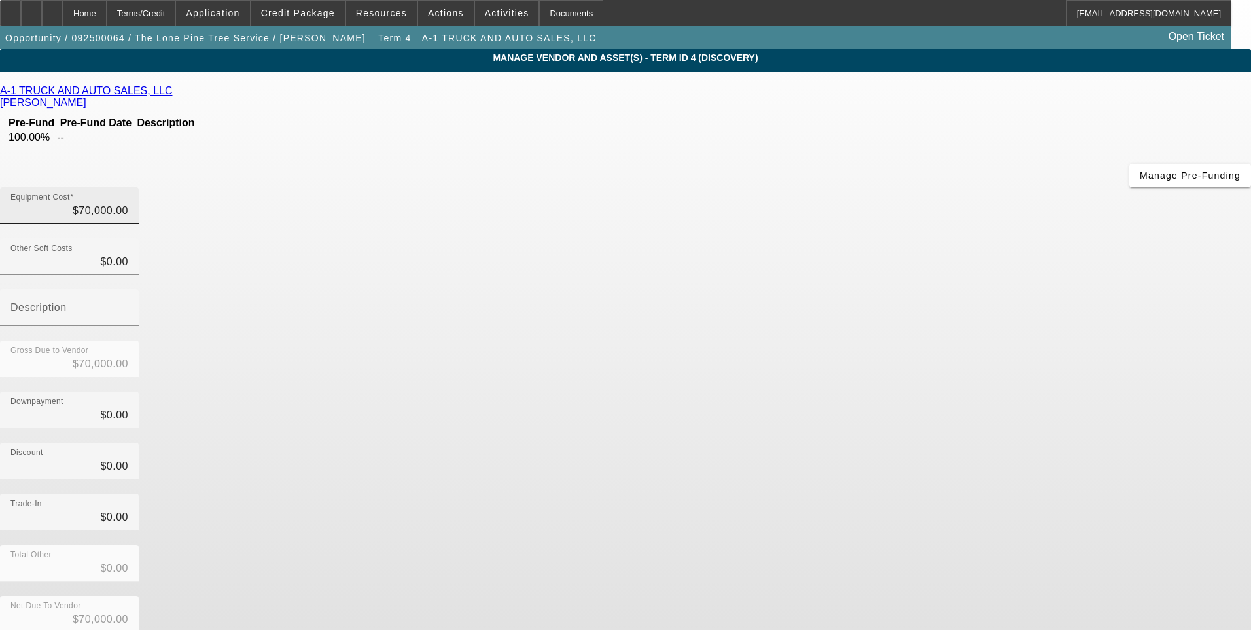
type input "70000"
click at [128, 203] on input "70000" at bounding box center [69, 211] width 118 height 16
type input "$0.00"
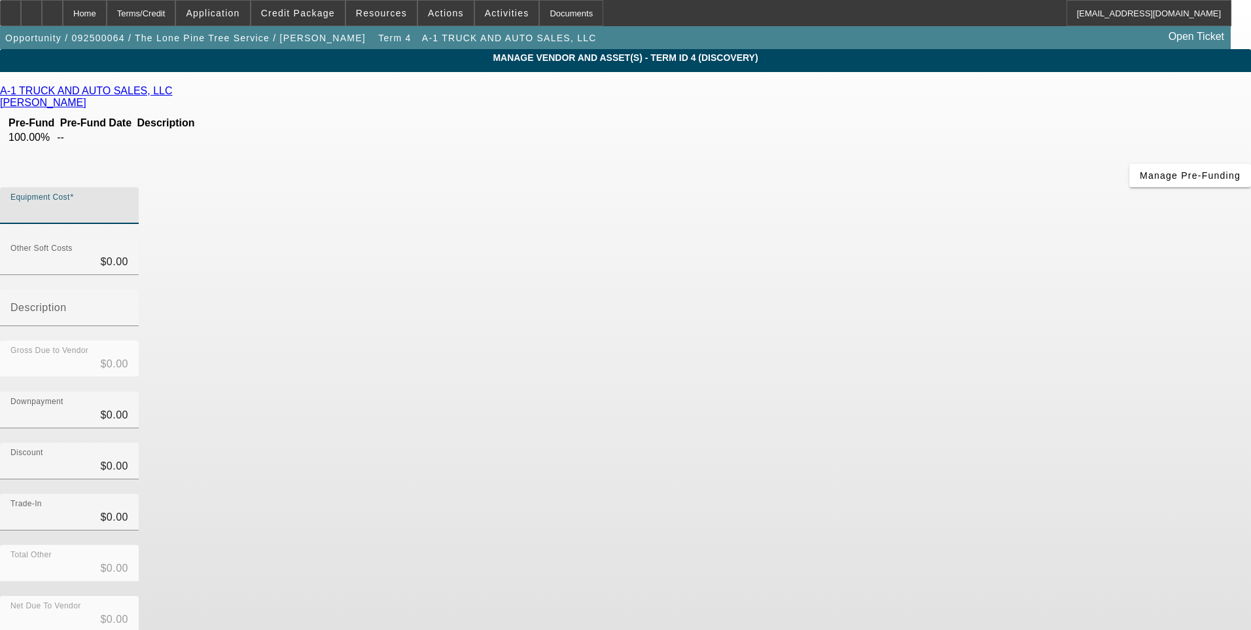
type input "4"
type input "$4.00"
type input "41"
type input "$41.00"
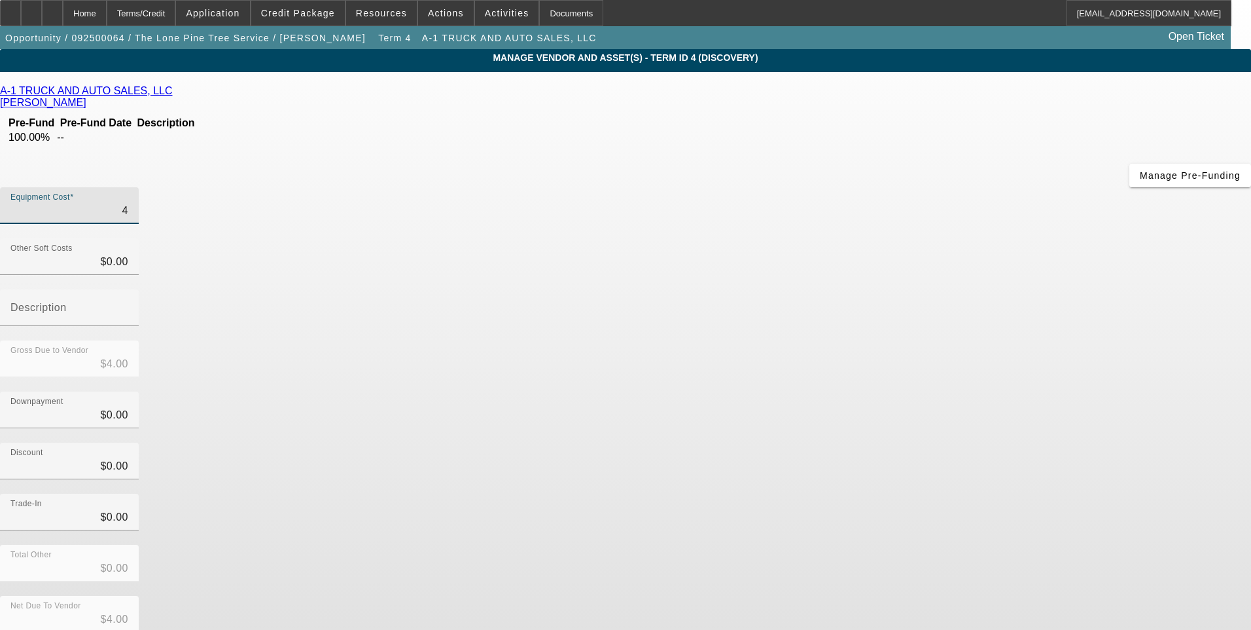
type input "$41.00"
type input "419"
type input "$419.00"
type input "4199"
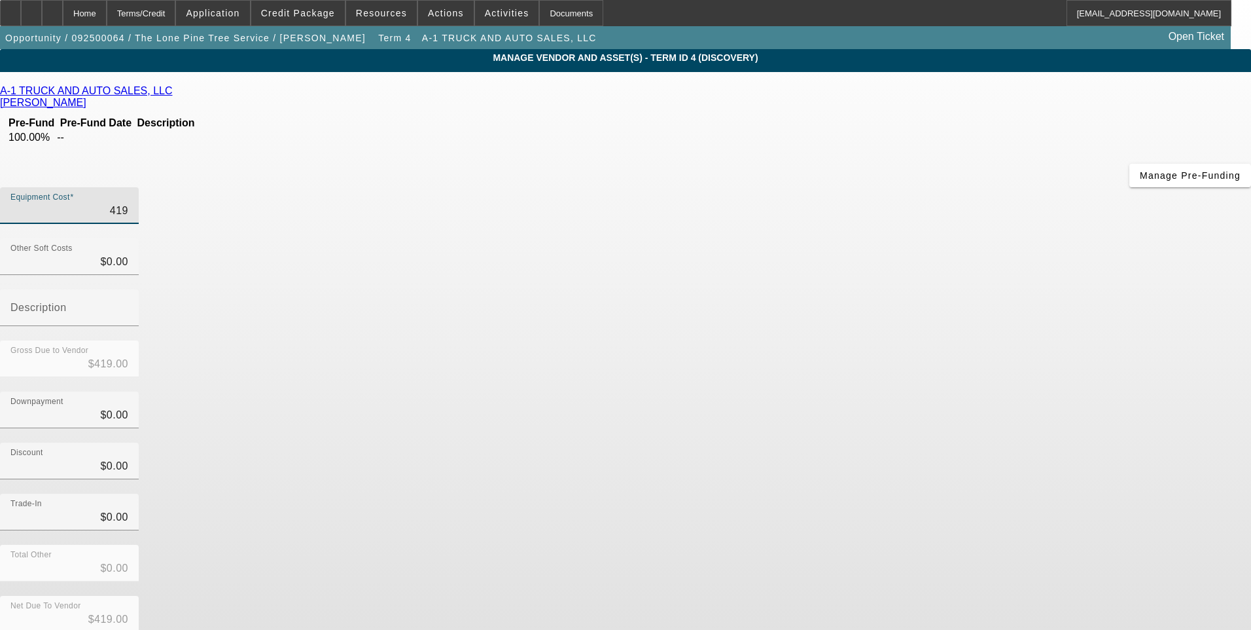
type input "$4,199.00"
type input "41999"
type input "$41,999.00"
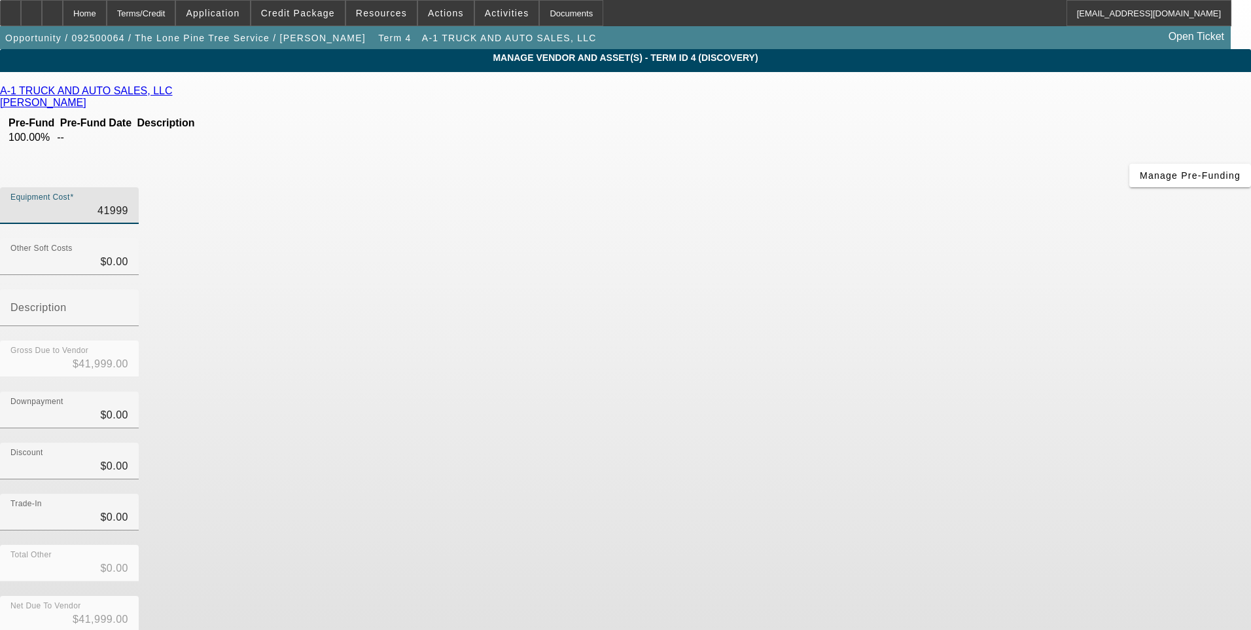
type input "$41,999.00"
click at [888, 340] on div "Gross Due to Vendor $41,999.00" at bounding box center [625, 365] width 1251 height 51
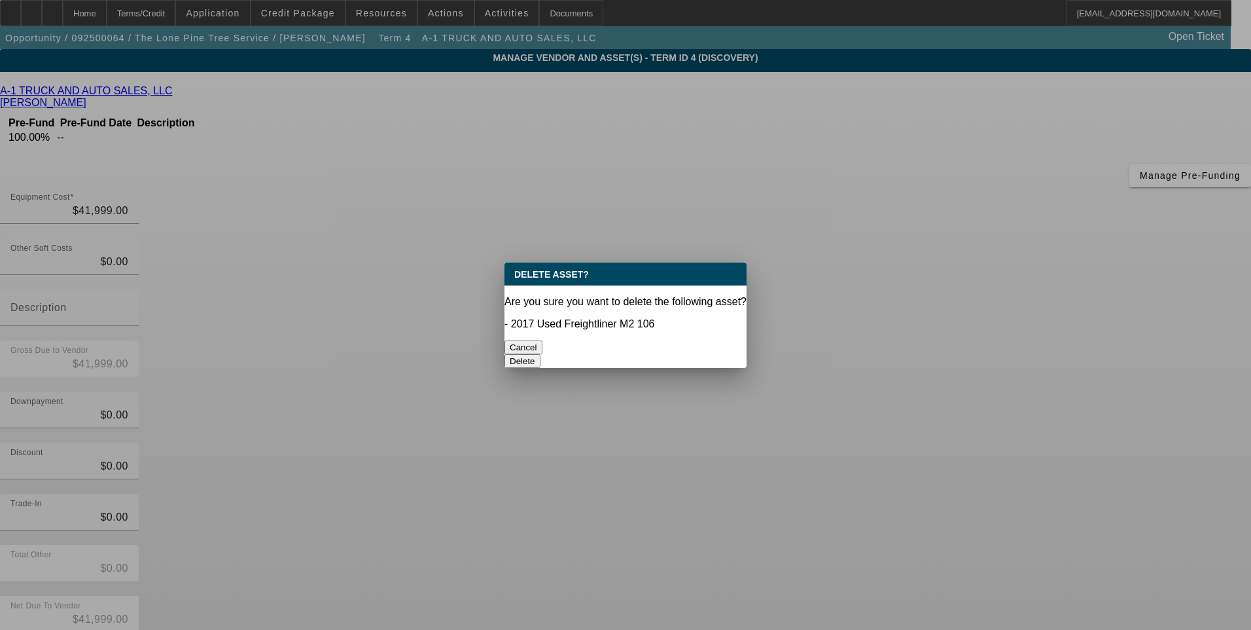
click at [541, 354] on button "Delete" at bounding box center [523, 361] width 36 height 14
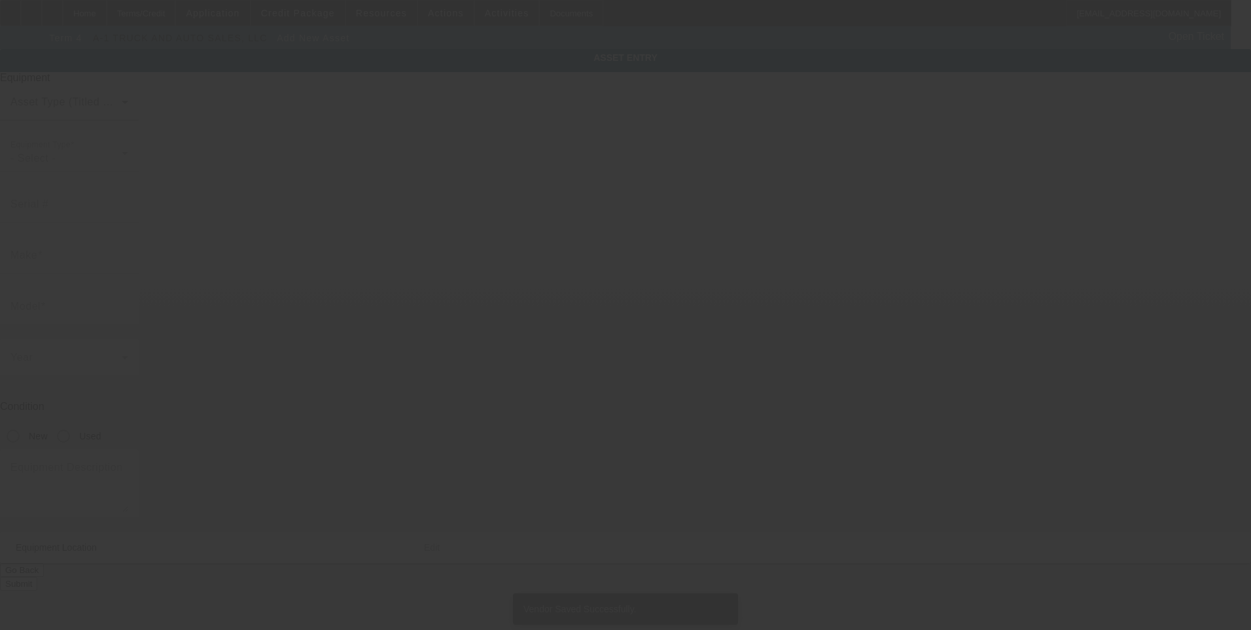
type input "8867 Rose Marie Dr"
type input "Valley Springs"
type input "95252"
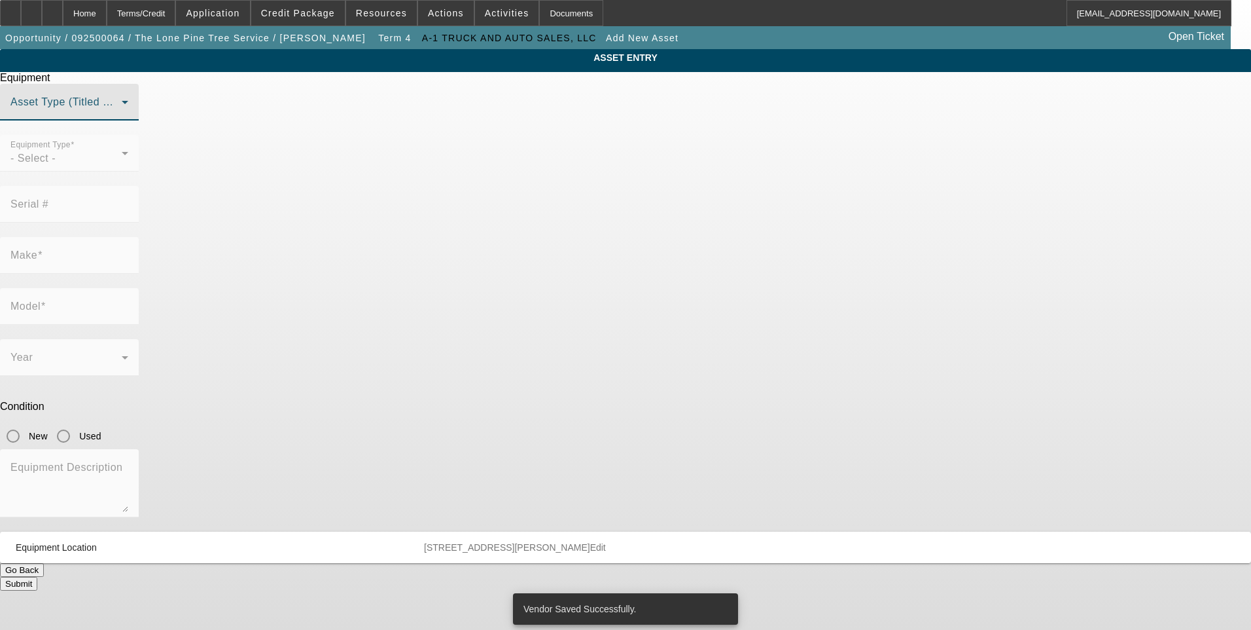
click at [122, 115] on span at bounding box center [65, 107] width 111 height 16
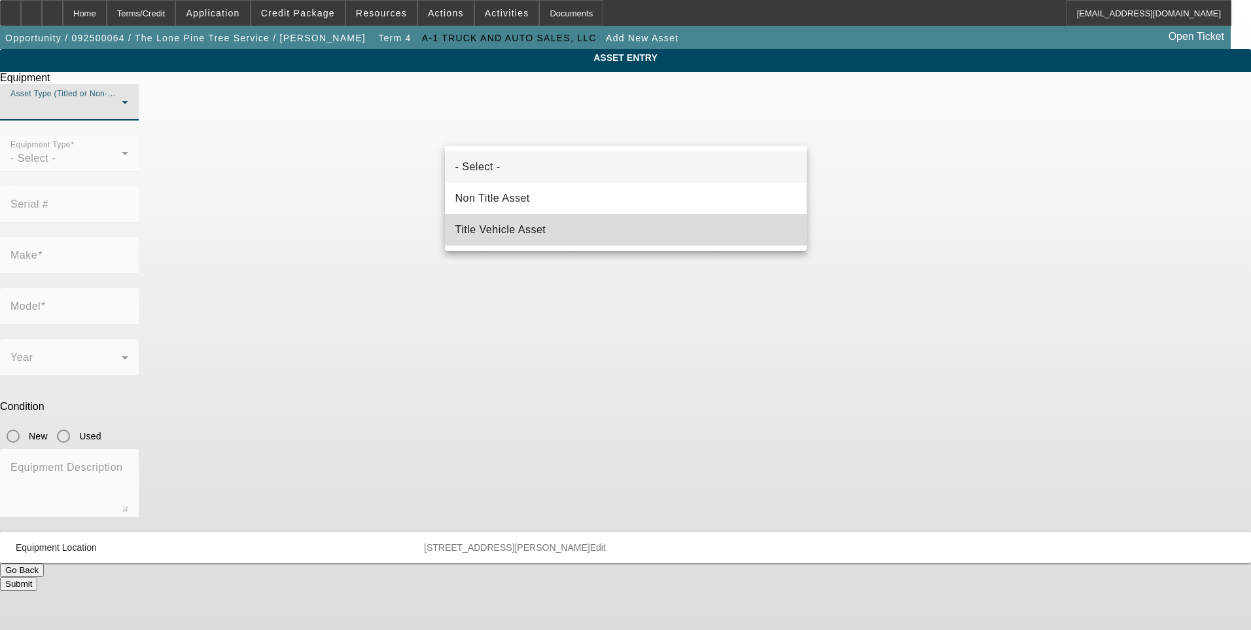
click at [571, 228] on mat-option "Title Vehicle Asset" at bounding box center [626, 229] width 362 height 31
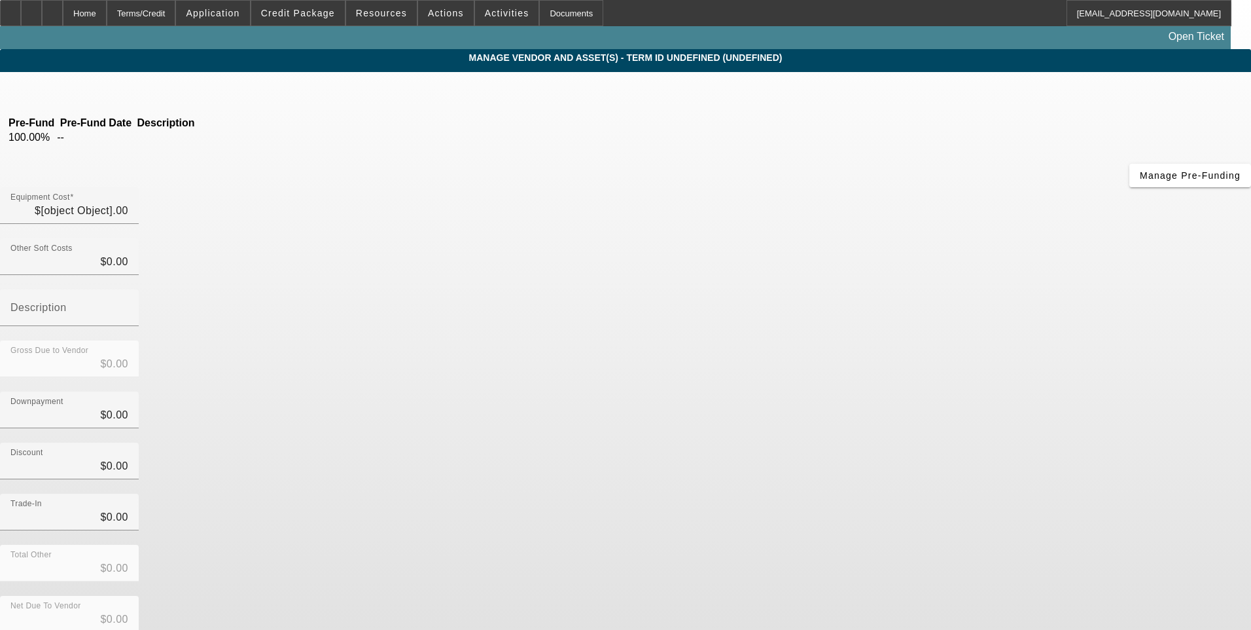
type input "$41,999.00"
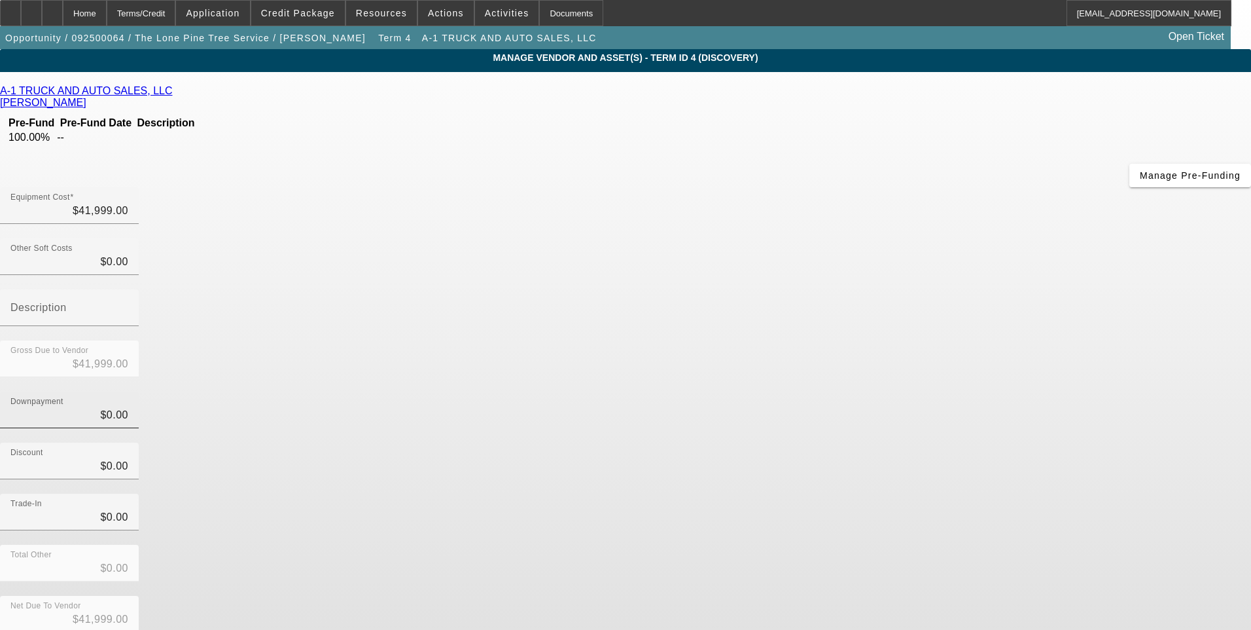
click at [139, 391] on div "Downpayment $0.00" at bounding box center [69, 409] width 139 height 37
type input "$0.00"
click at [857, 391] on div "Downpayment $0.00" at bounding box center [625, 416] width 1251 height 51
click at [128, 442] on div "Discount $0.00" at bounding box center [69, 460] width 118 height 37
type input "$0.00"
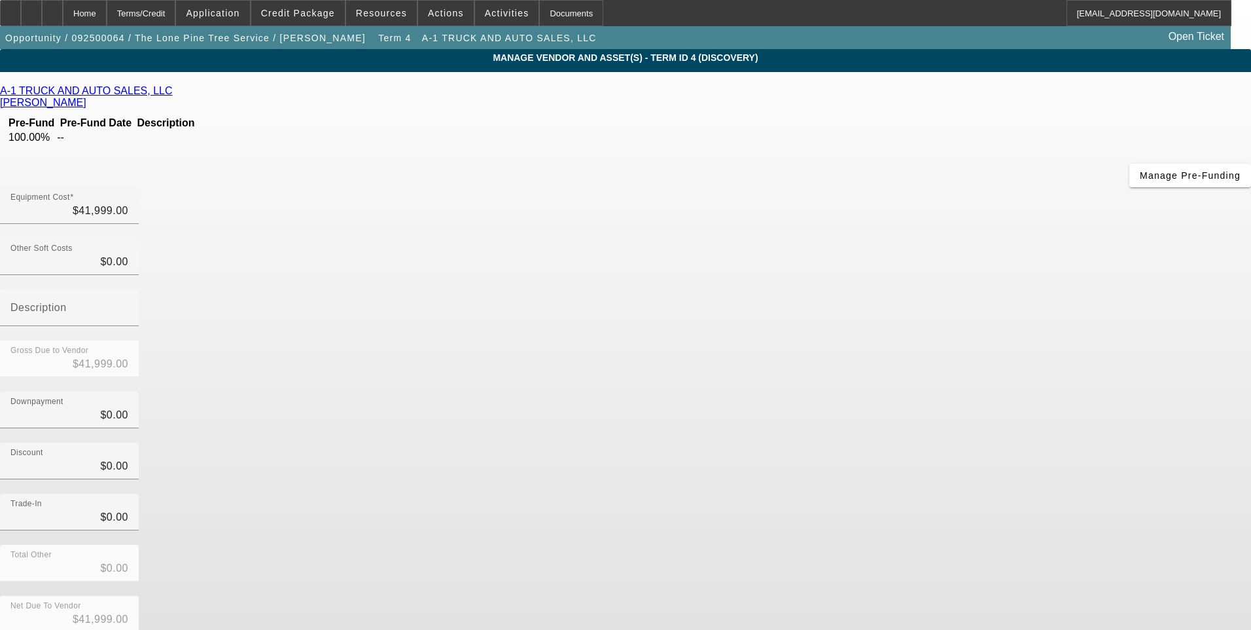
click at [841, 442] on div "Discount $0.00" at bounding box center [625, 467] width 1251 height 51
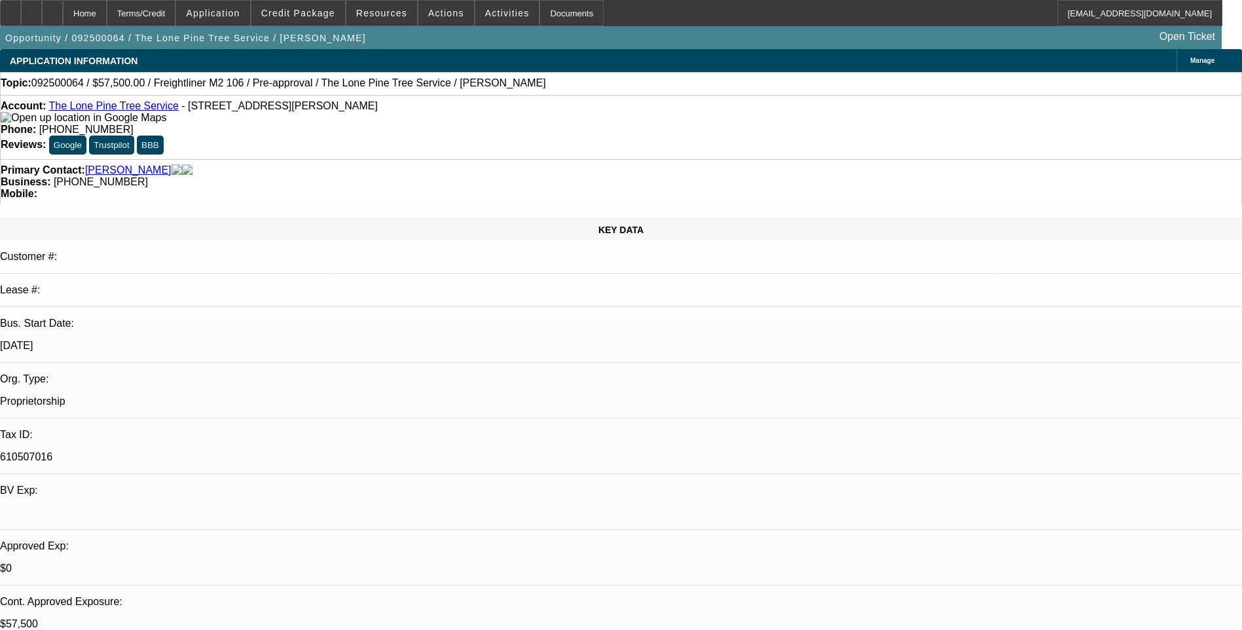
select select "0"
select select "2"
select select "0.1"
select select "4"
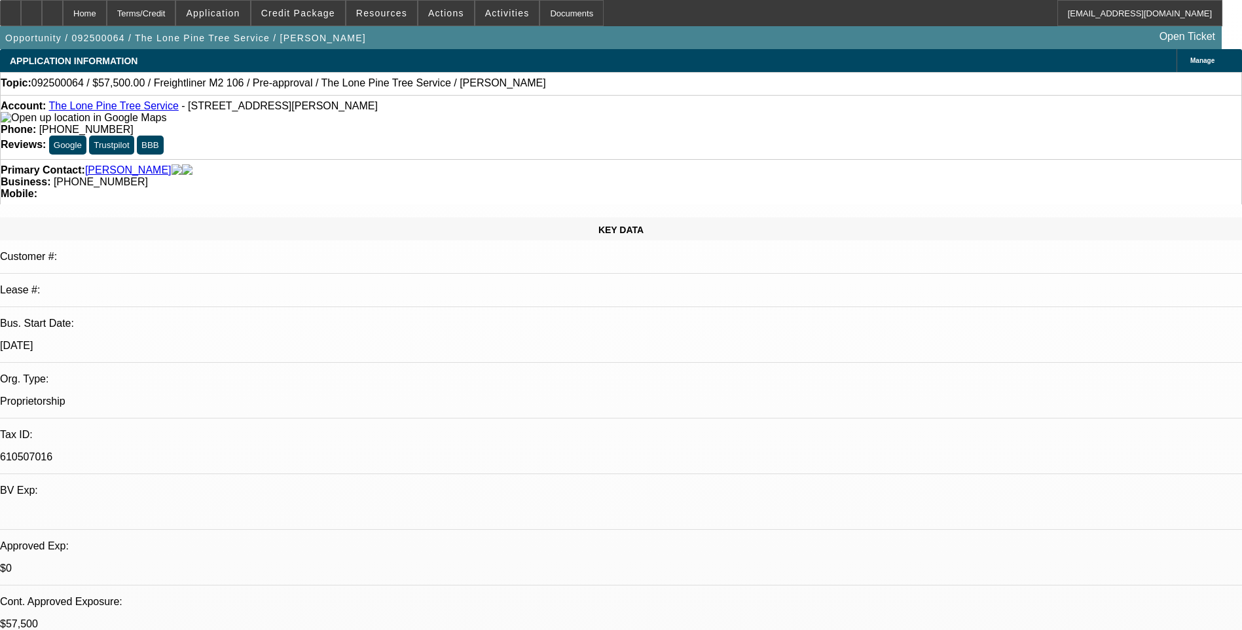
select select "0"
select select "2"
select select "0.1"
select select "4"
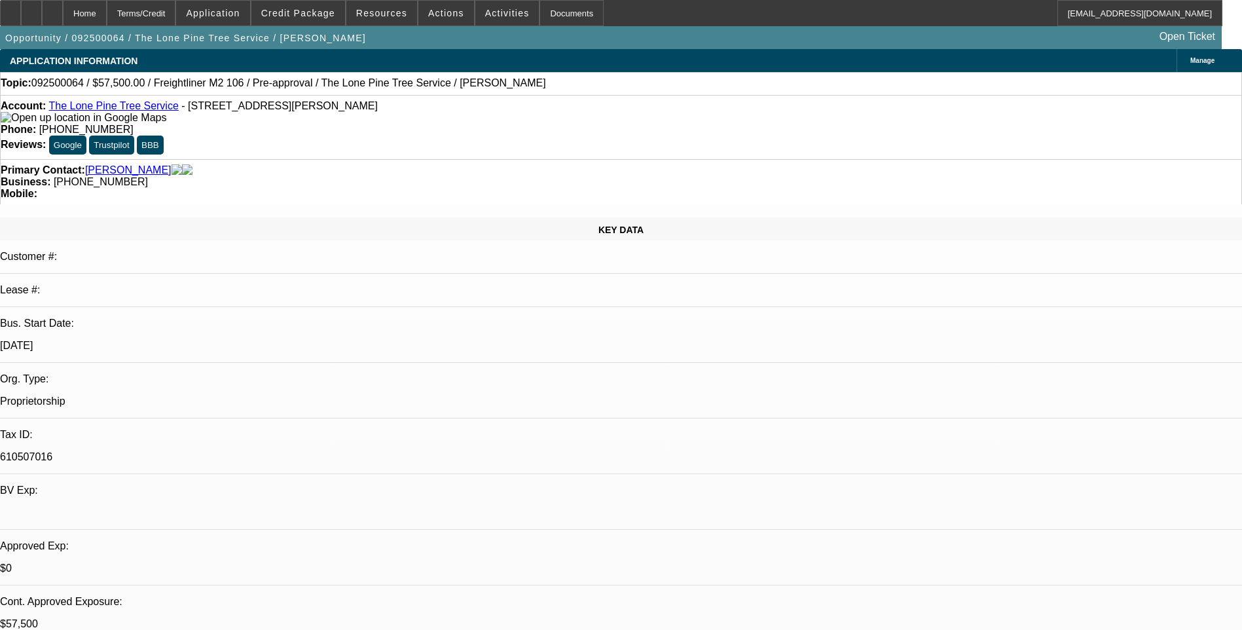
select select "0"
select select "2"
select select "0.1"
select select "4"
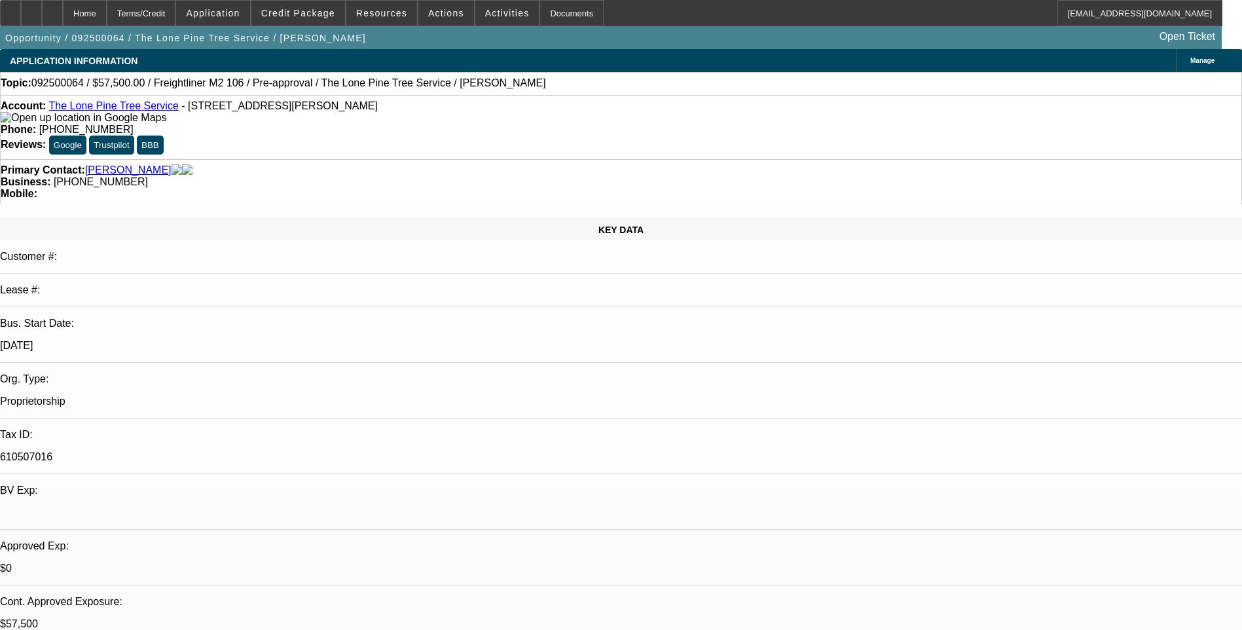
select select "0.15"
select select "2"
select select "0.1"
select select "4"
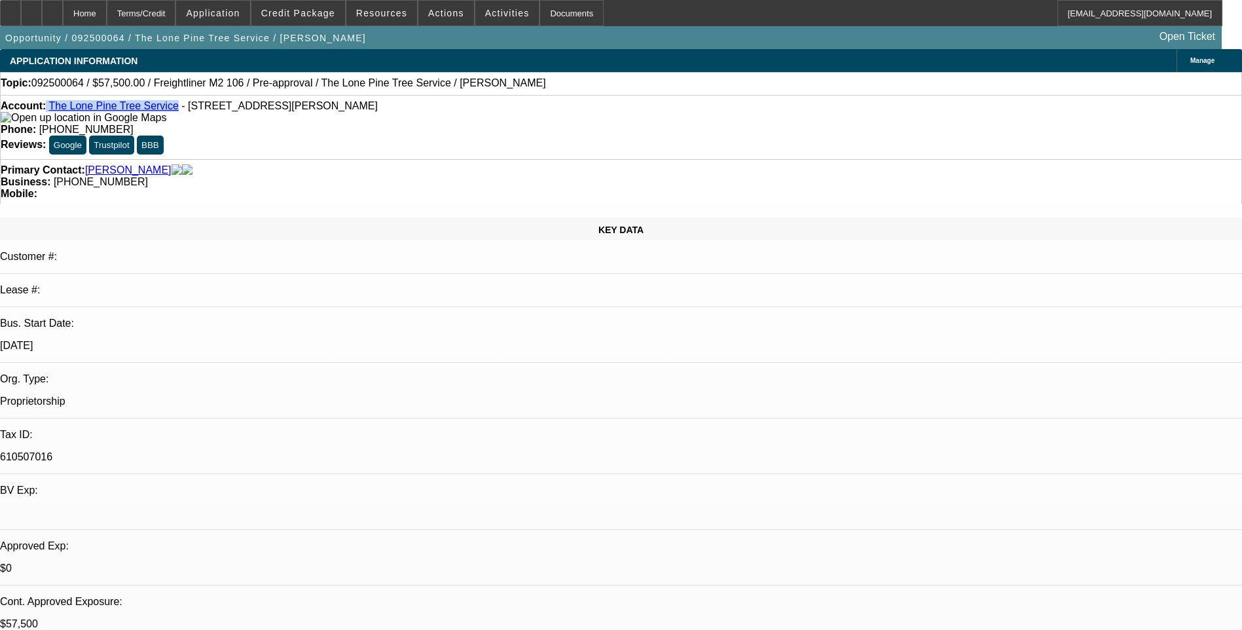
drag, startPoint x: 58, startPoint y: 110, endPoint x: 164, endPoint y: 110, distance: 106.0
click at [164, 110] on div "Account: The Lone Pine Tree Service - 8867 Rose Marie Dr, Valley Springs, CA 95…" at bounding box center [621, 112] width 1240 height 24
drag, startPoint x: 164, startPoint y: 110, endPoint x: 157, endPoint y: 108, distance: 7.5
copy div "The Lone Pine Tree Service"
drag, startPoint x: 172, startPoint y: 107, endPoint x: 347, endPoint y: 102, distance: 174.8
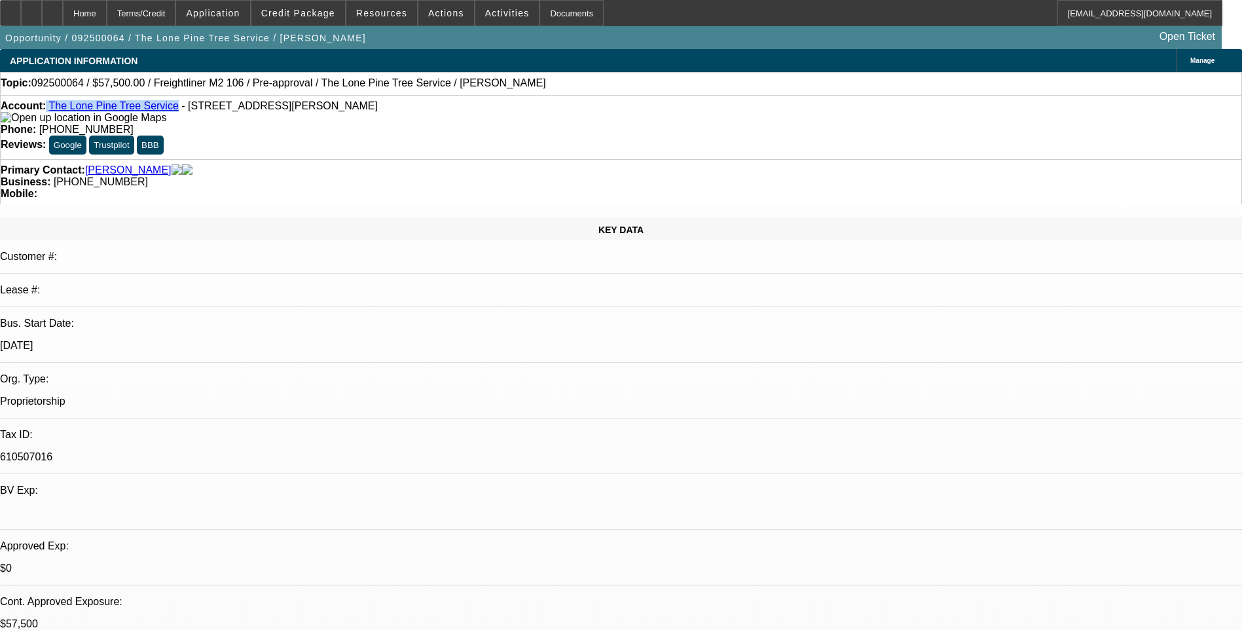
click at [347, 102] on div "Account: The Lone Pine Tree Service - 8867 Rose Marie Dr, Valley Springs, CA 95…" at bounding box center [621, 127] width 1242 height 64
drag, startPoint x: 347, startPoint y: 102, endPoint x: 348, endPoint y: 111, distance: 8.5
click at [348, 111] on span "- [STREET_ADDRESS][PERSON_NAME]" at bounding box center [279, 105] width 196 height 11
drag, startPoint x: 348, startPoint y: 105, endPoint x: 317, endPoint y: 113, distance: 31.6
click at [317, 111] on span "- [STREET_ADDRESS][PERSON_NAME]" at bounding box center [279, 105] width 196 height 11
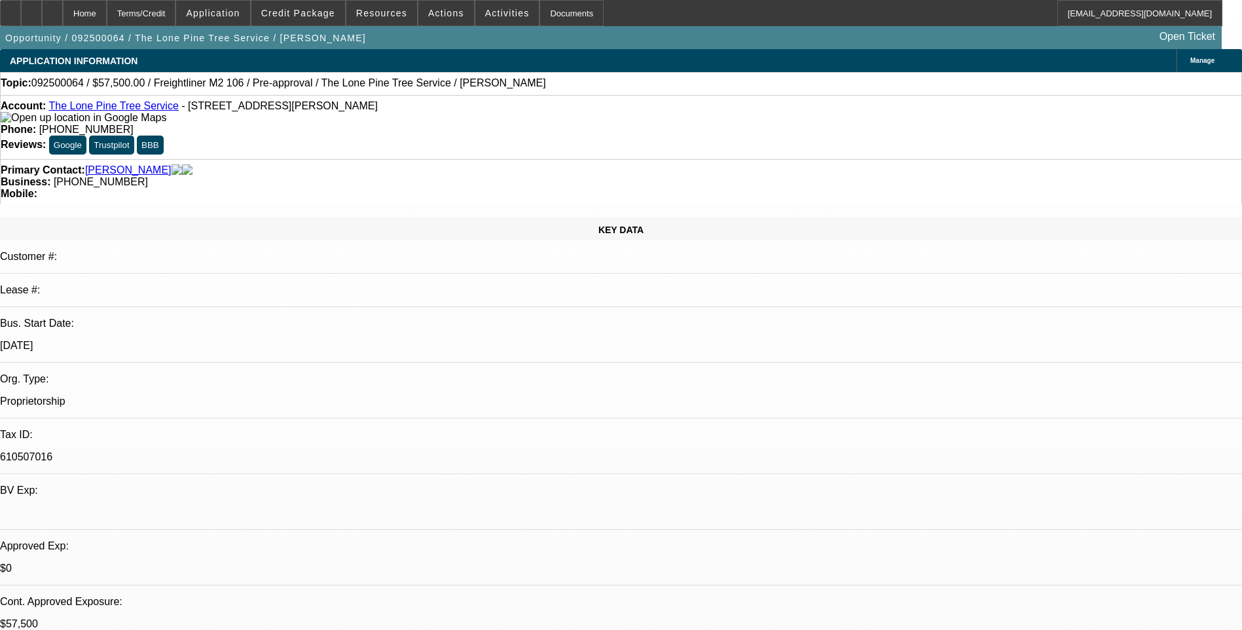
drag, startPoint x: 325, startPoint y: 111, endPoint x: 265, endPoint y: 111, distance: 59.6
click at [279, 109] on span "- [STREET_ADDRESS][PERSON_NAME]" at bounding box center [279, 105] width 196 height 11
drag, startPoint x: 173, startPoint y: 107, endPoint x: 348, endPoint y: 106, distance: 174.7
click at [348, 106] on span "- [STREET_ADDRESS][PERSON_NAME]" at bounding box center [279, 105] width 196 height 11
drag, startPoint x: 348, startPoint y: 106, endPoint x: 331, endPoint y: 107, distance: 17.7
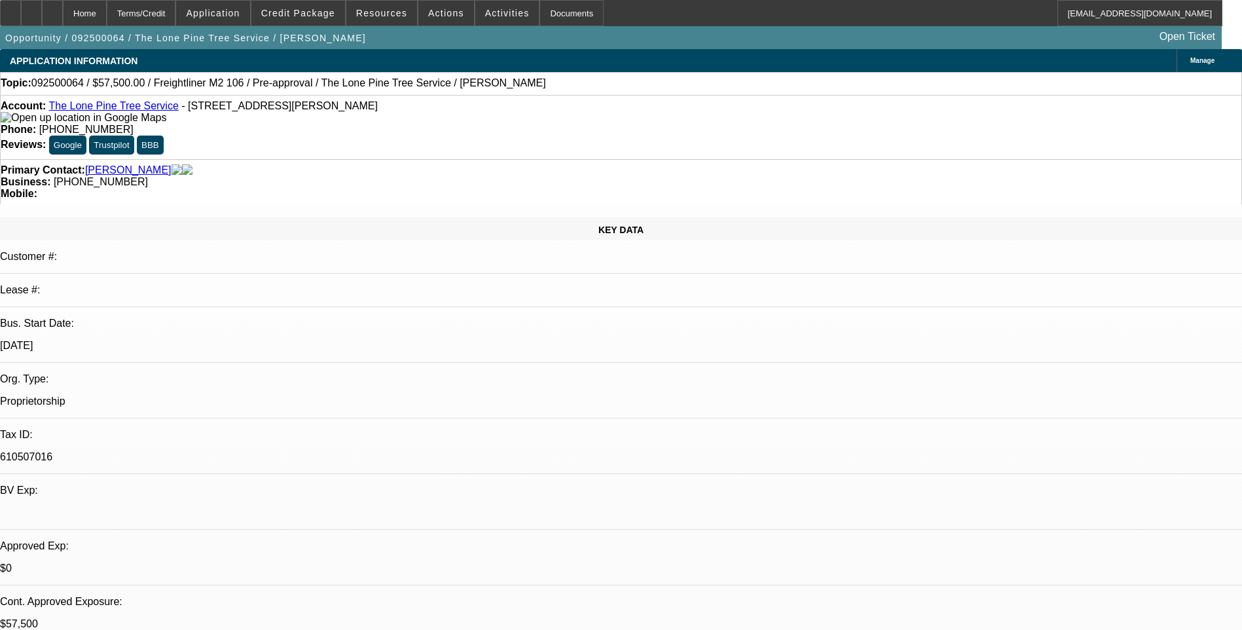
copy span "8867 Rose Marie Dr, Valley Springs, CA 95252"
